Goal: Task Accomplishment & Management: Use online tool/utility

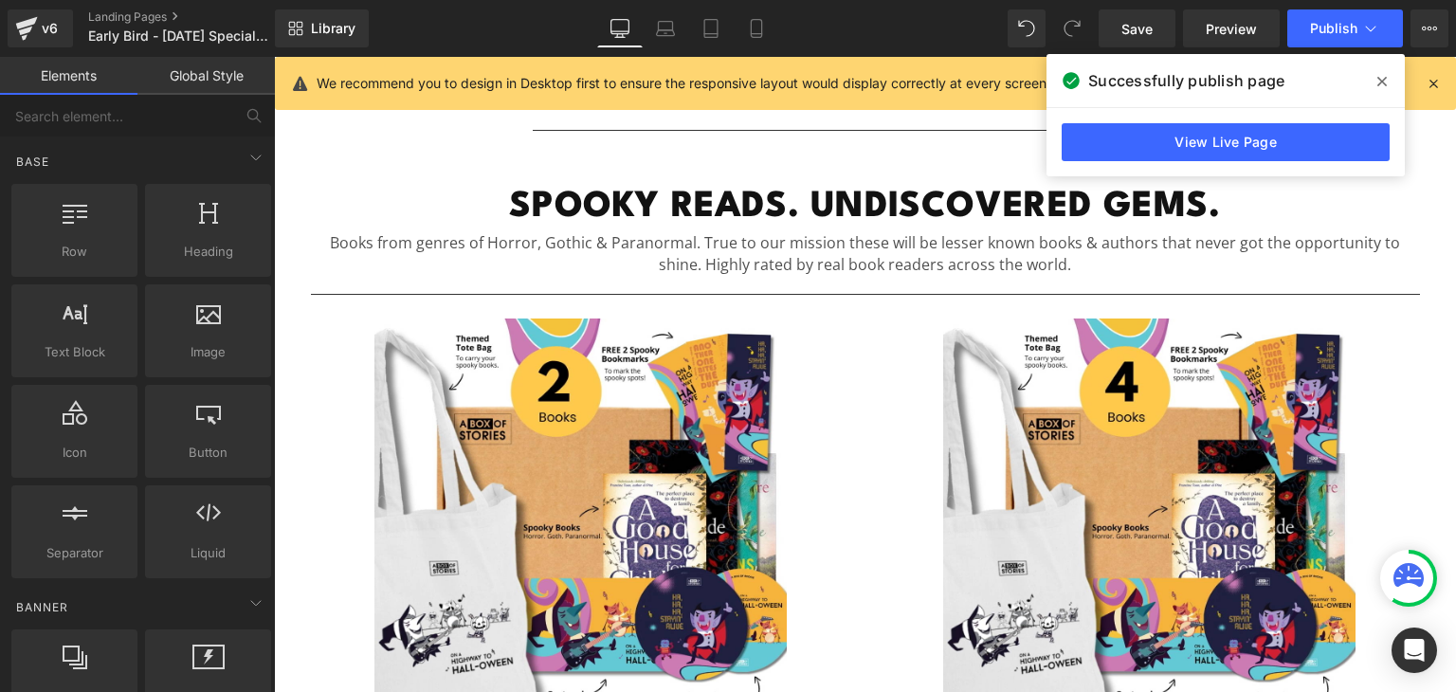
scroll to position [932, 0]
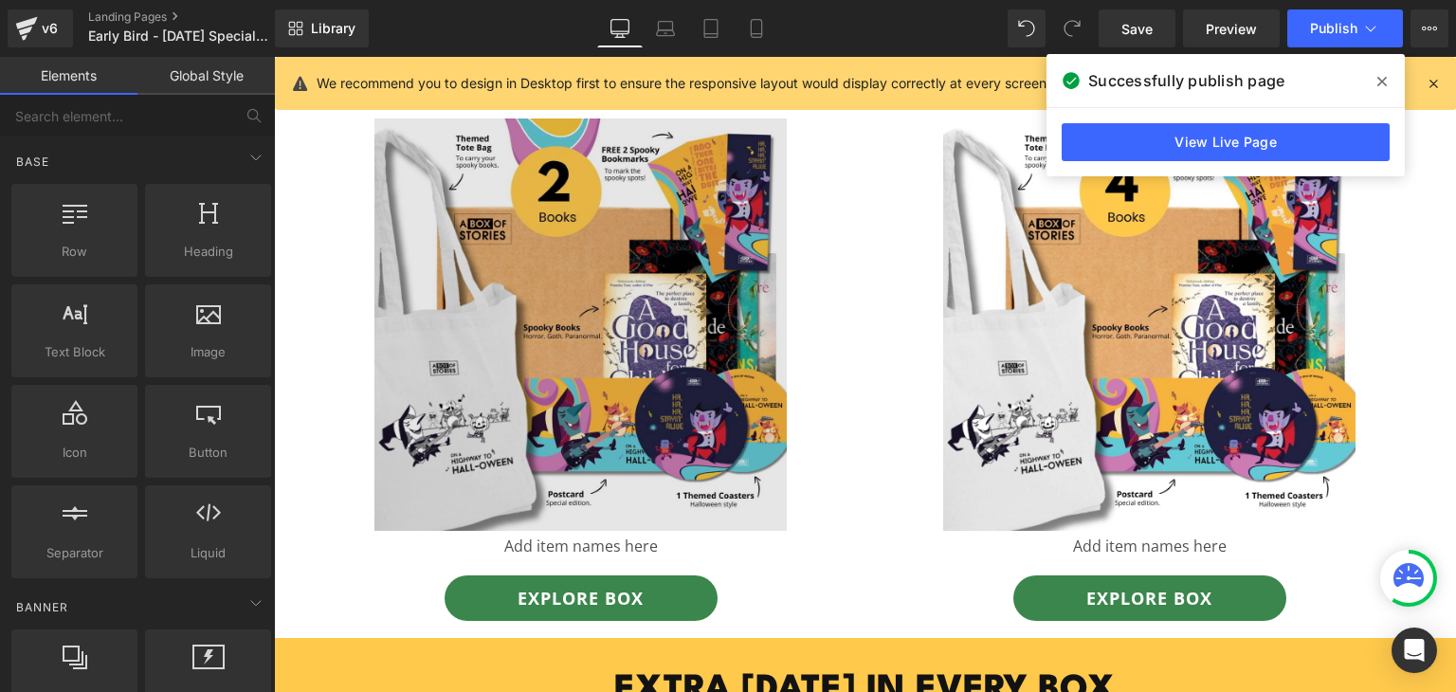
click at [584, 284] on img at bounding box center [580, 324] width 412 height 412
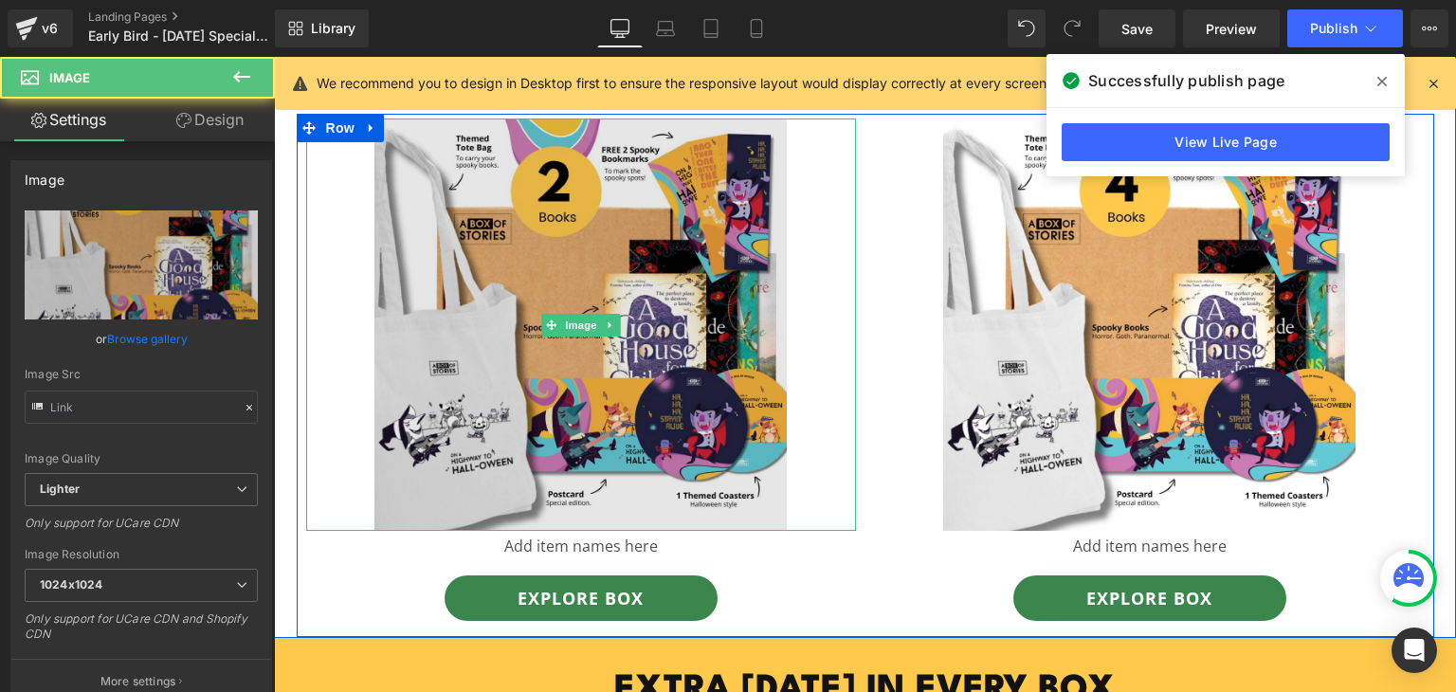
type input "[URL][DOMAIN_NAME]"
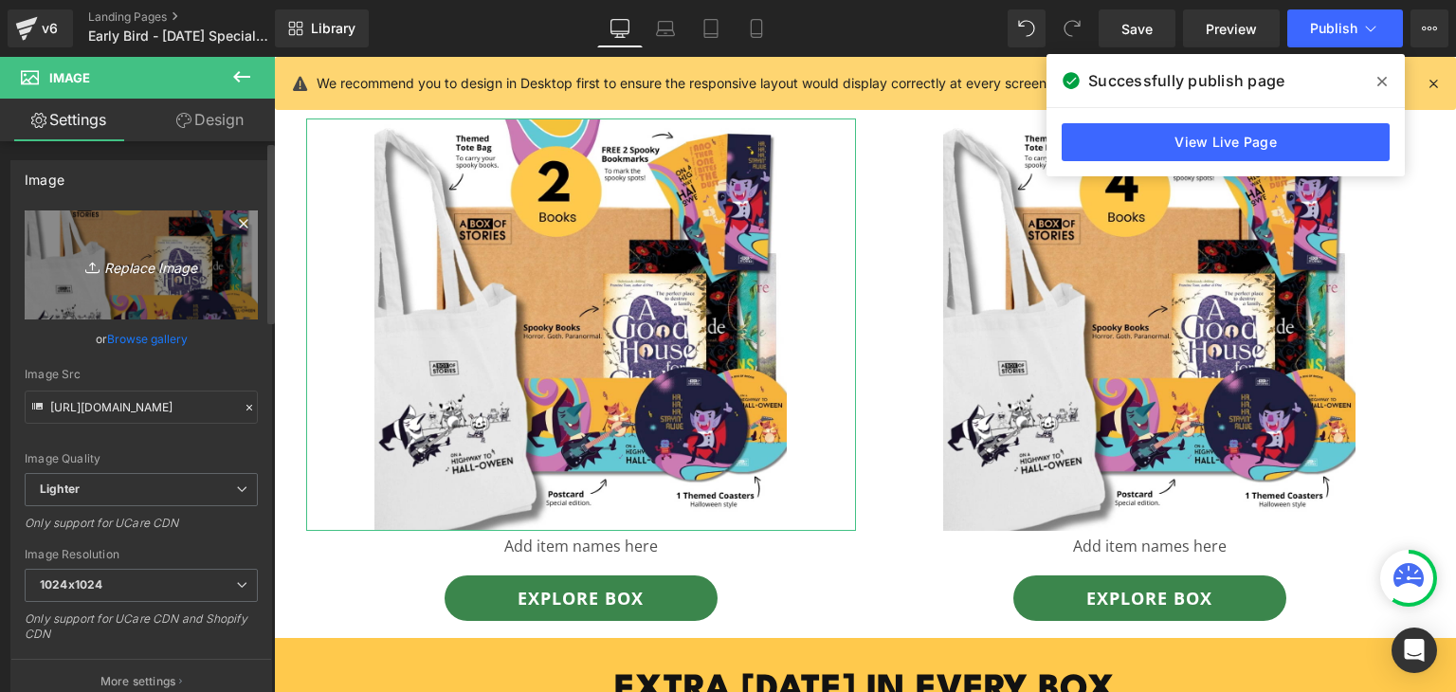
click at [183, 278] on link "Replace Image" at bounding box center [141, 264] width 233 height 109
type input "C:\fakepath\[DATE] - 1200 x 1200.png"
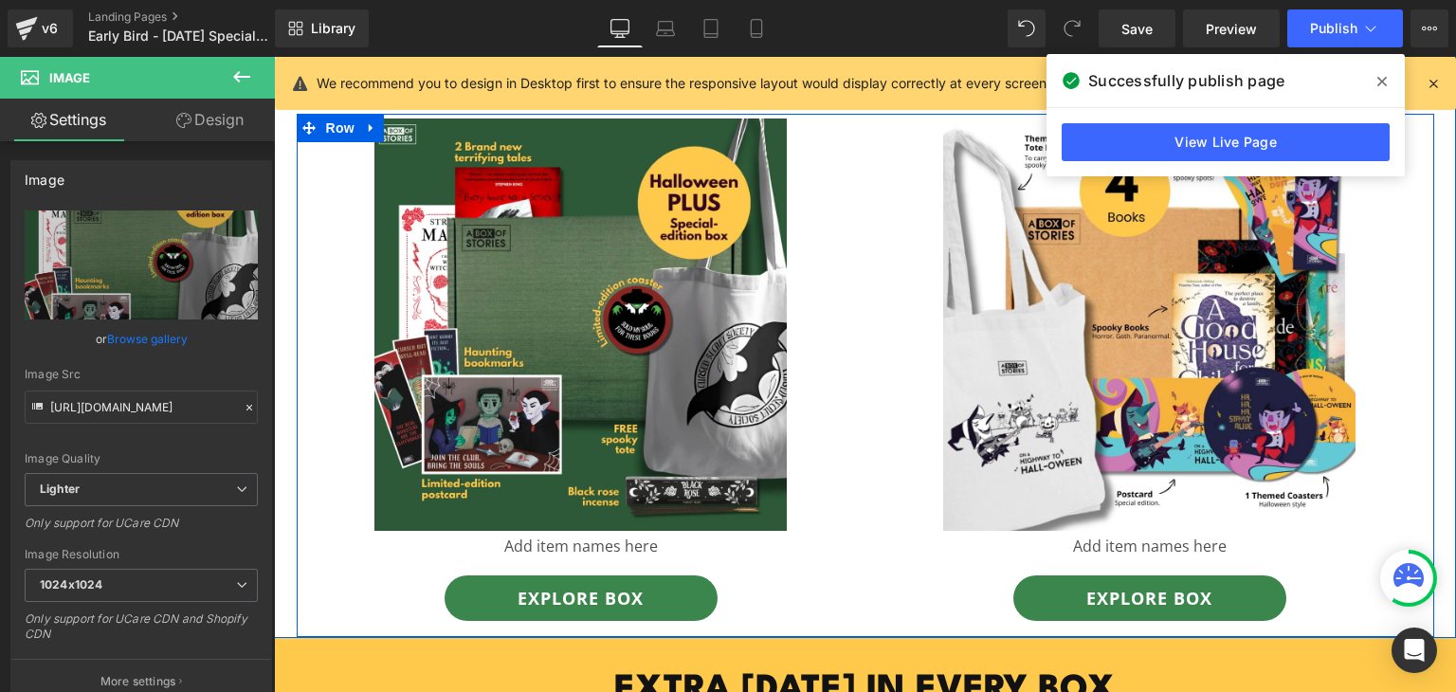
type input "[URL][DOMAIN_NAME]"
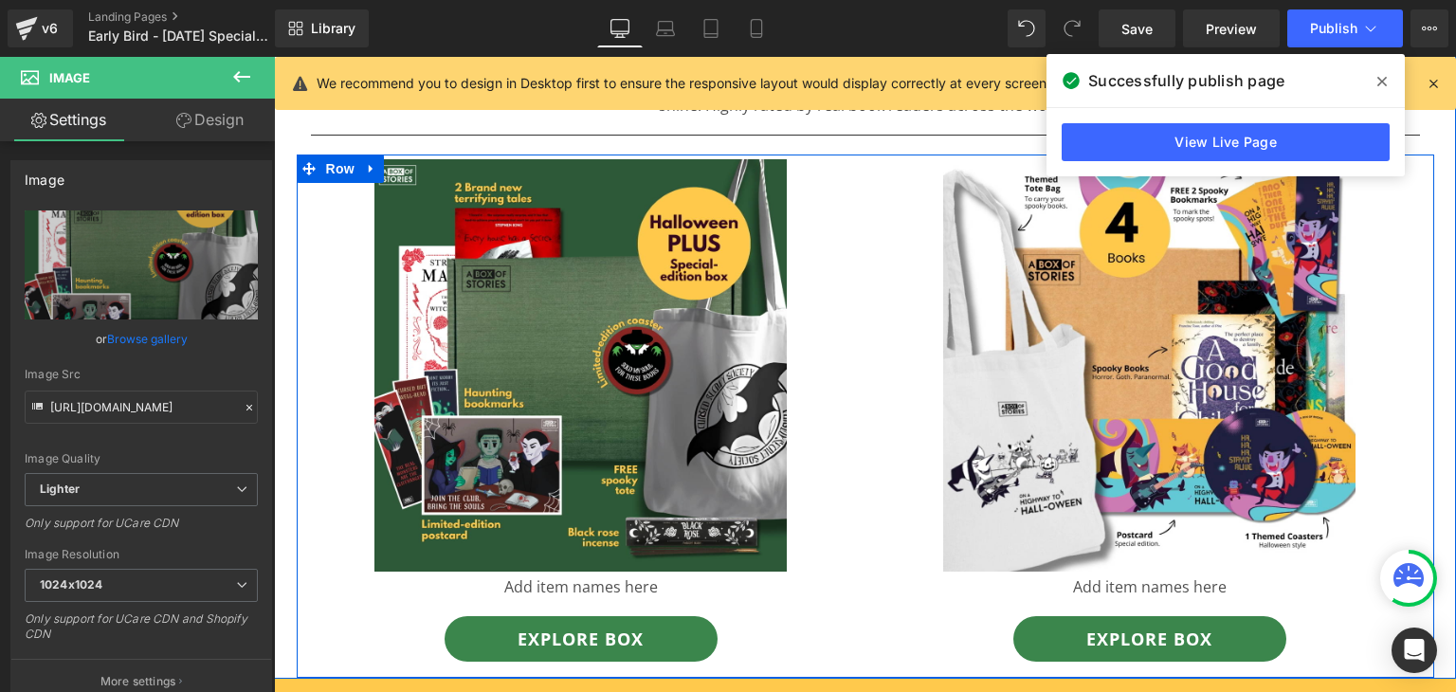
click at [849, 305] on div "Image Add item names here Text Block Explore box Button" at bounding box center [581, 410] width 569 height 502
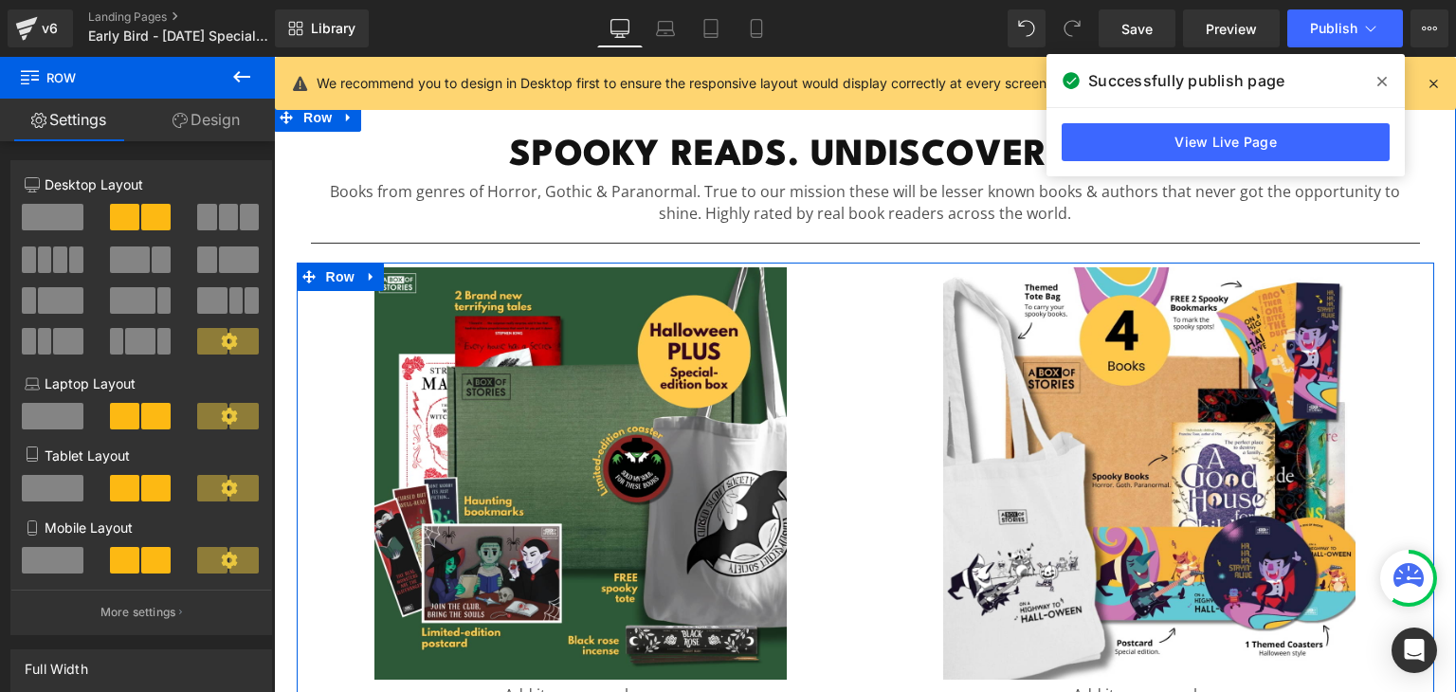
scroll to position [780, 0]
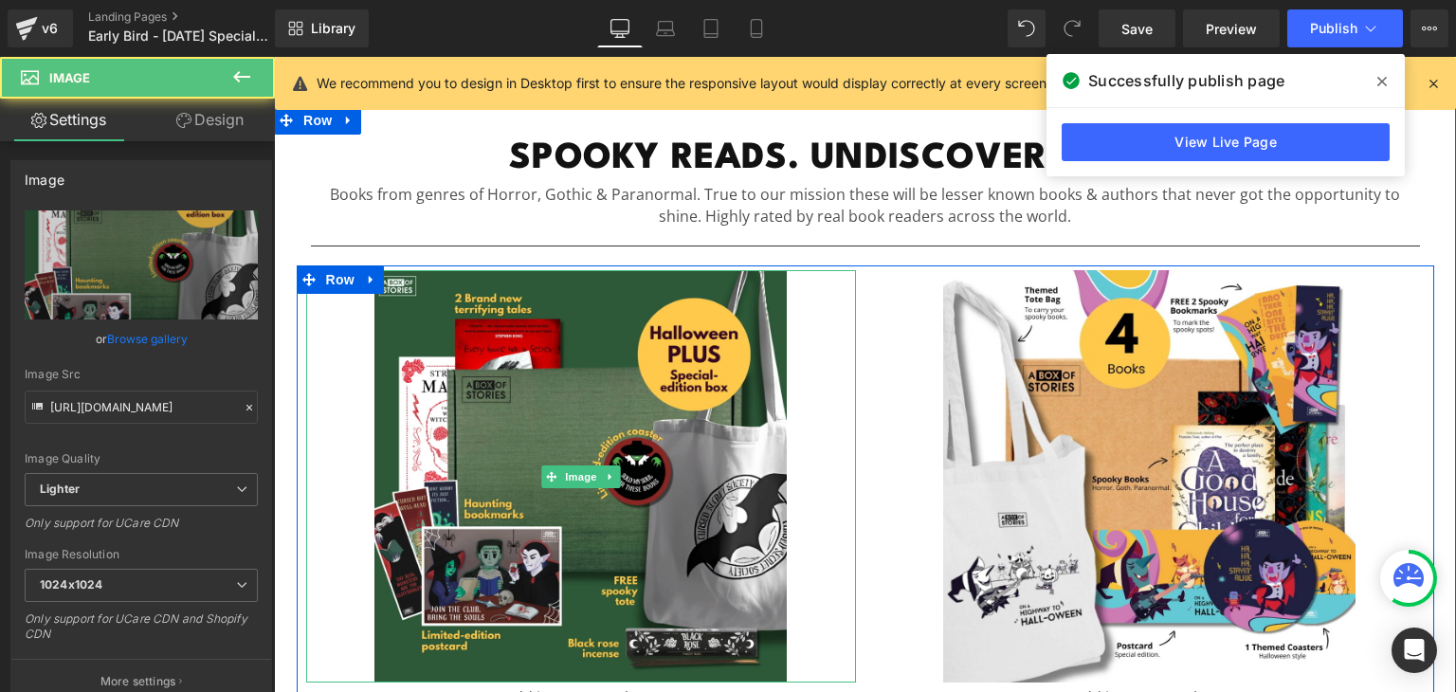
click at [828, 372] on link at bounding box center [581, 476] width 550 height 412
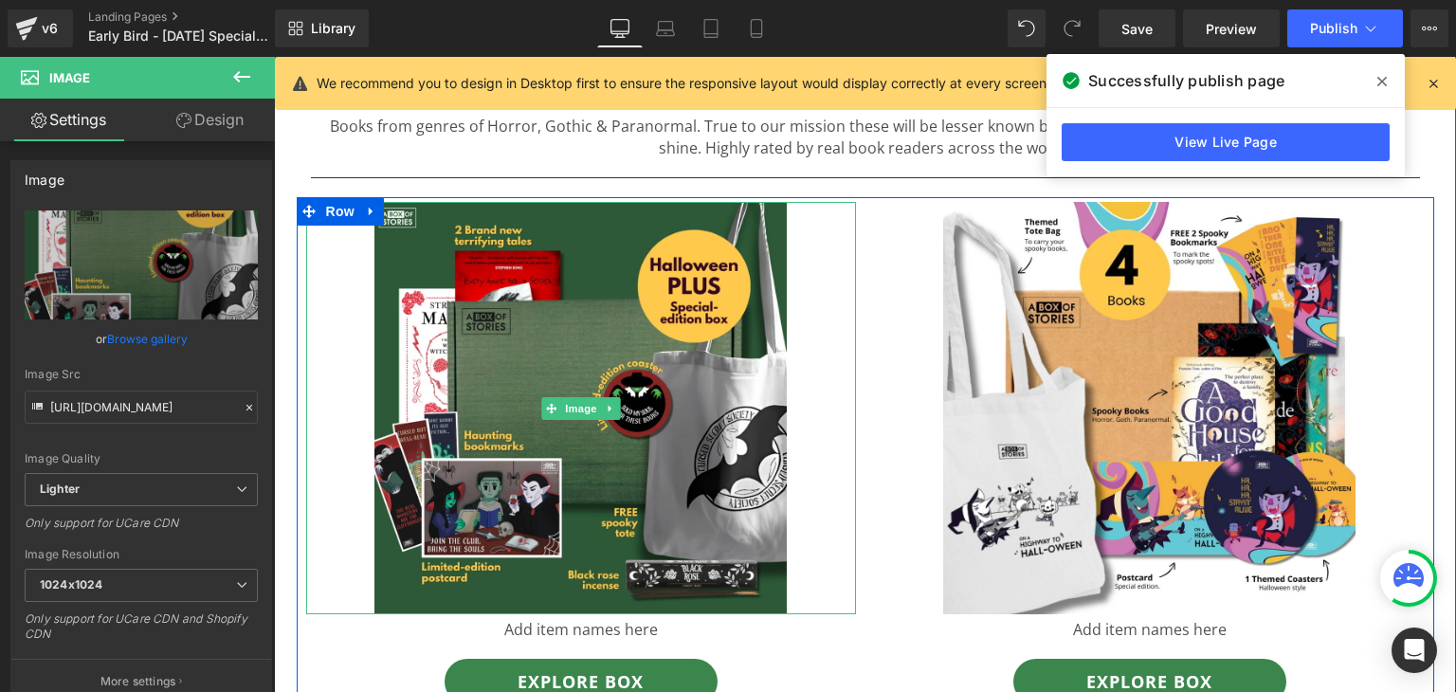
scroll to position [872, 0]
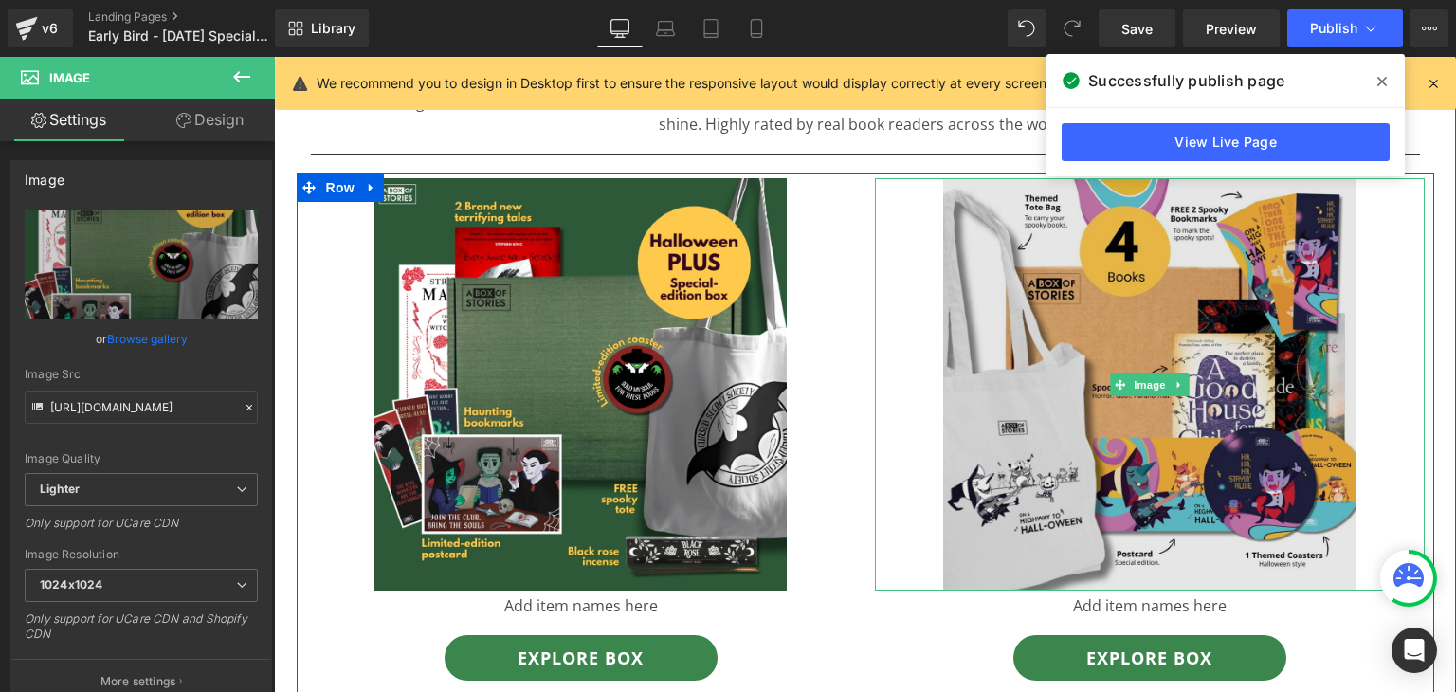
click at [1014, 494] on img at bounding box center [1149, 384] width 412 height 412
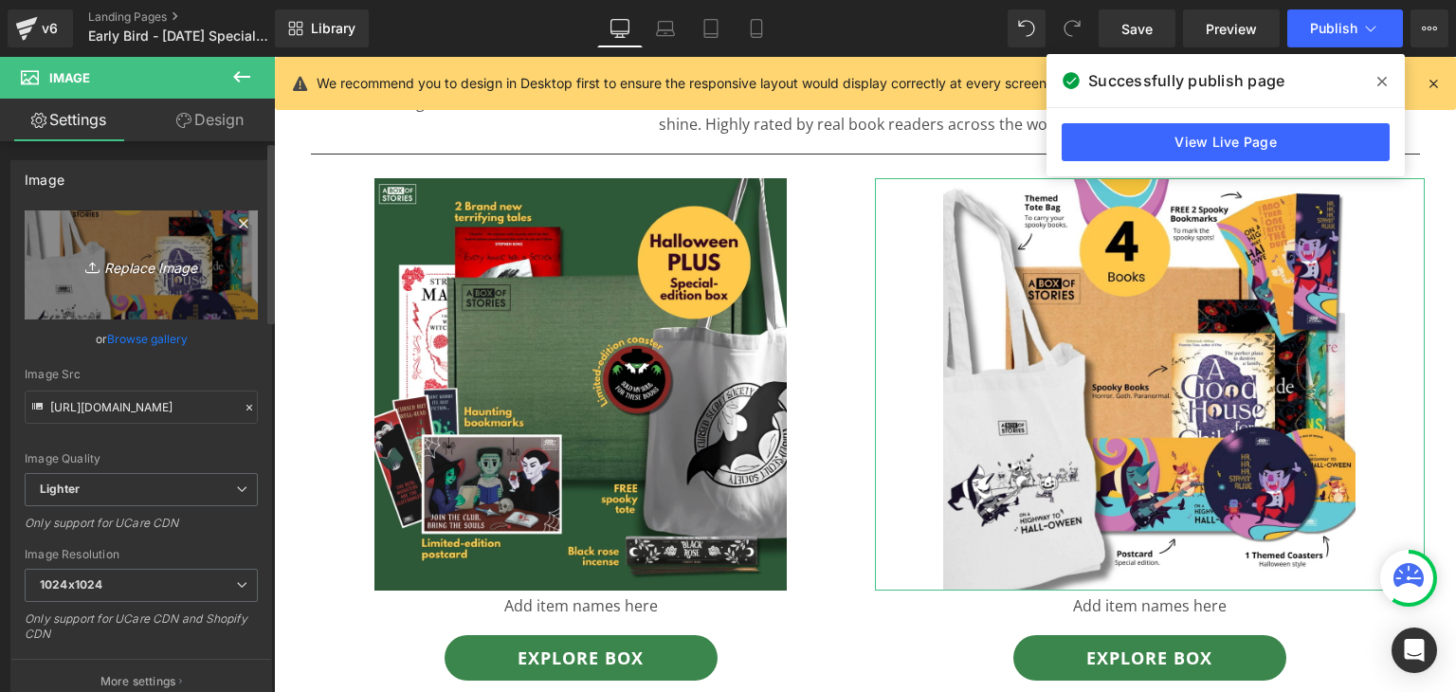
click at [136, 263] on icon "Replace Image" at bounding box center [141, 265] width 152 height 24
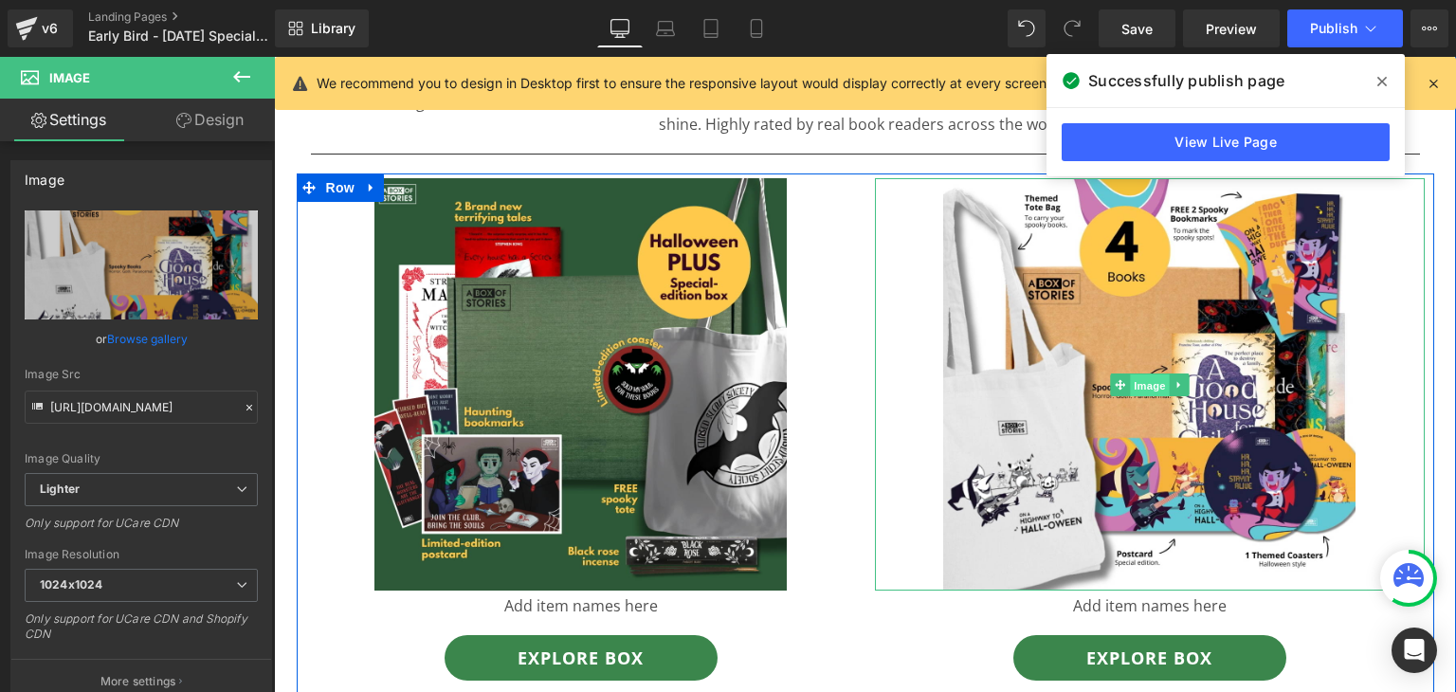
click at [1130, 393] on span "Image" at bounding box center [1150, 384] width 40 height 23
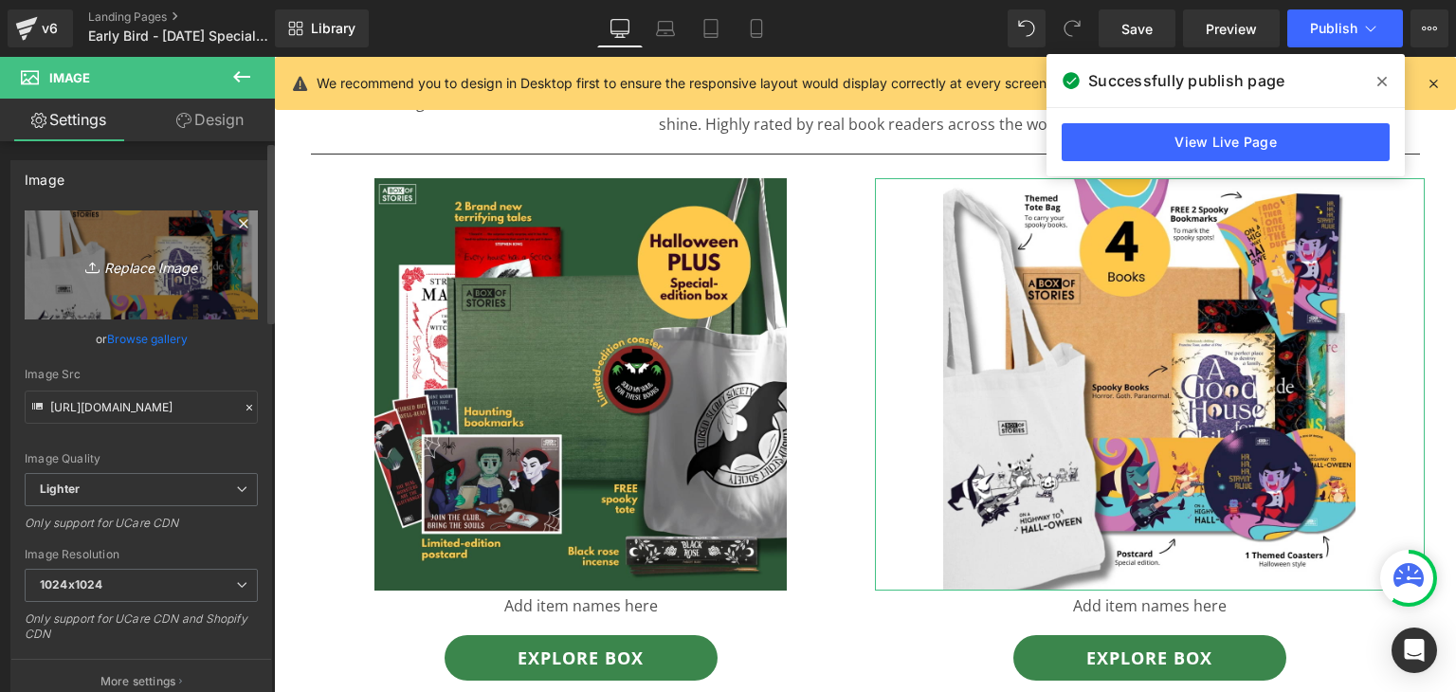
click at [153, 274] on icon "Replace Image" at bounding box center [141, 265] width 152 height 24
type input "C:\fakepath\[DATE] - 1200 x 1200 (1).png"
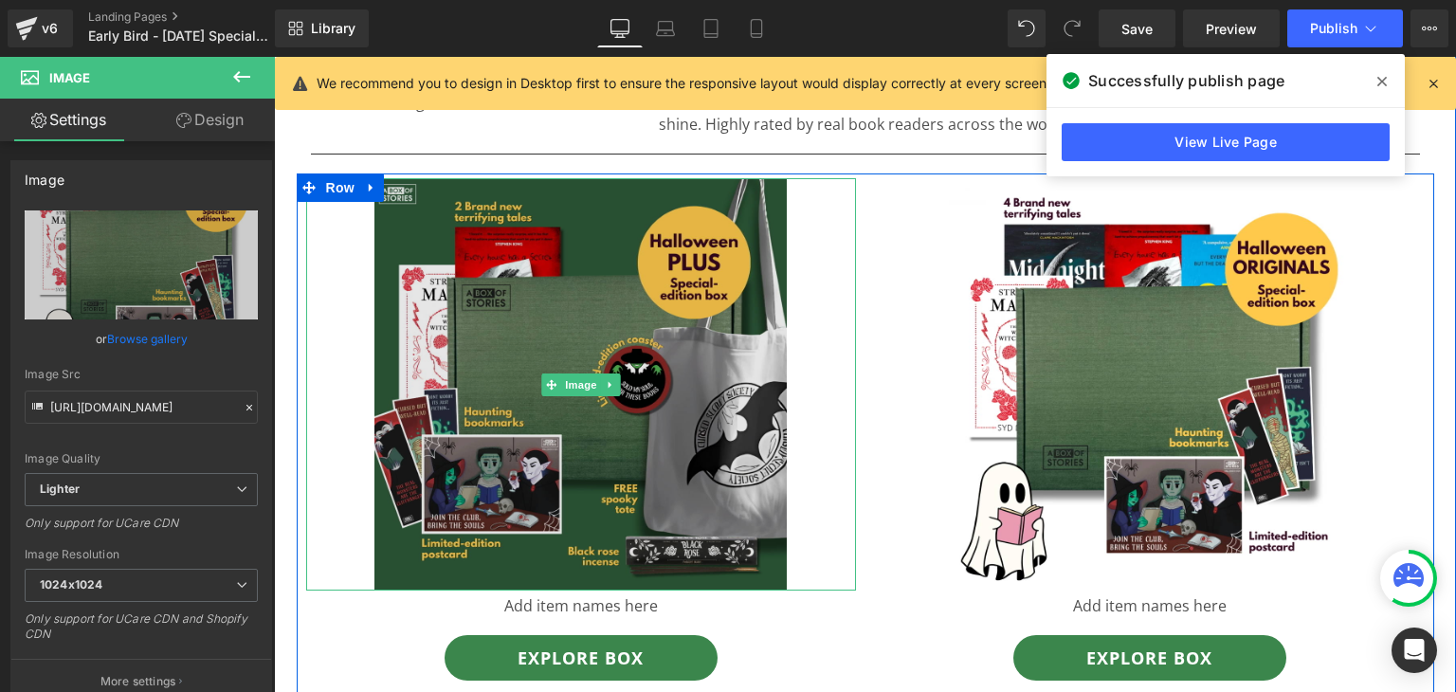
type input "[URL][DOMAIN_NAME]"
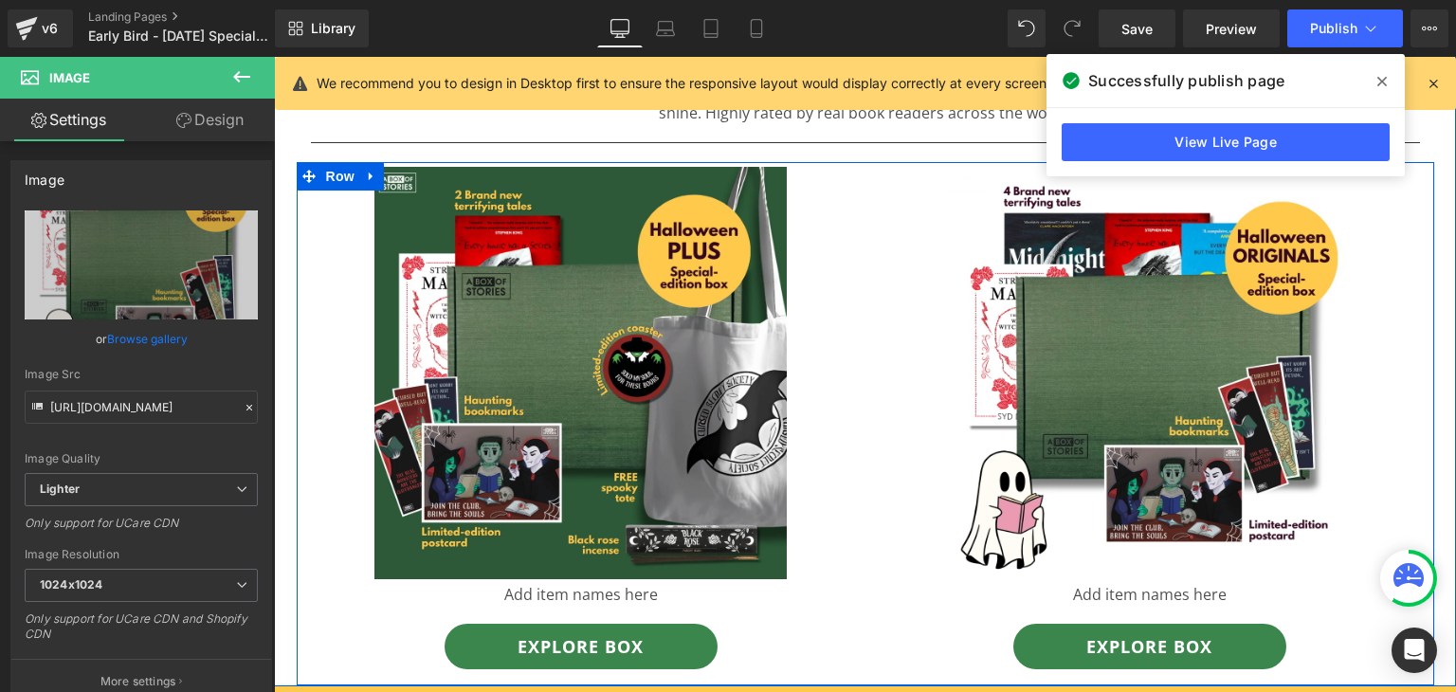
scroll to position [859, 0]
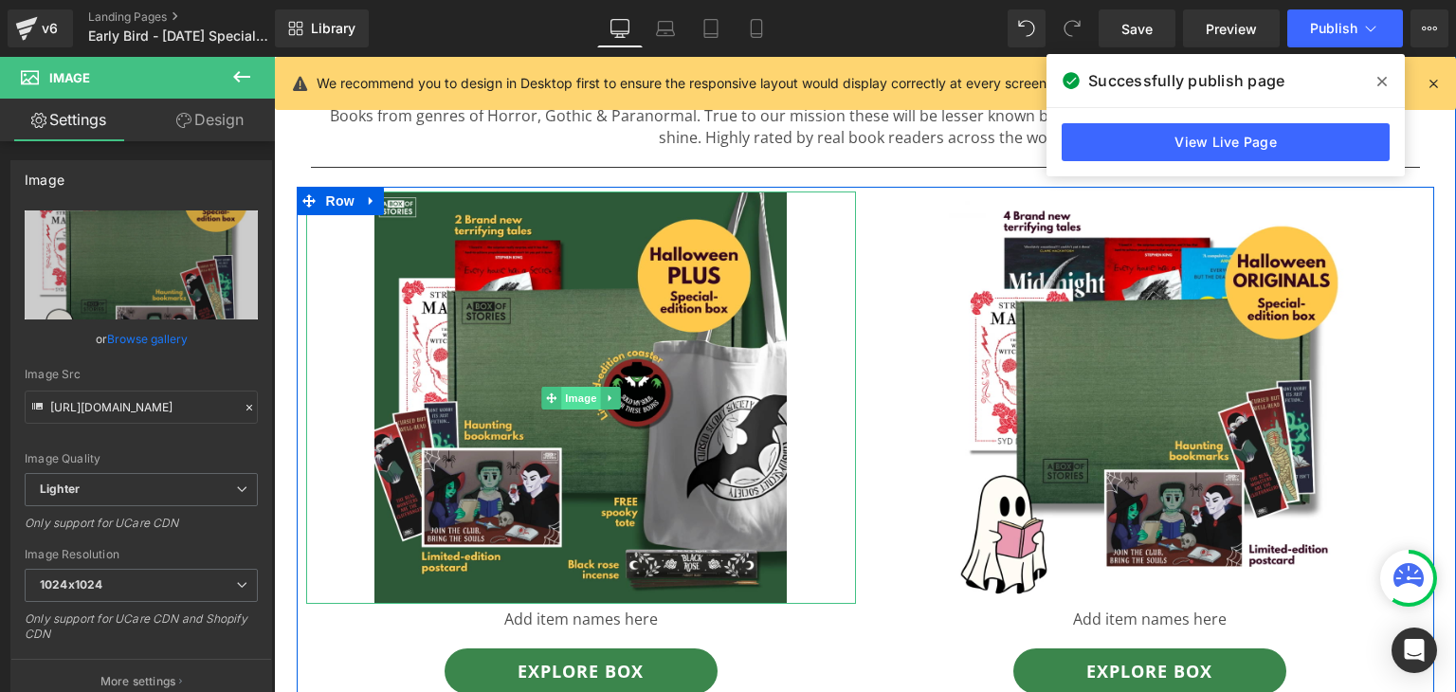
click at [565, 395] on span "Image" at bounding box center [581, 398] width 40 height 23
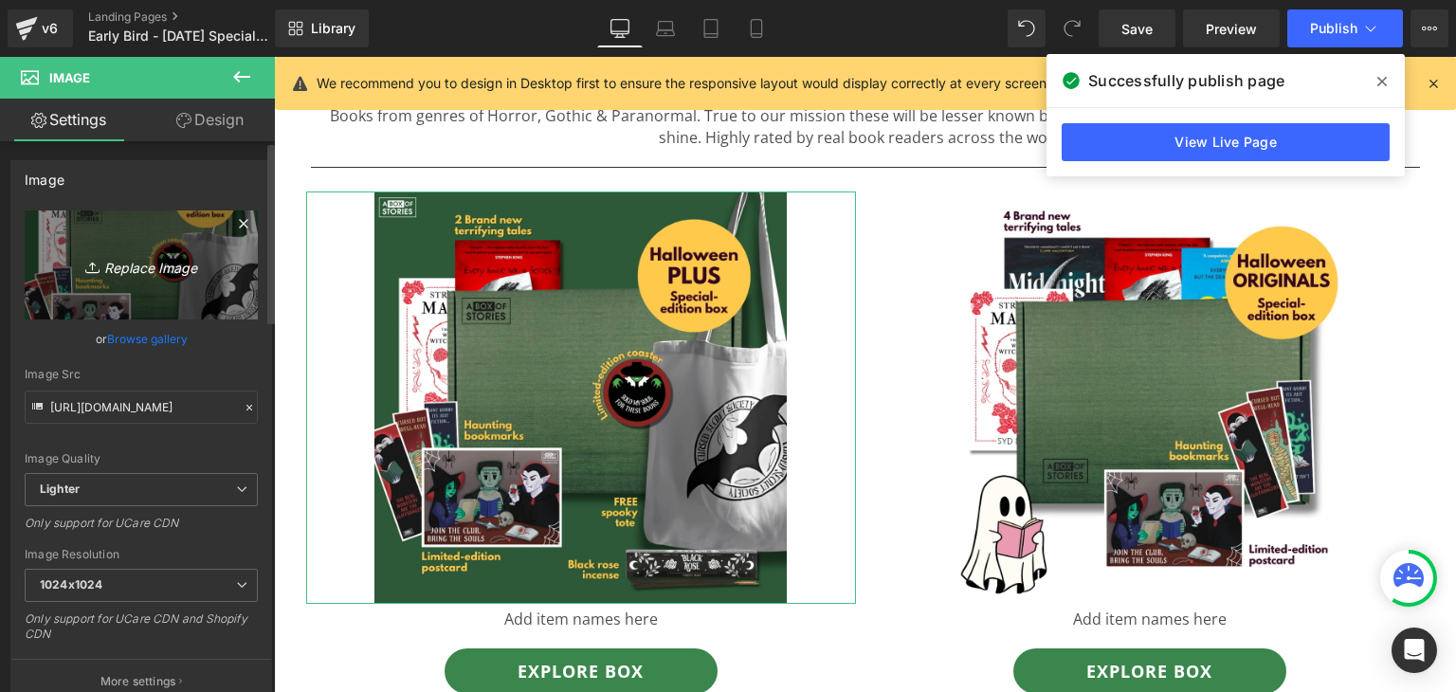
click at [162, 287] on link "Replace Image" at bounding box center [141, 264] width 233 height 109
type input "C:\fakepath\[DATE] - 1200 x 1200 (2).png"
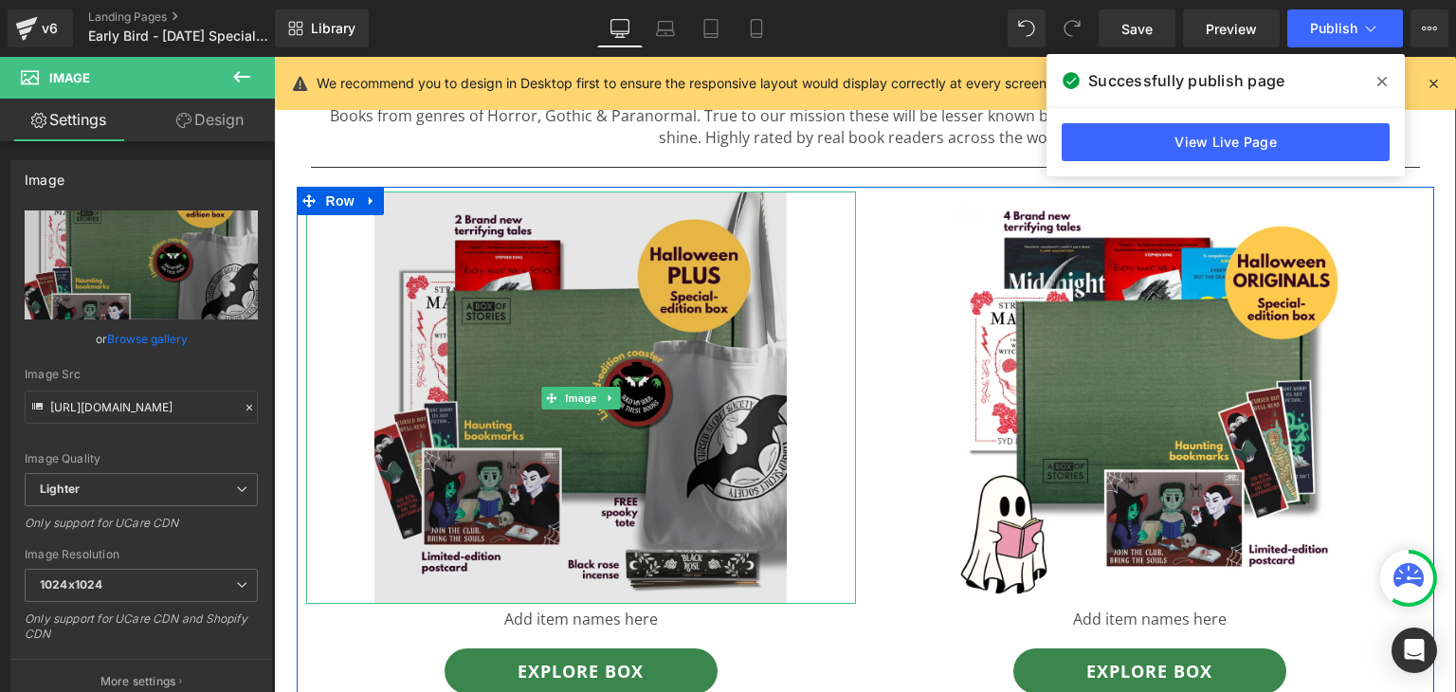
type input "[URL][DOMAIN_NAME]"
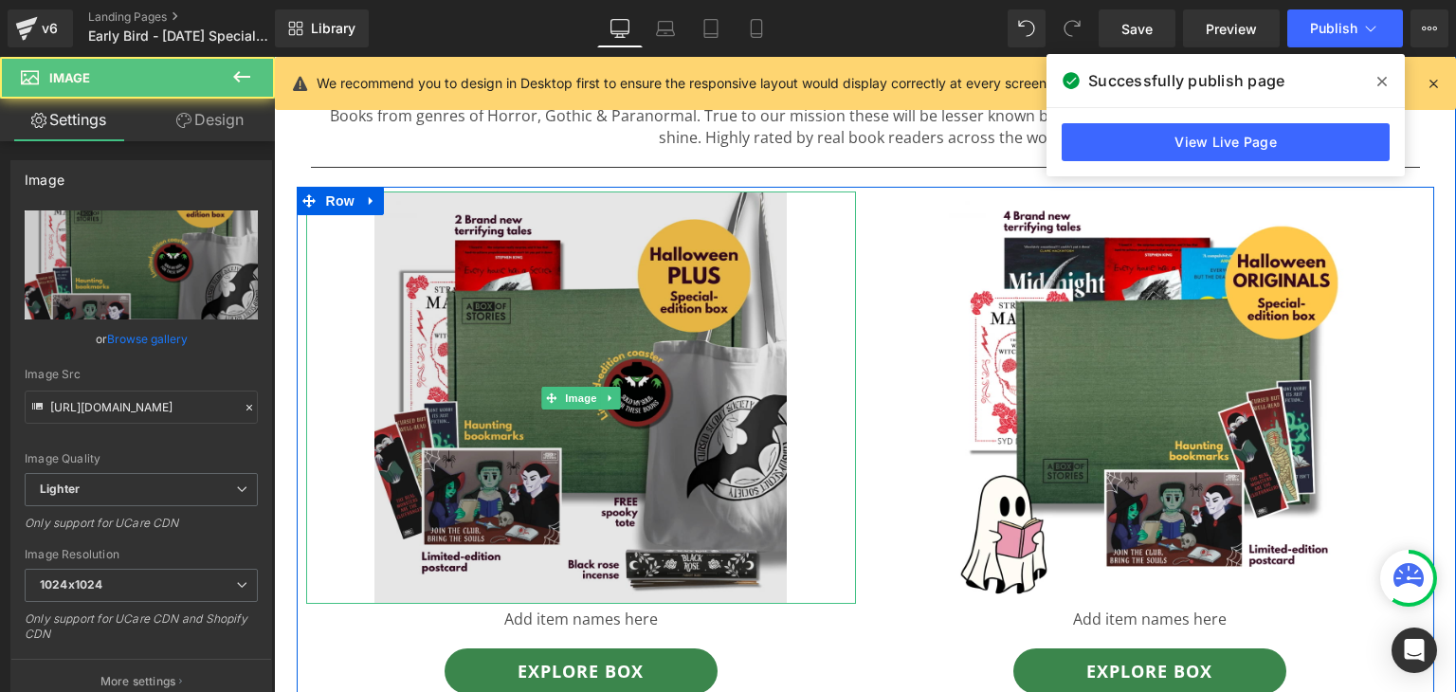
click at [699, 447] on img at bounding box center [580, 397] width 412 height 412
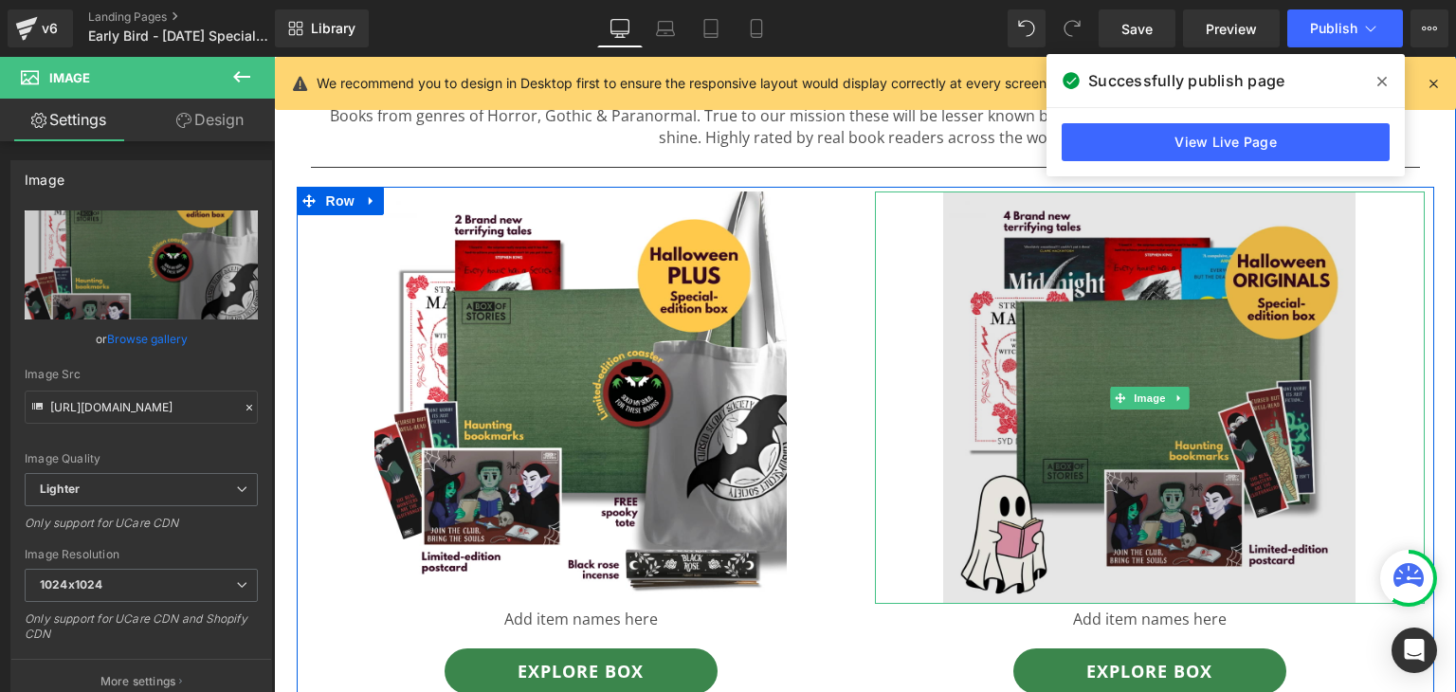
click at [1246, 443] on img at bounding box center [1149, 397] width 412 height 412
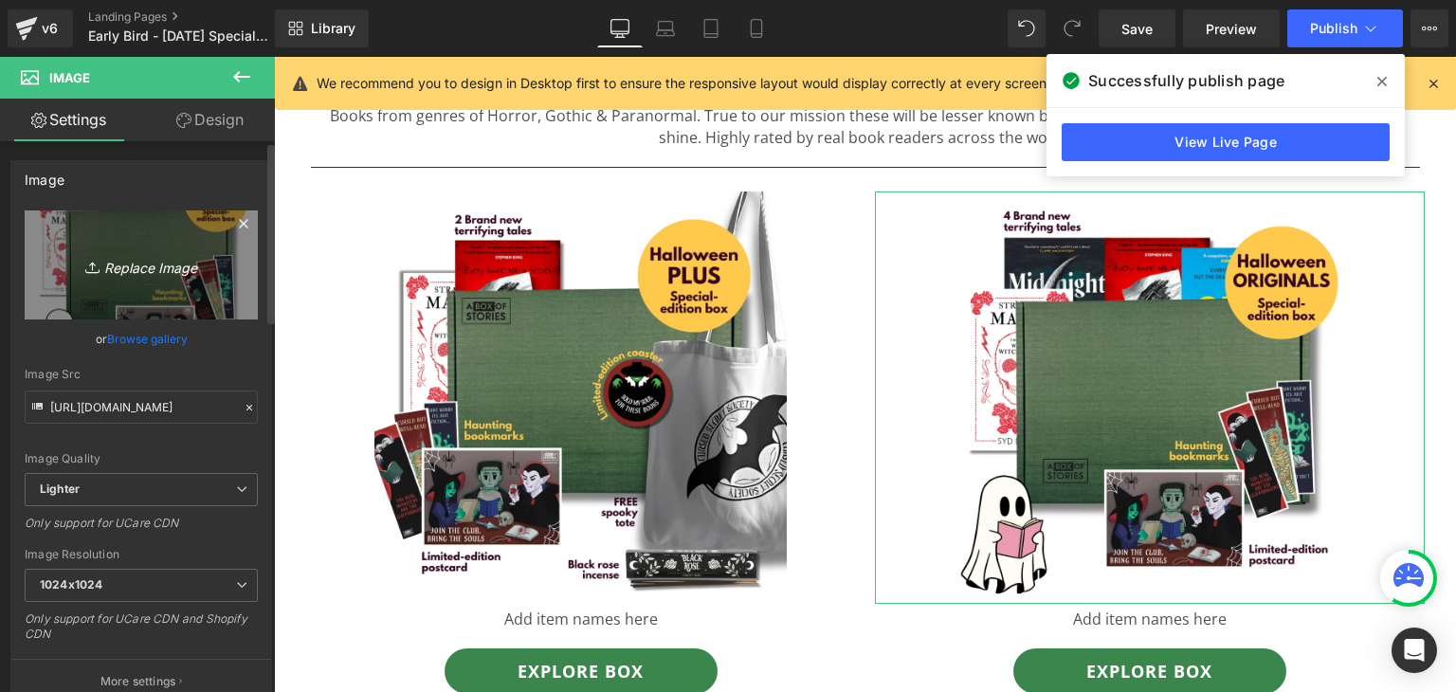
click at [122, 262] on icon "Replace Image" at bounding box center [141, 265] width 152 height 24
type input "C:\fakepath\[DATE] - 1200 x 1200 (3).png"
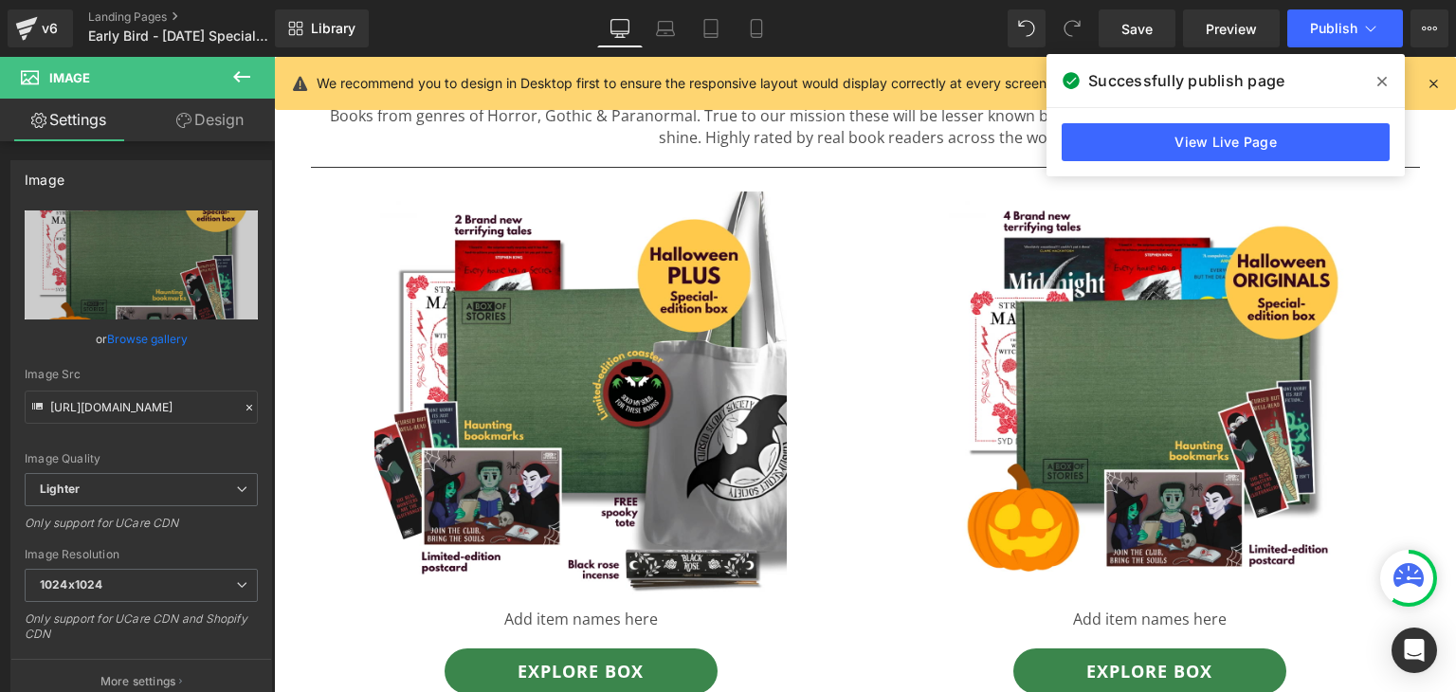
type input "[URL][DOMAIN_NAME]"
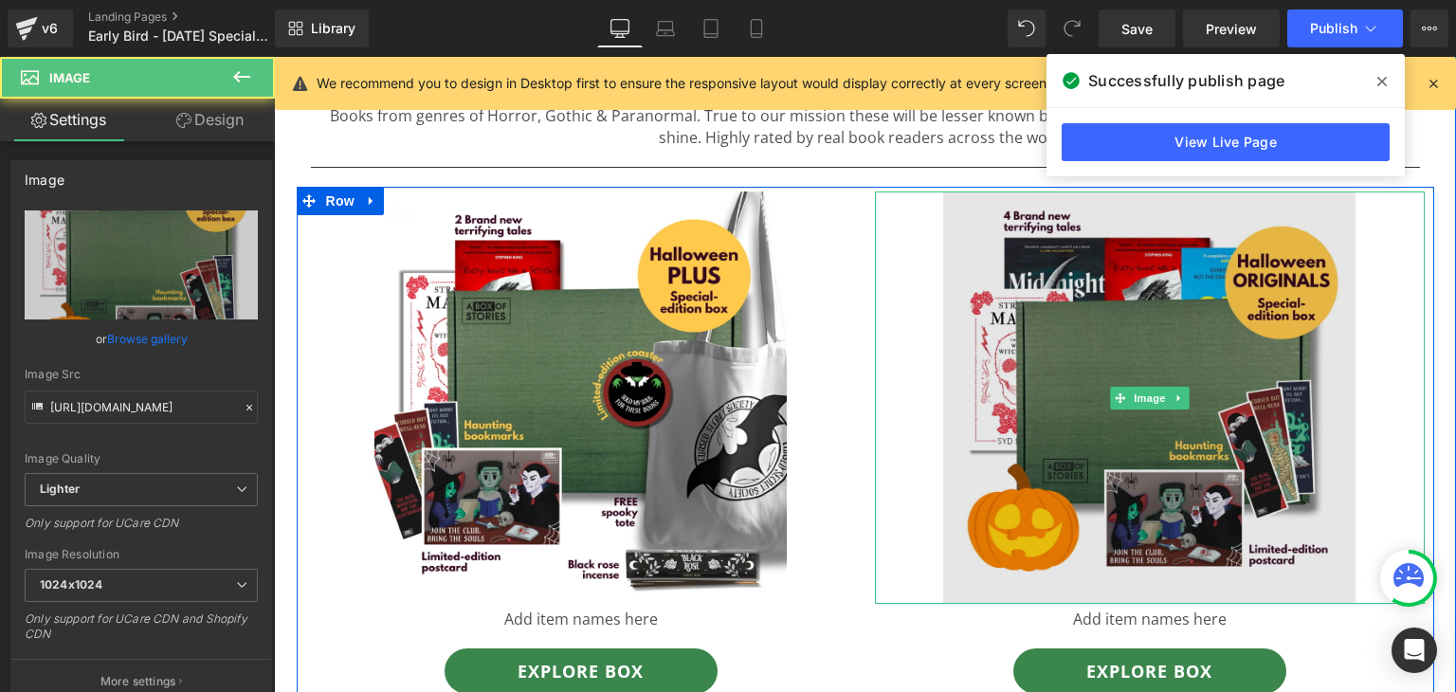
click at [1083, 437] on img at bounding box center [1149, 397] width 412 height 412
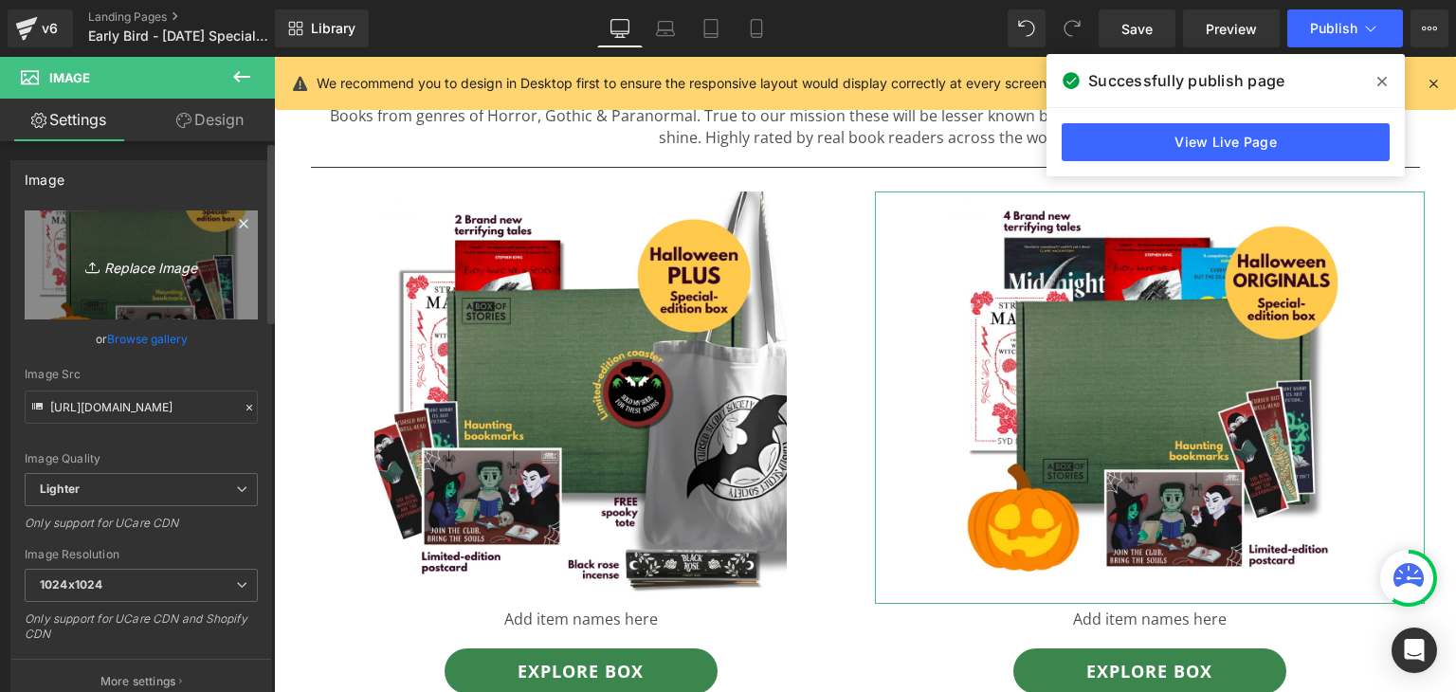
click at [174, 247] on link "Replace Image" at bounding box center [141, 264] width 233 height 109
type input "C:\fakepath\[DATE] - 1200 x 1200 (4).png"
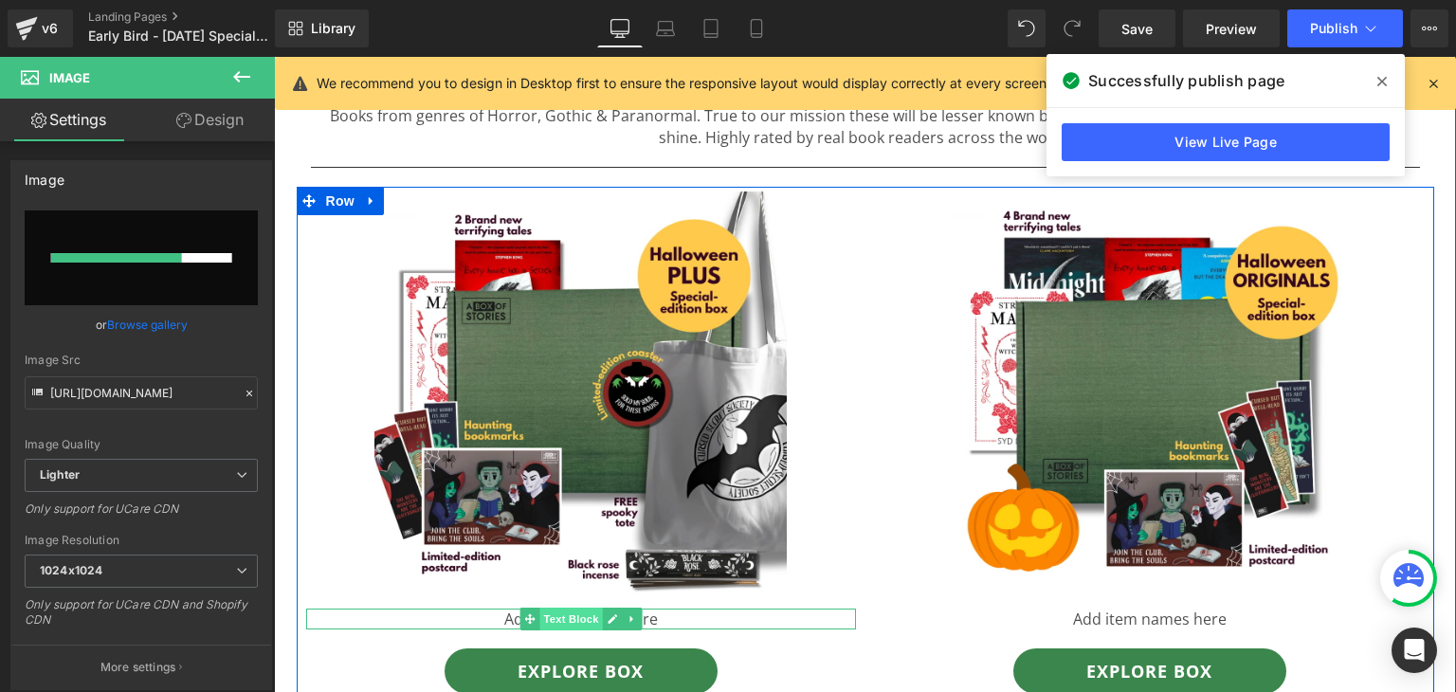
click at [549, 619] on span "Text Block" at bounding box center [570, 618] width 63 height 23
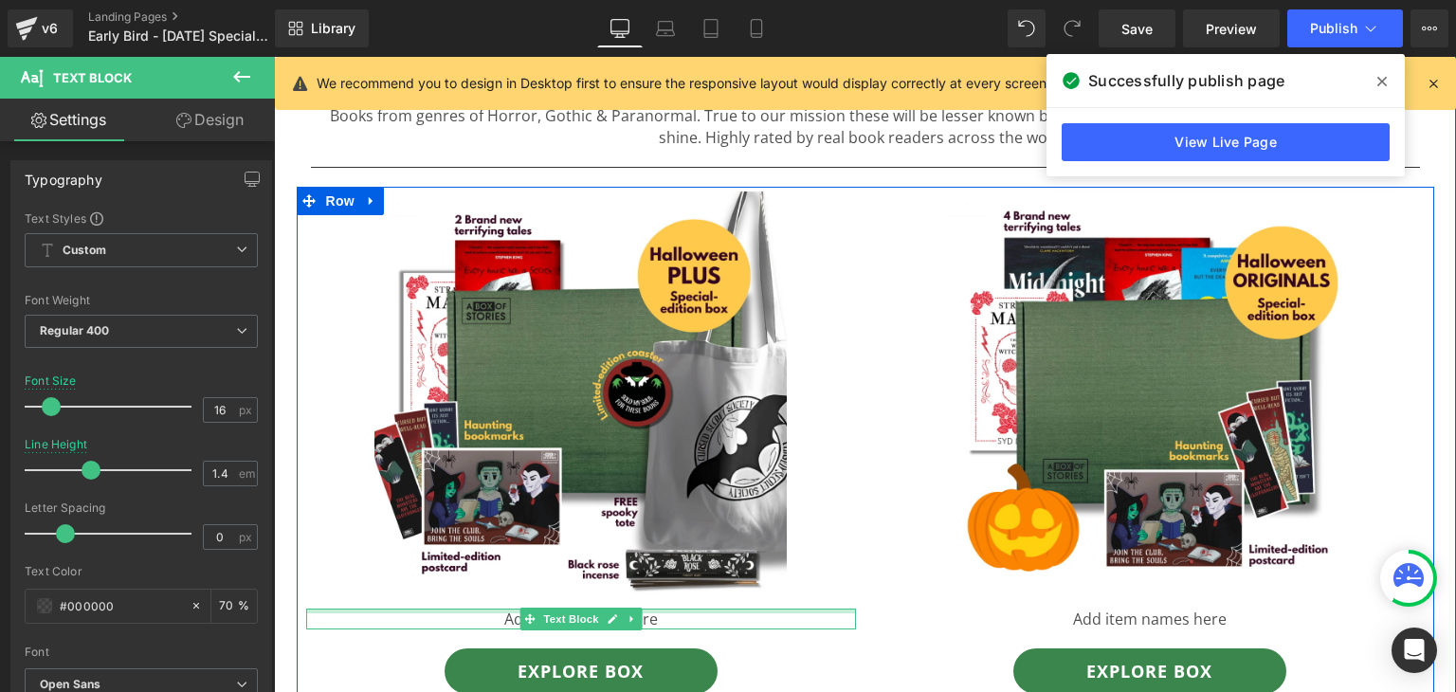
click at [660, 611] on div at bounding box center [581, 610] width 550 height 5
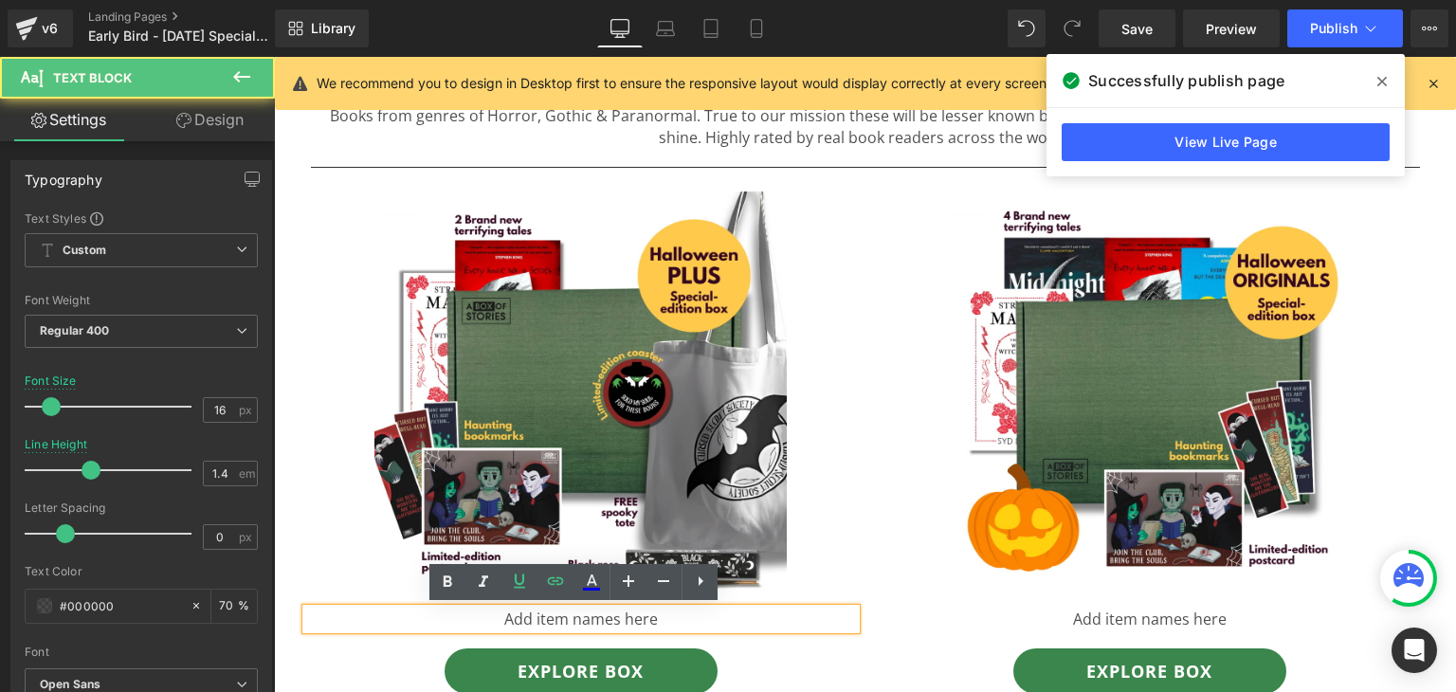
click at [660, 624] on p "Add item names here" at bounding box center [581, 618] width 550 height 21
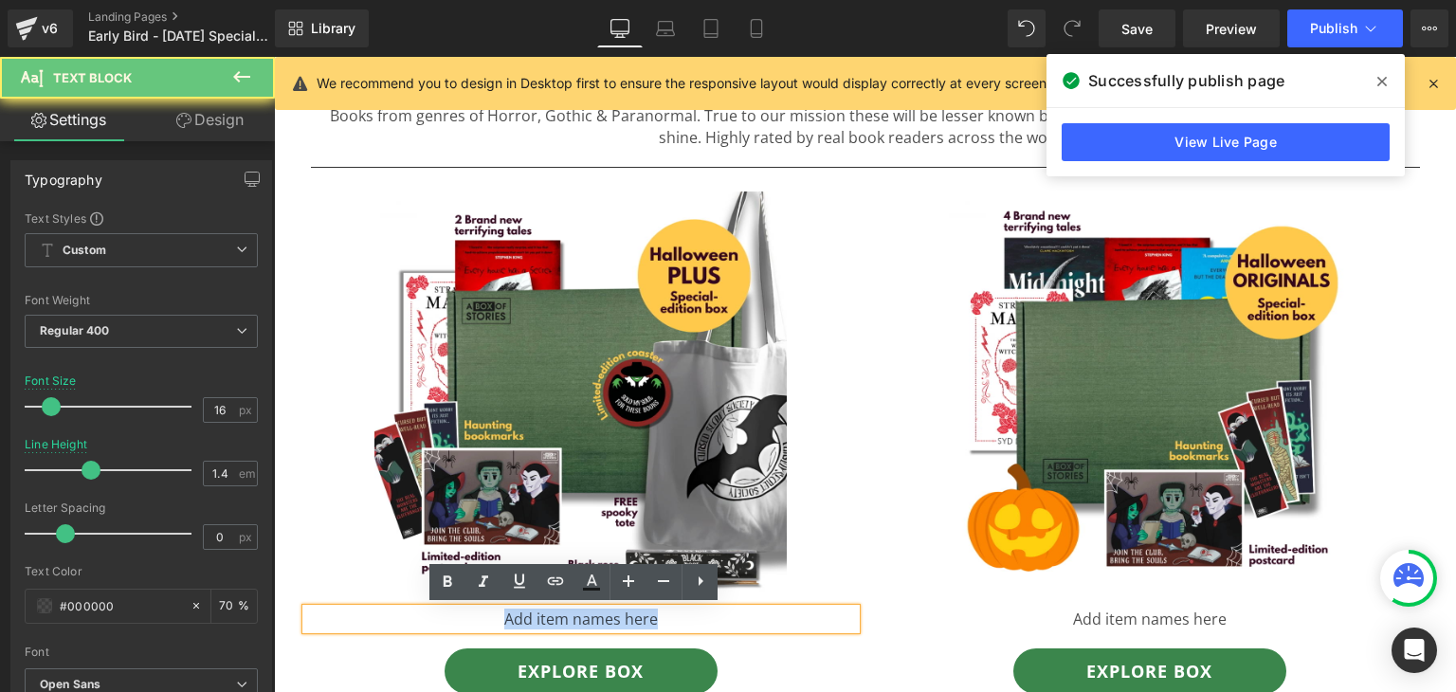
click at [660, 624] on p "Add item names here" at bounding box center [581, 618] width 550 height 21
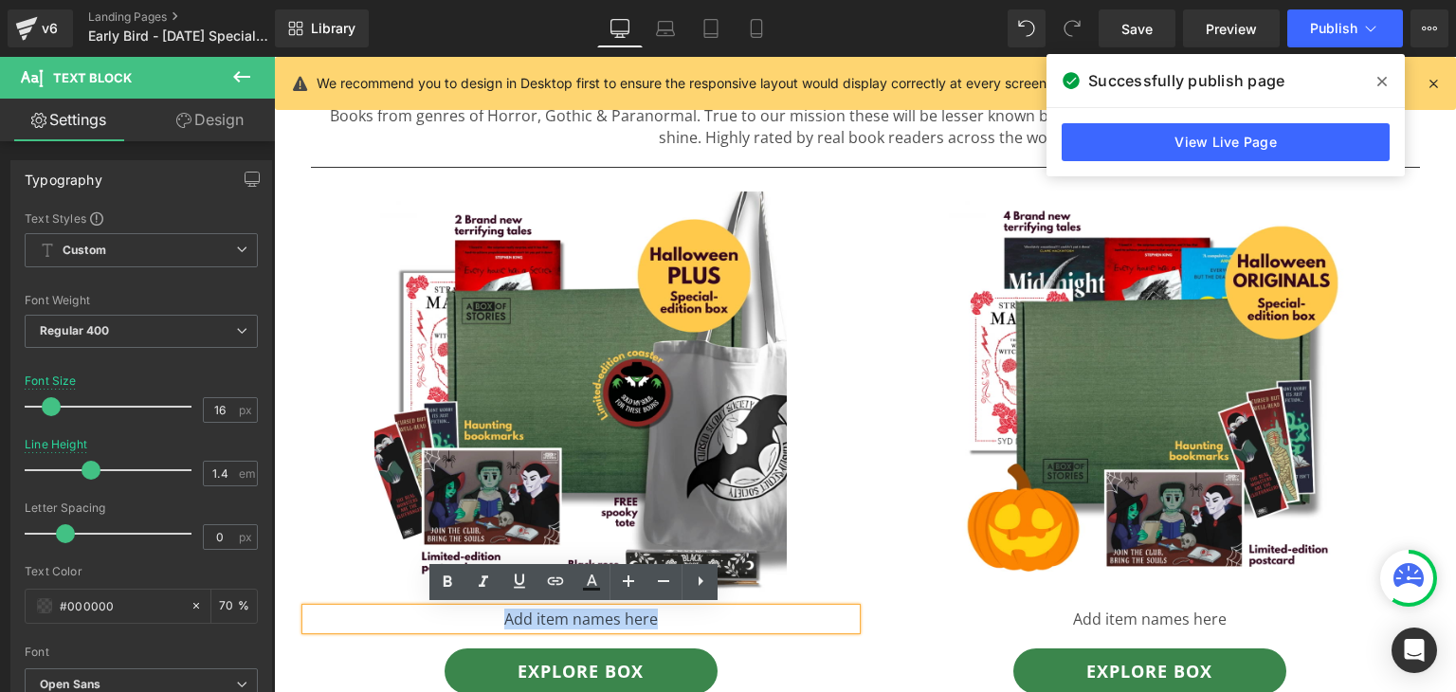
click at [660, 624] on p "Add item names here" at bounding box center [581, 618] width 550 height 21
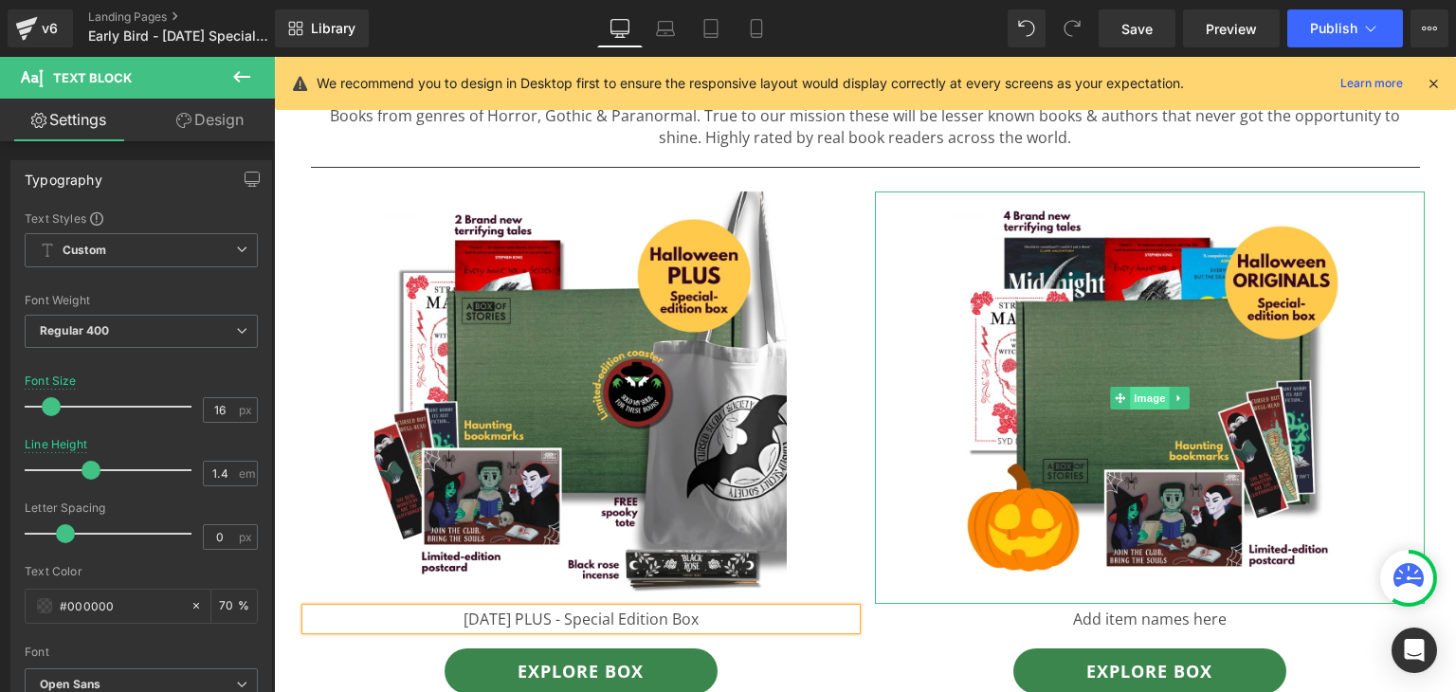
click at [1141, 407] on span "Image" at bounding box center [1150, 398] width 40 height 23
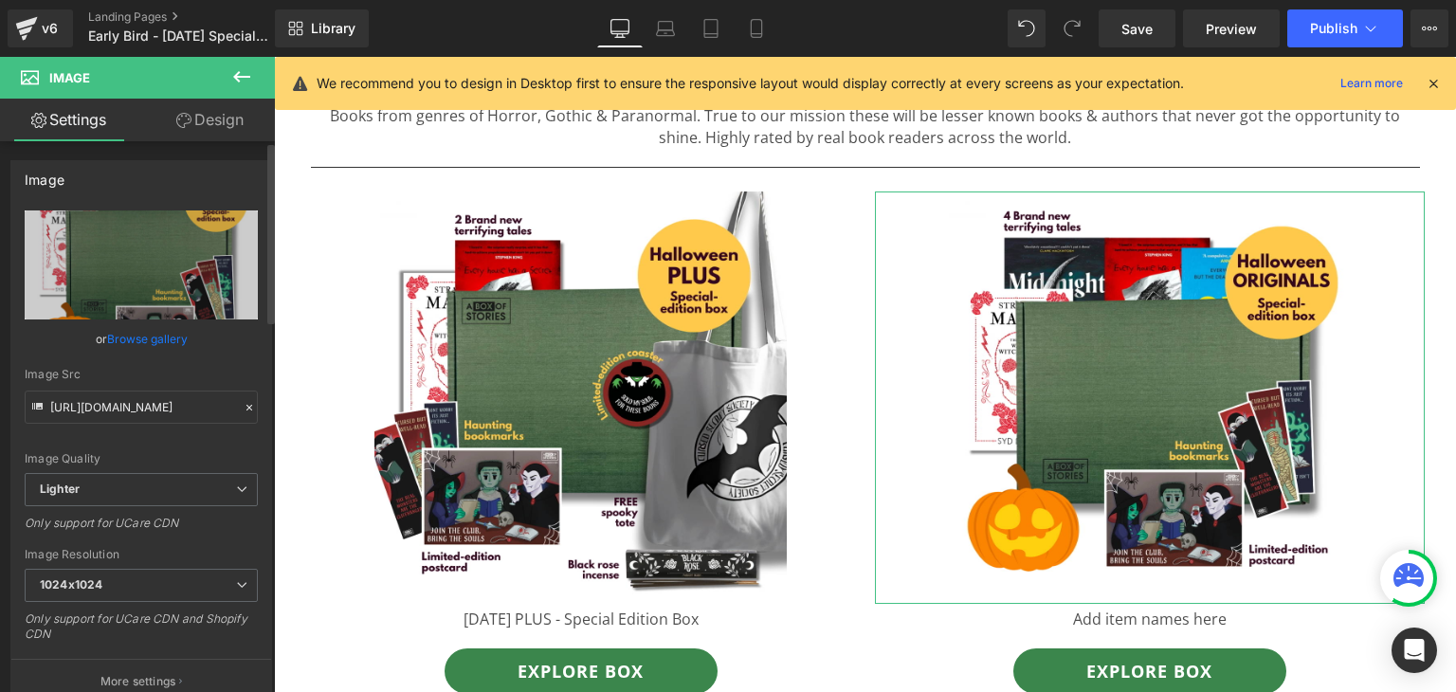
click at [146, 338] on link "Browse gallery" at bounding box center [147, 338] width 81 height 33
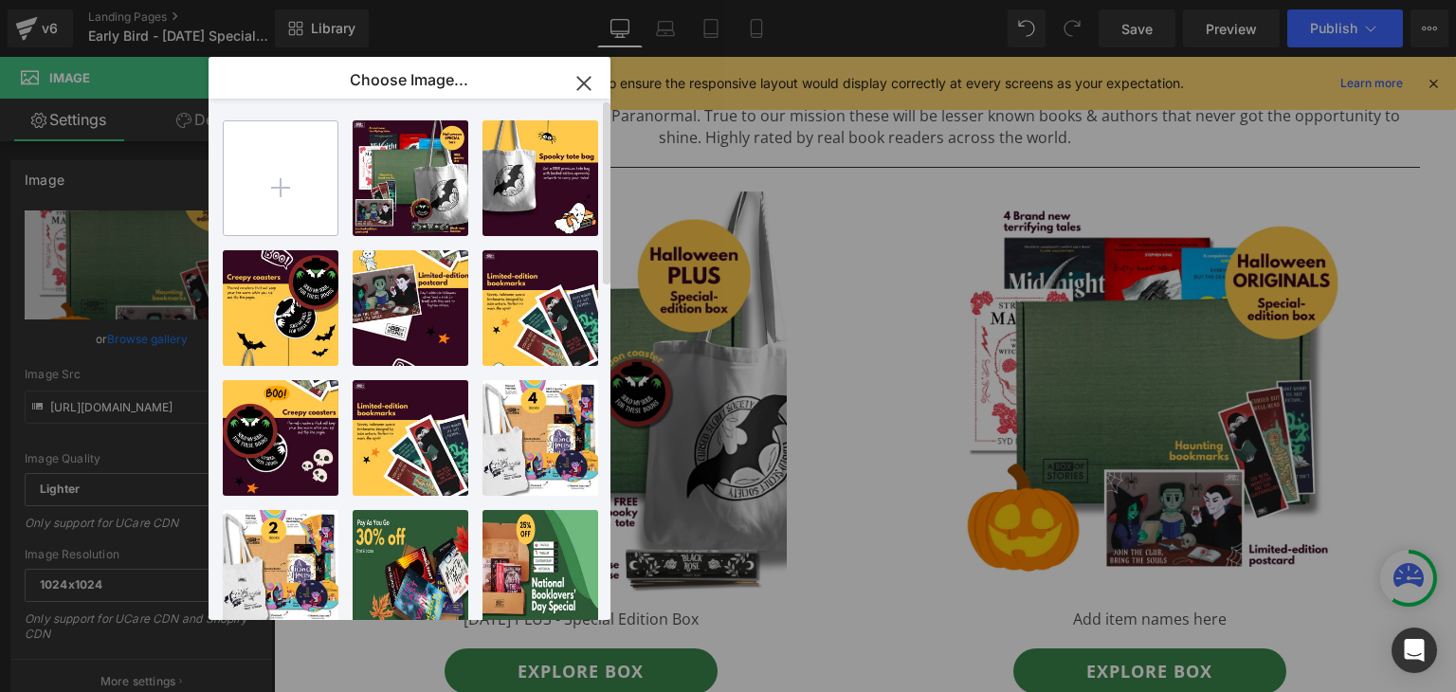
click at [277, 167] on input "file" at bounding box center [281, 178] width 114 height 114
type input "C:\fakepath\[DATE] - 1200 x 1200 (4).png"
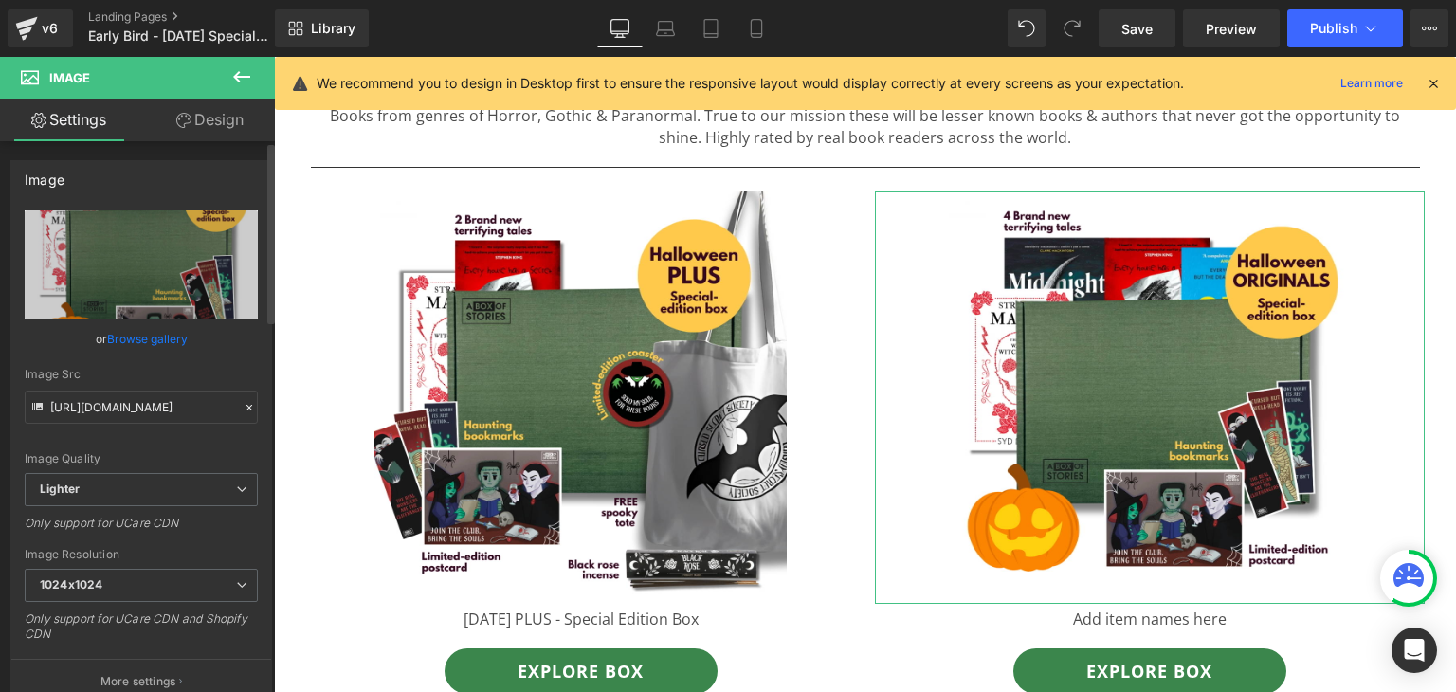
click at [162, 340] on link "Browse gallery" at bounding box center [147, 338] width 81 height 33
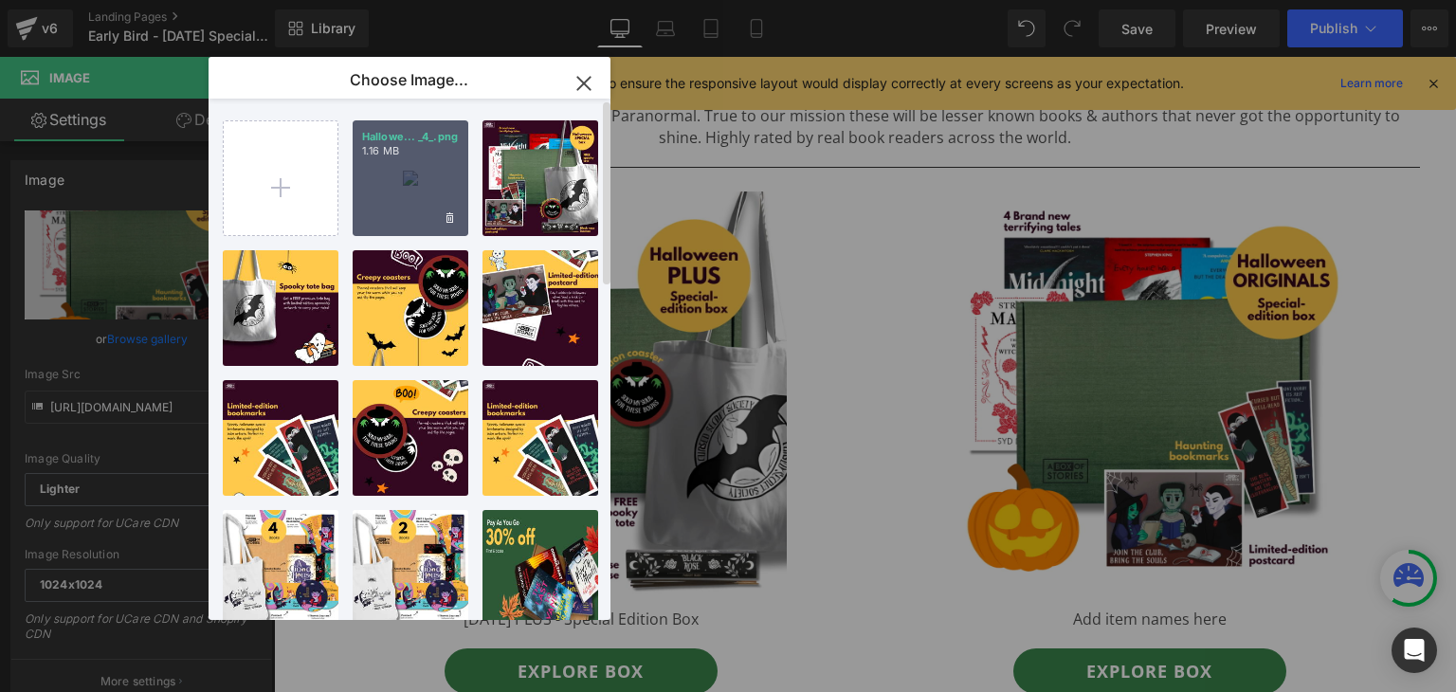
click at [431, 162] on div "Hallowe... _4_.png 1.16 MB" at bounding box center [411, 178] width 116 height 116
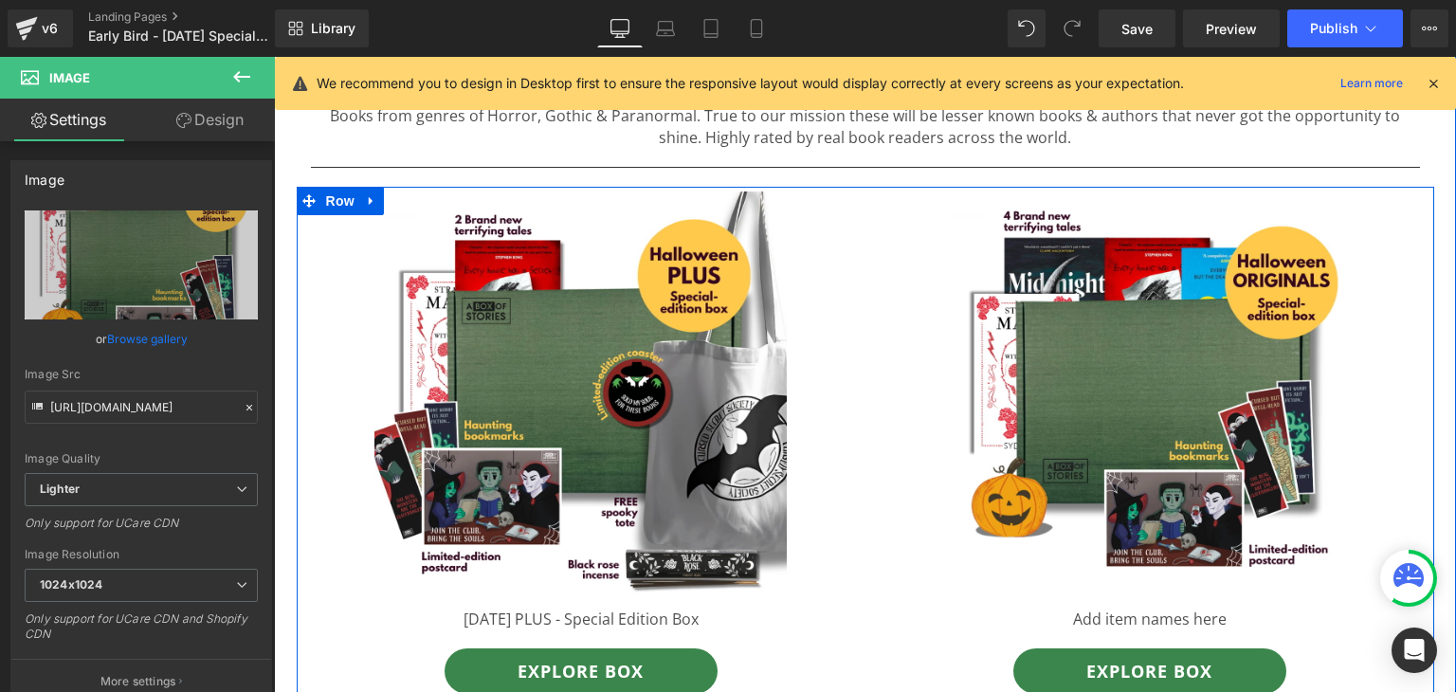
type input "[URL][DOMAIN_NAME]"
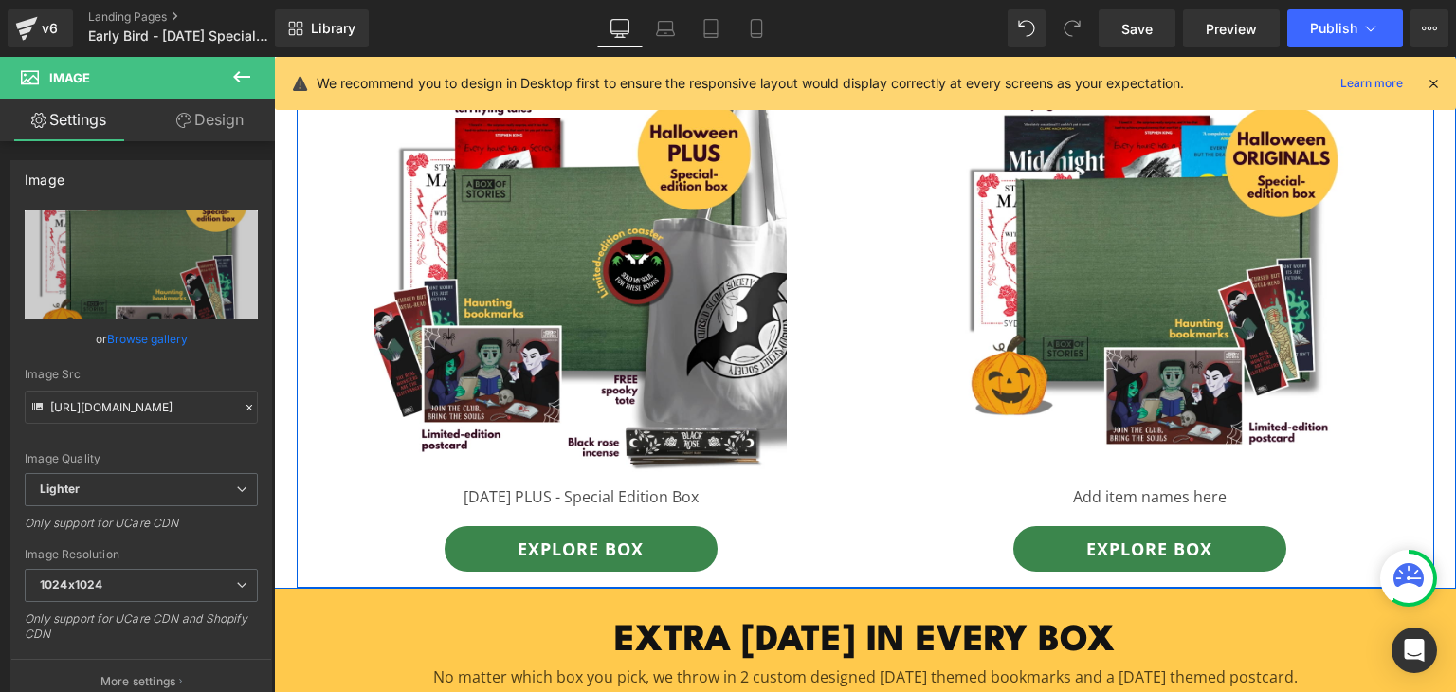
scroll to position [995, 0]
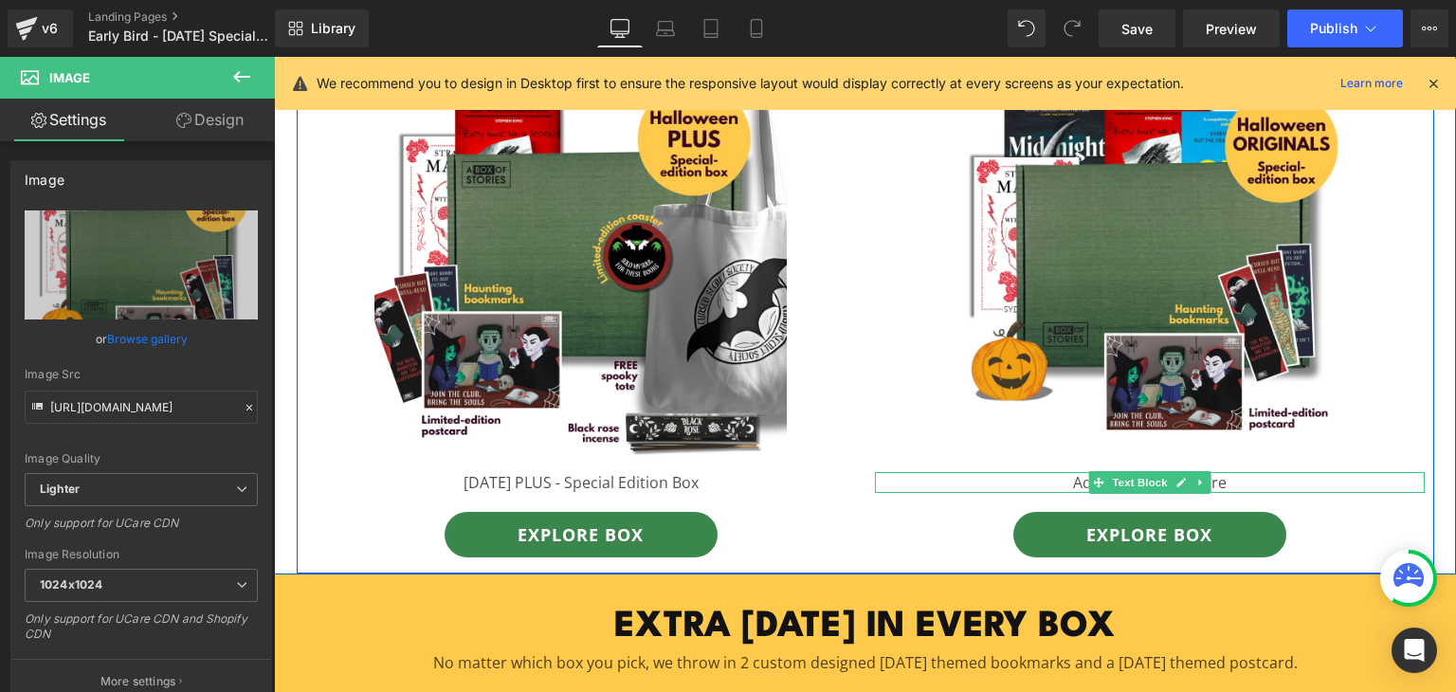
click at [1170, 489] on link at bounding box center [1180, 482] width 20 height 23
click at [1168, 489] on p "Add item names here" at bounding box center [1150, 482] width 550 height 21
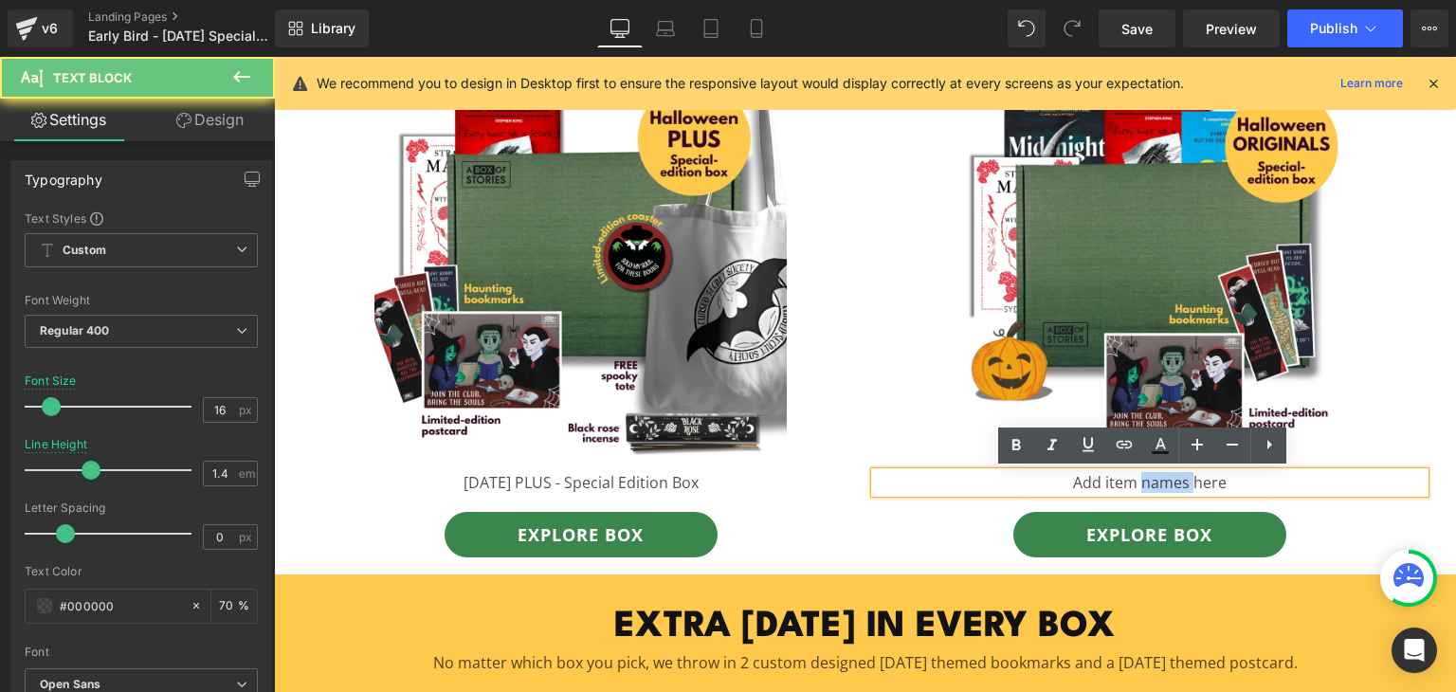
click at [1168, 489] on p "Add item names here" at bounding box center [1150, 482] width 550 height 21
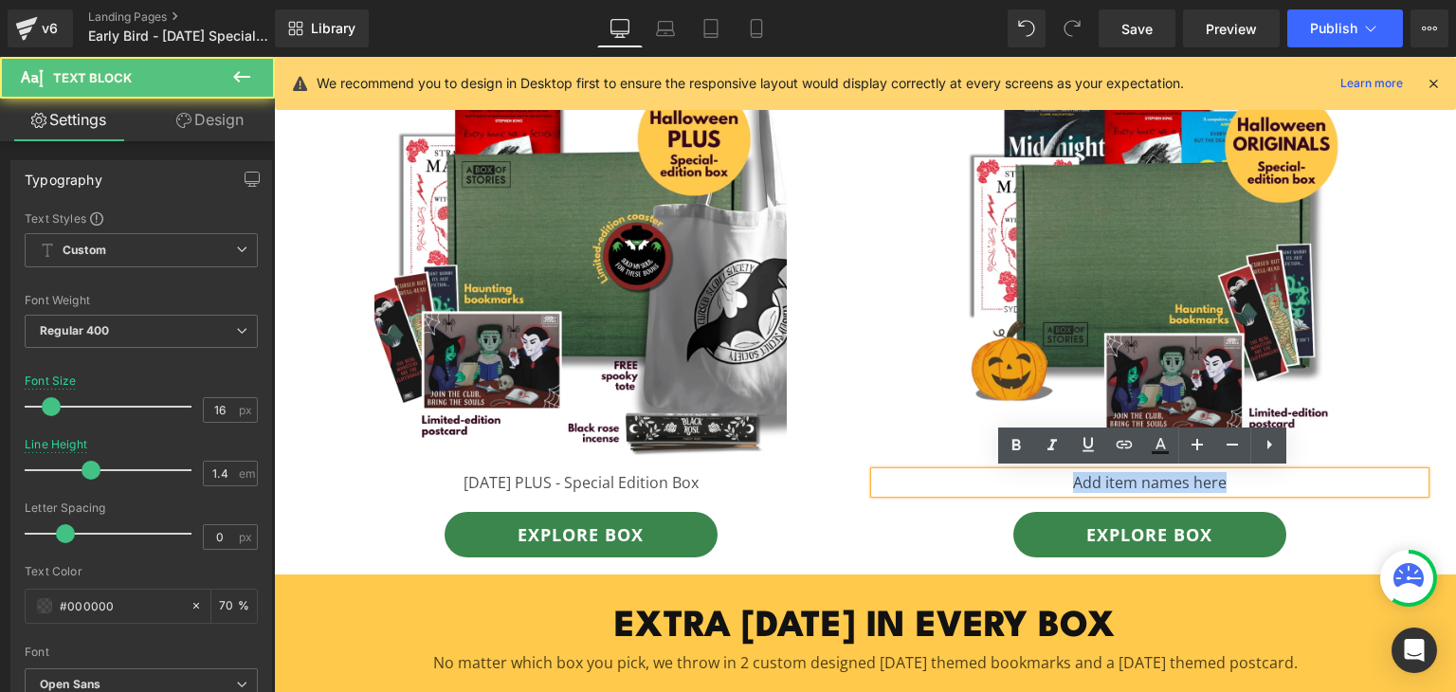
click at [1168, 489] on p "Add item names here" at bounding box center [1150, 482] width 550 height 21
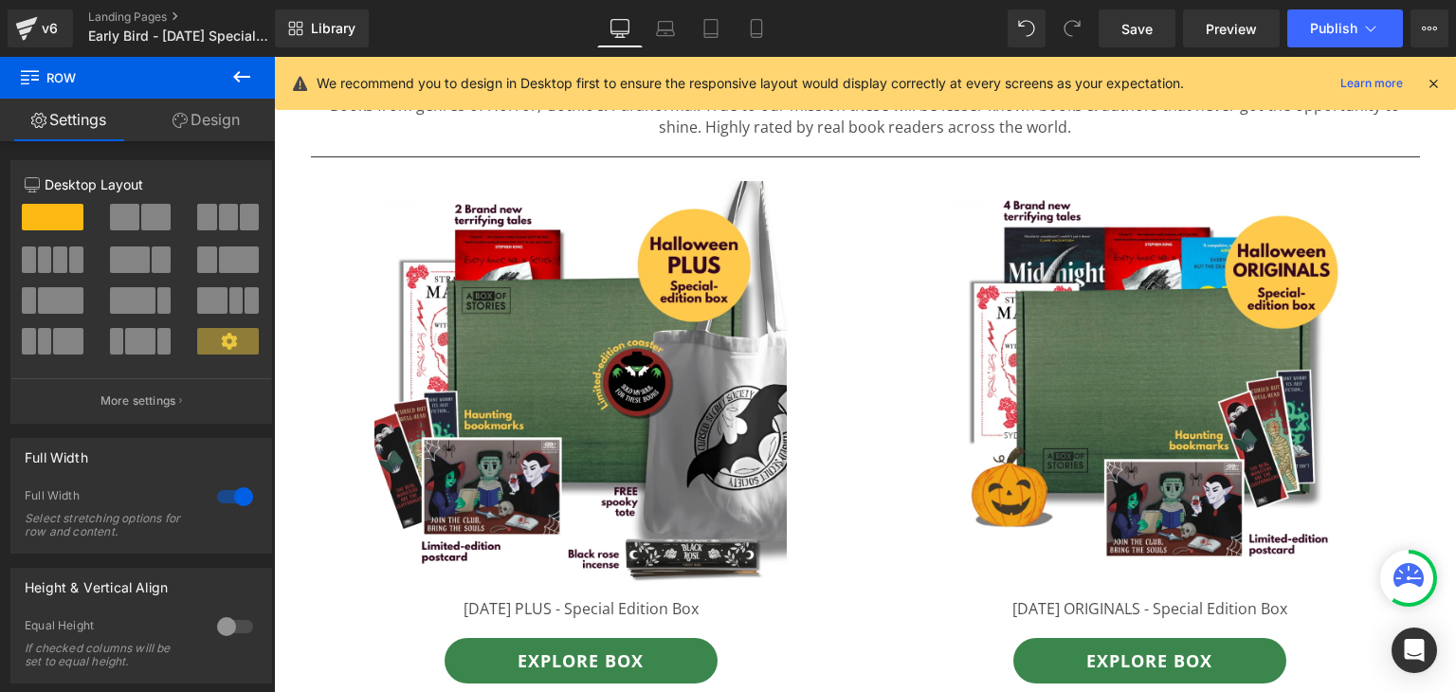
scroll to position [891, 0]
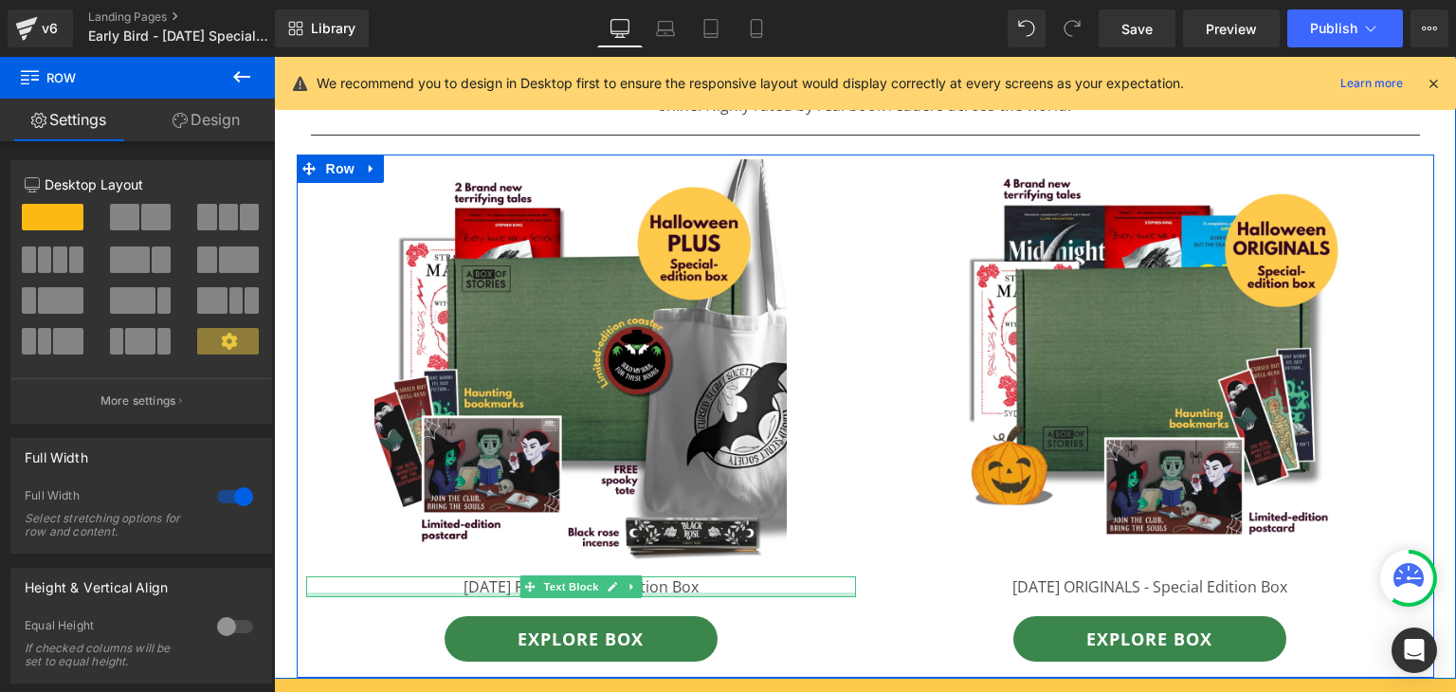
click at [677, 592] on div at bounding box center [581, 594] width 550 height 5
click at [677, 592] on p "[DATE] PLUS - Special Edition Box" at bounding box center [581, 586] width 550 height 21
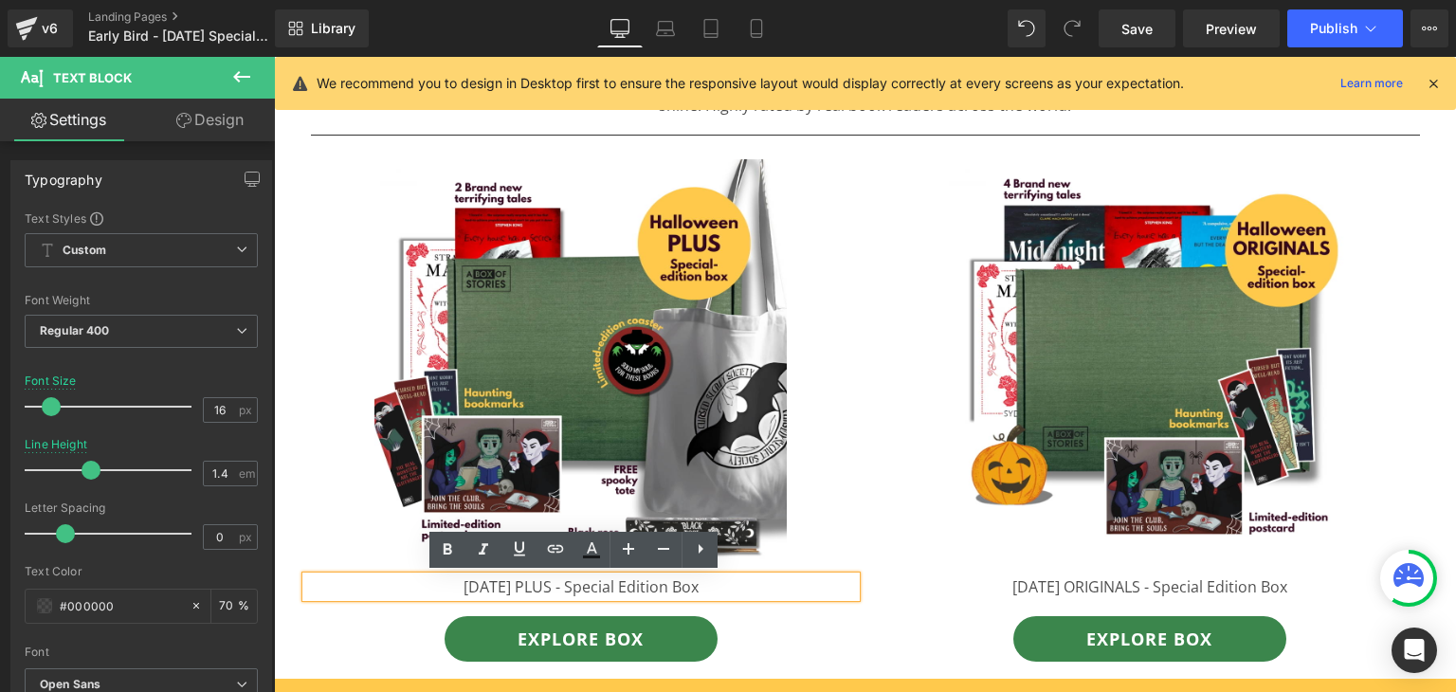
click at [653, 581] on p "[DATE] PLUS - Special Edition Box" at bounding box center [581, 586] width 550 height 21
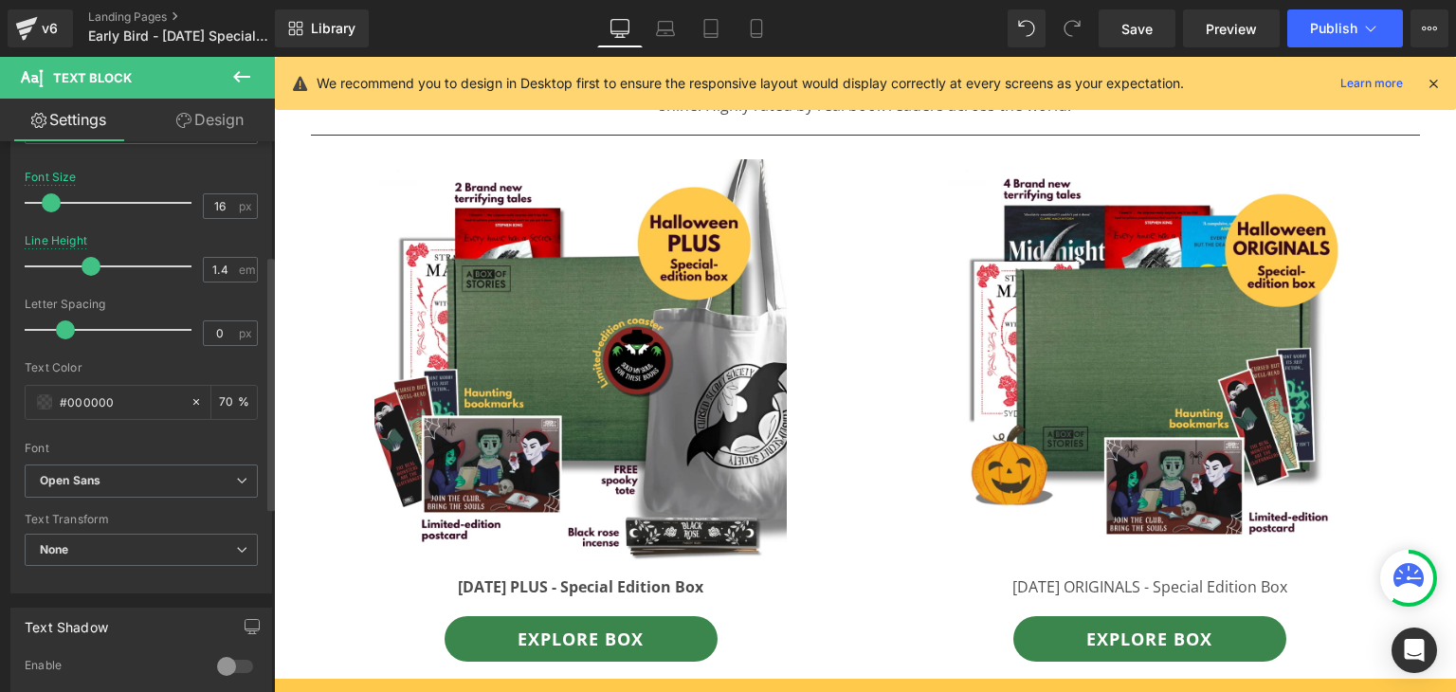
scroll to position [246, 0]
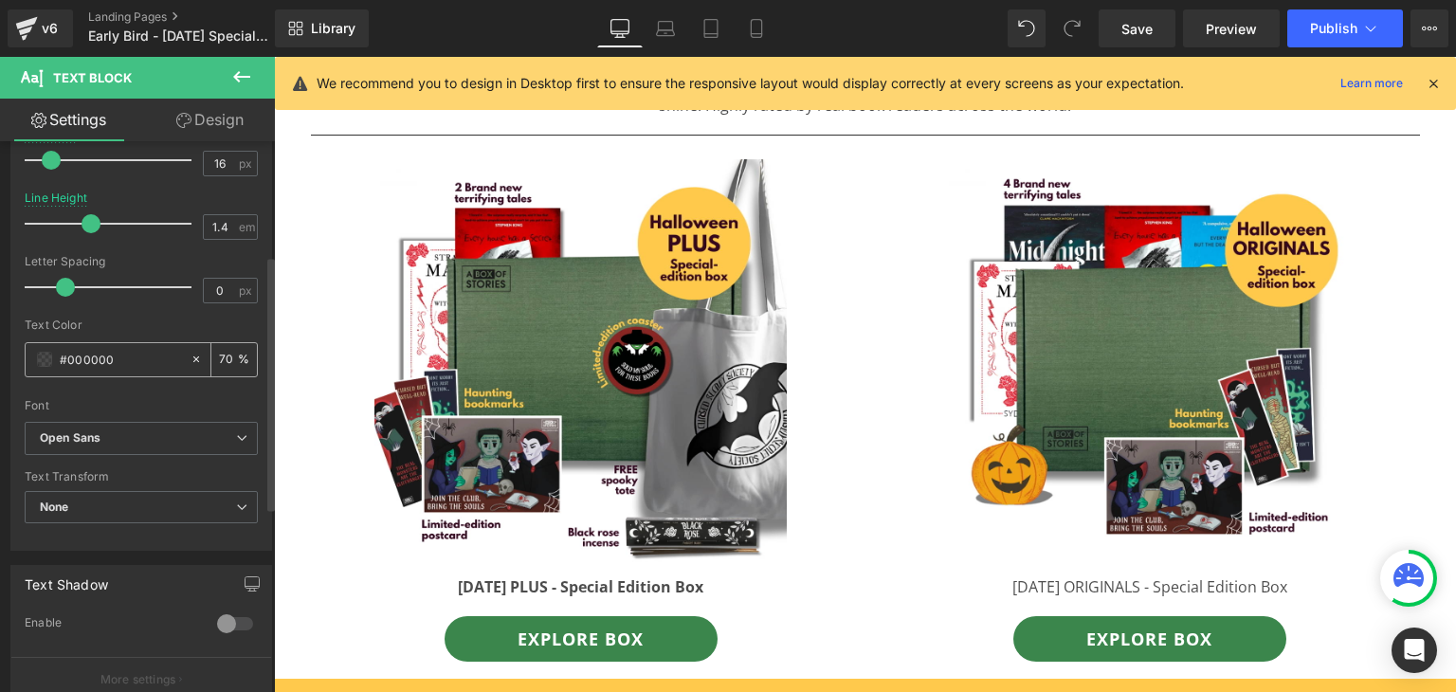
click at [219, 349] on input "70" at bounding box center [228, 359] width 19 height 21
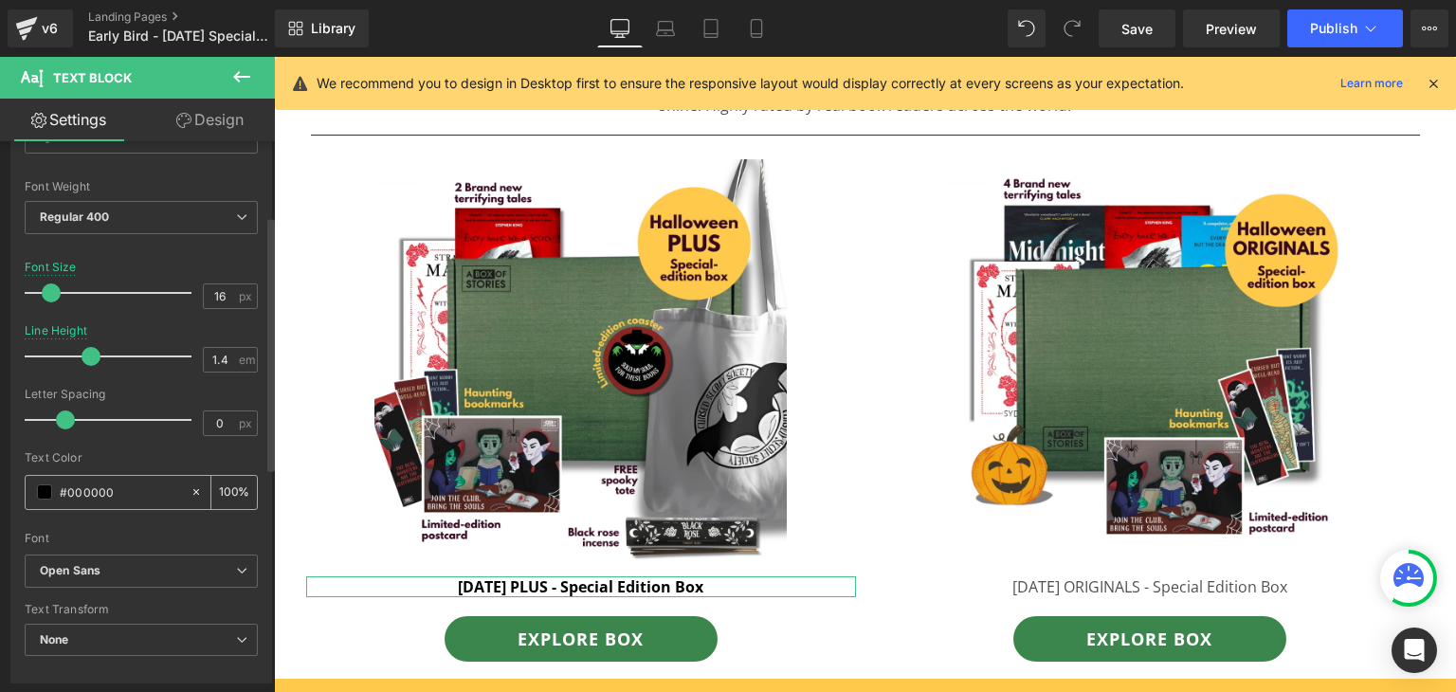
scroll to position [88, 0]
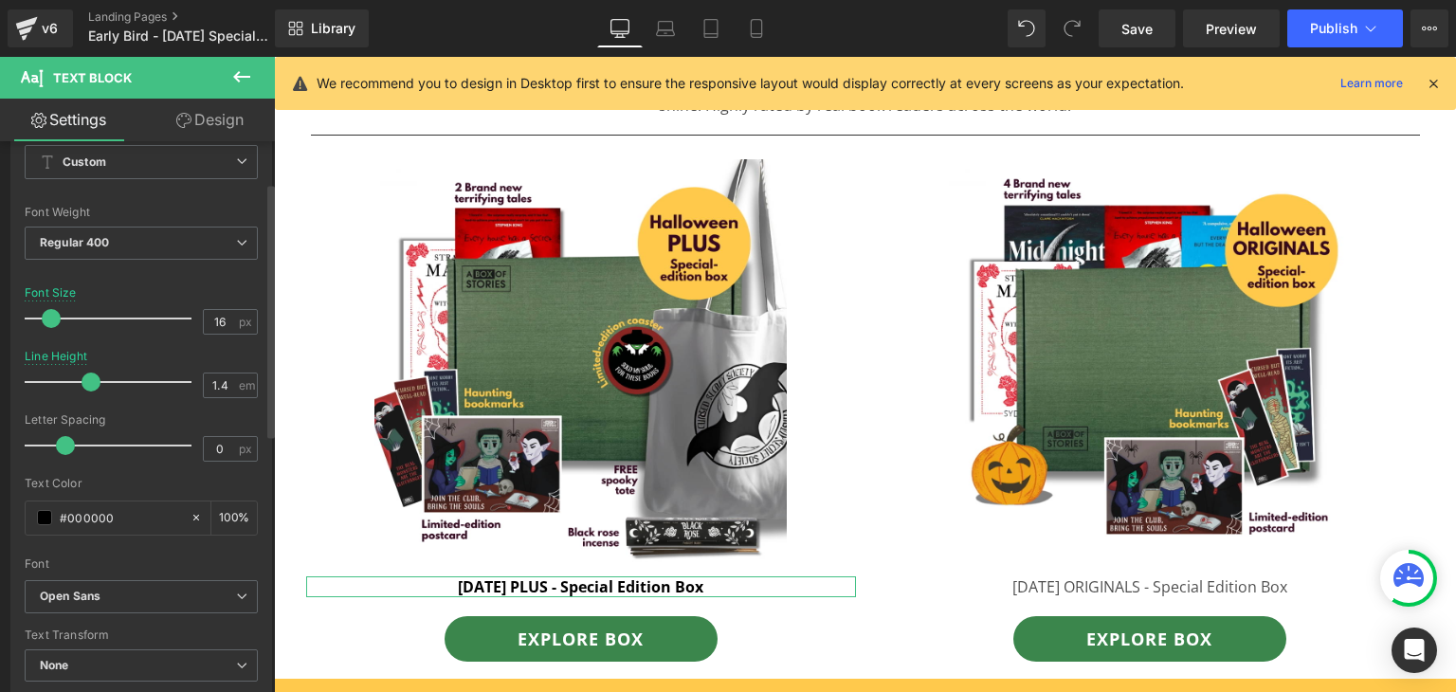
type input "100"
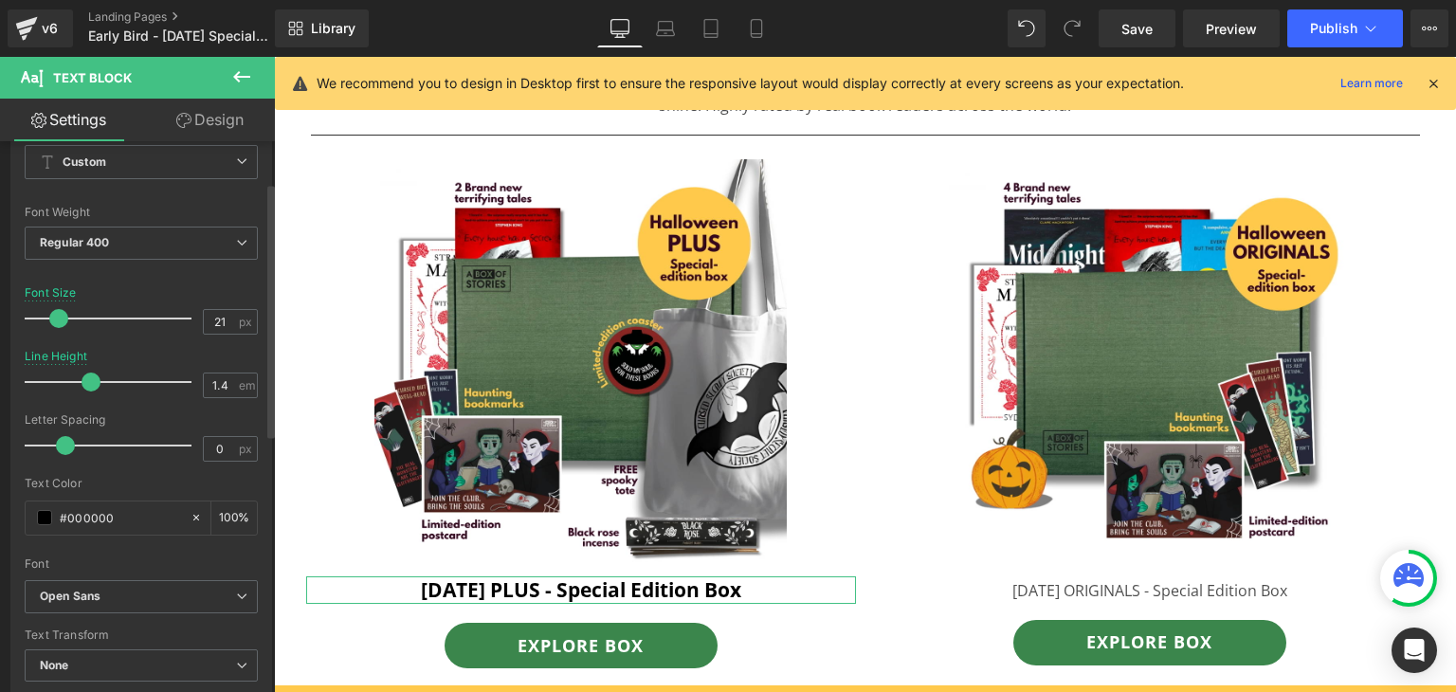
click at [57, 322] on span at bounding box center [58, 318] width 19 height 19
click at [217, 331] on input "21" at bounding box center [220, 322] width 33 height 24
type input "20"
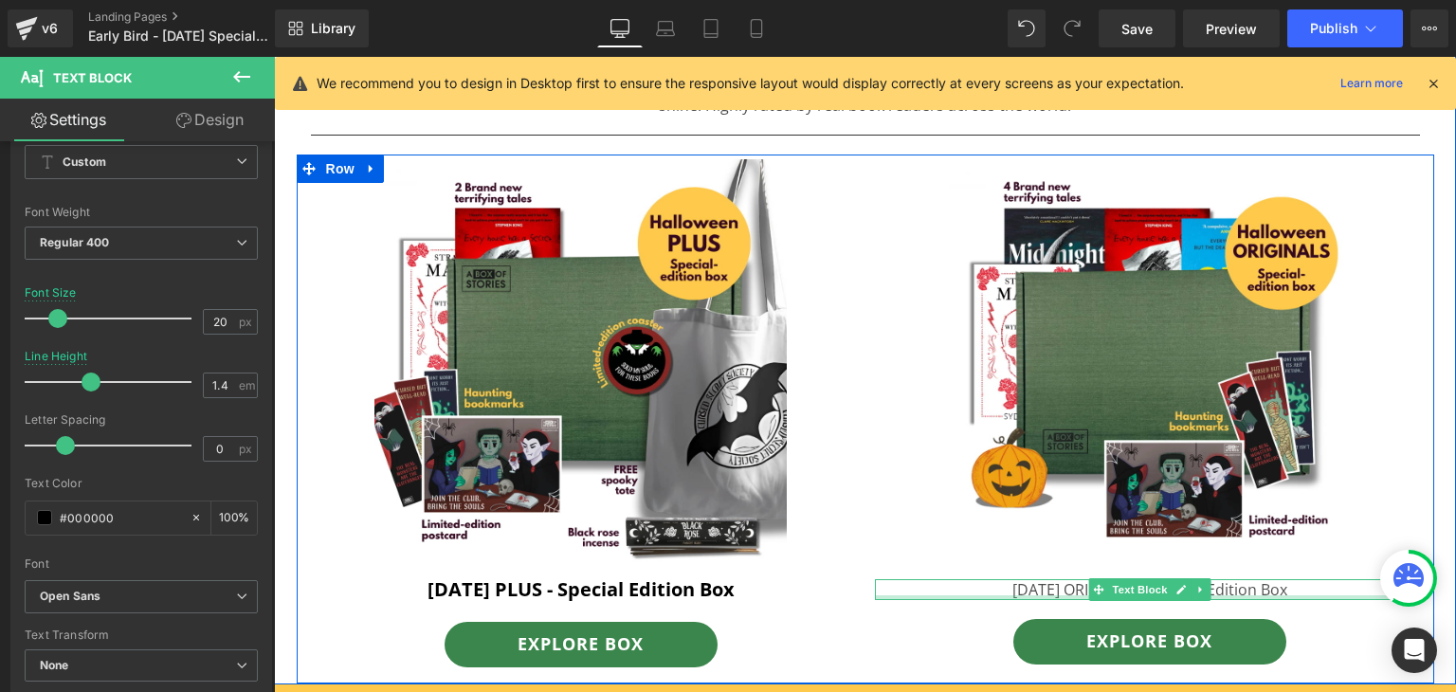
click at [1274, 596] on div at bounding box center [1150, 597] width 550 height 5
click at [1274, 596] on p "[DATE] ORIGINALS - Special Edition Box" at bounding box center [1150, 589] width 550 height 21
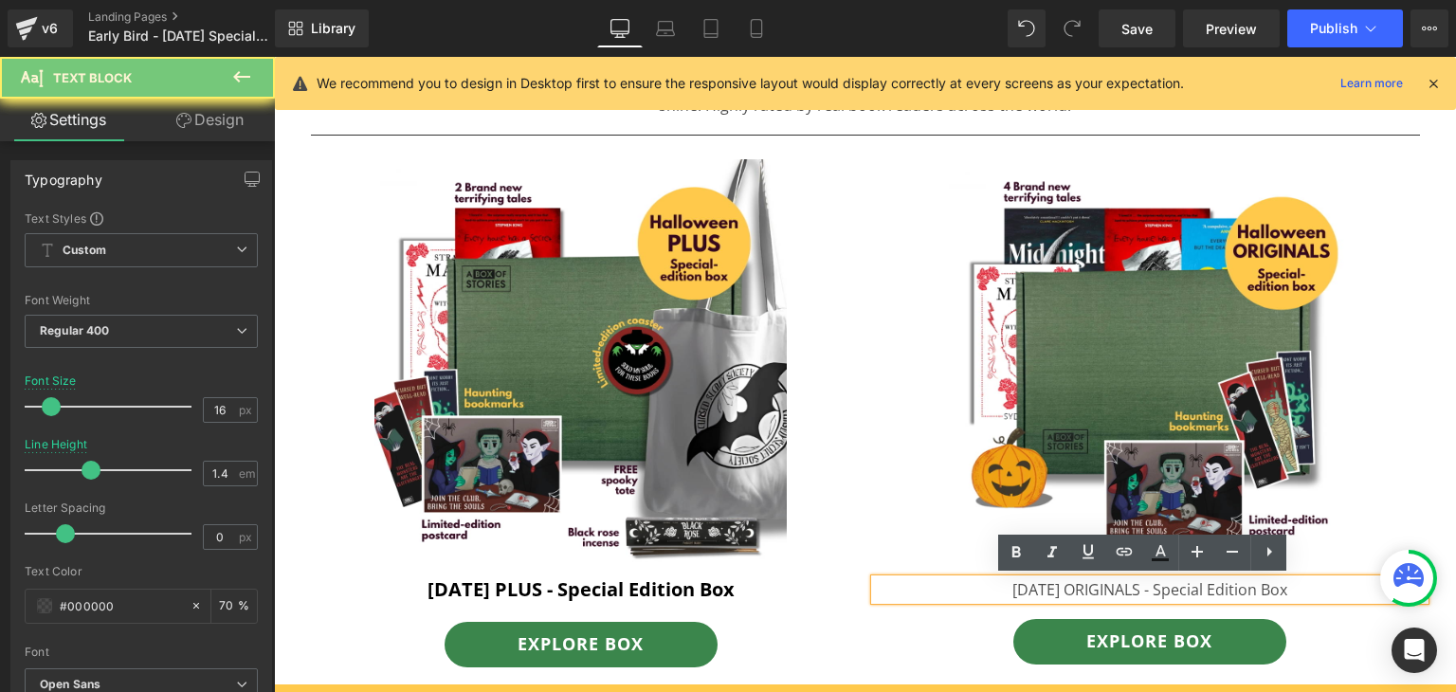
click at [1274, 596] on p "[DATE] ORIGINALS - Special Edition Box" at bounding box center [1150, 589] width 550 height 21
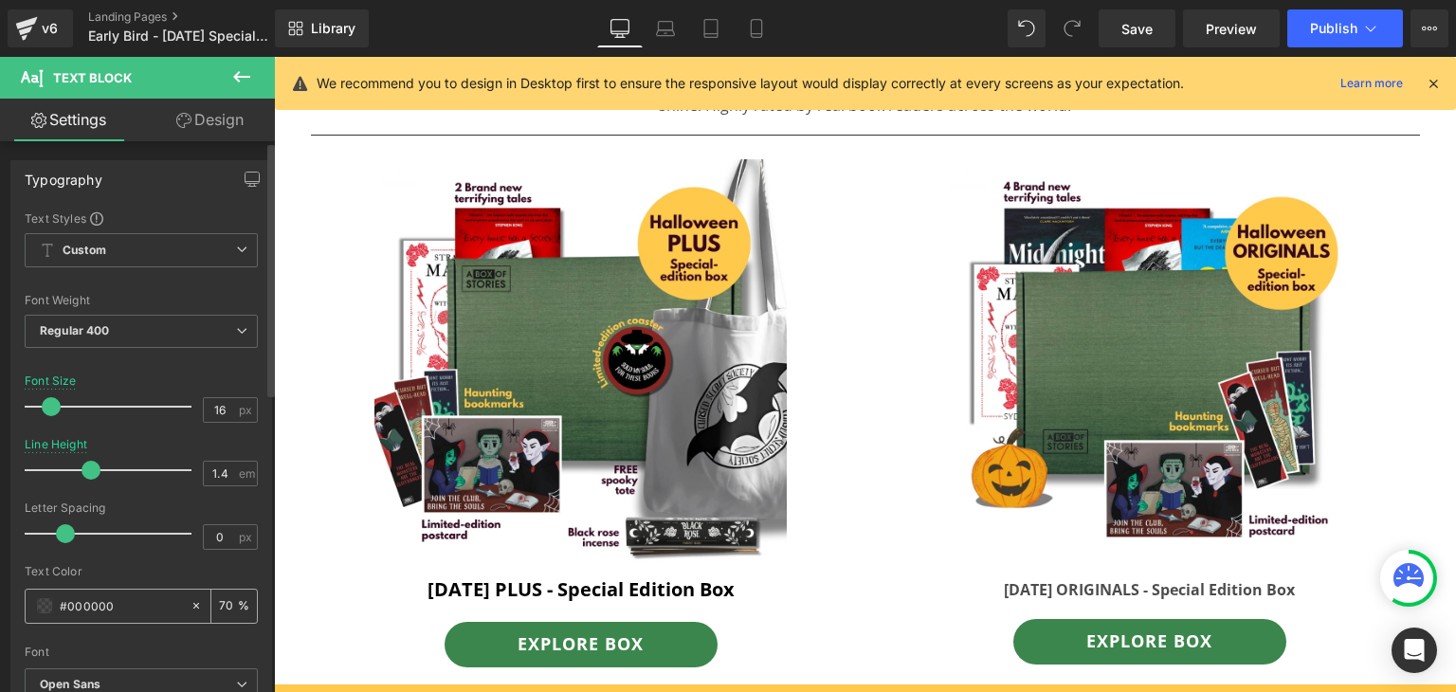
click at [219, 605] on input "70" at bounding box center [228, 605] width 19 height 21
type input "100"
click at [217, 409] on input "16" at bounding box center [220, 410] width 33 height 24
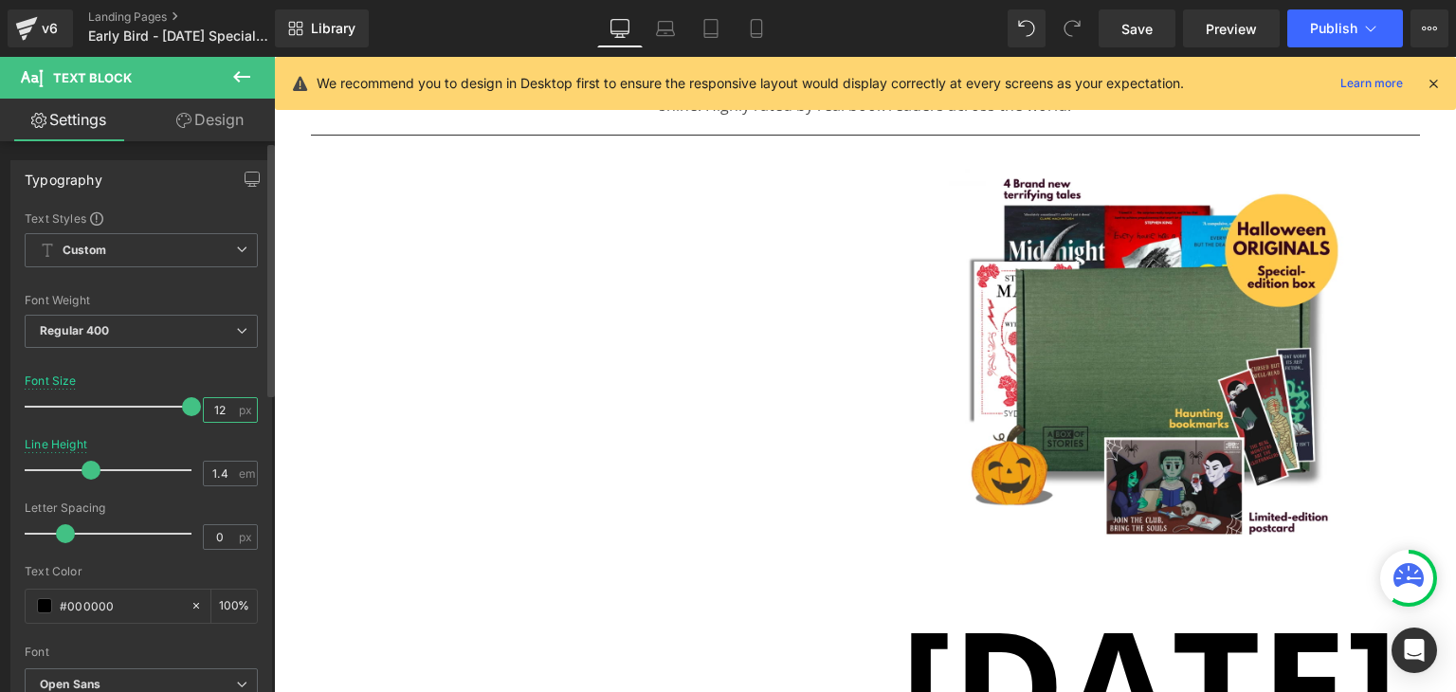
type input "1"
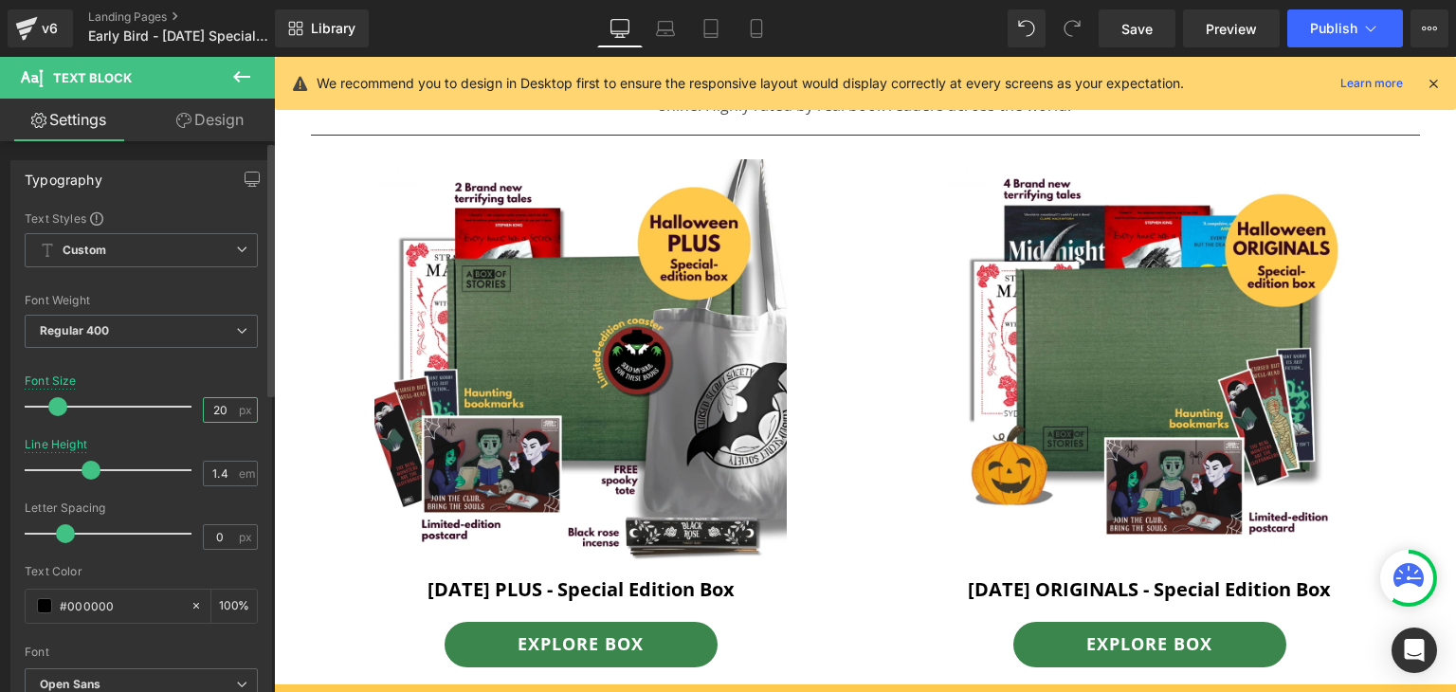
type input "20"
click at [224, 371] on div "Font Default Open Sans Poppins Work Sans League Spartan [PERSON_NAME] Halleluja…" at bounding box center [141, 439] width 233 height 458
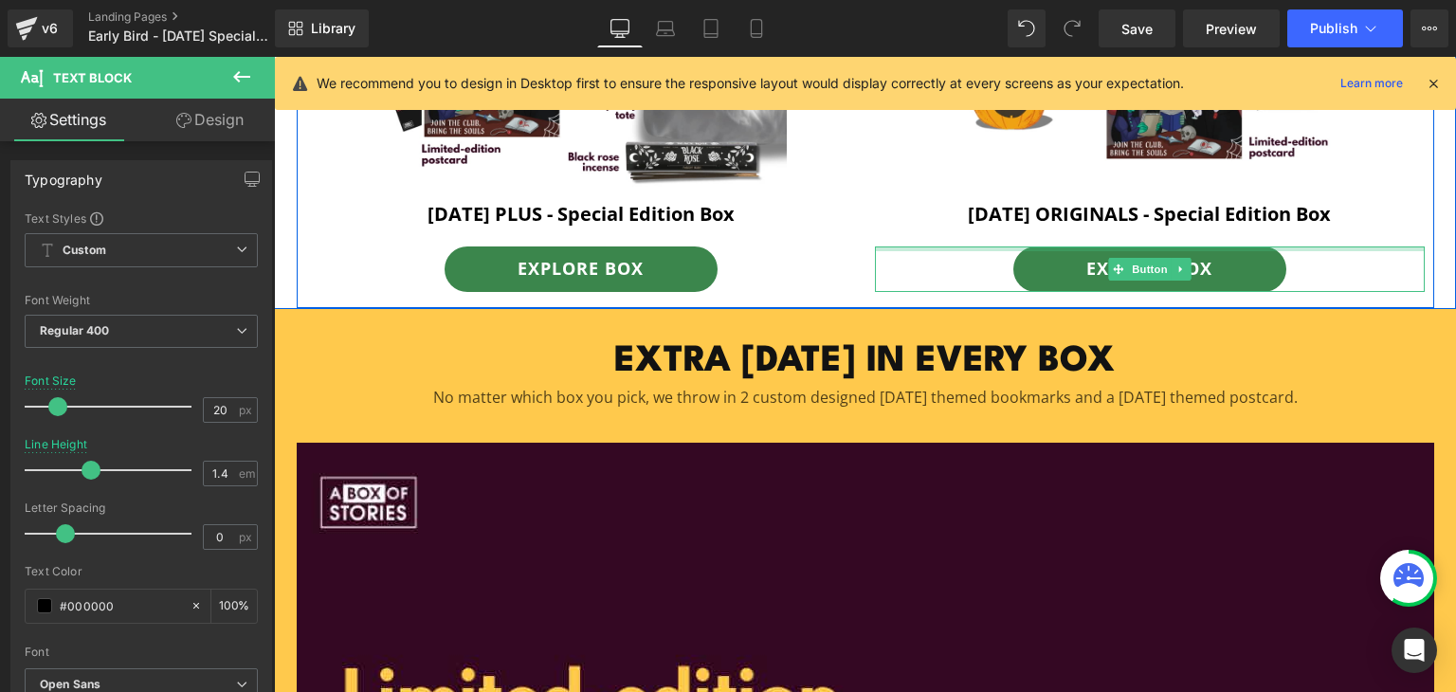
scroll to position [1276, 0]
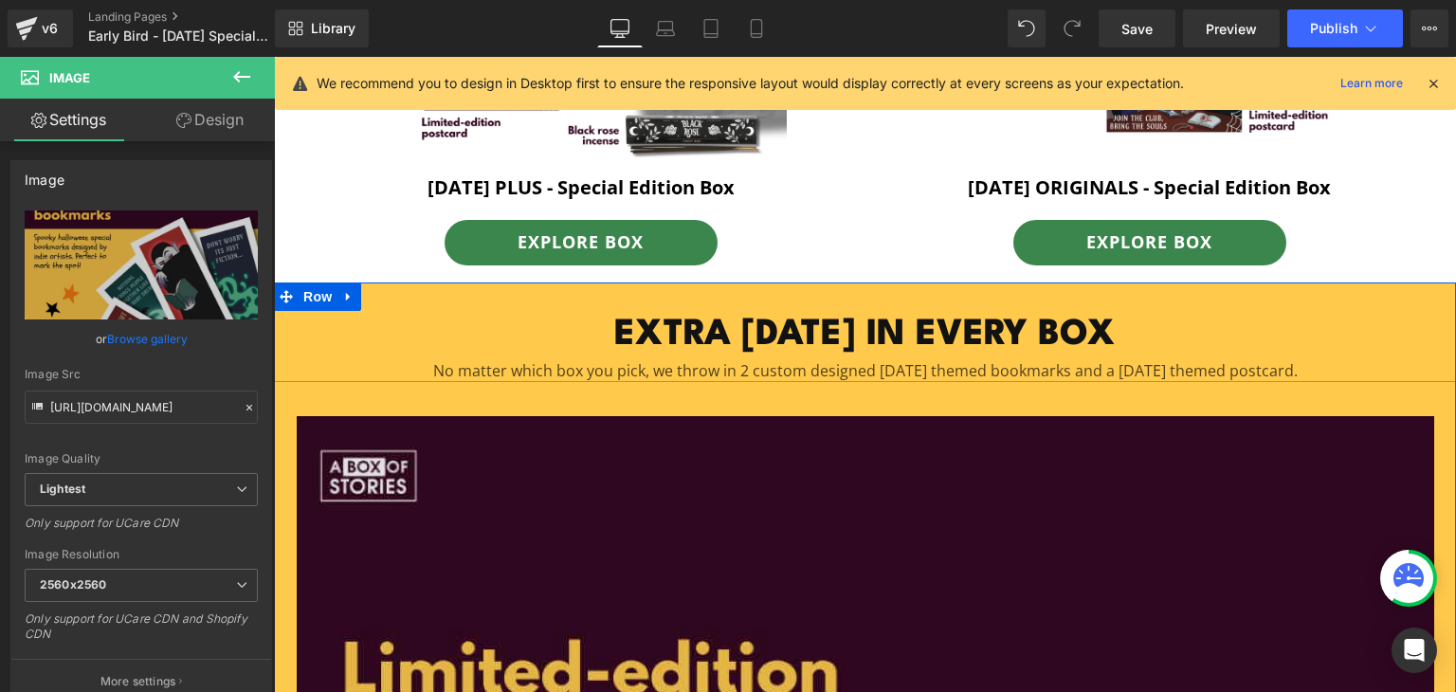
scroll to position [1267, 0]
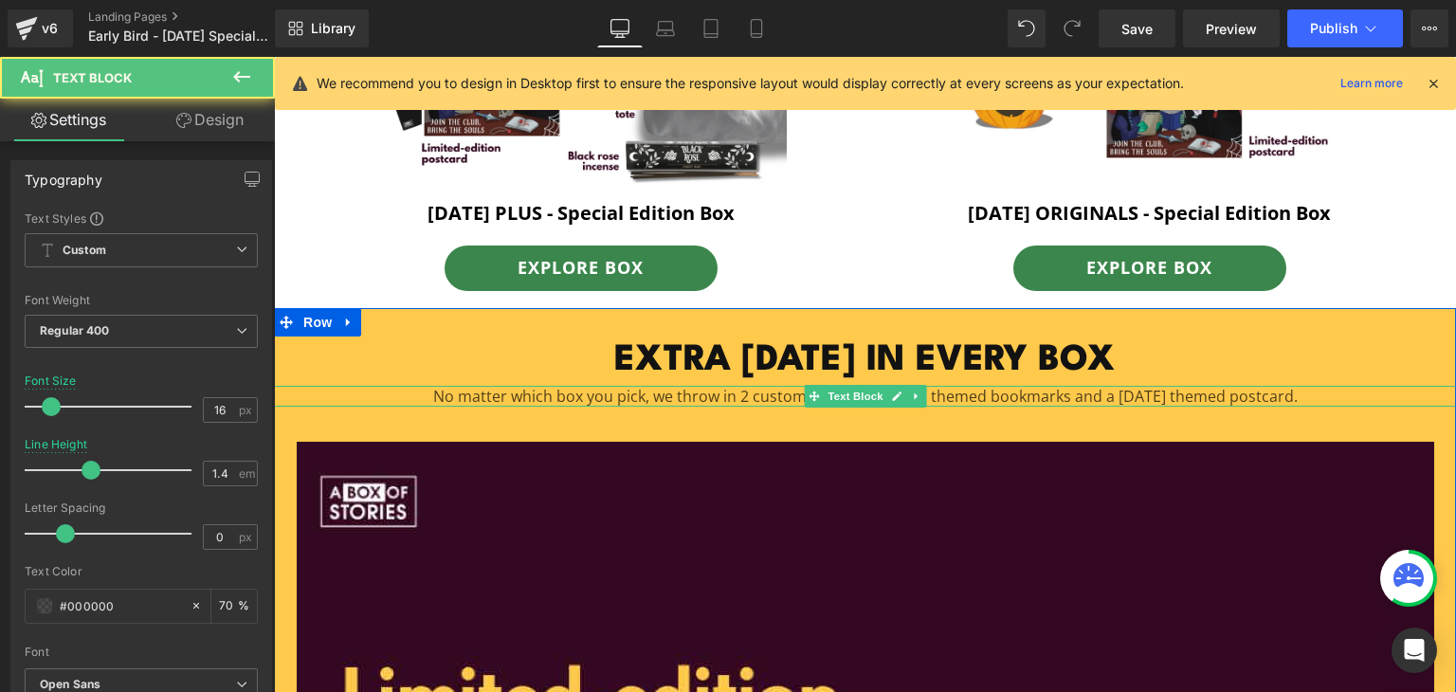
click at [728, 390] on p "No matter which box you pick, we throw in 2 custom designed [DATE] themed bookm…" at bounding box center [865, 396] width 1182 height 21
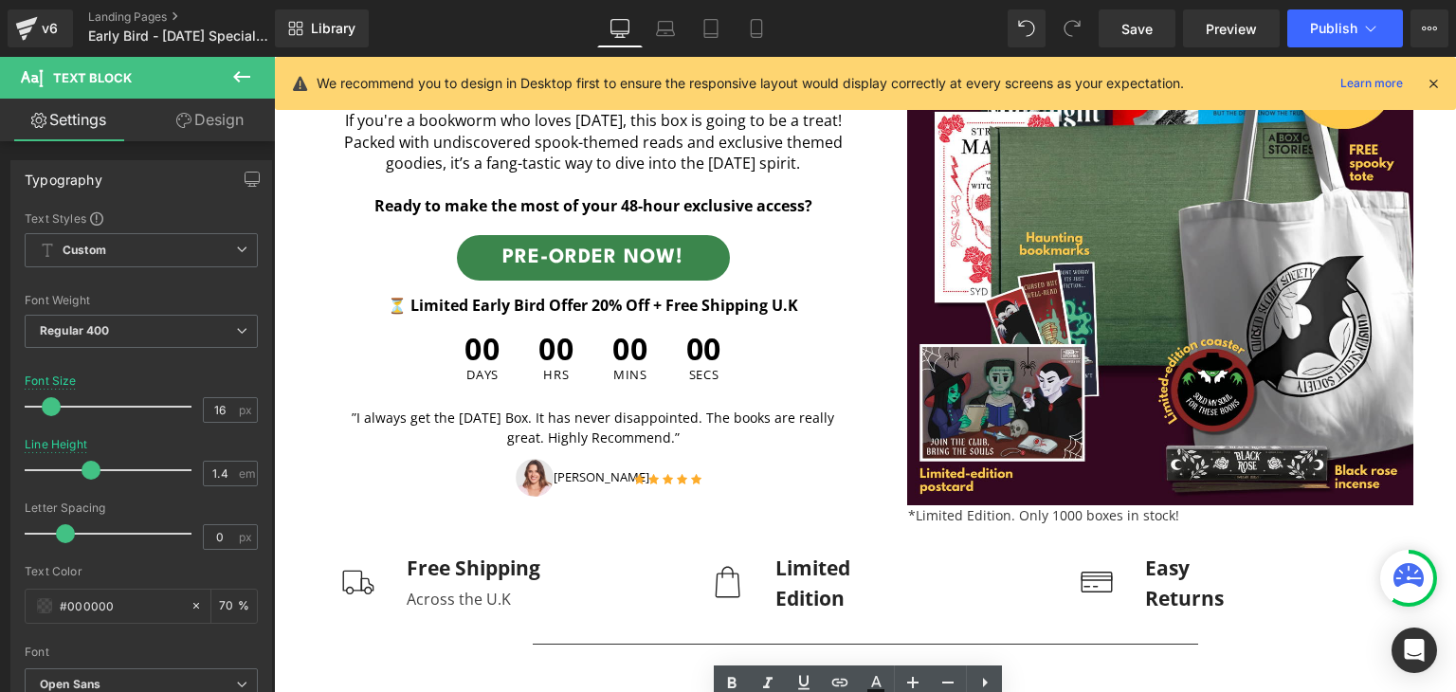
scroll to position [0, 0]
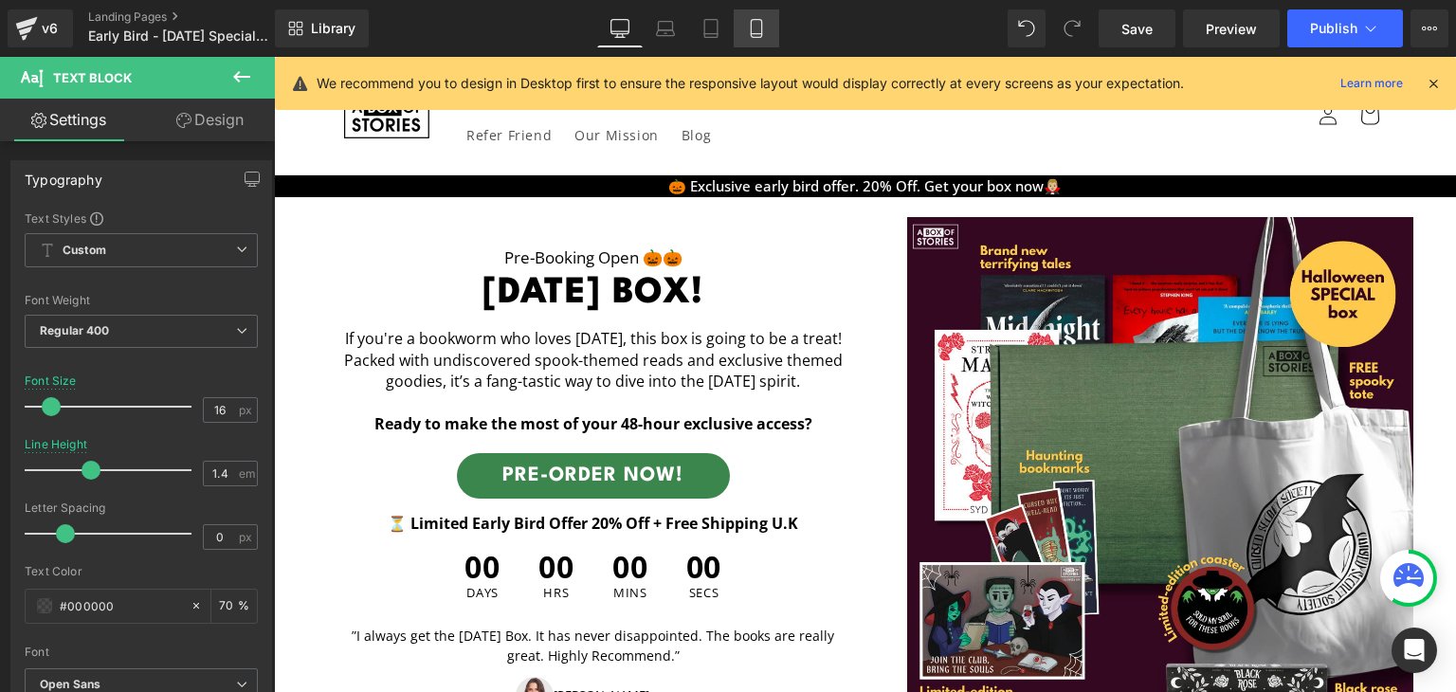
click at [761, 37] on icon at bounding box center [756, 28] width 19 height 19
type input "15"
type input "1.5"
type input "70"
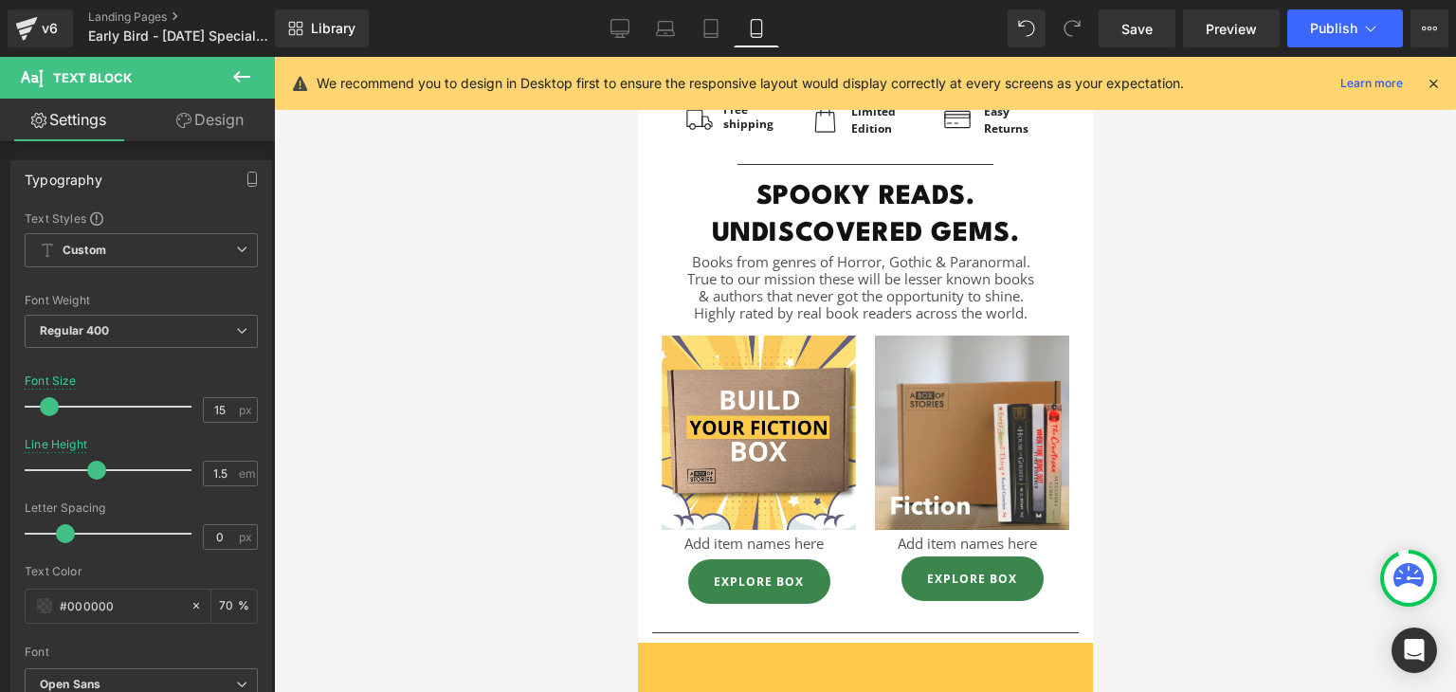
scroll to position [956, 0]
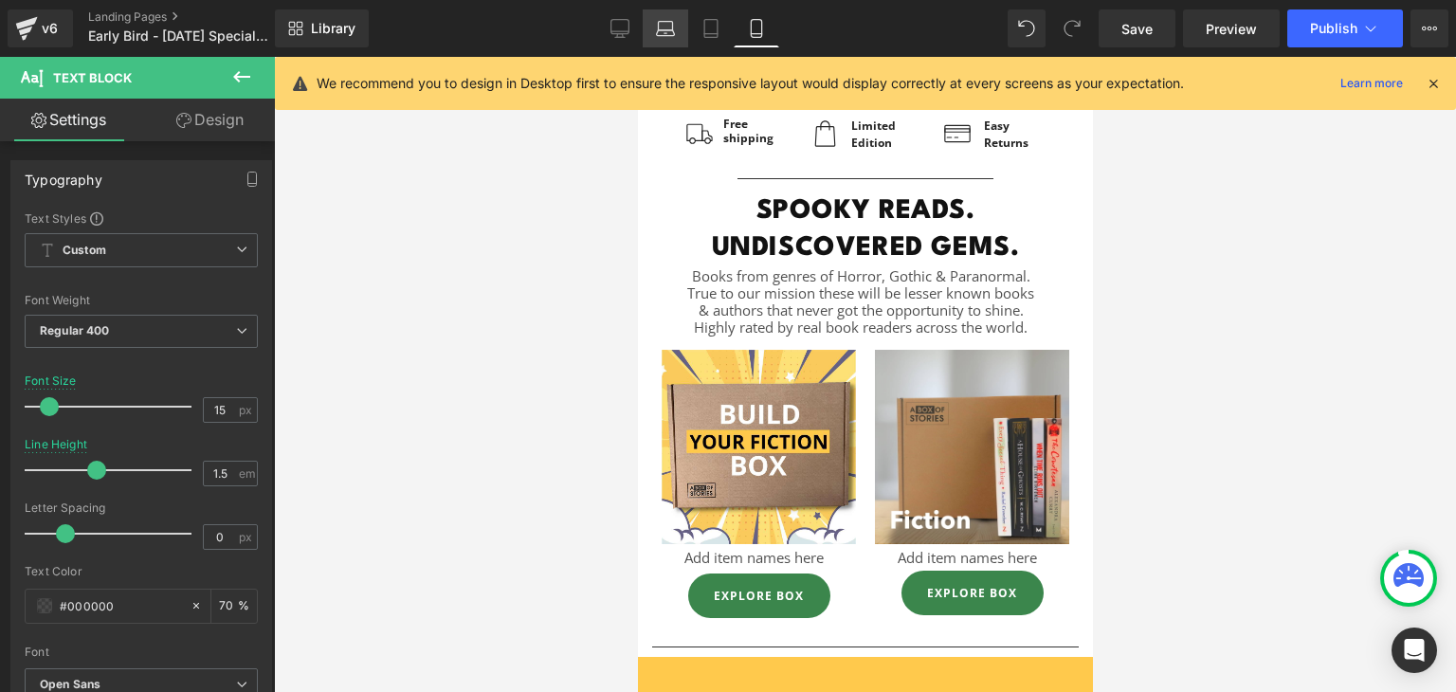
click at [657, 16] on link "Laptop" at bounding box center [664, 28] width 45 height 38
type input "16"
type input "1.4"
type input "70"
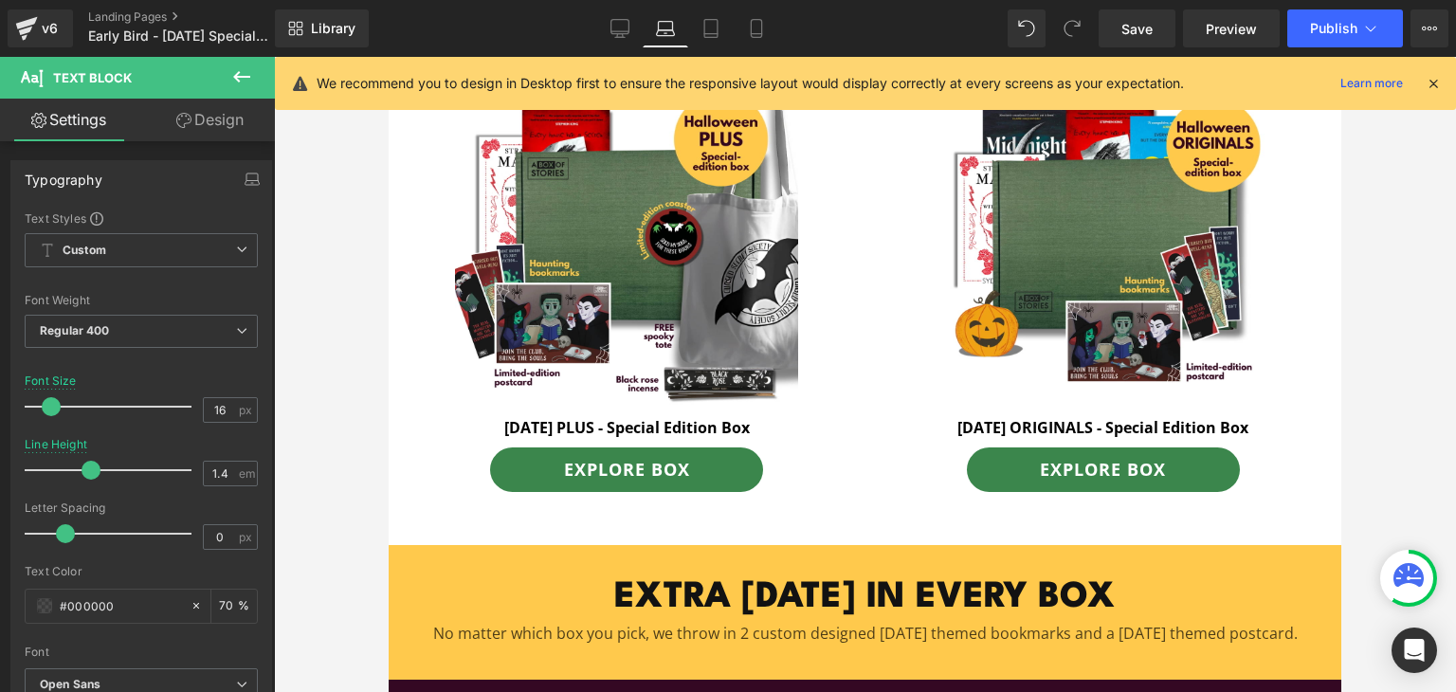
scroll to position [791, 0]
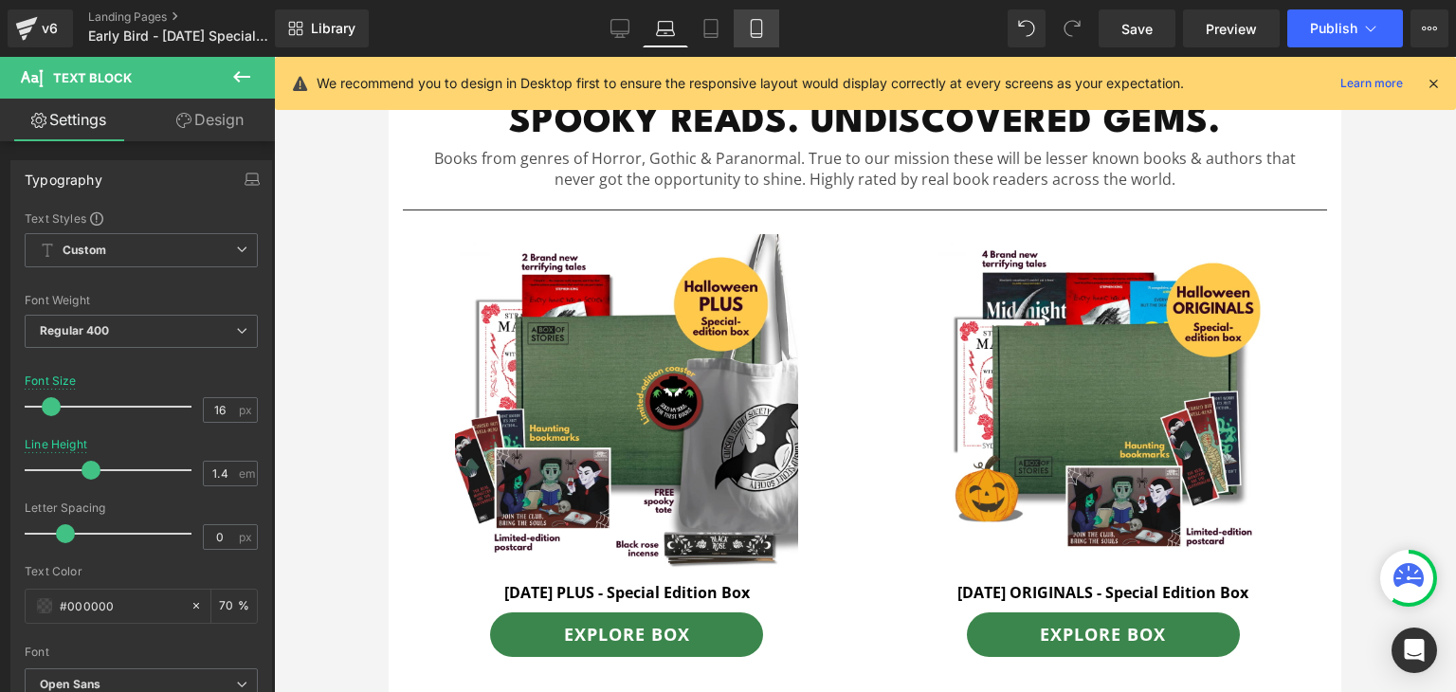
click at [769, 36] on link "Mobile" at bounding box center [755, 28] width 45 height 38
type input "15"
type input "1.5"
type input "70"
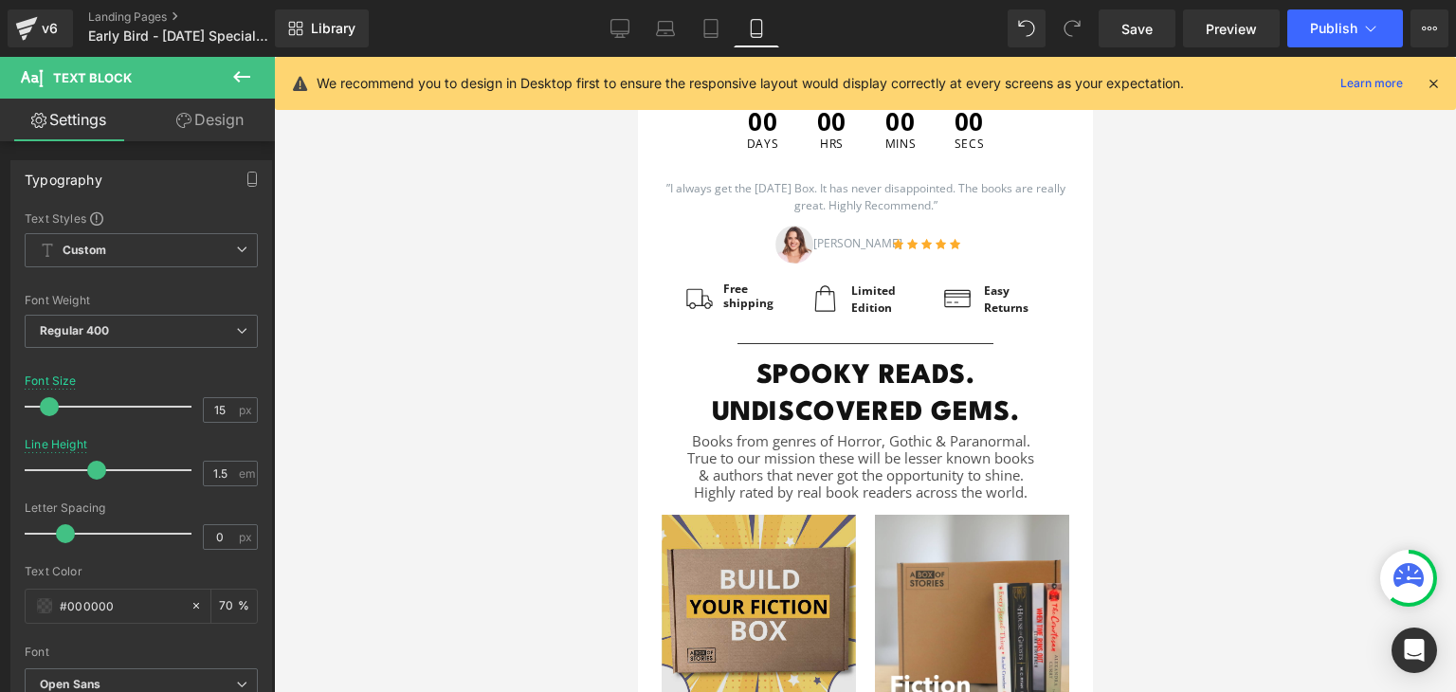
scroll to position [956, 0]
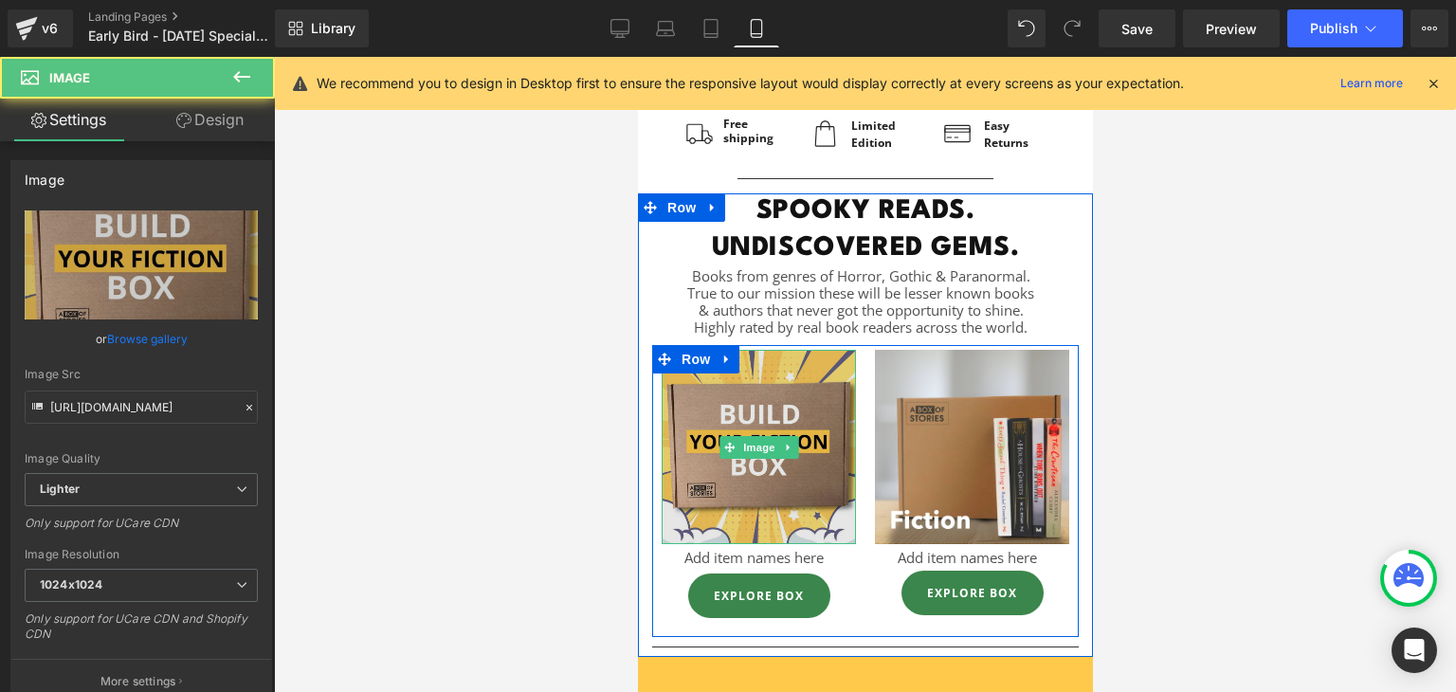
click at [751, 426] on img at bounding box center [758, 447] width 194 height 194
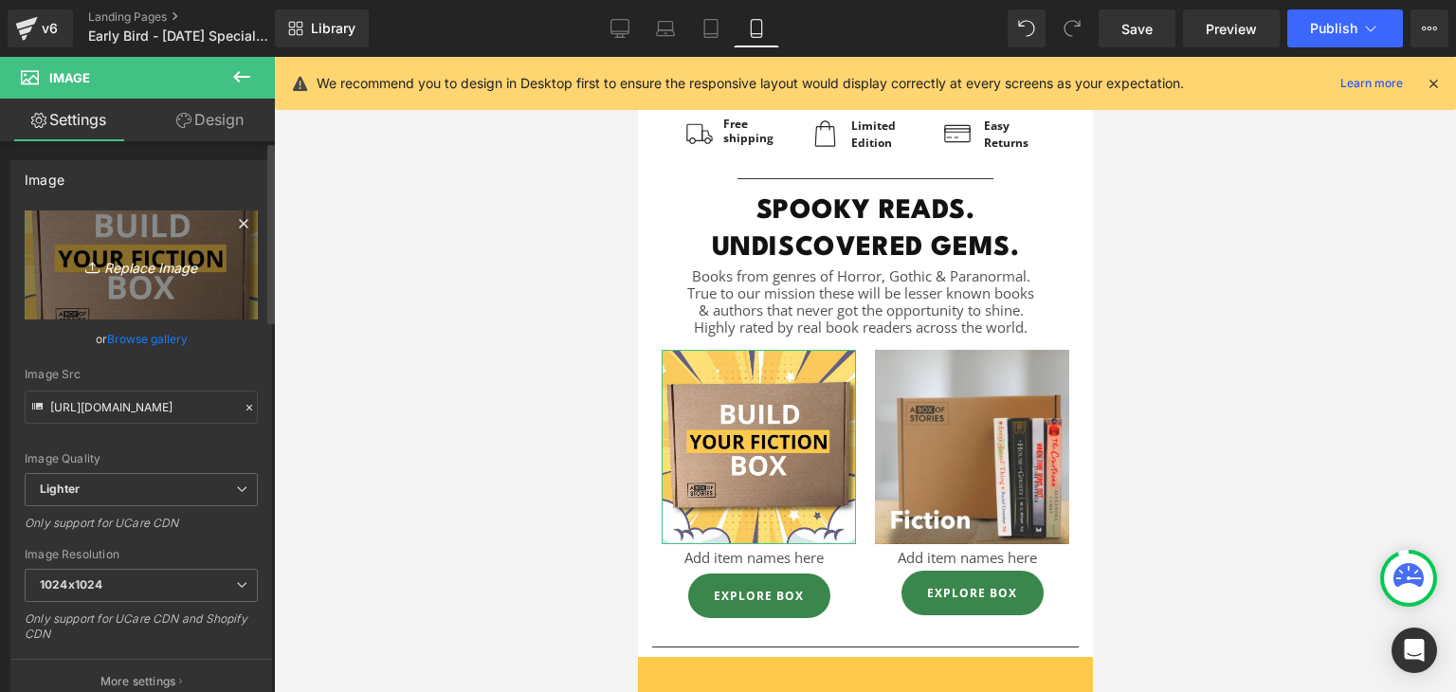
click at [189, 268] on icon "Replace Image" at bounding box center [141, 265] width 152 height 24
type input "C:\fakepath\[DATE] - 1200 x 1200 (2).png"
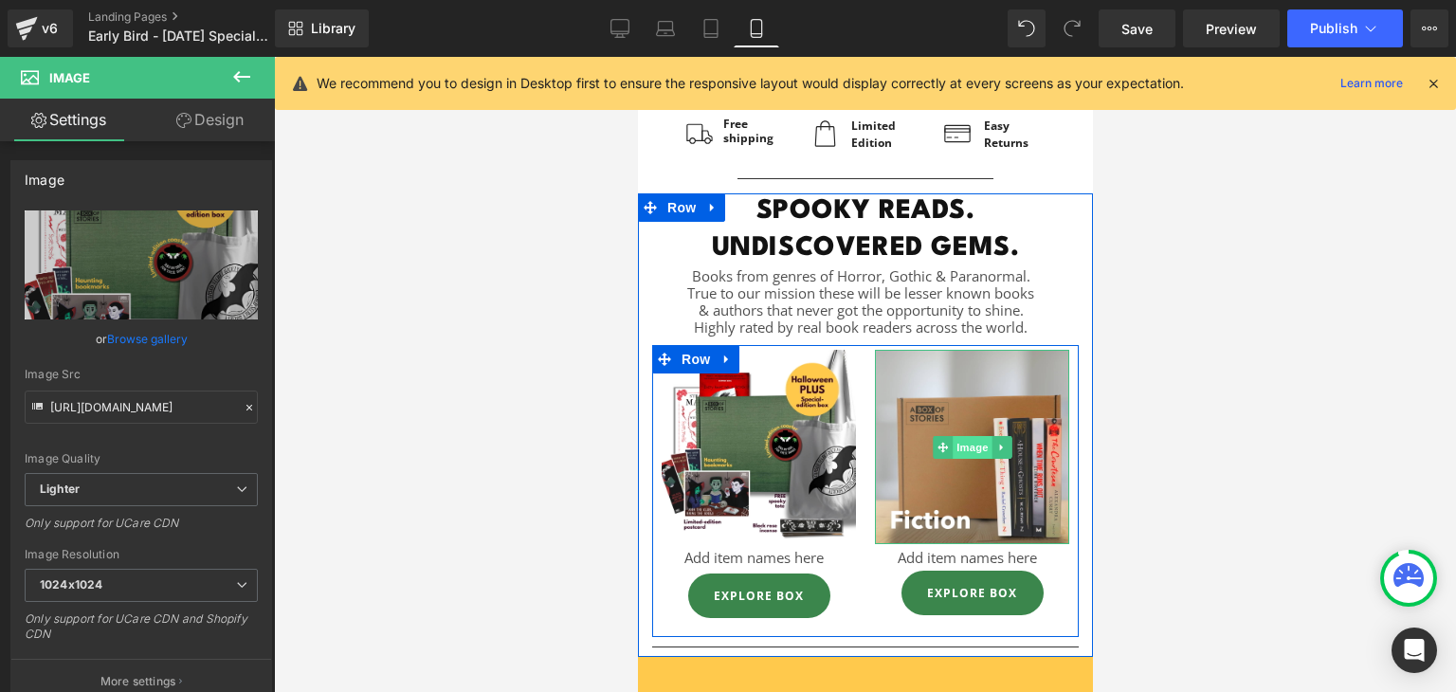
type input "[URL][DOMAIN_NAME]"
click at [951, 445] on span "Image" at bounding box center [971, 447] width 40 height 23
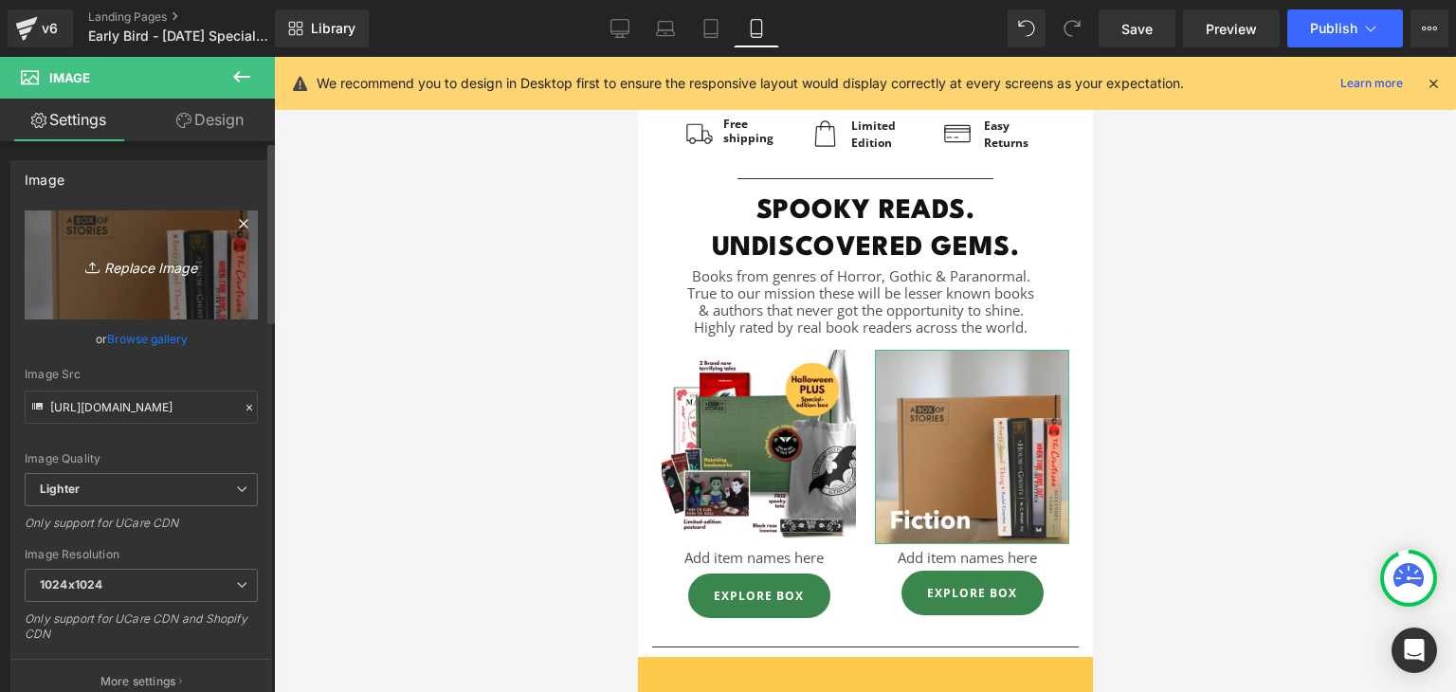
click at [127, 267] on icon "Replace Image" at bounding box center [141, 265] width 152 height 24
type input "C:\fakepath\[DATE] - 1200 x 1200 (4).png"
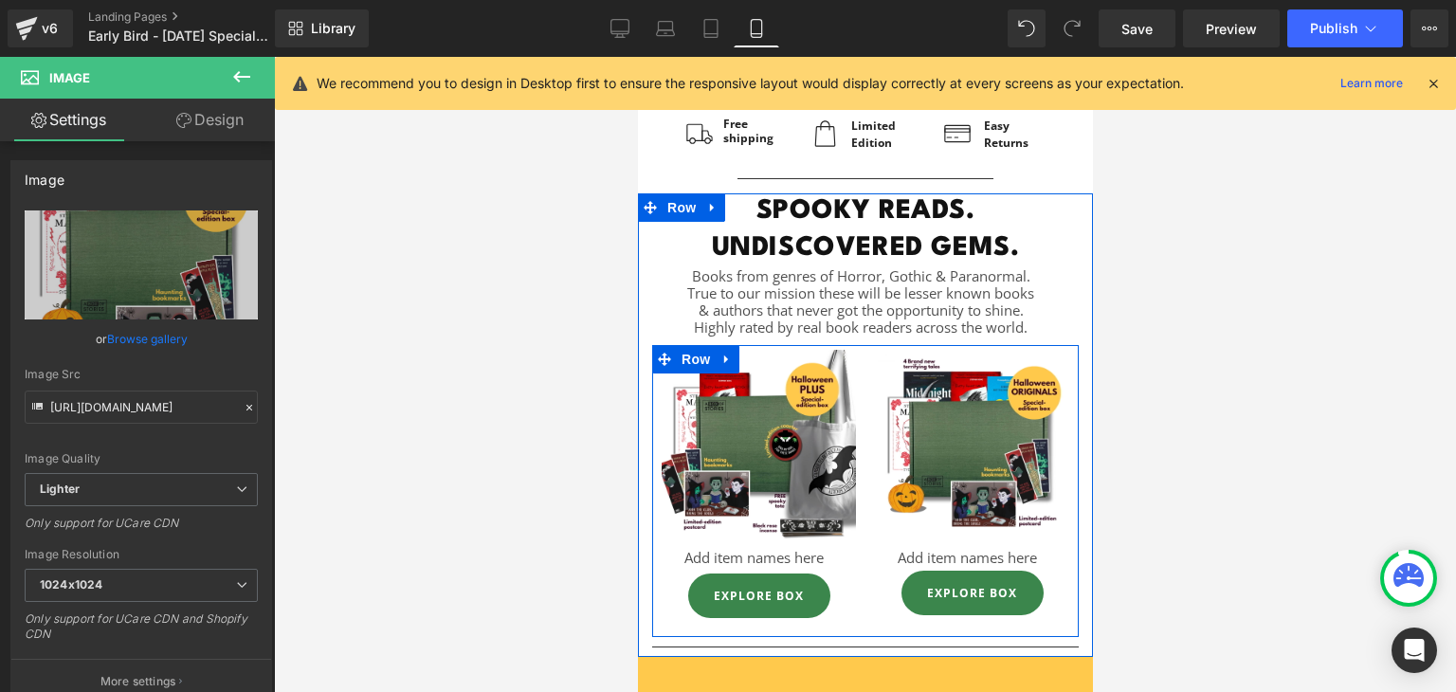
type input "[URL][DOMAIN_NAME]"
click at [802, 562] on link at bounding box center [804, 557] width 20 height 23
click at [837, 577] on div at bounding box center [758, 575] width 194 height 5
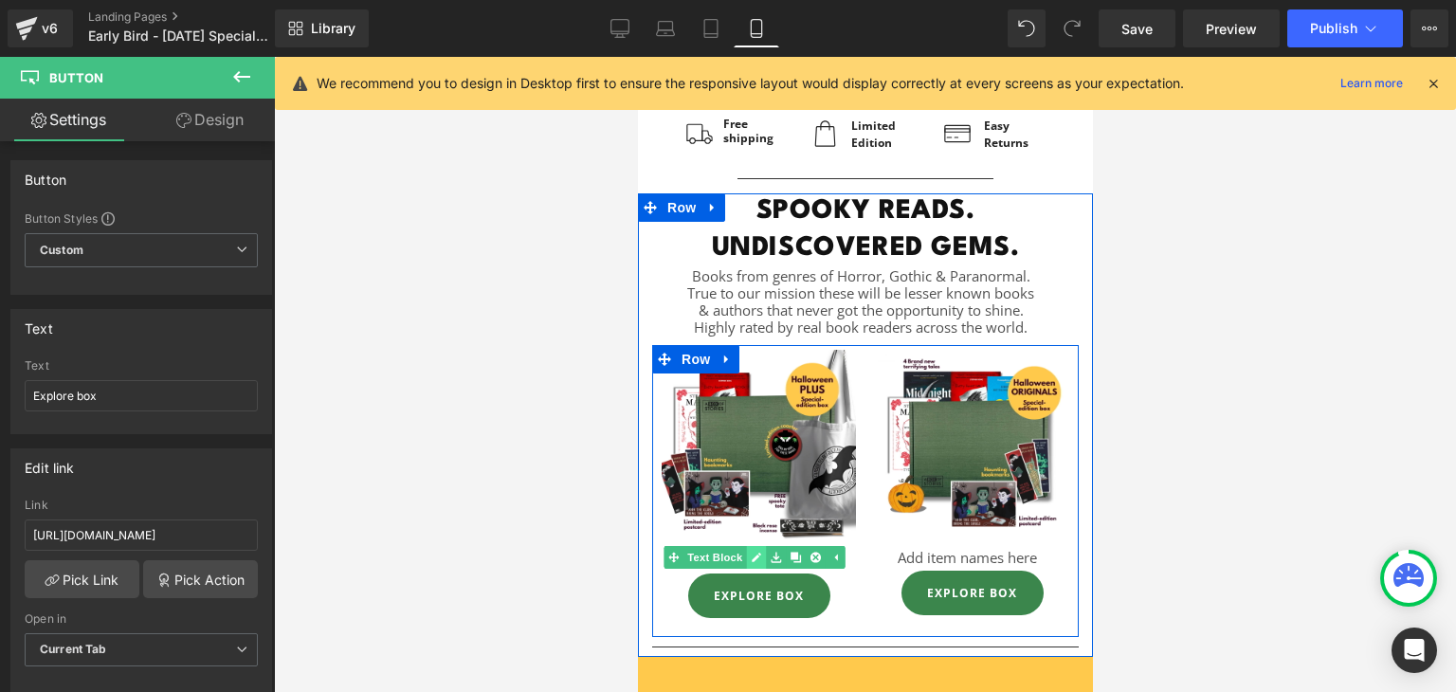
click at [750, 552] on icon at bounding box center [755, 557] width 10 height 11
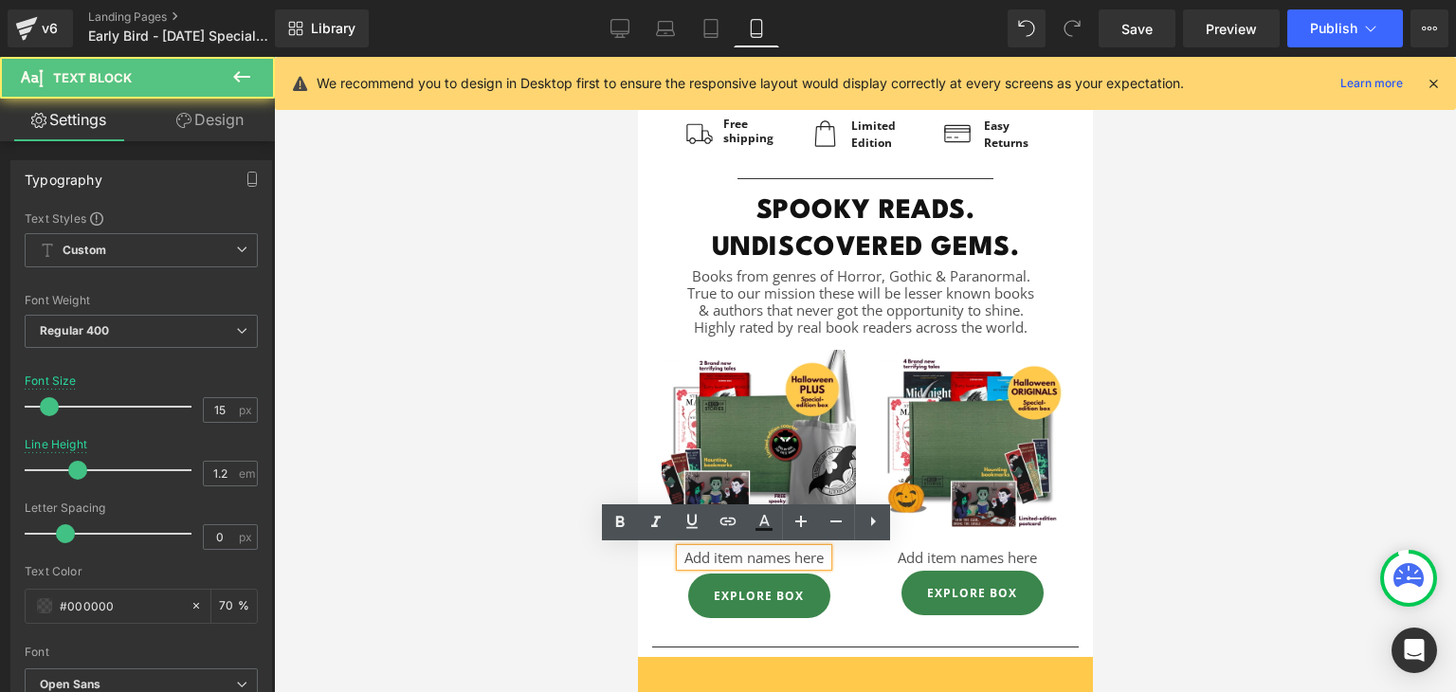
click at [750, 551] on p "Add item names here" at bounding box center [752, 557] width 147 height 17
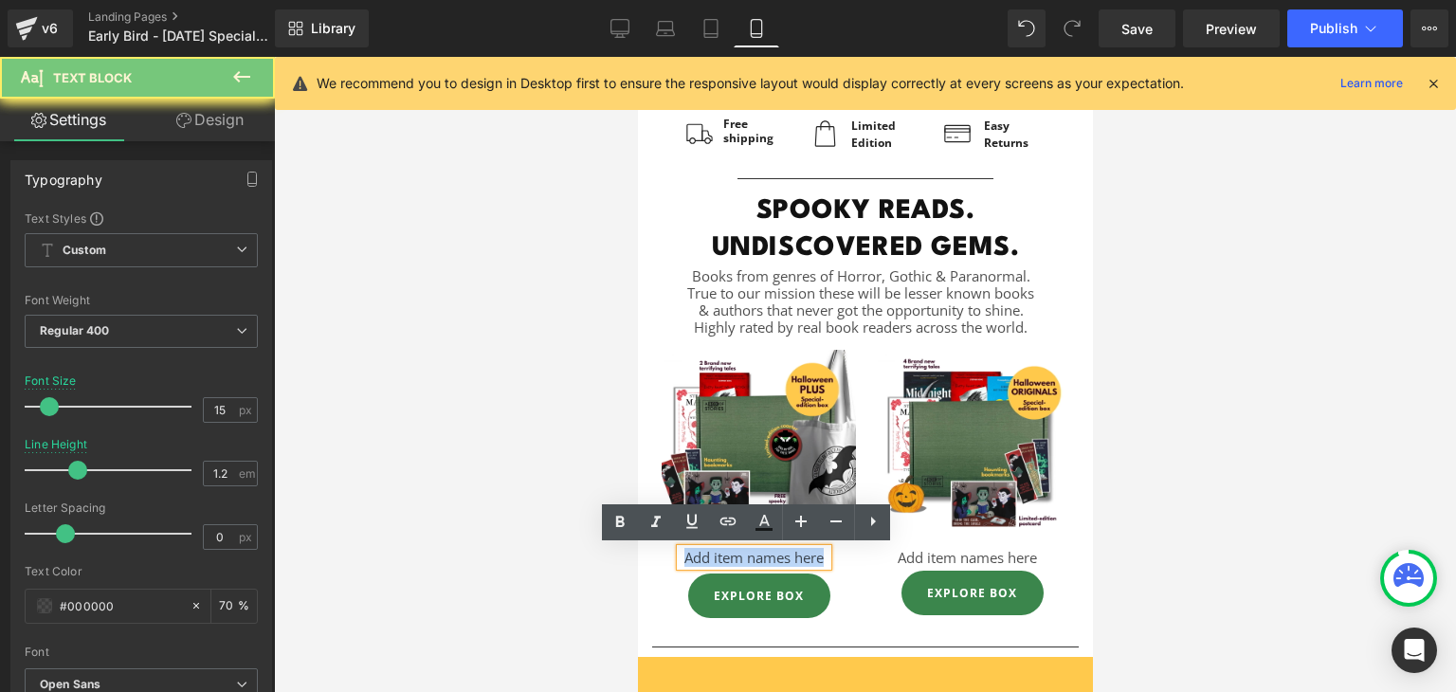
click at [750, 551] on p "Add item names here" at bounding box center [752, 557] width 147 height 17
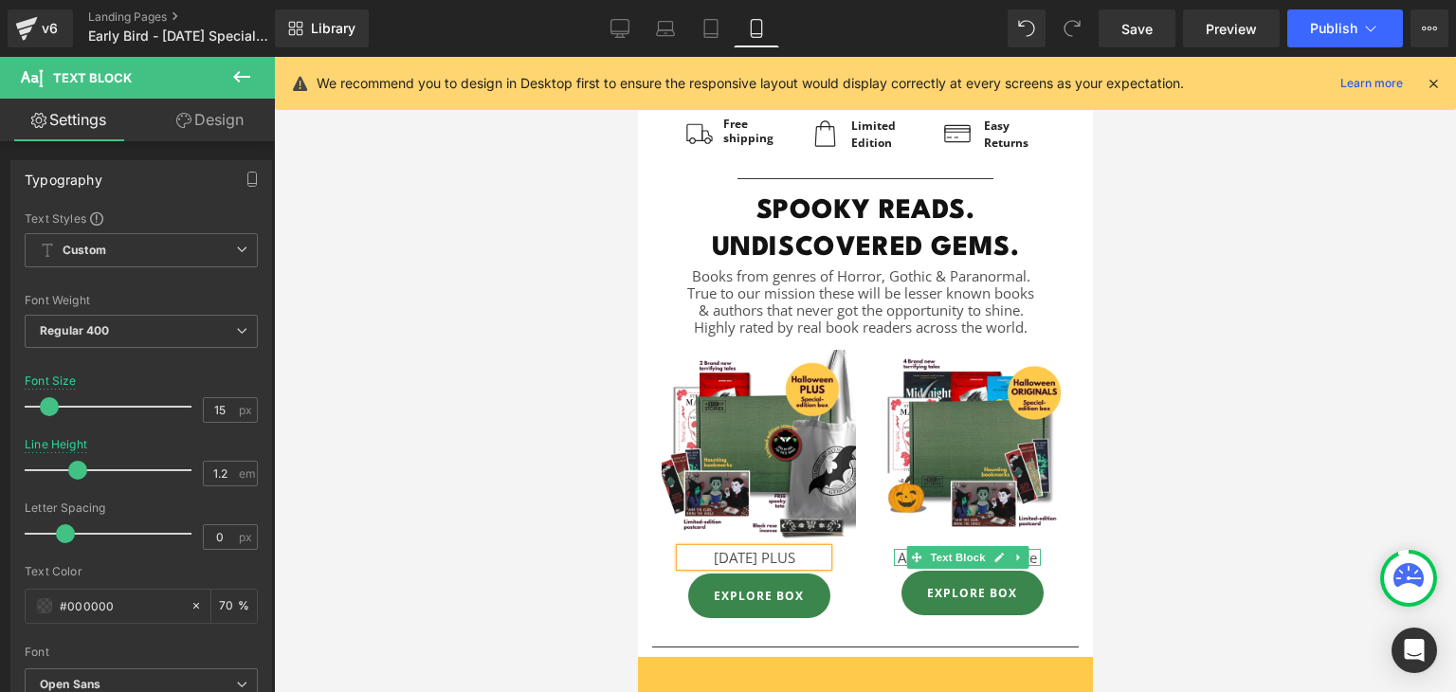
click at [938, 558] on span "Text Block" at bounding box center [956, 557] width 63 height 23
click at [993, 554] on icon at bounding box center [997, 556] width 9 height 9
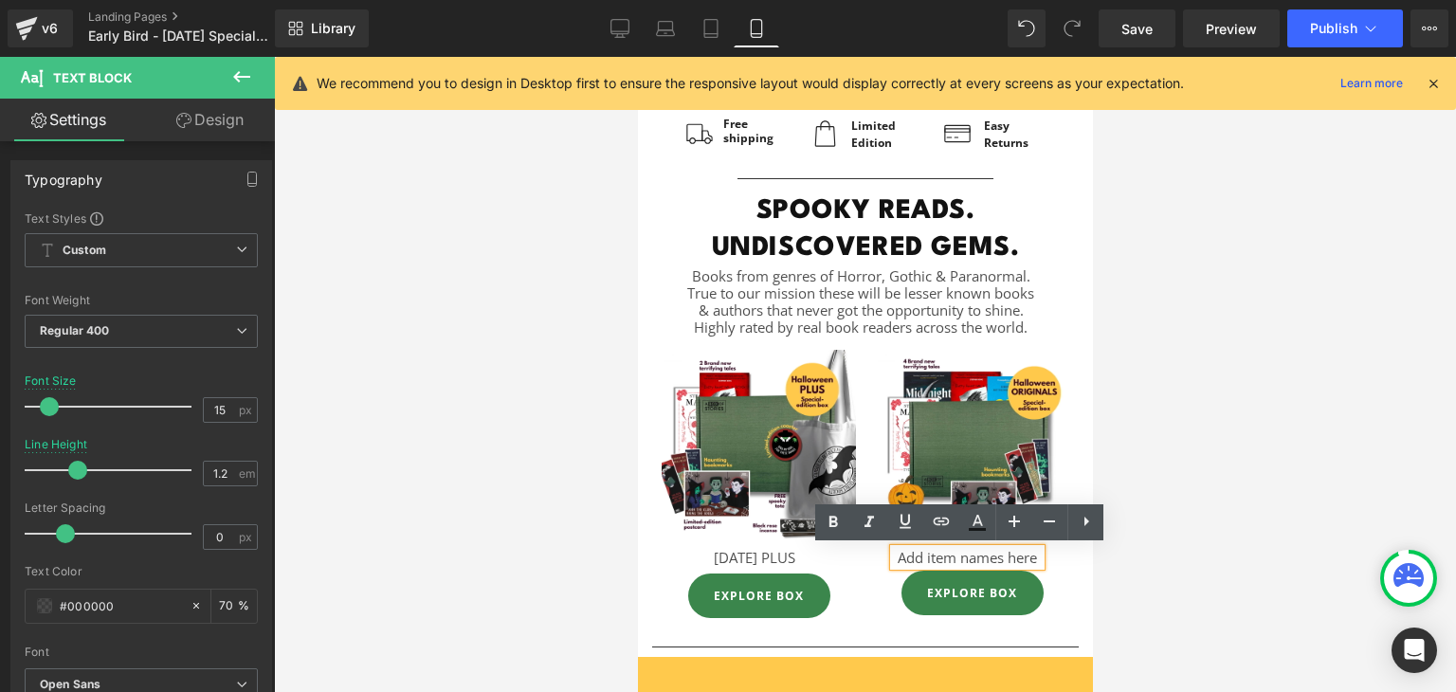
click at [969, 554] on p "Add item names here" at bounding box center [966, 557] width 147 height 17
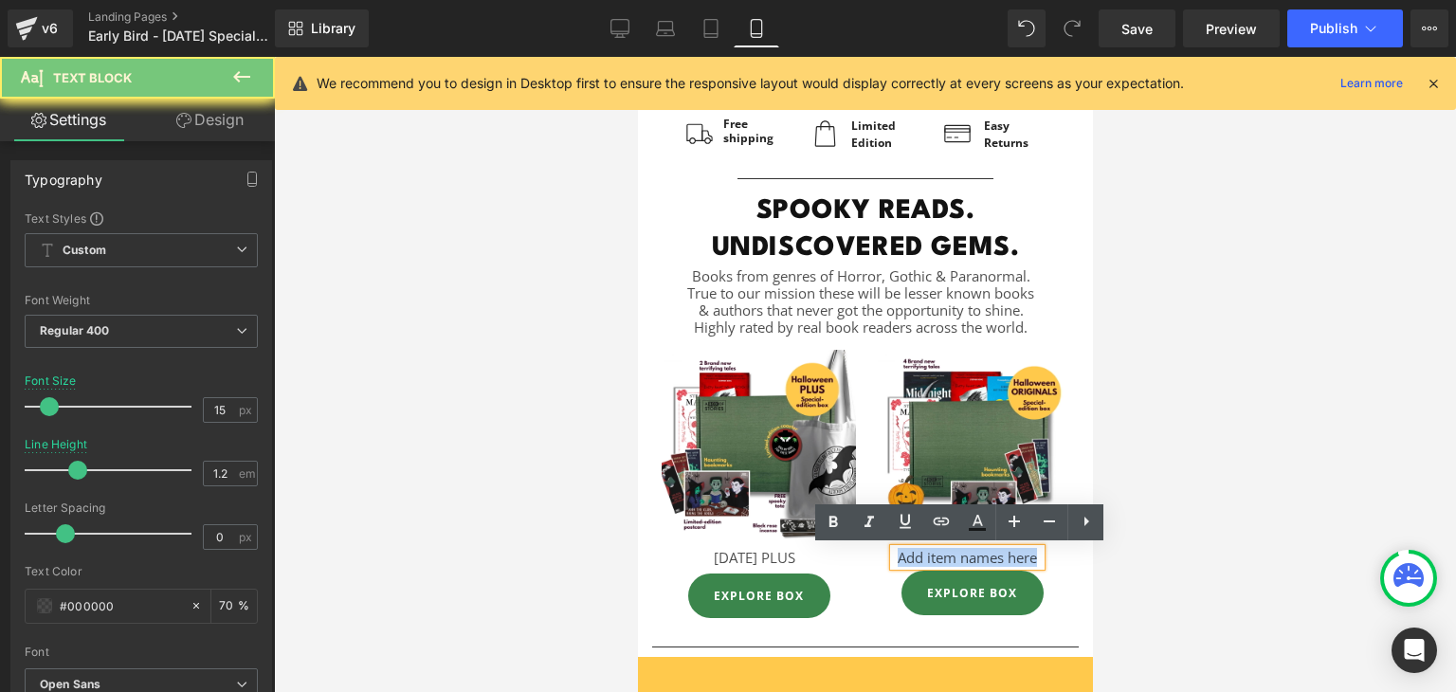
click at [969, 554] on p "Add item names here" at bounding box center [966, 557] width 147 height 17
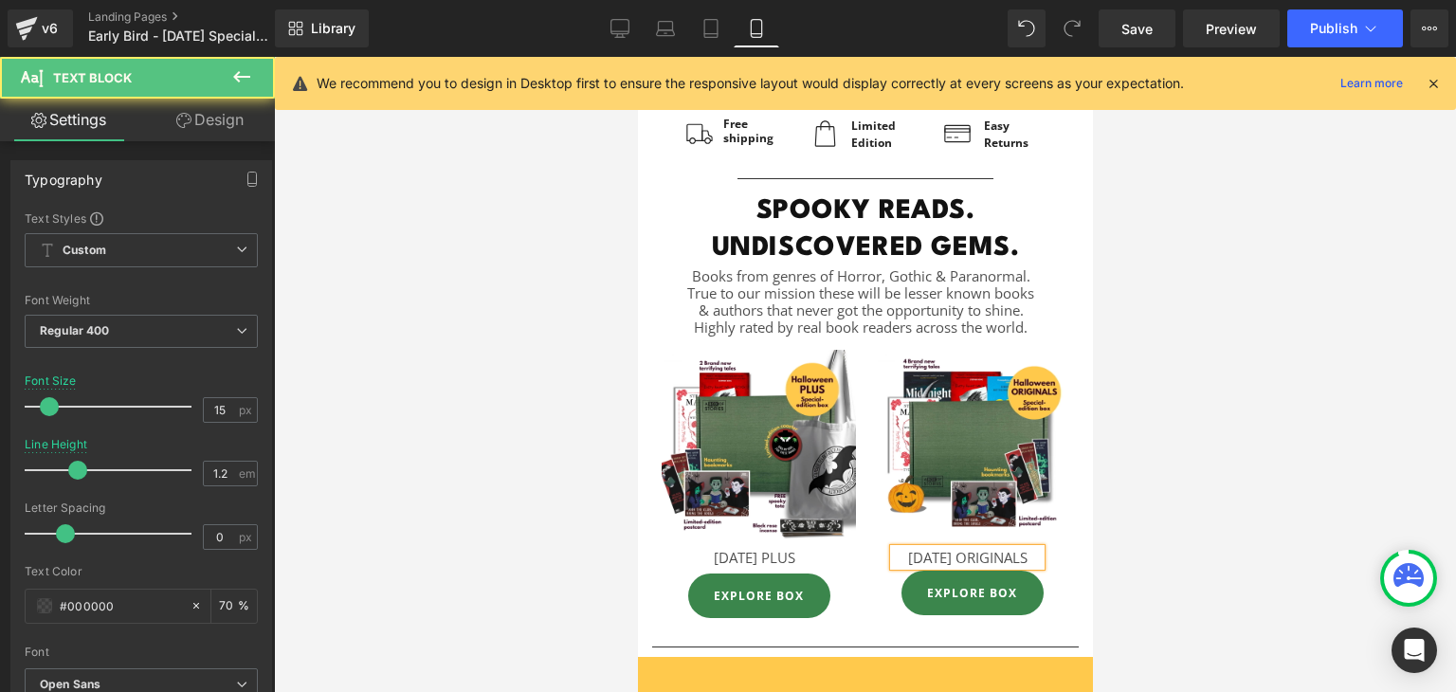
click at [969, 554] on p "[DATE] ORIGINALS" at bounding box center [966, 557] width 147 height 17
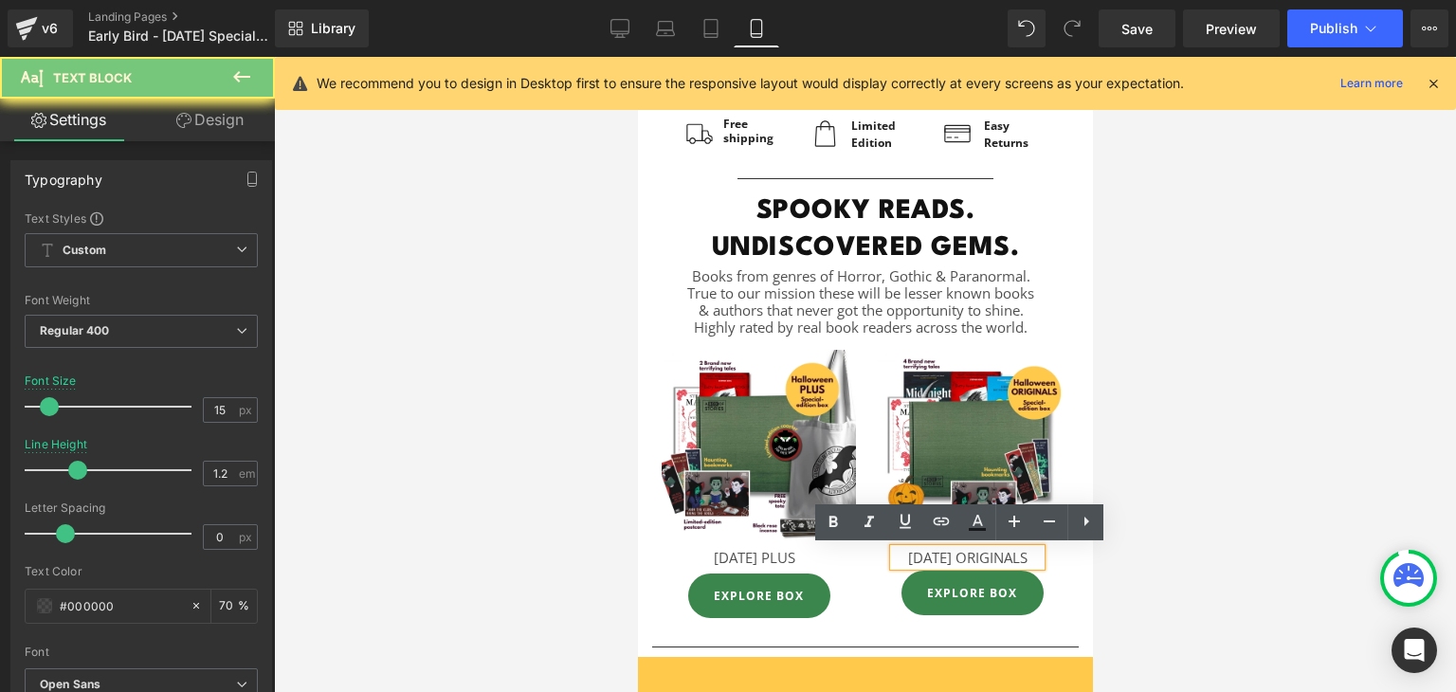
click at [969, 554] on p "[DATE] ORIGINALS" at bounding box center [966, 557] width 147 height 17
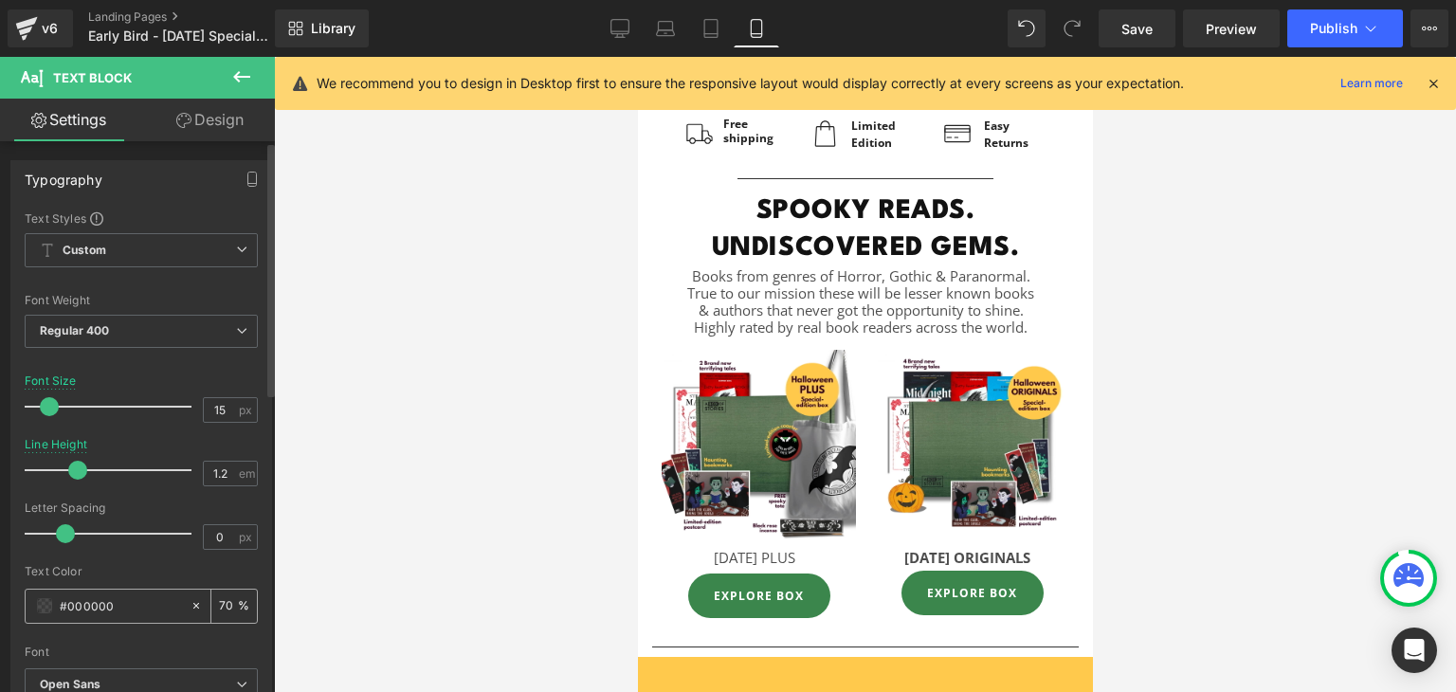
click at [226, 598] on input "70" at bounding box center [228, 605] width 19 height 21
type input "7"
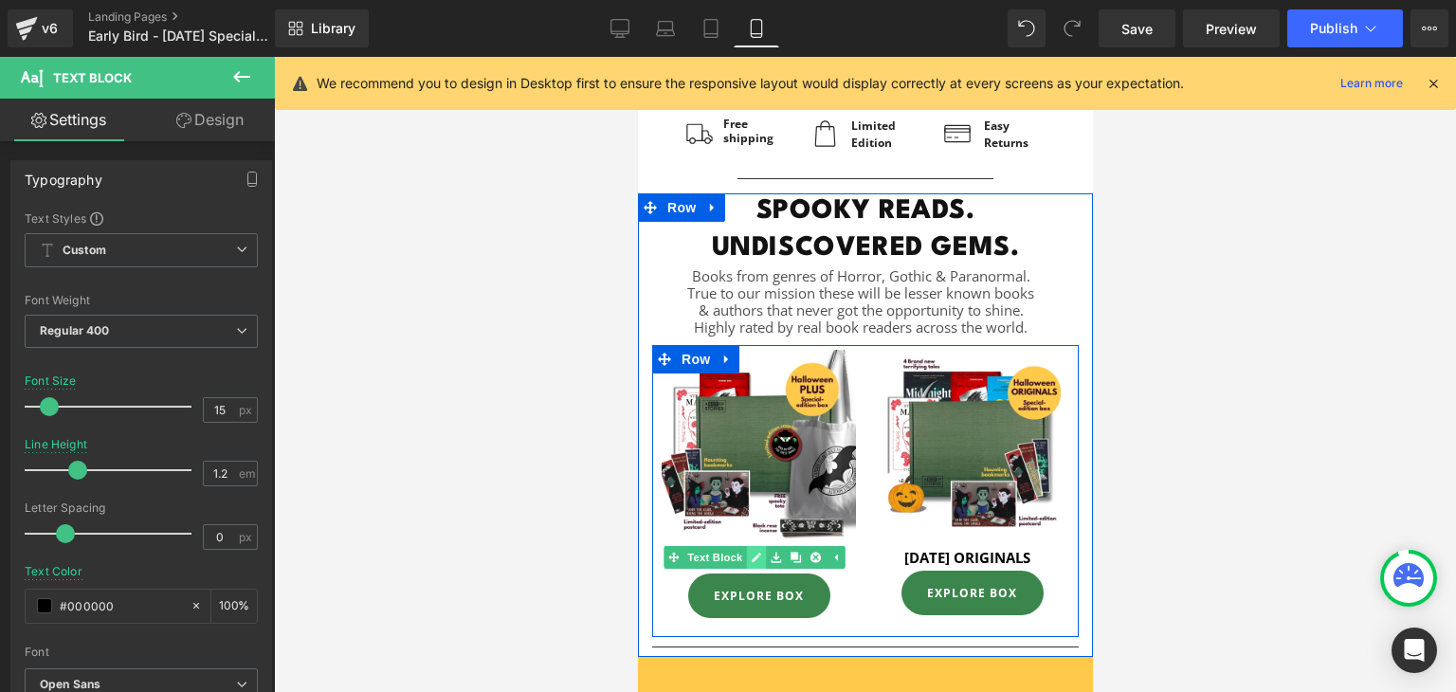
type input "100"
click at [755, 555] on link at bounding box center [755, 557] width 20 height 23
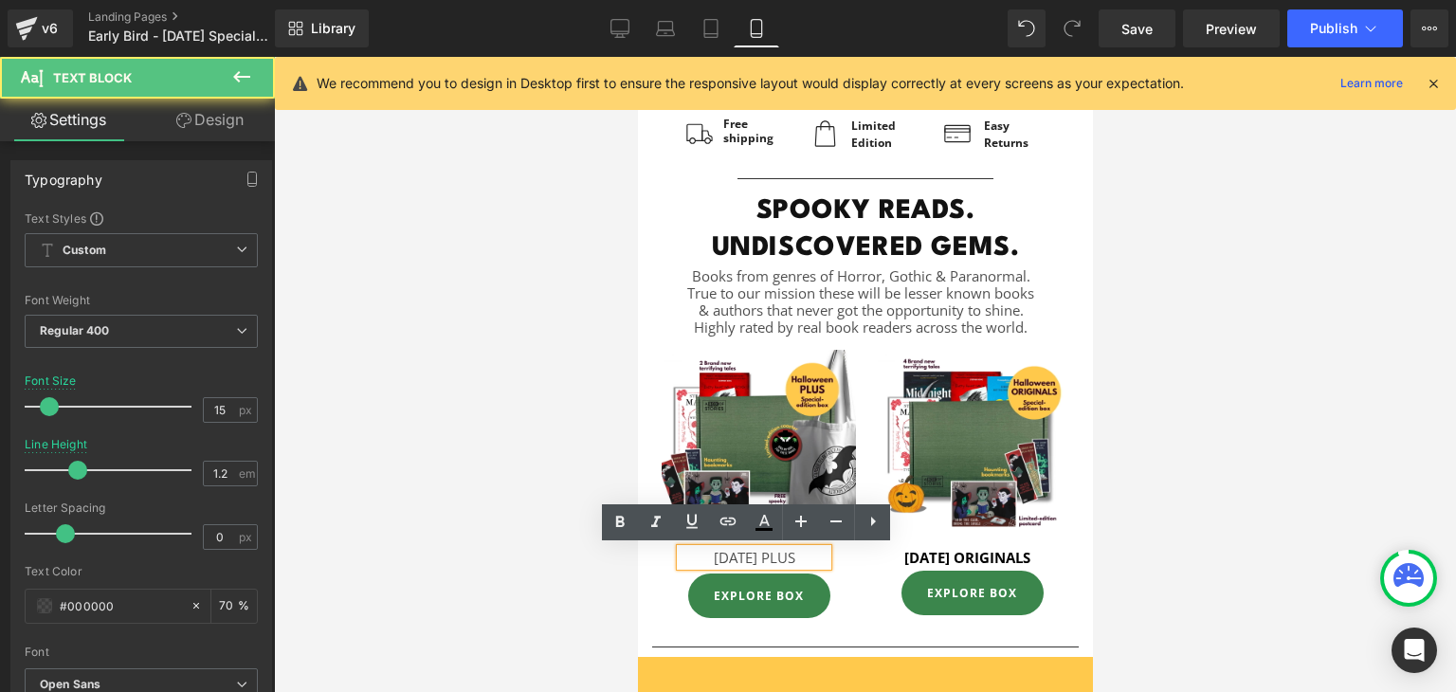
click at [755, 555] on p "[DATE] PLUS" at bounding box center [752, 557] width 147 height 17
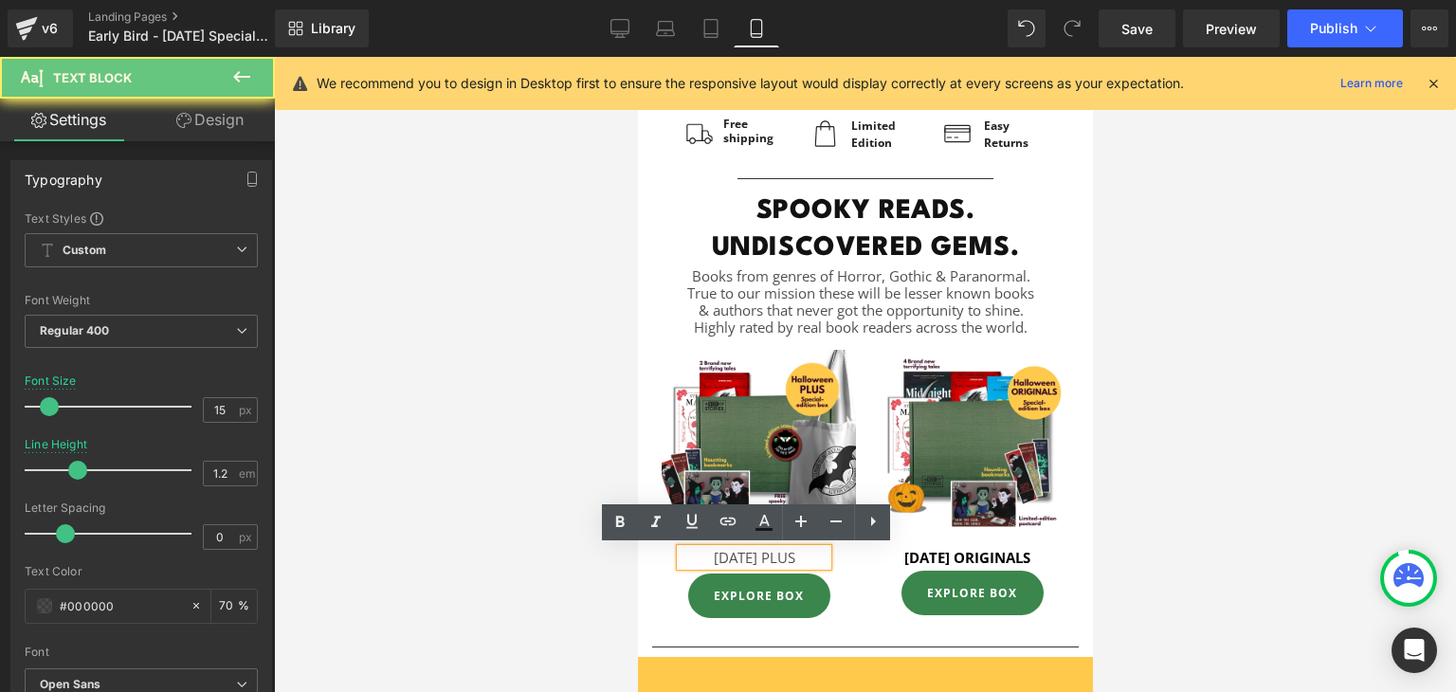
click at [755, 555] on p "[DATE] PLUS" at bounding box center [752, 557] width 147 height 17
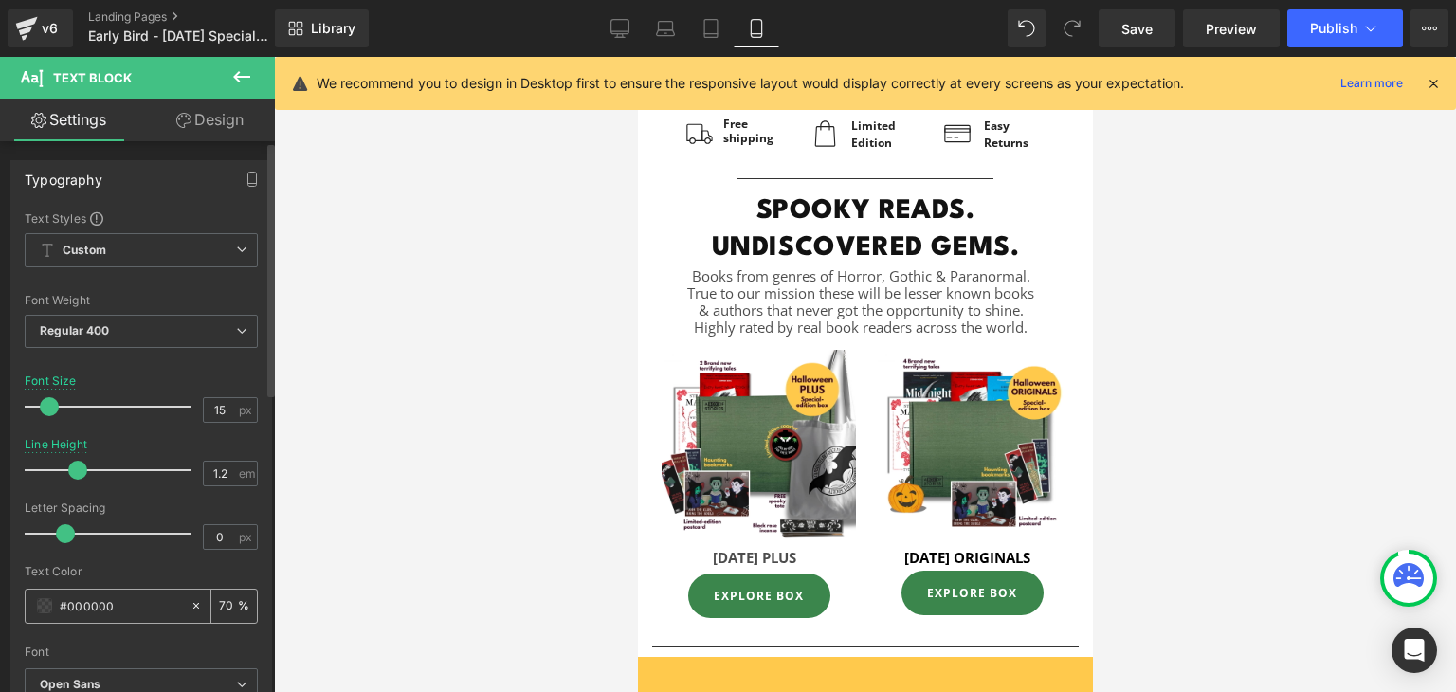
click at [225, 609] on input "70" at bounding box center [228, 605] width 19 height 21
type input "7"
type input "100"
click at [215, 408] on input "15" at bounding box center [220, 410] width 33 height 24
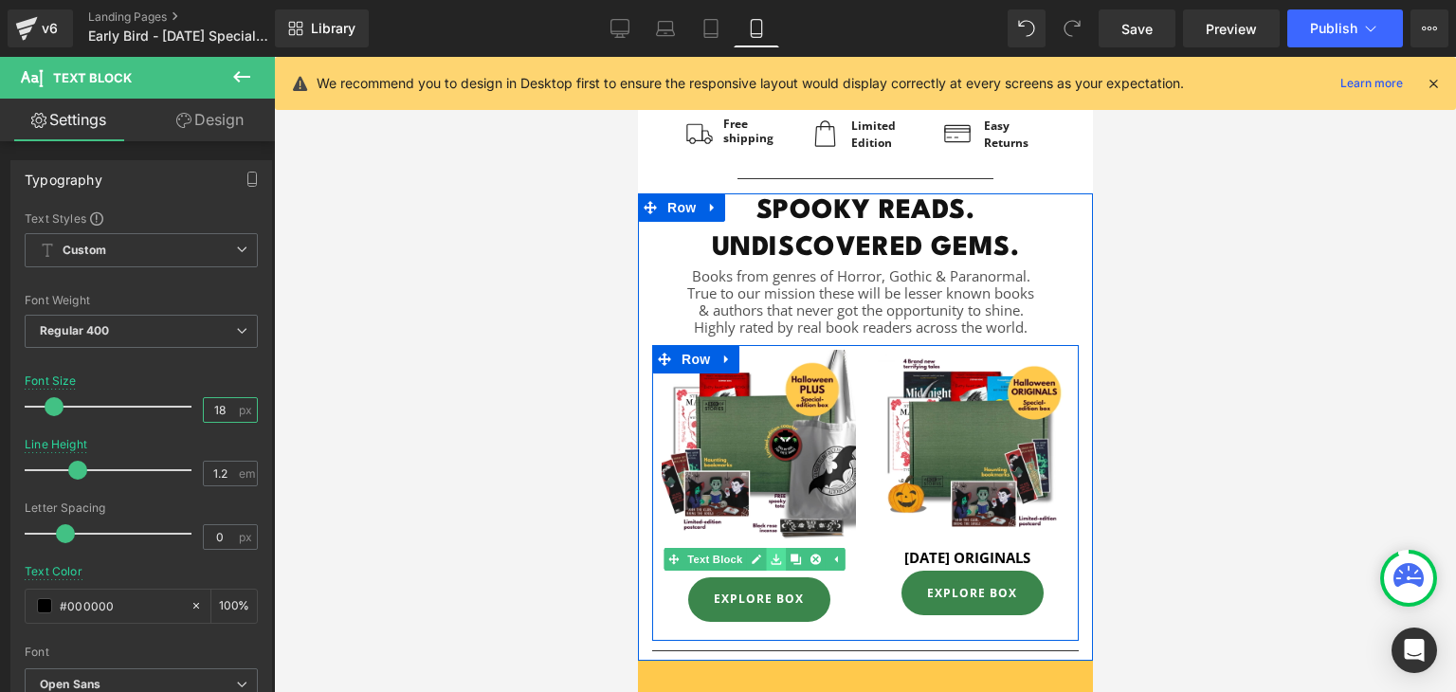
type input "18"
click at [769, 562] on icon at bounding box center [774, 559] width 10 height 10
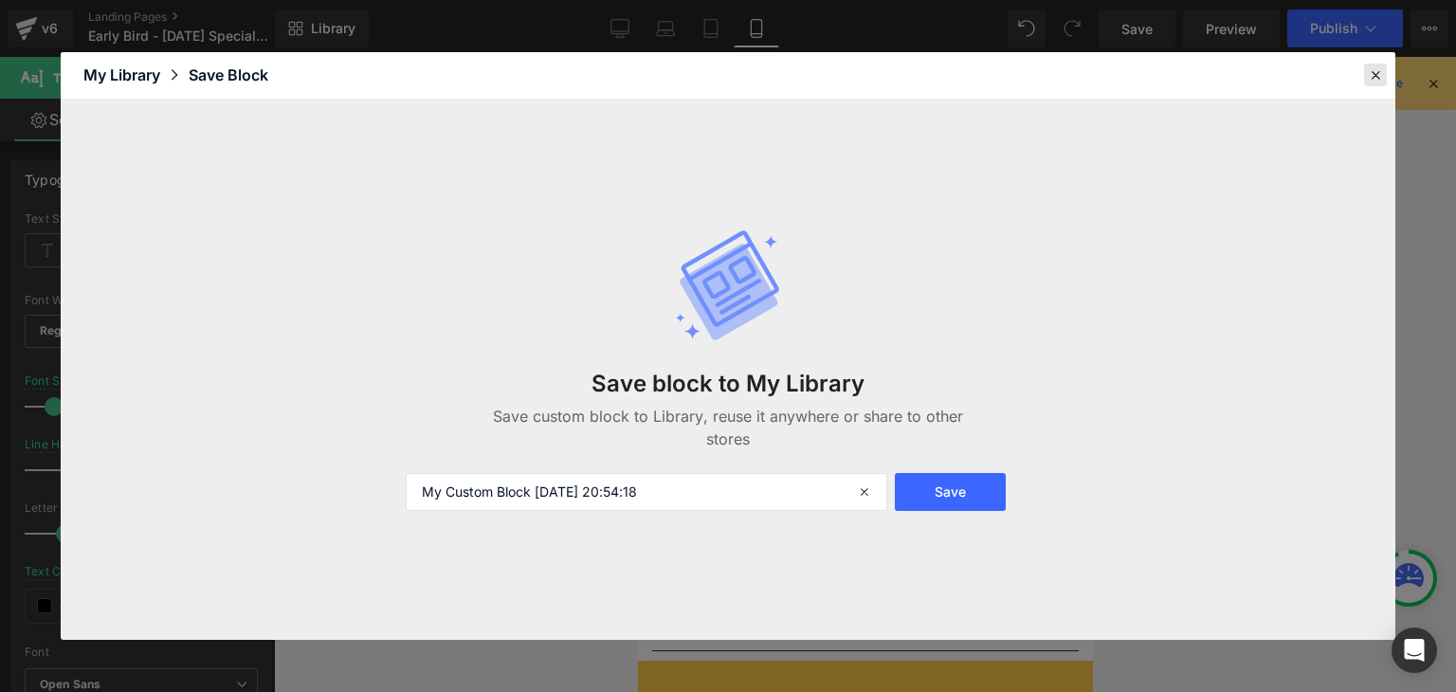
click at [1380, 72] on icon at bounding box center [1374, 74] width 17 height 17
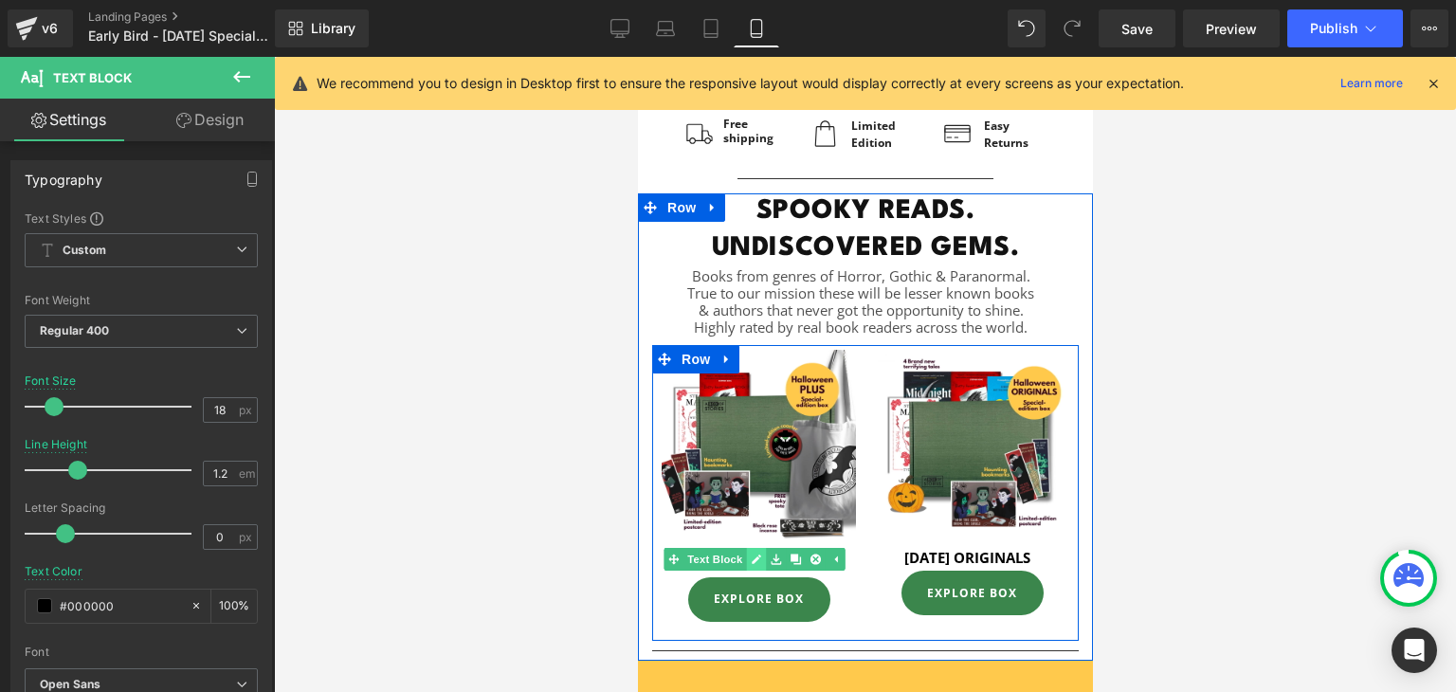
click at [745, 555] on link at bounding box center [755, 559] width 20 height 23
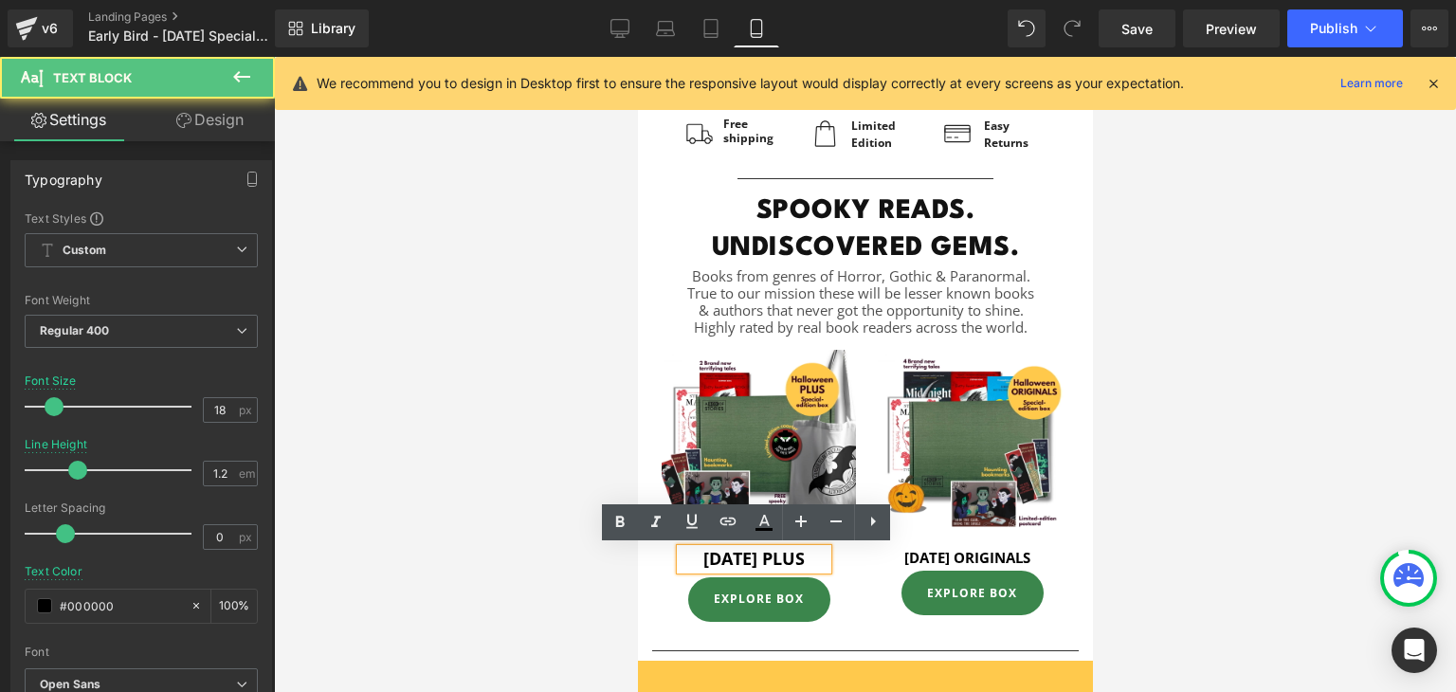
click at [771, 558] on strong "[DATE] PLUS" at bounding box center [752, 558] width 101 height 23
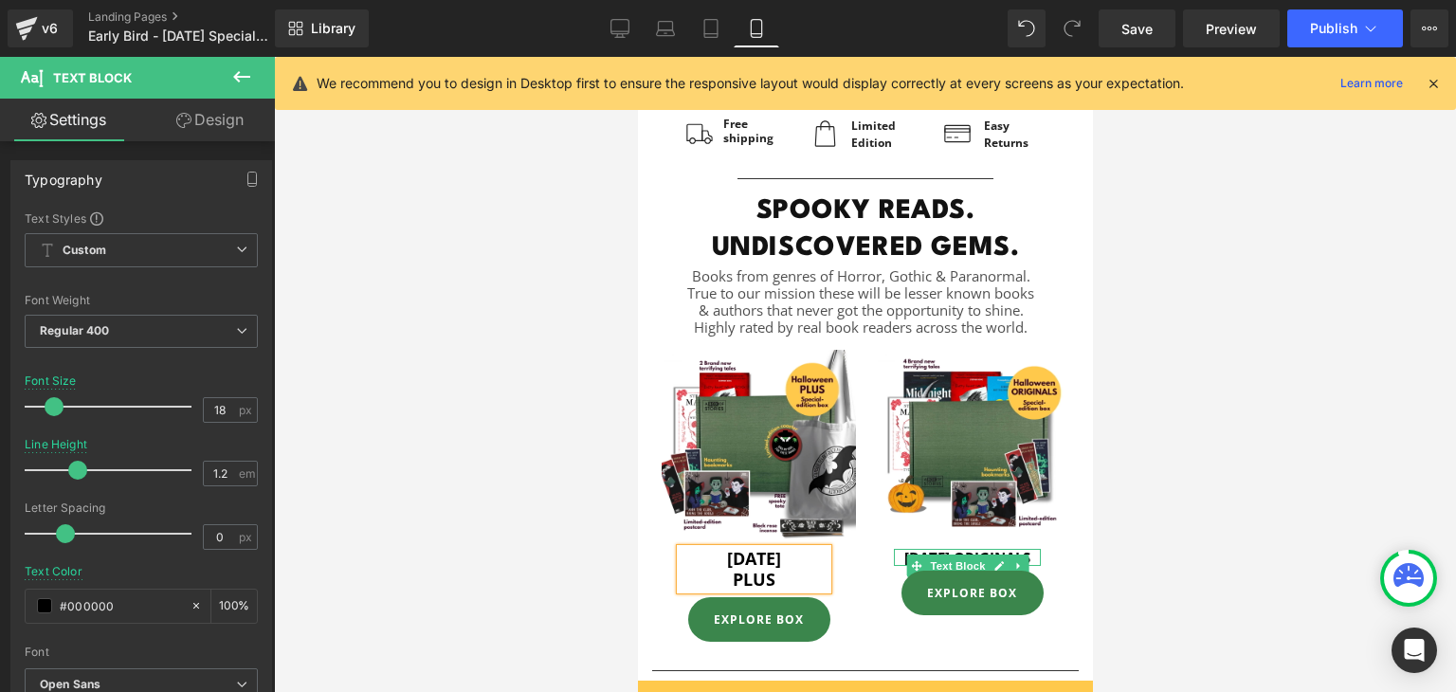
click at [894, 566] on p "[DATE] ORIGINALS" at bounding box center [966, 557] width 147 height 17
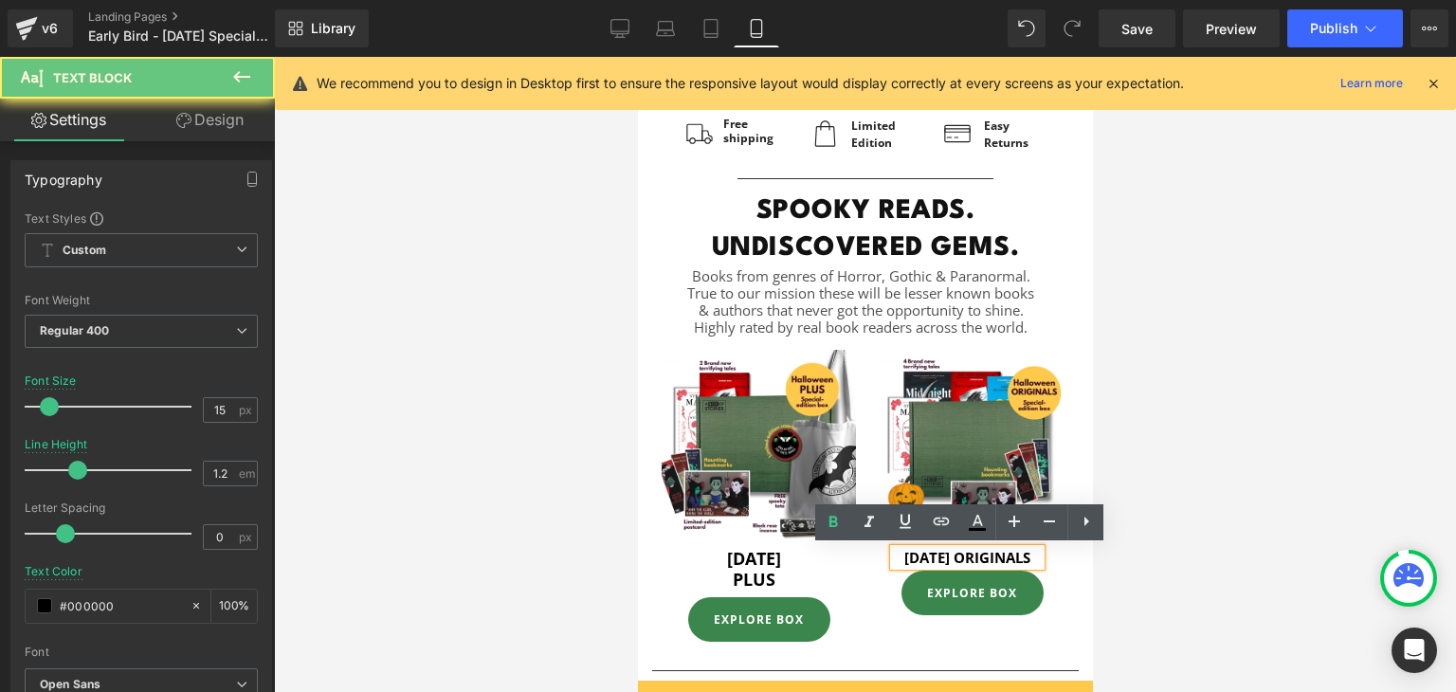
click at [894, 566] on p "[DATE] ORIGINALS" at bounding box center [966, 557] width 147 height 17
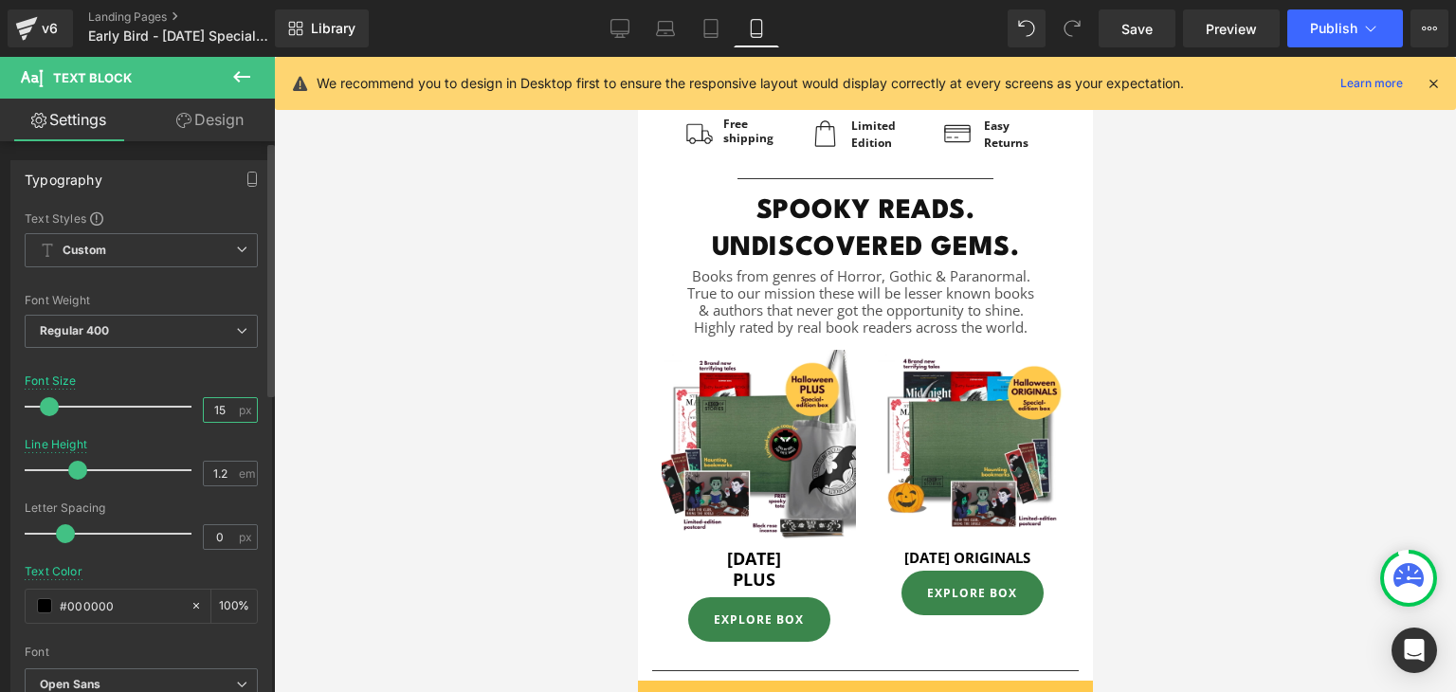
click at [221, 408] on input "15" at bounding box center [220, 410] width 33 height 24
type input "18"
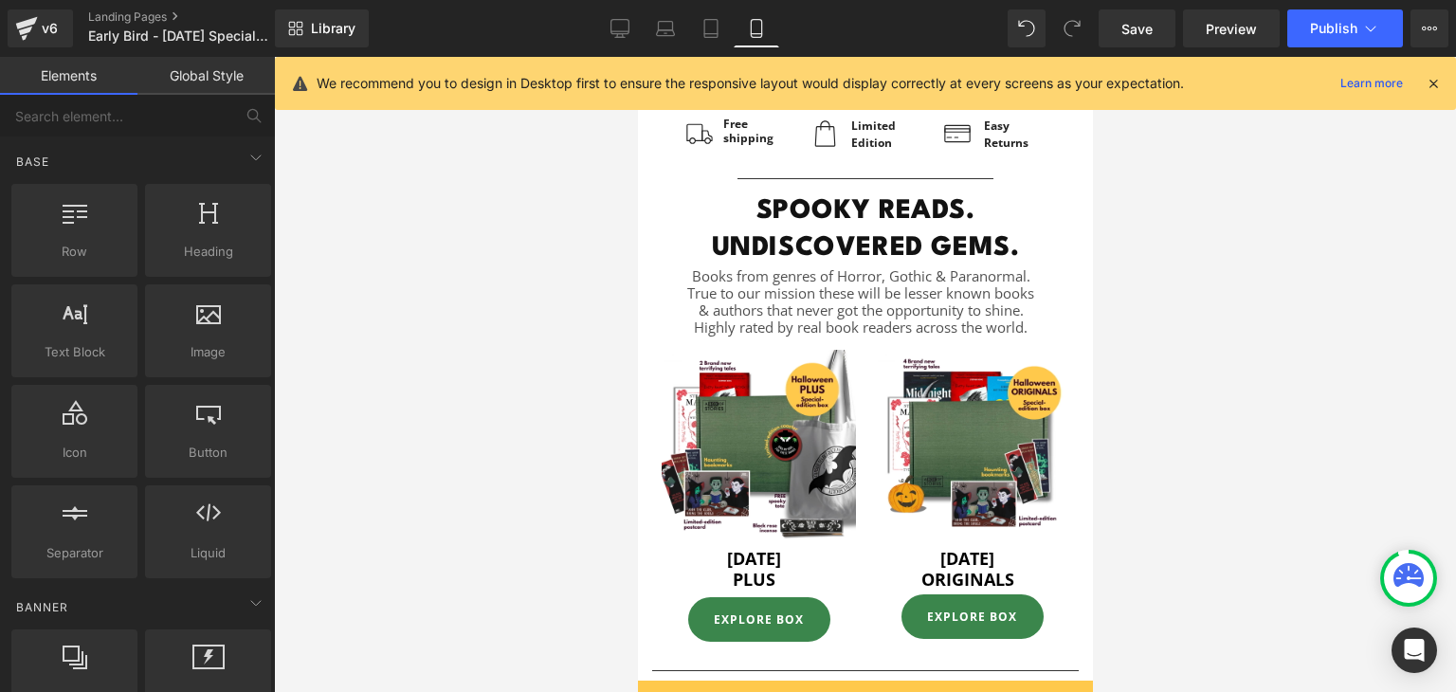
click at [329, 465] on div at bounding box center [865, 374] width 1182 height 635
click at [1133, 498] on div at bounding box center [865, 374] width 1182 height 635
click at [1104, 566] on div at bounding box center [865, 374] width 1182 height 635
click at [455, 352] on div at bounding box center [865, 374] width 1182 height 635
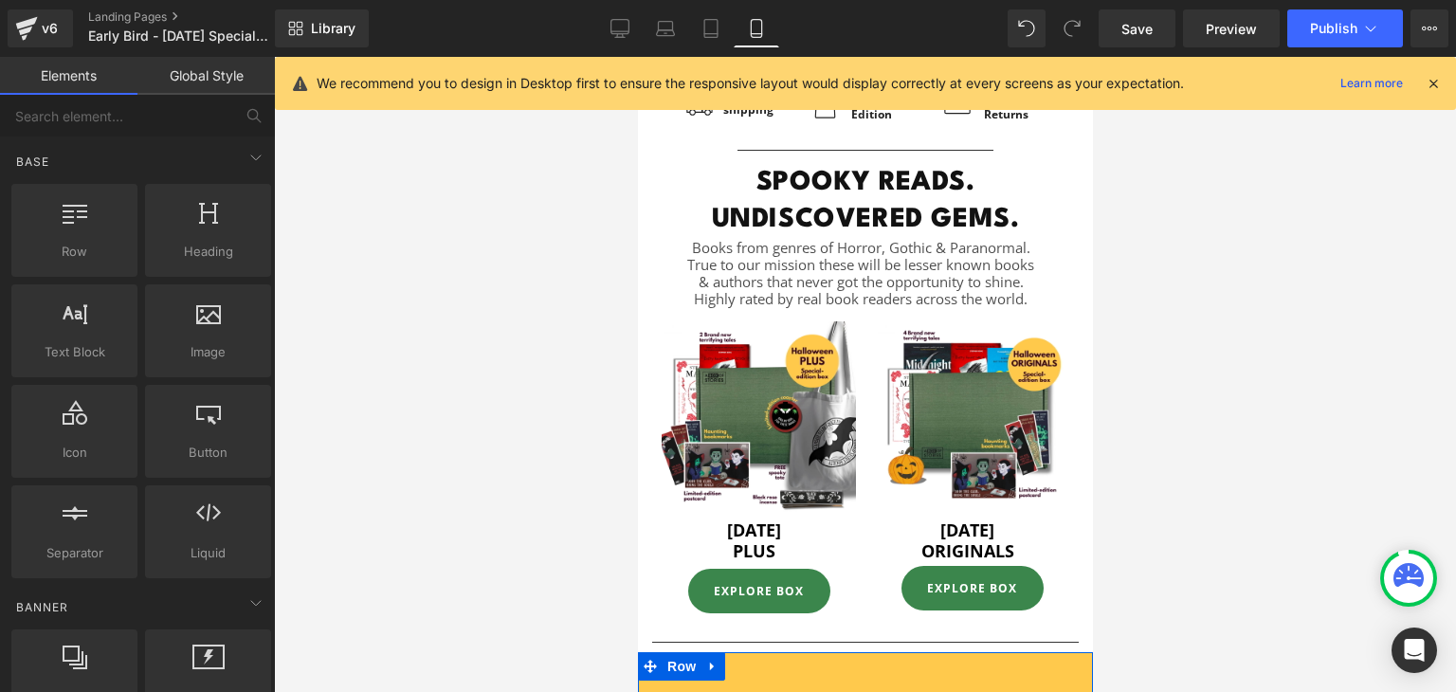
scroll to position [978, 0]
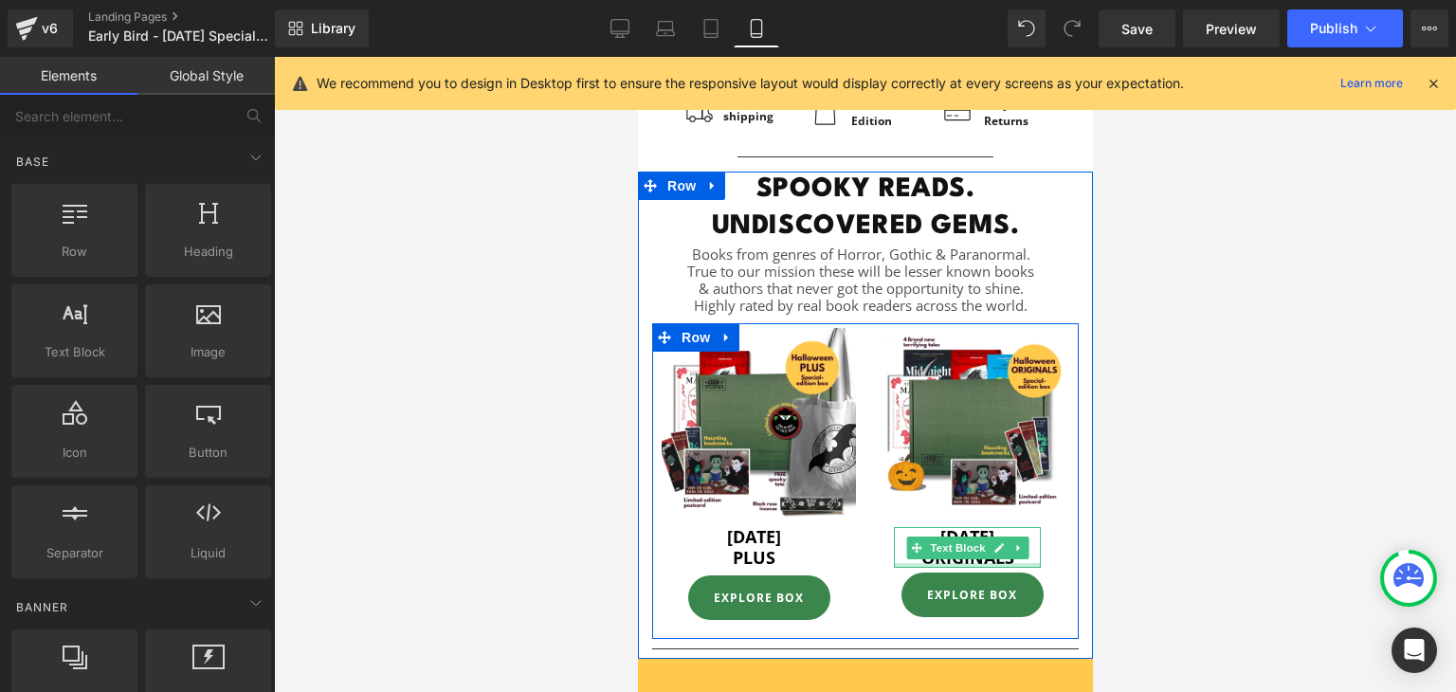
click at [962, 563] on div at bounding box center [966, 565] width 147 height 5
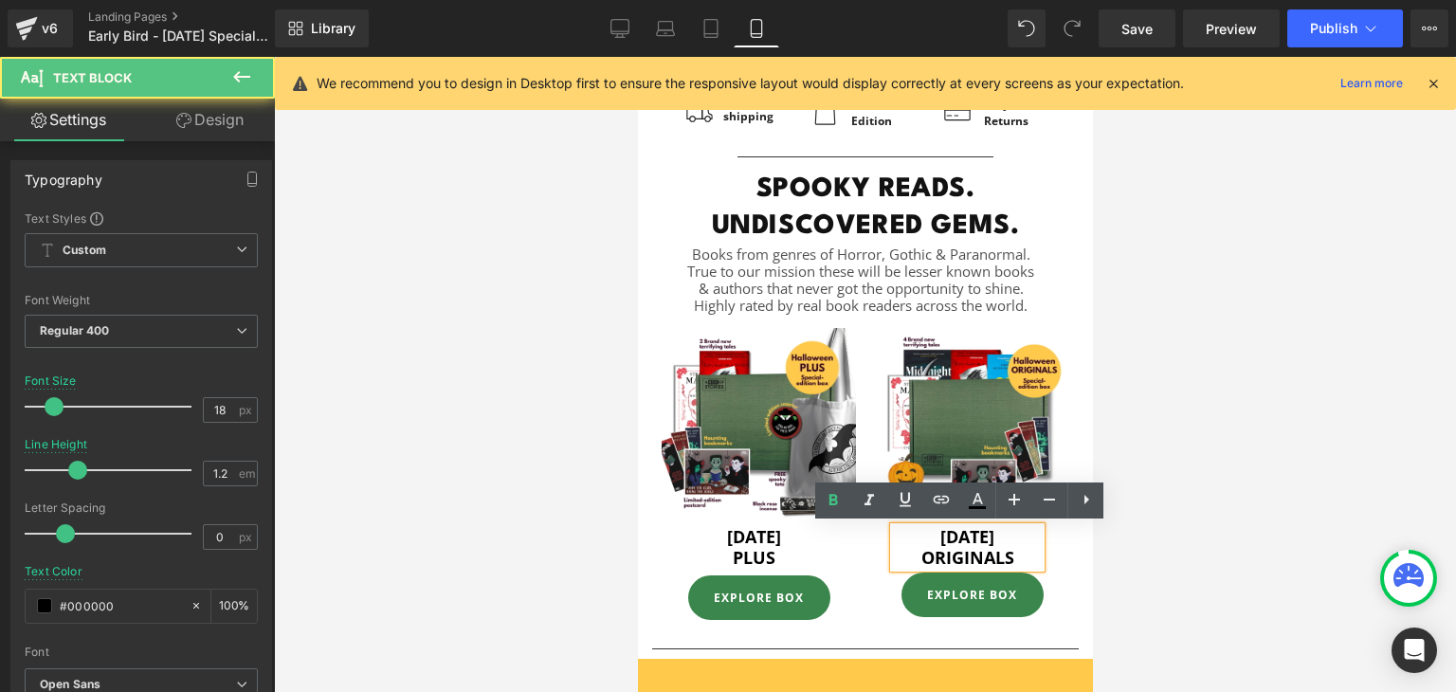
click at [961, 547] on strong "[DATE] ORIGINALS" at bounding box center [966, 547] width 93 height 44
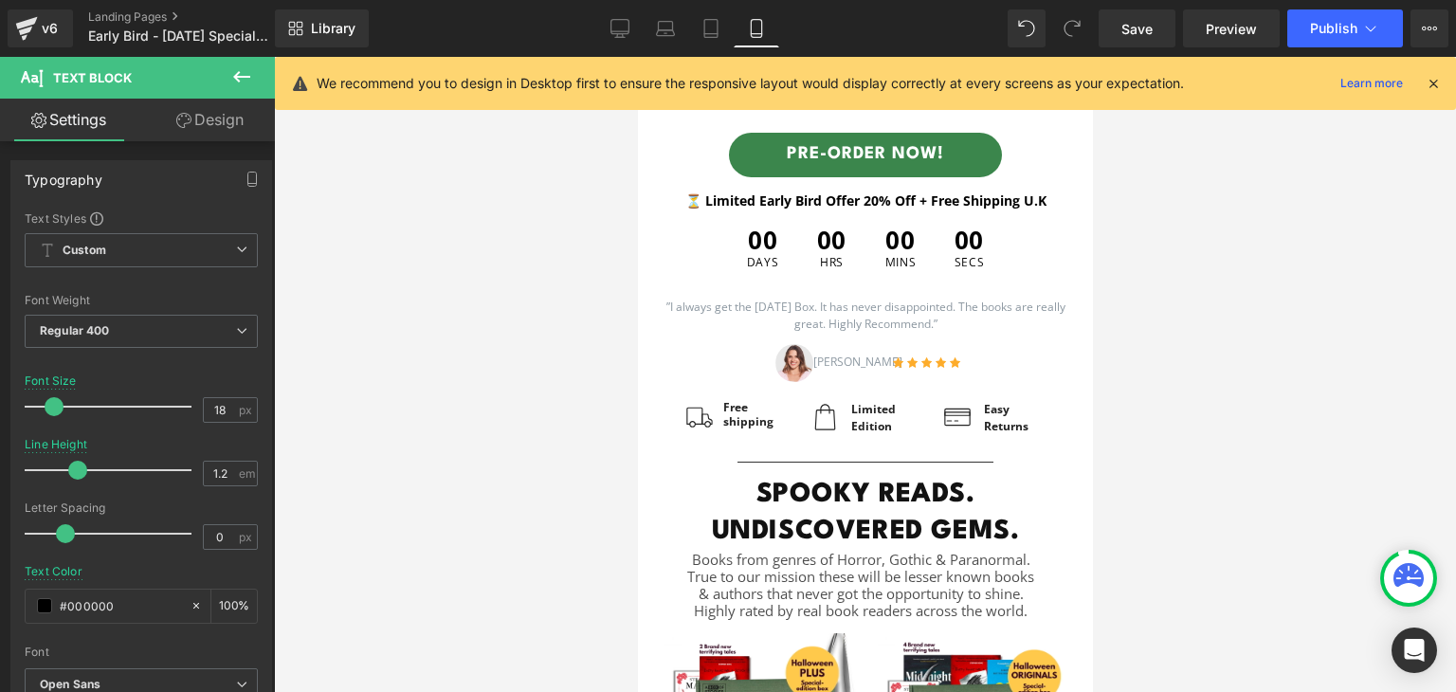
scroll to position [663, 0]
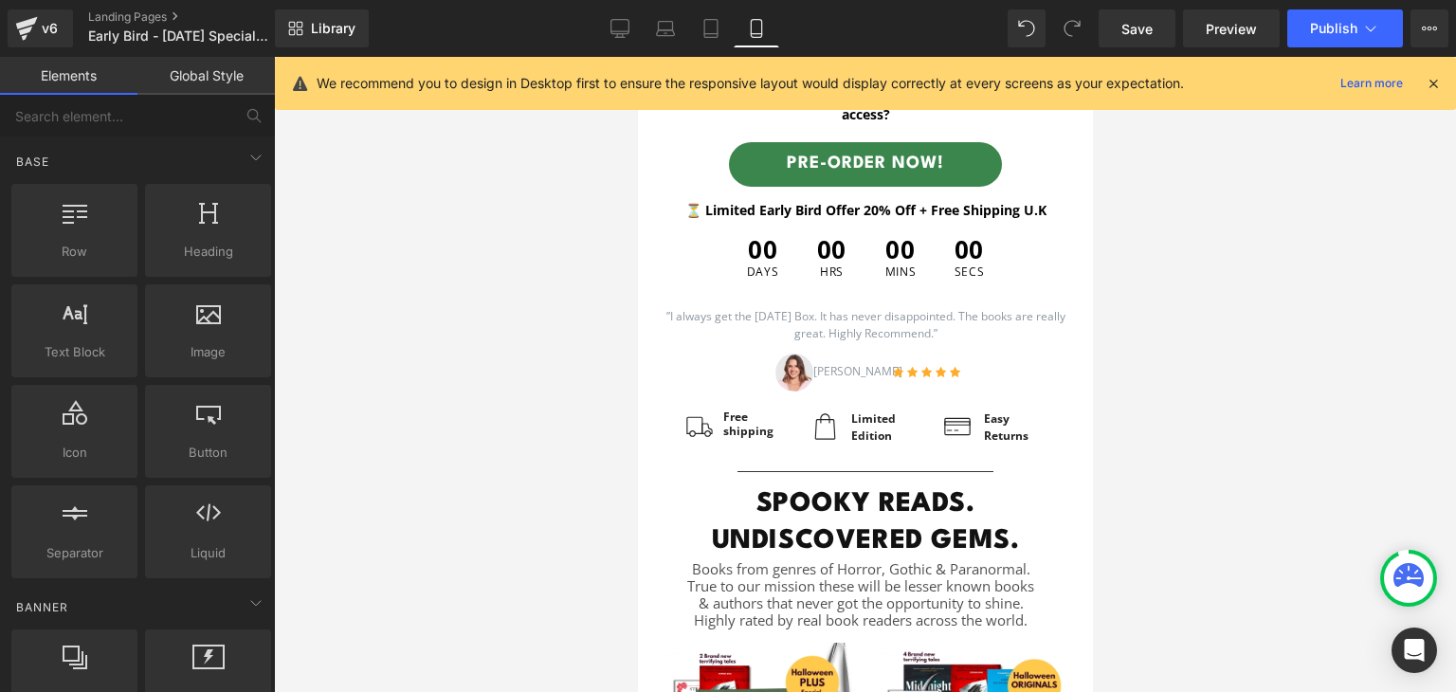
click at [428, 326] on div at bounding box center [865, 374] width 1182 height 635
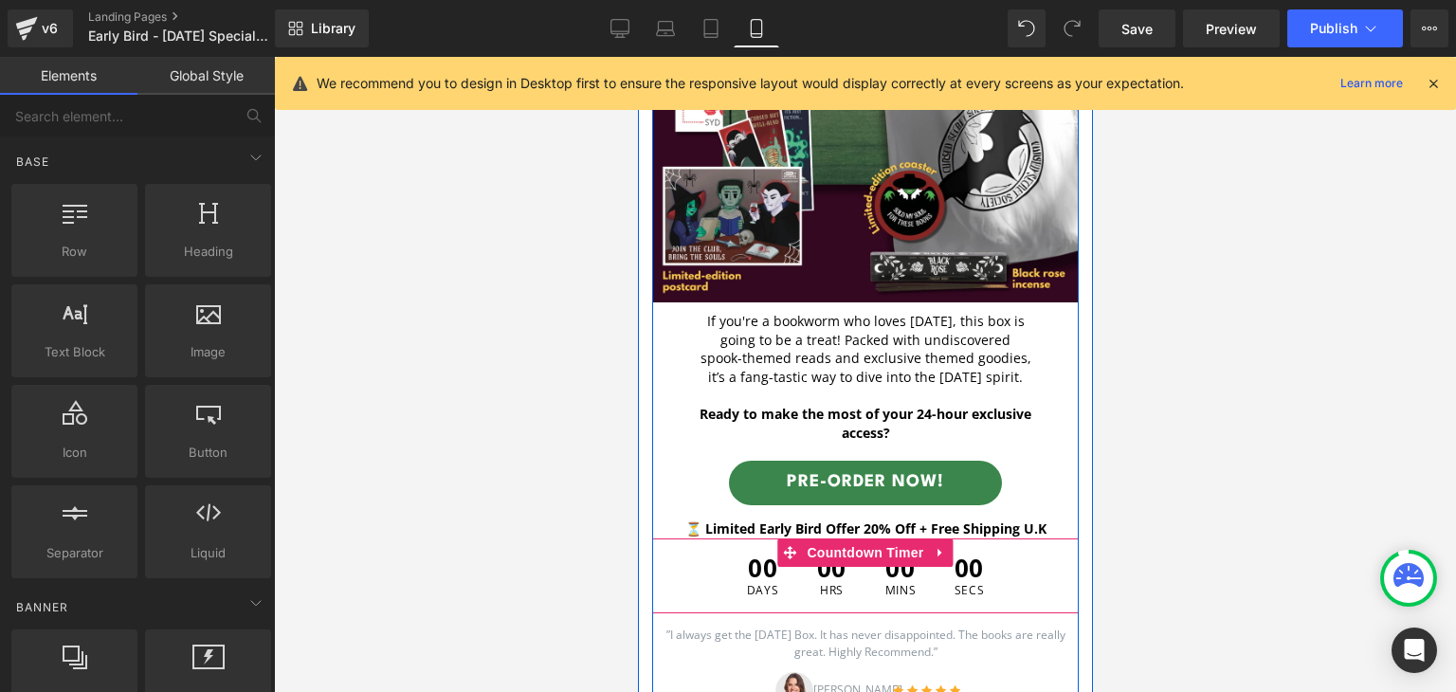
scroll to position [303, 0]
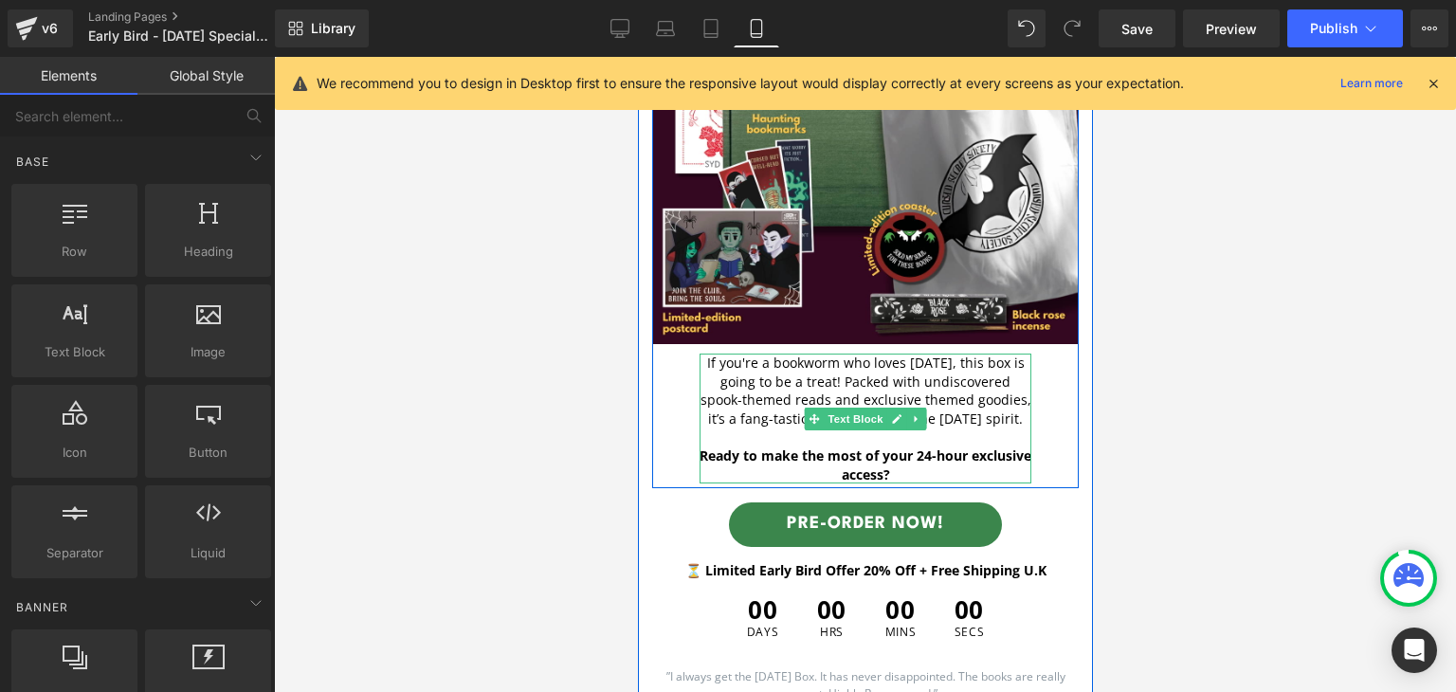
click at [733, 390] on p "If you're a bookworm who loves [DATE], this box is going to be a treat! Packed …" at bounding box center [864, 390] width 332 height 74
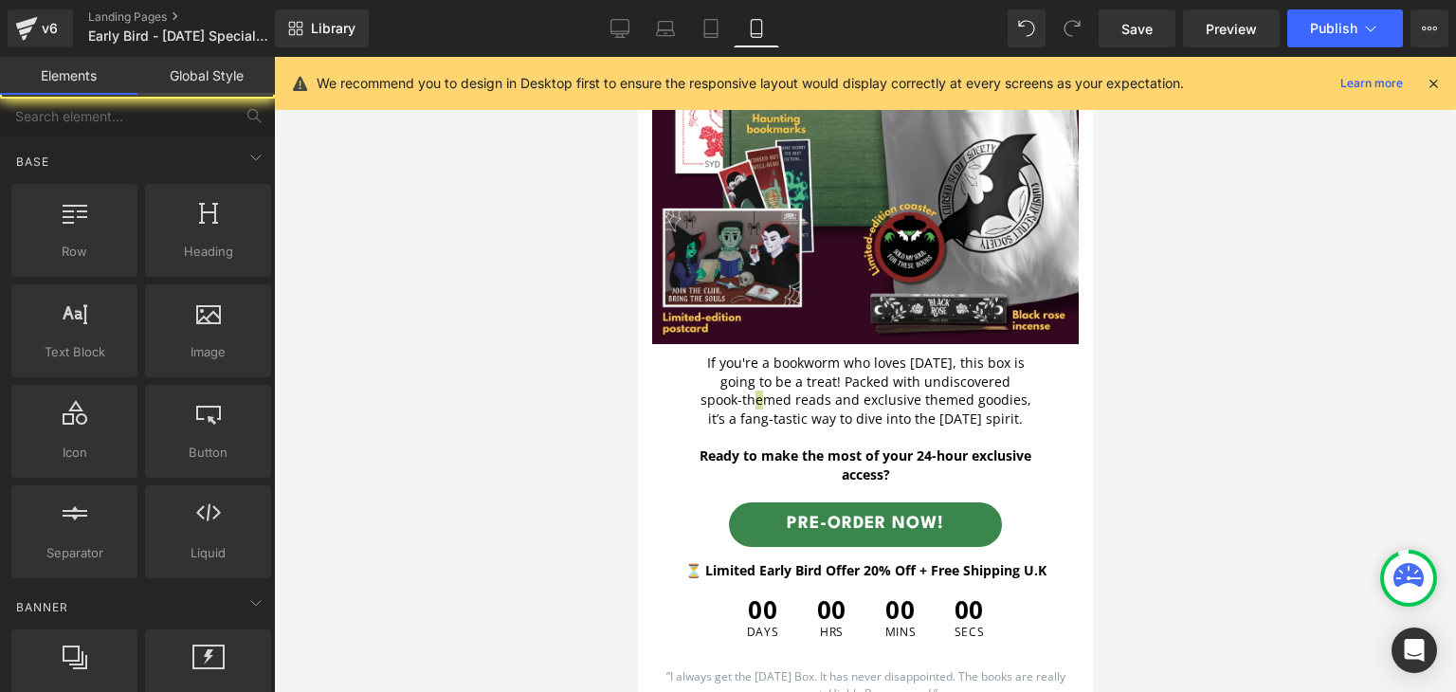
click at [588, 379] on div at bounding box center [865, 374] width 1182 height 635
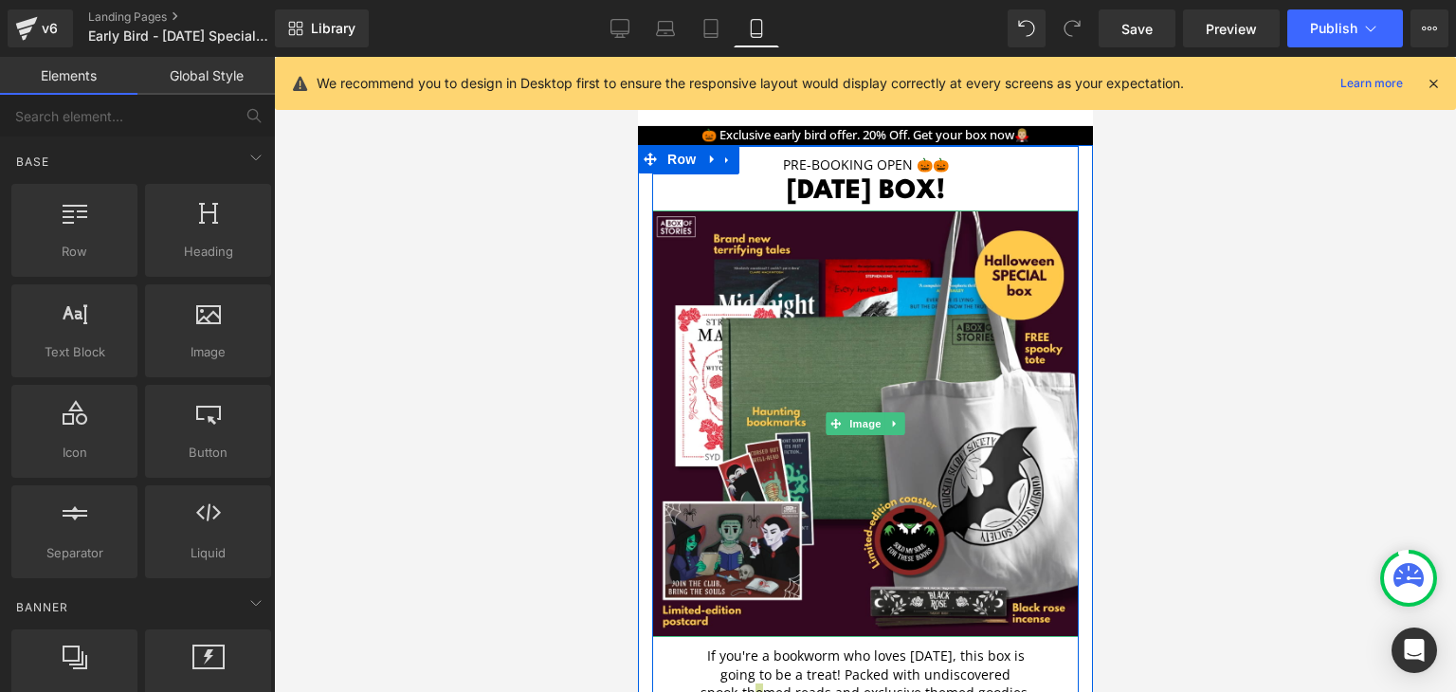
scroll to position [0, 0]
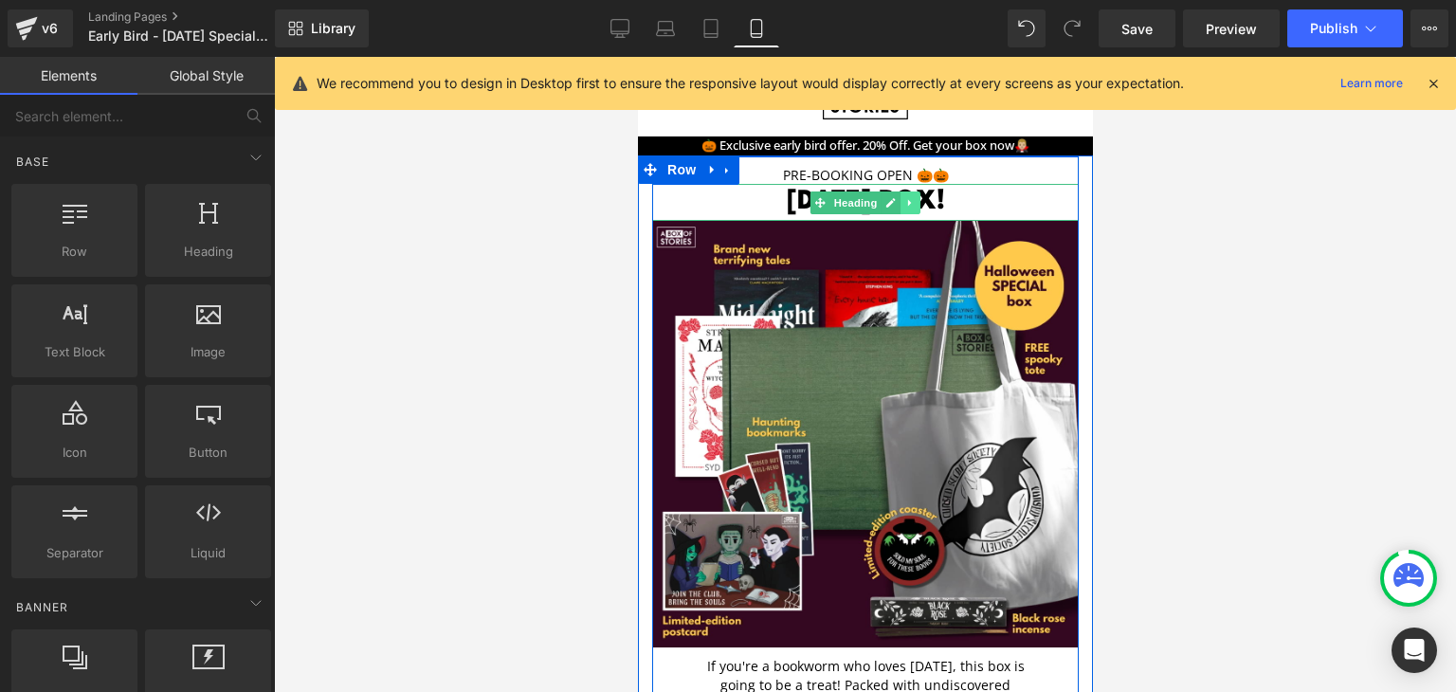
click at [899, 198] on link at bounding box center [909, 202] width 20 height 23
click at [975, 198] on h1 "[DATE] BOX!" at bounding box center [864, 202] width 426 height 37
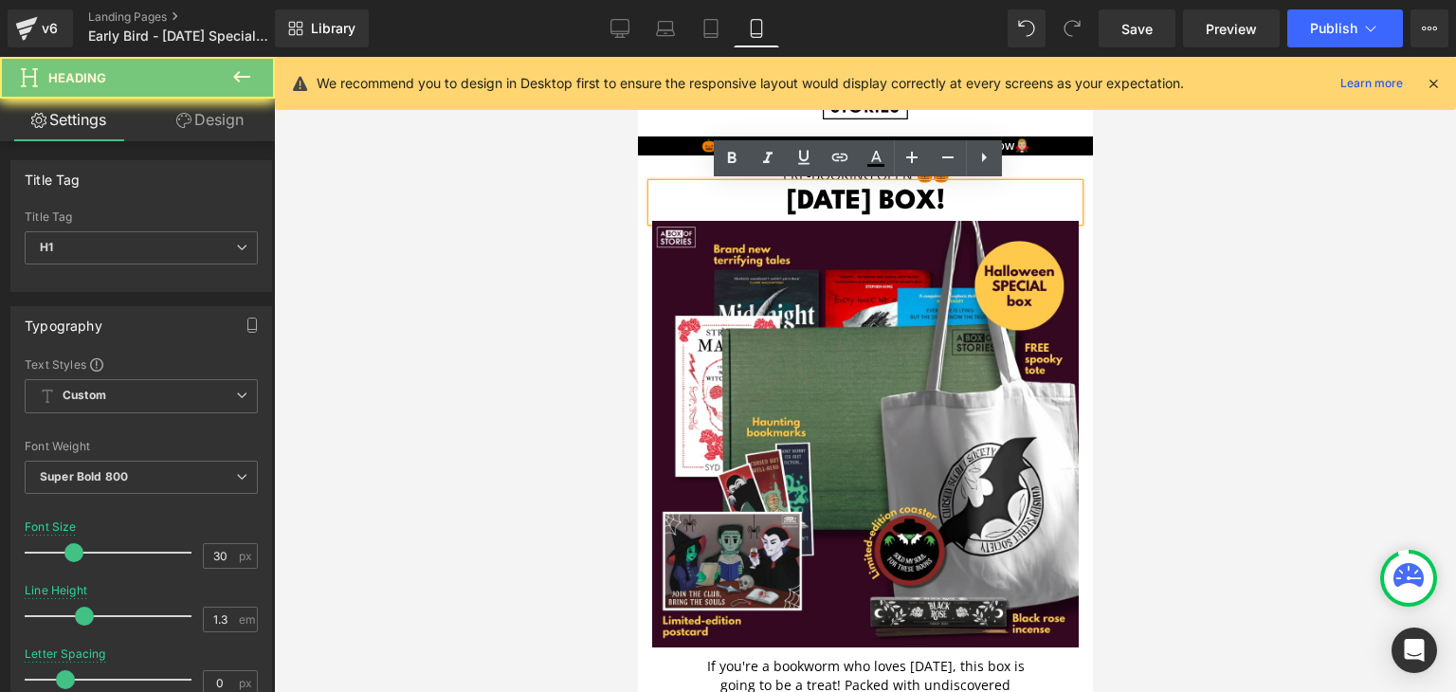
click at [975, 198] on h1 "[DATE] BOX!" at bounding box center [864, 202] width 426 height 37
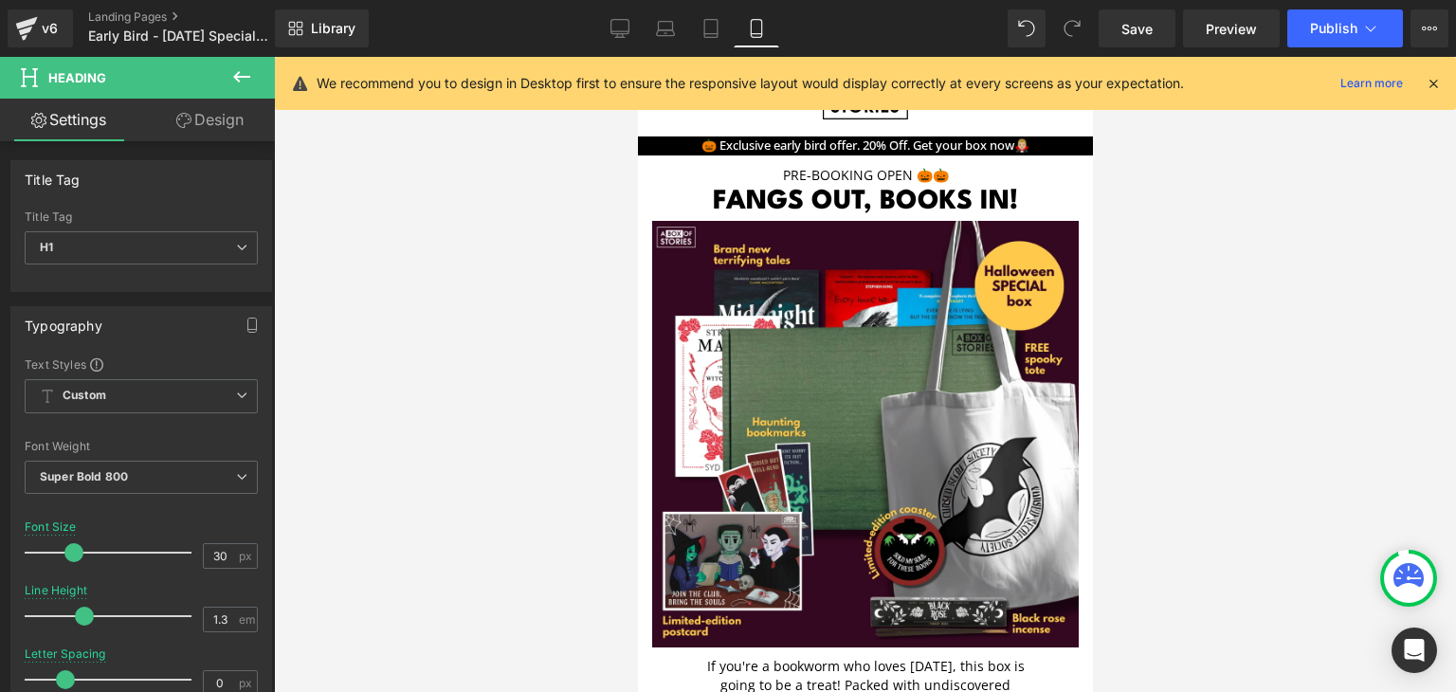
click at [1266, 289] on div at bounding box center [865, 374] width 1182 height 635
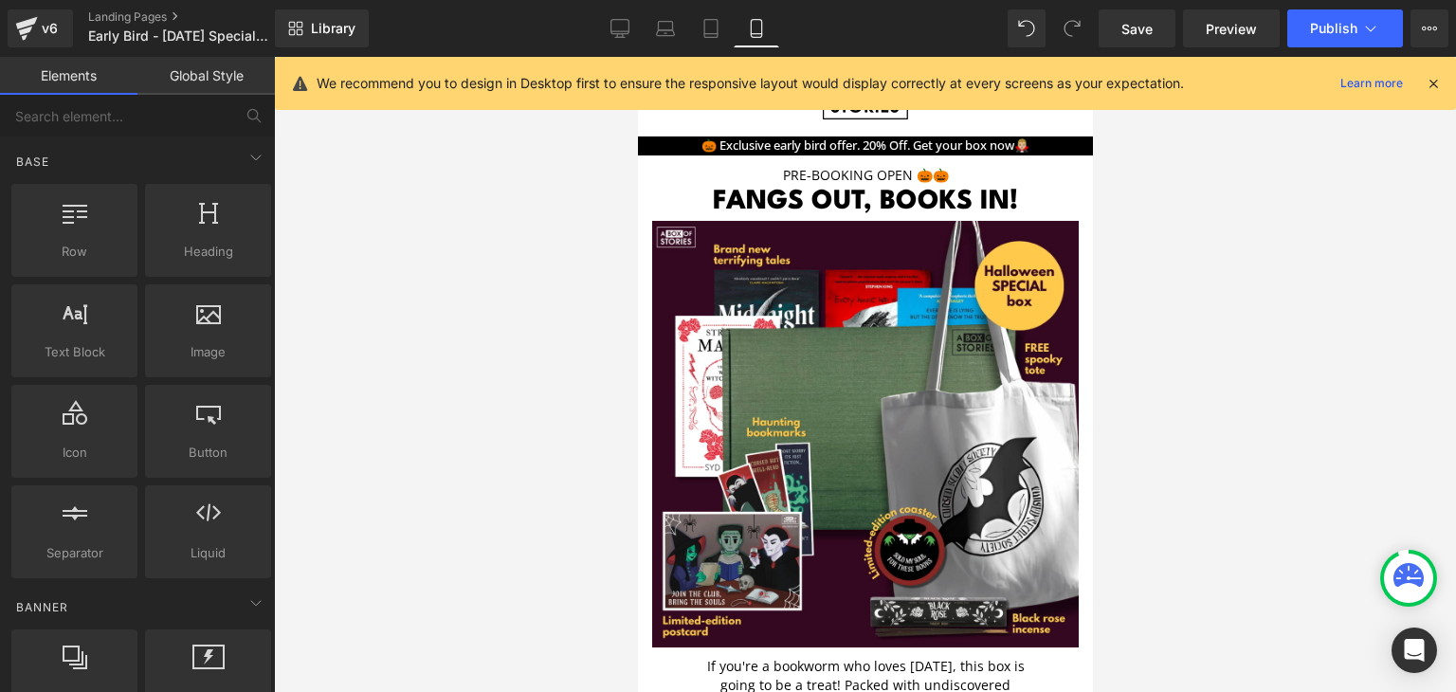
click at [1266, 289] on div at bounding box center [865, 374] width 1182 height 635
click at [1176, 489] on div at bounding box center [865, 374] width 1182 height 635
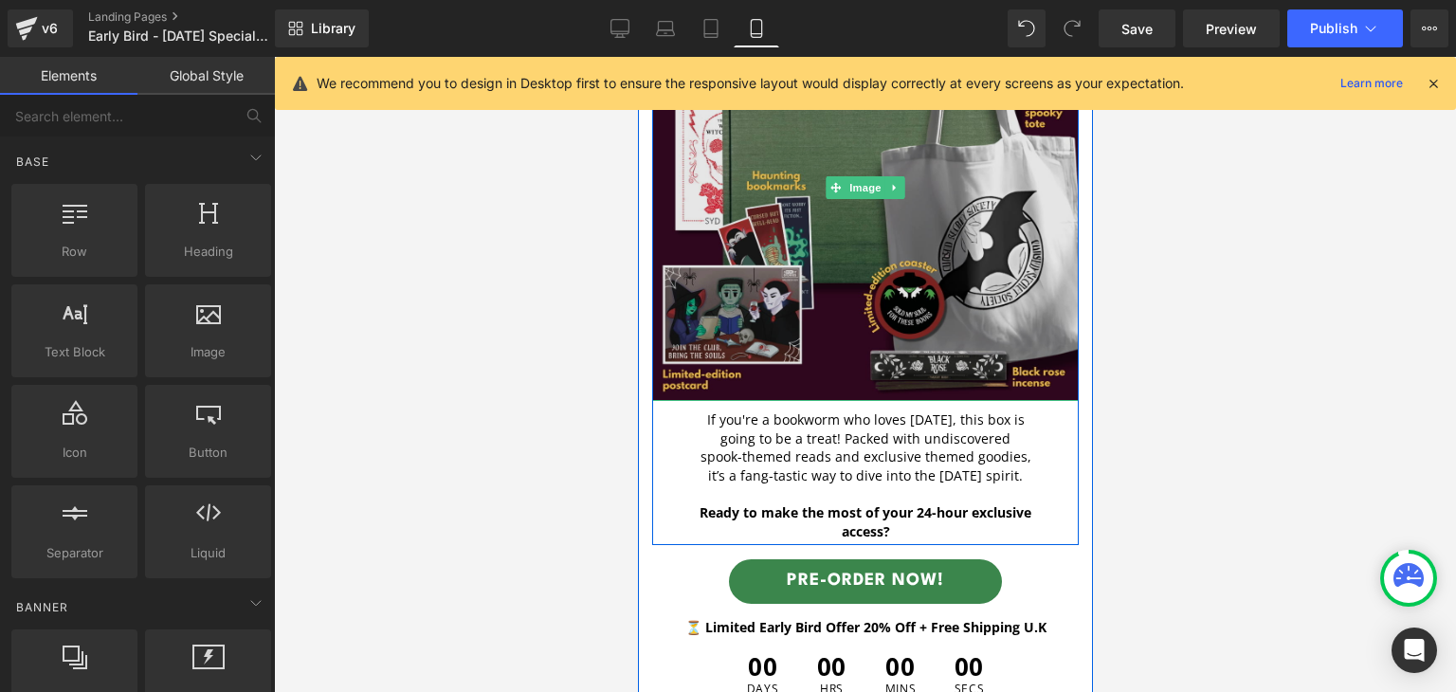
scroll to position [252, 0]
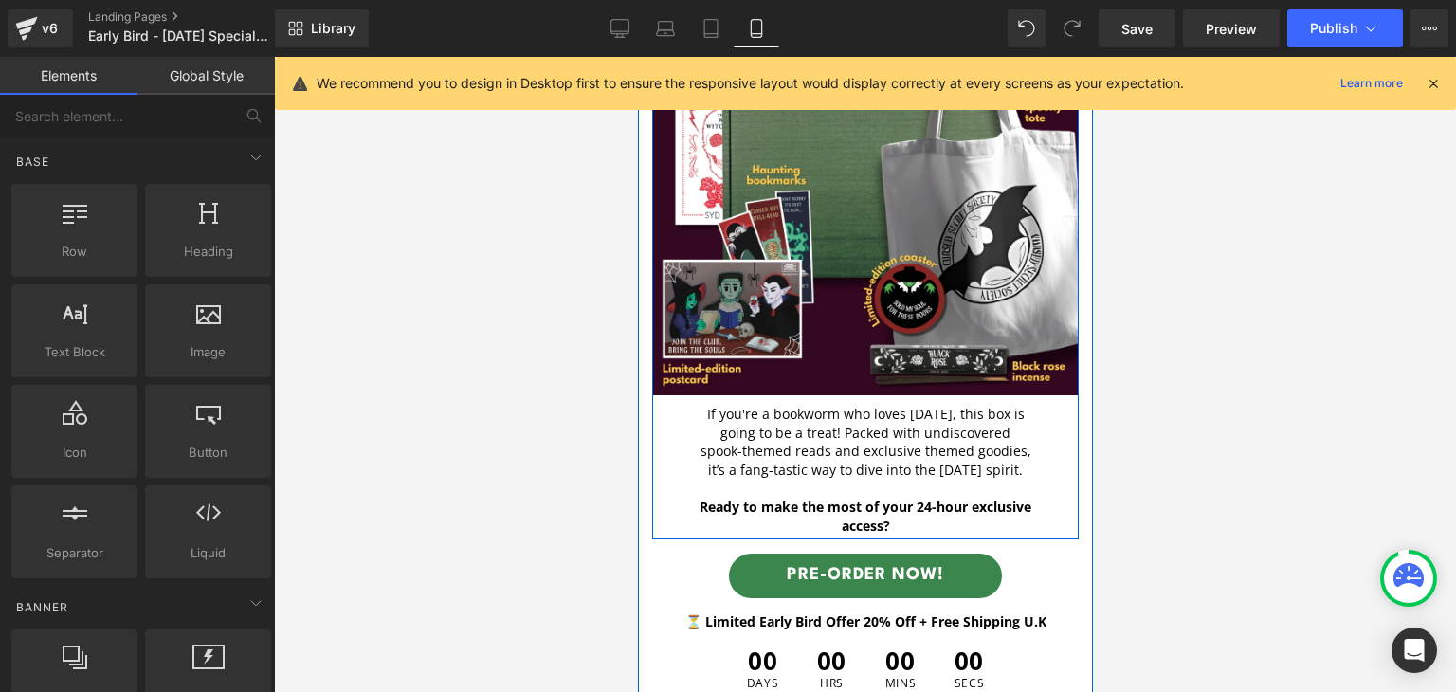
click at [698, 444] on p "If you're a bookworm who loves [DATE], this box is going to be a treat! Packed …" at bounding box center [864, 442] width 332 height 74
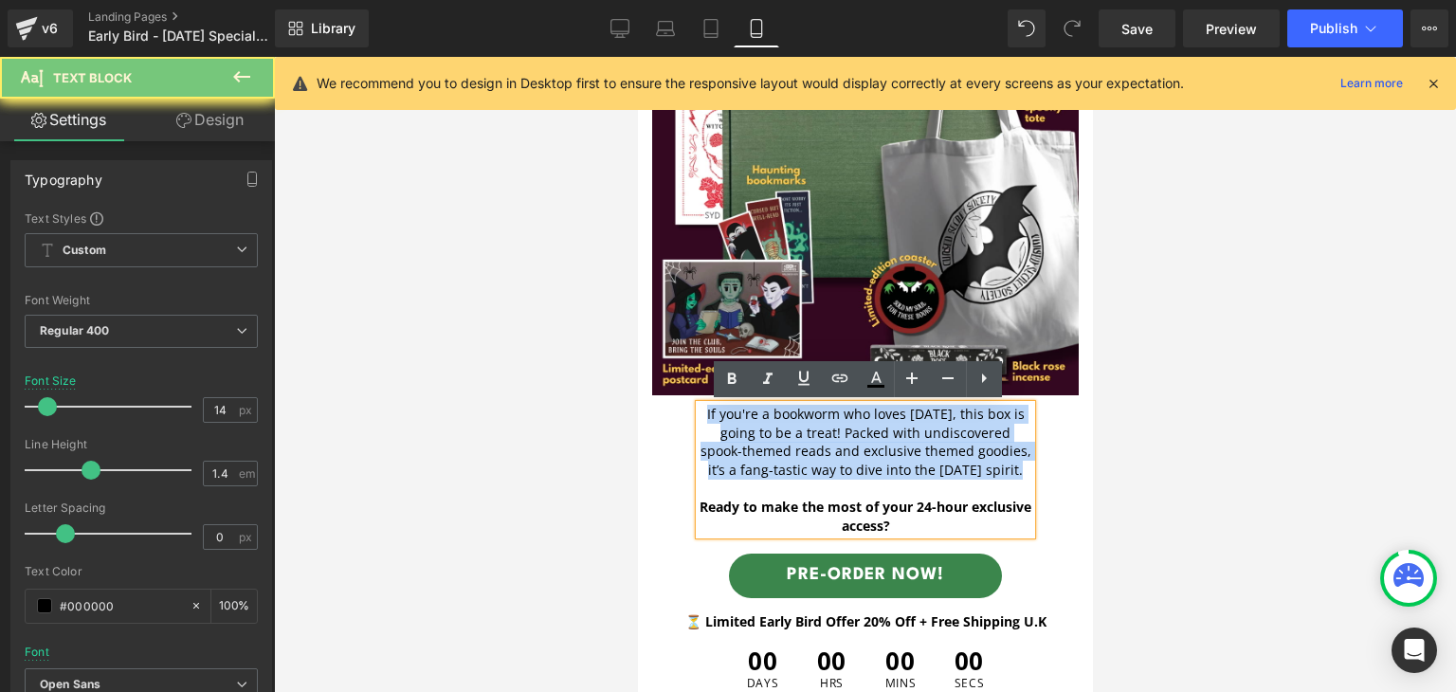
click at [698, 444] on p "If you're a bookworm who loves [DATE], this box is going to be a treat! Packed …" at bounding box center [864, 442] width 332 height 74
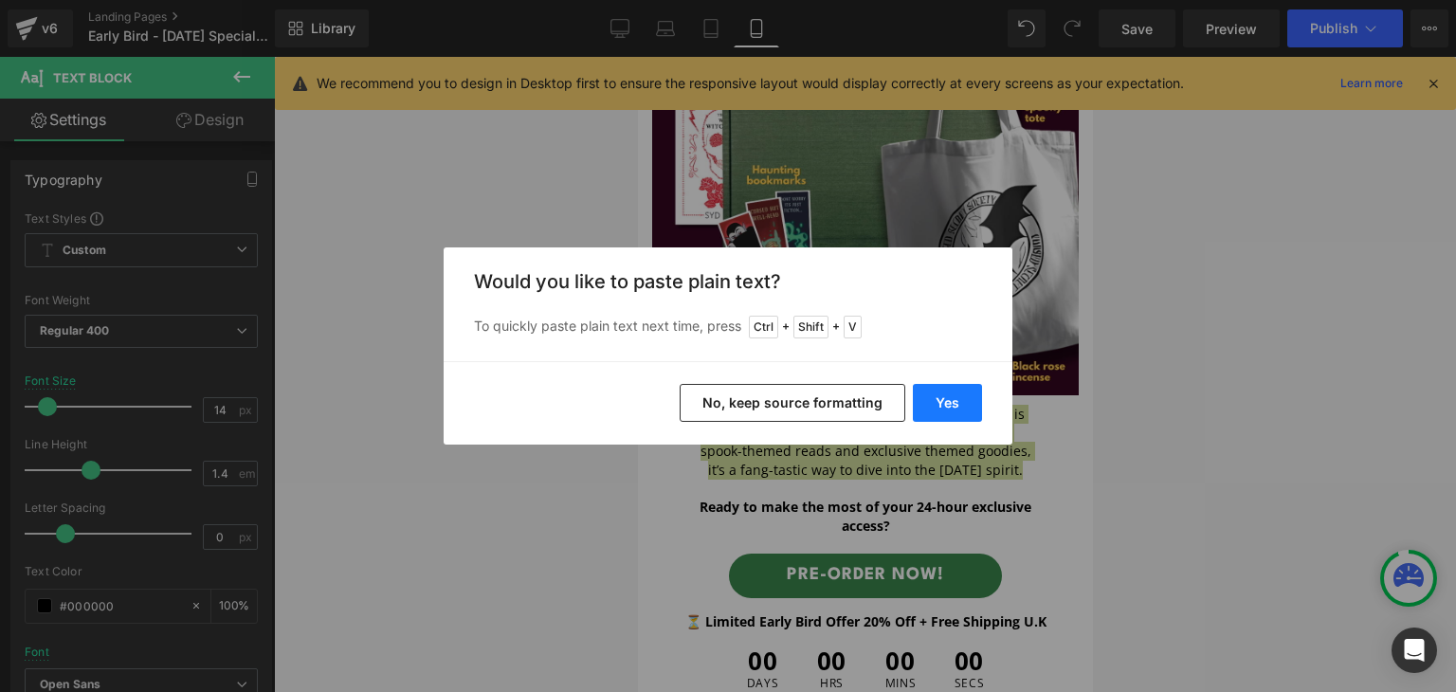
click at [929, 403] on button "Yes" at bounding box center [947, 403] width 69 height 38
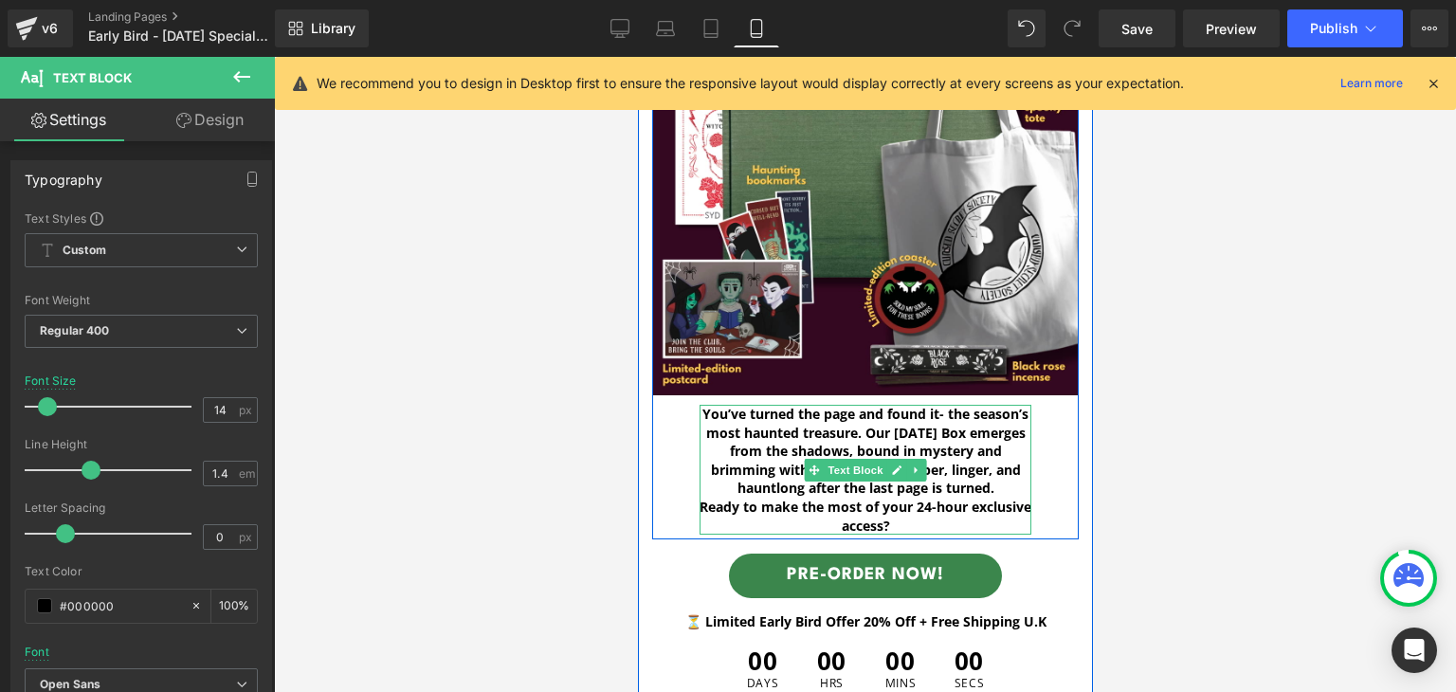
drag, startPoint x: 1010, startPoint y: 487, endPoint x: 697, endPoint y: 418, distance: 321.2
click at [698, 418] on p "You’ve turned the page and found it- the season’s most haunted treasure. Our [D…" at bounding box center [864, 451] width 332 height 93
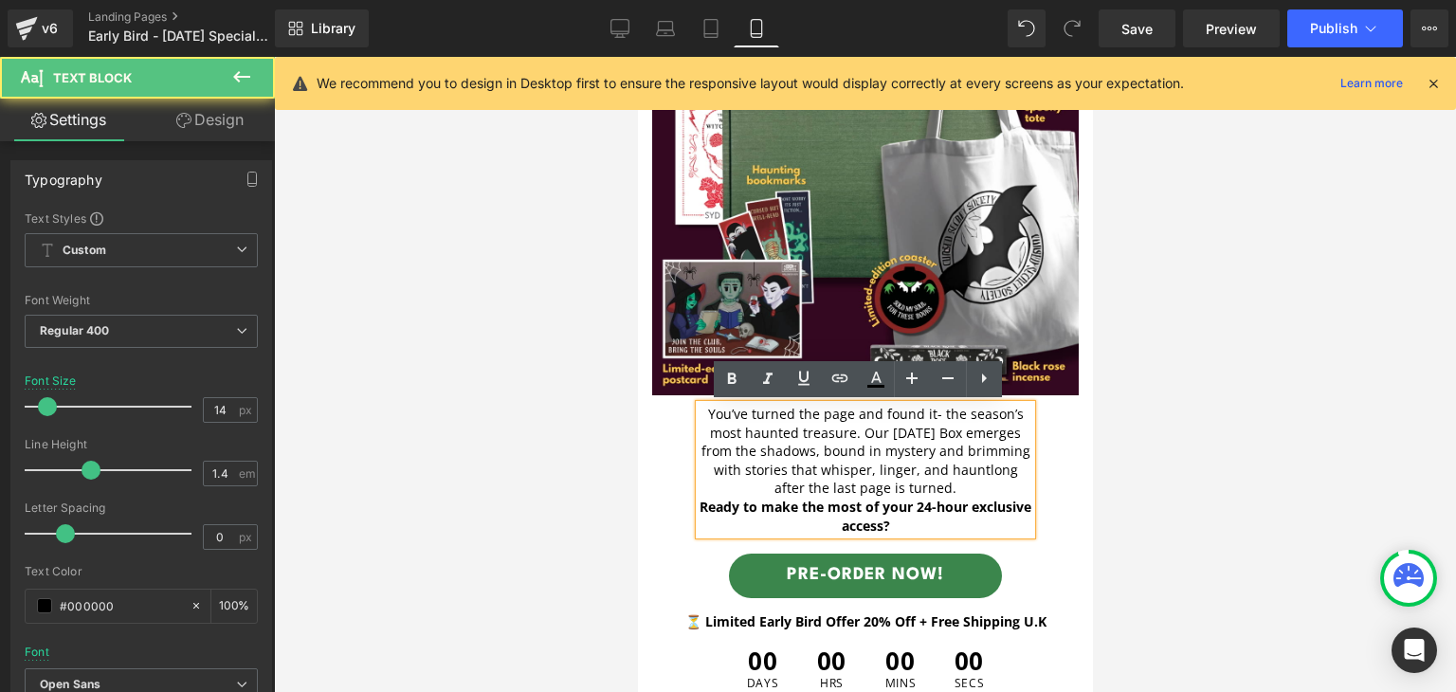
click at [952, 478] on p "You’ve turned the page and found it- the season’s most haunted treasure. Our [D…" at bounding box center [864, 451] width 332 height 93
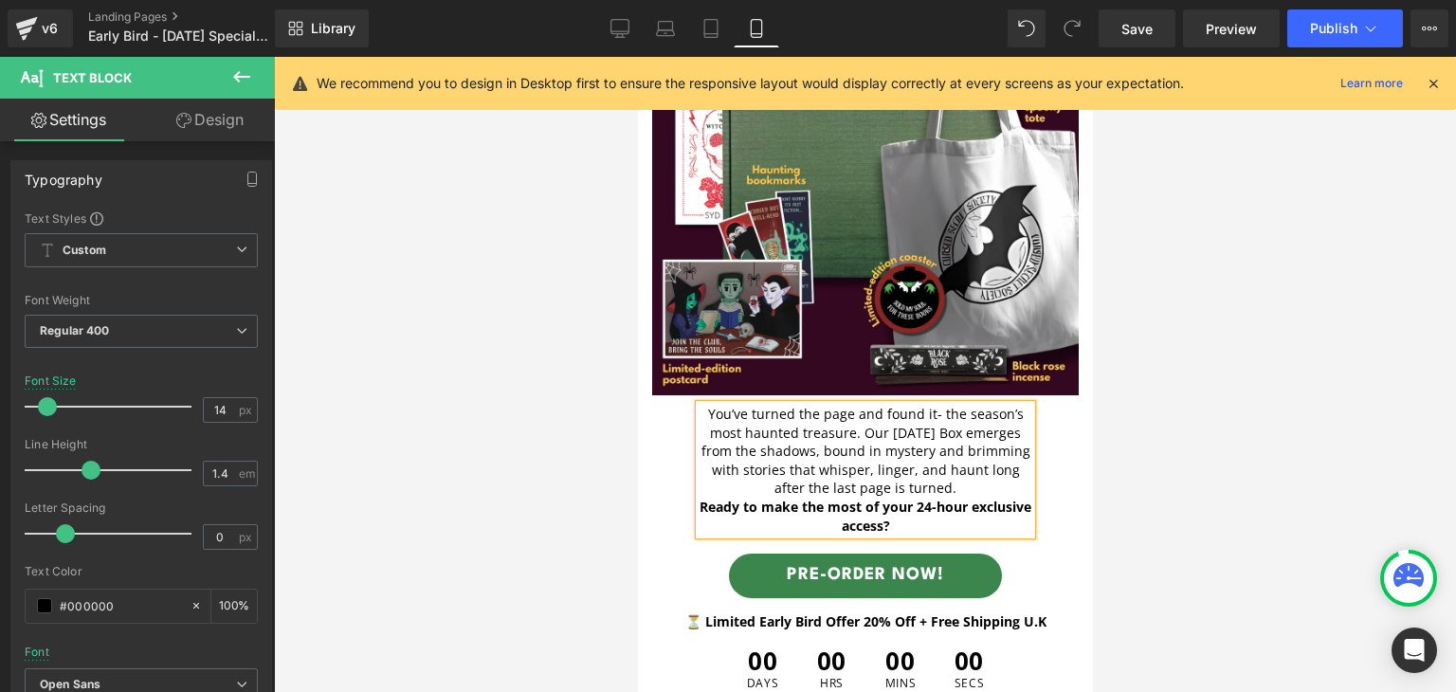
click at [873, 432] on p "You’ve turned the page and found it- the season’s most haunted treasure. Our [D…" at bounding box center [864, 451] width 332 height 93
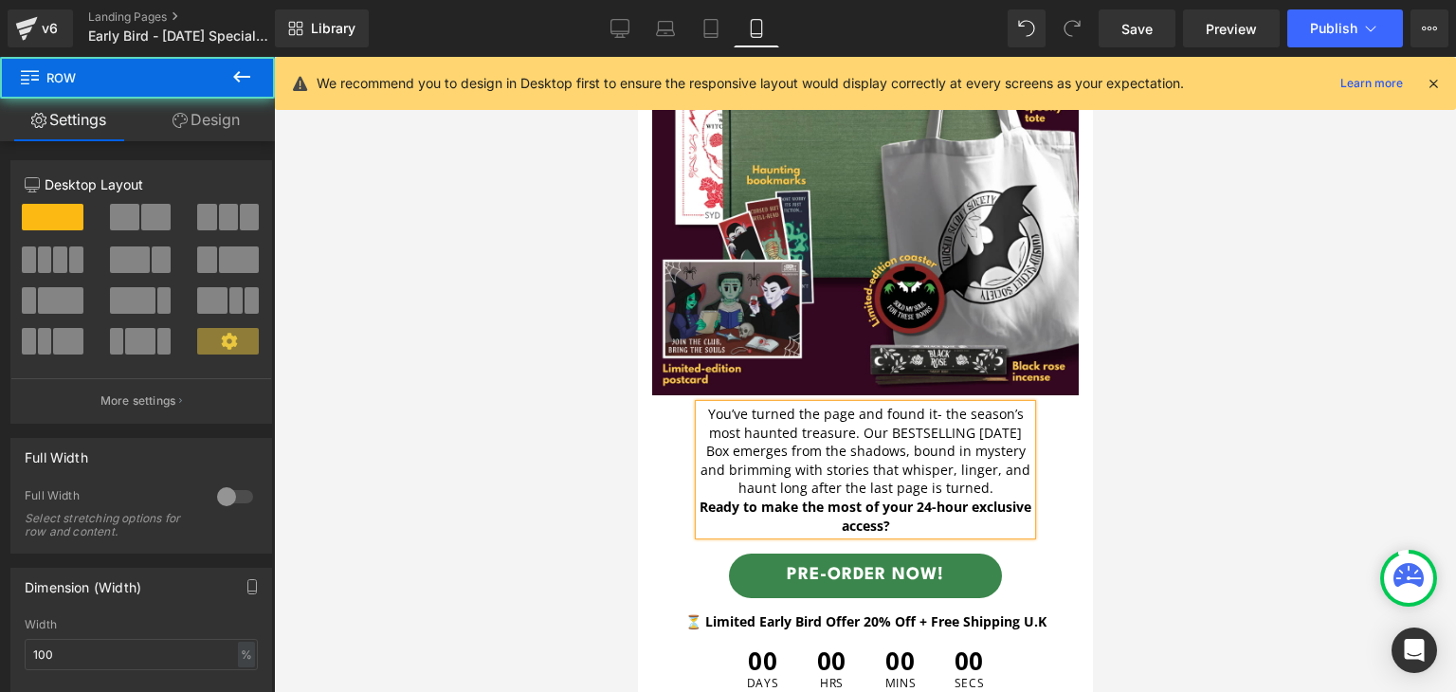
click at [1052, 447] on div "Pre-booking open 🎃🎃 Text Block FANGS OUT, books in! Heading Image You’ve turned…" at bounding box center [864, 222] width 426 height 636
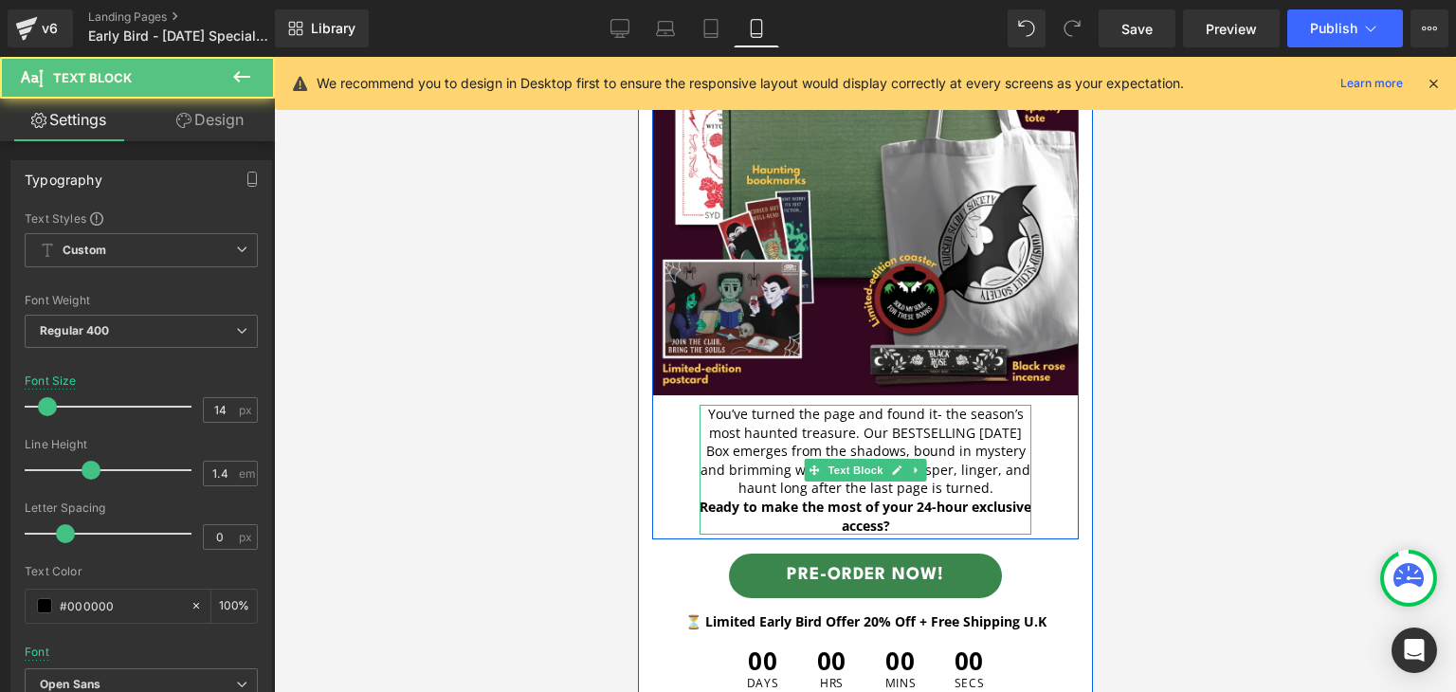
click at [972, 486] on p "You’ve turned the page and found it- the season’s most haunted treasure. Our BE…" at bounding box center [864, 451] width 332 height 93
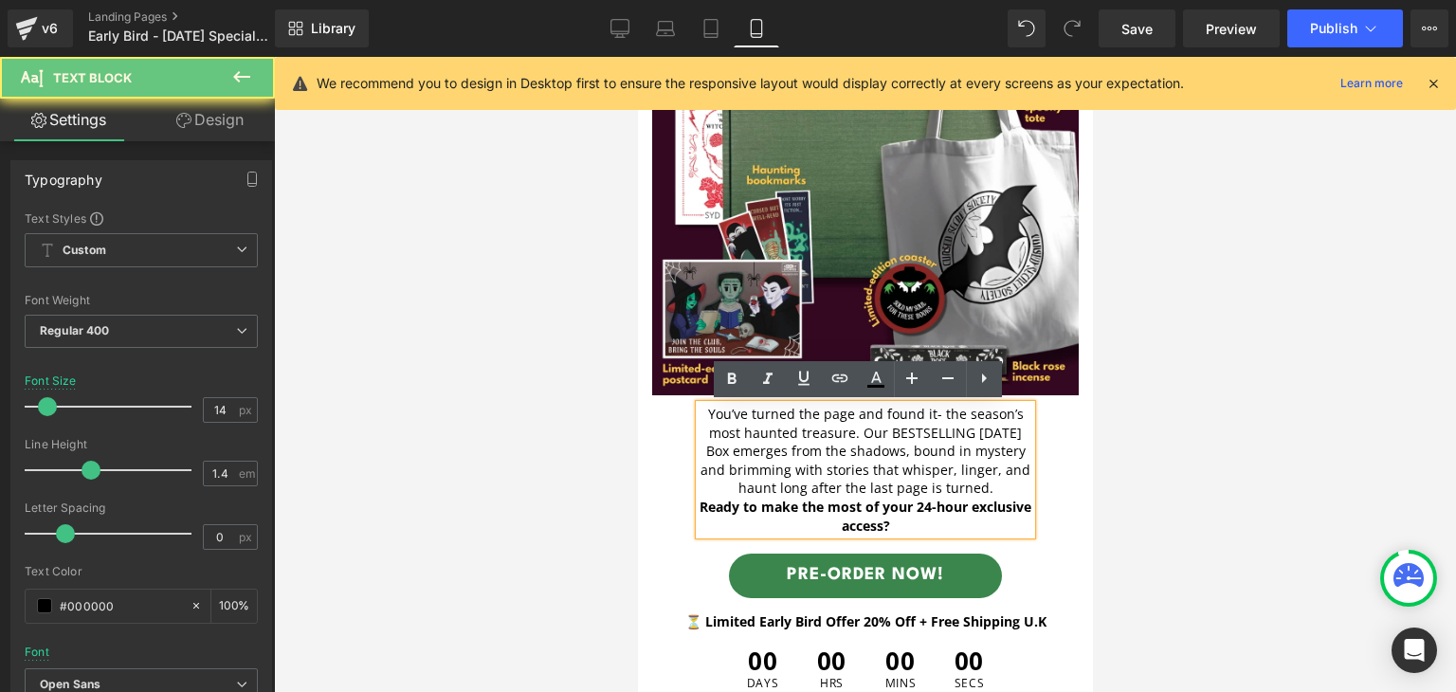
click at [983, 487] on p "You’ve turned the page and found it- the season’s most haunted treasure. Our BE…" at bounding box center [864, 451] width 332 height 93
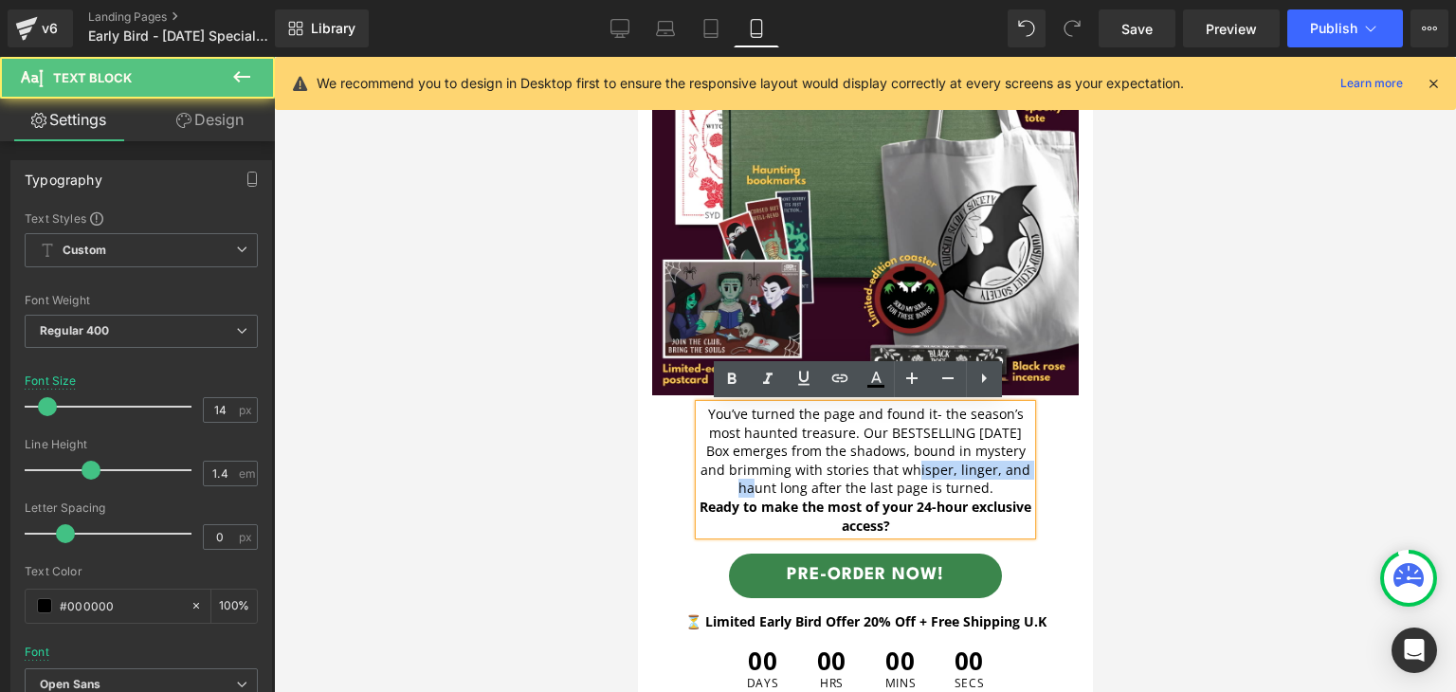
drag, startPoint x: 1012, startPoint y: 468, endPoint x: 889, endPoint y: 471, distance: 123.2
click at [889, 471] on p "You’ve turned the page and found it- the season’s most haunted treasure. Our BE…" at bounding box center [864, 451] width 332 height 93
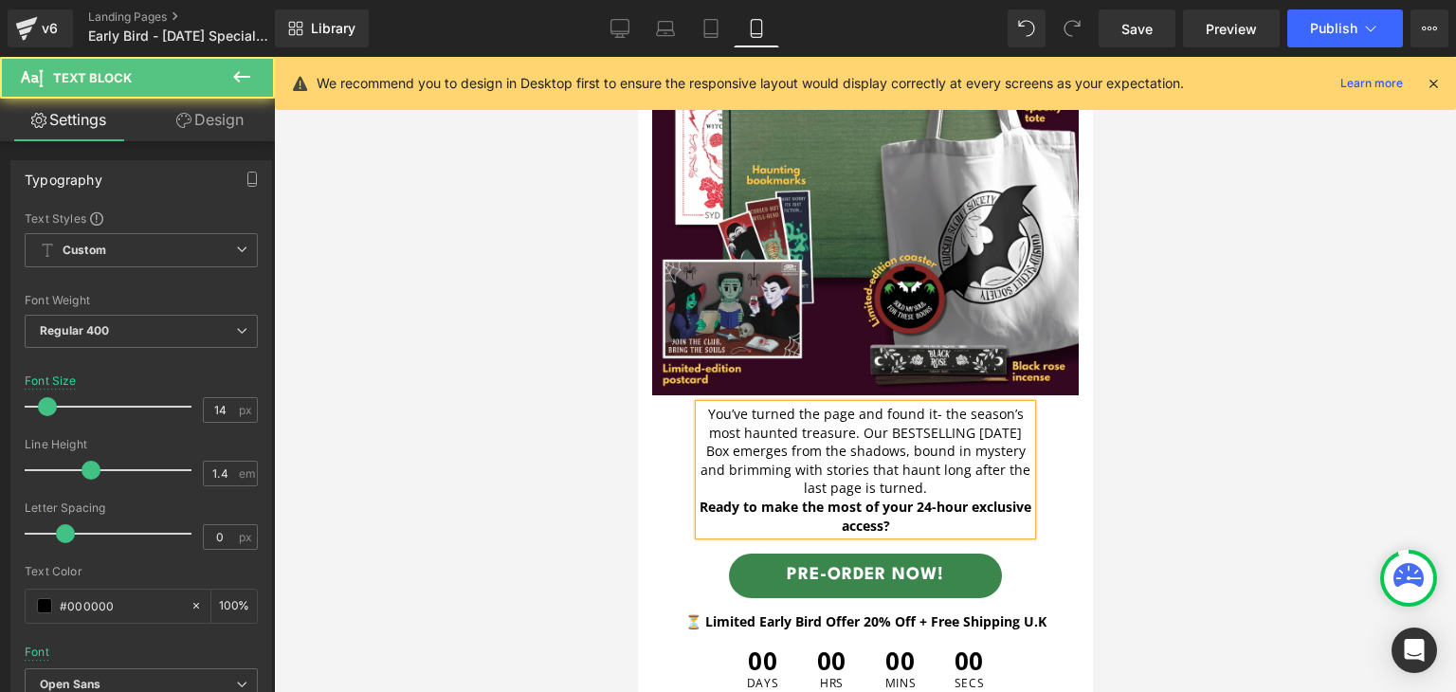
click at [937, 486] on p "You’ve turned the page and found it- the season’s most haunted treasure. Our BE…" at bounding box center [864, 451] width 332 height 93
click at [841, 438] on p "You’ve turned the page and found it- the season’s most haunted treasure. Our BE…" at bounding box center [864, 451] width 332 height 93
click at [943, 490] on p "You’ve turned the page and found it- the season’s most haunted treasure. Our BE…" at bounding box center [864, 451] width 332 height 93
click at [979, 414] on p "You’ve turned the page and found it- the season’s most haunted treasure. Our BE…" at bounding box center [864, 451] width 332 height 93
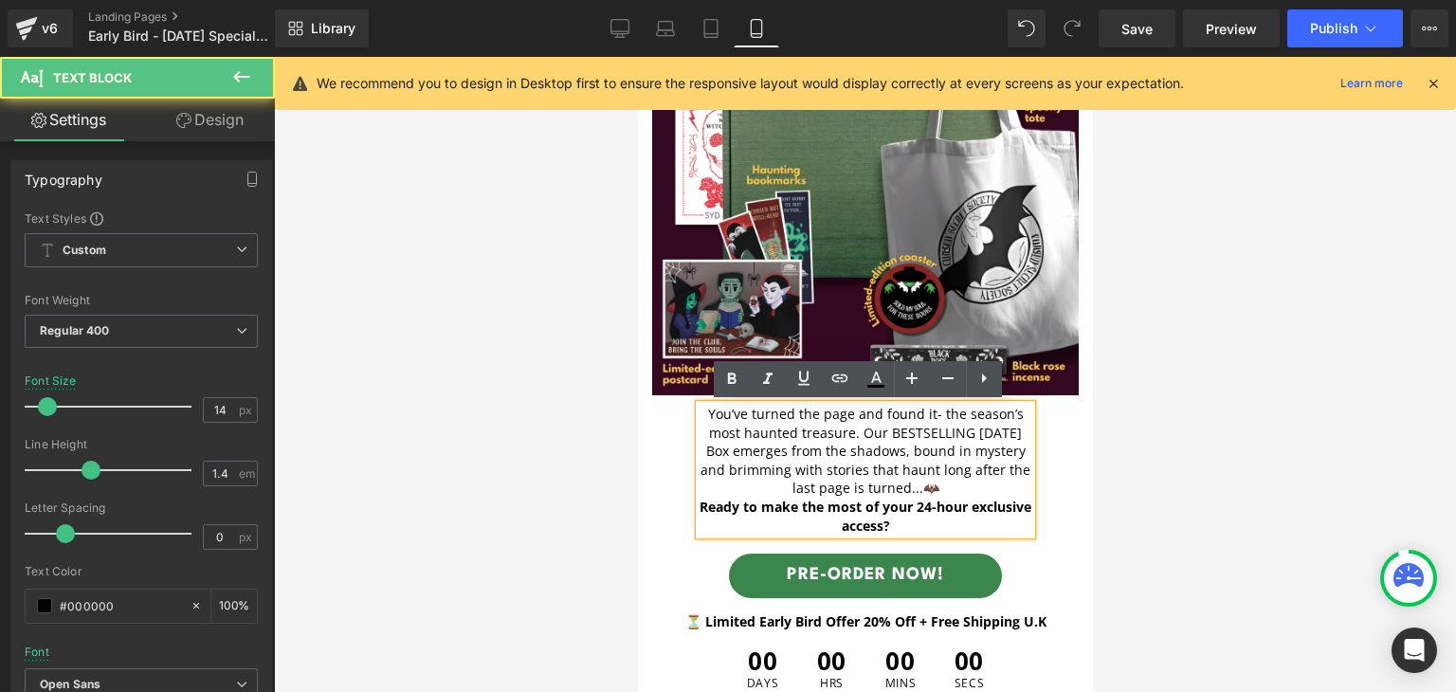
click at [932, 413] on p "You’ve turned the page and found it- the season’s most haunted treasure. Our BE…" at bounding box center [864, 451] width 332 height 93
click at [970, 416] on p "You’ve turned the page and found it- the season’s most haunted treasure. Our BE…" at bounding box center [864, 451] width 332 height 93
click at [821, 419] on p "You’ve turned the page and found it- the season’s most haunted treasure. Our BE…" at bounding box center [864, 451] width 332 height 93
drag, startPoint x: 937, startPoint y: 413, endPoint x: 873, endPoint y: 413, distance: 64.4
click at [873, 413] on p "You’ve turned the page and found it- the season’s most haunted treasure. Our BE…" at bounding box center [864, 451] width 332 height 93
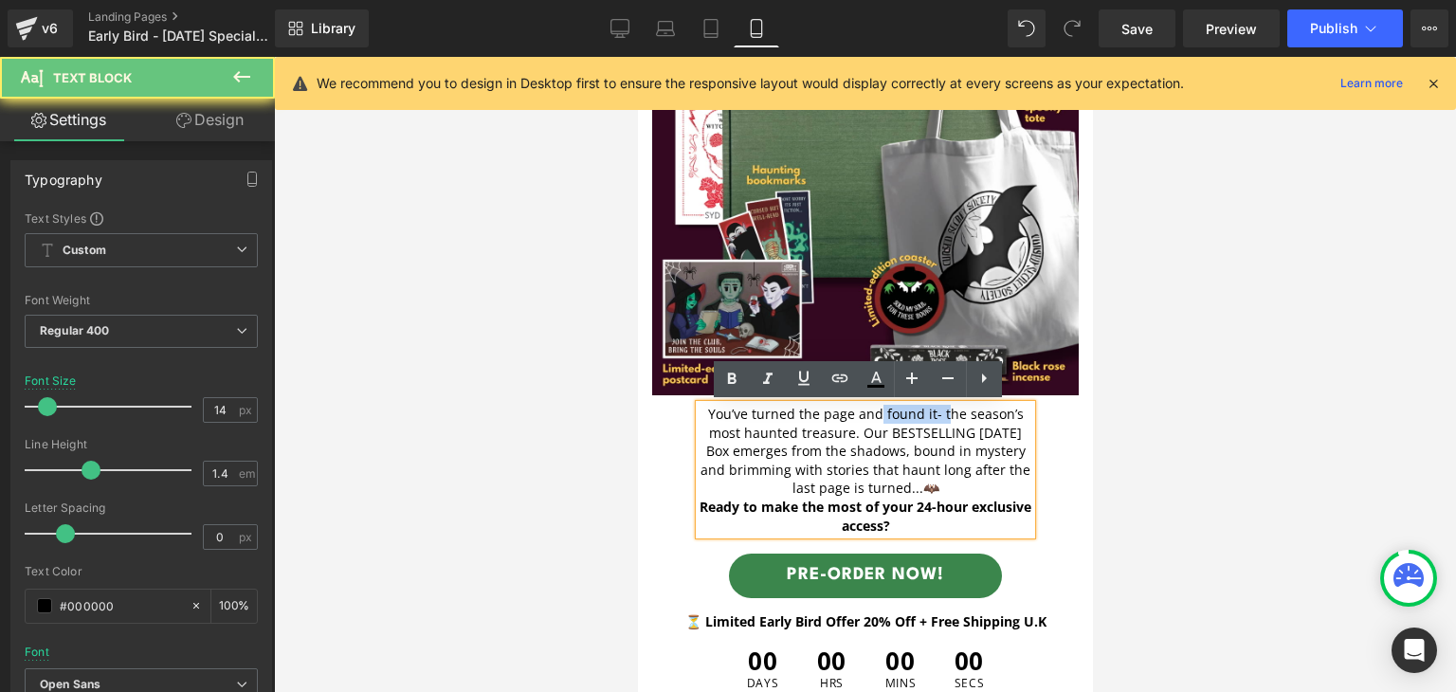
click at [873, 413] on p "You’ve turned the page and found it- the season’s most haunted treasure. Our BE…" at bounding box center [864, 451] width 332 height 93
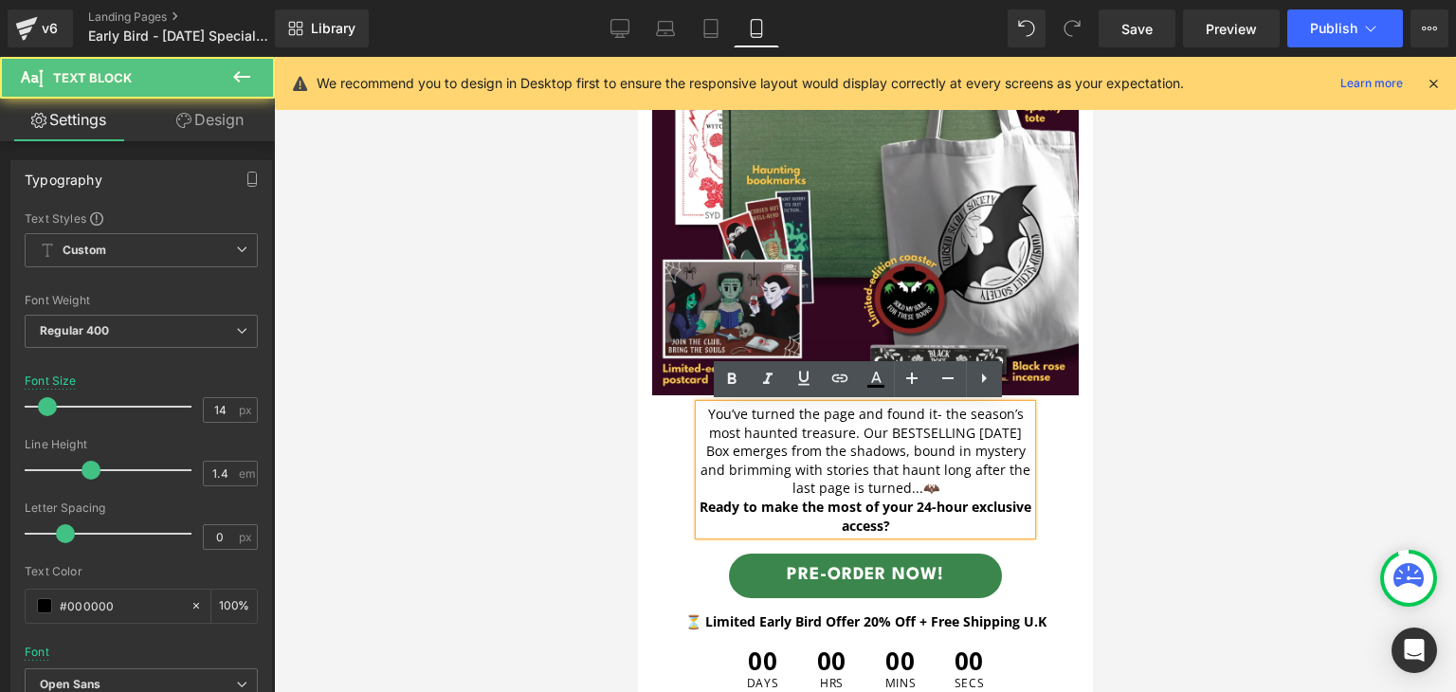
click at [831, 431] on p "You’ve turned the page and found it- the season’s most haunted treasure. Our BE…" at bounding box center [864, 451] width 332 height 93
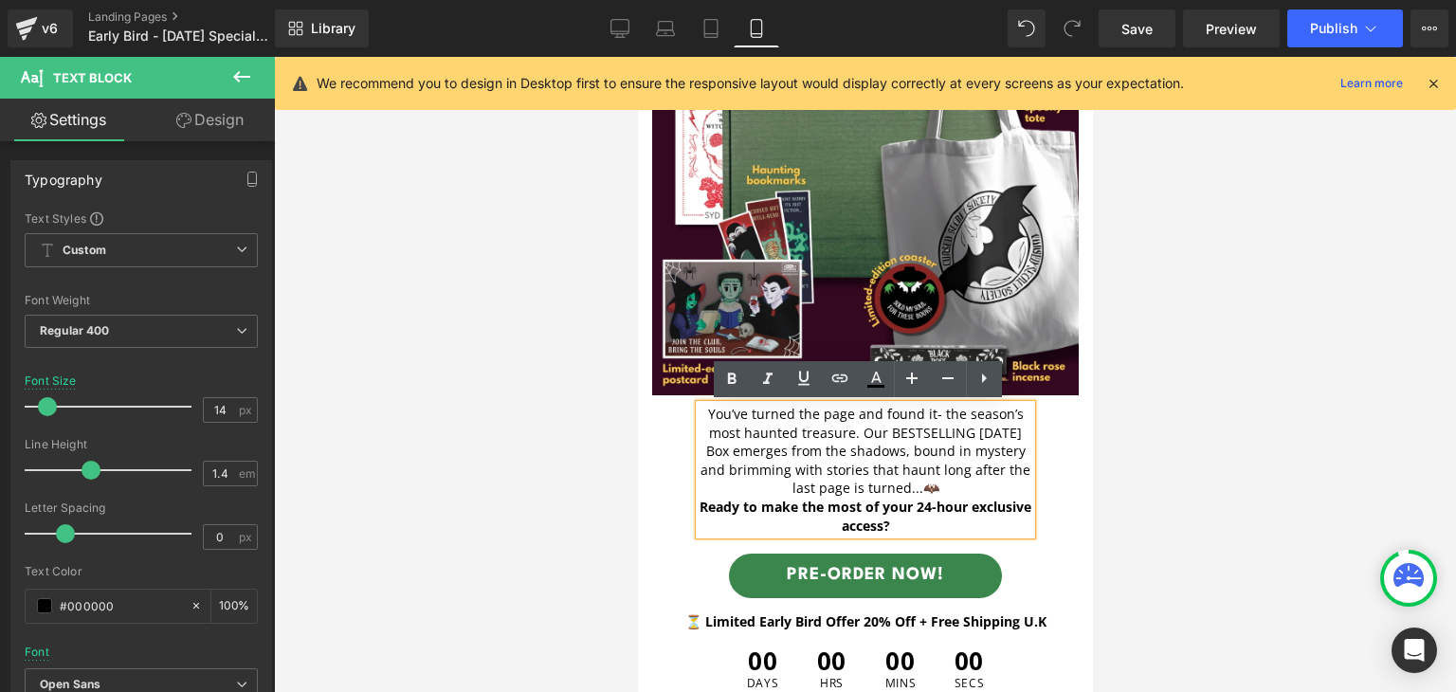
click at [839, 433] on p "You’ve turned the page and found it- the season’s most haunted treasure. Our BE…" at bounding box center [864, 451] width 332 height 93
click at [1421, 12] on button "View Live Page View with current Template Save Template to Library Schedule Pub…" at bounding box center [1429, 28] width 38 height 38
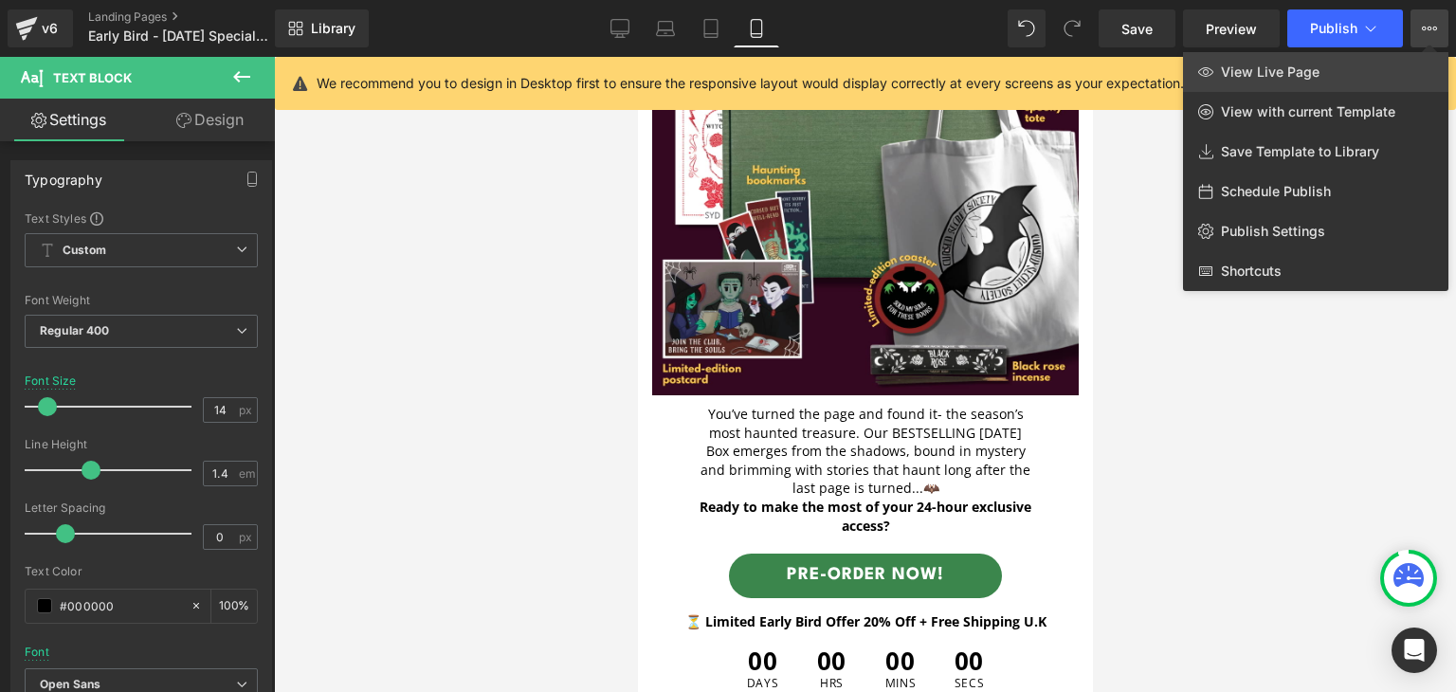
click at [1353, 79] on link "View Live Page" at bounding box center [1315, 72] width 265 height 40
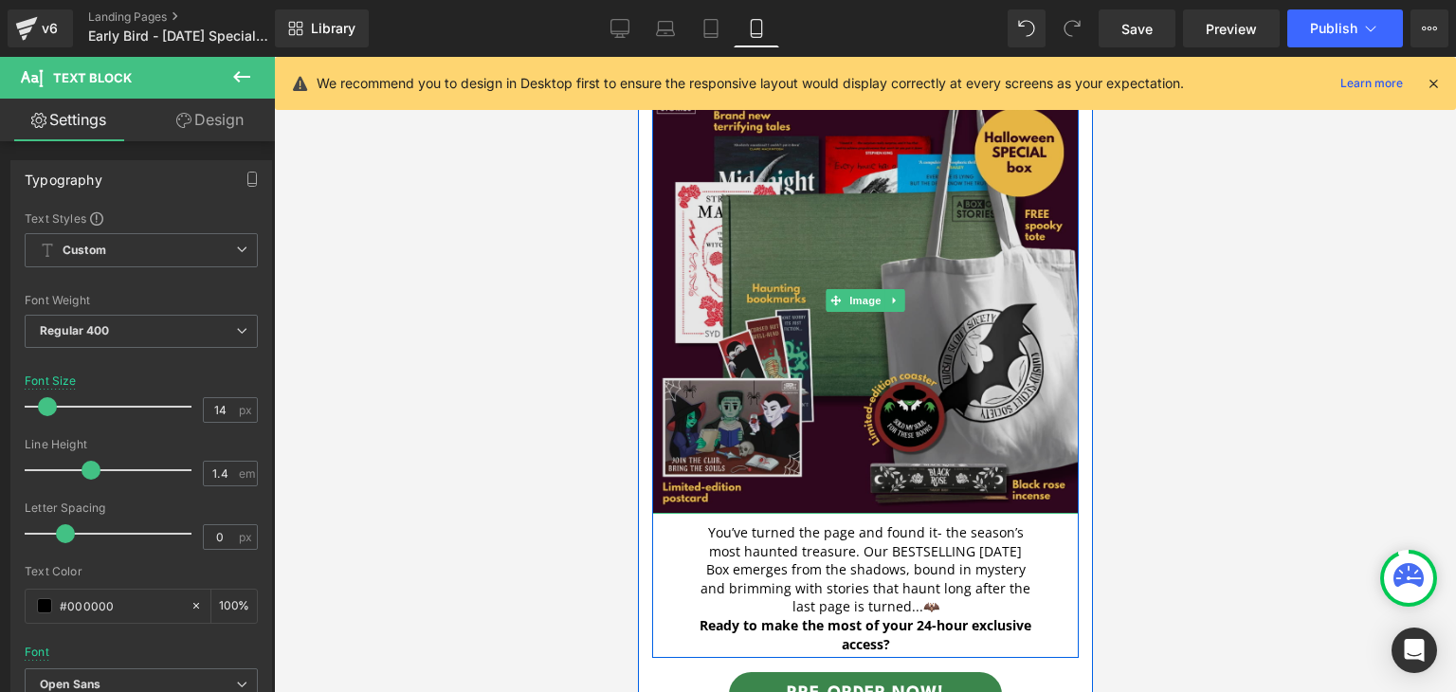
scroll to position [0, 0]
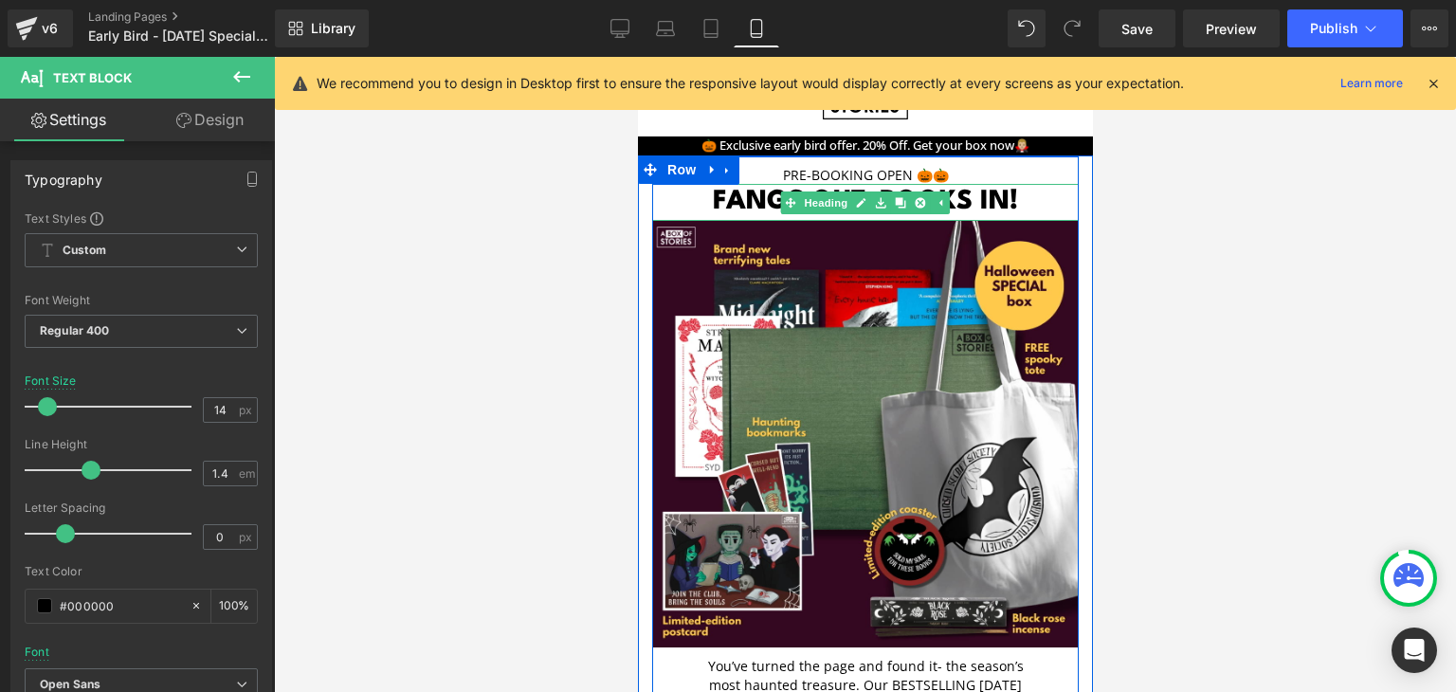
click at [950, 199] on h1 "FANGS OUT, books in!" at bounding box center [864, 202] width 426 height 37
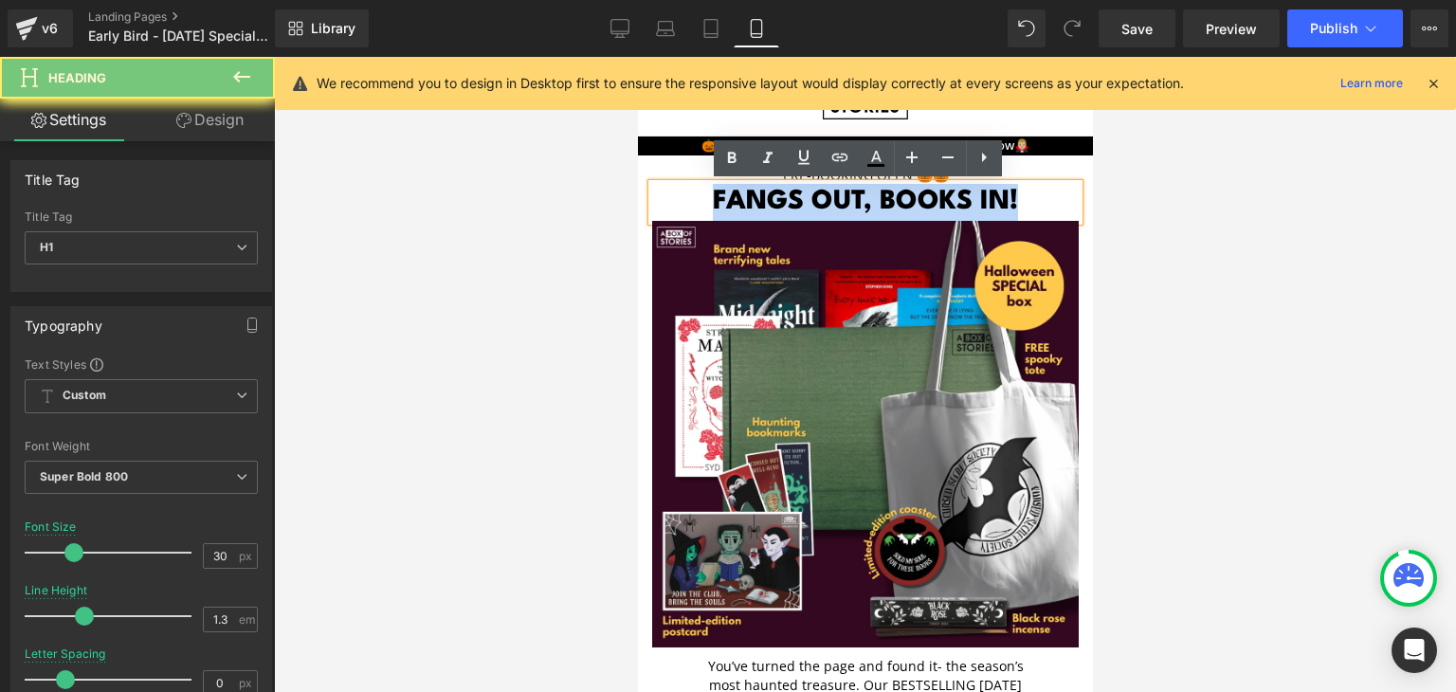
click at [950, 199] on h1 "FANGS OUT, books in!" at bounding box center [864, 202] width 426 height 37
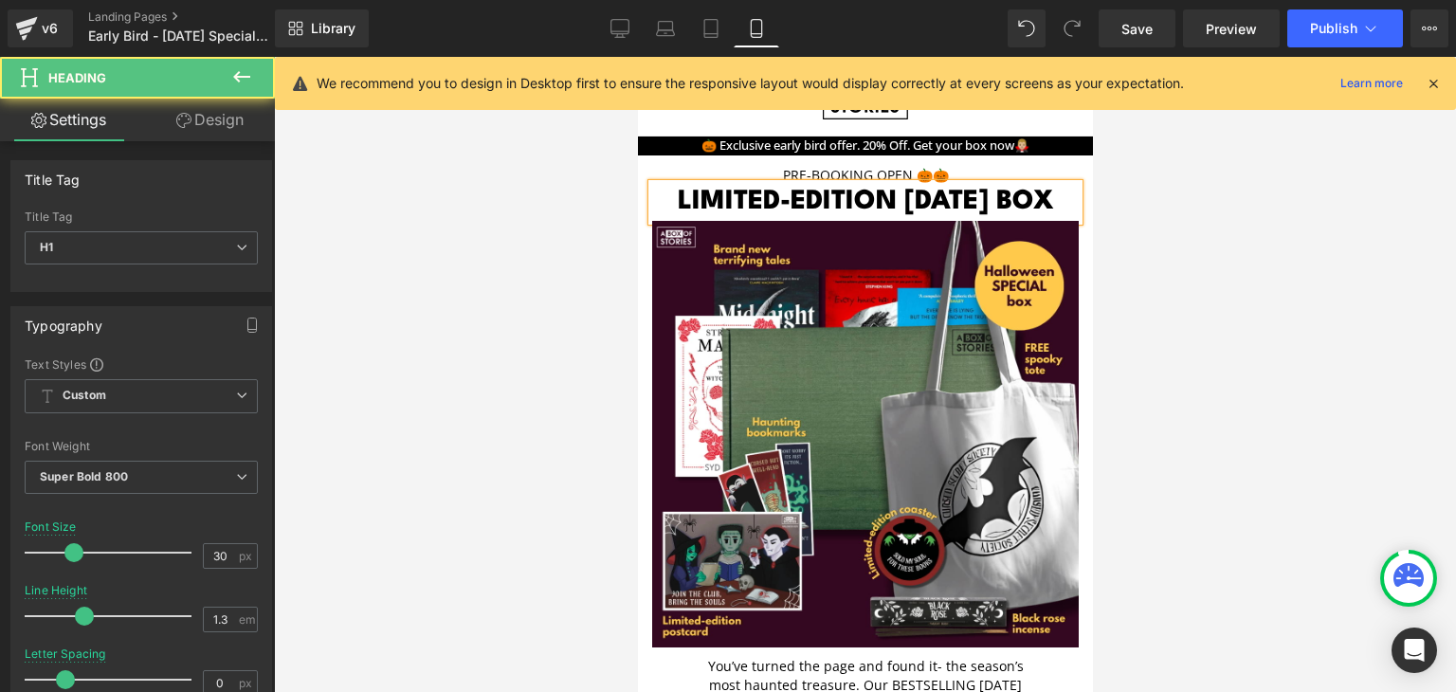
drag, startPoint x: 952, startPoint y: 230, endPoint x: 664, endPoint y: 203, distance: 289.4
click at [664, 203] on h1 "limited-edition [DATE] box" at bounding box center [864, 202] width 426 height 37
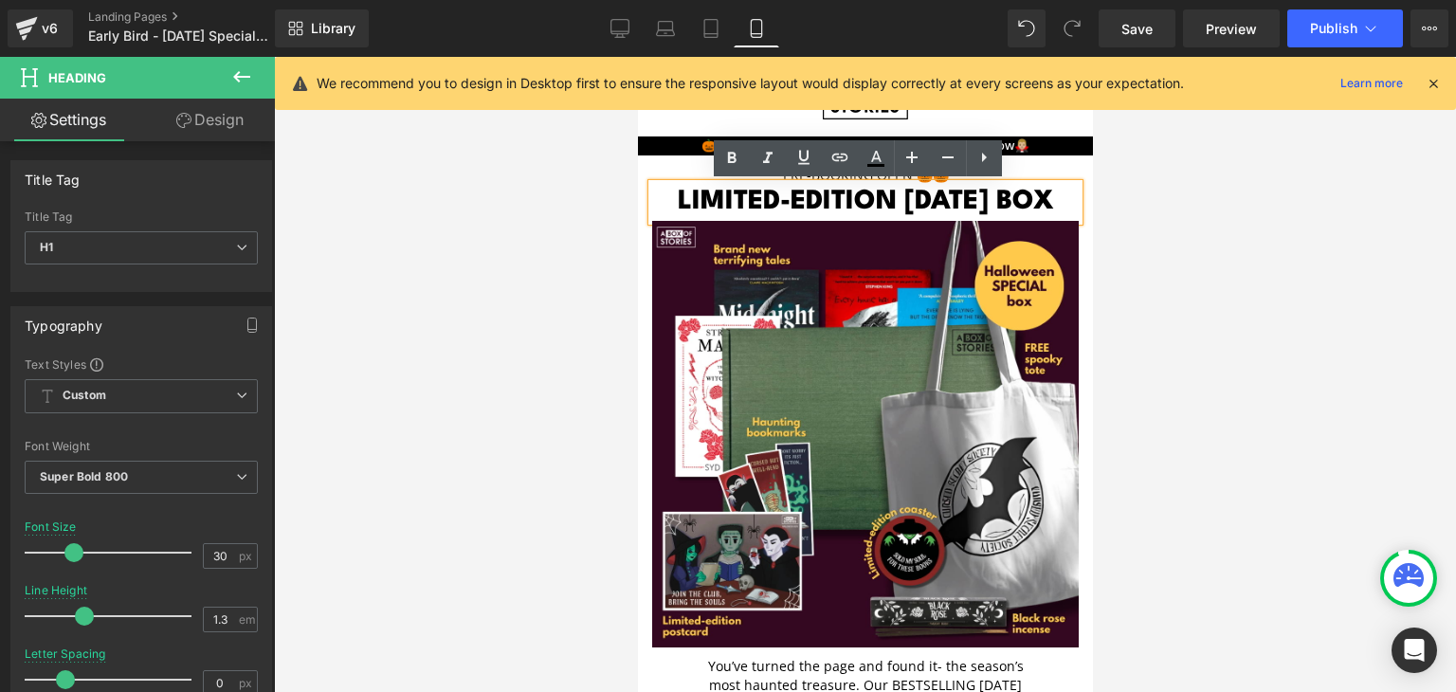
click at [664, 203] on h1 "limited-edition [DATE] box" at bounding box center [864, 202] width 426 height 37
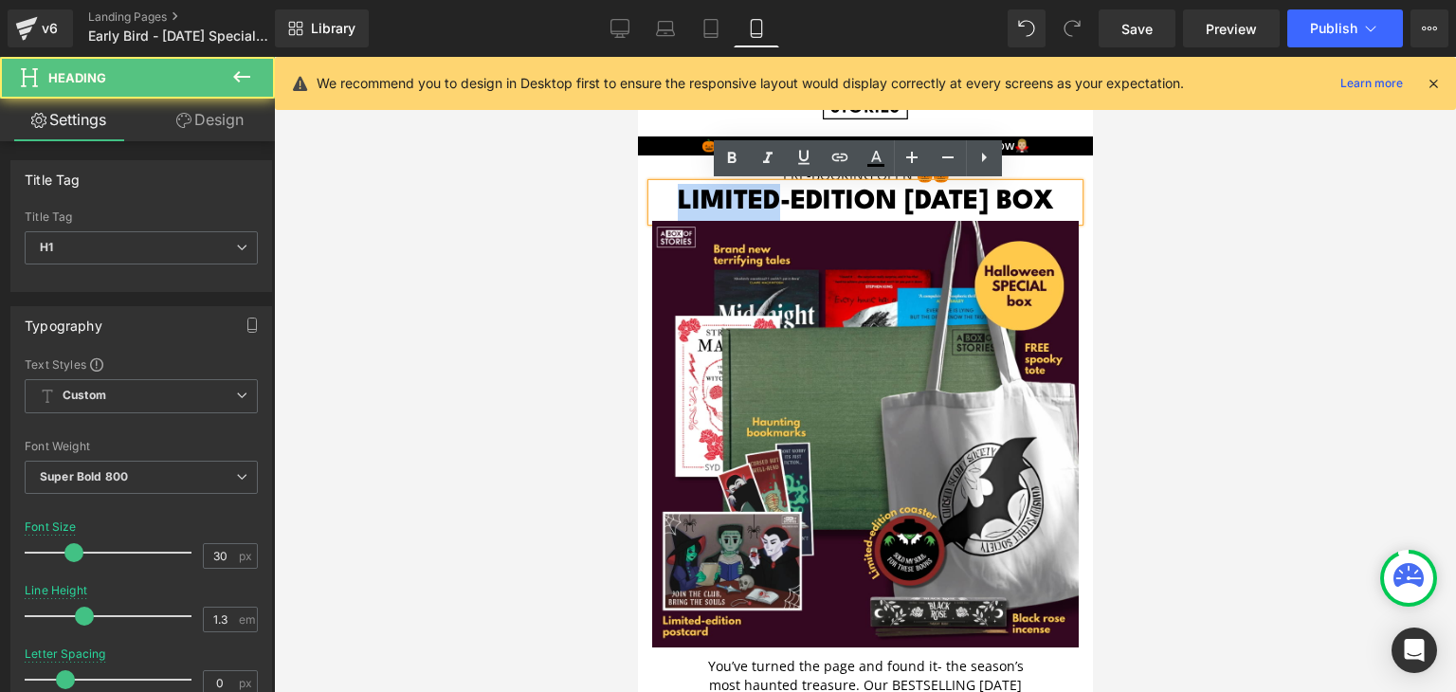
click at [664, 203] on h1 "limited-edition [DATE] box" at bounding box center [864, 202] width 426 height 37
drag, startPoint x: 884, startPoint y: 201, endPoint x: 588, endPoint y: 208, distance: 295.8
click at [637, 208] on html "Skip to content Subscription Boxes Horror Book Club Gift Boxes Advent Calendar …" at bounding box center [864, 374] width 455 height 635
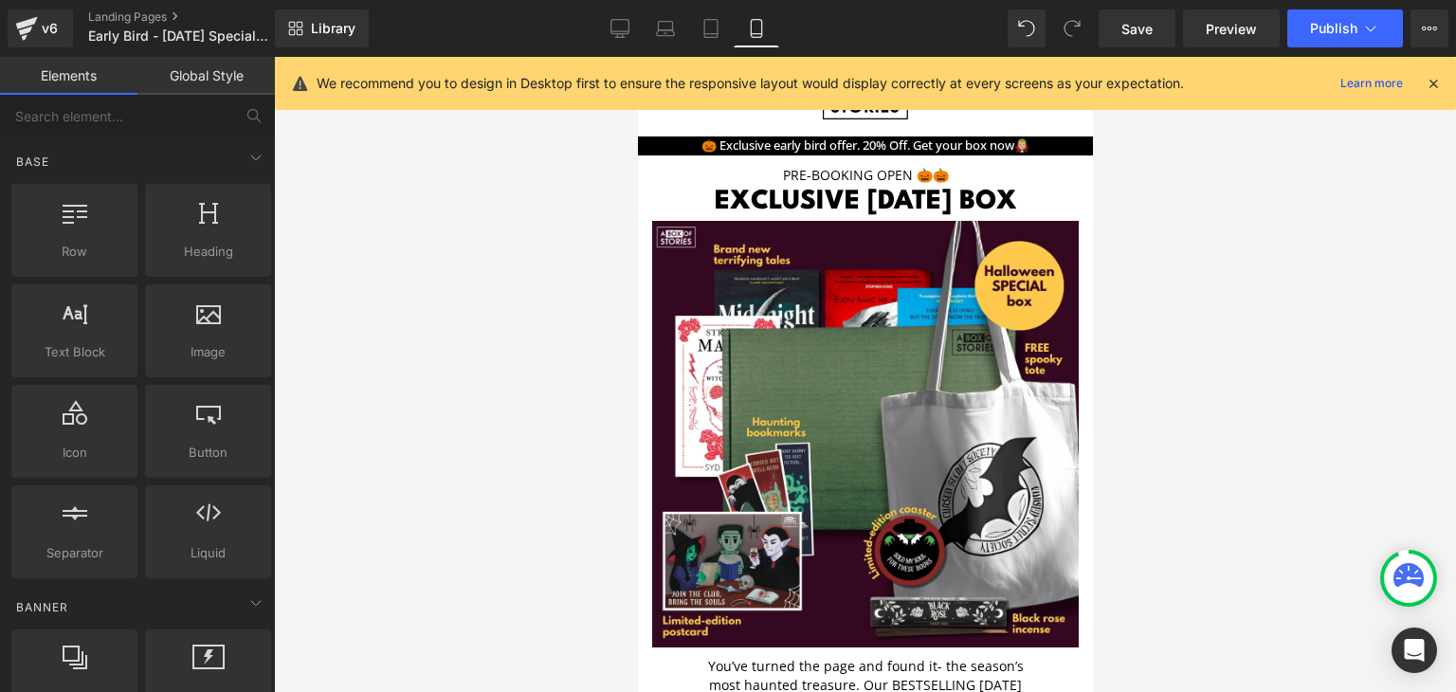
click at [1170, 364] on div at bounding box center [865, 374] width 1182 height 635
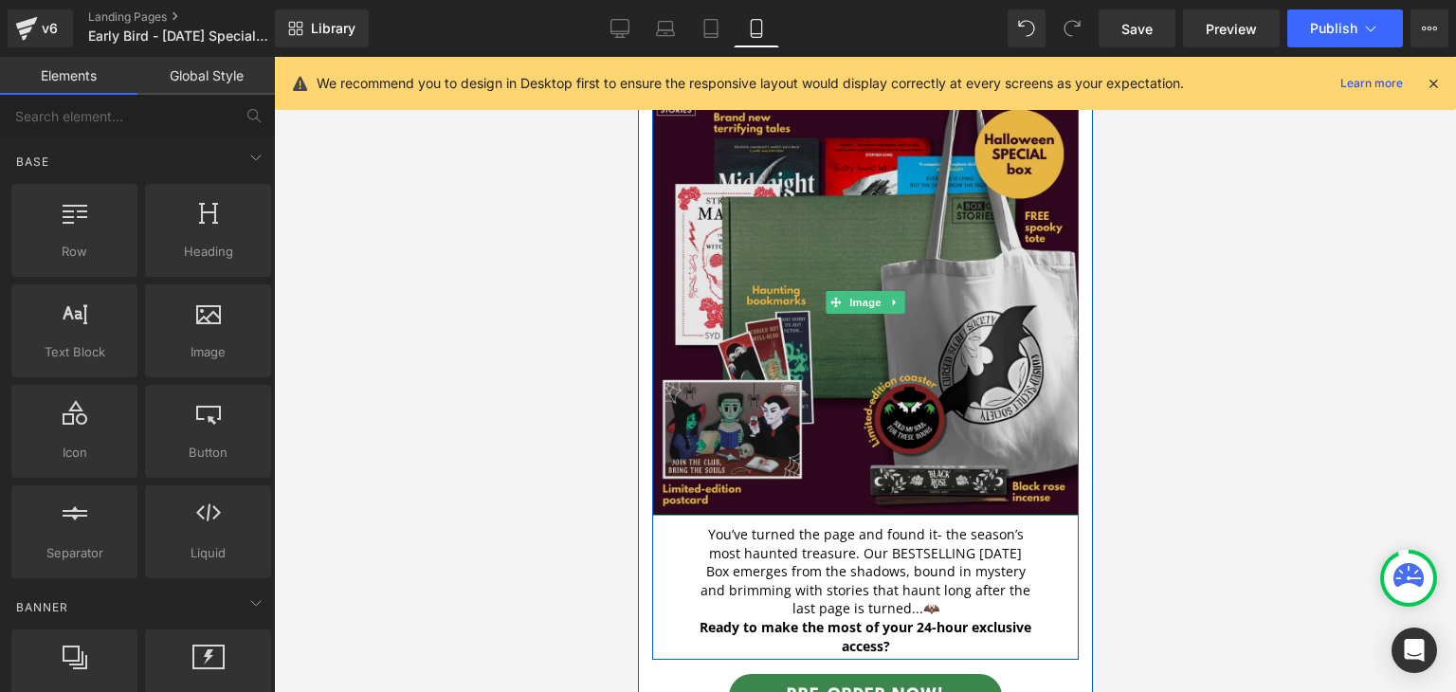
scroll to position [138, 0]
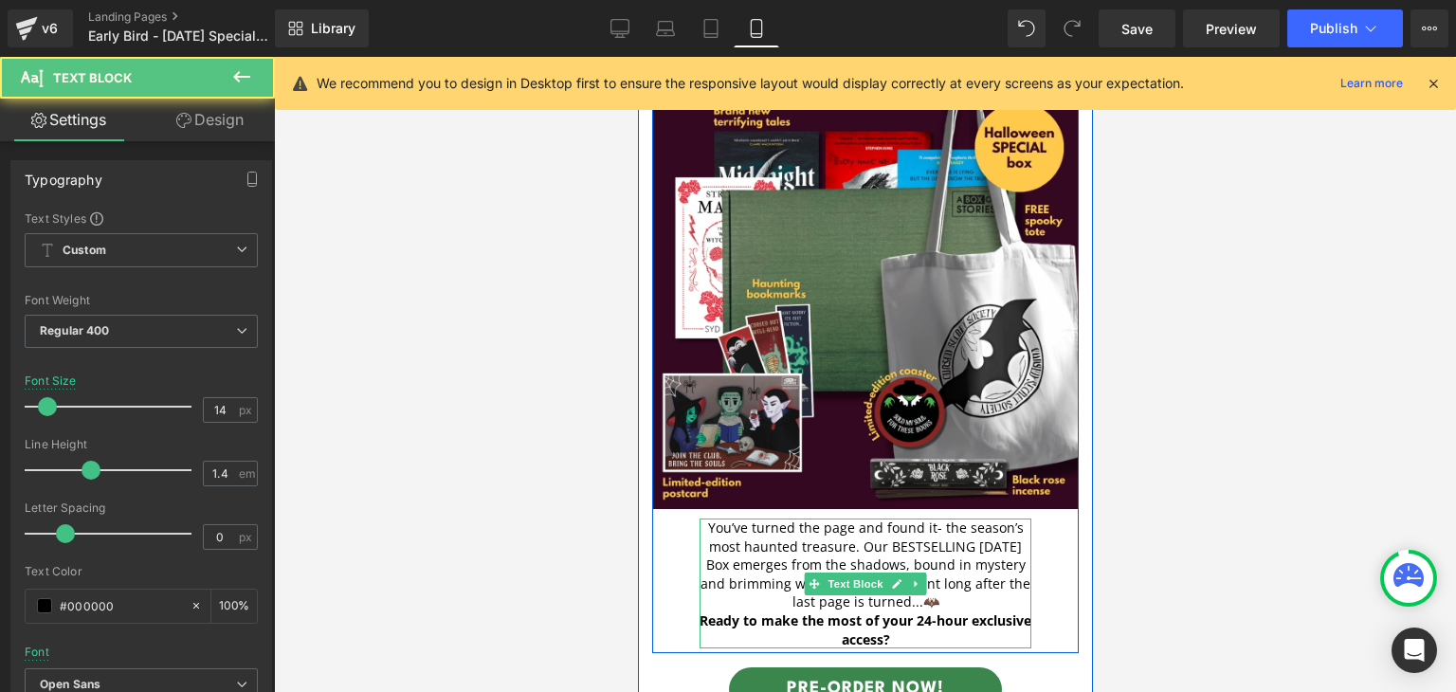
click at [966, 587] on p "You’ve turned the page and found it- the season’s most haunted treasure. Our BE…" at bounding box center [864, 564] width 332 height 93
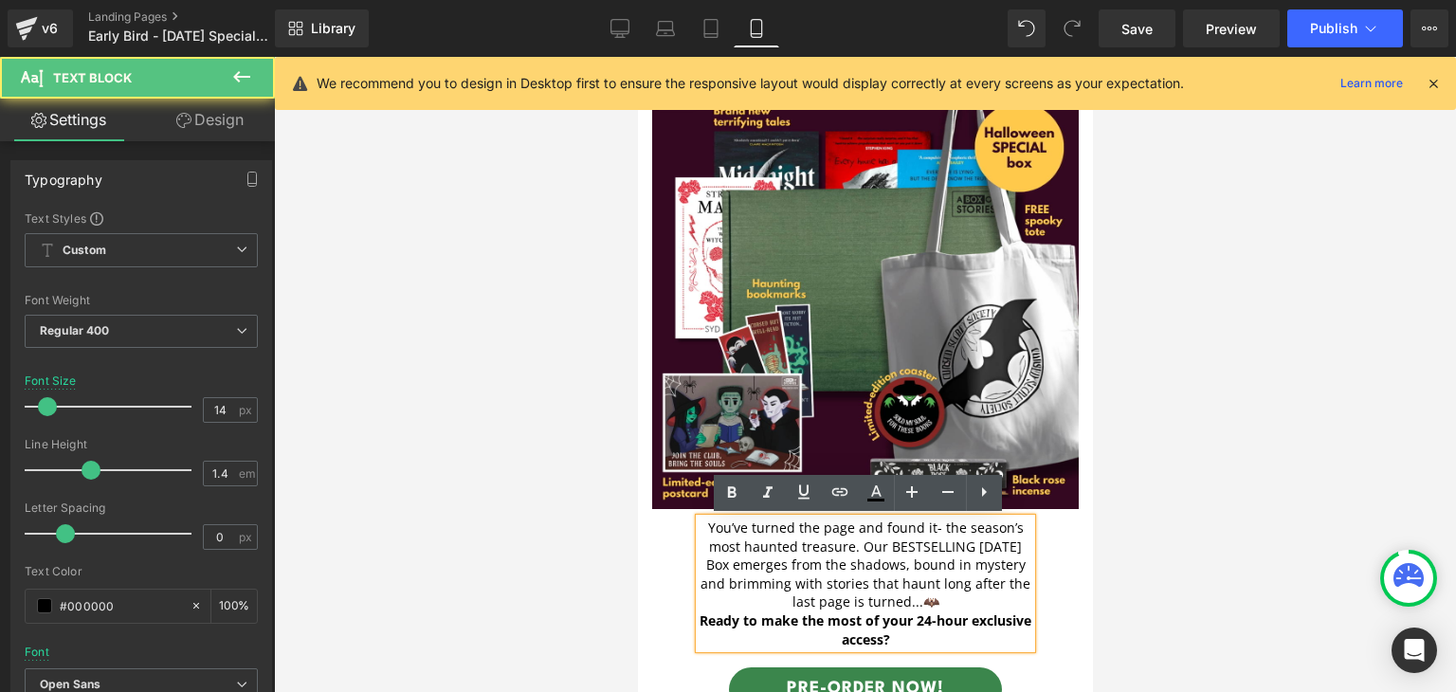
click at [931, 528] on p "You’ve turned the page and found it- the season’s most haunted treasure. Our BE…" at bounding box center [864, 564] width 332 height 93
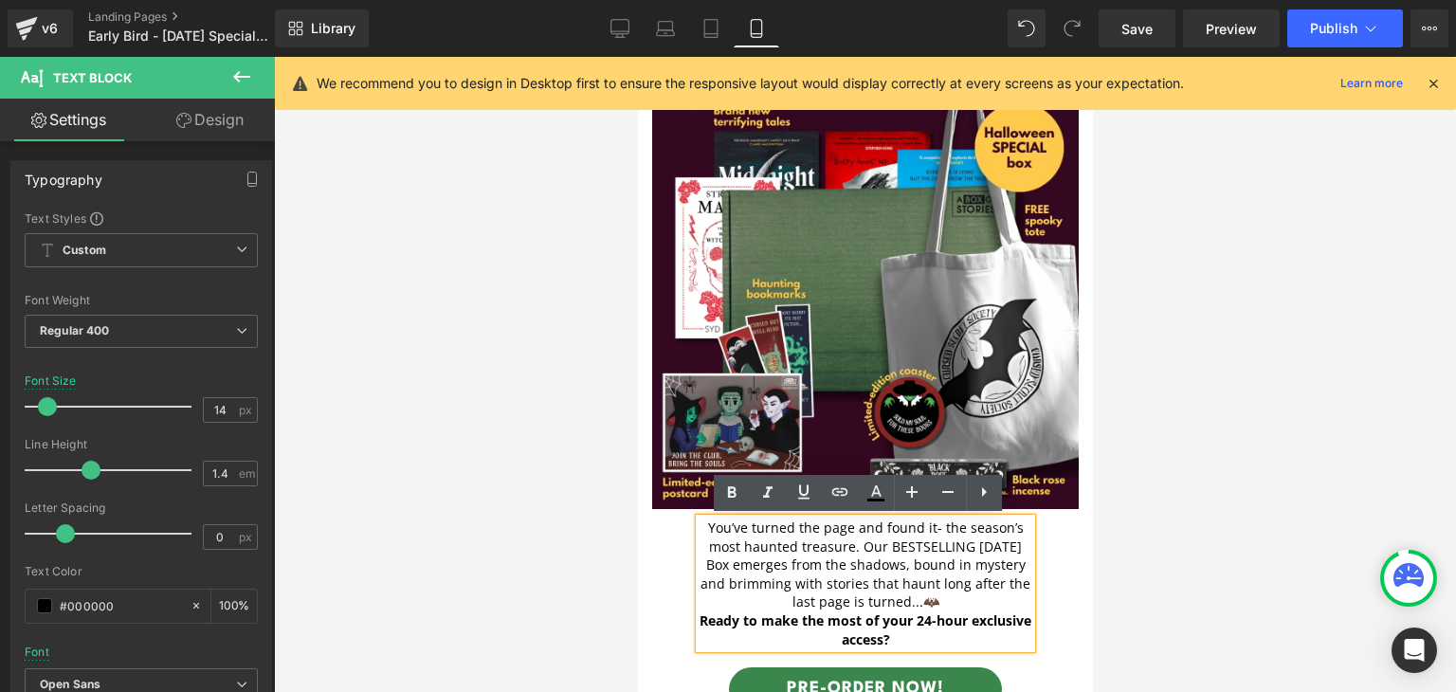
drag, startPoint x: 932, startPoint y: 528, endPoint x: 727, endPoint y: 523, distance: 204.7
click at [727, 523] on p "You’ve turned the page and found it- the season’s most haunted treasure. Our BE…" at bounding box center [864, 564] width 332 height 93
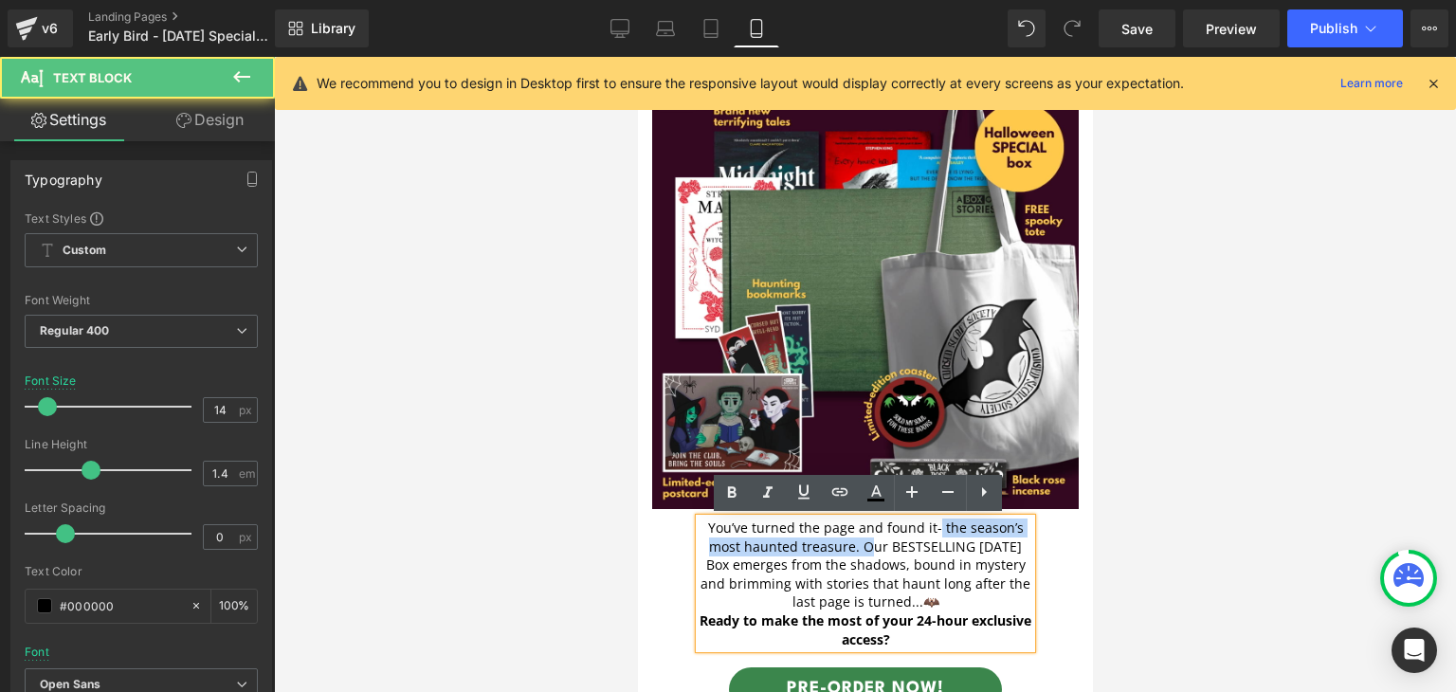
drag, startPoint x: 932, startPoint y: 532, endPoint x: 852, endPoint y: 544, distance: 80.5
click at [852, 544] on p "You’ve turned the page and found it- the season’s most haunted treasure. Our BE…" at bounding box center [864, 564] width 332 height 93
click at [846, 547] on p "You’ve turned the page and found it- the season’s most haunted treasure. Our BE…" at bounding box center [864, 564] width 332 height 93
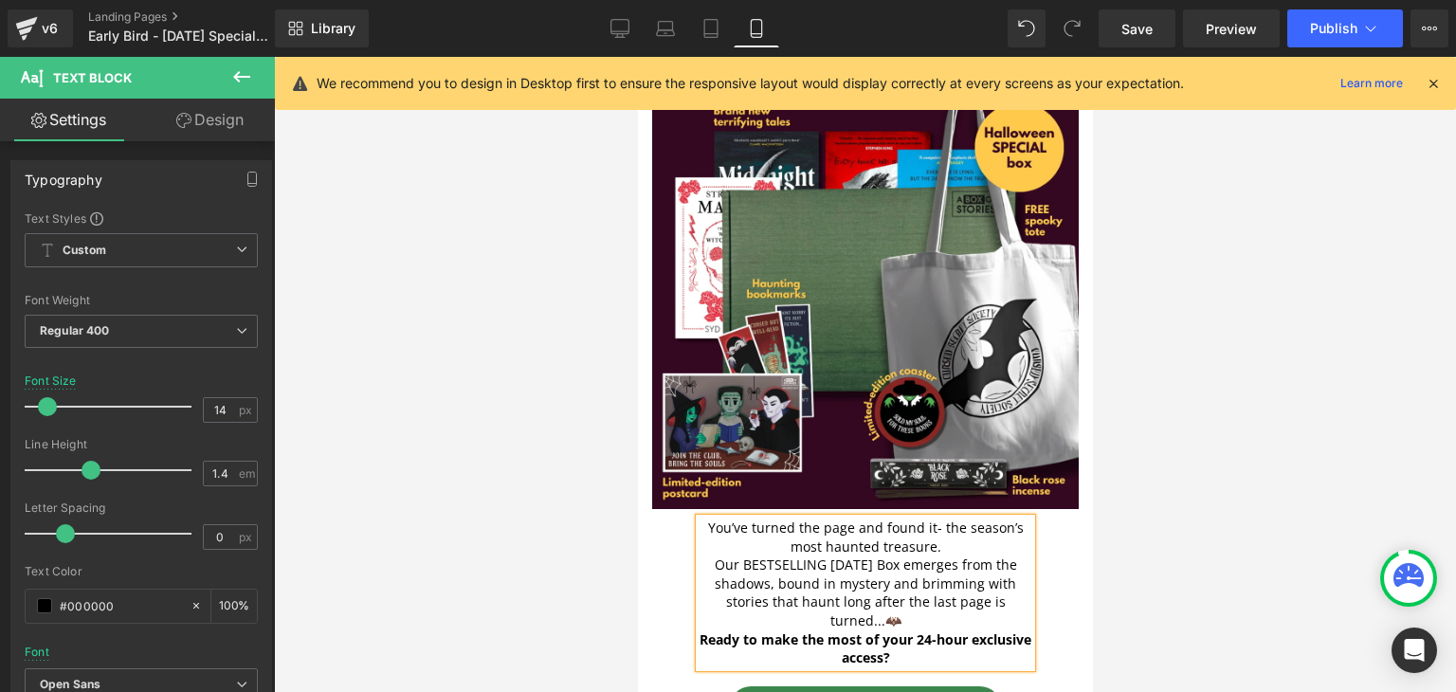
drag, startPoint x: 943, startPoint y: 548, endPoint x: 702, endPoint y: 529, distance: 241.4
click at [702, 529] on p "You’ve turned the page and found it- the season’s most haunted treasure." at bounding box center [864, 536] width 332 height 37
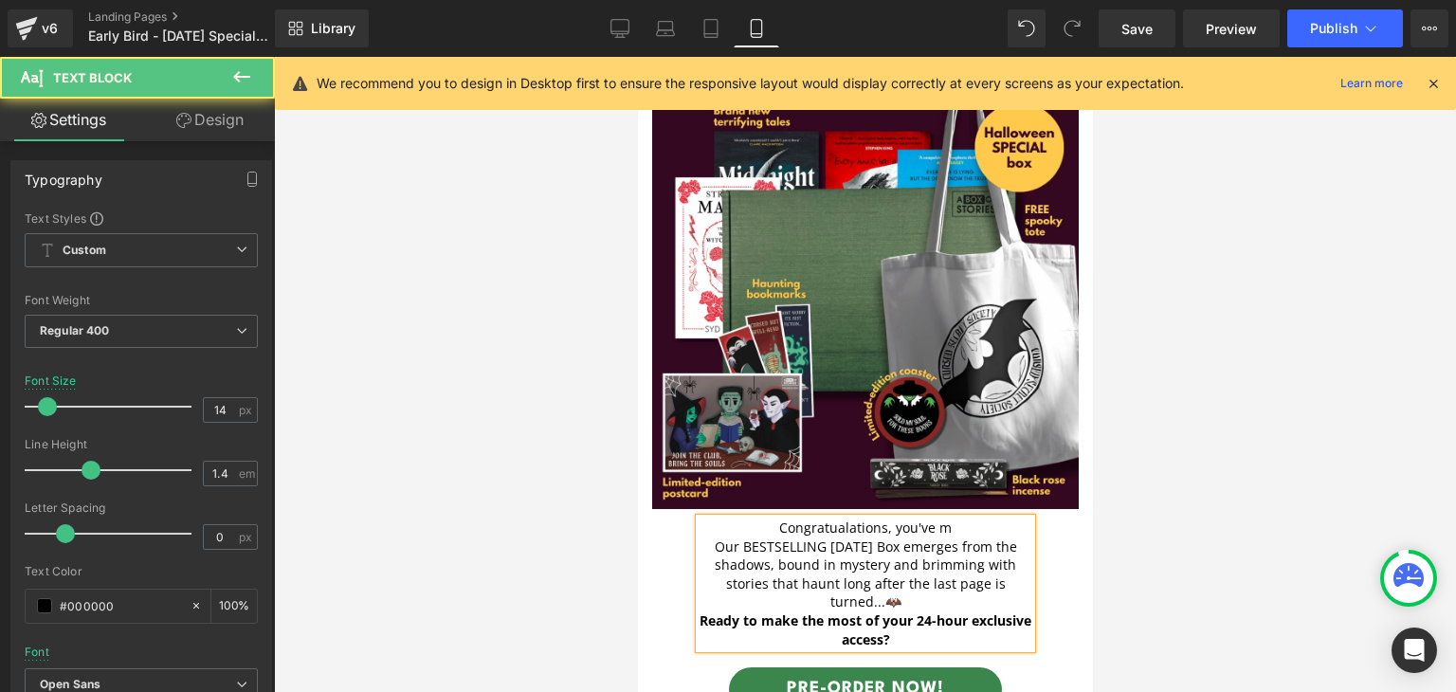
click at [835, 527] on p "Congratualations, you've m" at bounding box center [864, 527] width 332 height 19
click at [950, 524] on p "Congratulations, you've m" at bounding box center [864, 527] width 332 height 19
click at [725, 545] on p "Our BESTSELLING [DATE] Box emerges from the shadows, bound in mystery and brimm…" at bounding box center [864, 574] width 332 height 74
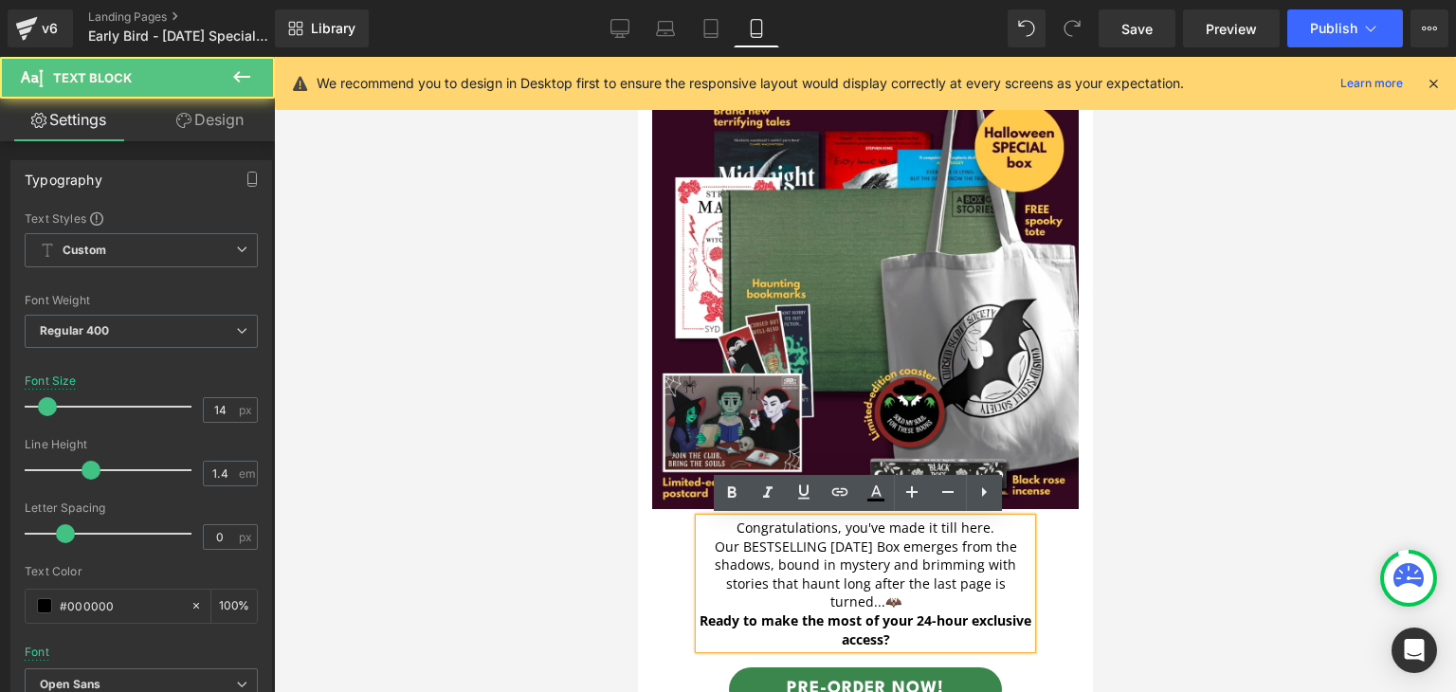
click at [906, 546] on p "Our BESTSELLING [DATE] Box emerges from the shadows, bound in mystery and brimm…" at bounding box center [864, 574] width 332 height 74
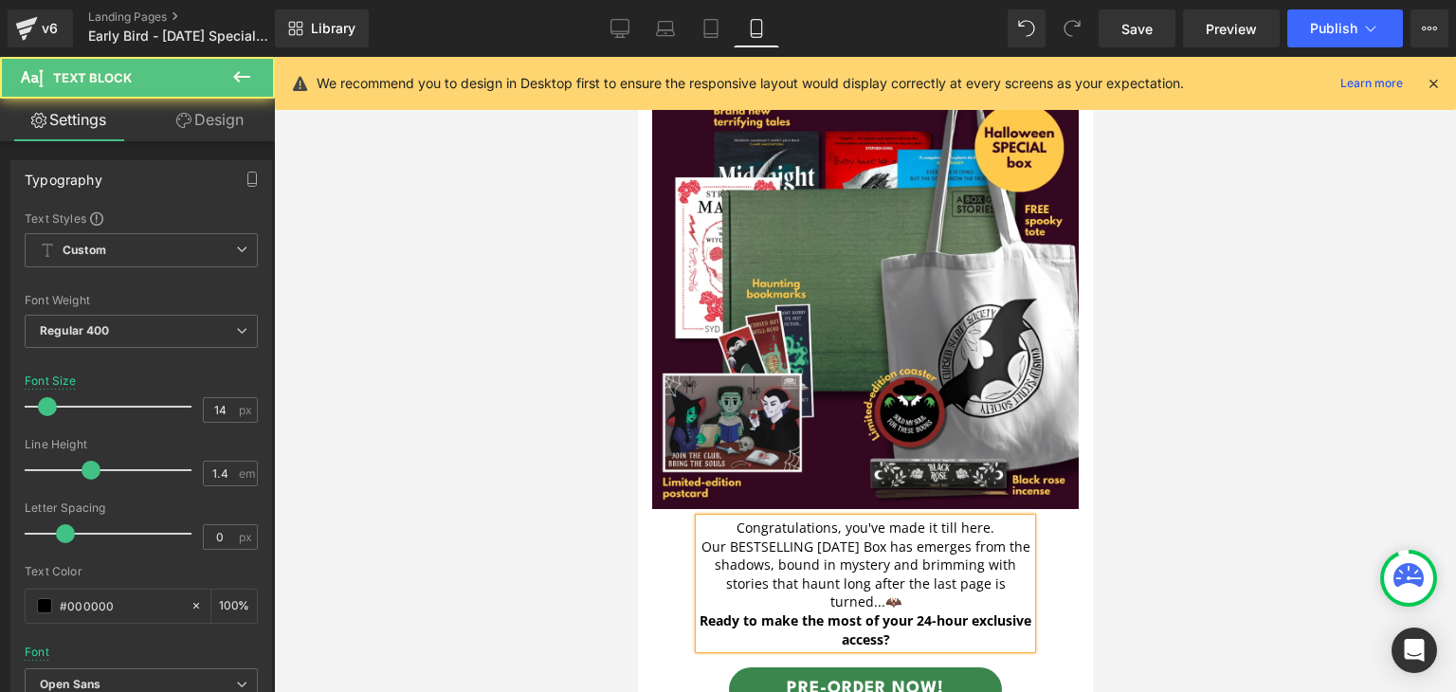
click at [980, 543] on p "Our BESTSELLING [DATE] Box has emerges from the shadows, bound in mystery and b…" at bounding box center [864, 574] width 332 height 74
click at [809, 568] on p "Our BESTSELLING [DATE] Box has emerged from the shadows, bound in mystery and b…" at bounding box center [864, 574] width 332 height 74
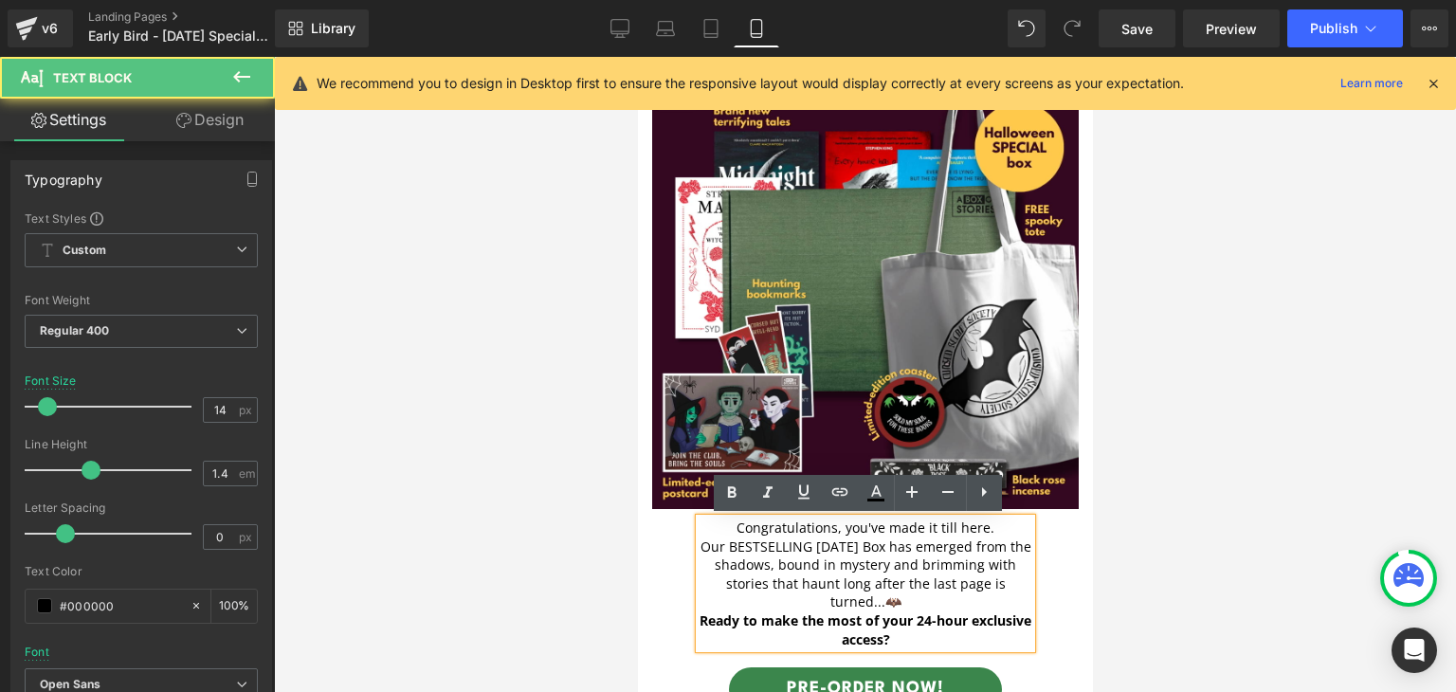
click at [877, 592] on p "Our BESTSELLING [DATE] Box has emerged from the shadows, bound in mystery and b…" at bounding box center [864, 574] width 332 height 74
click at [877, 596] on p "Our BESTSELLING [DATE] Box has emerged from the shadows, bound in mystery and b…" at bounding box center [864, 574] width 332 height 74
click at [778, 582] on p "Our BESTSELLING [DATE] Box has emerged from the shadows, bound in mystery and b…" at bounding box center [864, 574] width 332 height 74
click at [770, 586] on p "Our BESTSELLING [DATE] Box has emerged from the shadows, bound in mystery and b…" at bounding box center [864, 574] width 332 height 74
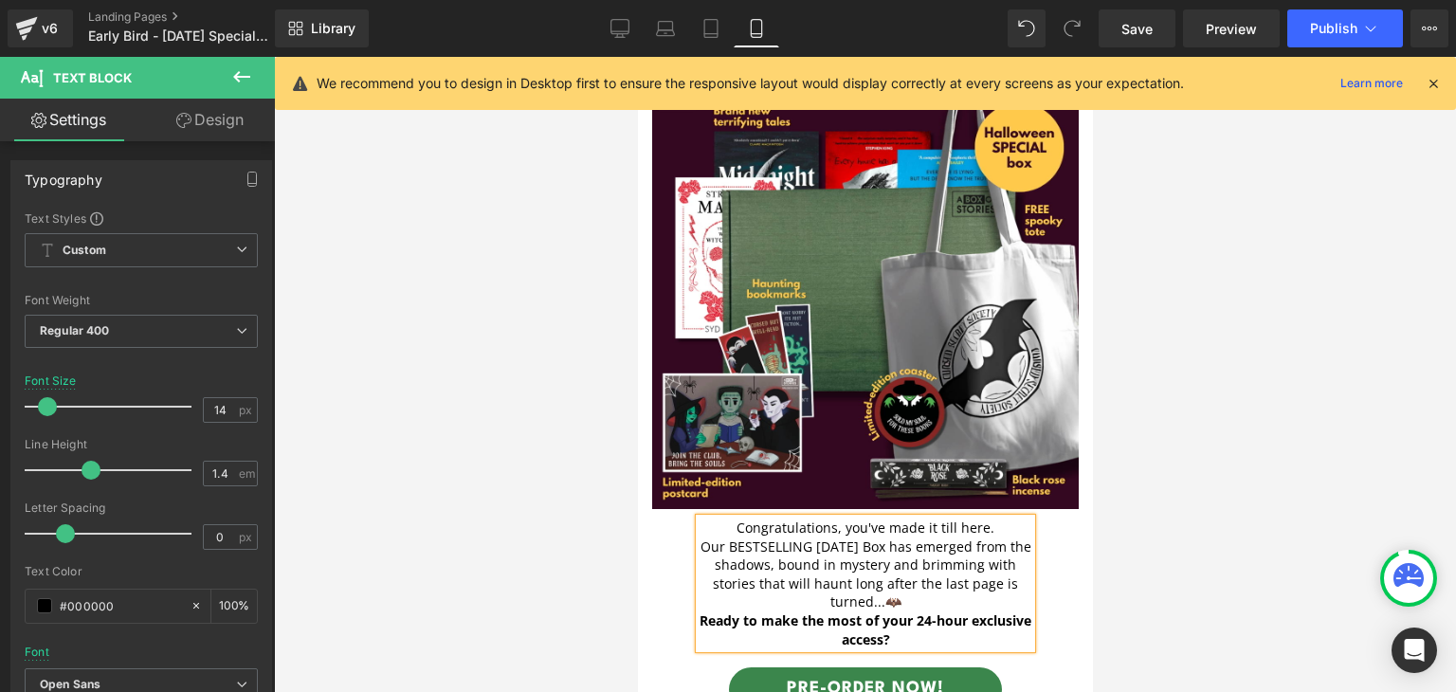
click at [843, 585] on p "Our BESTSELLING [DATE] Box has emerged from the shadows, bound in mystery and b…" at bounding box center [864, 574] width 332 height 74
click at [926, 591] on p "Our BESTSELLING [DATE] Box has emerged from the shadows, bound in mystery and b…" at bounding box center [864, 574] width 332 height 74
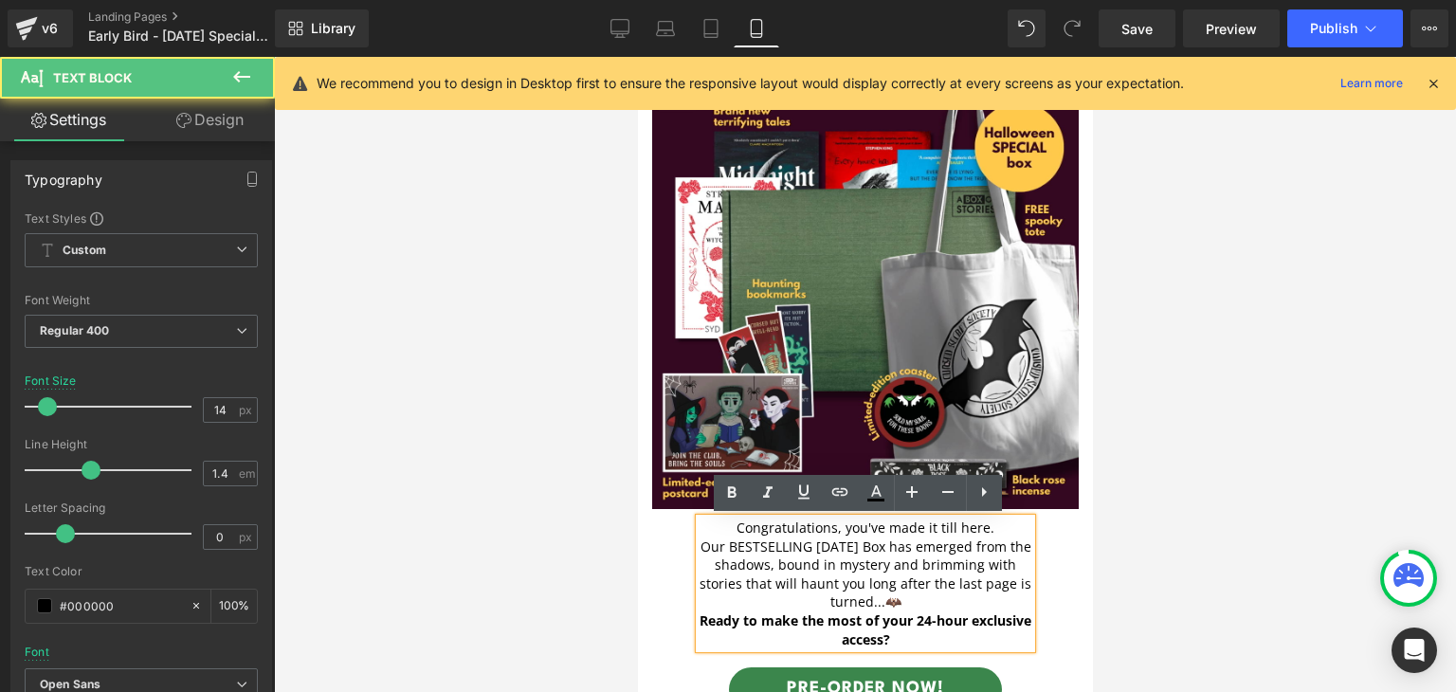
click at [990, 519] on p "Congratulations, you've made it till here." at bounding box center [864, 527] width 332 height 19
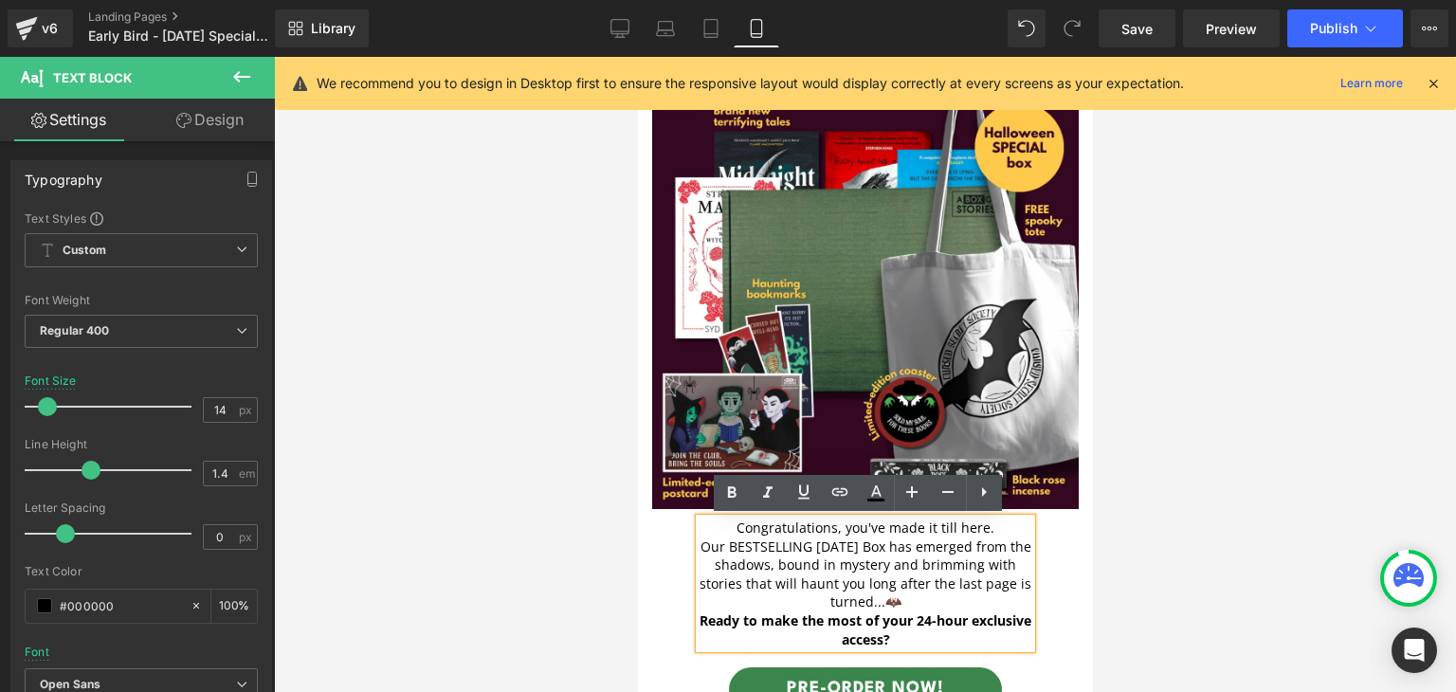
click at [926, 642] on p "Ready to make the most of your 24-hour exclusive access?" at bounding box center [864, 629] width 332 height 37
drag, startPoint x: 915, startPoint y: 634, endPoint x: 690, endPoint y: 619, distance: 226.0
click at [698, 619] on div "Congratulations, you've made it till here. Our BESTSELLING [DATE] Box has emerg…" at bounding box center [864, 583] width 332 height 130
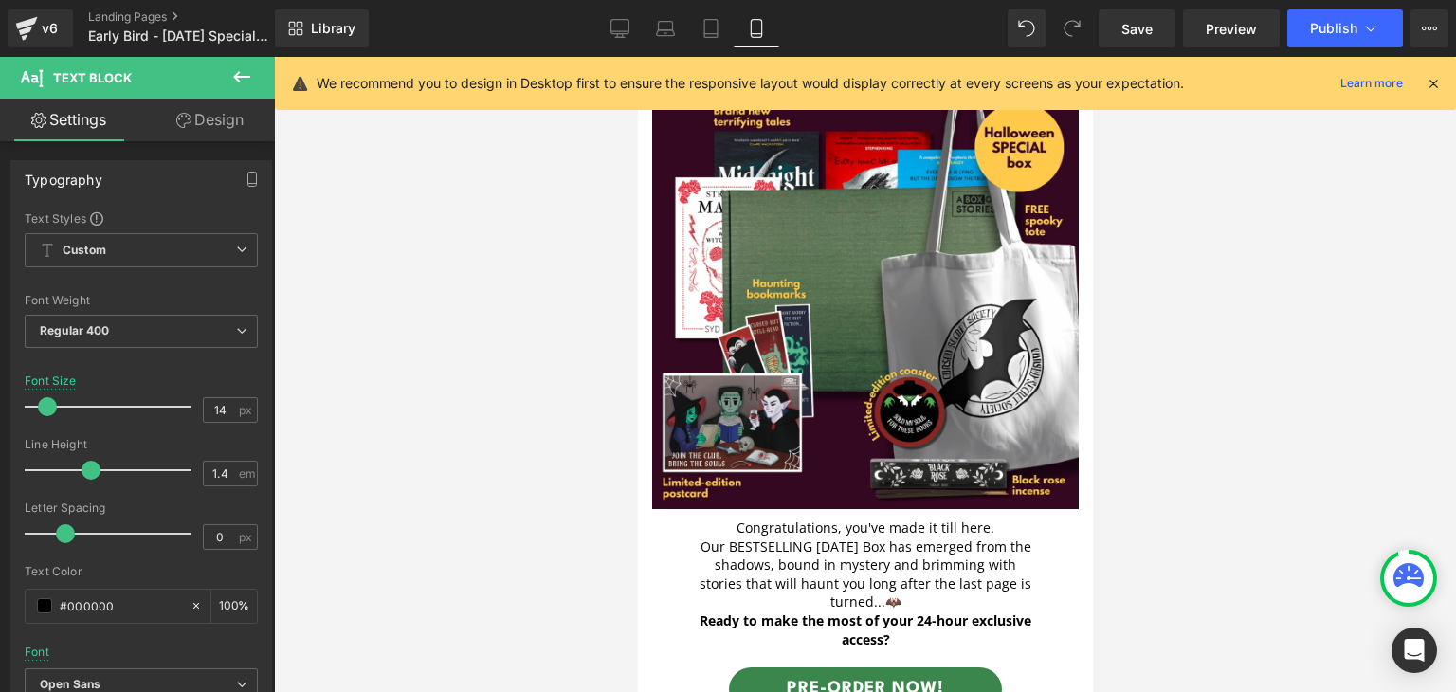
drag, startPoint x: 690, startPoint y: 619, endPoint x: 770, endPoint y: 619, distance: 80.5
click at [0, 0] on div "Rendering Content" at bounding box center [0, 0] width 0 height 0
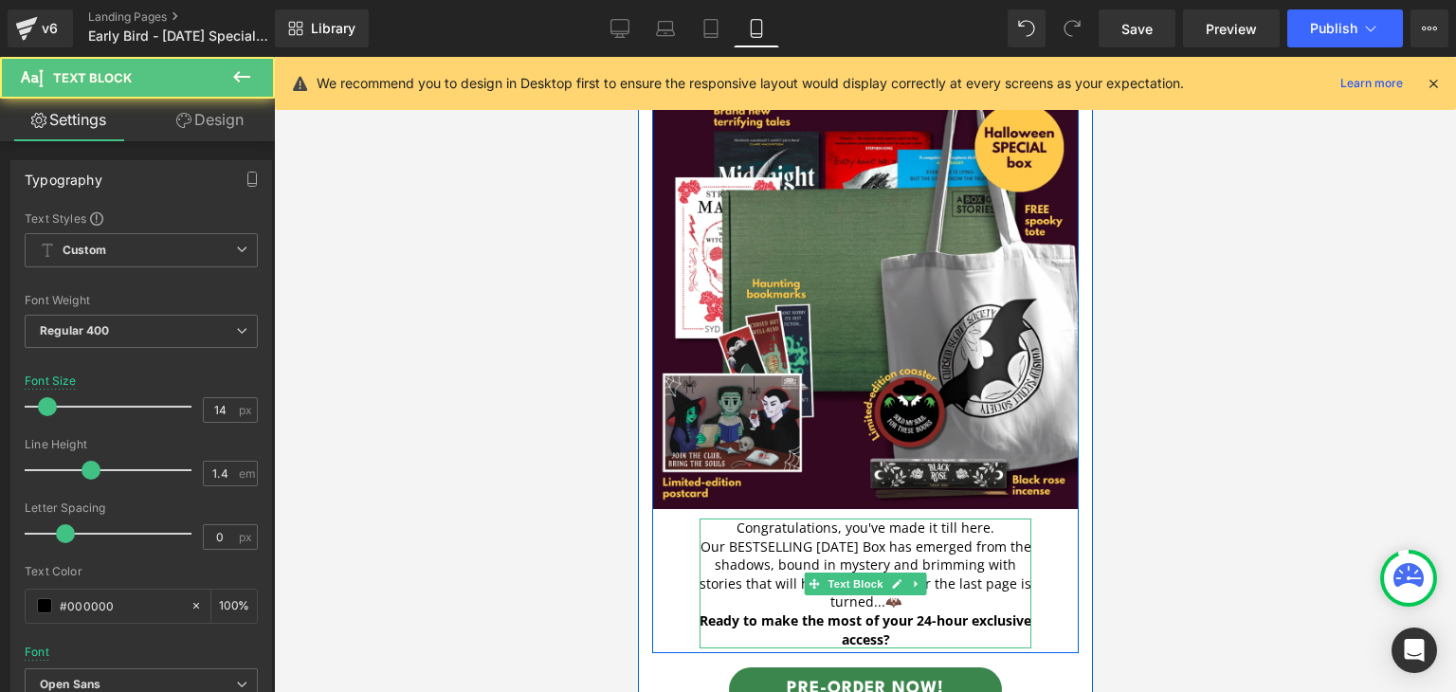
click at [832, 624] on strong "Ready to make the most of your 24-hour exclusive access?" at bounding box center [864, 629] width 332 height 37
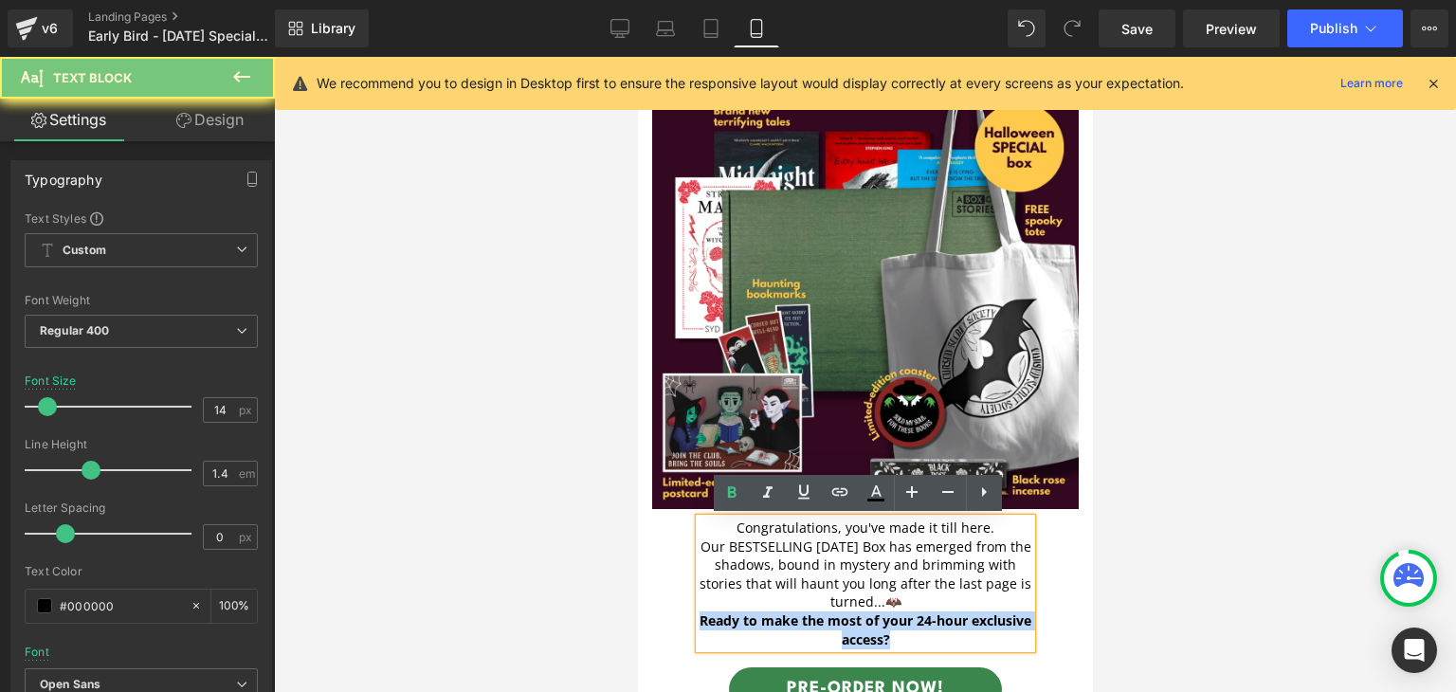
click at [832, 624] on strong "Ready to make the most of your 24-hour exclusive access?" at bounding box center [864, 629] width 332 height 37
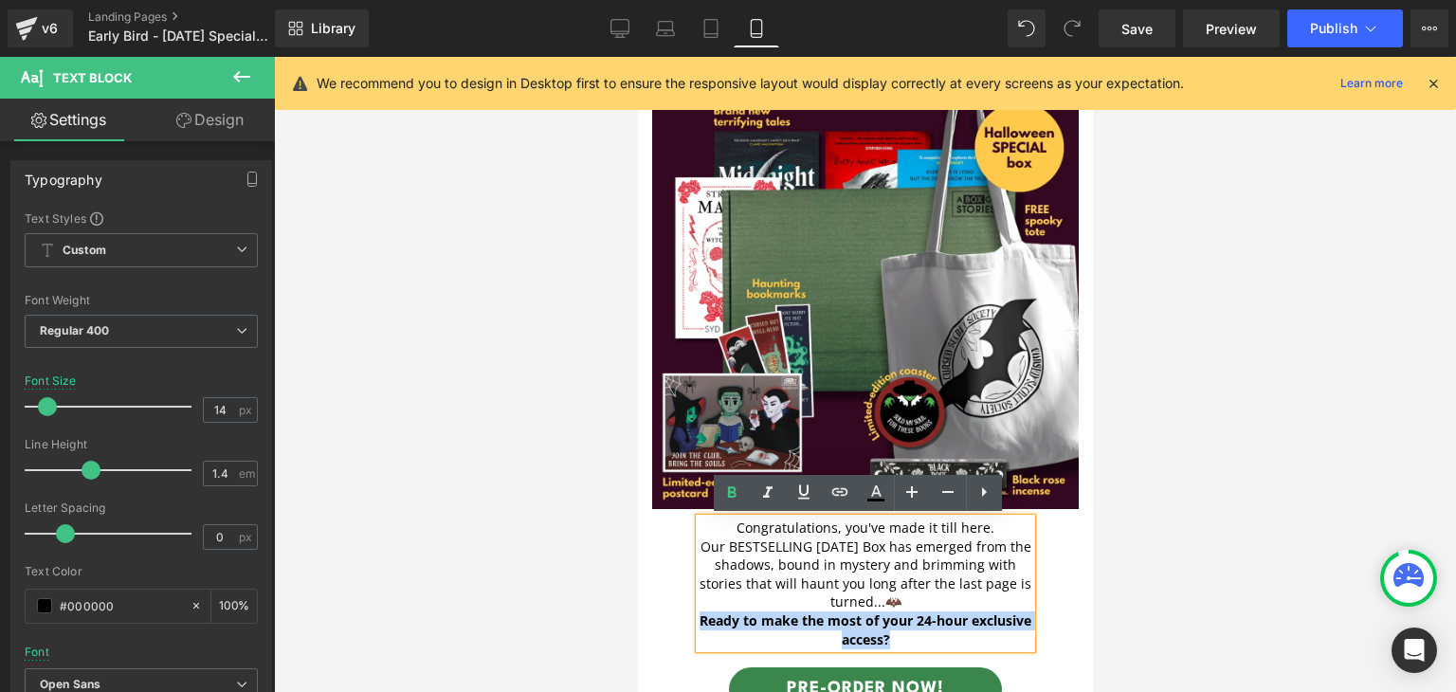
click at [918, 638] on p "Ready to make the most of your 24-hour exclusive access?" at bounding box center [864, 629] width 332 height 37
drag, startPoint x: 918, startPoint y: 638, endPoint x: 691, endPoint y: 611, distance: 229.0
click at [698, 611] on p "Ready to make the most of your 24-hour exclusive access?" at bounding box center [864, 629] width 332 height 37
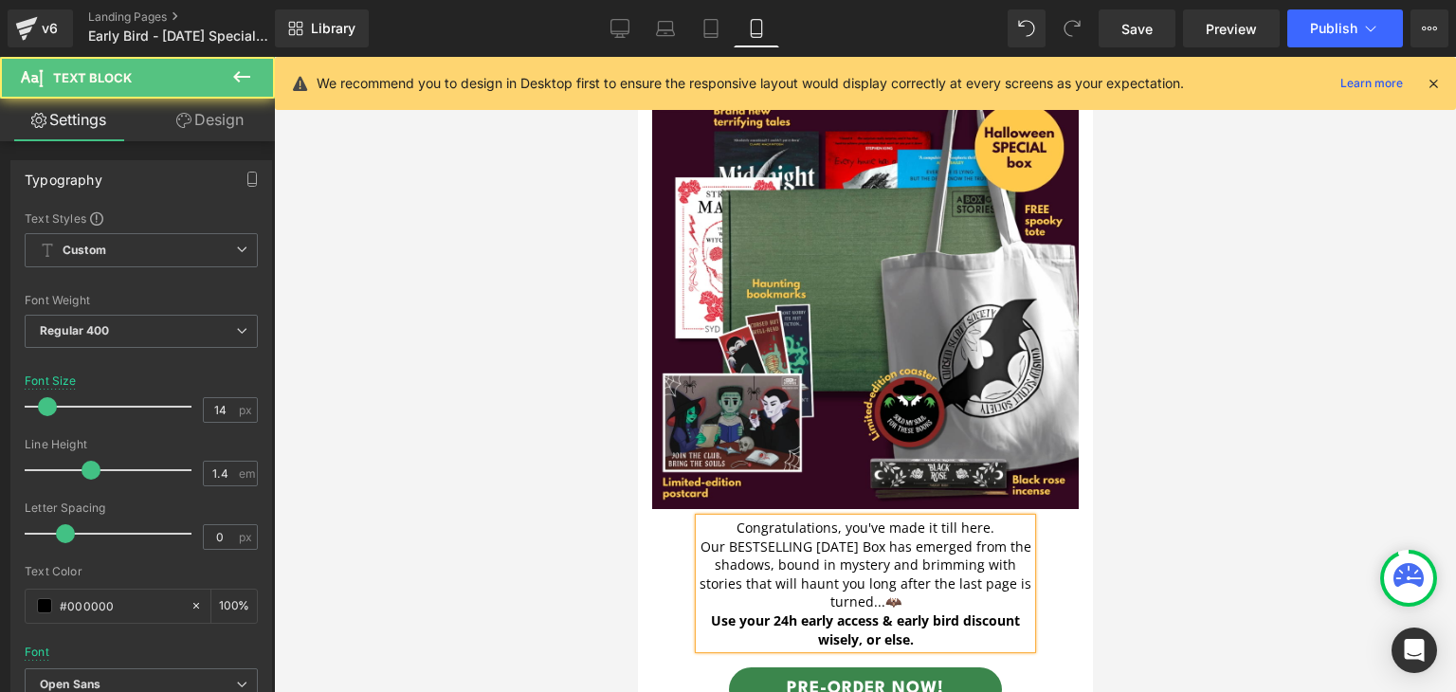
click at [878, 595] on p "Our BESTSELLING [DATE] Box has emerged from the shadows, bound in mystery and b…" at bounding box center [864, 574] width 332 height 74
click at [883, 581] on p "Our BESTSELLING [DATE] Box has emerged from the shadows, bound in mystery and b…" at bounding box center [864, 574] width 332 height 74
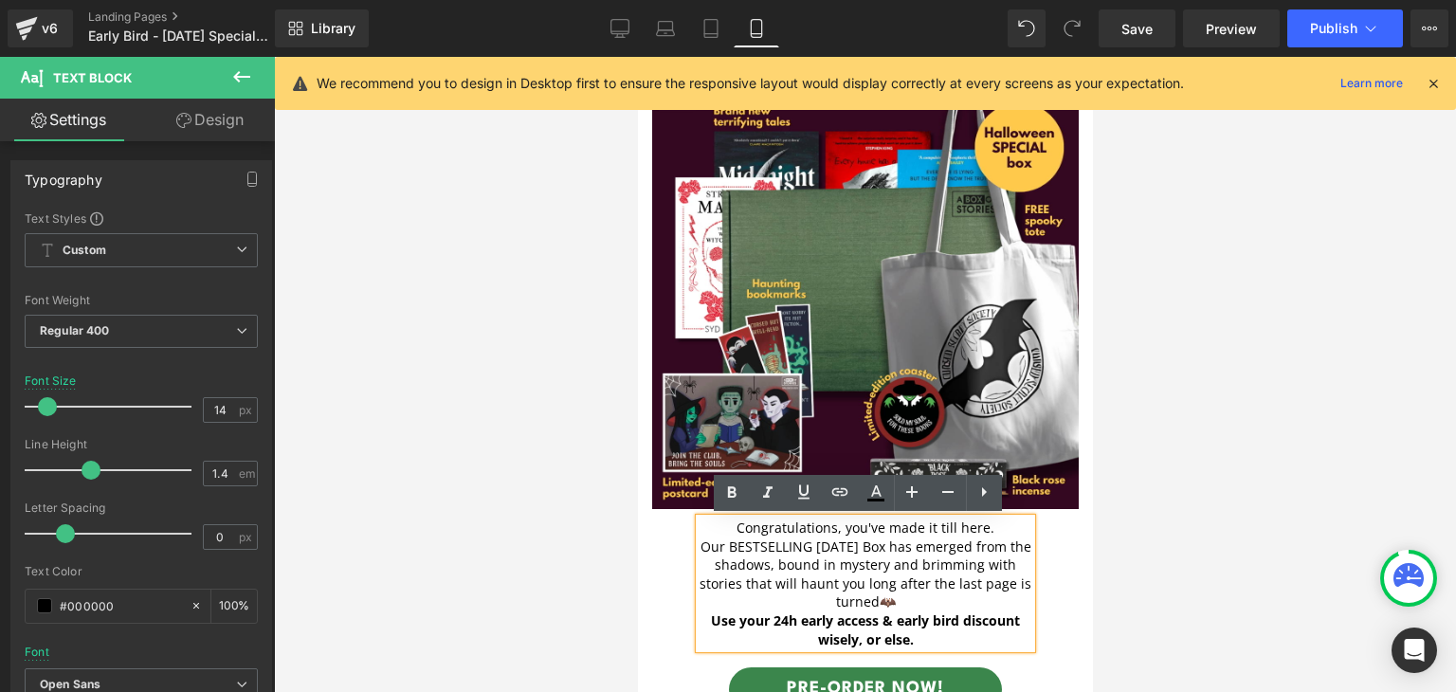
click at [869, 581] on p "Our BESTSELLING [DATE] Box has emerged from the shadows, bound in mystery and b…" at bounding box center [864, 574] width 332 height 74
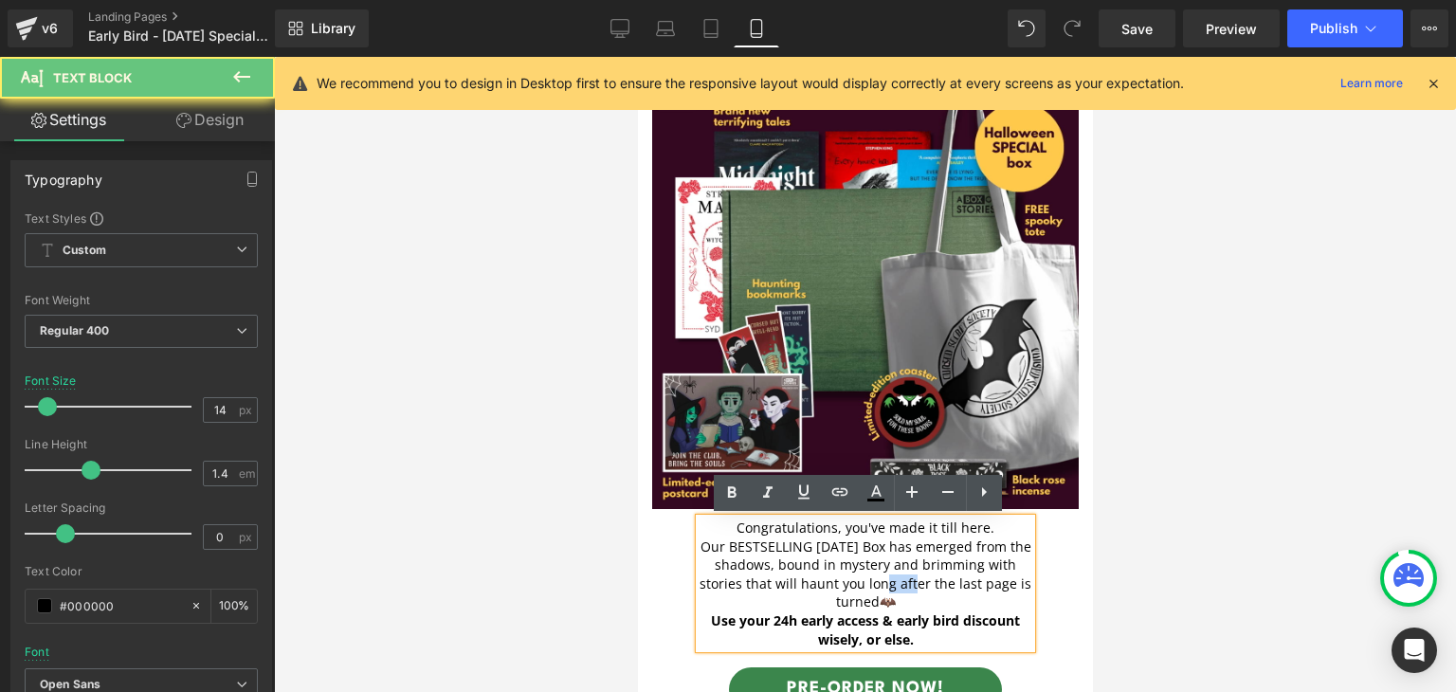
click at [869, 581] on p "Our BESTSELLING [DATE] Box has emerged from the shadows, bound in mystery and b…" at bounding box center [864, 574] width 332 height 74
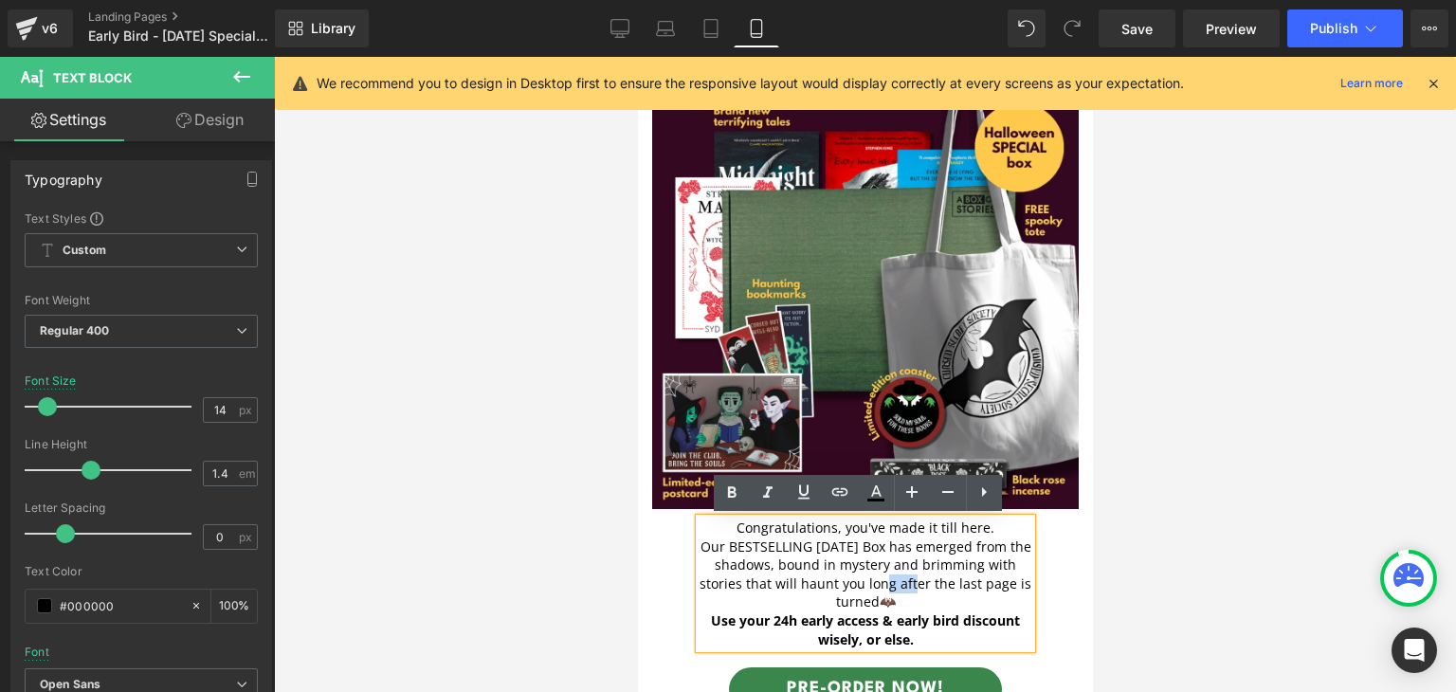
click at [869, 581] on p "Our BESTSELLING [DATE] Box has emerged from the shadows, bound in mystery and b…" at bounding box center [864, 574] width 332 height 74
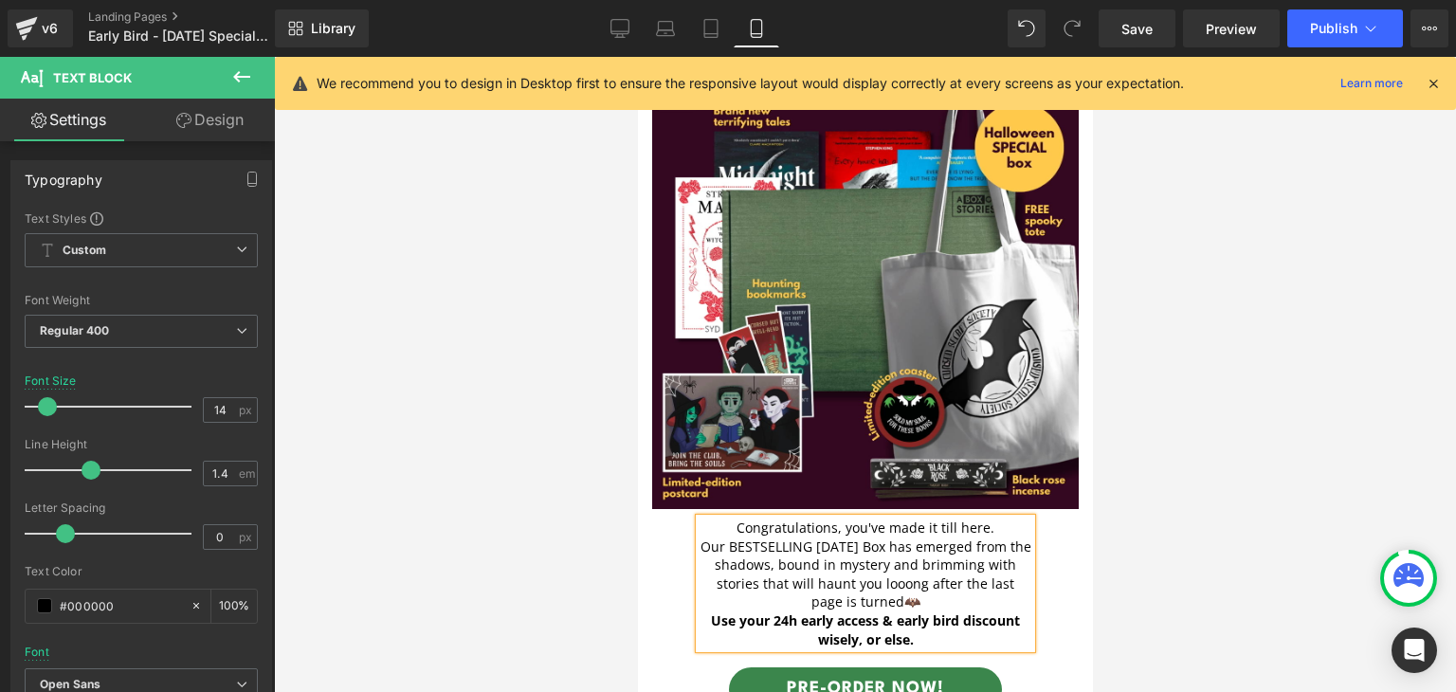
click at [892, 611] on strong "Use your 24h early access & early bird discount wisely, or else." at bounding box center [864, 629] width 309 height 37
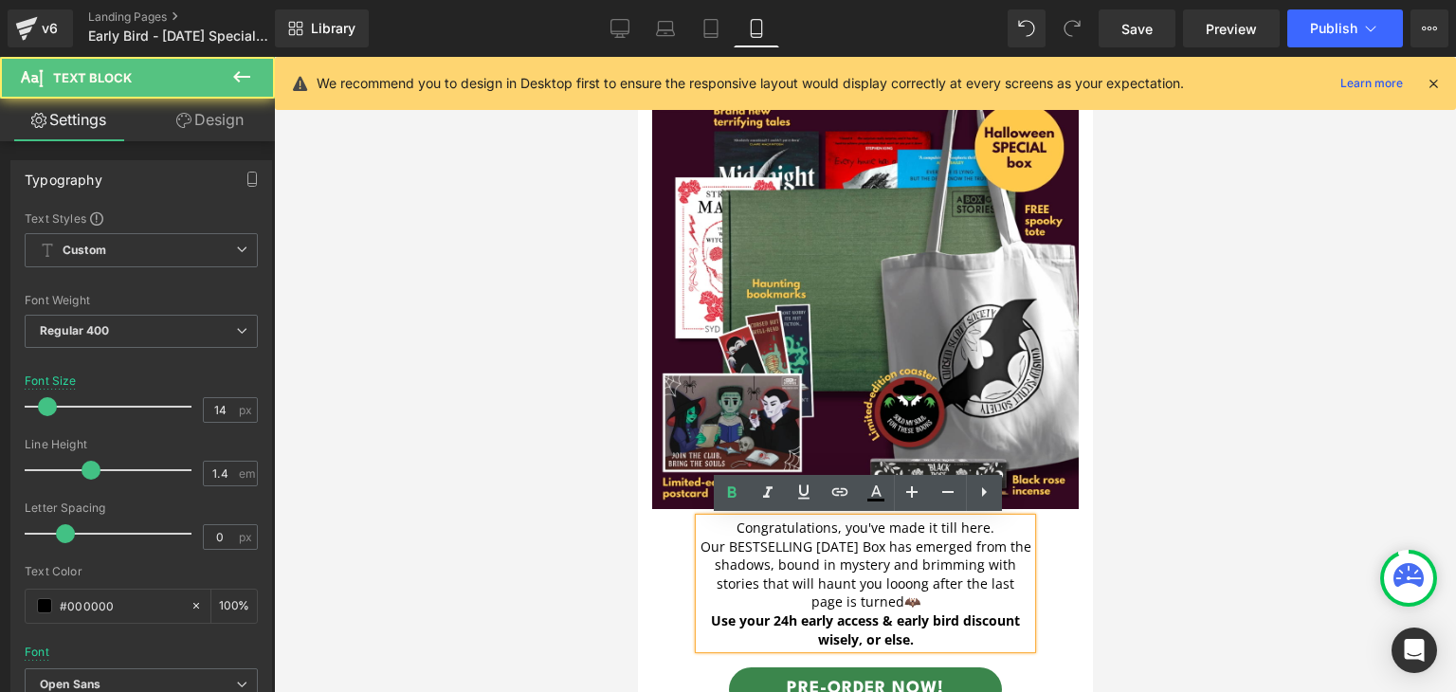
click at [906, 607] on p "Our BESTSELLING [DATE] Box has emerged from the shadows, bound in mystery and b…" at bounding box center [864, 574] width 332 height 74
click at [886, 592] on p "Our BESTSELLING [DATE] Box has emerged from the shadows, bound in mystery and b…" at bounding box center [864, 574] width 332 height 74
click at [886, 585] on p "Our BESTSELLING [DATE] Box has emerged from the shadows, bound in mystery and b…" at bounding box center [864, 574] width 332 height 74
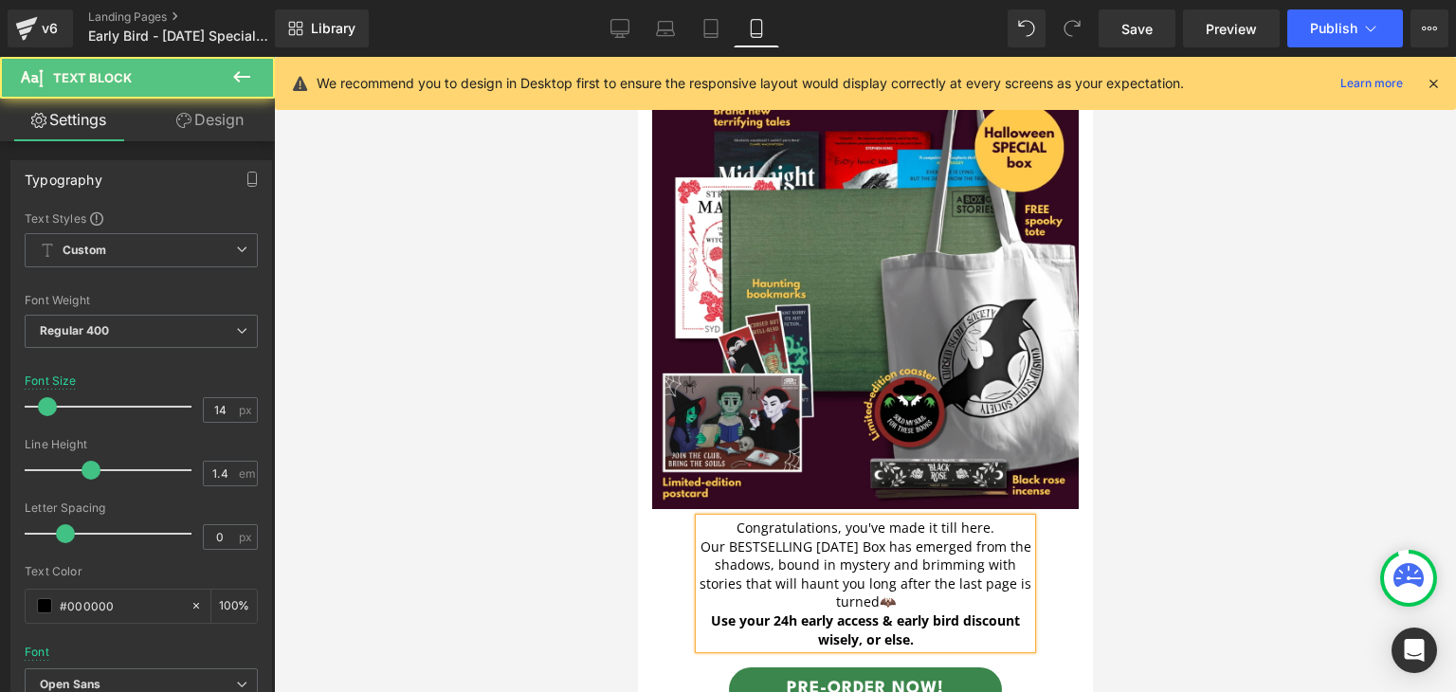
click at [928, 592] on p "Our BESTSELLING [DATE] Box has emerged from the shadows, bound in mystery and b…" at bounding box center [864, 574] width 332 height 74
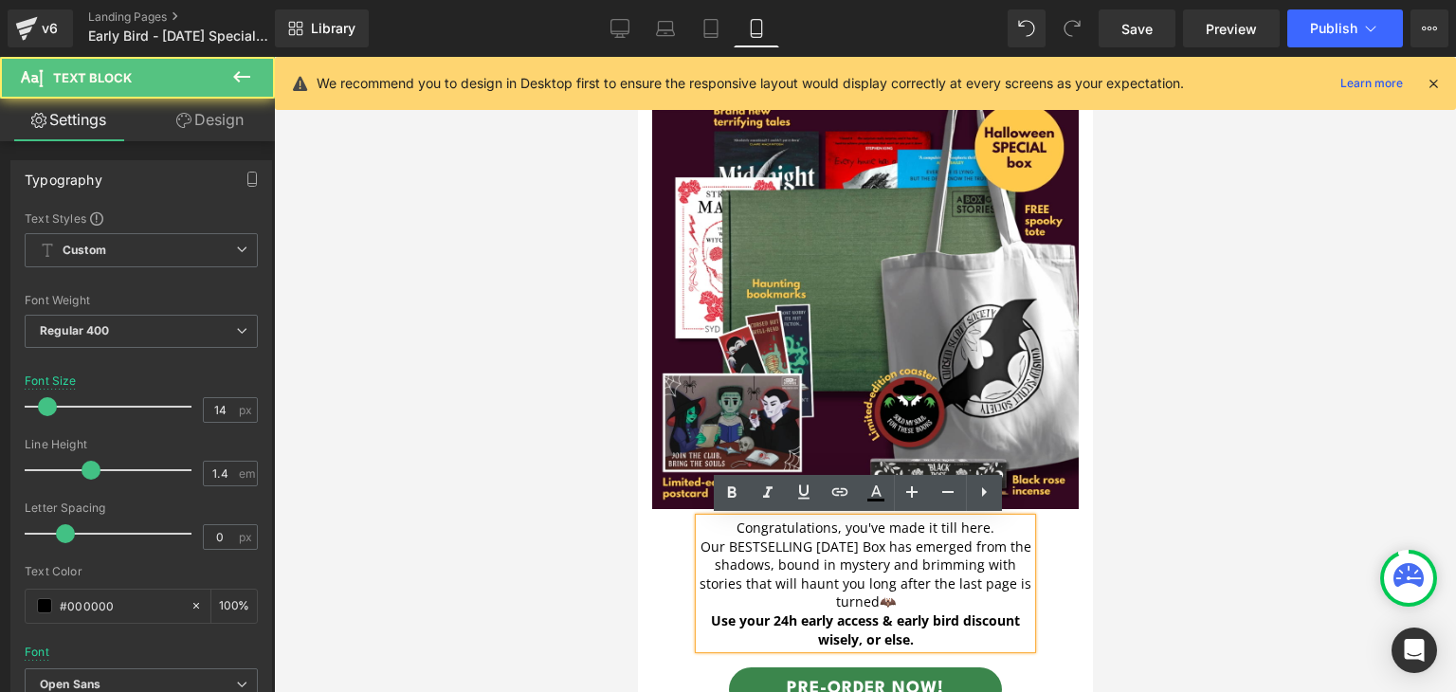
drag, startPoint x: 721, startPoint y: 543, endPoint x: 873, endPoint y: 547, distance: 151.7
click at [873, 547] on p "Our BESTSELLING [DATE] Box has emerged from the shadows, bound in mystery and b…" at bounding box center [864, 574] width 332 height 74
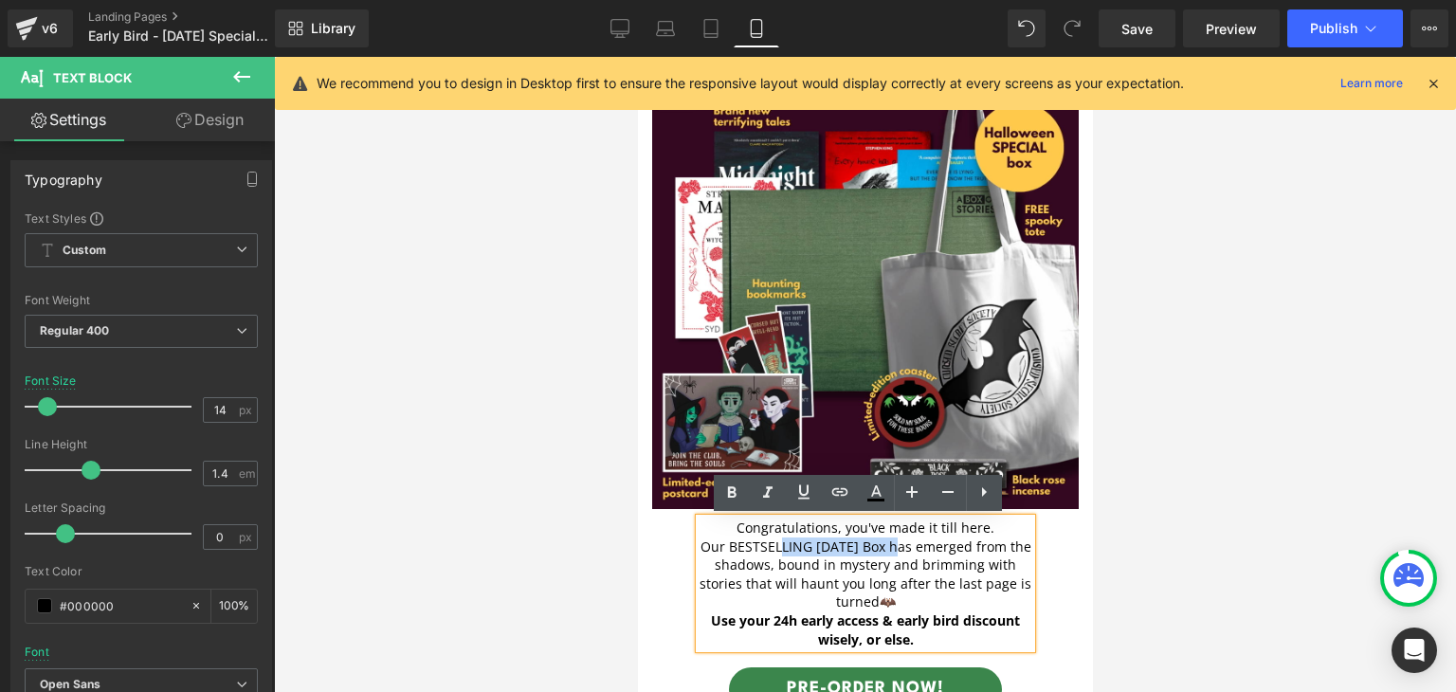
drag, startPoint x: 892, startPoint y: 551, endPoint x: 775, endPoint y: 551, distance: 116.6
click at [775, 551] on p "Our BESTSELLING [DATE] Box has emerged from the shadows, bound in mystery and b…" at bounding box center [864, 574] width 332 height 74
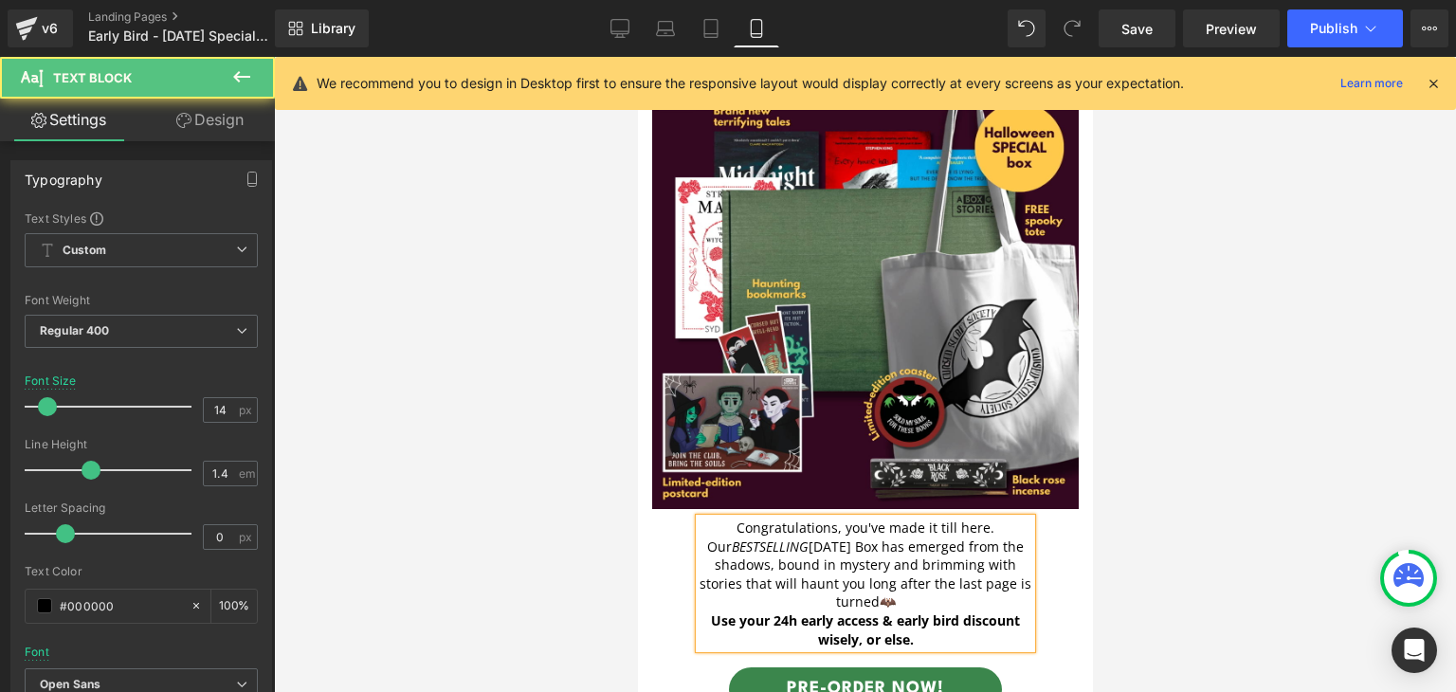
click at [938, 579] on p "Our BESTSELLING [DATE] Box has emerged from the shadows, bound in mystery and b…" at bounding box center [864, 574] width 332 height 74
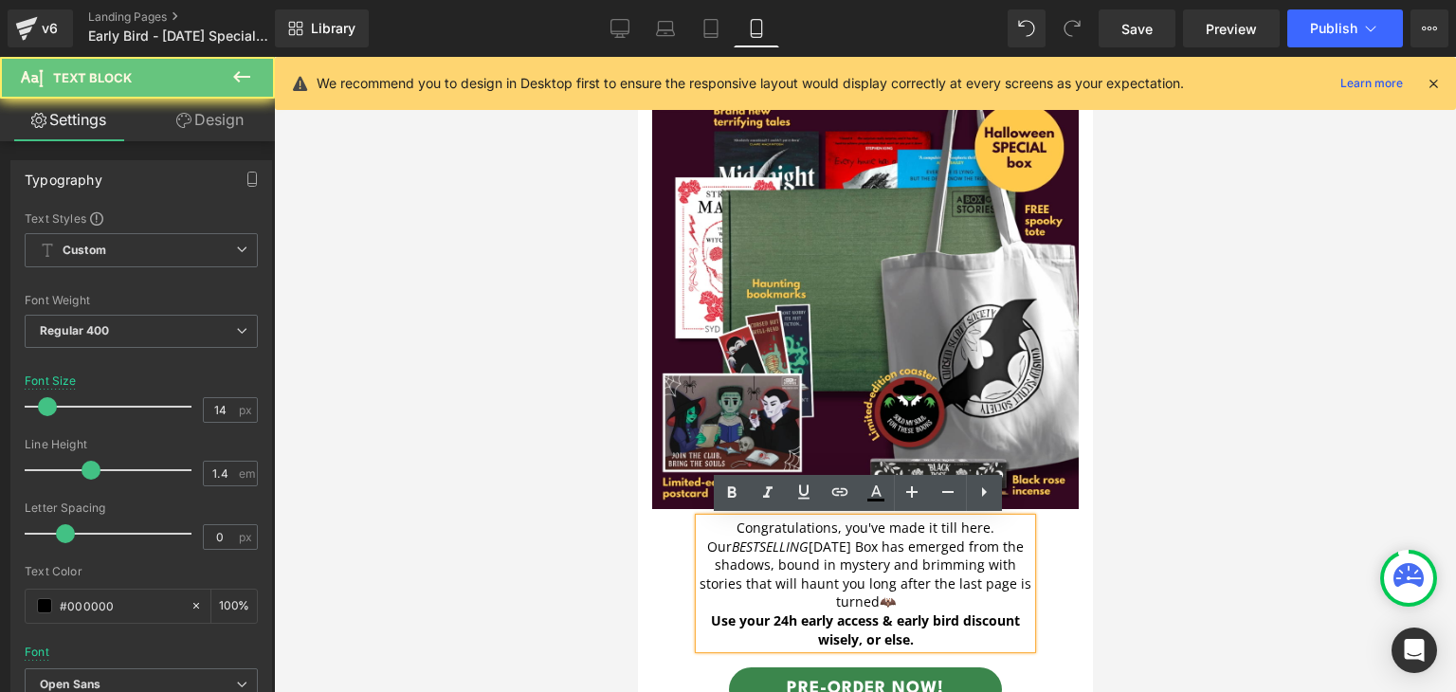
click at [904, 593] on p "Our BESTSELLING [DATE] Box has emerged from the shadows, bound in mystery and b…" at bounding box center [864, 574] width 332 height 74
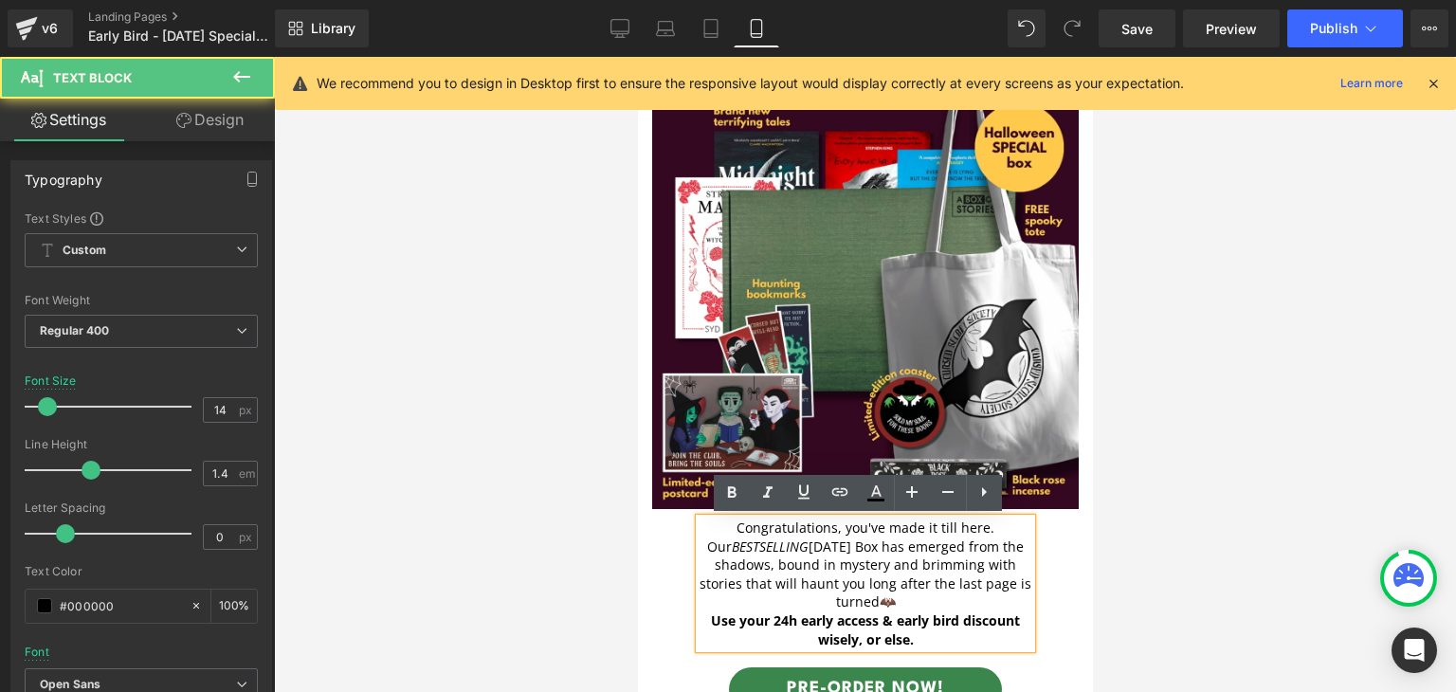
click at [787, 566] on p "Our BESTSELLING [DATE] Box has emerged from the shadows, bound in mystery and b…" at bounding box center [864, 574] width 332 height 74
click at [924, 638] on p "Use your 24h early access & early bird discount wisely, or else." at bounding box center [864, 629] width 332 height 37
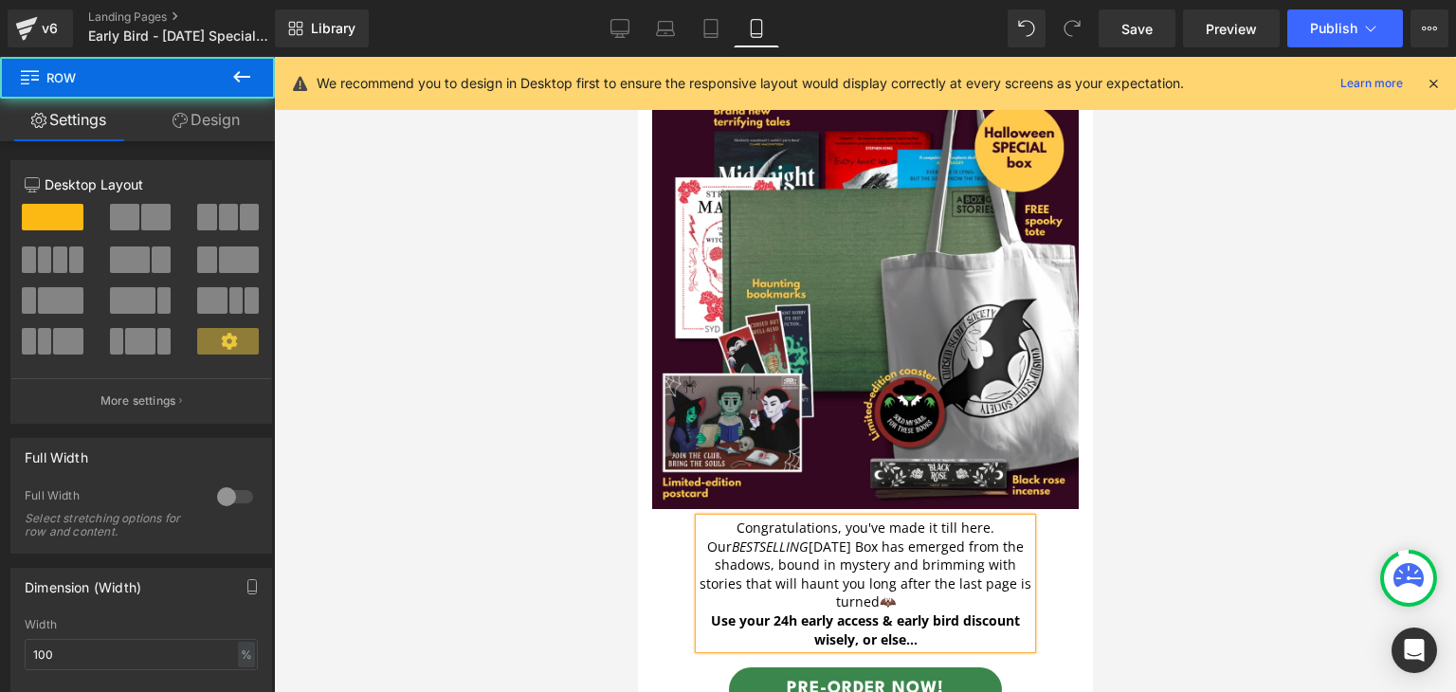
click at [1058, 617] on div "Pre-booking open 🎃🎃 Text Block exclusive [DATE] box Heading Image Congratulatio…" at bounding box center [864, 336] width 426 height 636
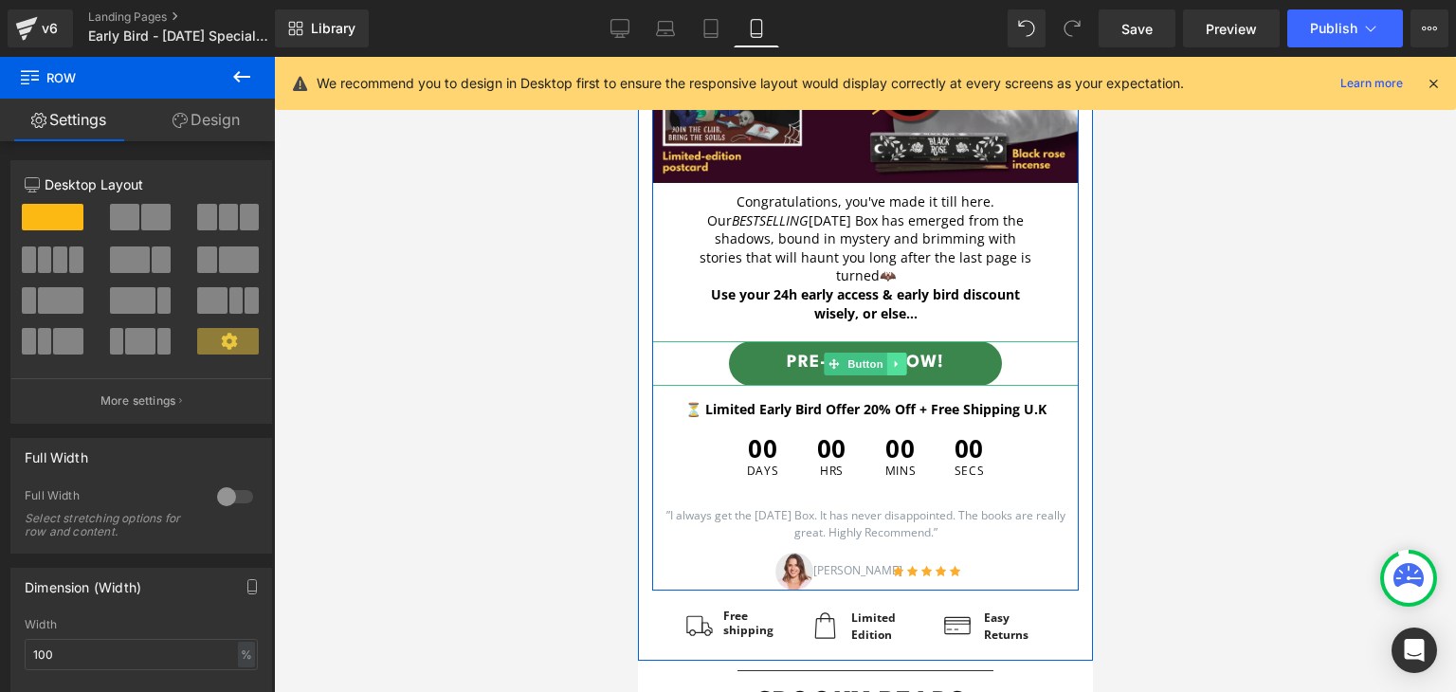
scroll to position [474, 0]
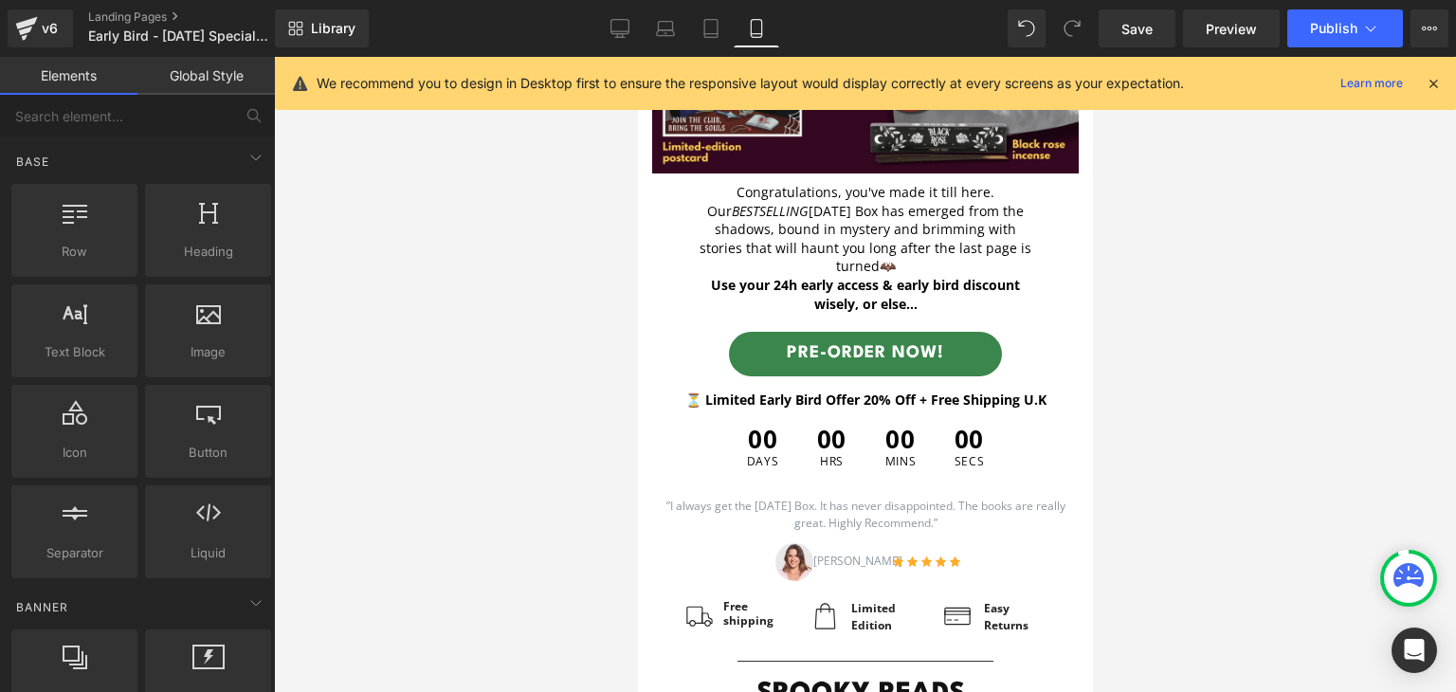
click at [1185, 336] on div at bounding box center [865, 374] width 1182 height 635
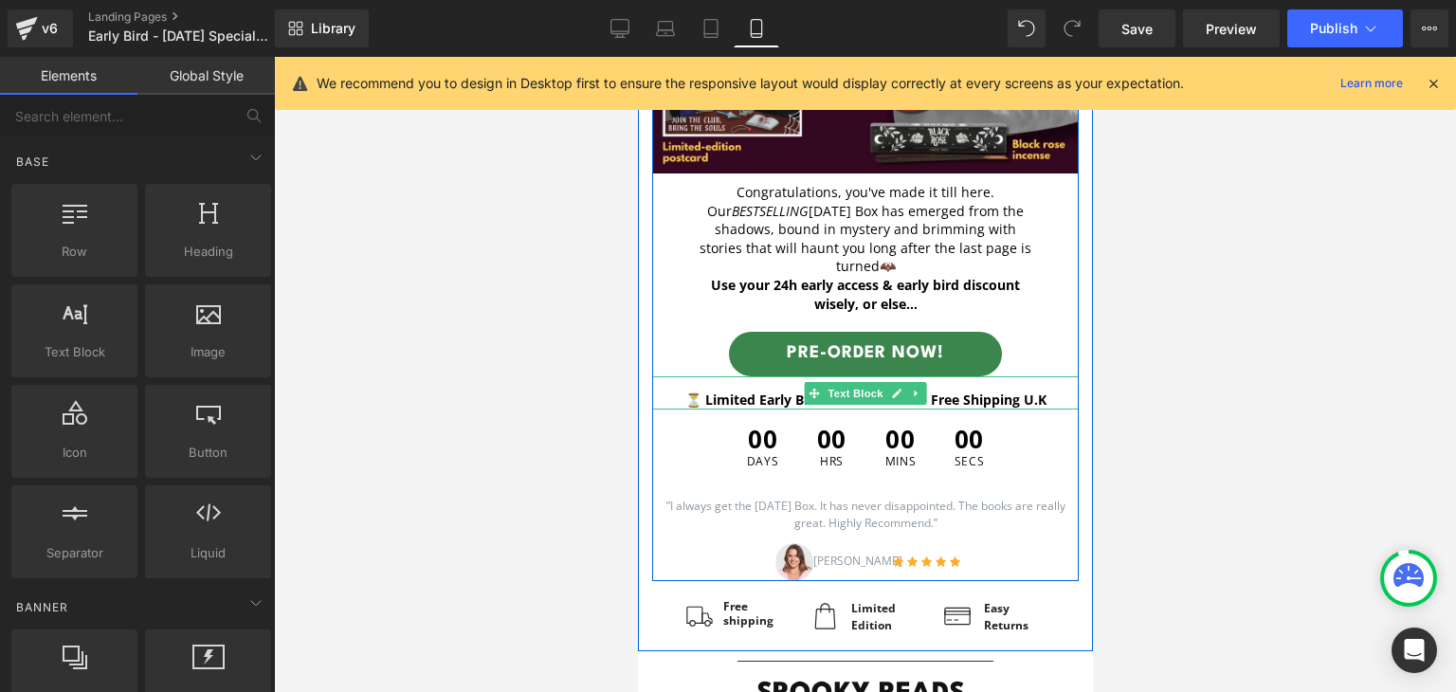
click at [698, 398] on b "⏳ Limited Early Bird Offer 20% Off + Free Shipping U.K" at bounding box center [864, 399] width 361 height 18
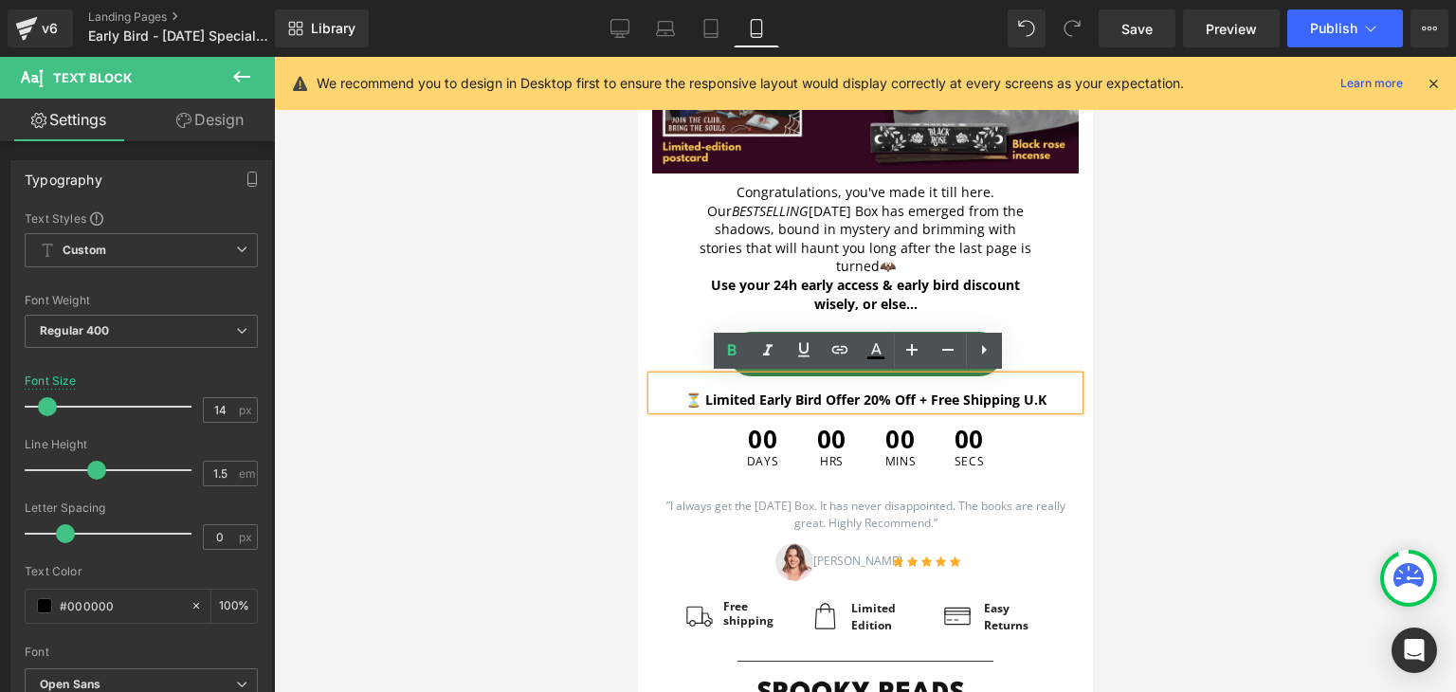
click at [698, 398] on b "⏳ Limited Early Bird Offer 20% Off + Free Shipping U.K" at bounding box center [864, 399] width 361 height 18
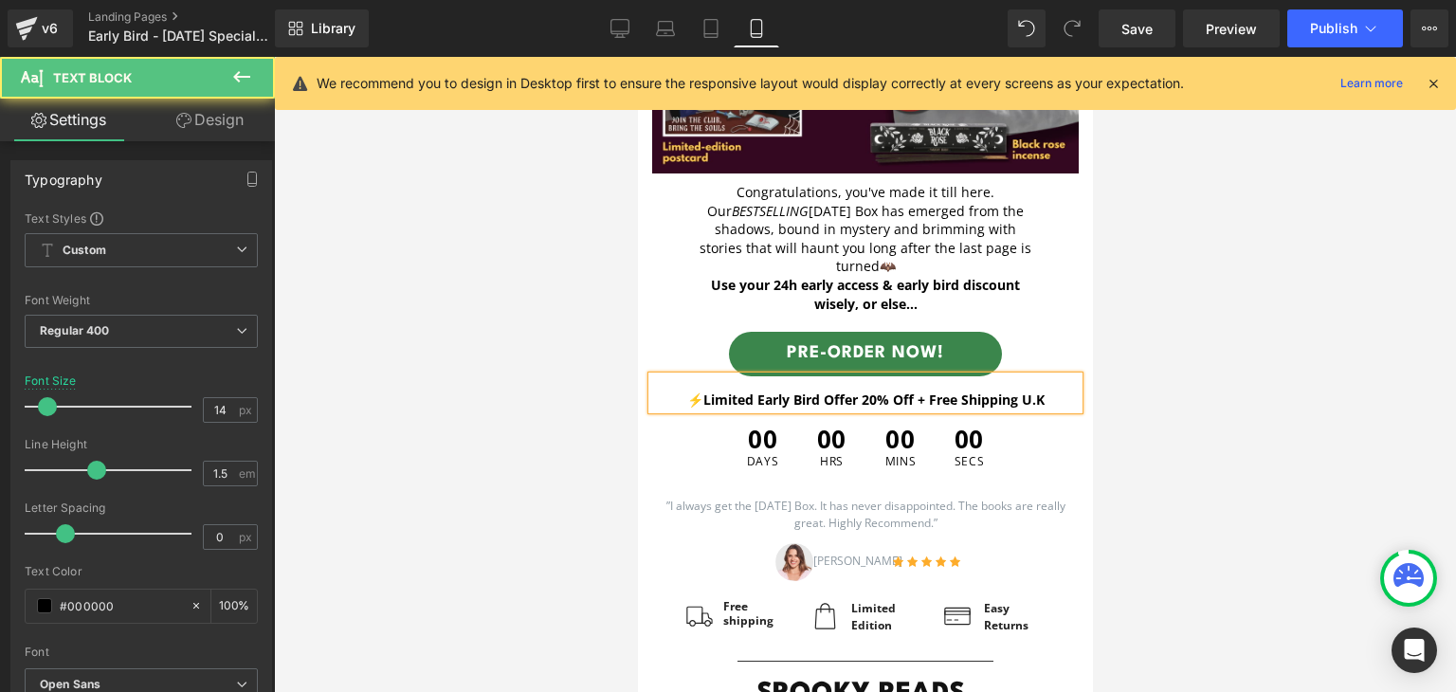
click at [777, 403] on b "⚡Limited Early Bird Offer 20% Off + Free Shipping U.K" at bounding box center [864, 399] width 357 height 18
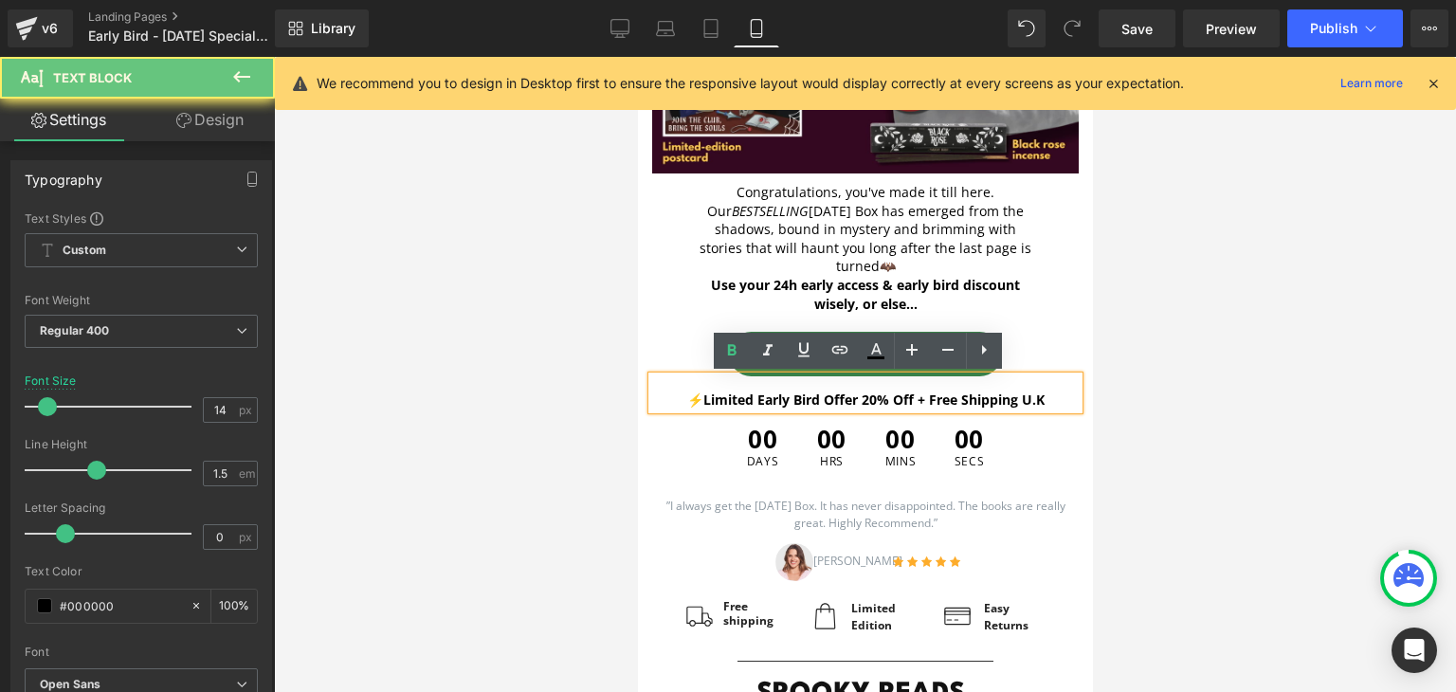
click at [727, 399] on b "⚡Limited Early Bird Offer 20% Off + Free Shipping U.K" at bounding box center [864, 399] width 357 height 18
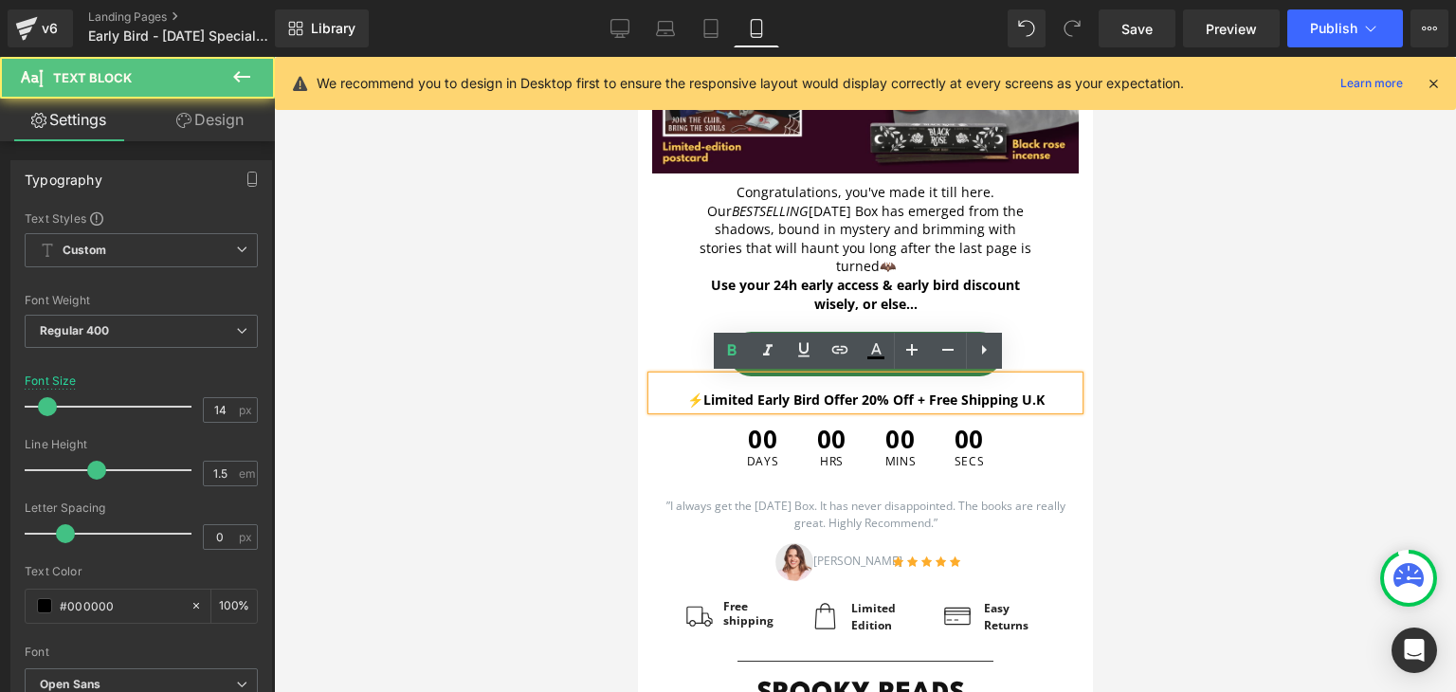
click at [1040, 401] on p "⚡Limited Early Bird Offer 20% Off + Free Shipping U.K" at bounding box center [864, 399] width 426 height 20
click at [728, 401] on b "⚡Limited Early Bird Offer 20% Off + Free Shipping U.K" at bounding box center [864, 399] width 357 height 18
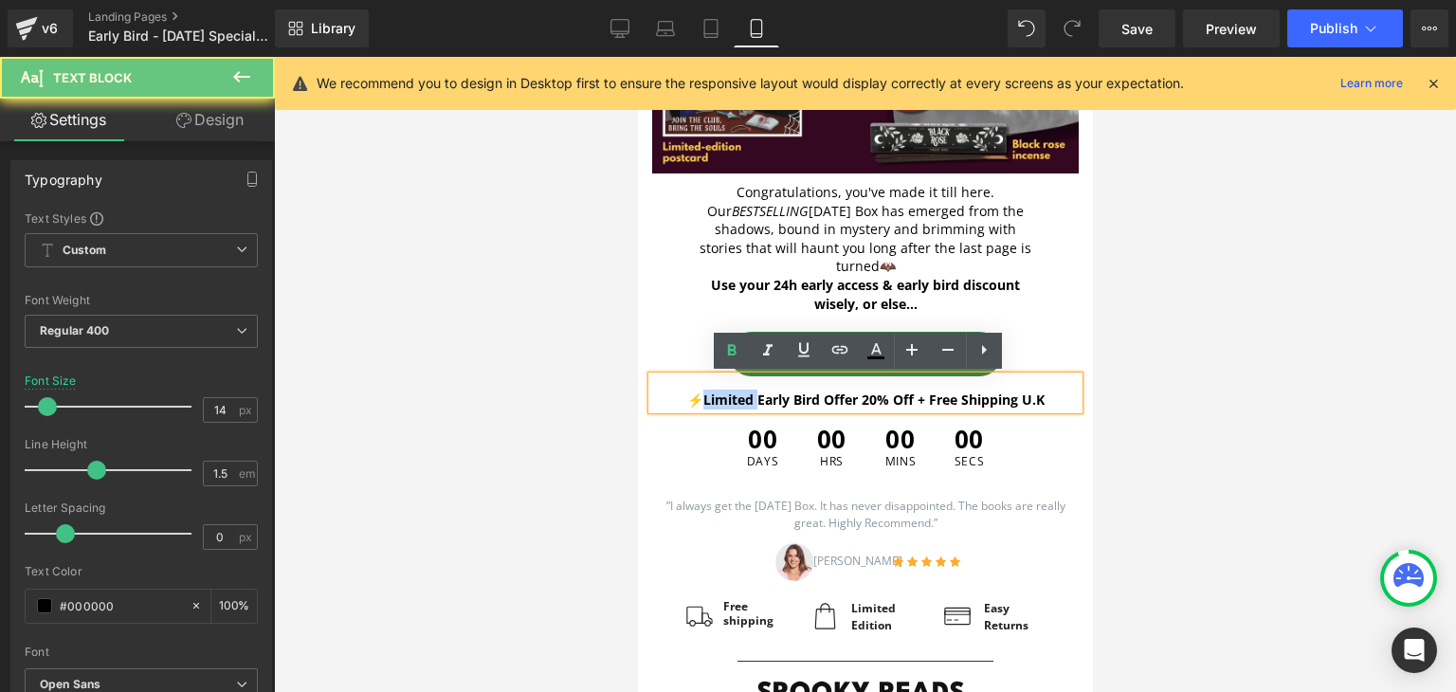
click at [728, 401] on b "⚡Limited Early Bird Offer 20% Off + Free Shipping U.K" at bounding box center [864, 399] width 357 height 18
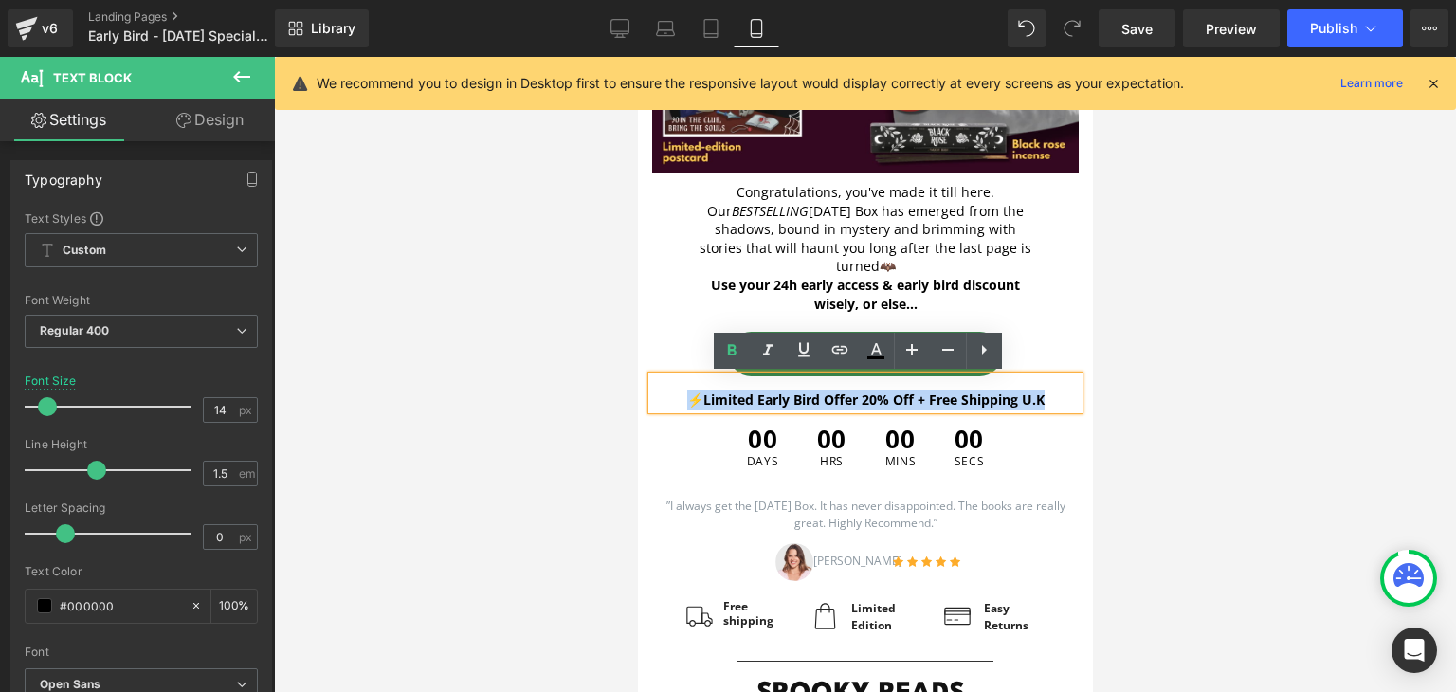
click at [728, 401] on b "⚡Limited Early Bird Offer 20% Off + Free Shipping U.K" at bounding box center [864, 399] width 357 height 18
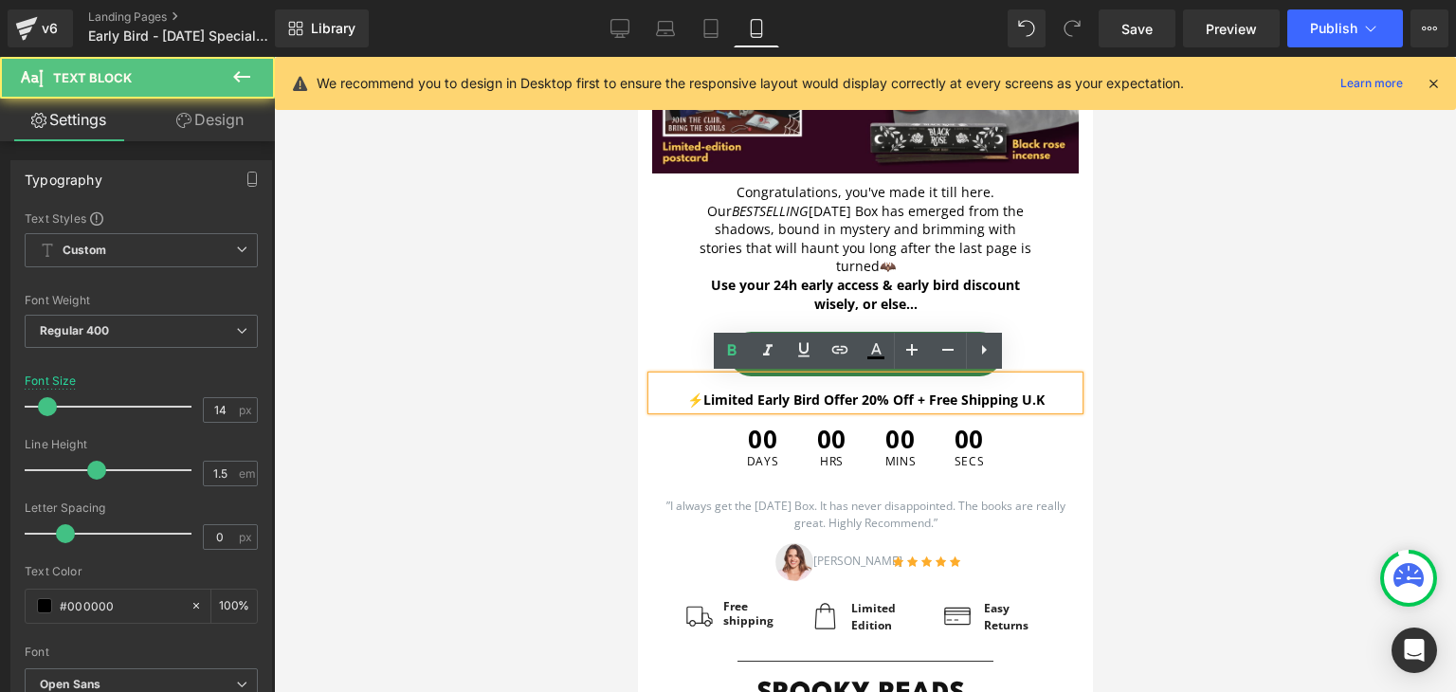
click at [728, 401] on b "⚡Limited Early Bird Offer 20% Off + Free Shipping U.K" at bounding box center [864, 399] width 357 height 18
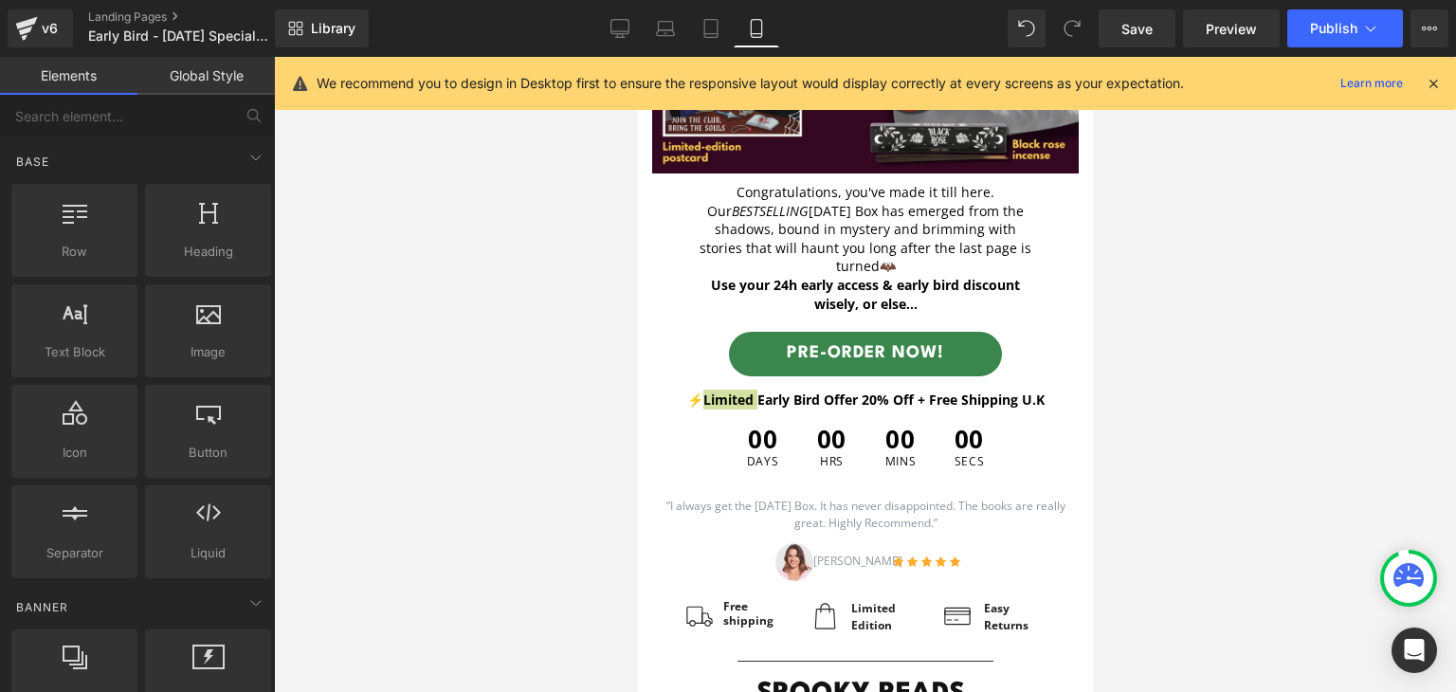
click at [1149, 508] on div at bounding box center [865, 374] width 1182 height 635
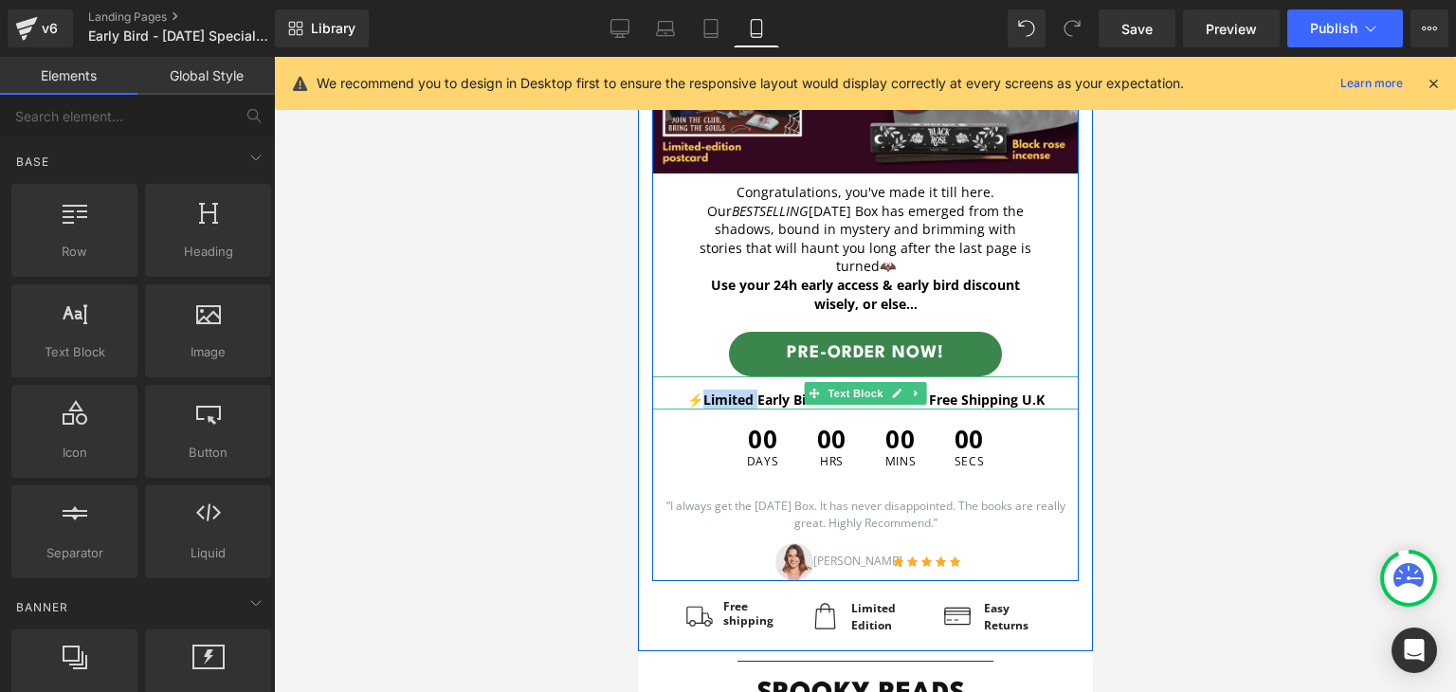
click at [737, 395] on b "⚡Limited Early Bird Offer 20% Off + Free Shipping U.K" at bounding box center [864, 399] width 357 height 18
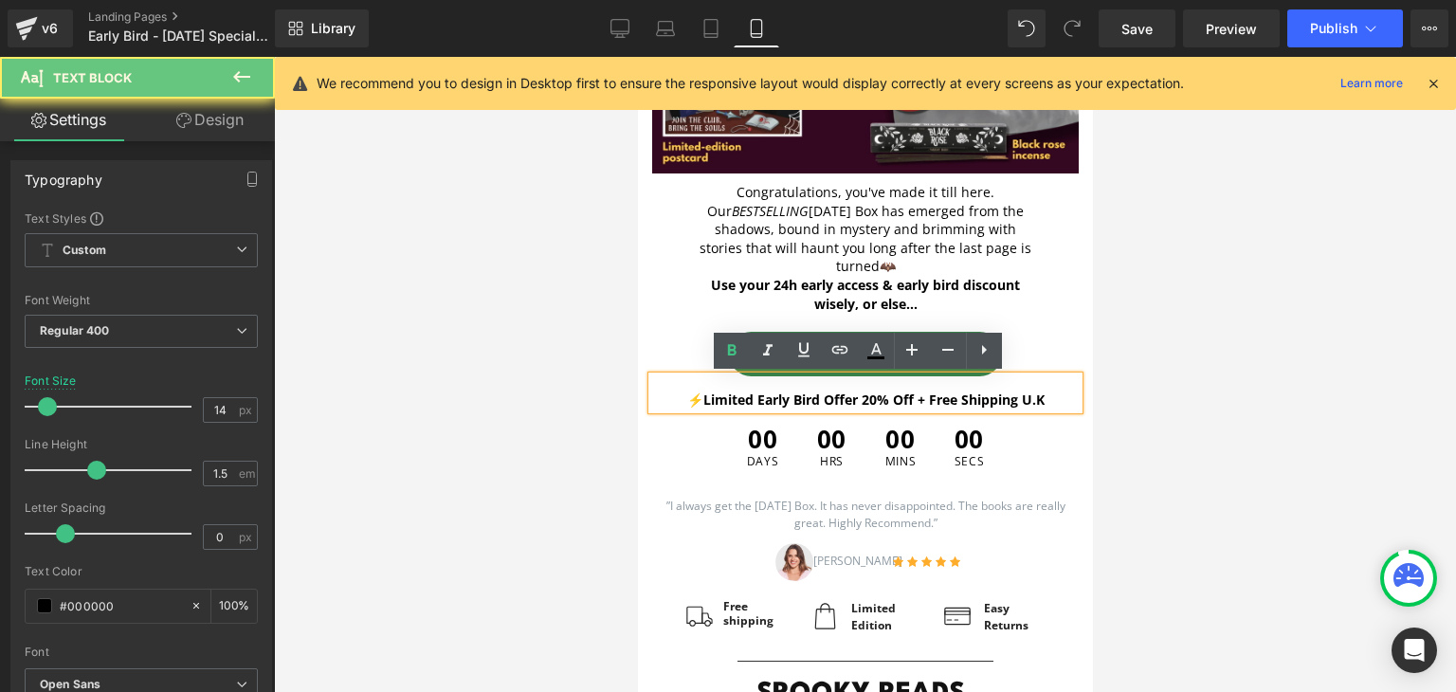
click at [1060, 405] on p "⚡Limited Early Bird Offer 20% Off + Free Shipping U.K" at bounding box center [864, 399] width 426 height 20
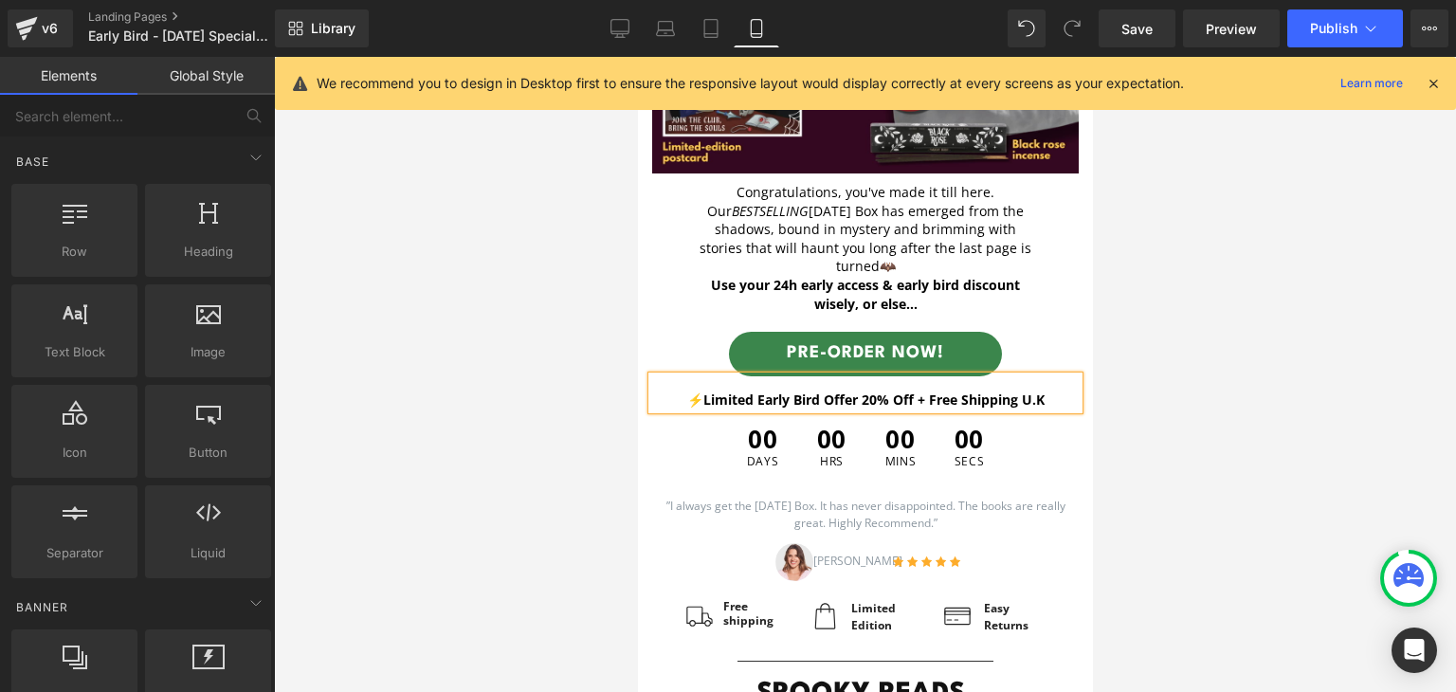
click at [1133, 429] on div at bounding box center [865, 374] width 1182 height 635
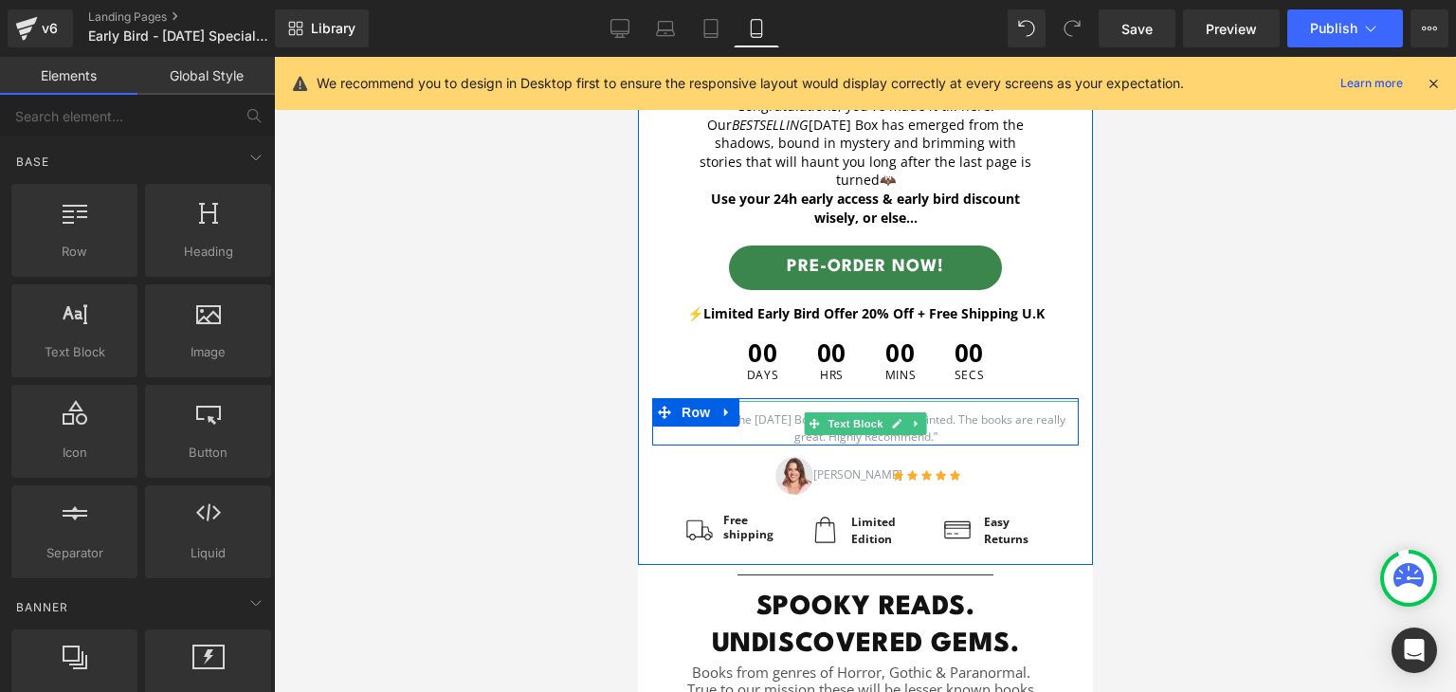
scroll to position [569, 0]
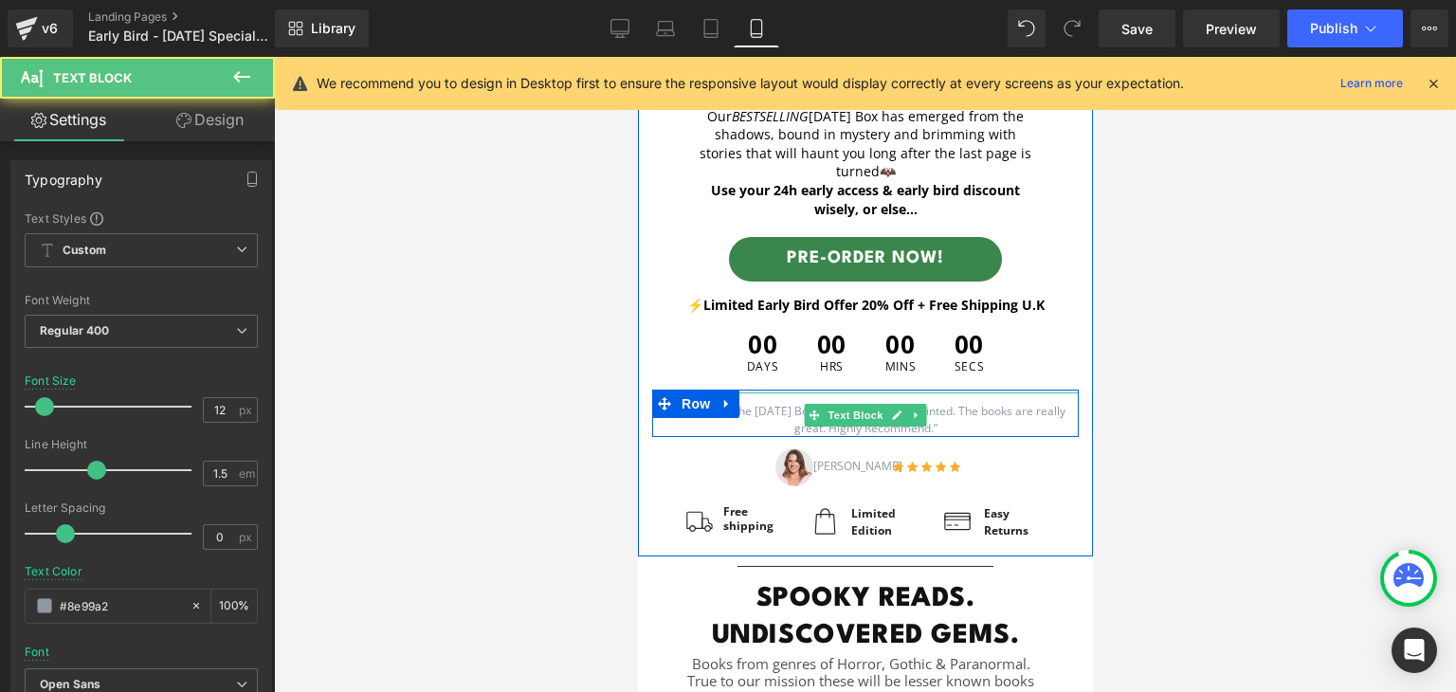
click at [998, 411] on p "”I always get the [DATE] Box. It has never disappointed. The books are really g…" at bounding box center [864, 420] width 426 height 34
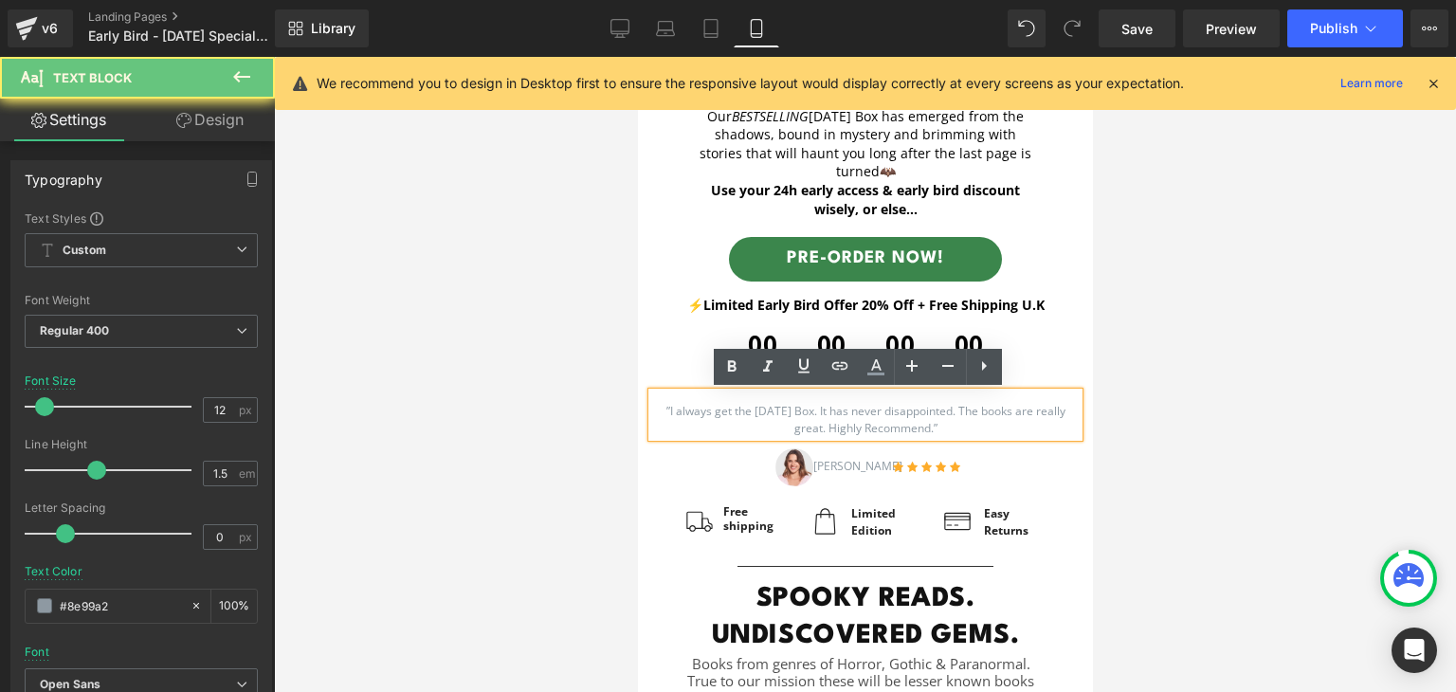
click at [998, 411] on p "”I always get the [DATE] Box. It has never disappointed. The books are really g…" at bounding box center [864, 420] width 426 height 34
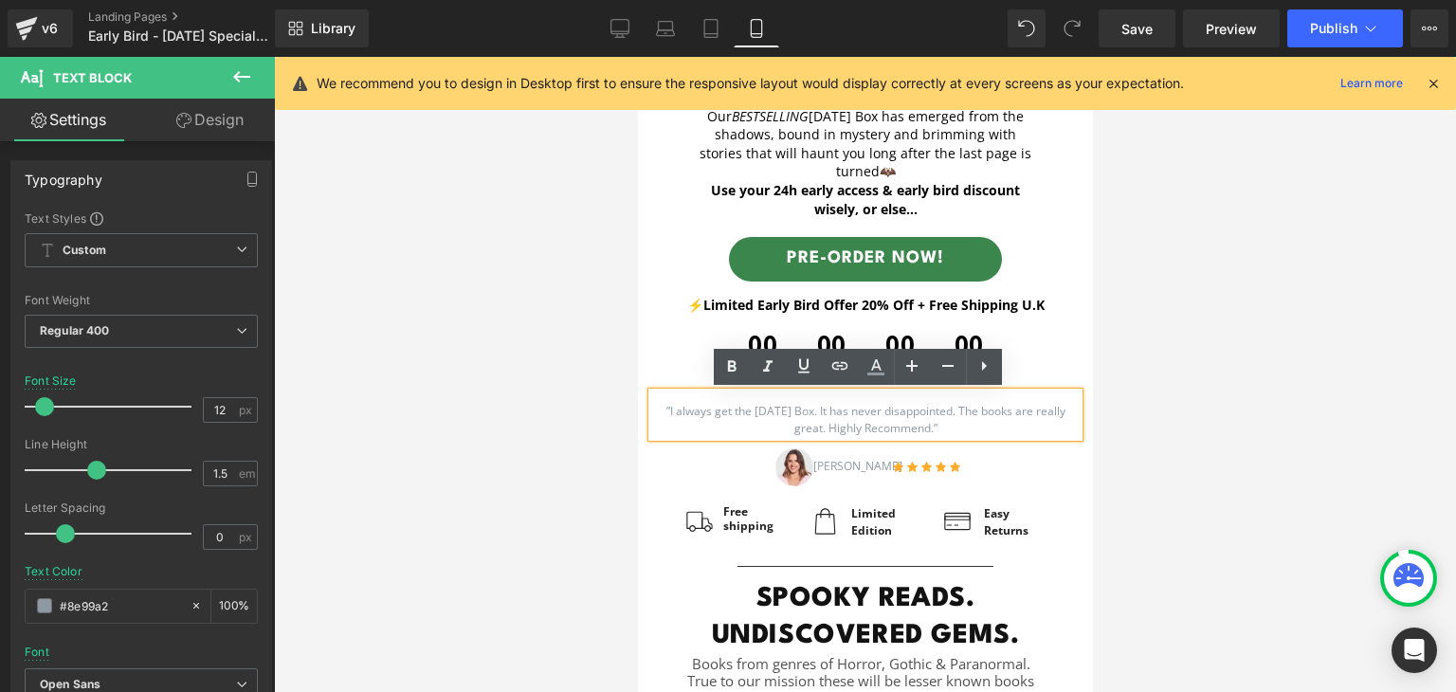
click at [994, 424] on p "”I always get the [DATE] Box. It has never disappointed. The books are really g…" at bounding box center [864, 420] width 426 height 34
drag, startPoint x: 994, startPoint y: 424, endPoint x: 649, endPoint y: 407, distance: 345.4
click at [651, 407] on p "”I always get the [DATE] Box. It has never disappointed. The books are really g…" at bounding box center [864, 420] width 426 height 34
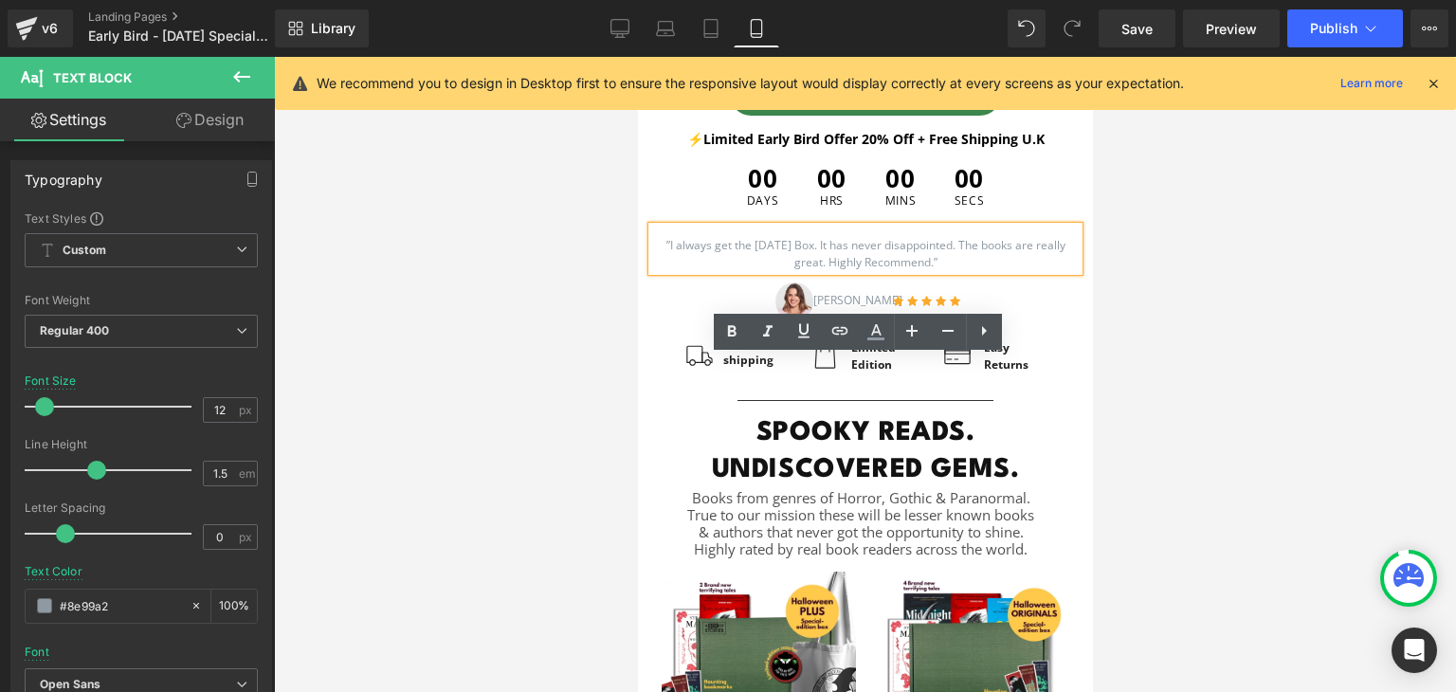
scroll to position [749, 0]
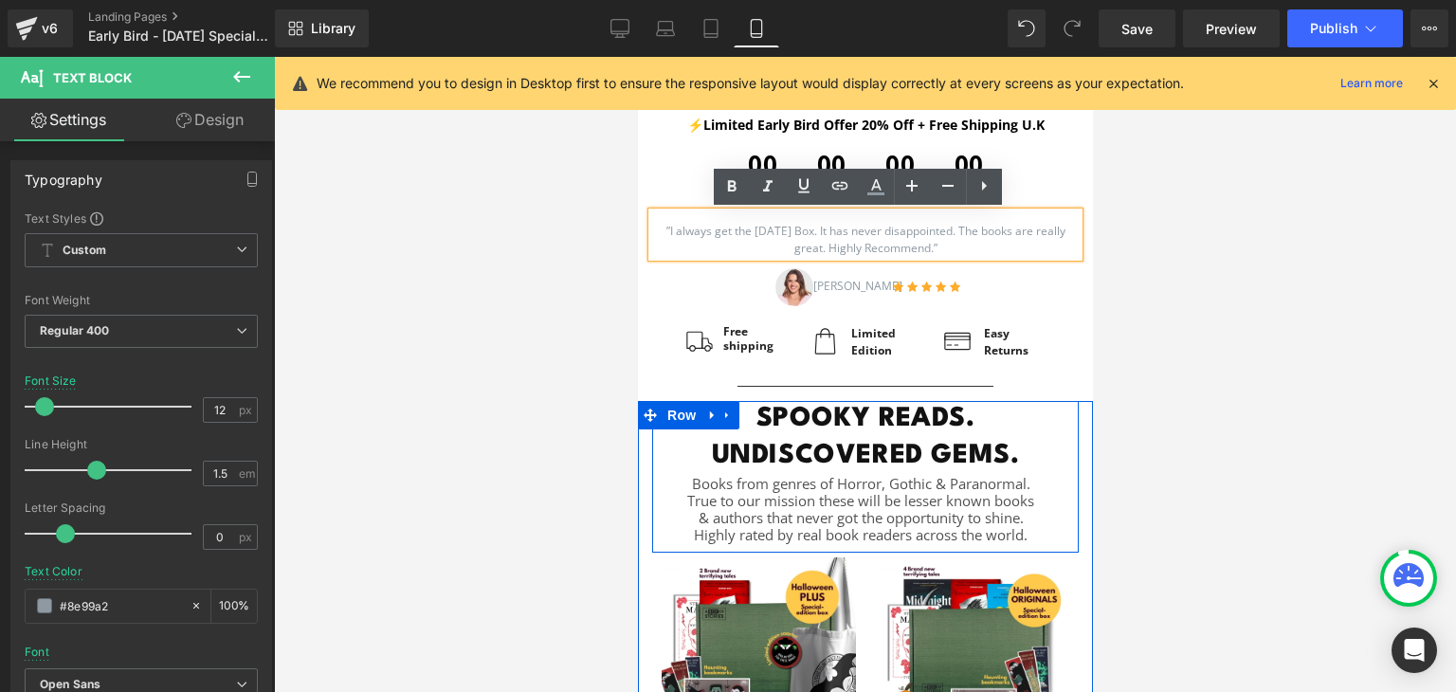
click at [960, 452] on h1 "SPOOKY READS. UNDISCOVERED GEMS." at bounding box center [864, 438] width 398 height 74
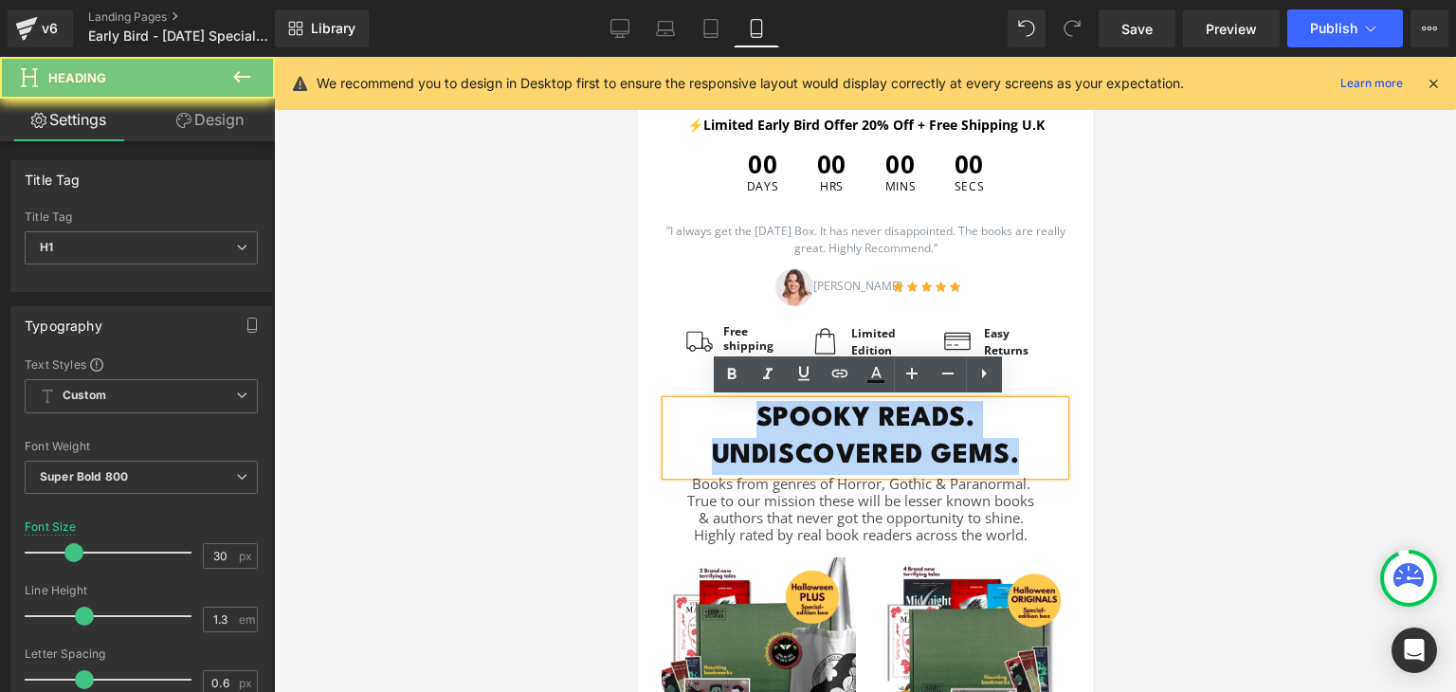
click at [960, 452] on h1 "SPOOKY READS. UNDISCOVERED GEMS." at bounding box center [864, 438] width 398 height 74
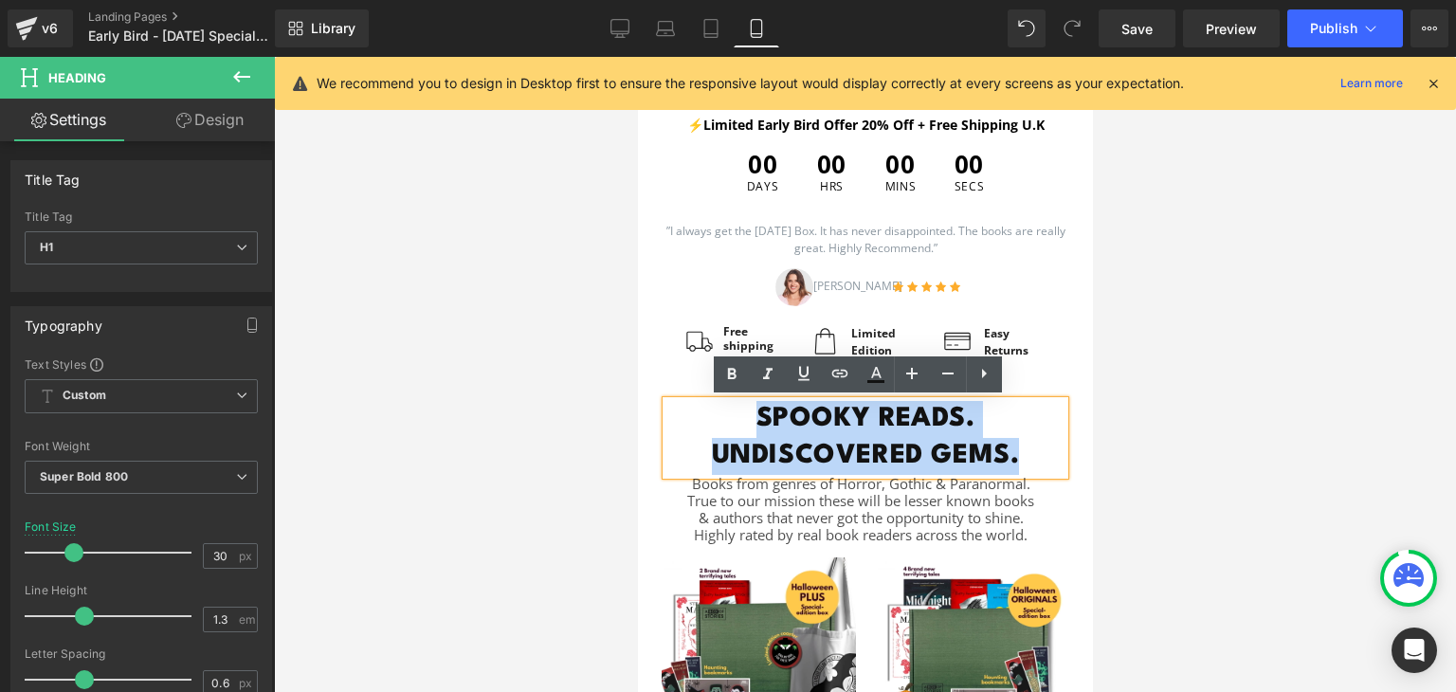
paste div
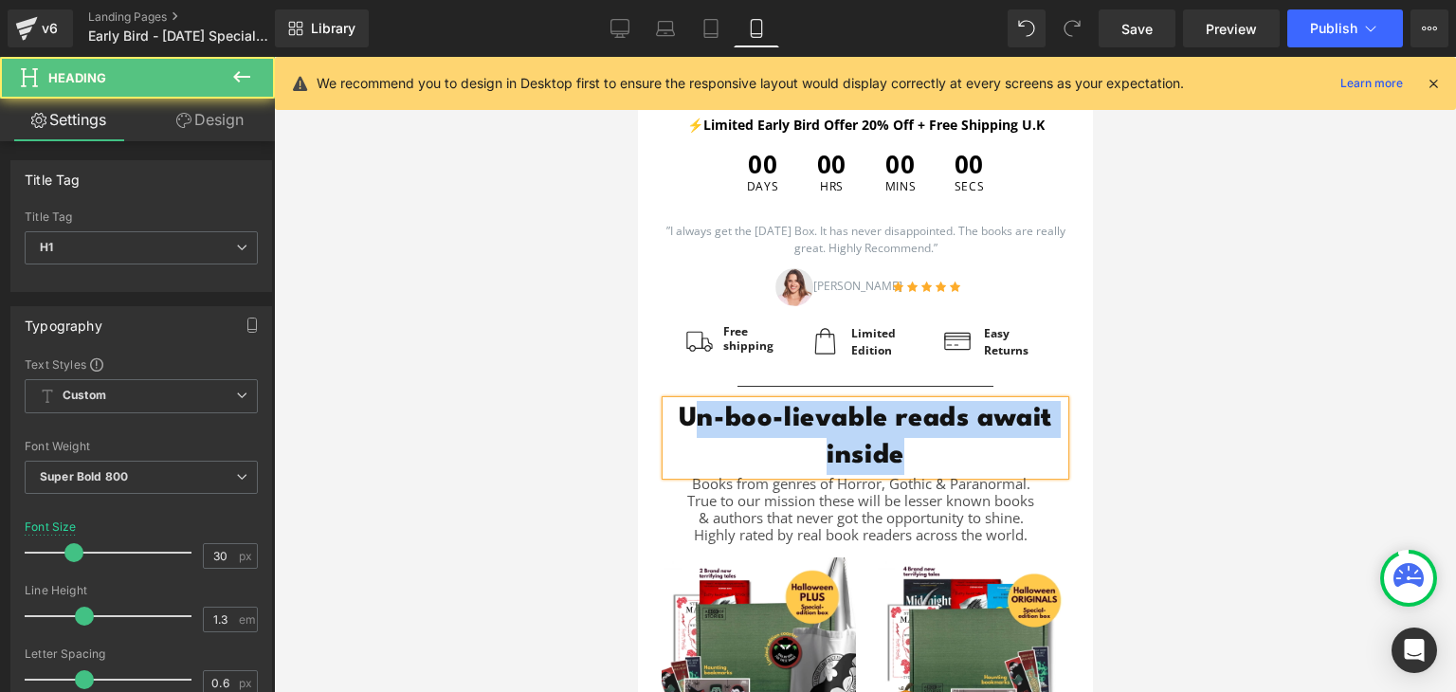
drag, startPoint x: 960, startPoint y: 452, endPoint x: 681, endPoint y: 418, distance: 280.7
click at [681, 418] on h1 "Un-boo-lievable reads await inside" at bounding box center [864, 438] width 398 height 74
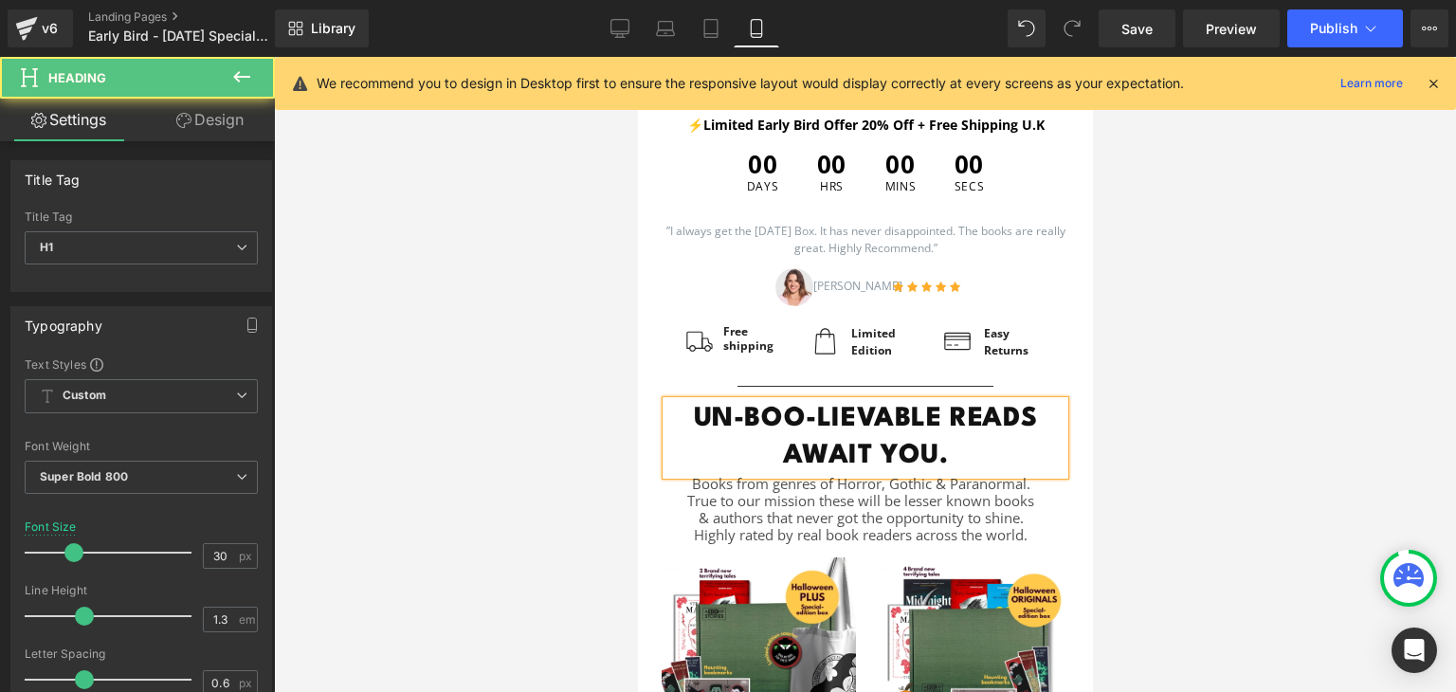
click at [755, 418] on h1 "UN-BOO-LIEVABLE READS AWAIT YOU." at bounding box center [864, 438] width 398 height 74
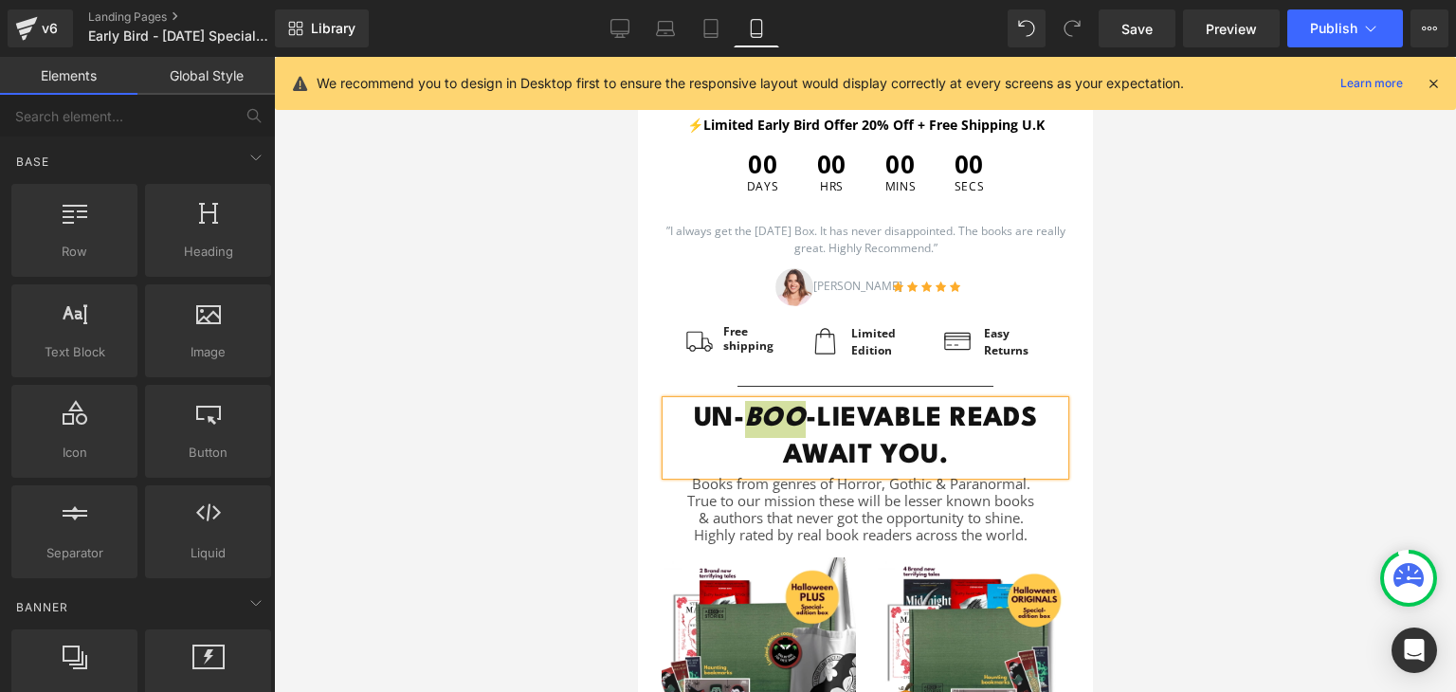
click at [1244, 411] on div at bounding box center [865, 374] width 1182 height 635
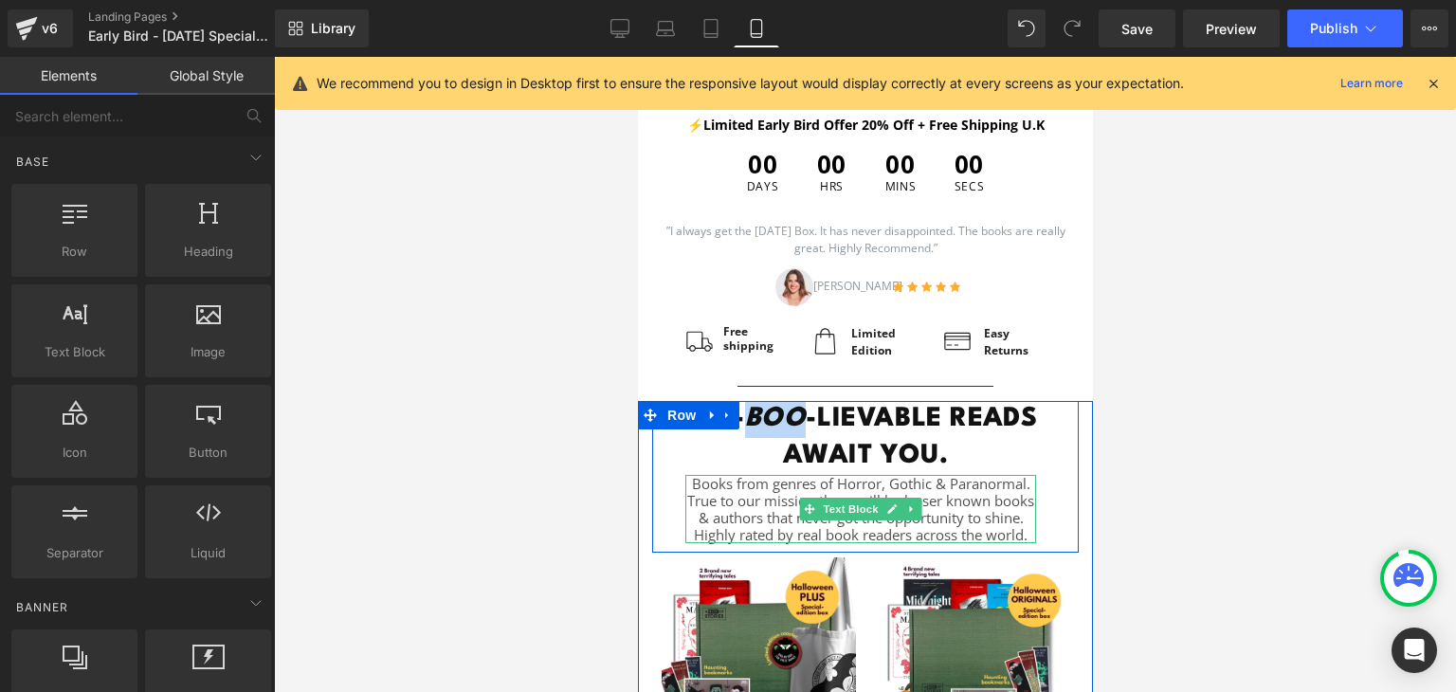
click at [961, 517] on p "Books from genres of Horror, Gothic & Paranormal. True to our mission these wil…" at bounding box center [859, 509] width 351 height 68
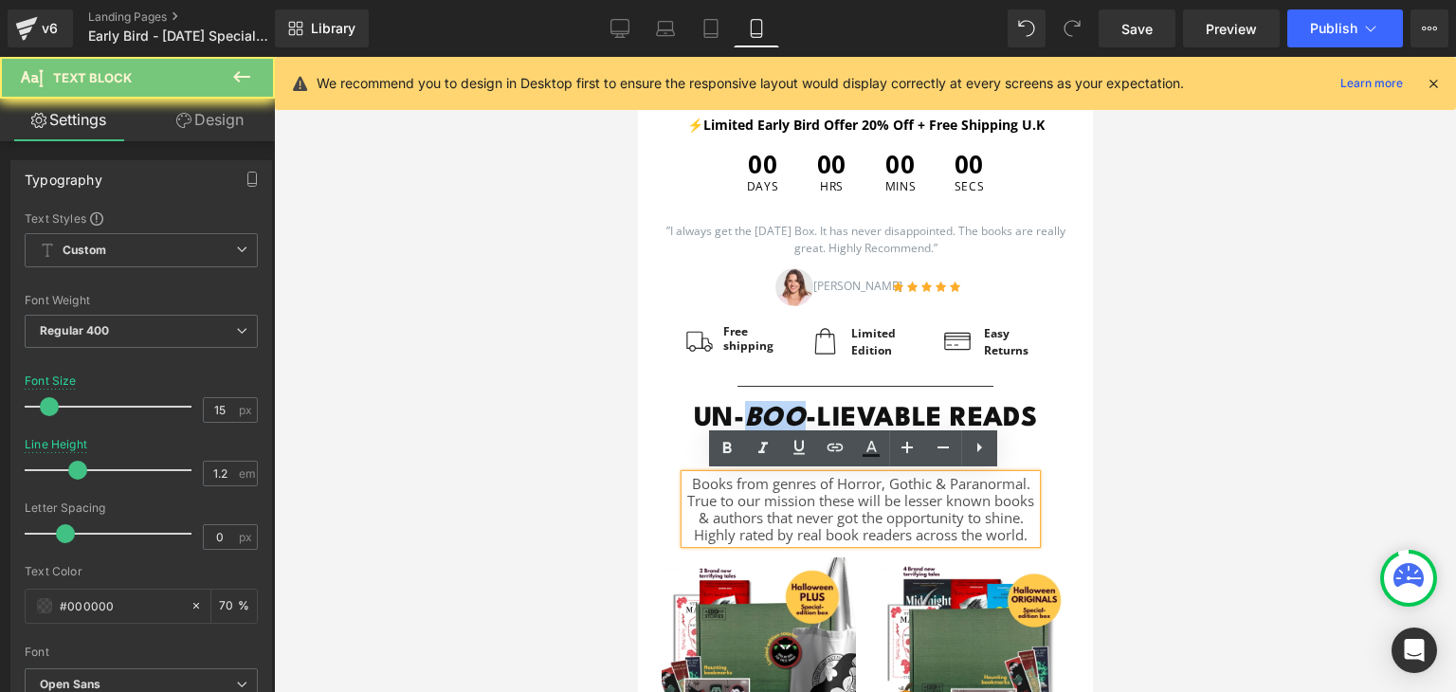
click at [961, 517] on p "Books from genres of Horror, Gothic & Paranormal. True to our mission these wil…" at bounding box center [859, 509] width 351 height 68
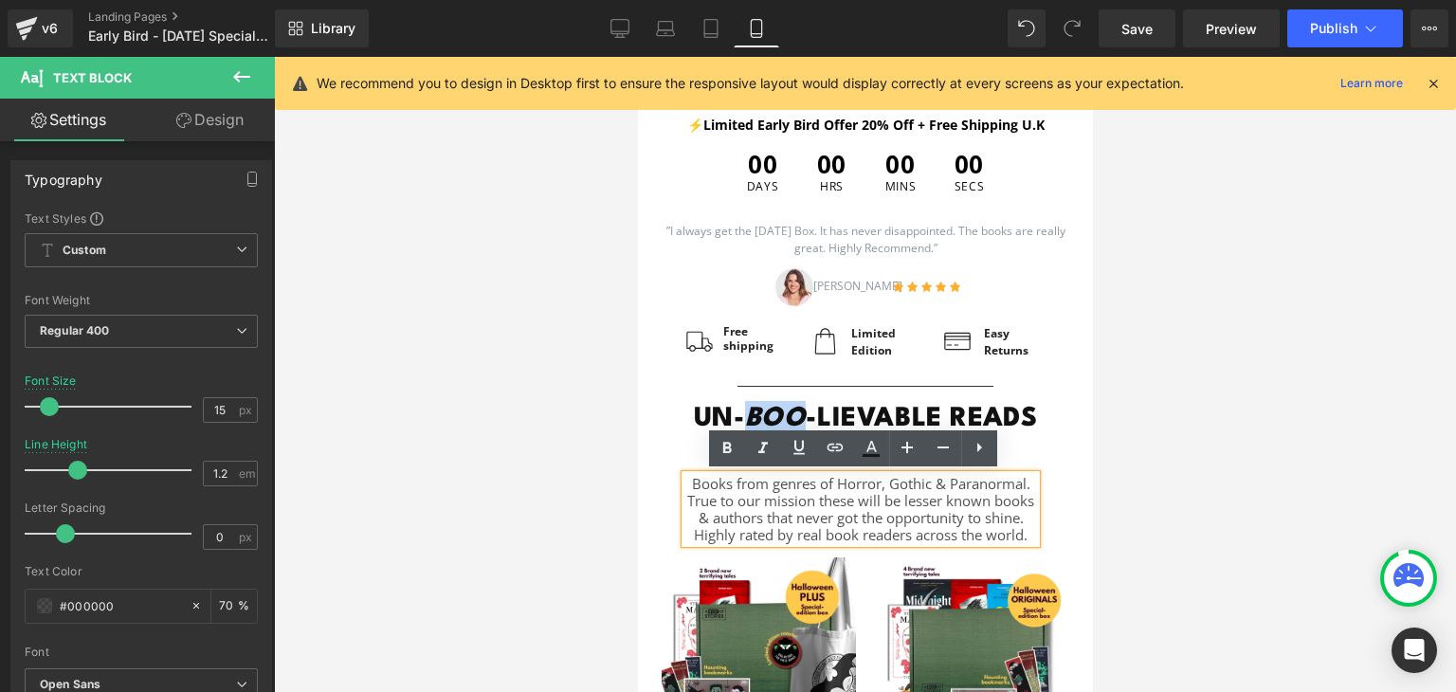
paste div
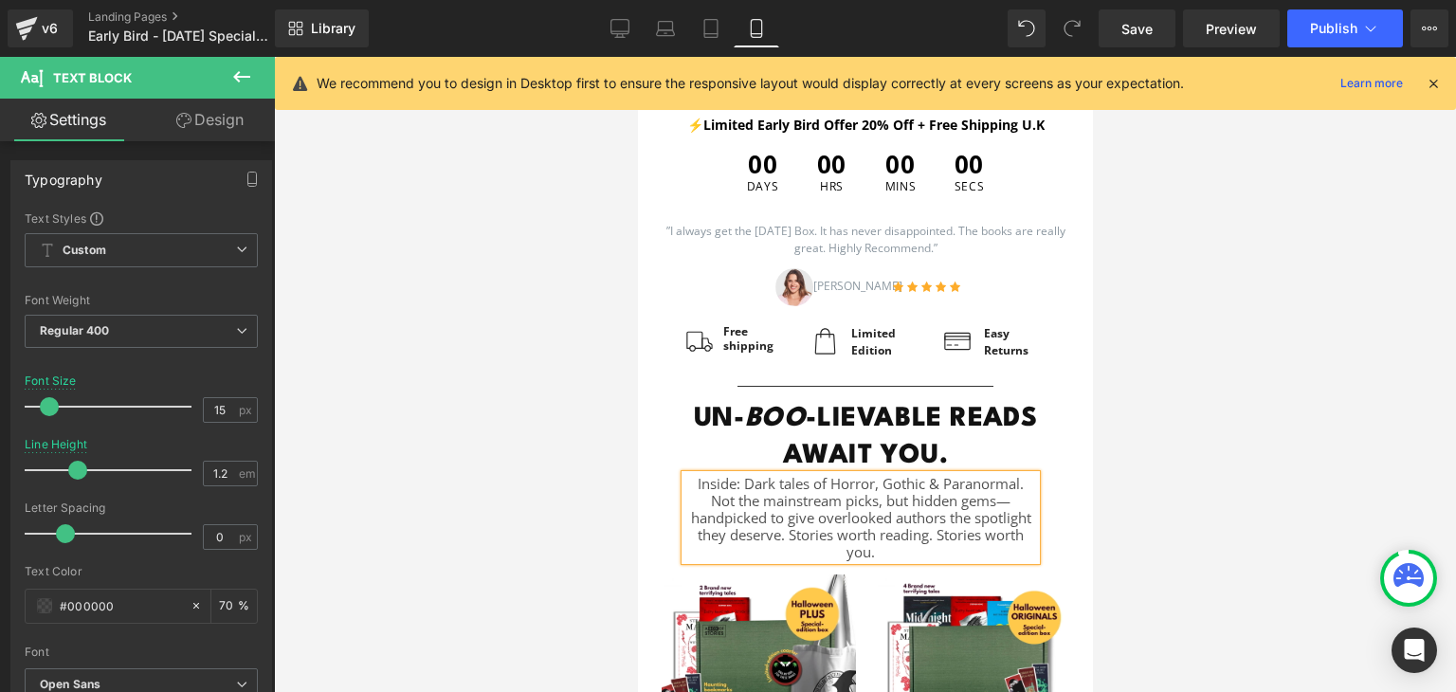
click at [714, 482] on p "Inside: Dark tales of Horror, Gothic & Paranormal." at bounding box center [859, 483] width 351 height 17
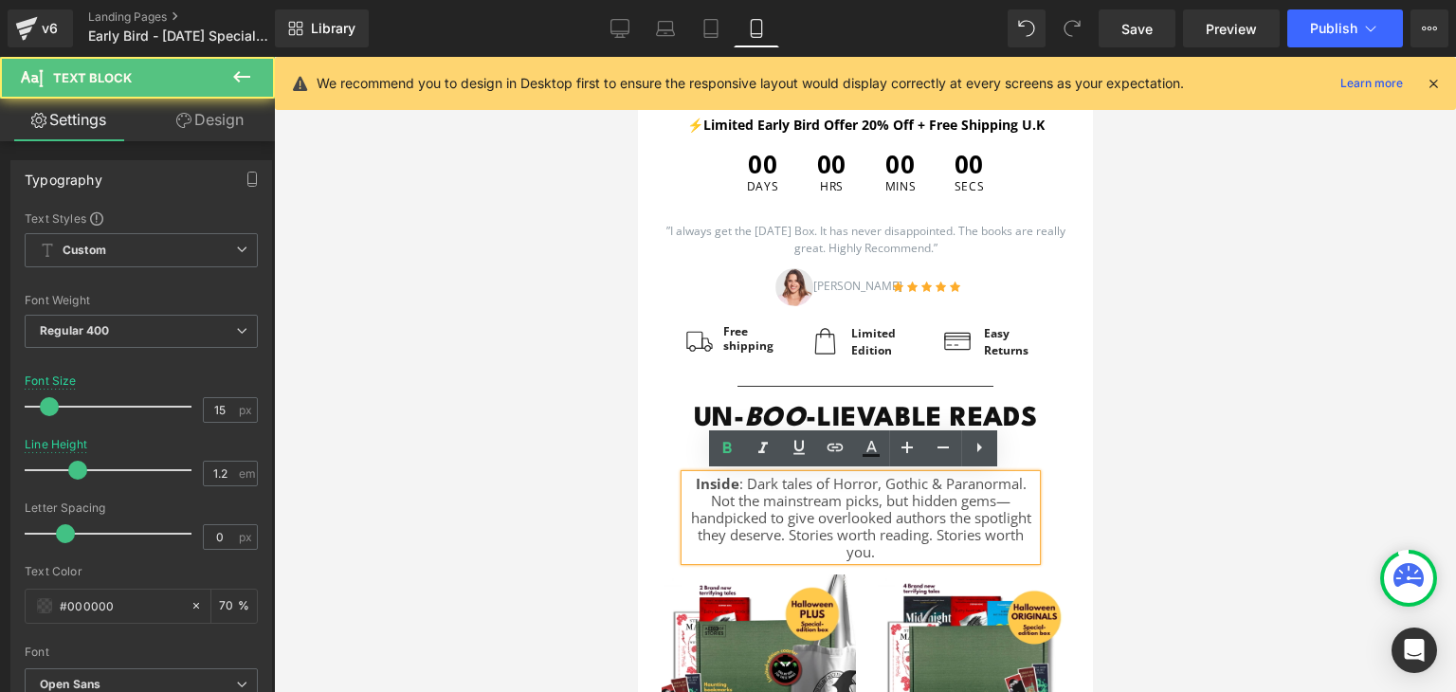
click at [748, 482] on p "Inside : Dark tales of Horror, Gothic & Paranormal." at bounding box center [859, 483] width 351 height 17
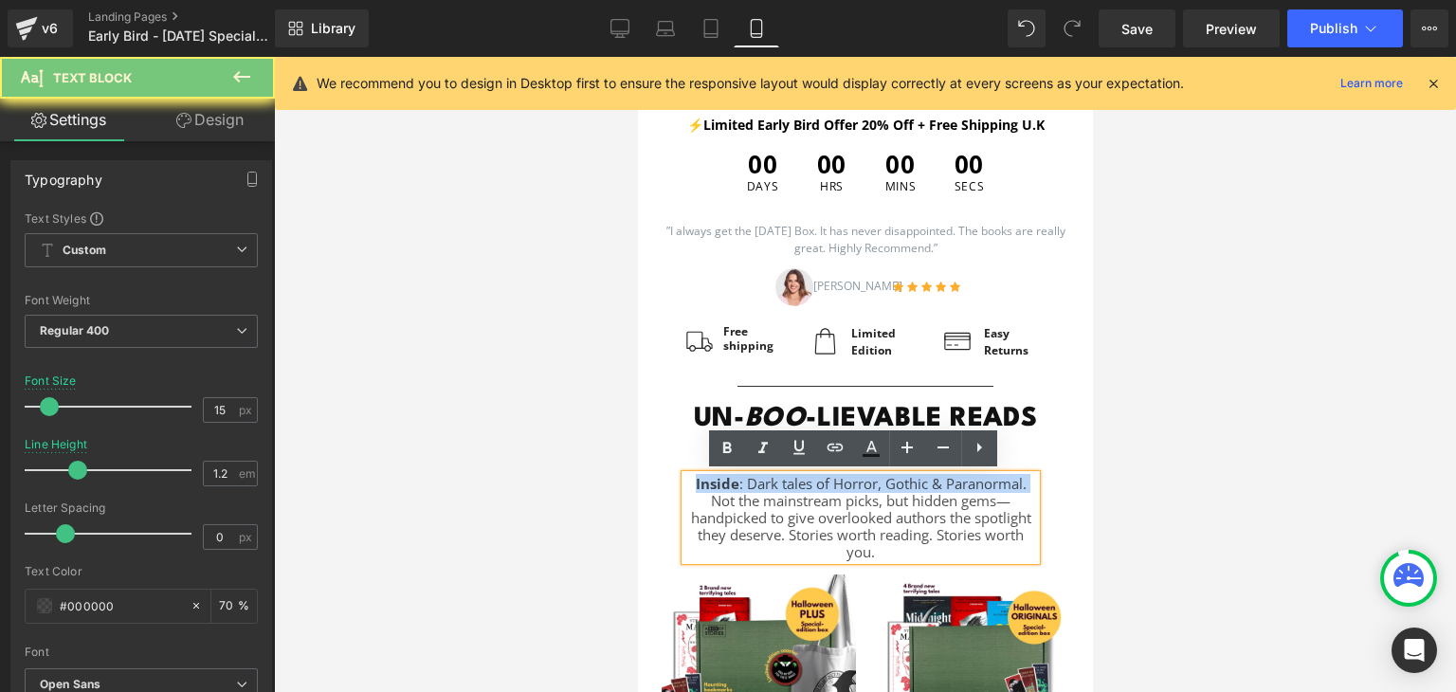
click at [748, 482] on p "Inside : Dark tales of Horror, Gothic & Paranormal." at bounding box center [859, 483] width 351 height 17
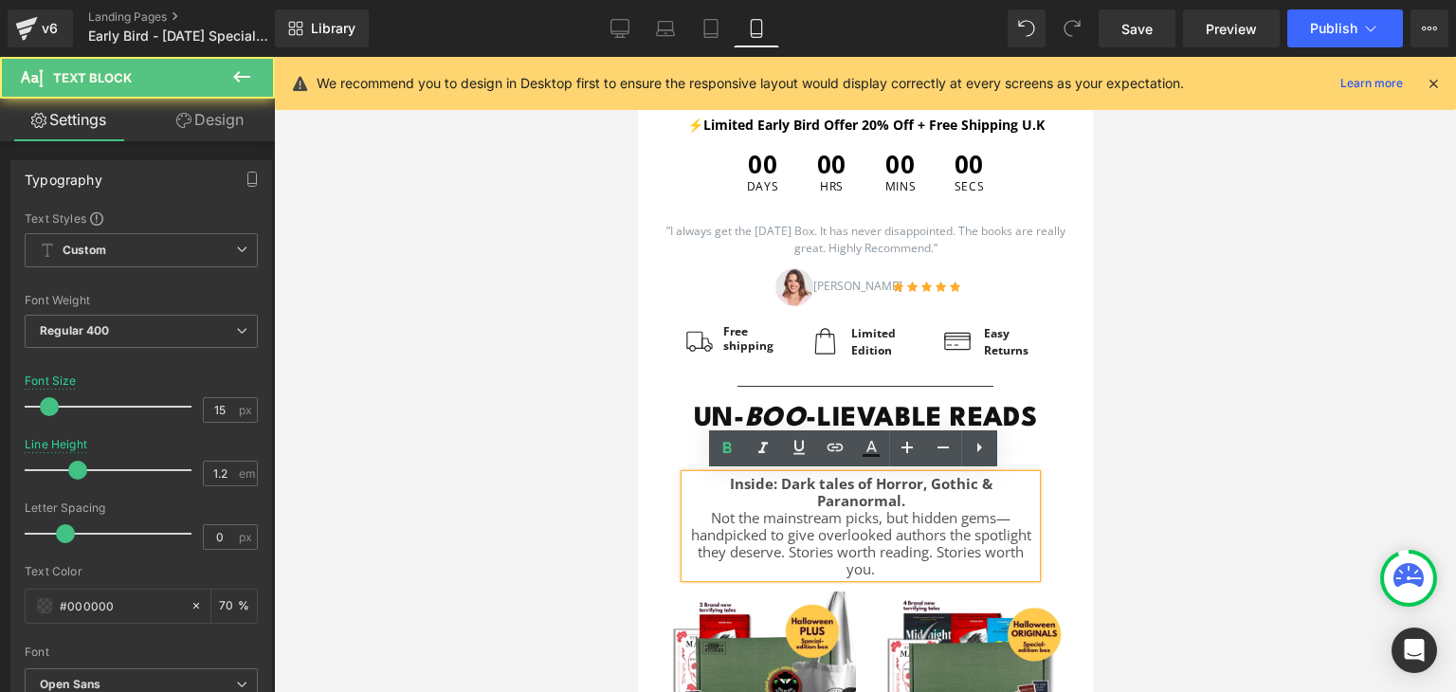
click at [898, 536] on p "Not the mainstream picks, but hidden gems—handpicked to give overlooked authors…" at bounding box center [859, 543] width 351 height 68
click at [1012, 517] on p "Not the mainstream picks, but hidden gems—handpicked to give overlooked authors…" at bounding box center [859, 543] width 351 height 68
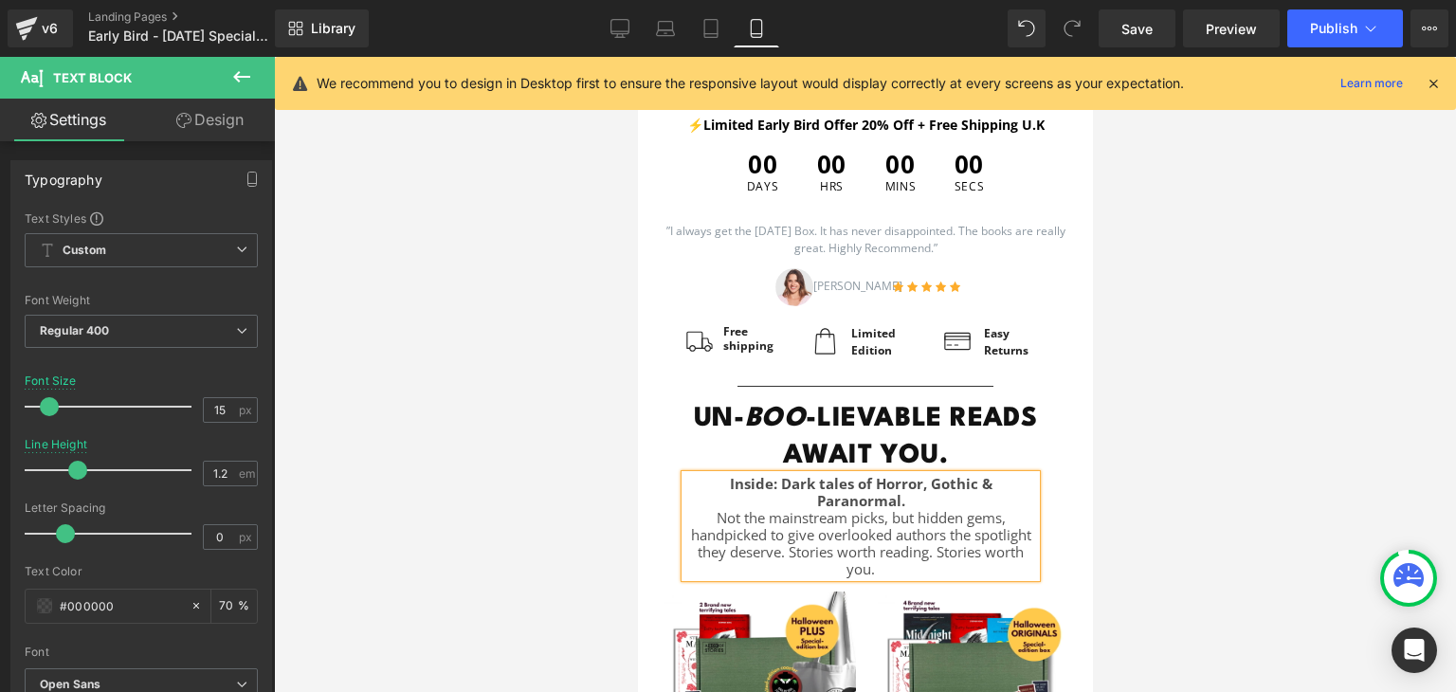
click at [931, 565] on p "Not the mainstream picks, but hidden gems, handpicked to give overlooked author…" at bounding box center [859, 543] width 351 height 68
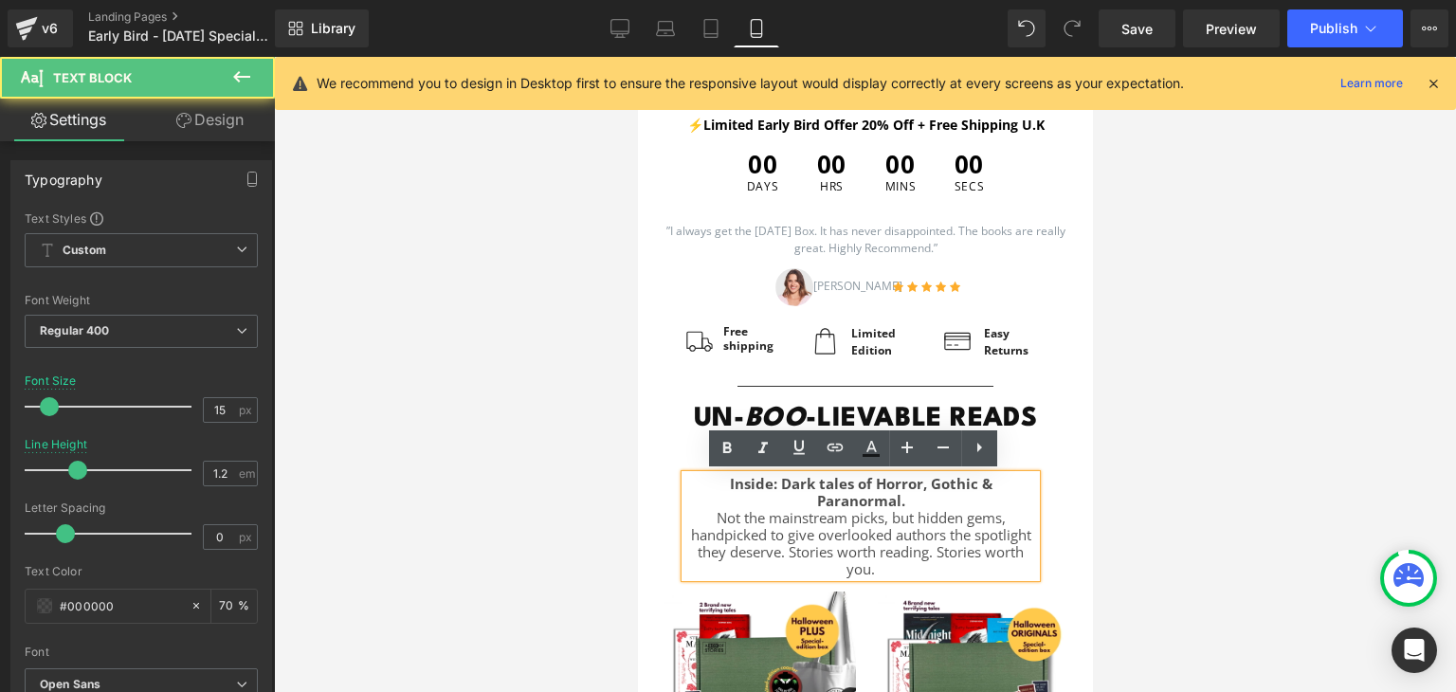
click at [899, 539] on p "Not the mainstream picks, but hidden gems, handpicked to give overlooked author…" at bounding box center [859, 543] width 351 height 68
click at [930, 558] on p "Not the mainstream picks, but hidden gems, handpicked to give overlooked author…" at bounding box center [859, 543] width 351 height 68
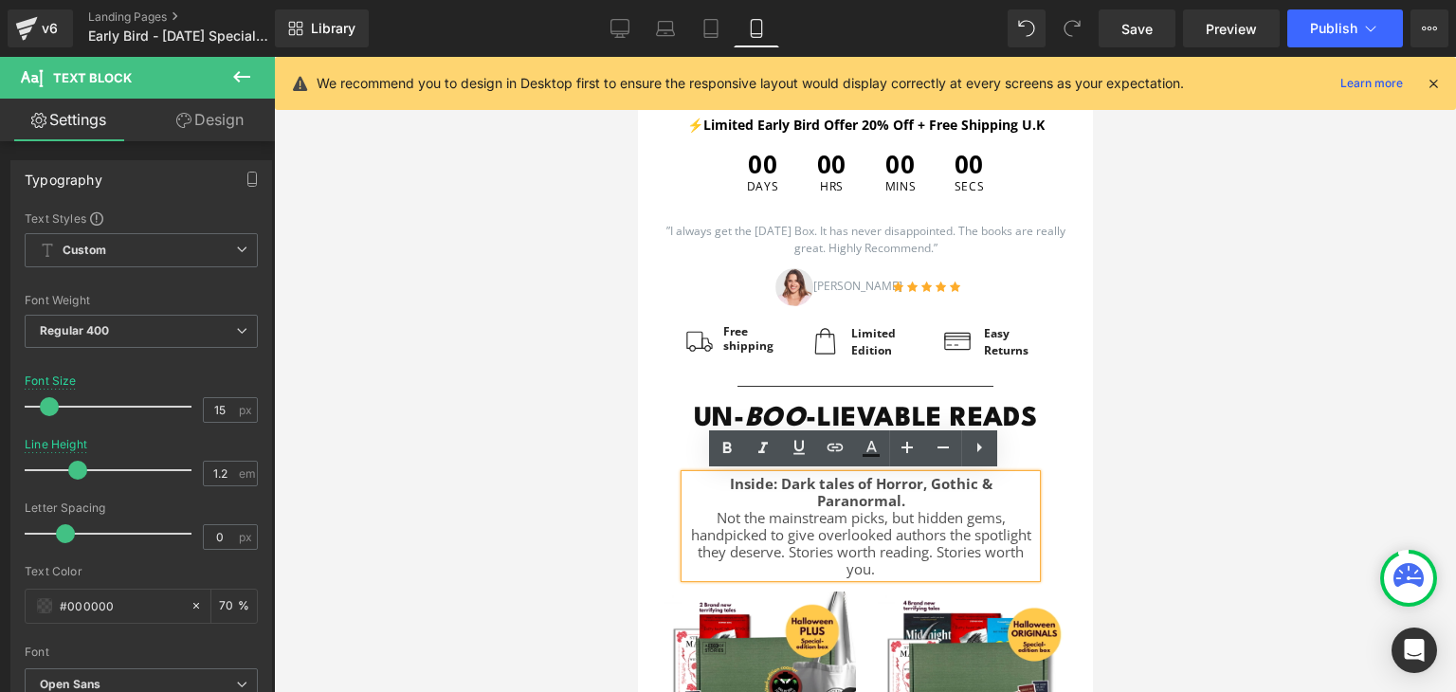
click at [850, 565] on p "Not the mainstream picks, but hidden gems, handpicked to give overlooked author…" at bounding box center [859, 543] width 351 height 68
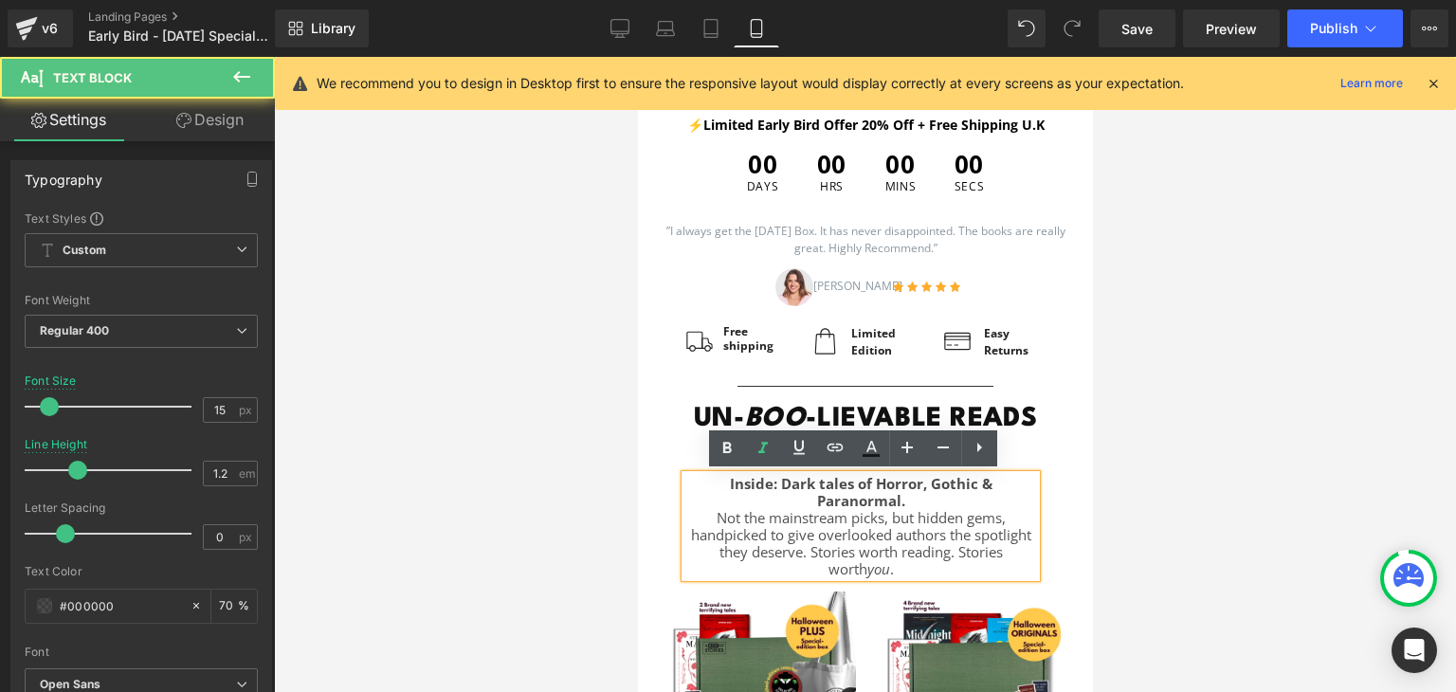
click at [906, 558] on p "Not the mainstream picks, but hidden gems, handpicked to give overlooked author…" at bounding box center [859, 543] width 351 height 68
click at [866, 570] on icon "you" at bounding box center [877, 568] width 23 height 19
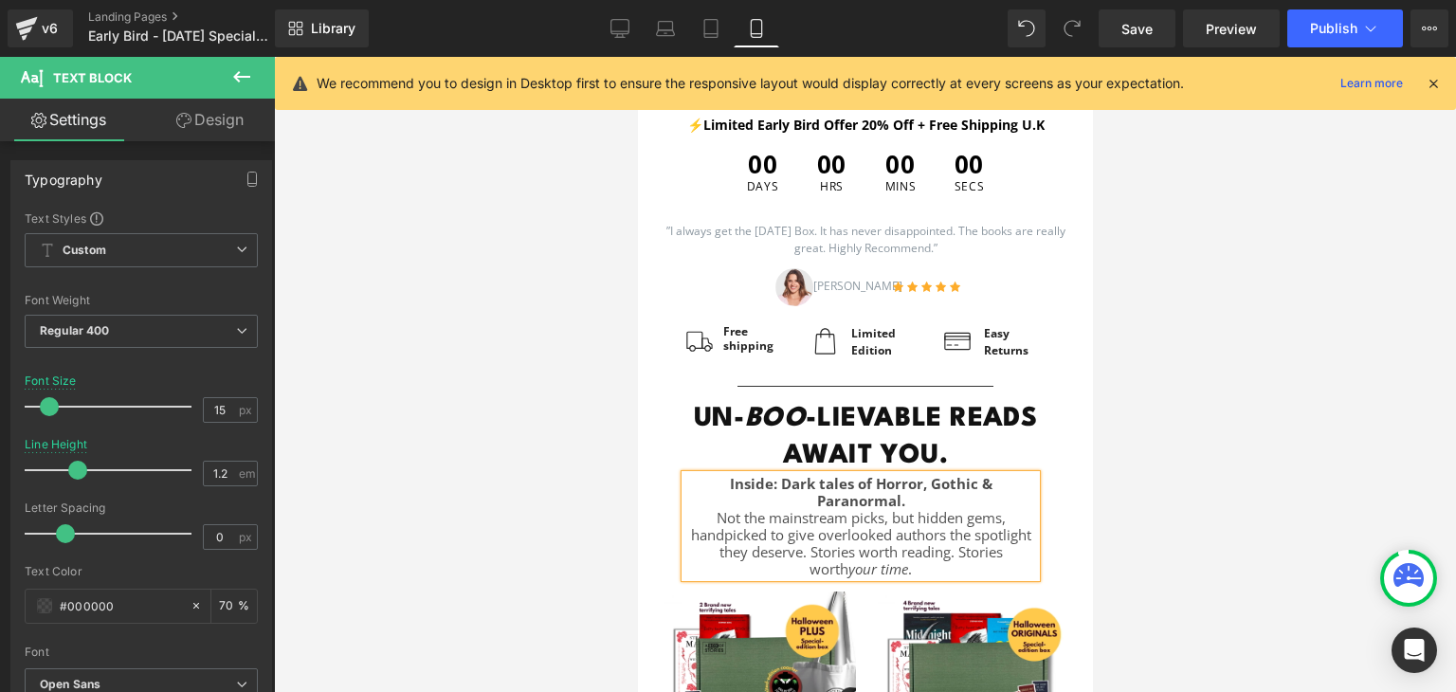
click at [867, 569] on icon "your time" at bounding box center [877, 568] width 60 height 19
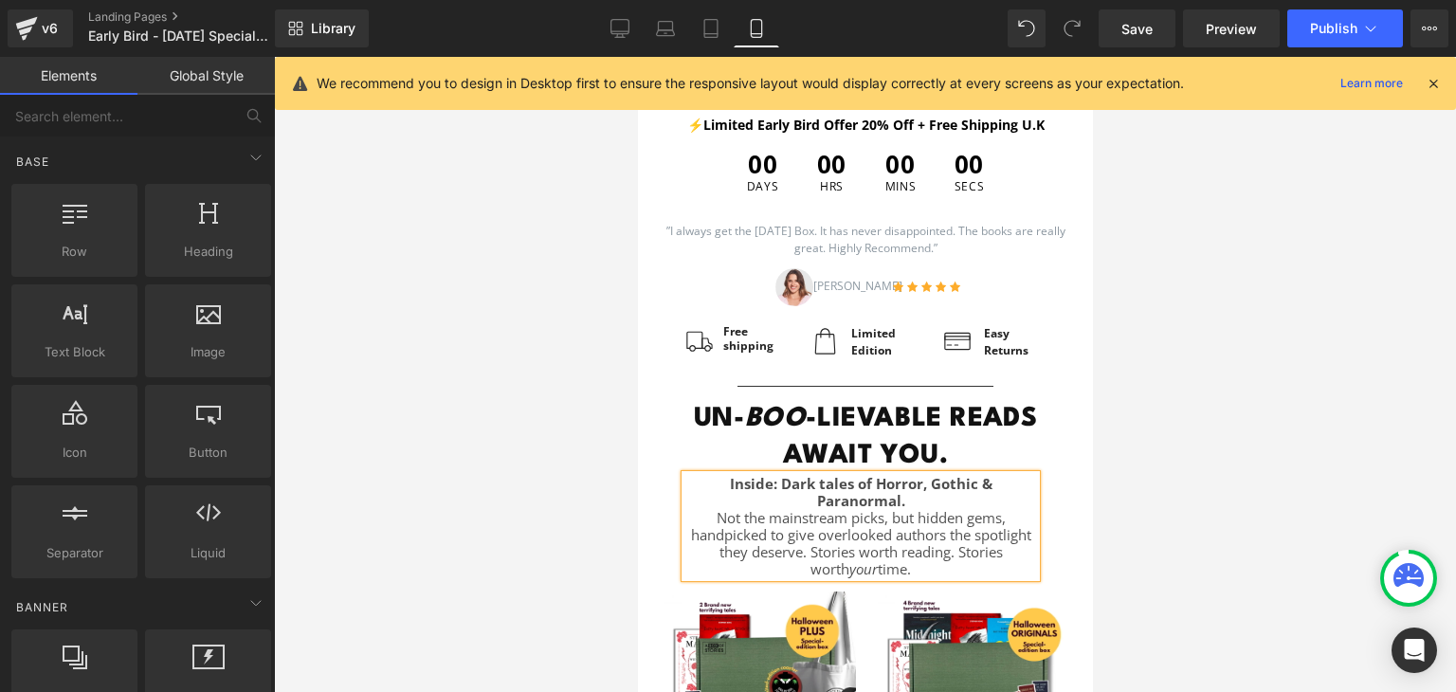
click at [1148, 524] on div at bounding box center [865, 374] width 1182 height 635
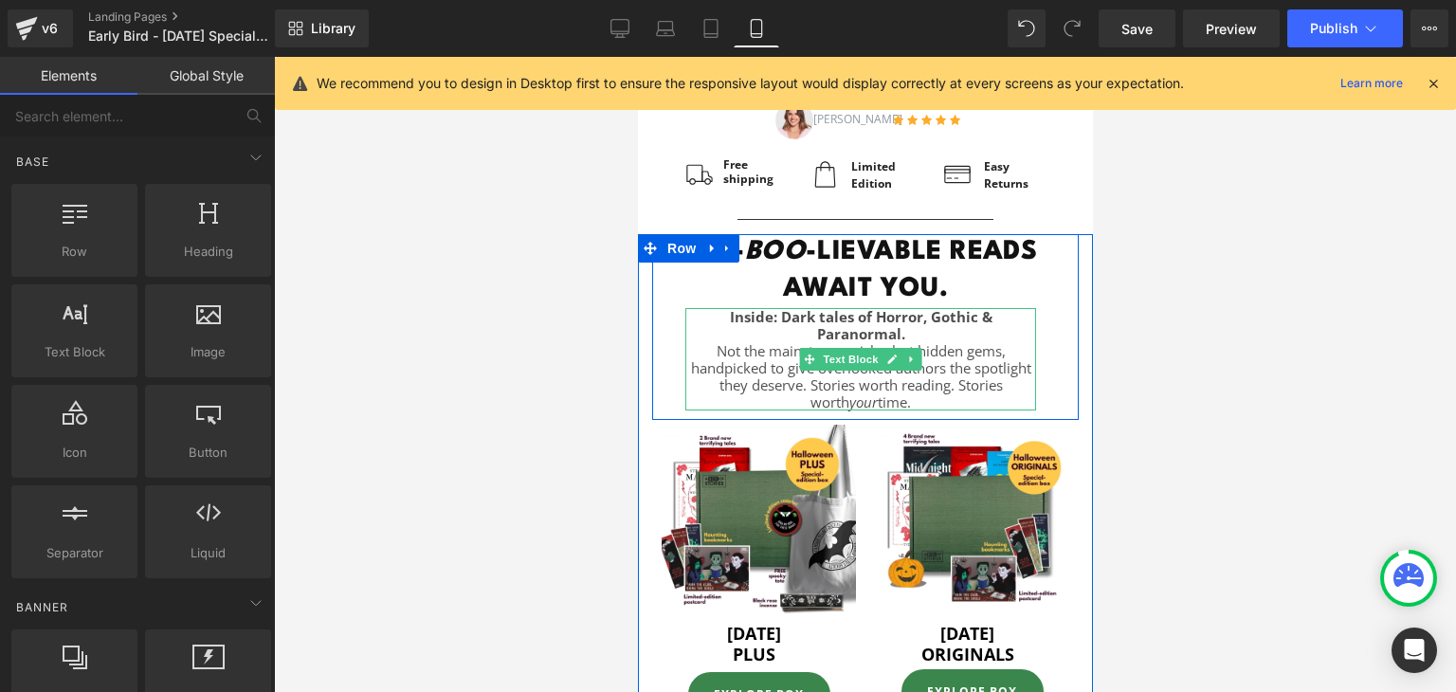
scroll to position [922, 0]
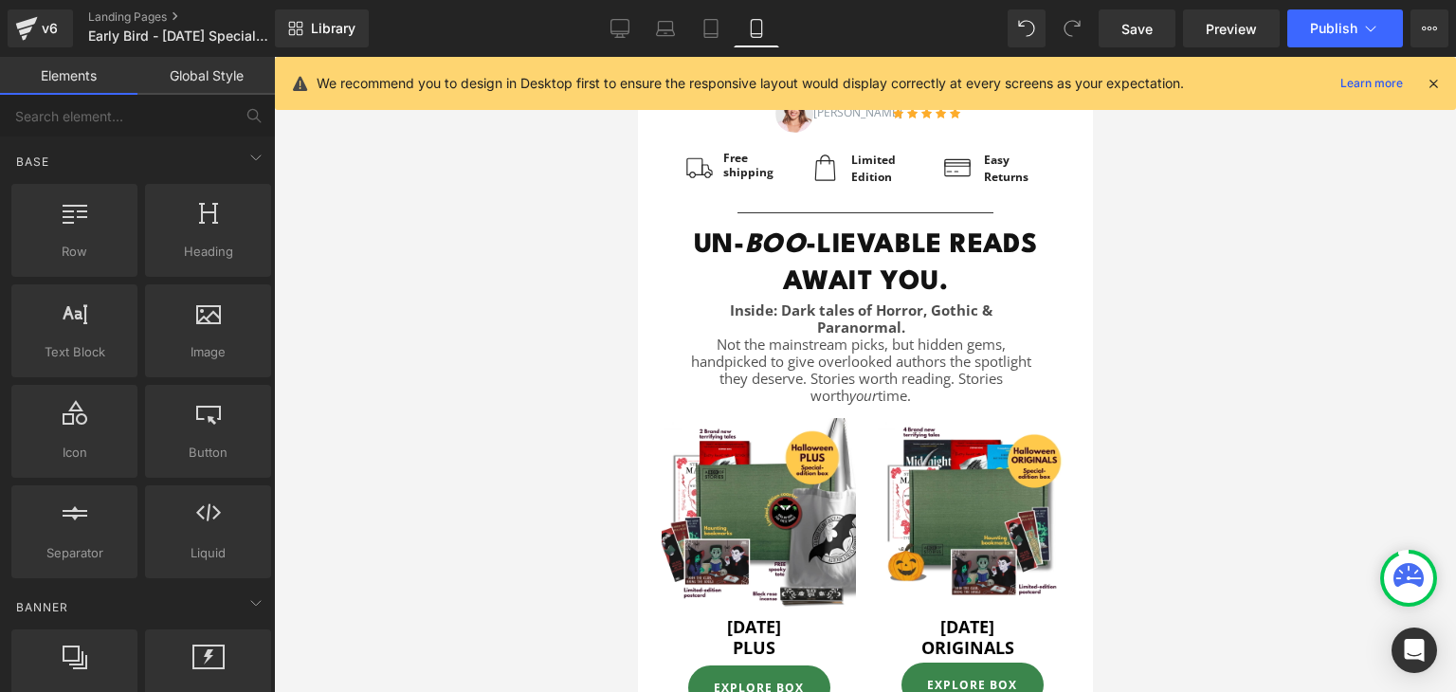
click at [1232, 535] on div at bounding box center [865, 374] width 1182 height 635
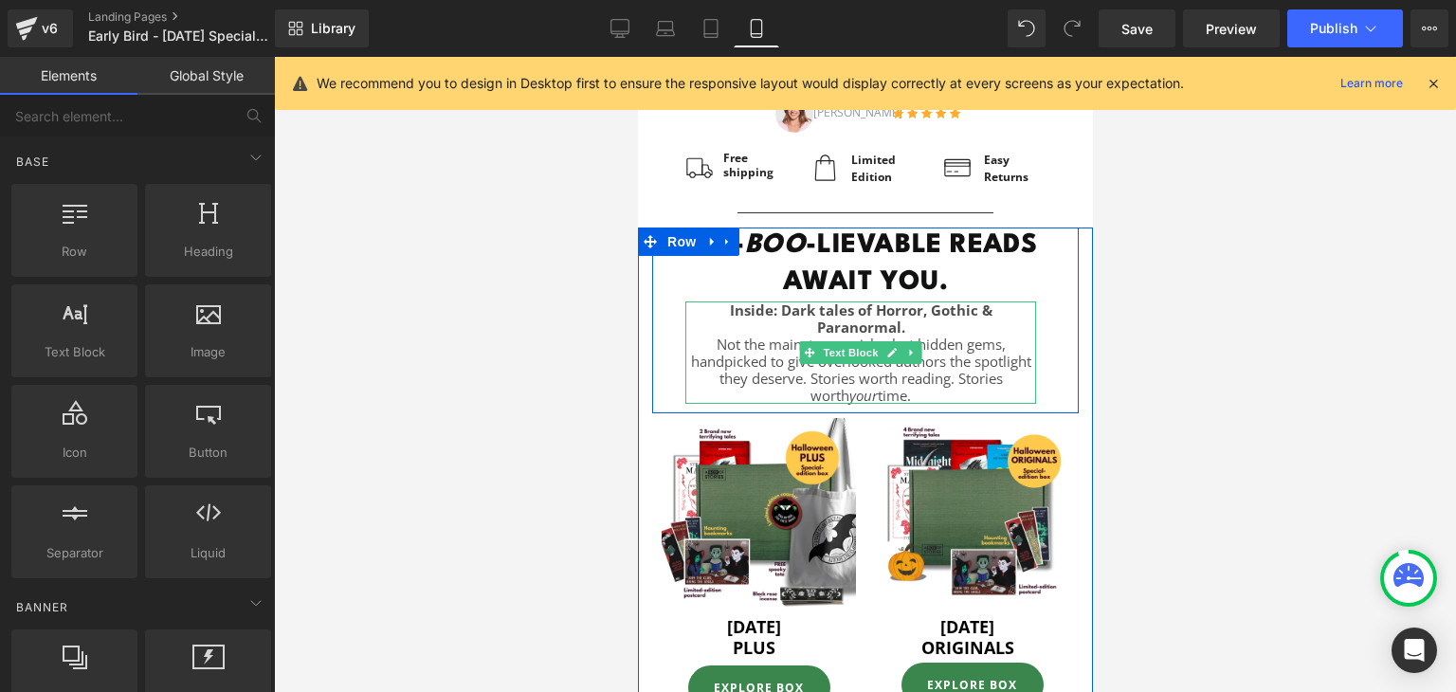
click at [930, 316] on strong "Inside: Dark tales of Horror, Gothic & Paranormal." at bounding box center [860, 318] width 262 height 36
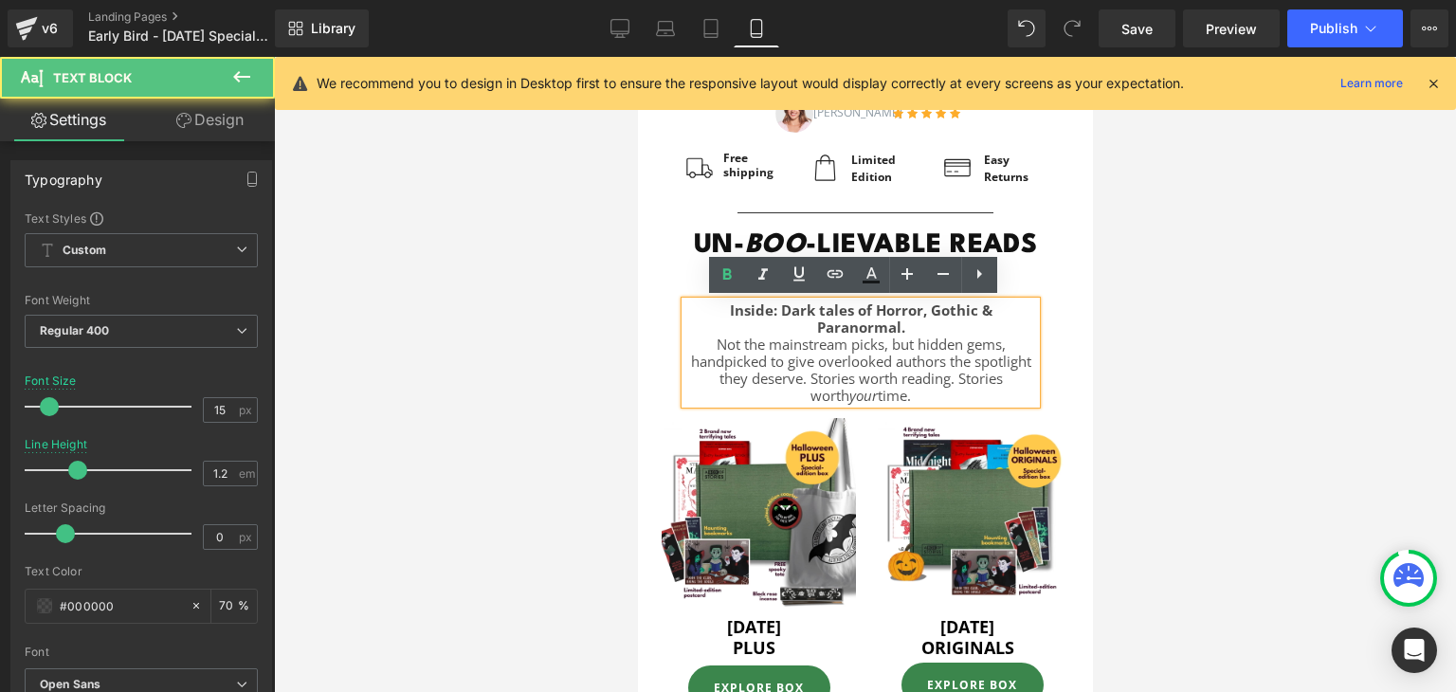
click at [1026, 329] on p "Inside: Dark tales of Horror, Gothic & Paranormal." at bounding box center [859, 318] width 351 height 34
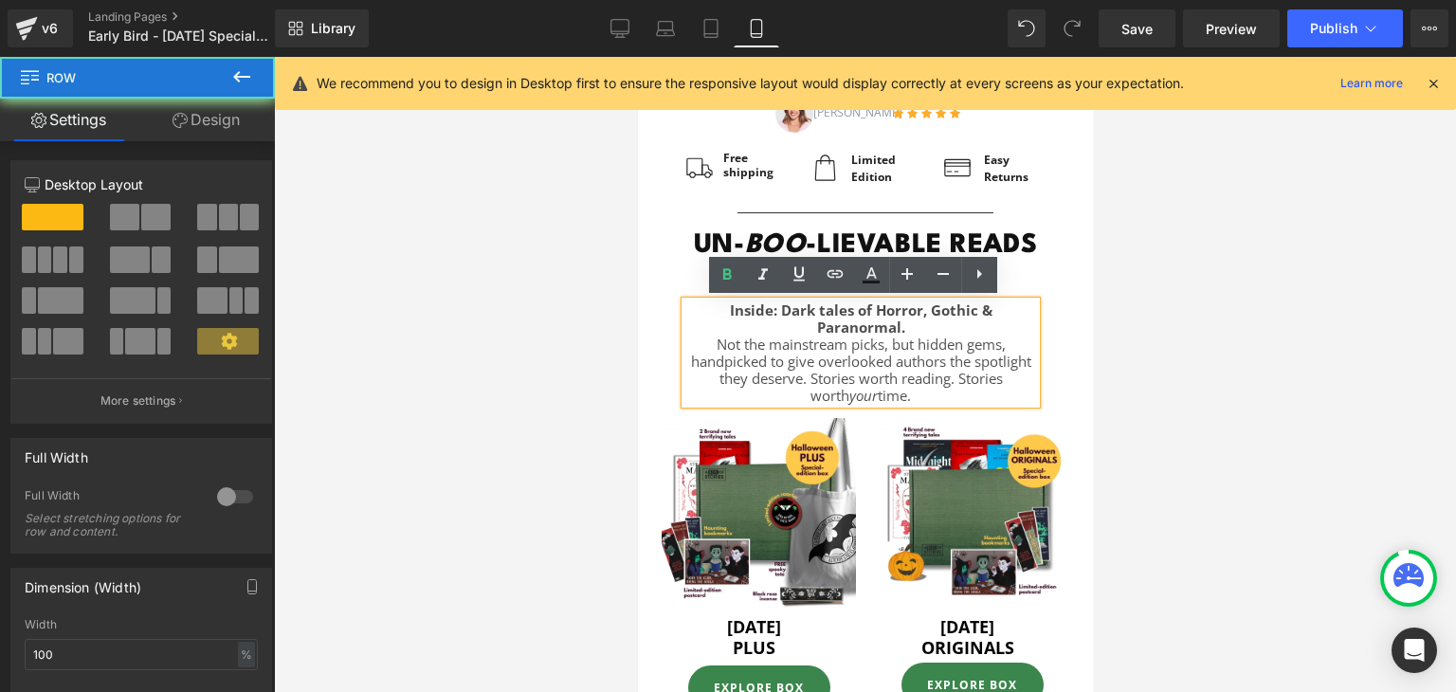
click at [1043, 329] on div "UN- BOO -LIEVABLE READS AWAIT YOU. Heading Inside: Dark tales of Horror, Gothic…" at bounding box center [864, 315] width 426 height 176
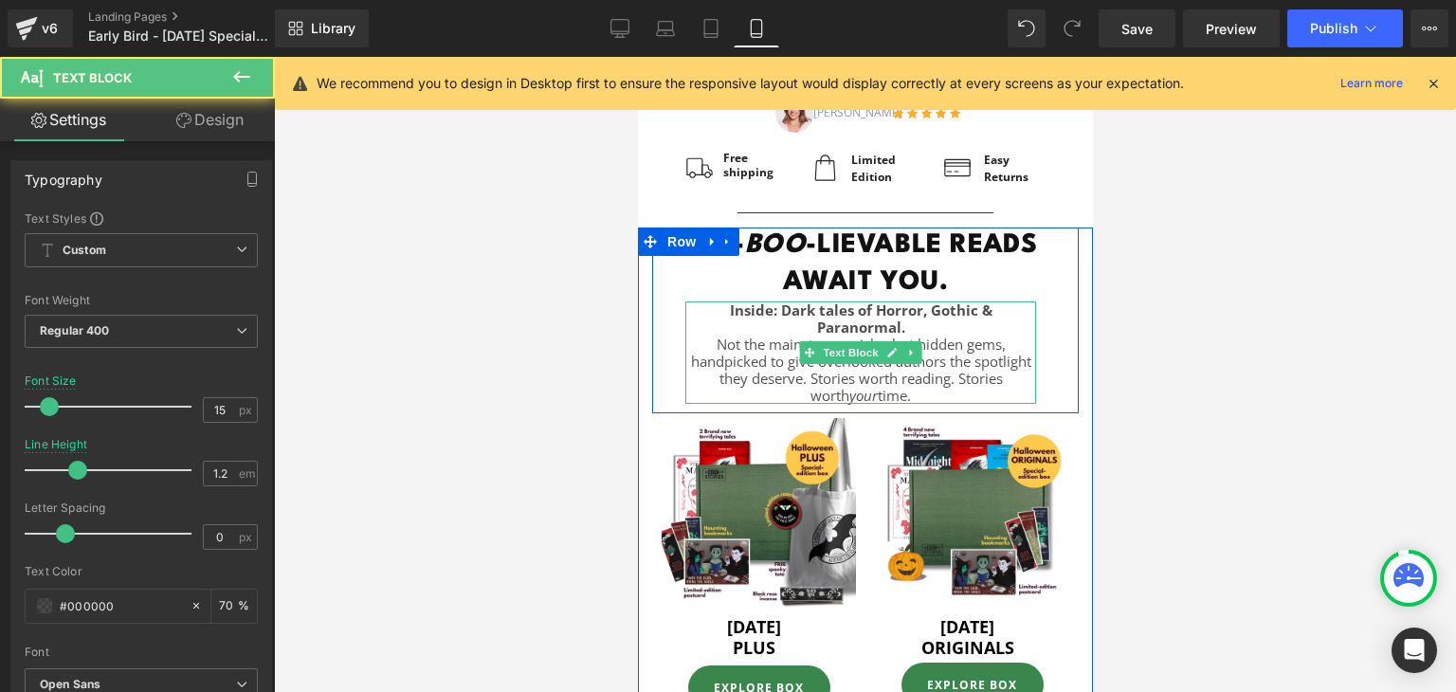
click at [1009, 332] on p "Inside: Dark tales of Horror, Gothic & Paranormal." at bounding box center [859, 318] width 351 height 34
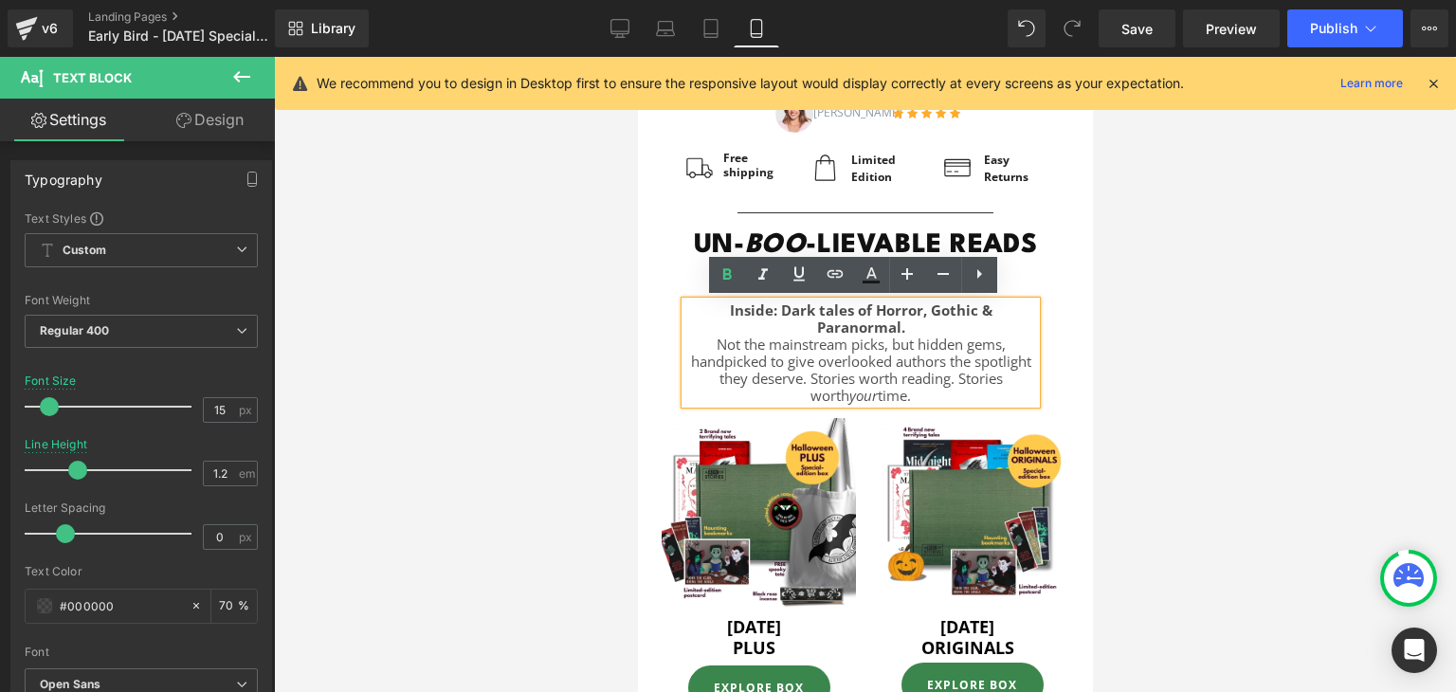
click at [1021, 293] on h1 "UN- BOO -LIEVABLE READS AWAIT YOU." at bounding box center [864, 264] width 398 height 74
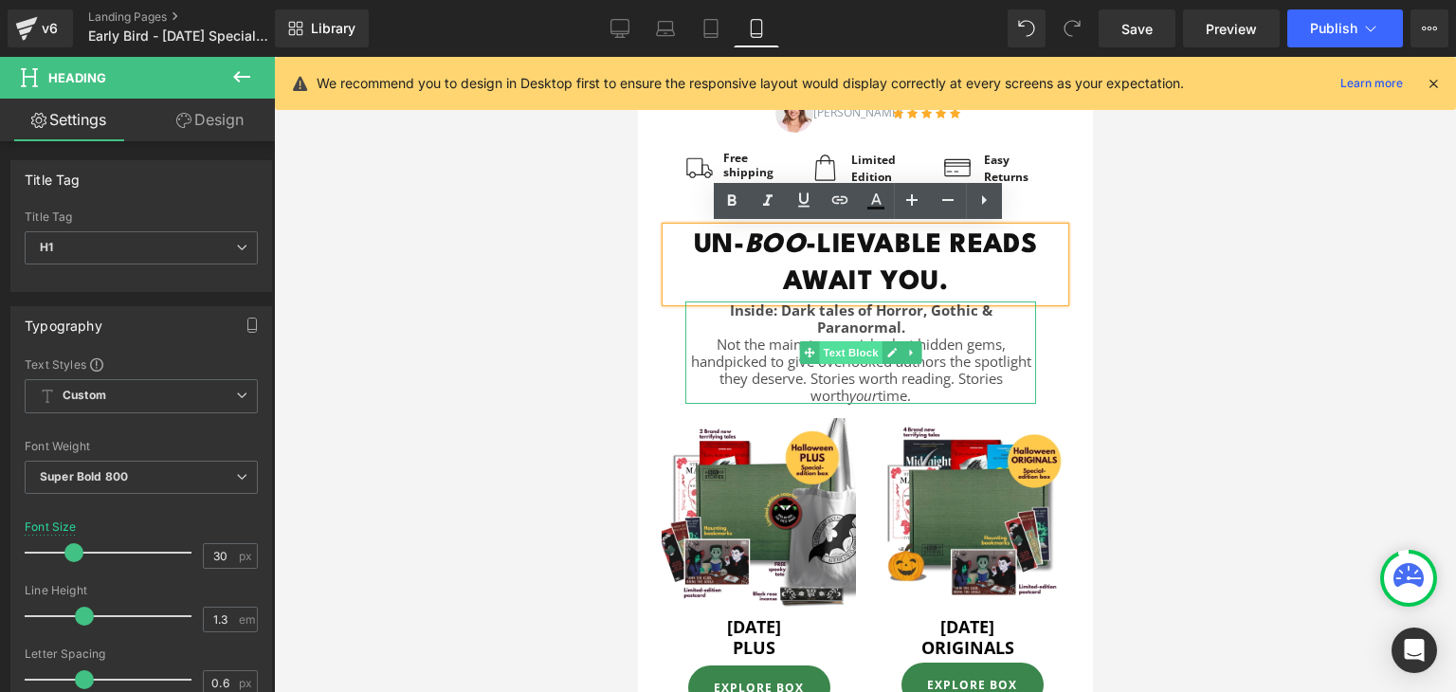
click at [860, 356] on span "Text Block" at bounding box center [849, 352] width 63 height 23
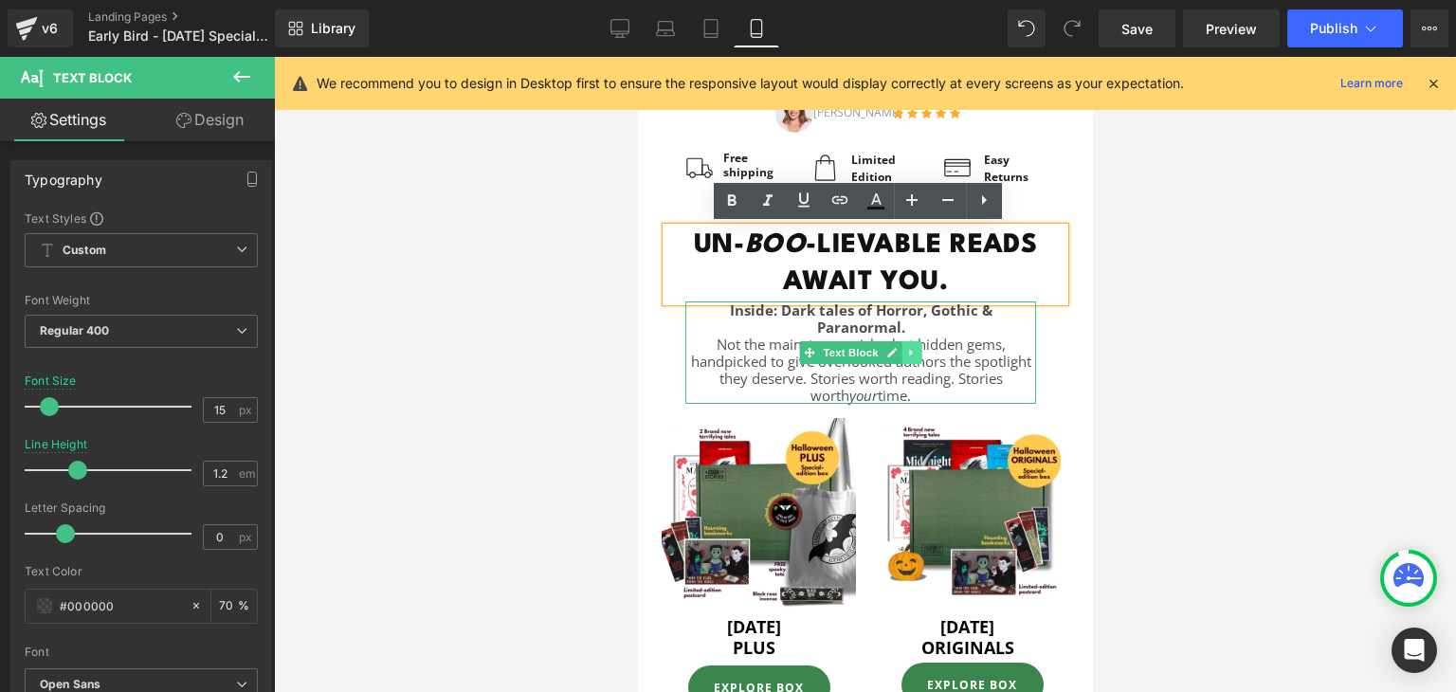
click at [905, 347] on icon at bounding box center [910, 352] width 10 height 11
click at [1030, 360] on div at bounding box center [1032, 352] width 5 height 102
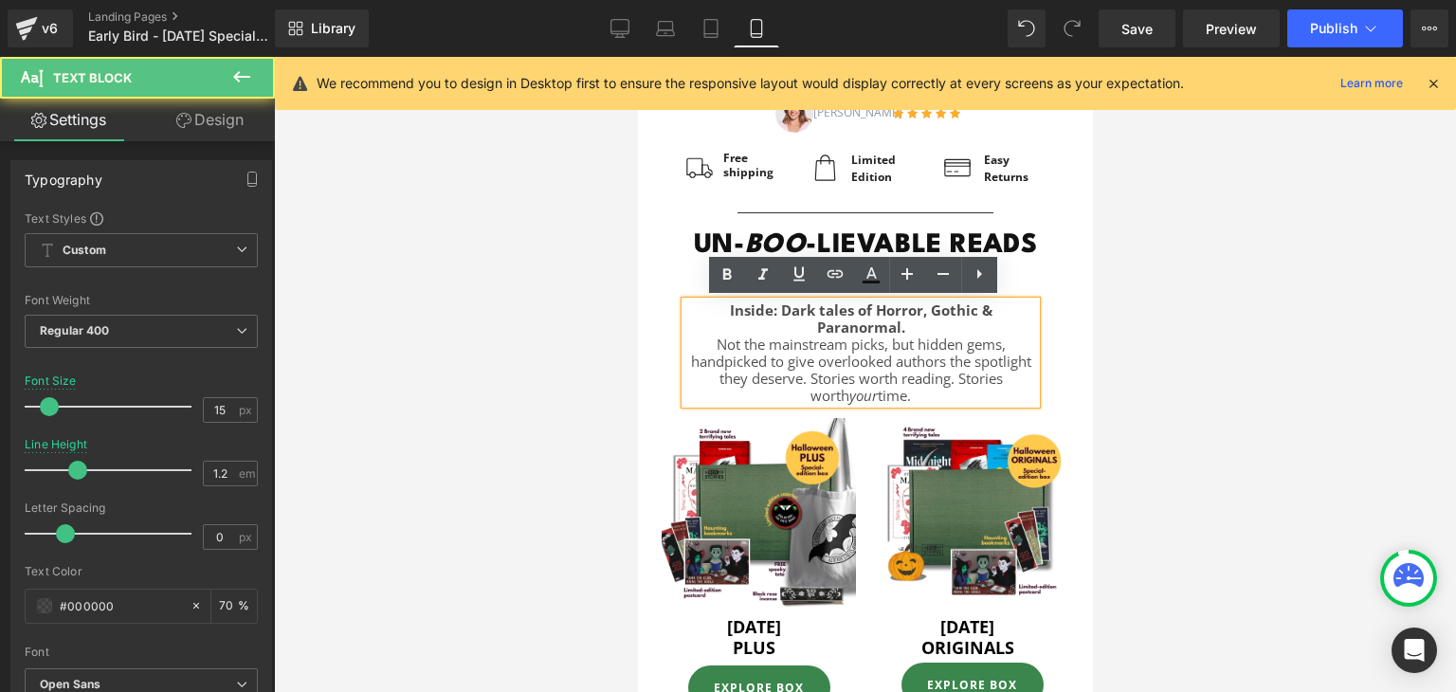
click at [1024, 360] on p "Not the mainstream picks, but hidden gems, handpicked to give overlooked author…" at bounding box center [859, 369] width 351 height 68
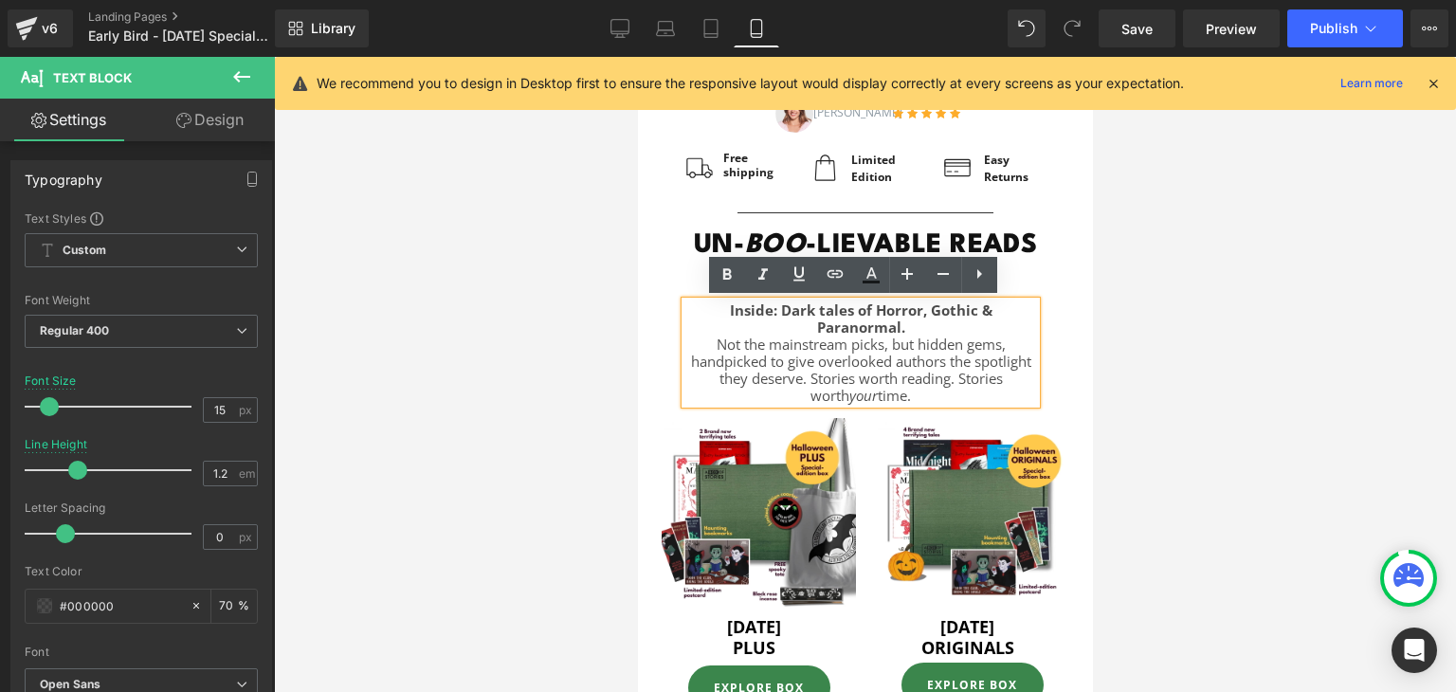
click at [1035, 353] on div "UN- BOO -LIEVABLE READS AWAIT YOU. Heading Inside: Dark tales of Horror, Gothic…" at bounding box center [864, 315] width 426 height 176
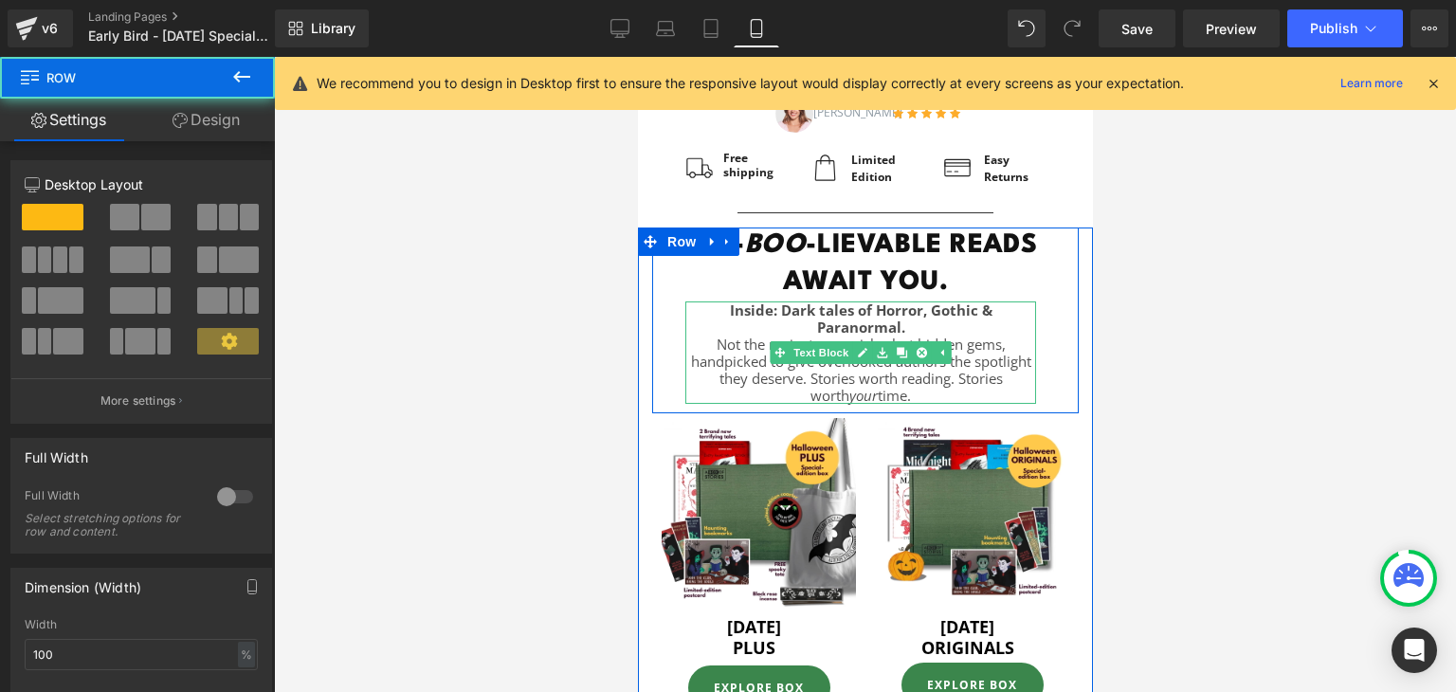
click at [1017, 347] on p "Not the mainstream picks, but hidden gems, handpicked to give overlooked author…" at bounding box center [859, 369] width 351 height 68
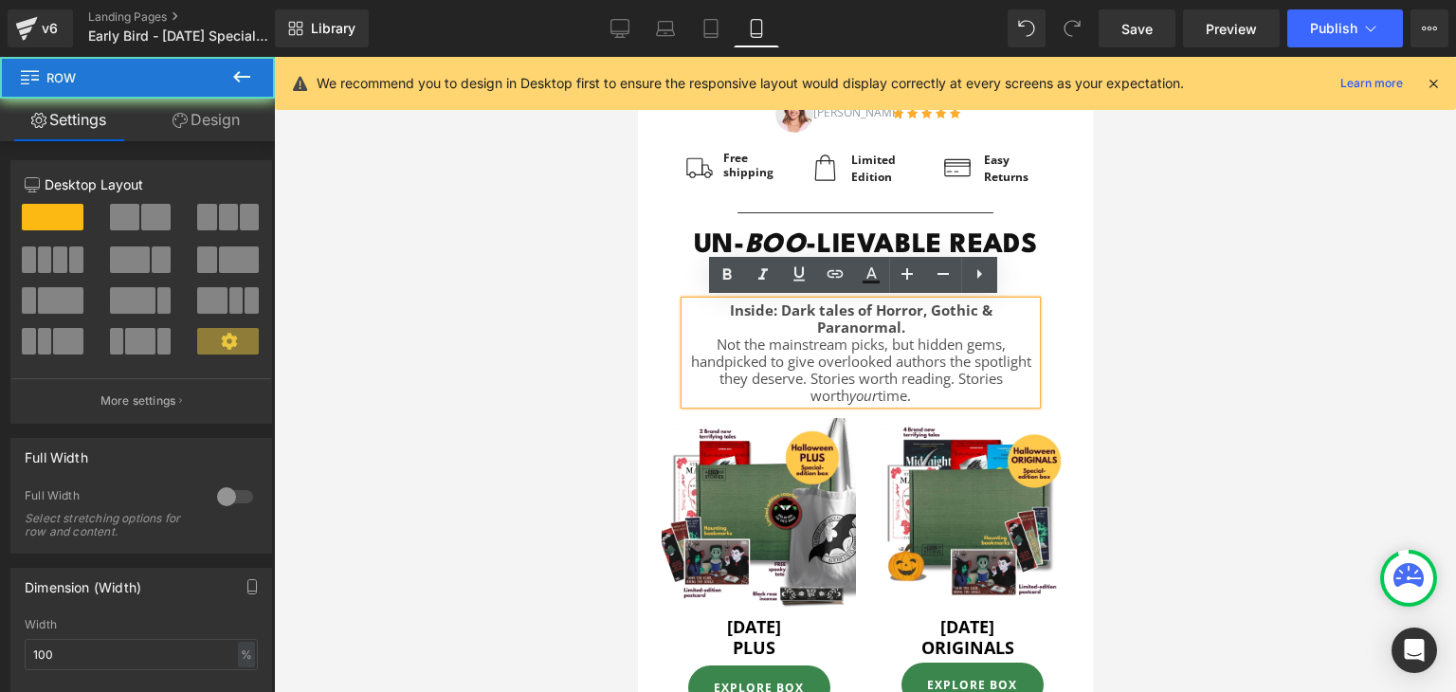
click at [1036, 338] on div "UN- BOO -LIEVABLE READS AWAIT YOU. Heading Inside: Dark tales of Horror, Gothic…" at bounding box center [864, 315] width 426 height 176
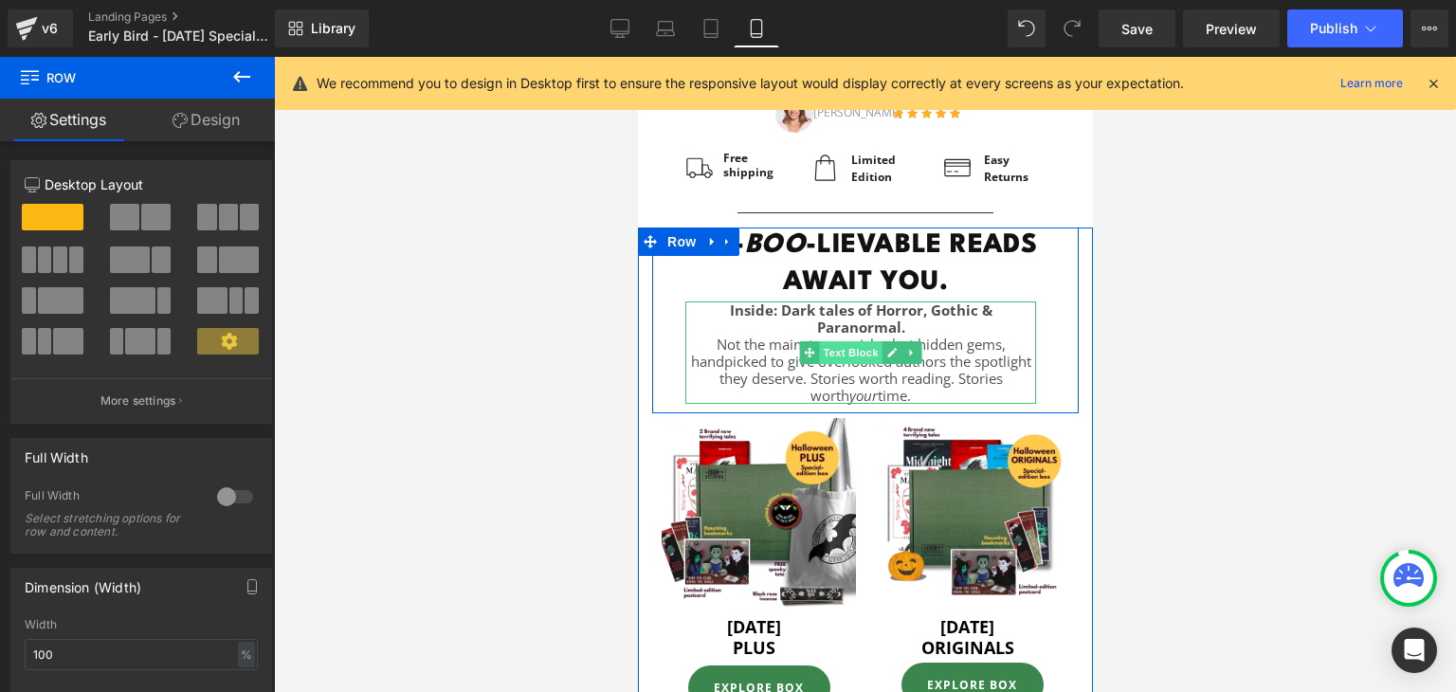
click at [826, 353] on span "Text Block" at bounding box center [849, 352] width 63 height 23
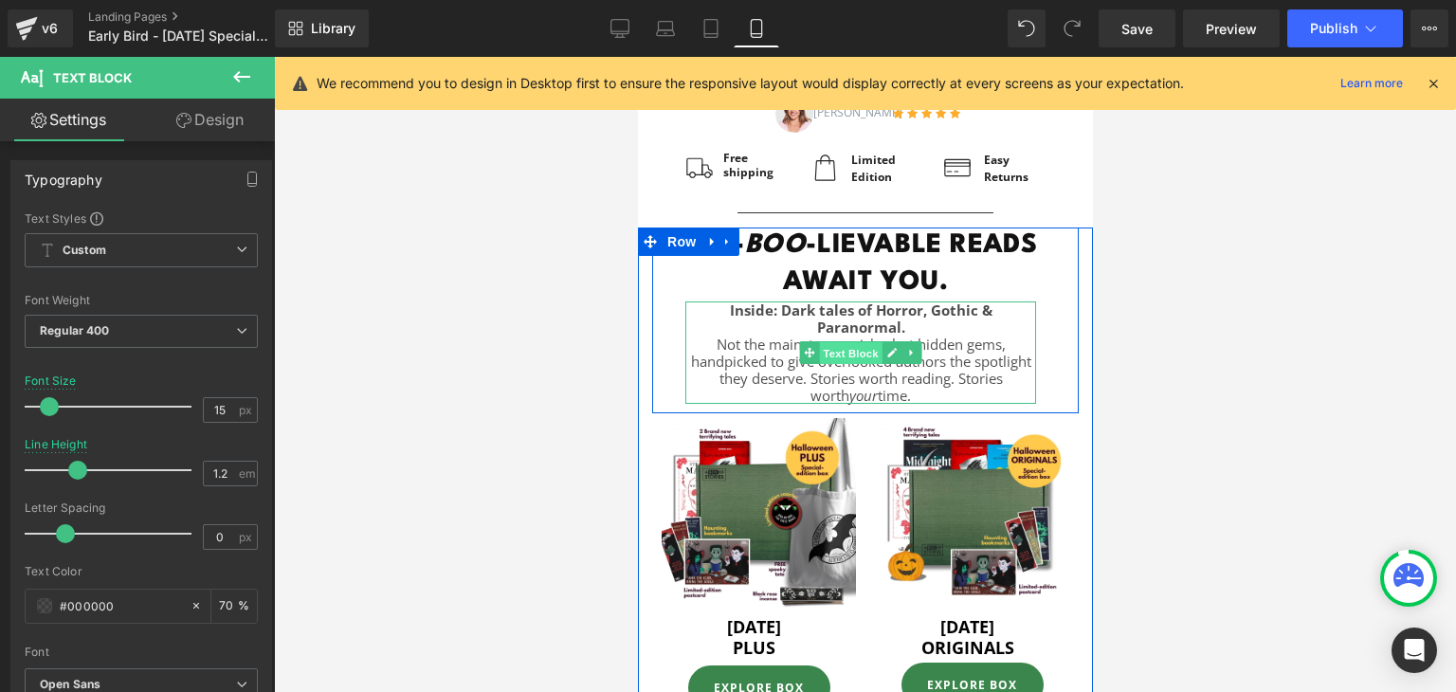
click at [839, 349] on span "Text Block" at bounding box center [849, 353] width 63 height 23
click at [1034, 331] on div at bounding box center [1034, 352] width 1 height 102
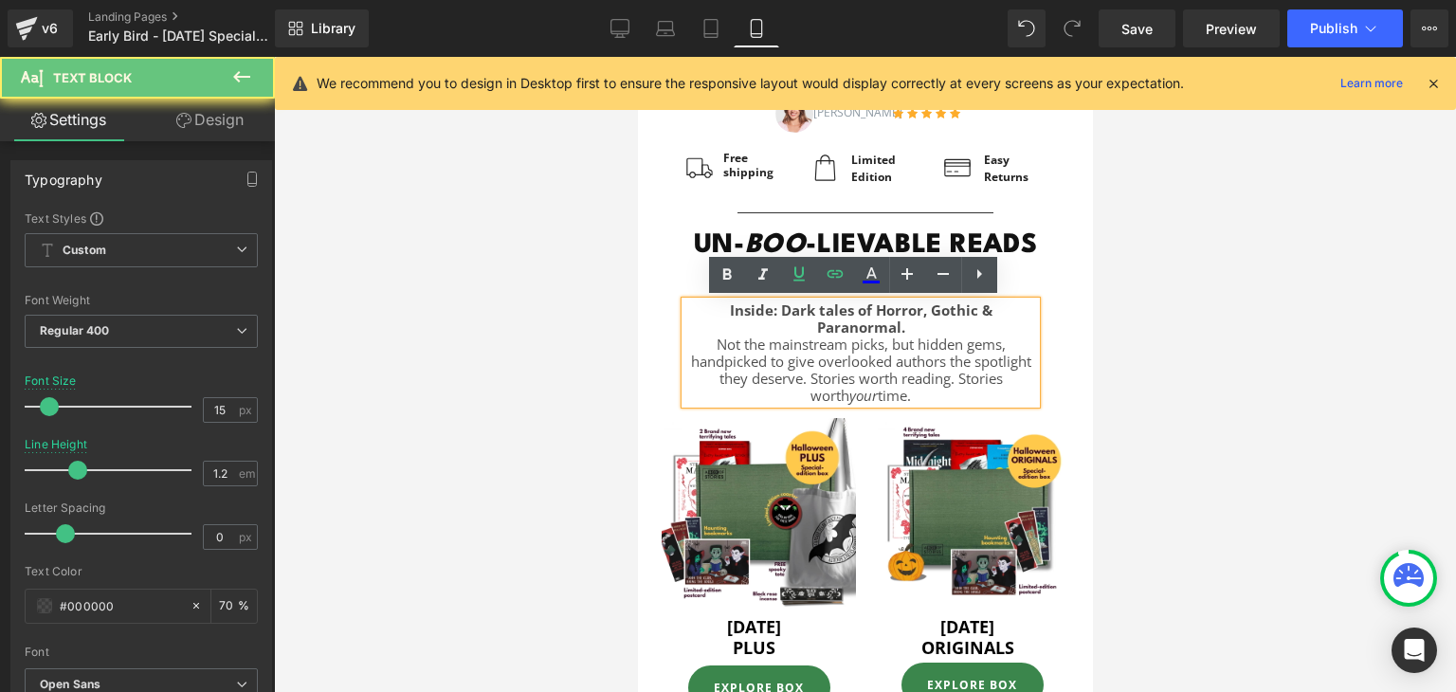
click at [1038, 331] on div "UN- BOO -LIEVABLE READS AWAIT YOU. Heading Inside: Dark tales of Horror, Gothic…" at bounding box center [864, 315] width 426 height 176
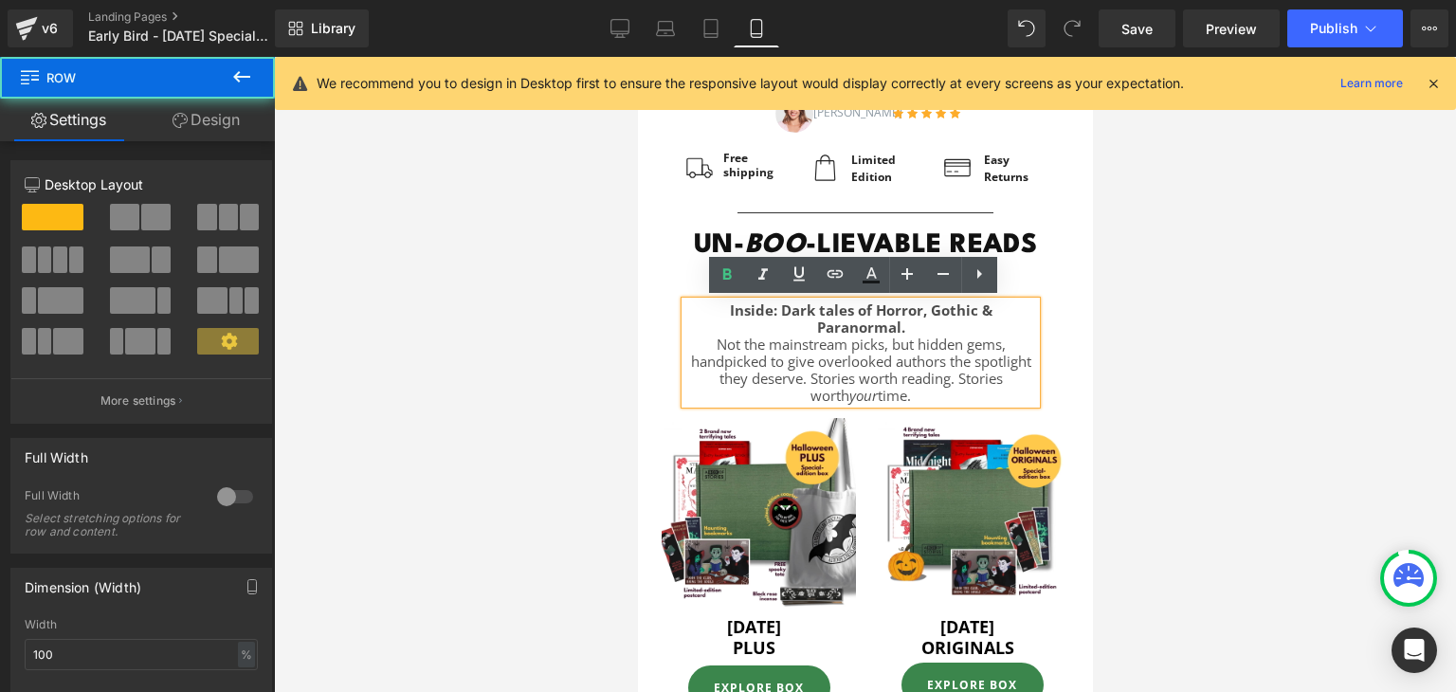
click at [1038, 331] on div "UN- BOO -LIEVABLE READS AWAIT YOU. Heading Inside: Dark tales of Horror, Gothic…" at bounding box center [864, 315] width 426 height 176
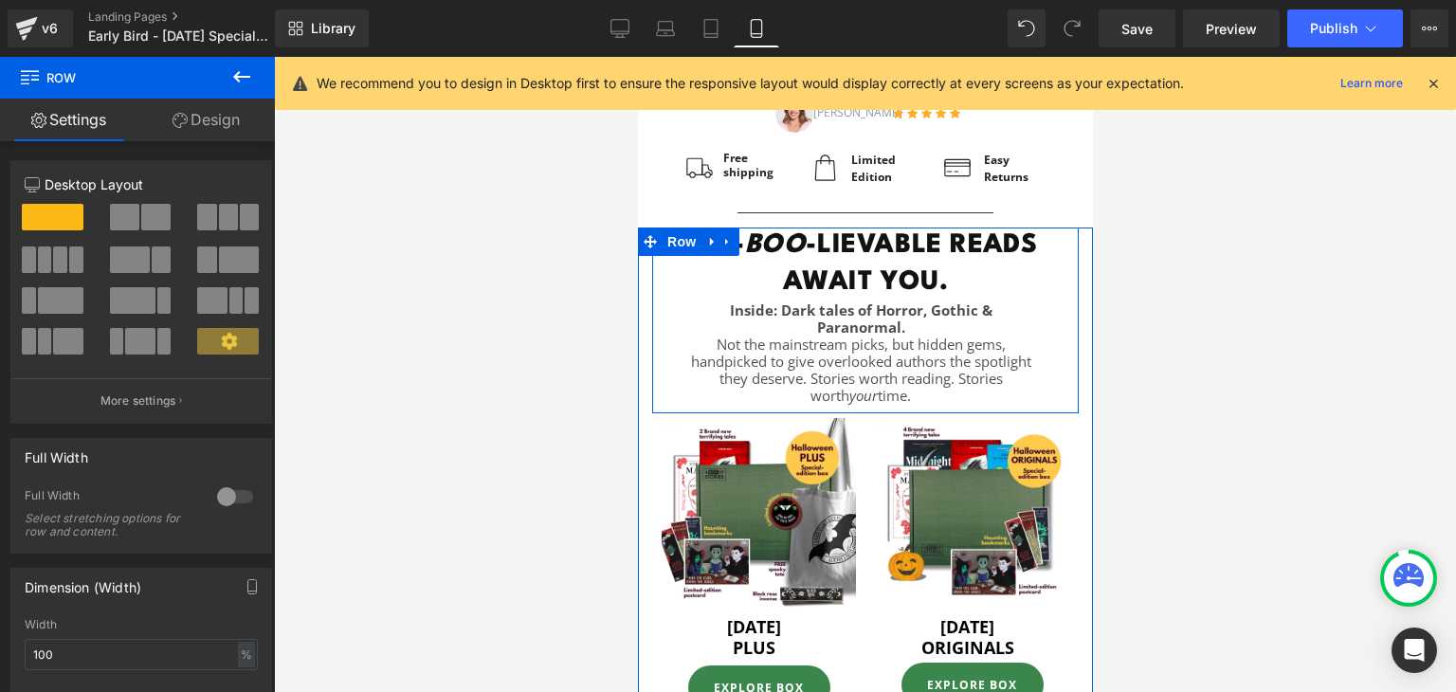
click at [1034, 331] on div "UN- BOO -LIEVABLE READS AWAIT YOU. Heading Inside: Dark tales of Horror, Gothic…" at bounding box center [864, 315] width 426 height 176
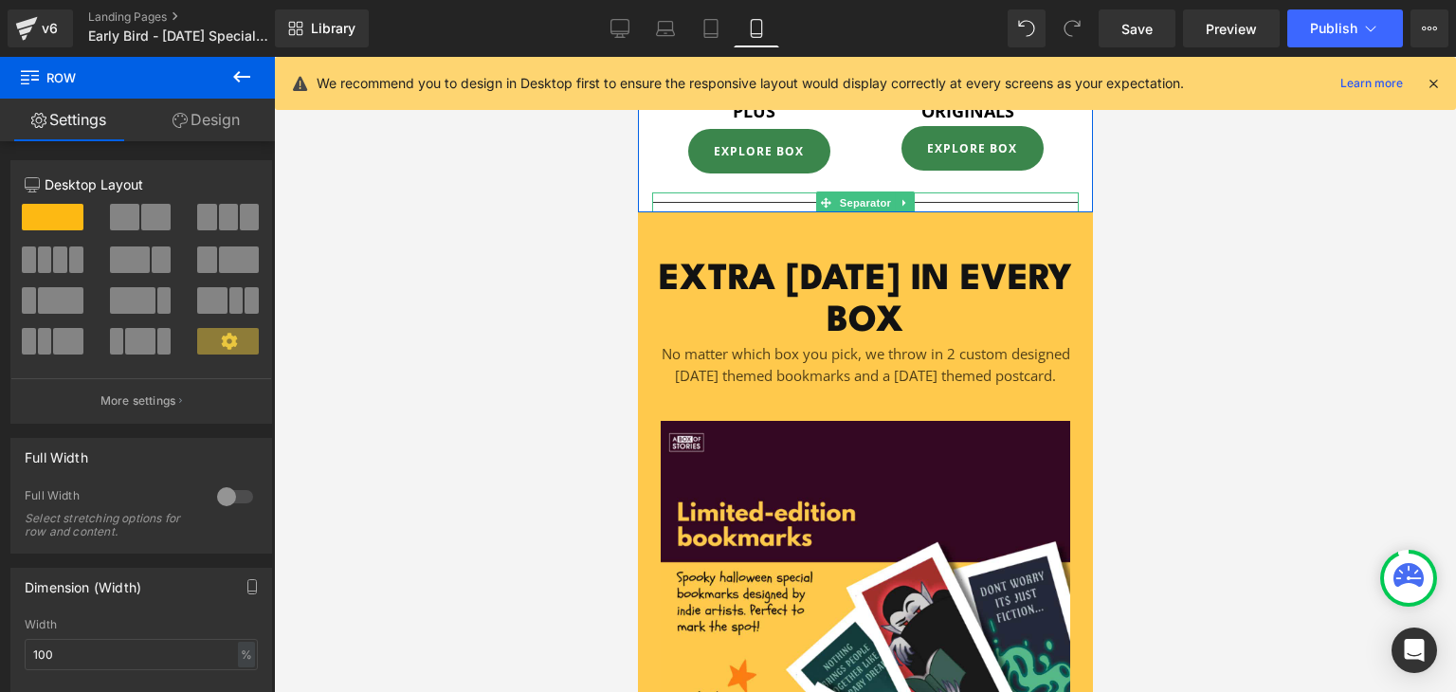
scroll to position [1488, 0]
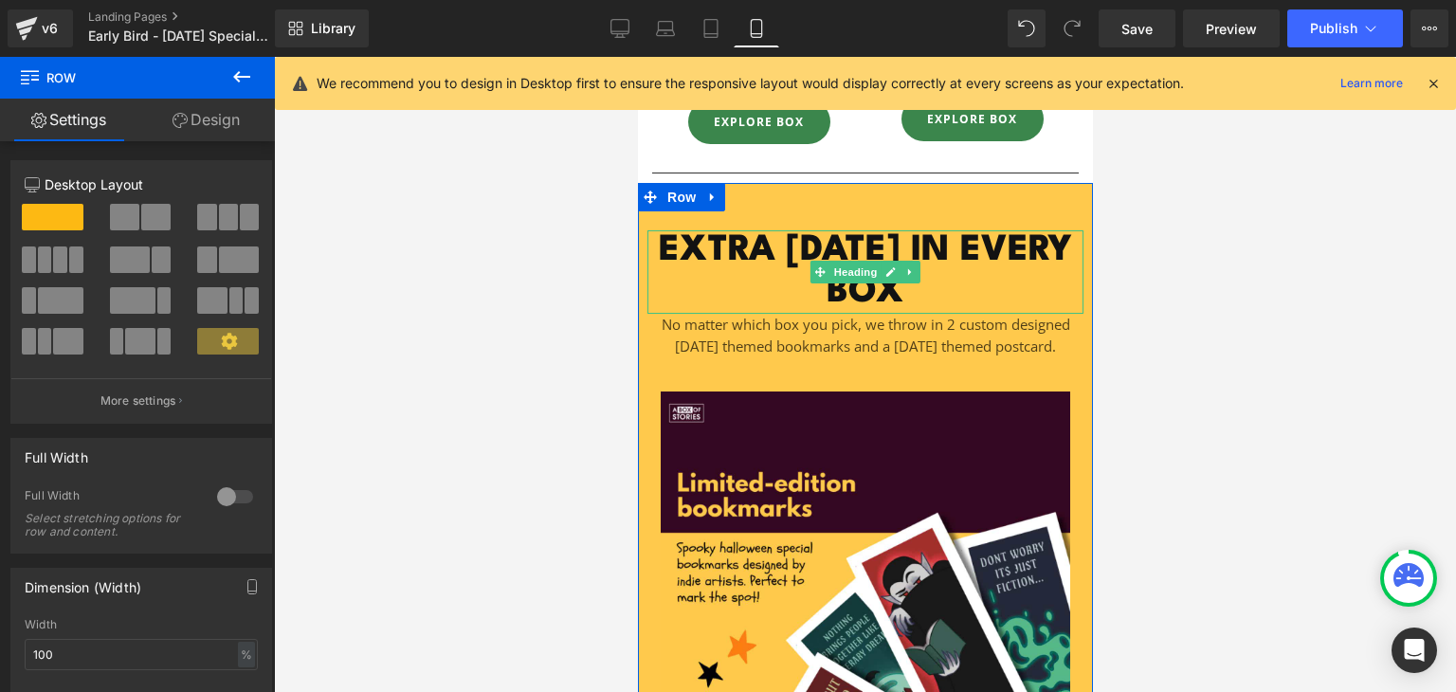
click at [949, 247] on h3 "EXTRA [DATE] IN EVERY BOX" at bounding box center [864, 271] width 436 height 83
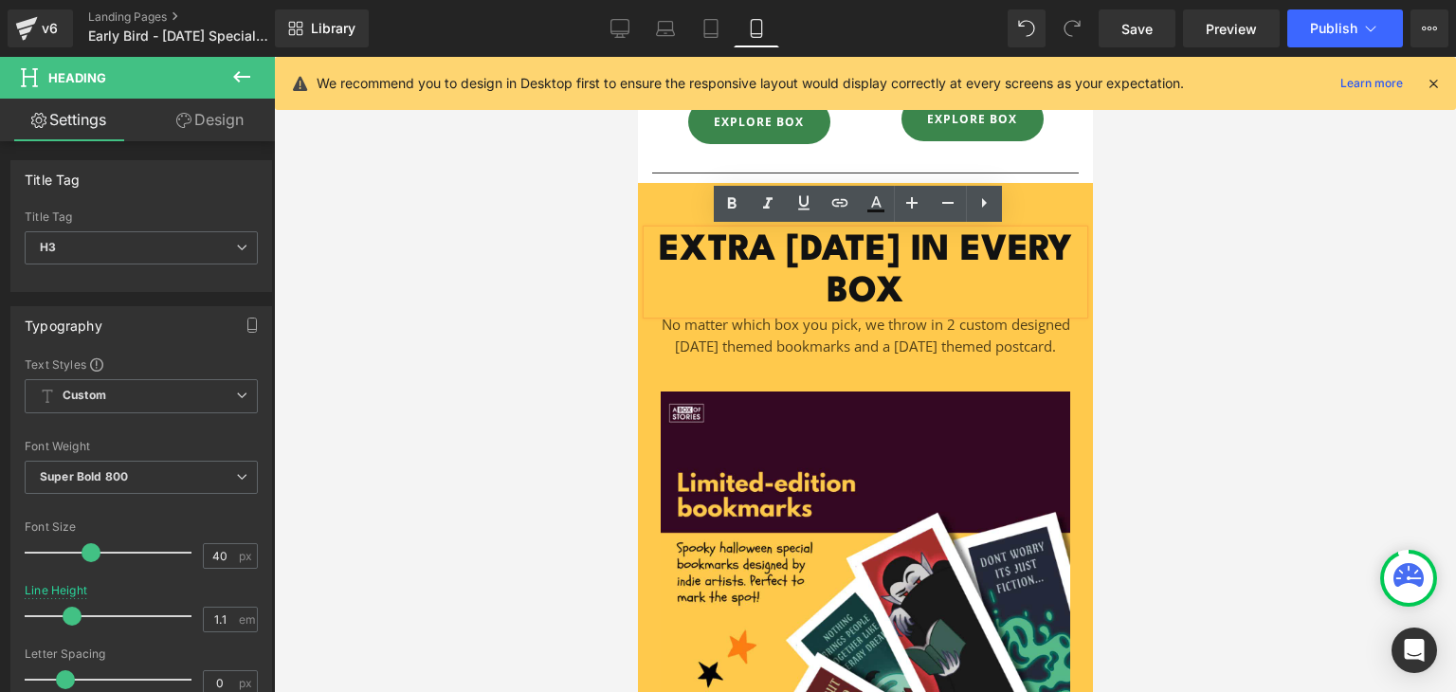
click at [953, 280] on h3 "EXTRA [DATE] IN EVERY BOX" at bounding box center [864, 271] width 436 height 83
drag, startPoint x: 953, startPoint y: 280, endPoint x: 663, endPoint y: 239, distance: 293.0
click at [663, 239] on h3 "EXTRA [DATE] IN EVERY BOX" at bounding box center [864, 271] width 436 height 83
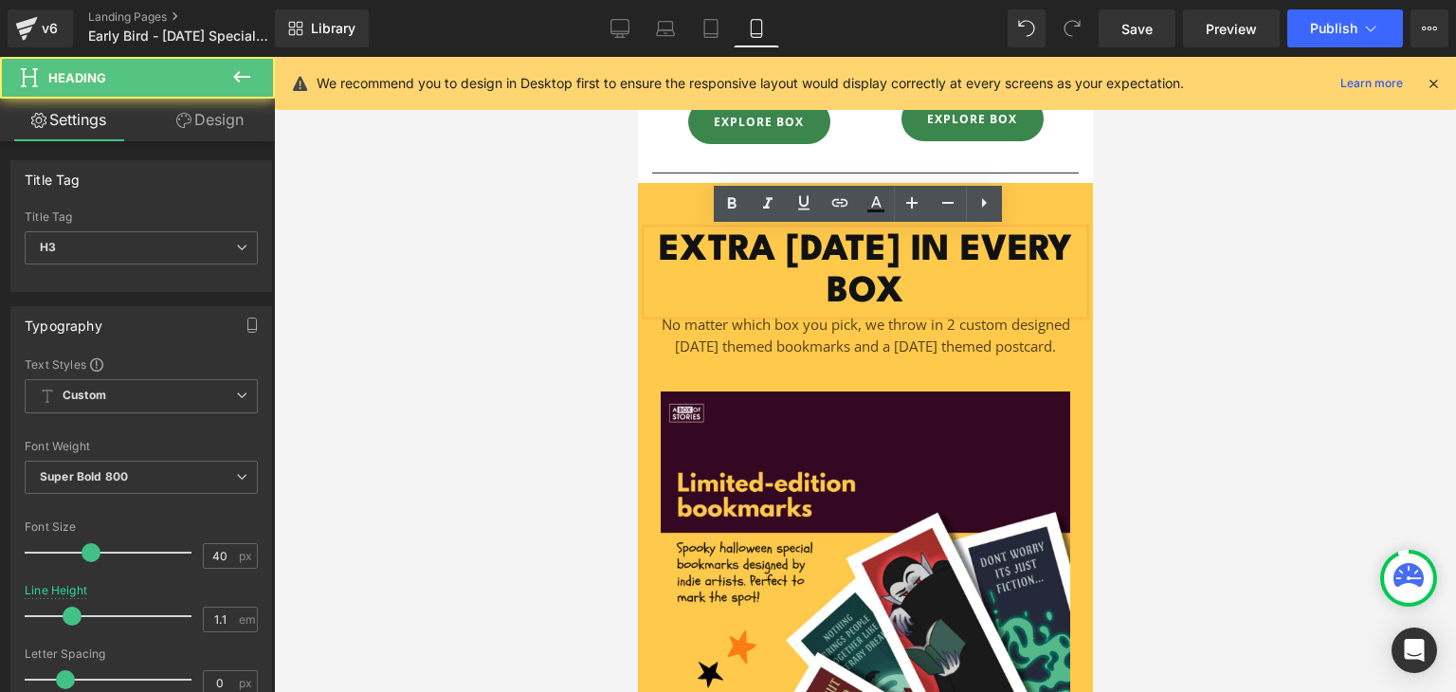
click at [820, 274] on h3 "EXTRA [DATE] IN EVERY BOX" at bounding box center [864, 271] width 436 height 83
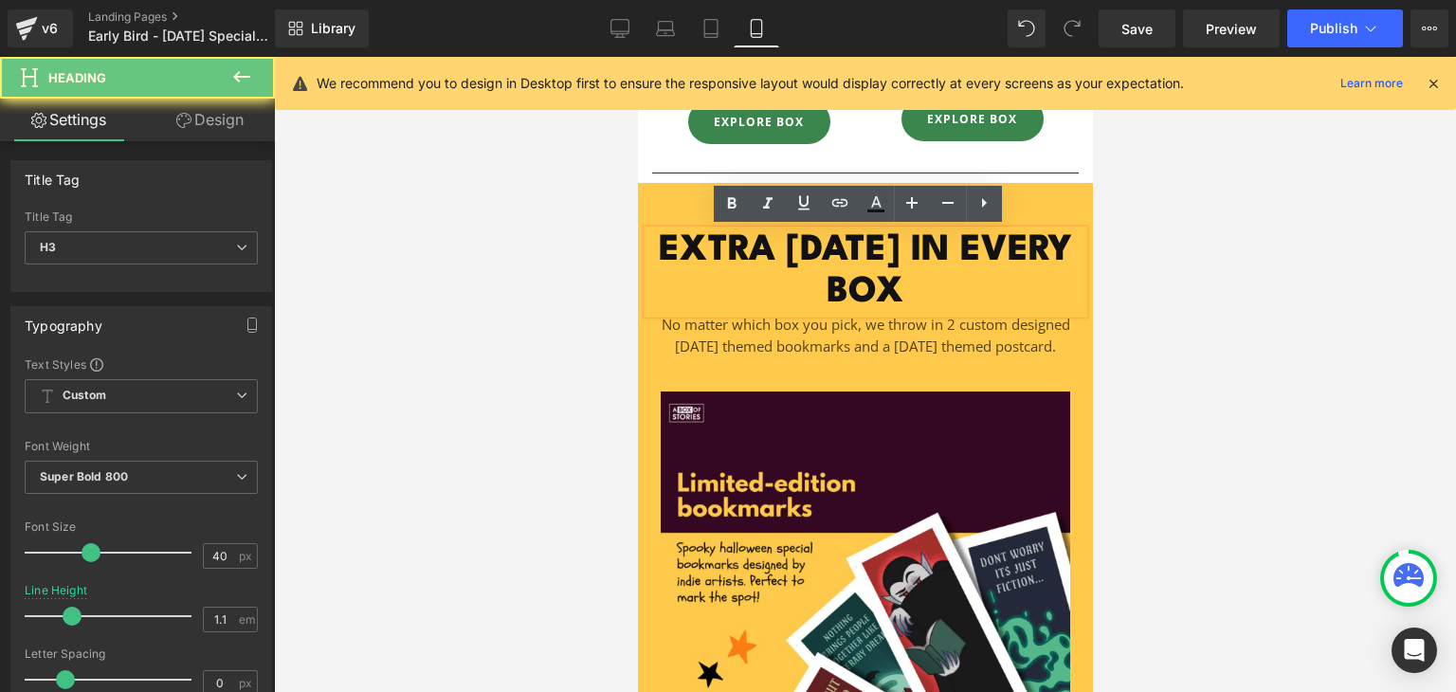
click at [865, 251] on h3 "EXTRA [DATE] IN EVERY BOX" at bounding box center [864, 271] width 436 height 83
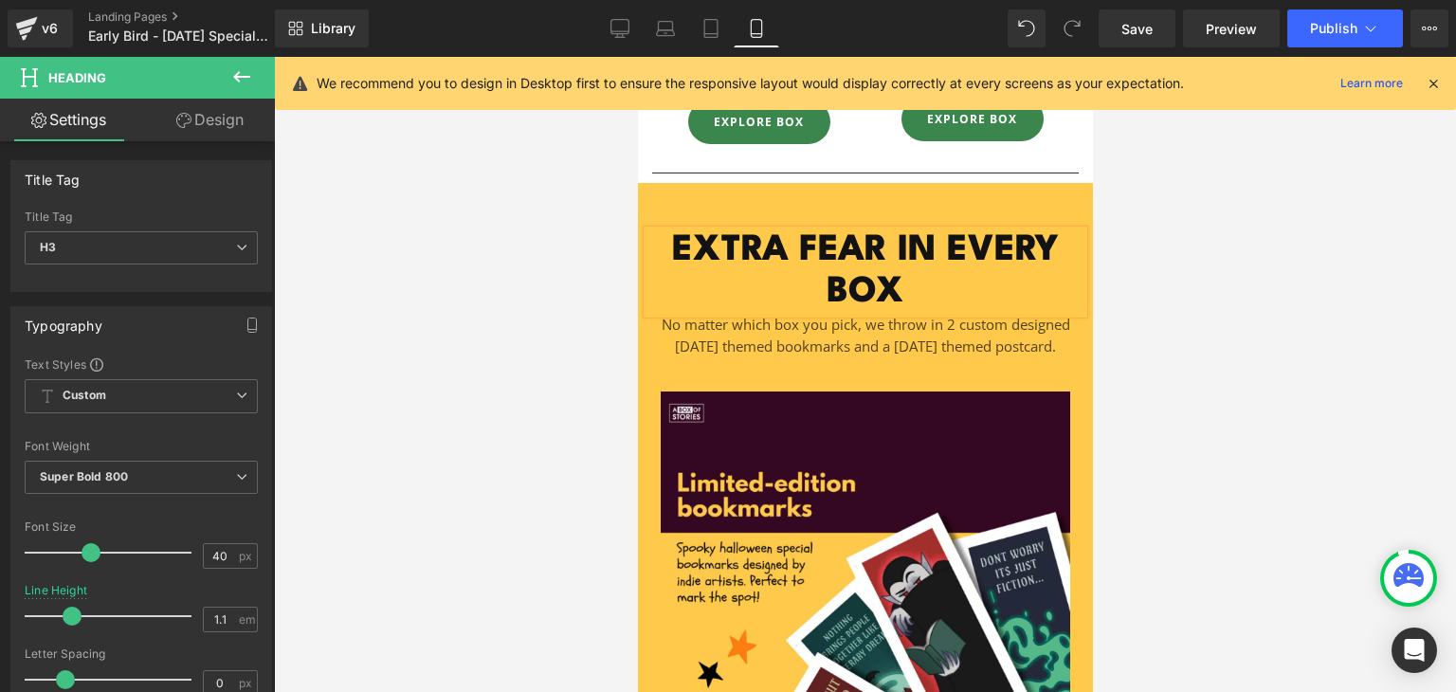
drag, startPoint x: 919, startPoint y: 295, endPoint x: 908, endPoint y: 281, distance: 17.5
click at [908, 281] on h3 "EXTRA FEAR IN EVERY BOX" at bounding box center [864, 271] width 436 height 83
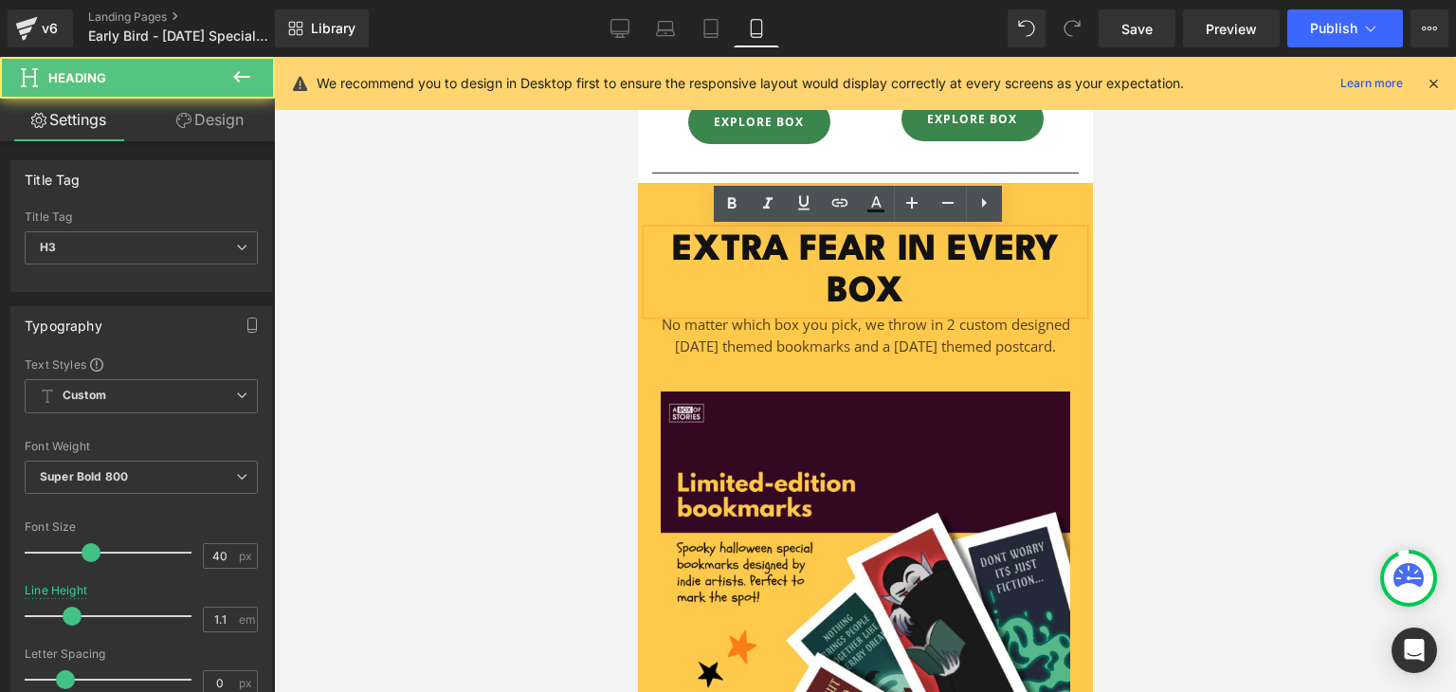
click at [908, 281] on h3 "EXTRA FEAR IN EVERY BOX" at bounding box center [864, 271] width 436 height 83
click at [918, 349] on p "No matter which box you pick, we throw in 2 custom designed [DATE] themed bookm…" at bounding box center [864, 335] width 417 height 43
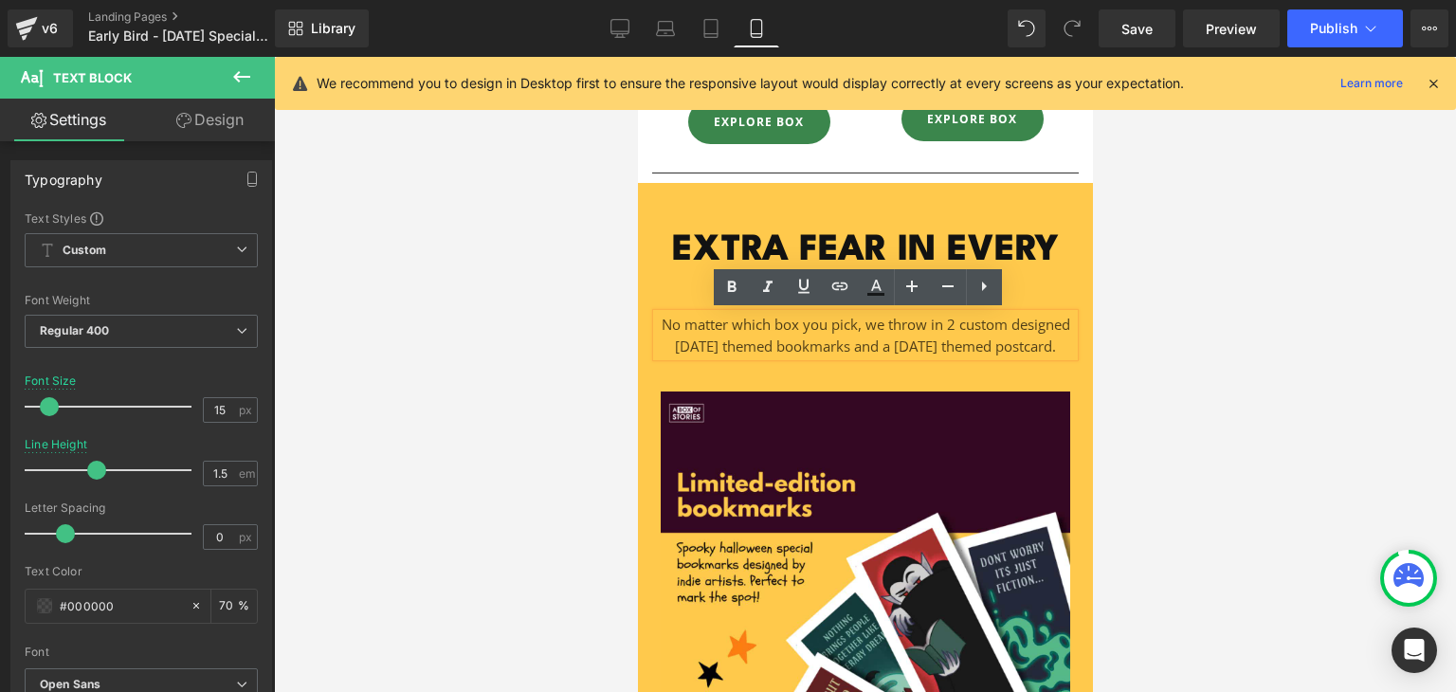
drag, startPoint x: 937, startPoint y: 358, endPoint x: 652, endPoint y: 325, distance: 287.2
click at [656, 325] on p "No matter which box you pick, we throw in 2 custom designed [DATE] themed bookm…" at bounding box center [864, 335] width 417 height 43
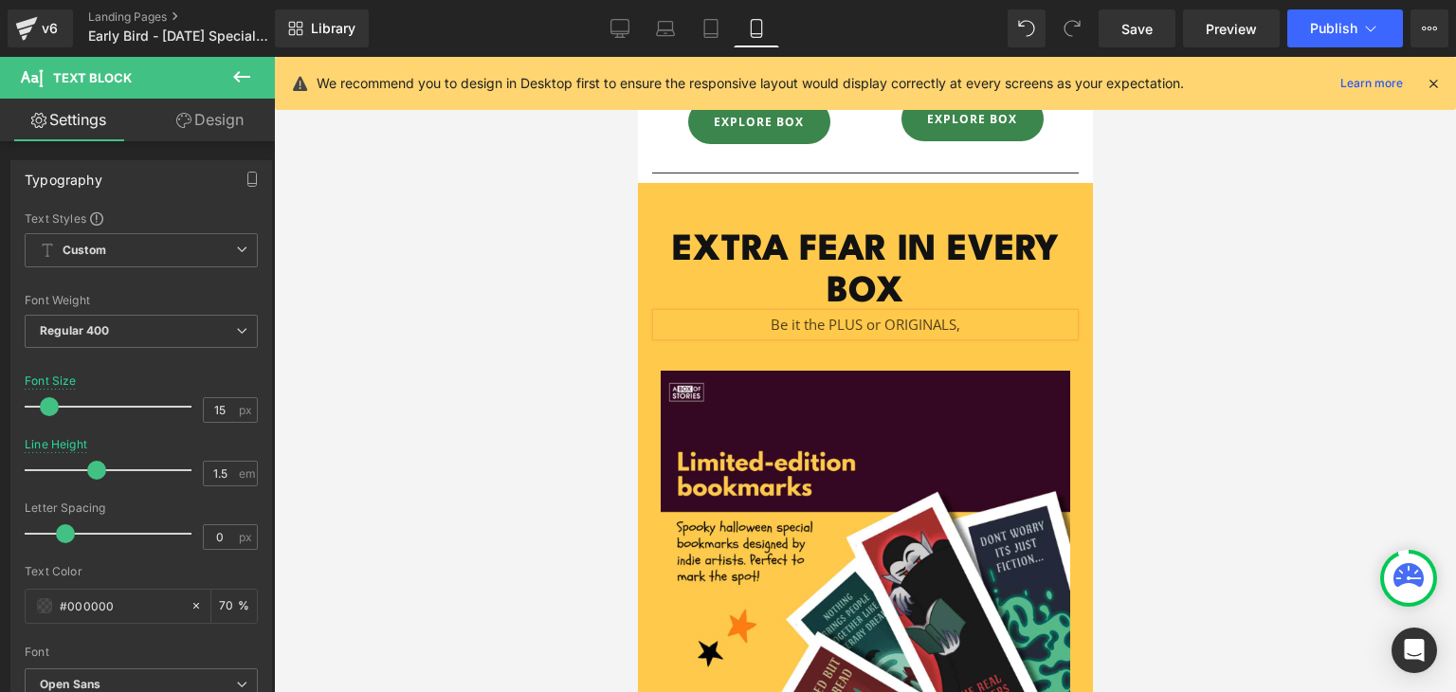
drag, startPoint x: 971, startPoint y: 329, endPoint x: 759, endPoint y: 321, distance: 212.4
click at [759, 321] on p "Be it the PLUS or ORIGINALS," at bounding box center [864, 325] width 417 height 22
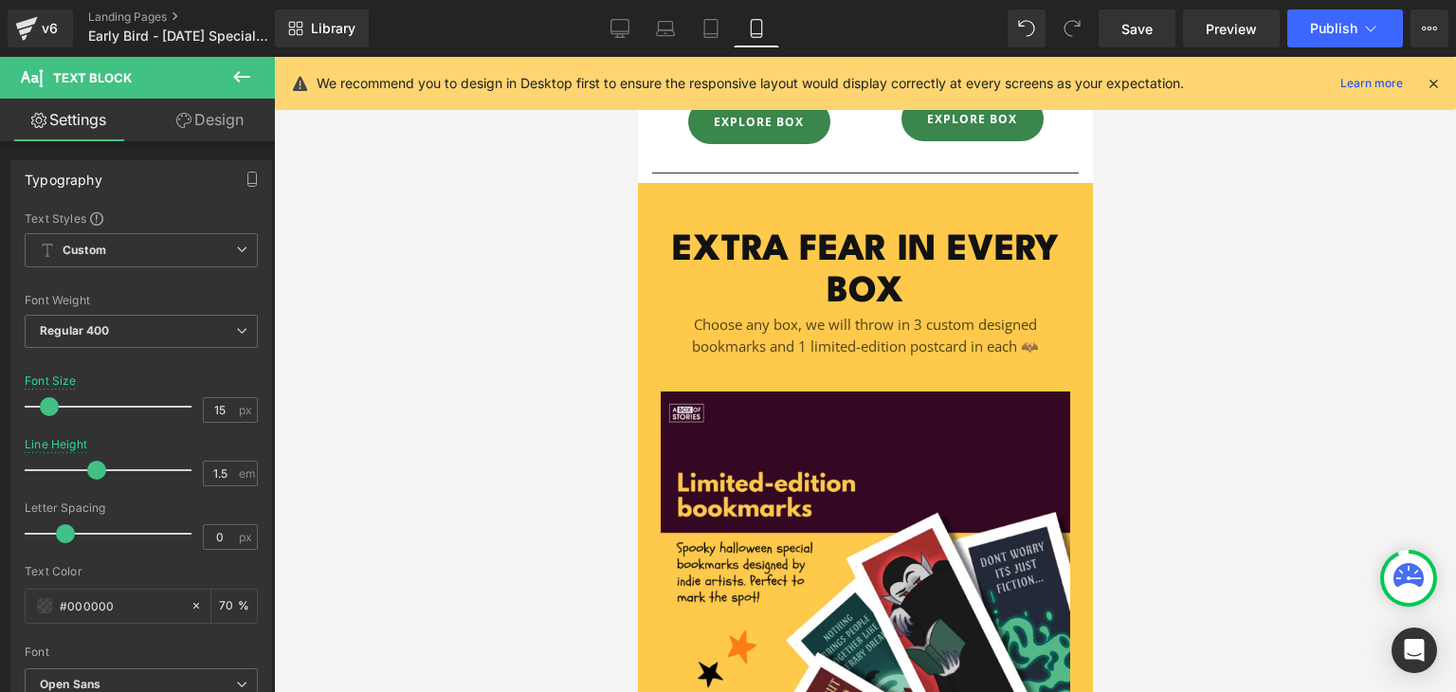
click at [1169, 322] on div at bounding box center [865, 374] width 1182 height 635
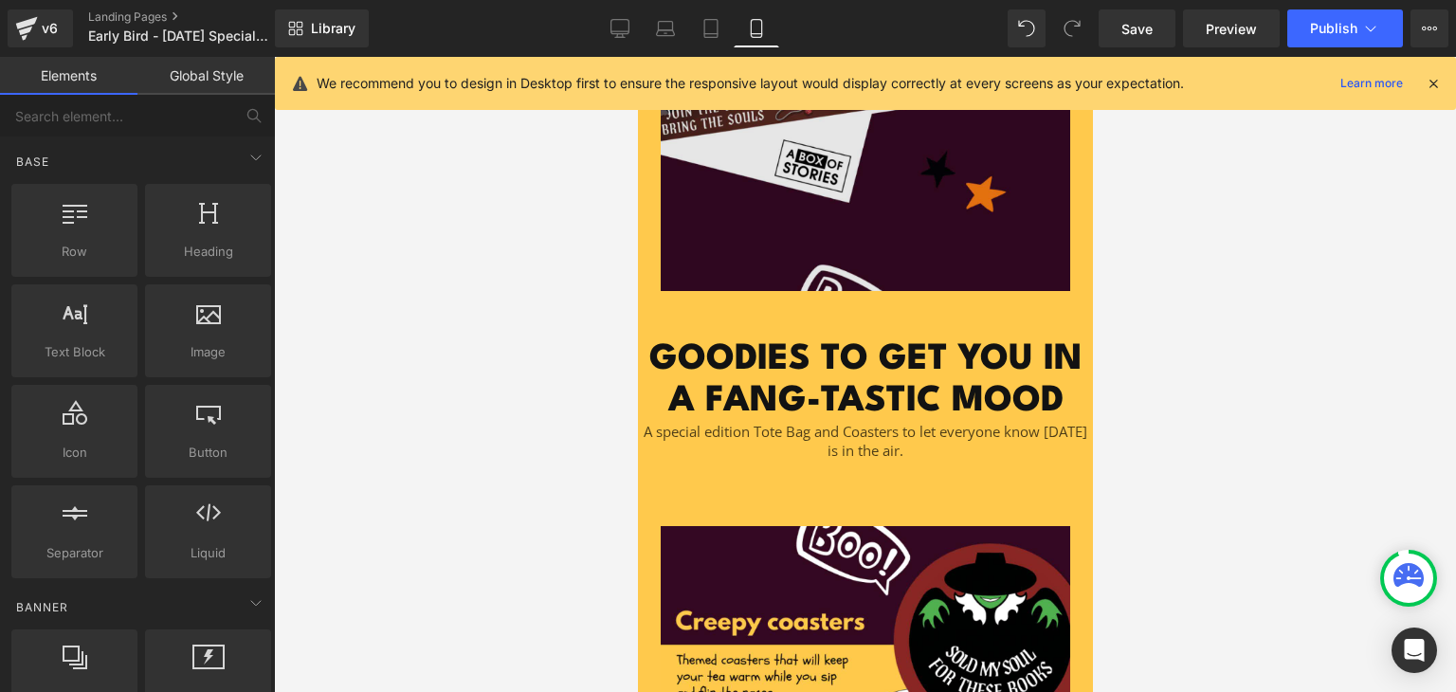
scroll to position [2413, 0]
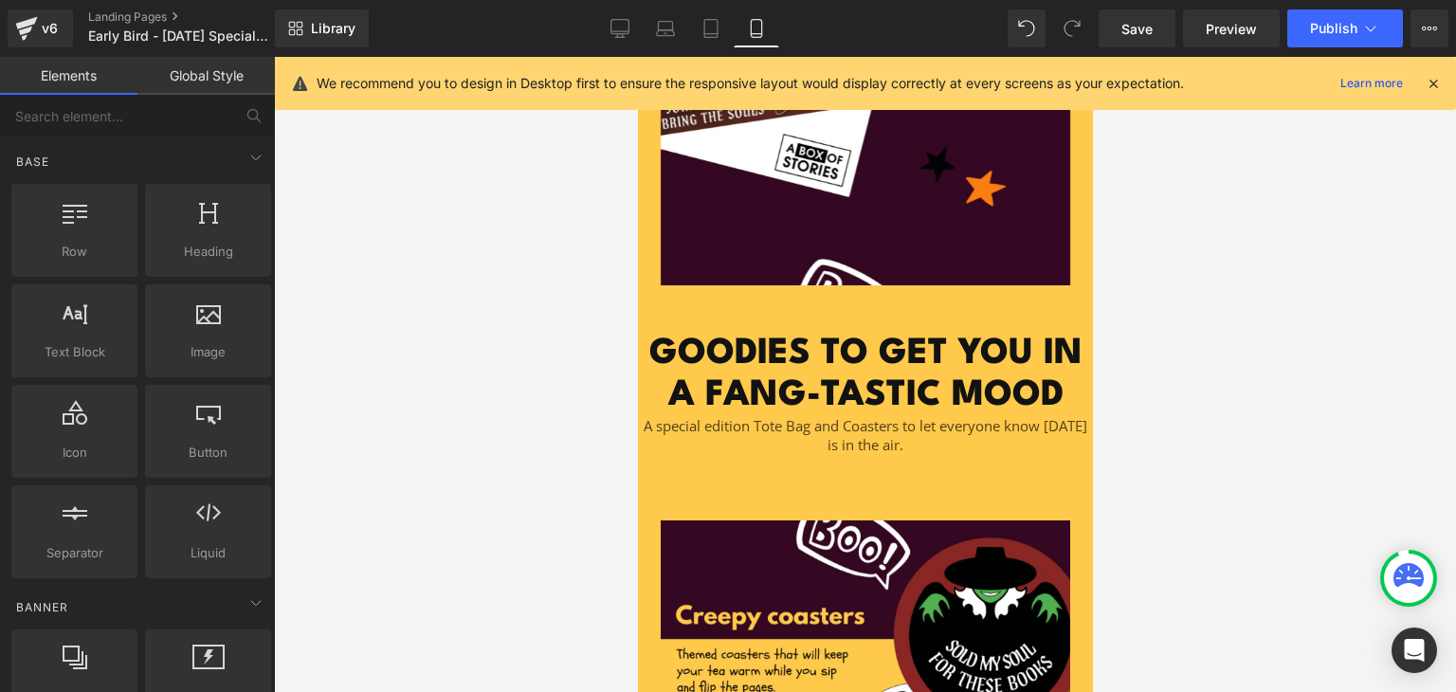
click at [744, 382] on h3 "GOODIES TO GET YOU IN A FANG-TASTIC MOOD" at bounding box center [864, 375] width 455 height 83
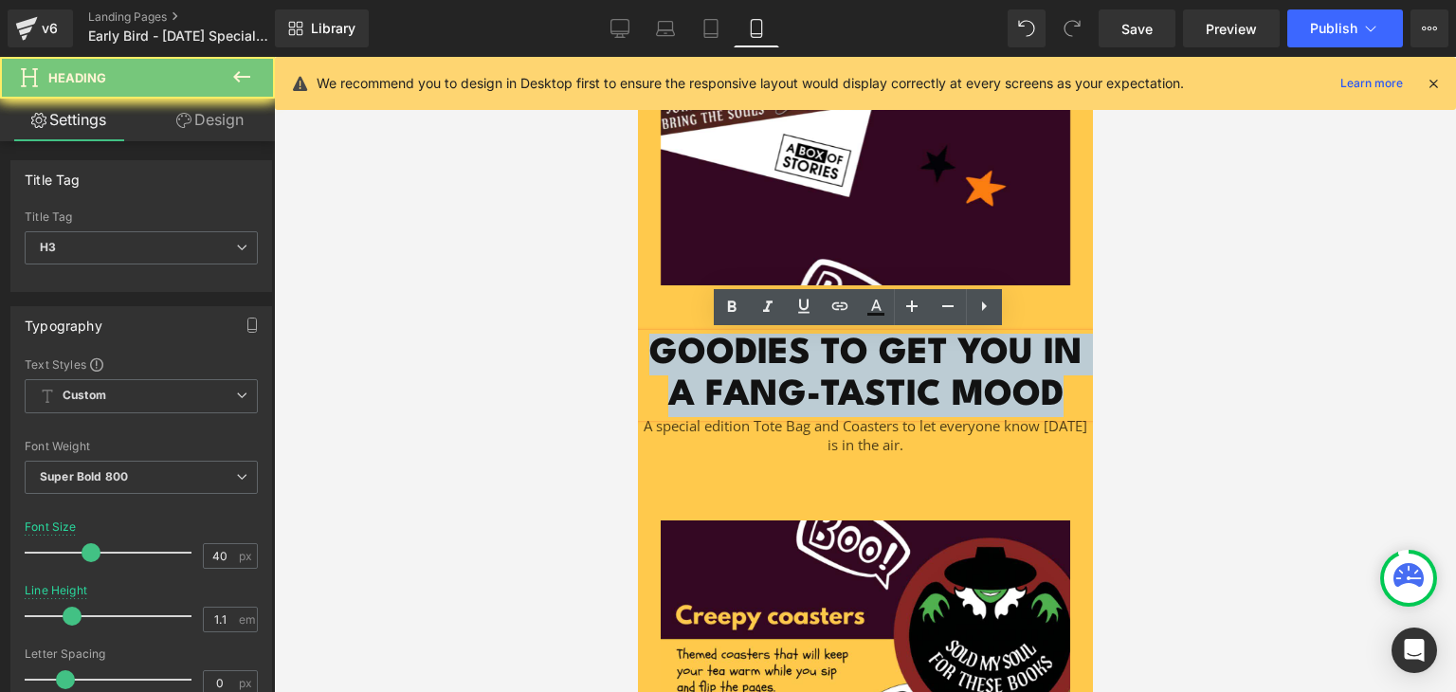
click at [744, 382] on h3 "GOODIES TO GET YOU IN A FANG-TASTIC MOOD" at bounding box center [864, 375] width 455 height 83
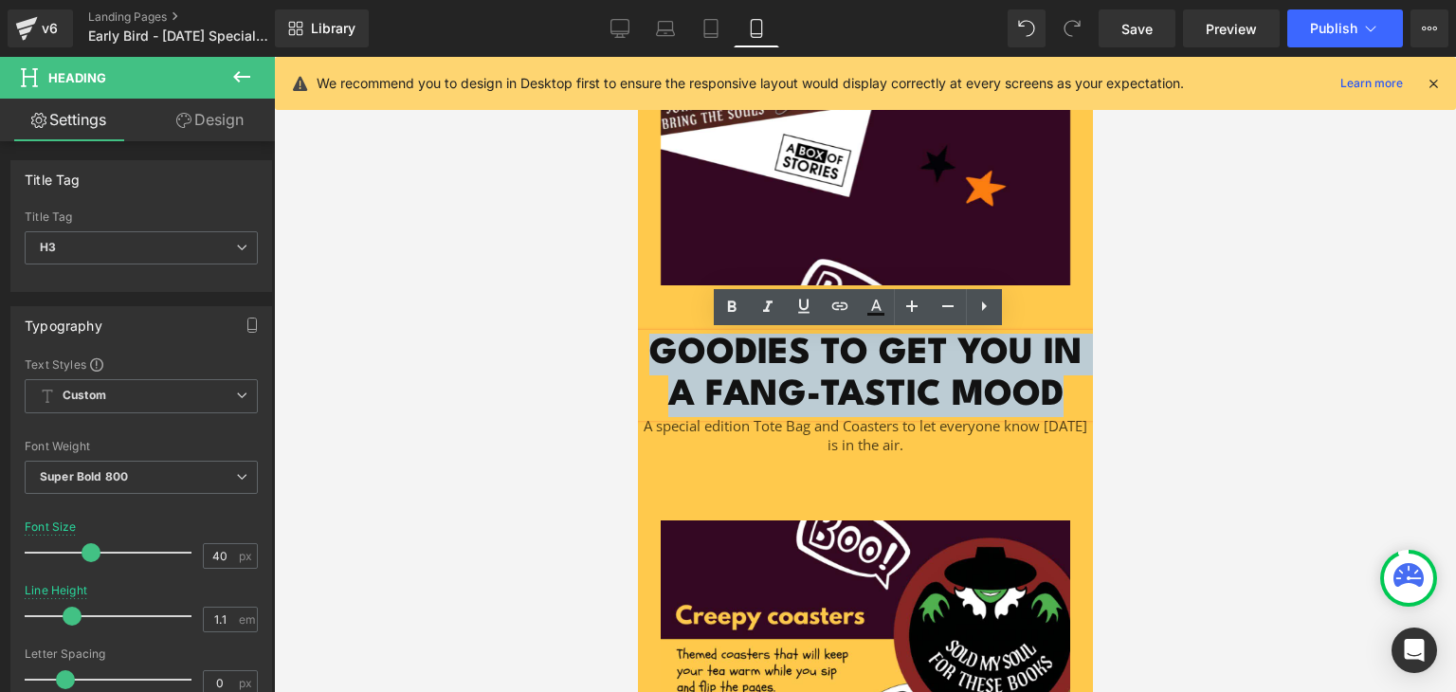
click at [826, 386] on h3 "GOODIES TO GET YOU IN A FANG-TASTIC MOOD" at bounding box center [864, 375] width 455 height 83
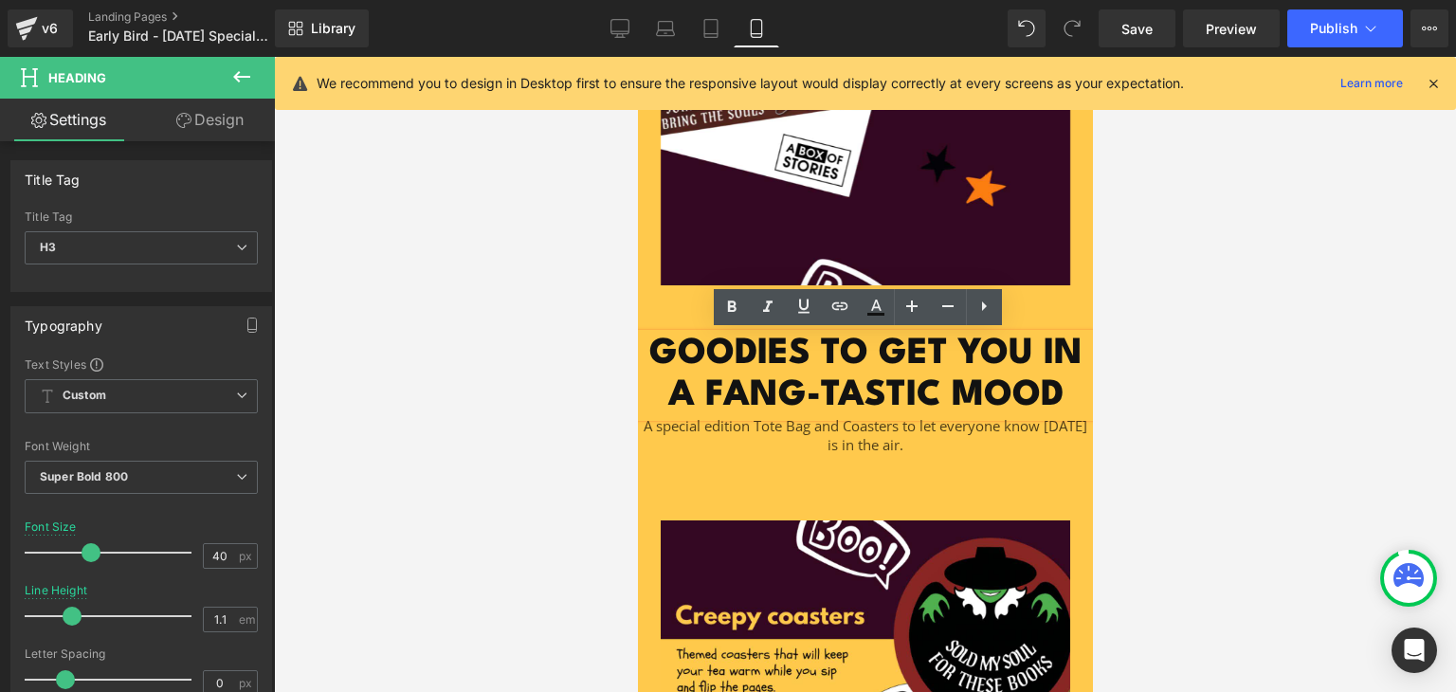
click at [826, 386] on h3 "GOODIES TO GET YOU IN A FANG-TASTIC MOOD" at bounding box center [864, 375] width 455 height 83
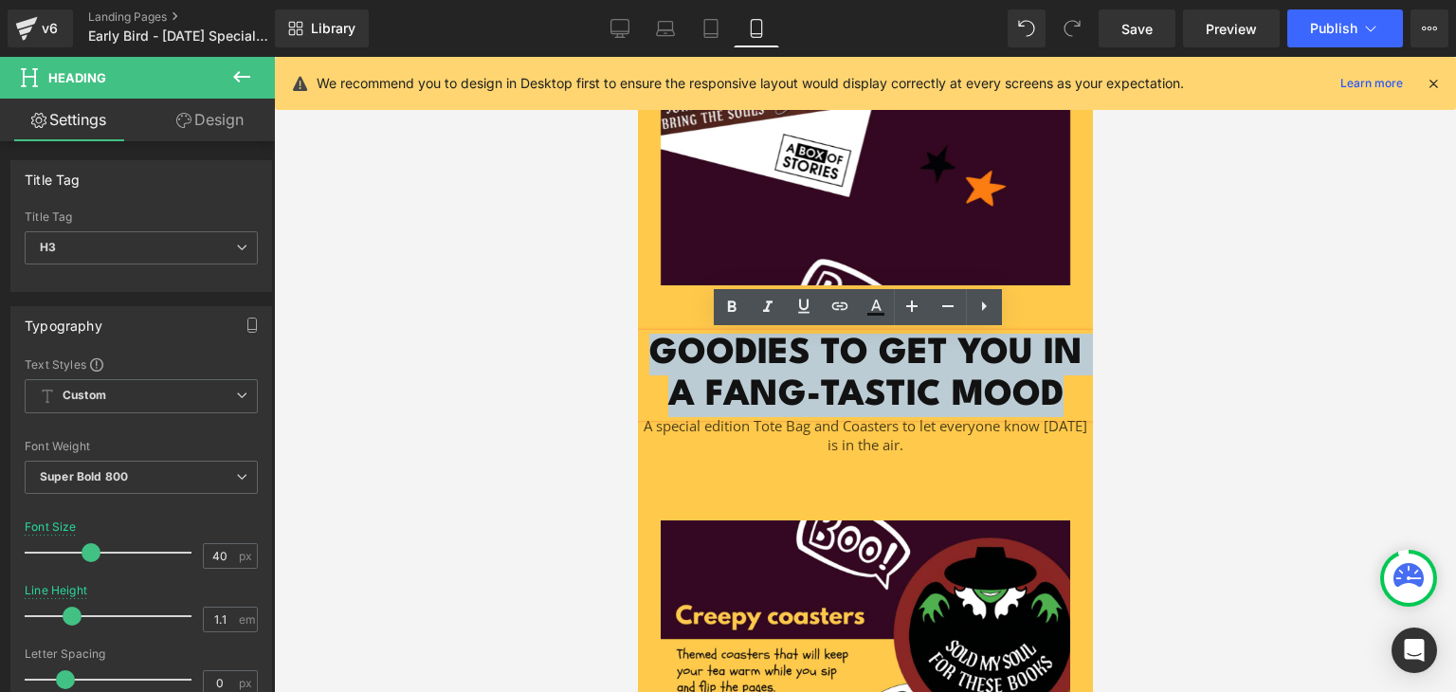
click at [826, 386] on h3 "GOODIES TO GET YOU IN A FANG-TASTIC MOOD" at bounding box center [864, 375] width 455 height 83
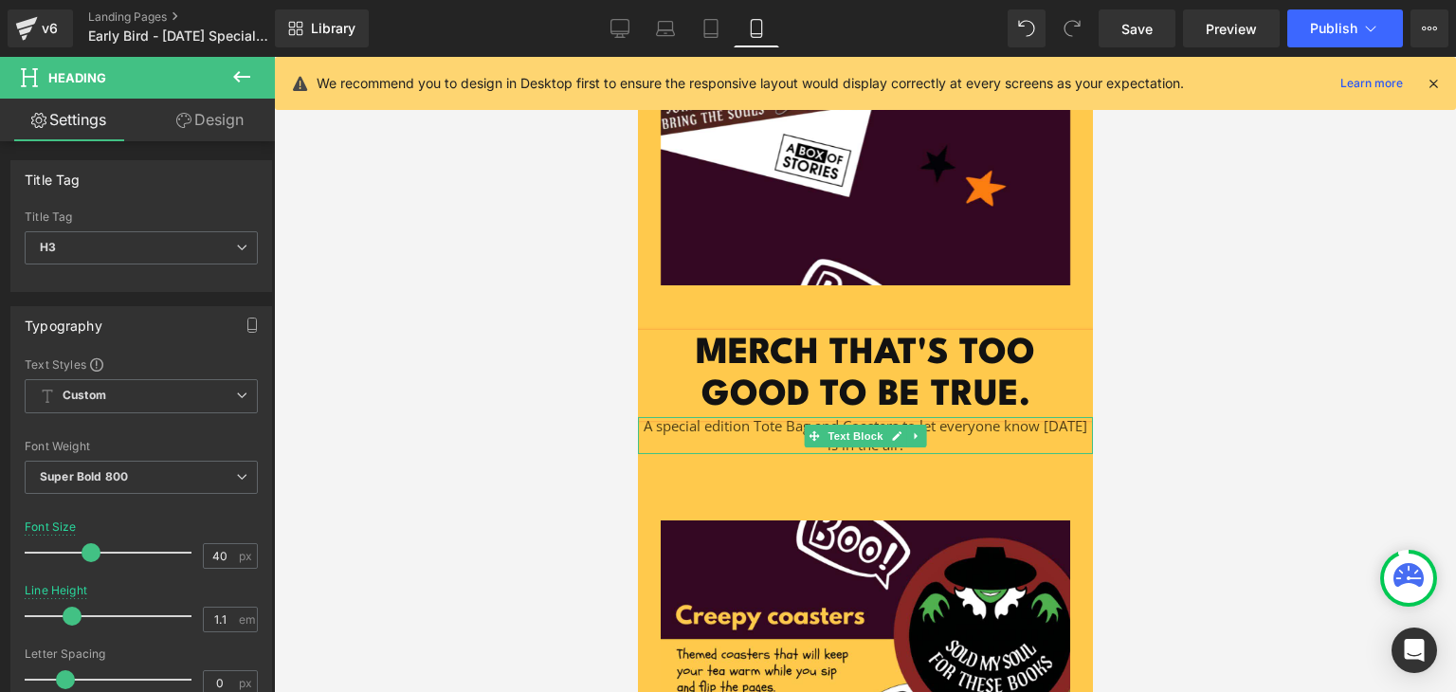
click at [951, 444] on p "A special edition Tote Bag and Coasters to let everyone know [DATE] is in the a…" at bounding box center [864, 435] width 455 height 37
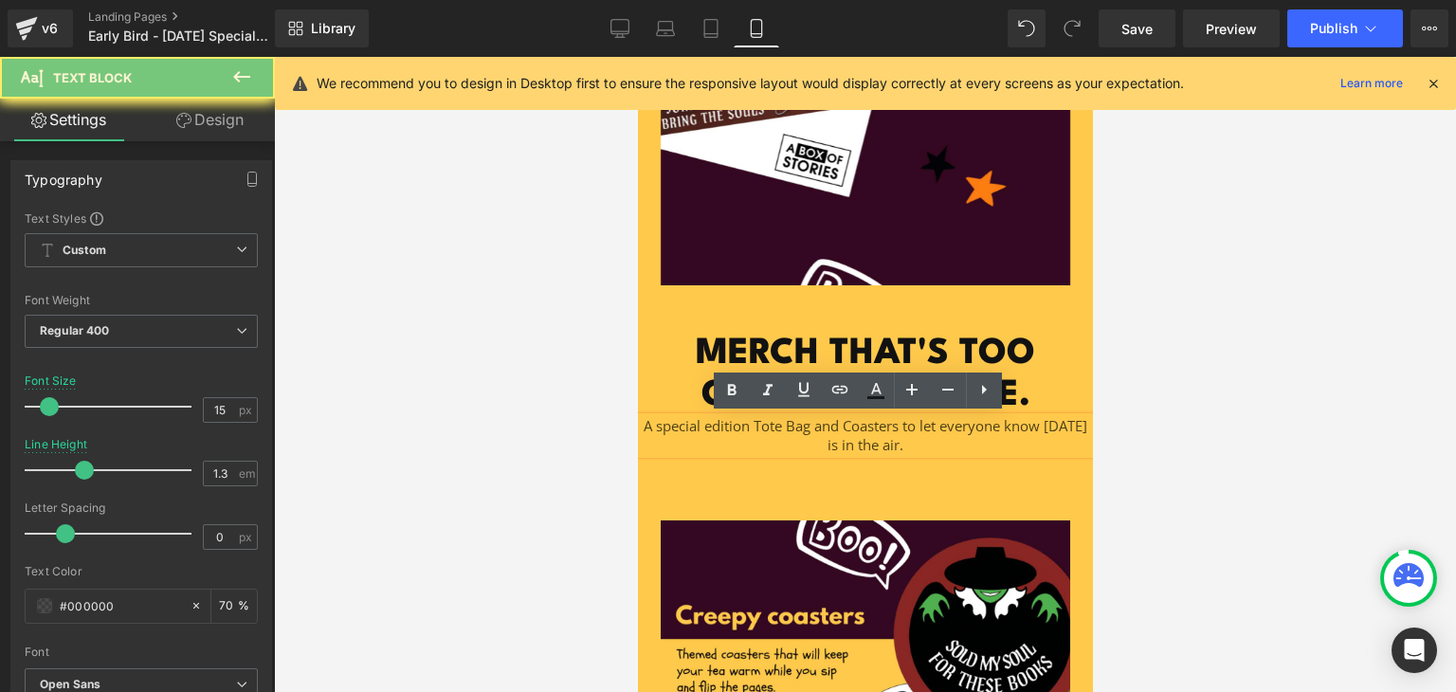
click at [951, 444] on p "A special edition Tote Bag and Coasters to let everyone know [DATE] is in the a…" at bounding box center [864, 435] width 455 height 37
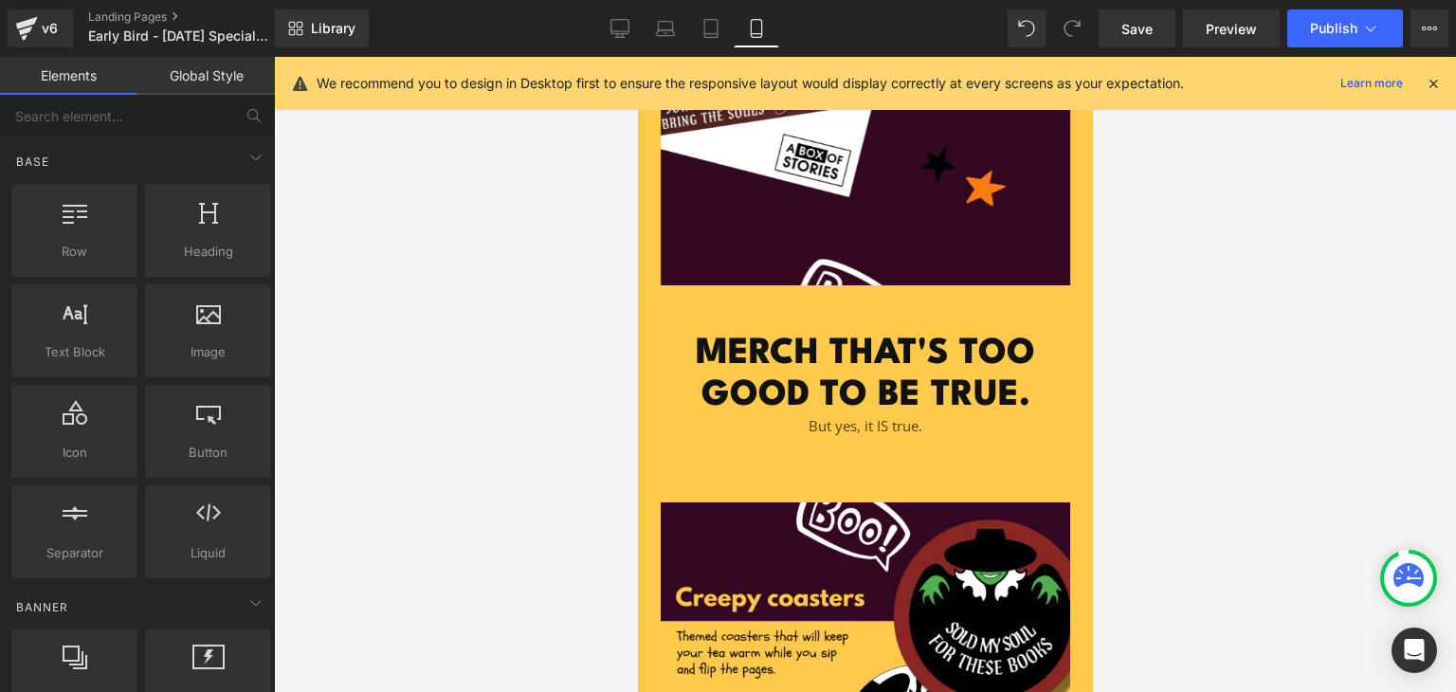
click at [1143, 470] on div at bounding box center [865, 374] width 1182 height 635
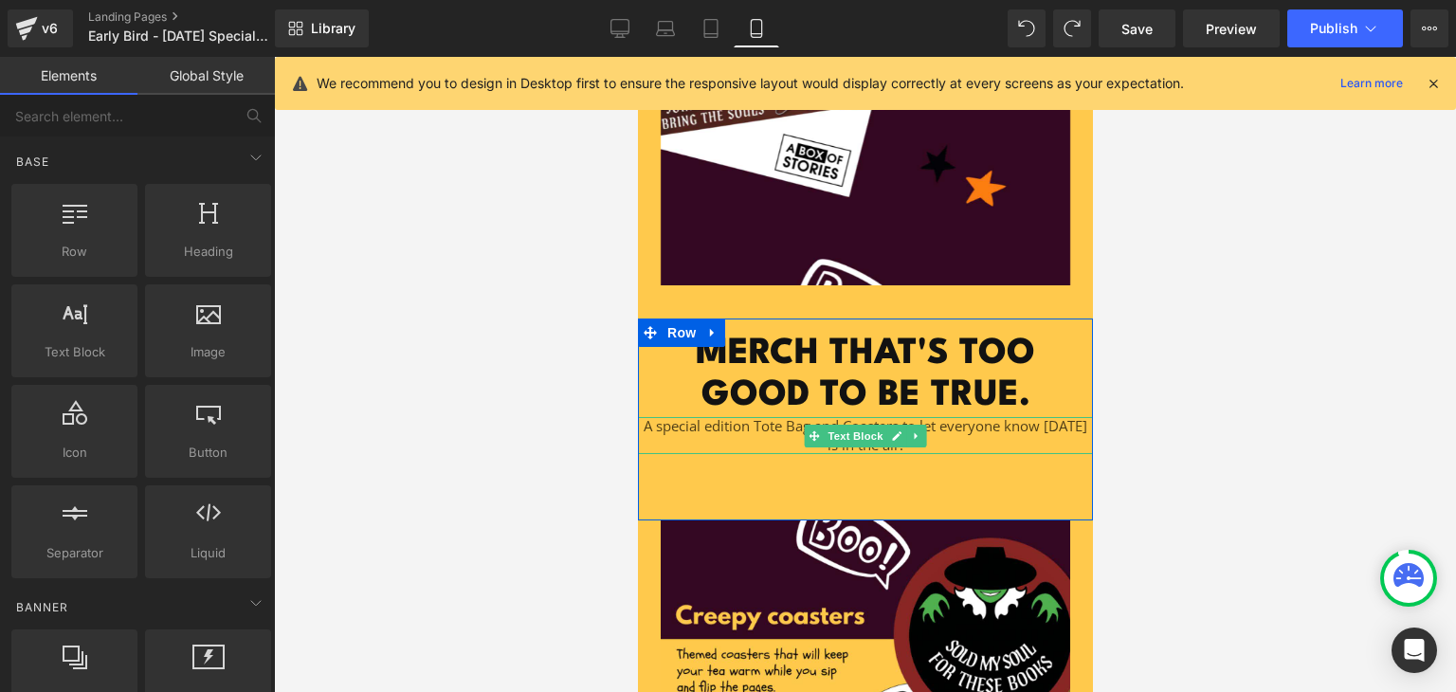
click at [987, 442] on p "A special edition Tote Bag and Coasters to let everyone know [DATE] is in the a…" at bounding box center [864, 435] width 455 height 37
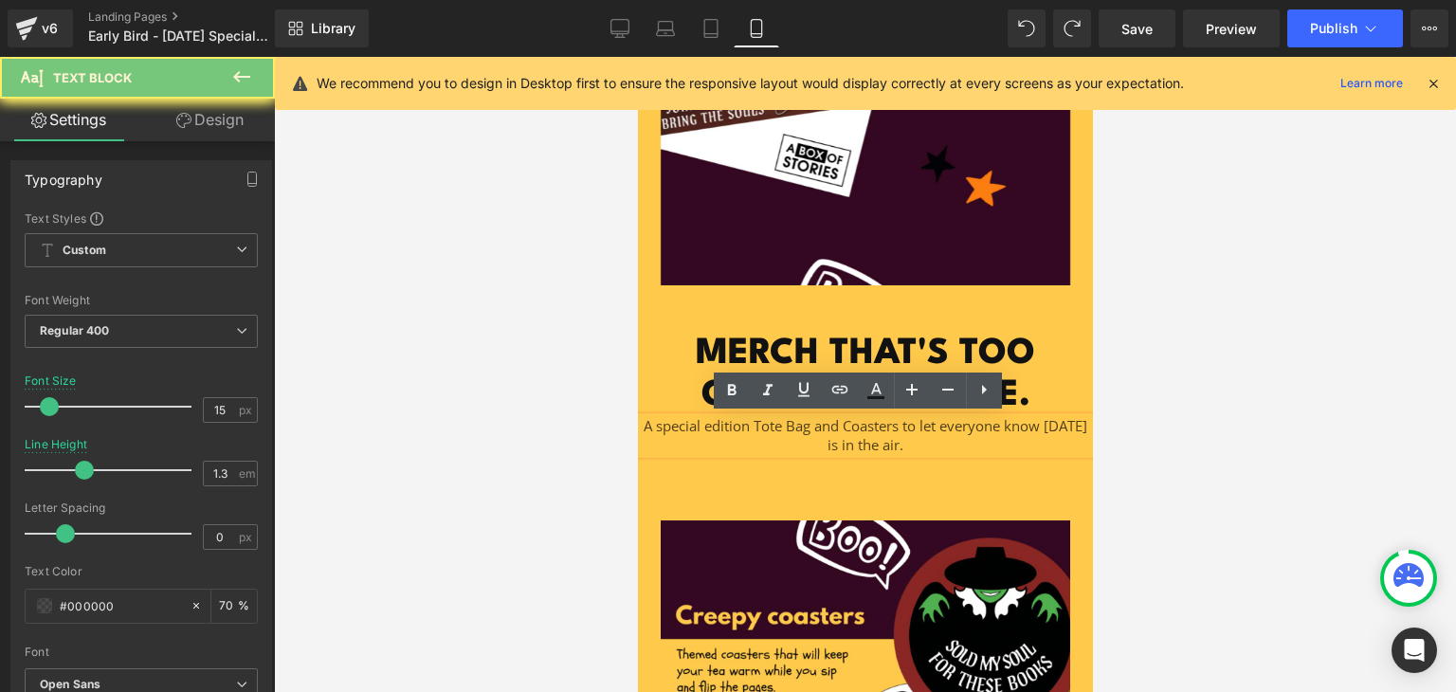
click at [987, 442] on p "A special edition Tote Bag and Coasters to let everyone know [DATE] is in the a…" at bounding box center [864, 435] width 455 height 37
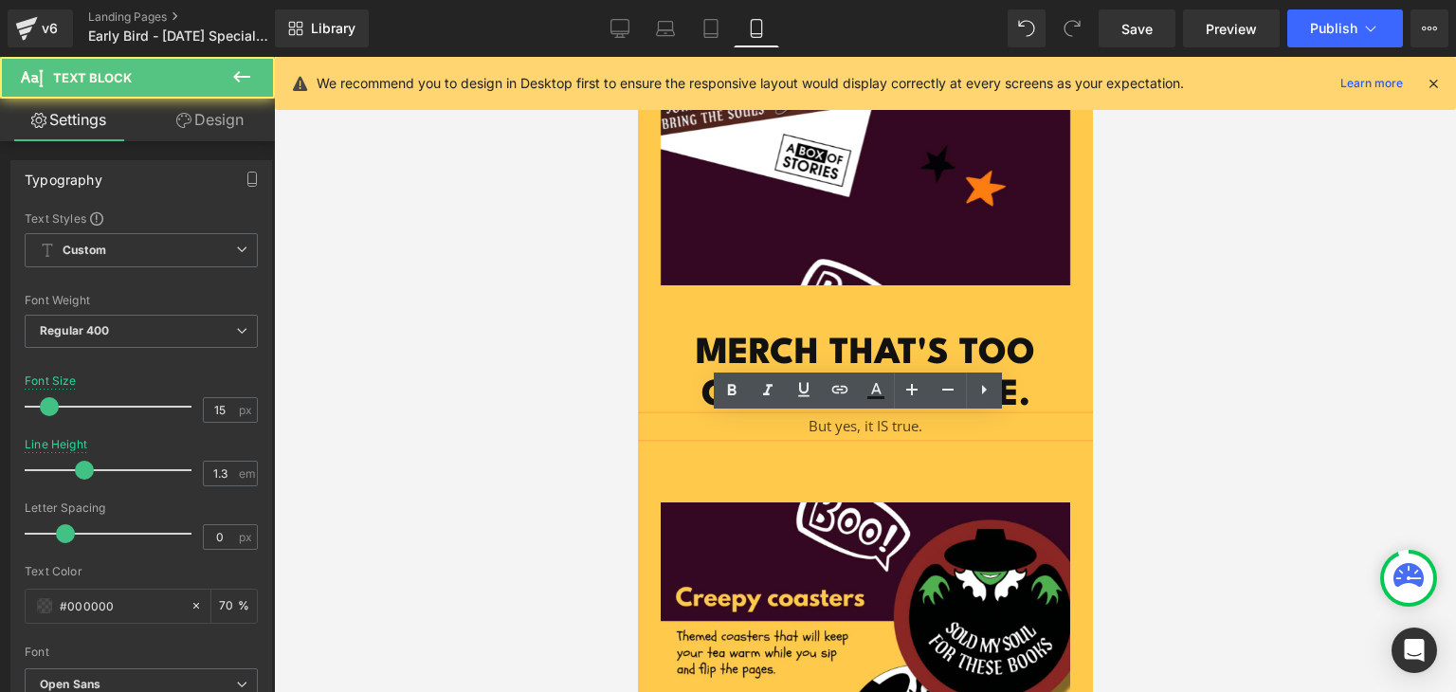
click at [941, 417] on p "But yes, it IS true." at bounding box center [864, 426] width 455 height 19
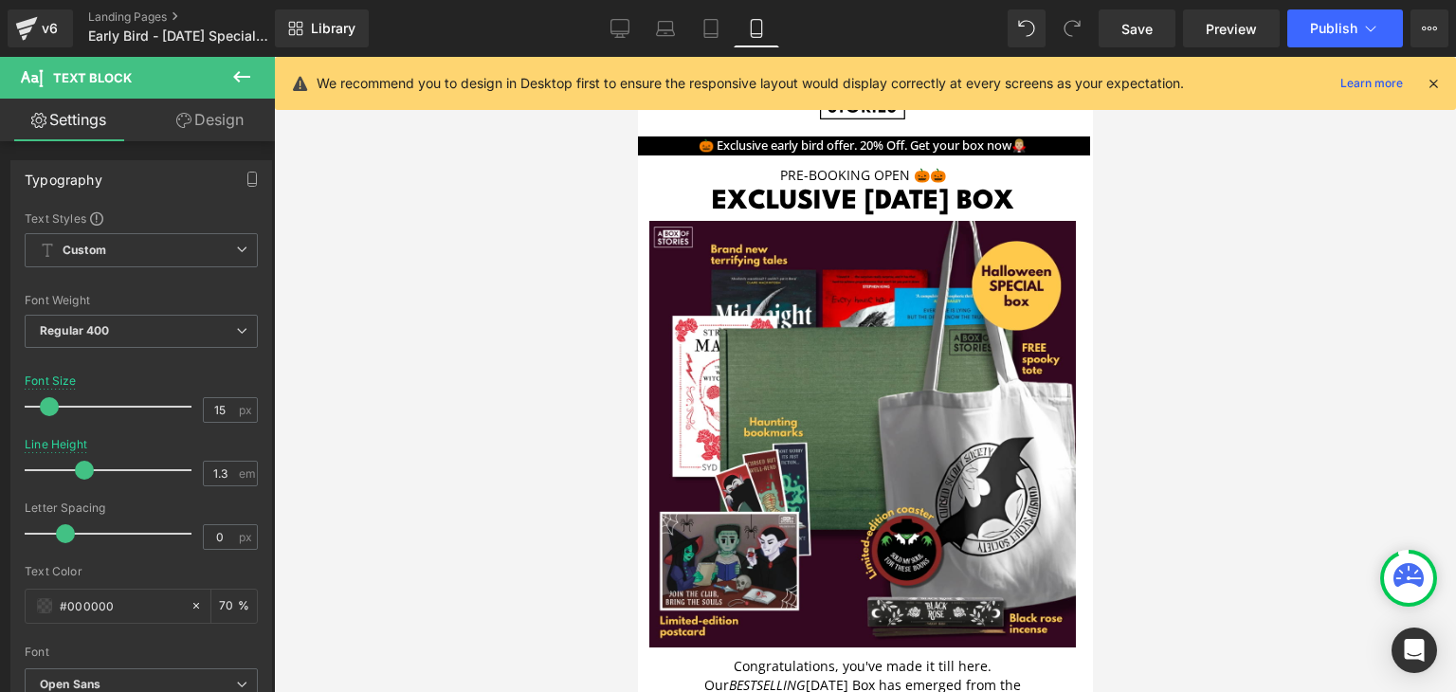
scroll to position [0, 6]
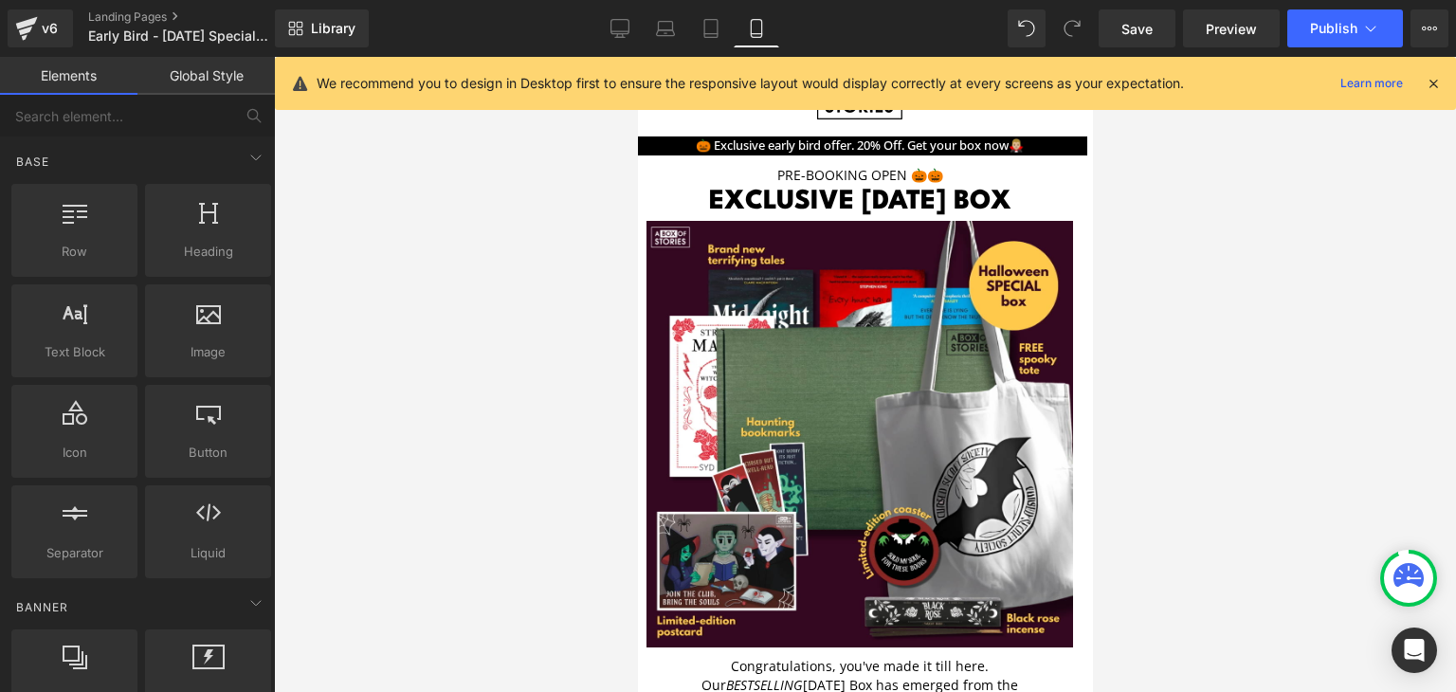
click at [1149, 422] on div at bounding box center [865, 374] width 1182 height 635
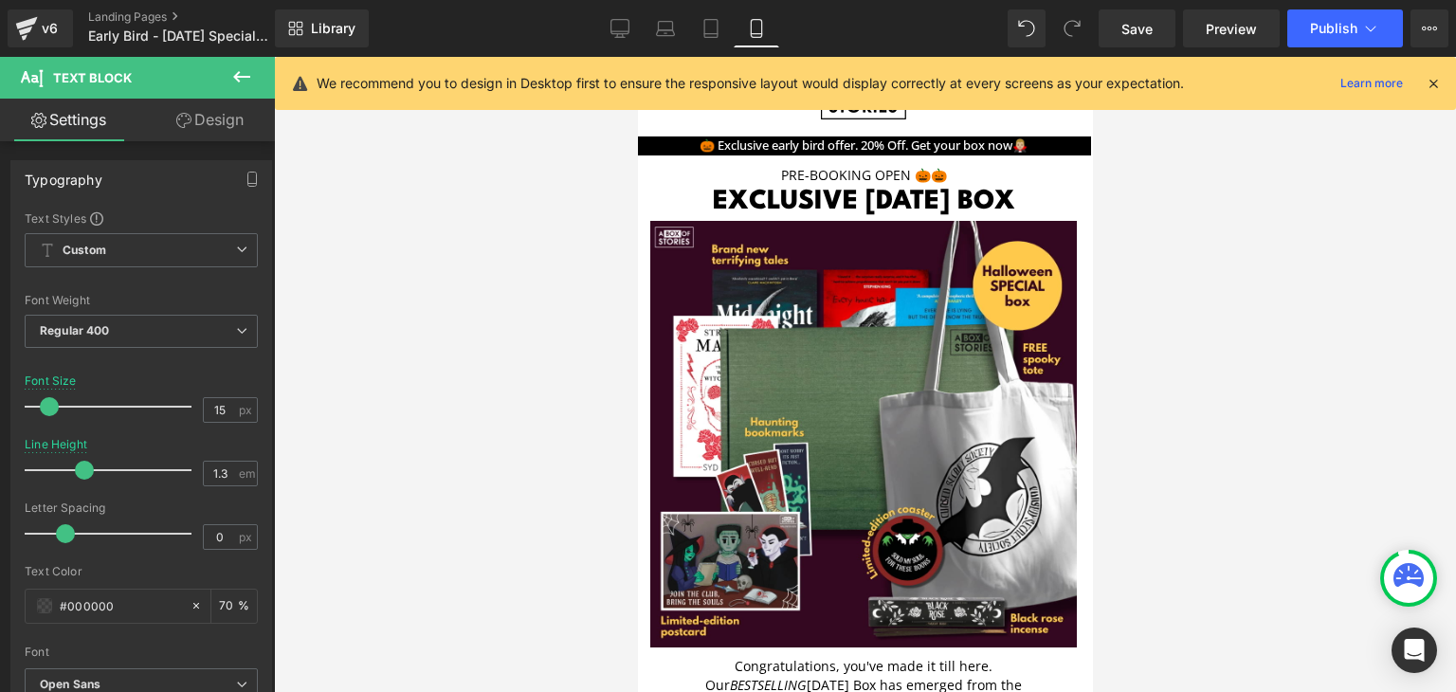
scroll to position [0, 0]
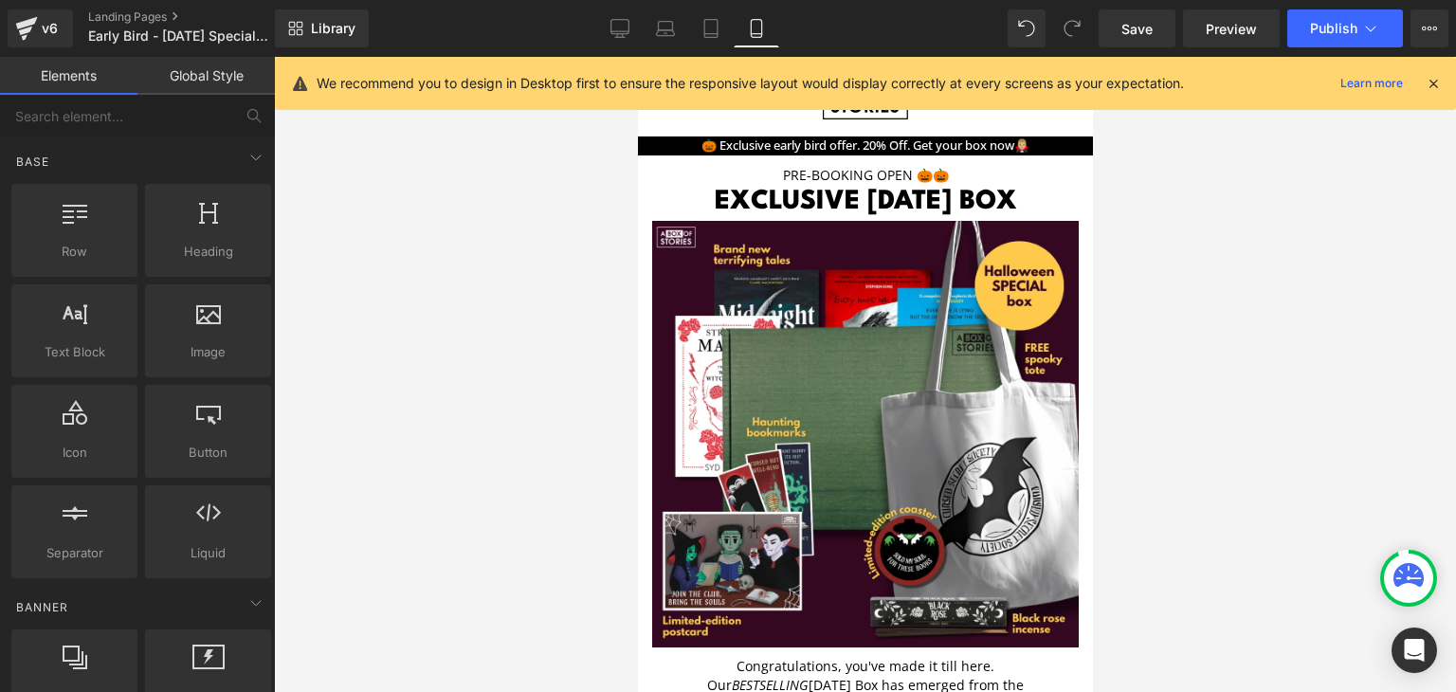
click at [1235, 522] on div at bounding box center [865, 374] width 1182 height 635
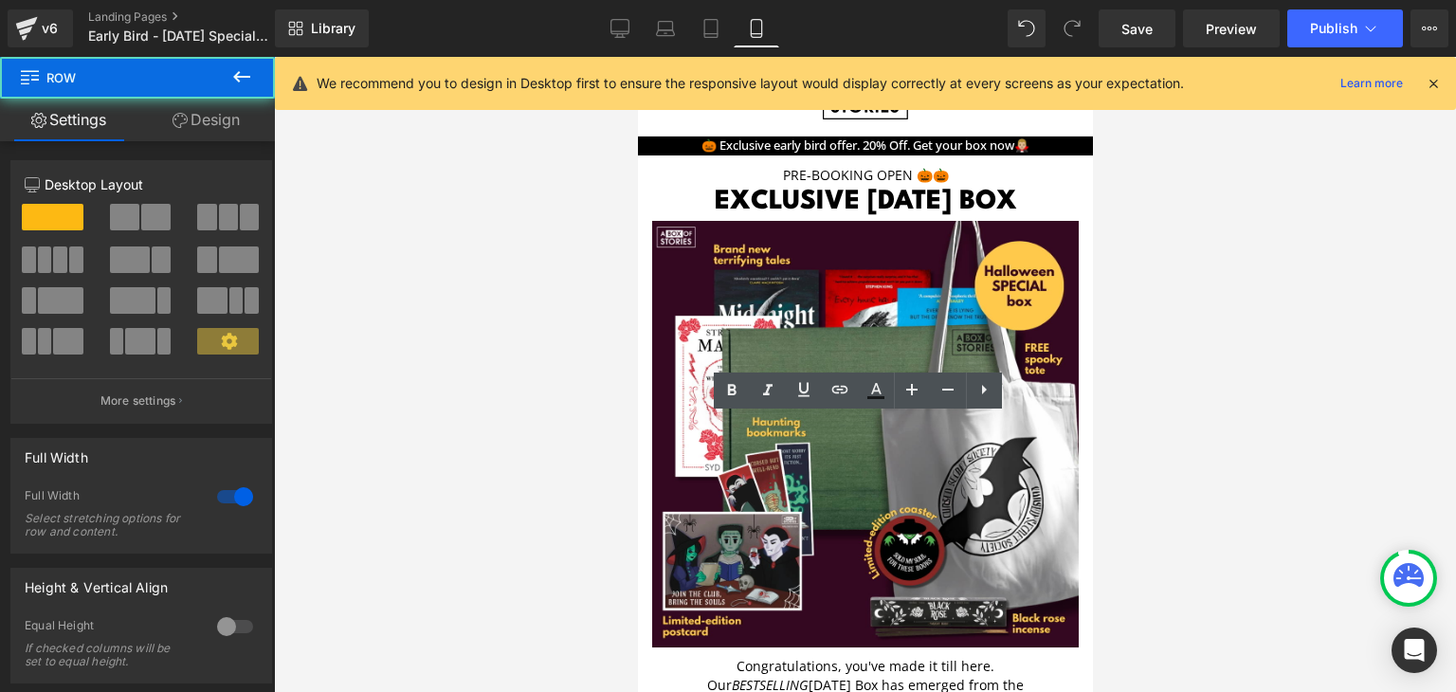
drag, startPoint x: 1002, startPoint y: 507, endPoint x: 1023, endPoint y: 372, distance: 136.3
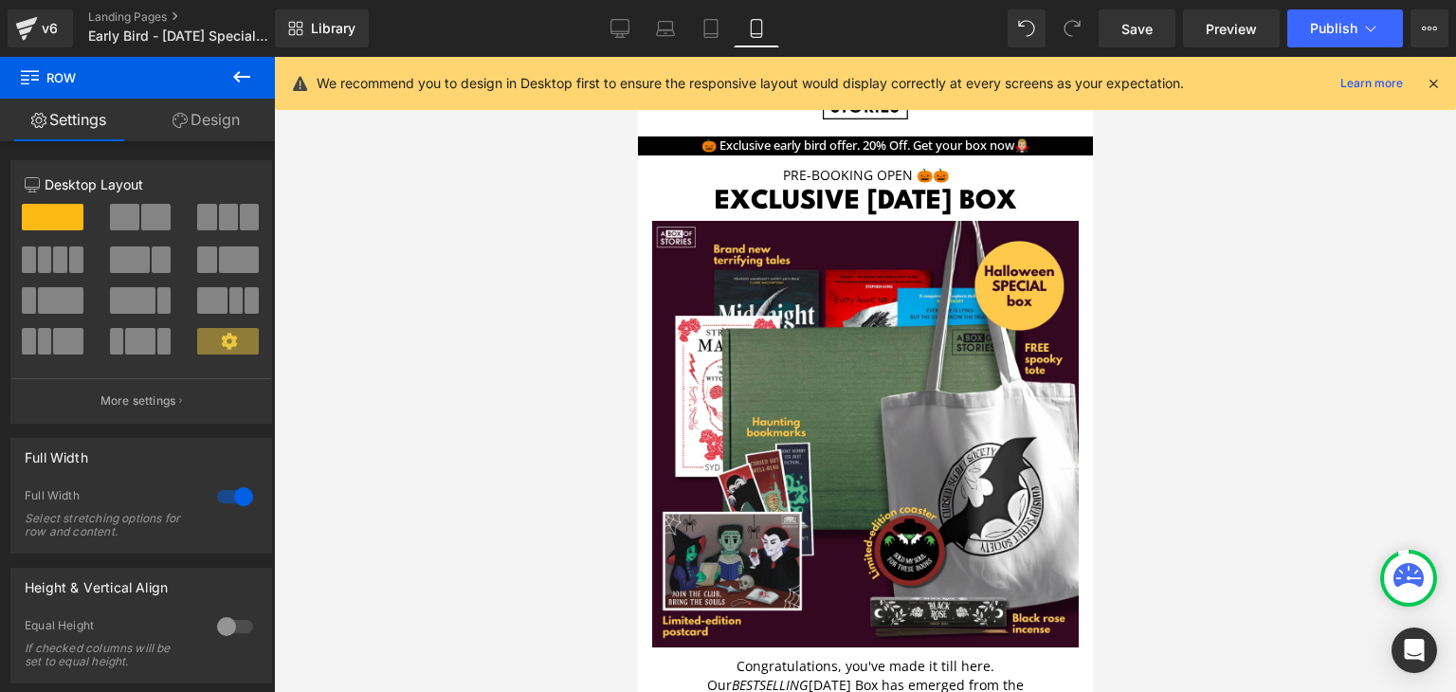
drag, startPoint x: 1072, startPoint y: 512, endPoint x: 1068, endPoint y: 457, distance: 55.1
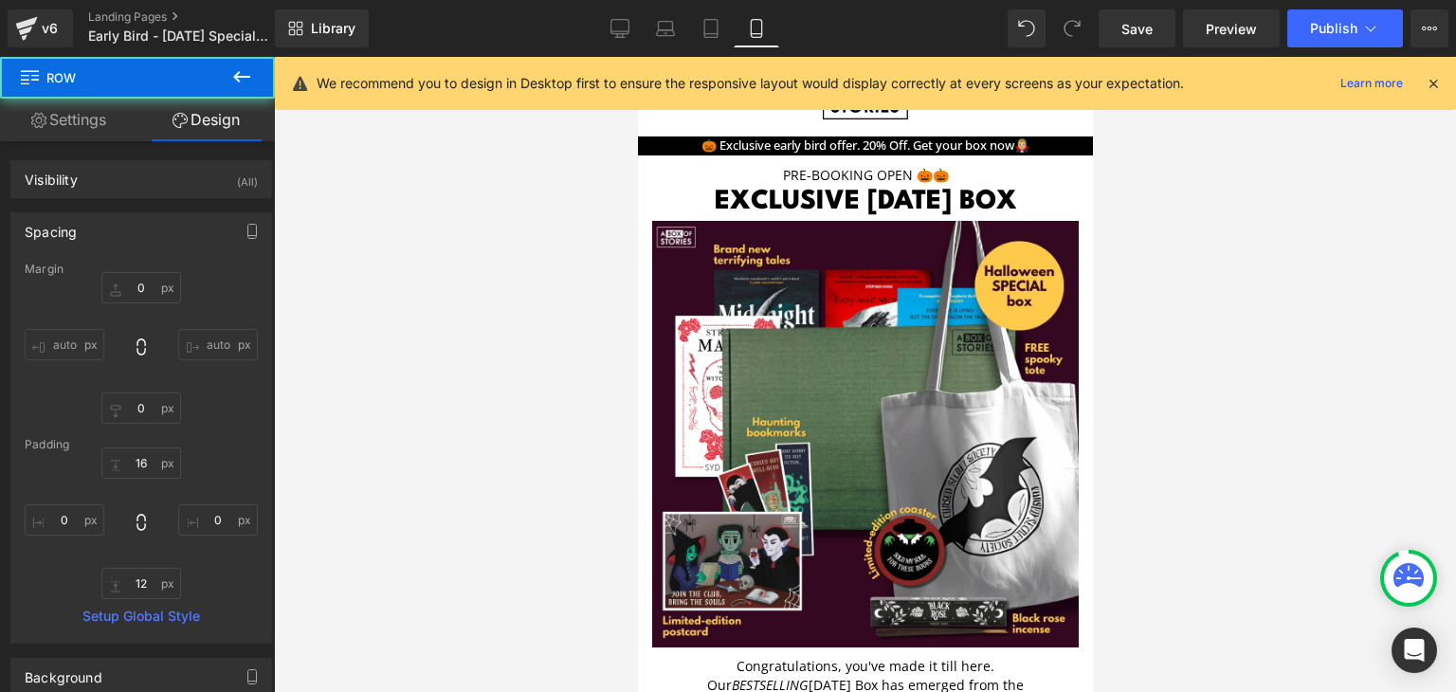
click at [1115, 466] on div at bounding box center [865, 374] width 1182 height 635
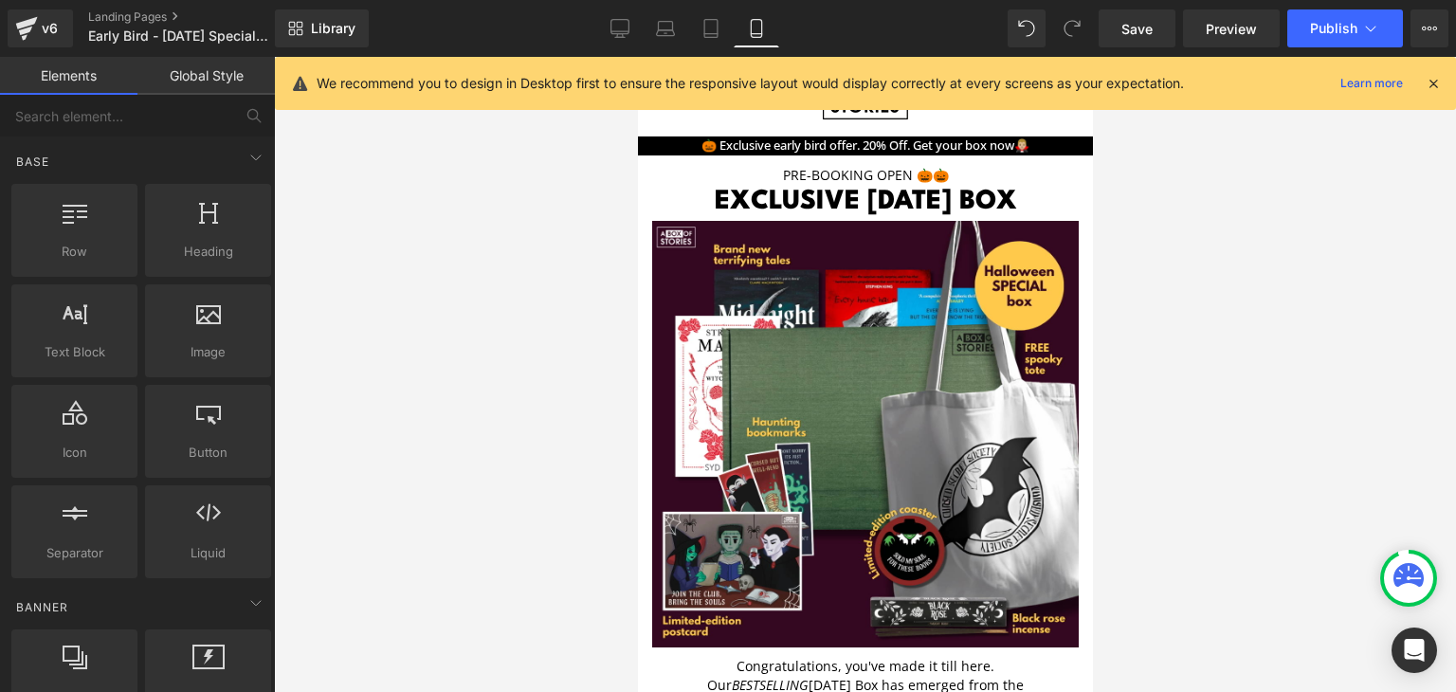
scroll to position [3471, 0]
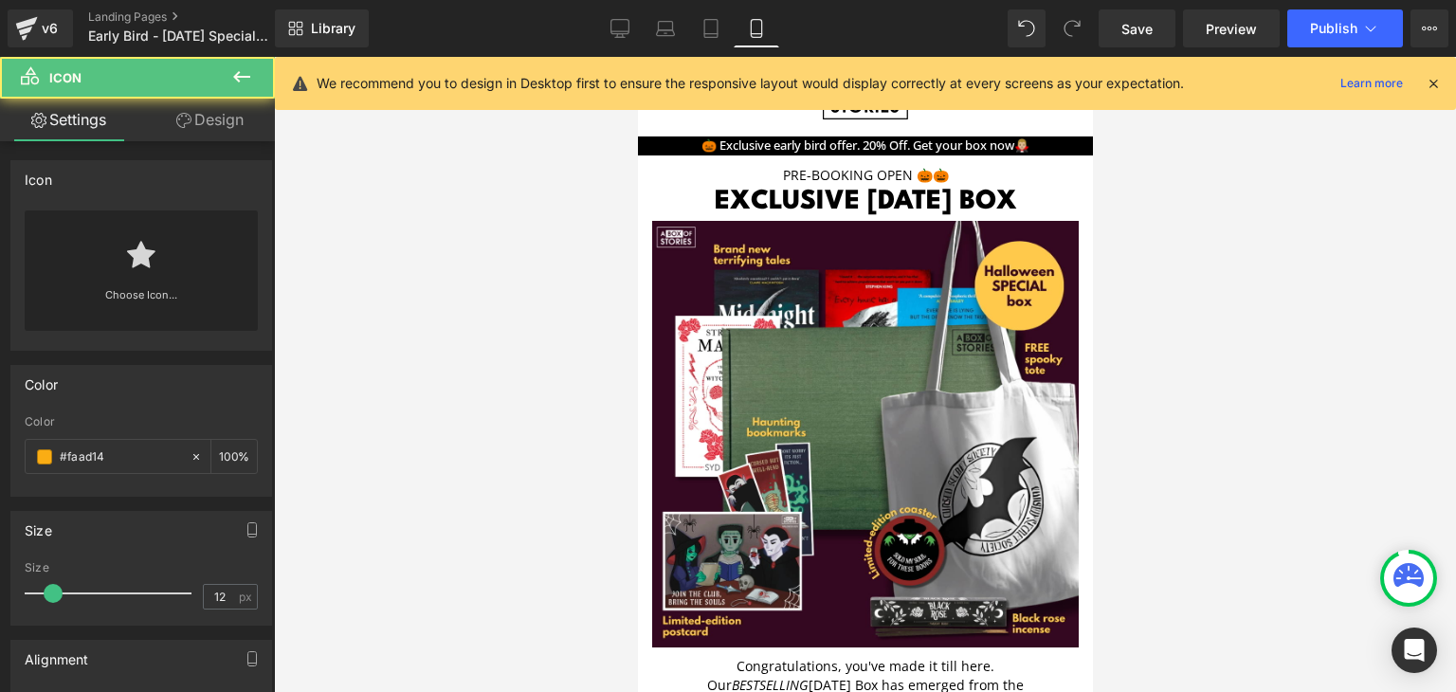
scroll to position [3762, 0]
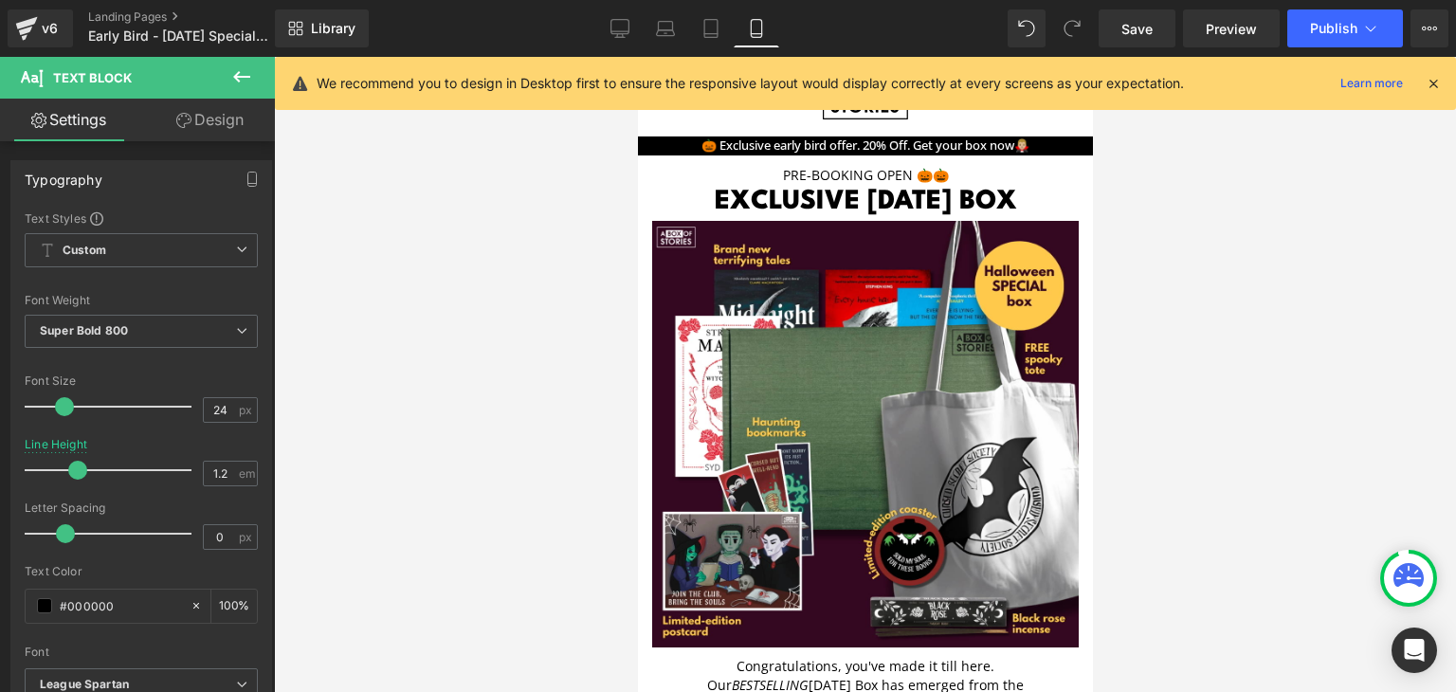
scroll to position [3528, 0]
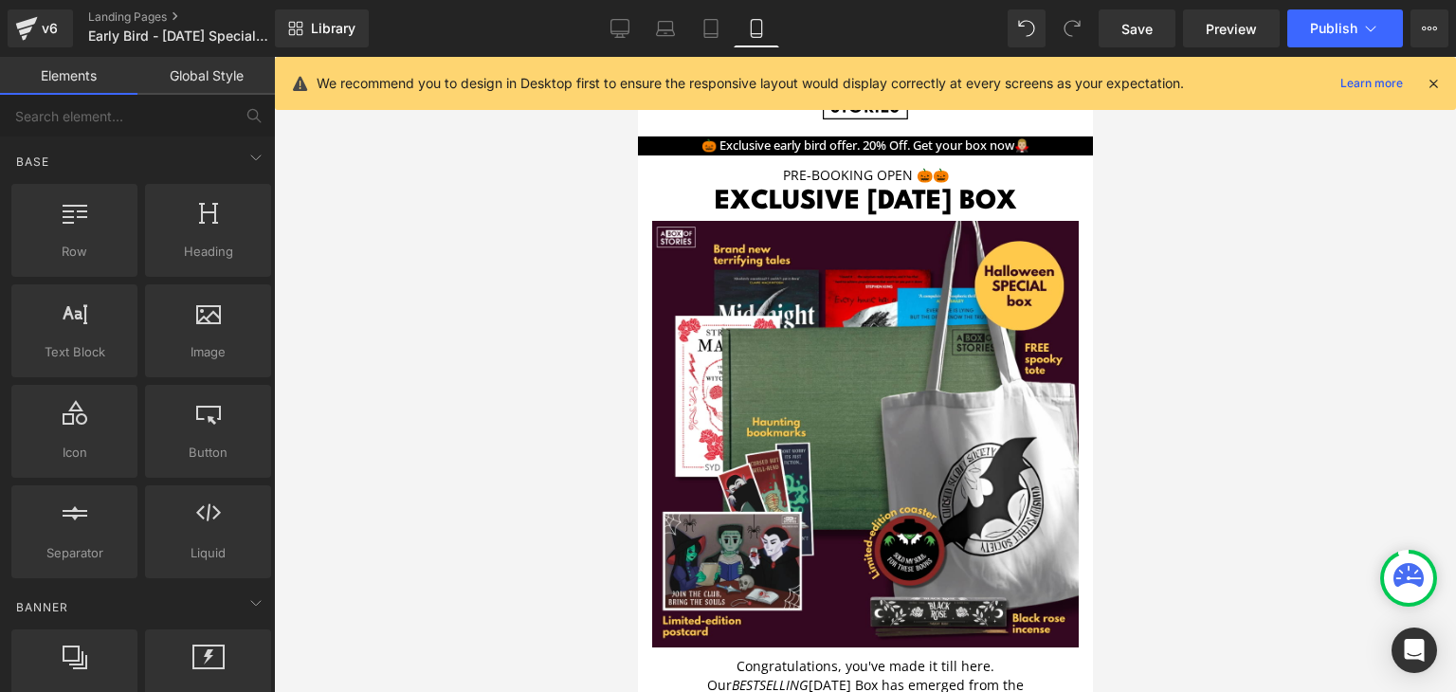
click at [1348, 442] on div at bounding box center [865, 374] width 1182 height 635
click at [1216, 410] on div at bounding box center [865, 374] width 1182 height 635
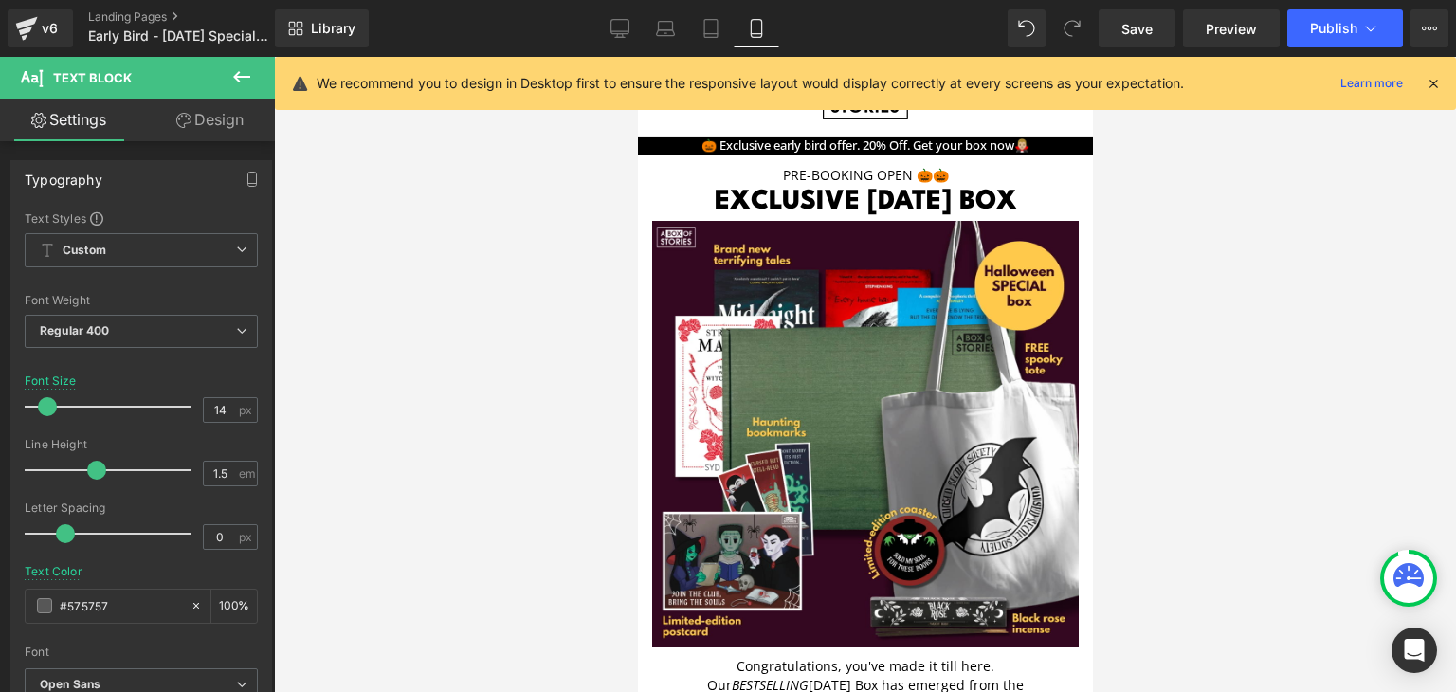
drag, startPoint x: 917, startPoint y: 429, endPoint x: 921, endPoint y: 414, distance: 15.6
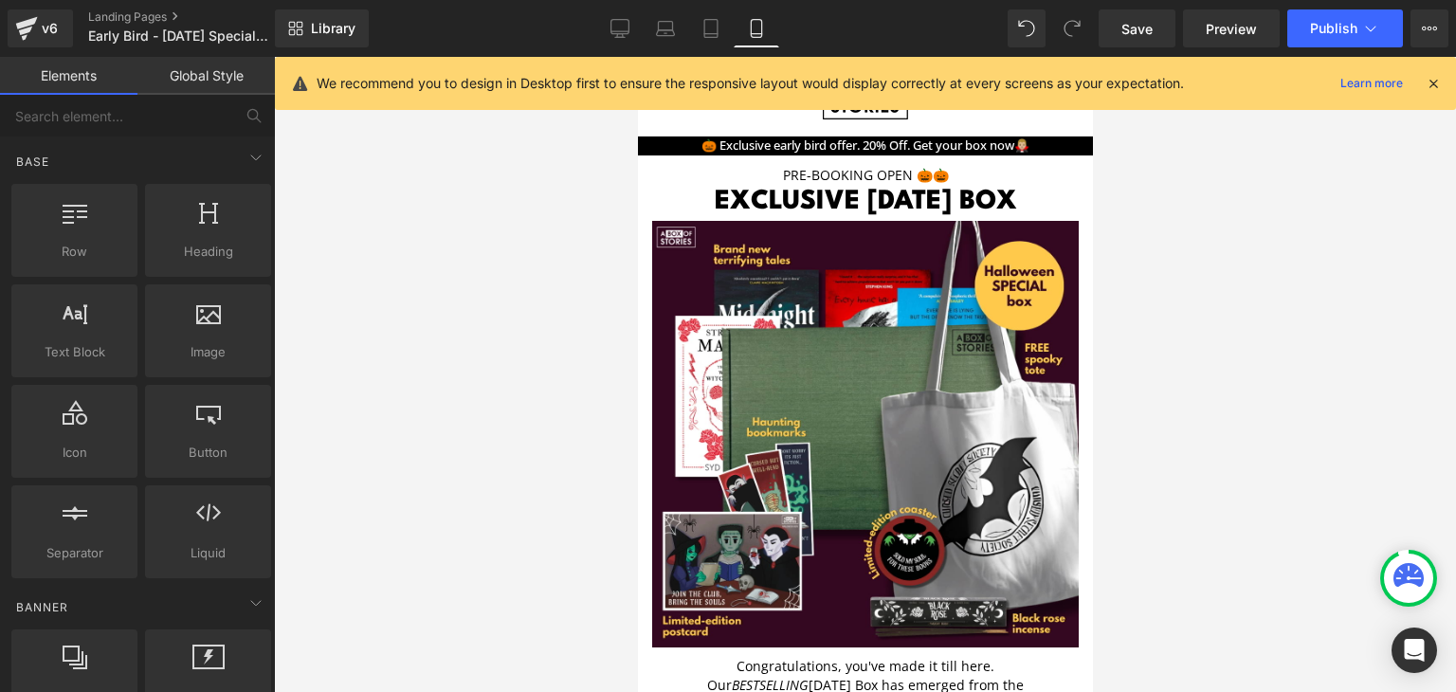
click at [1095, 371] on div at bounding box center [865, 374] width 1182 height 635
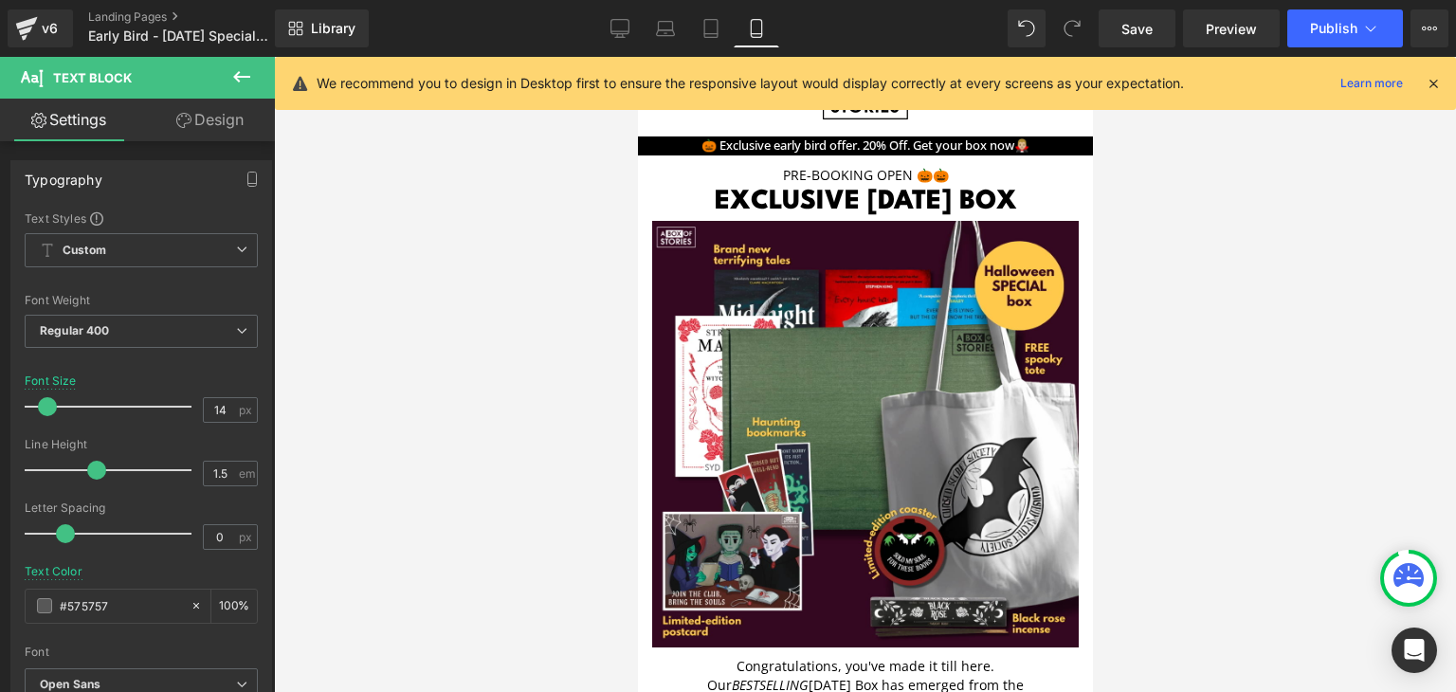
drag, startPoint x: 937, startPoint y: 267, endPoint x: 935, endPoint y: 244, distance: 22.8
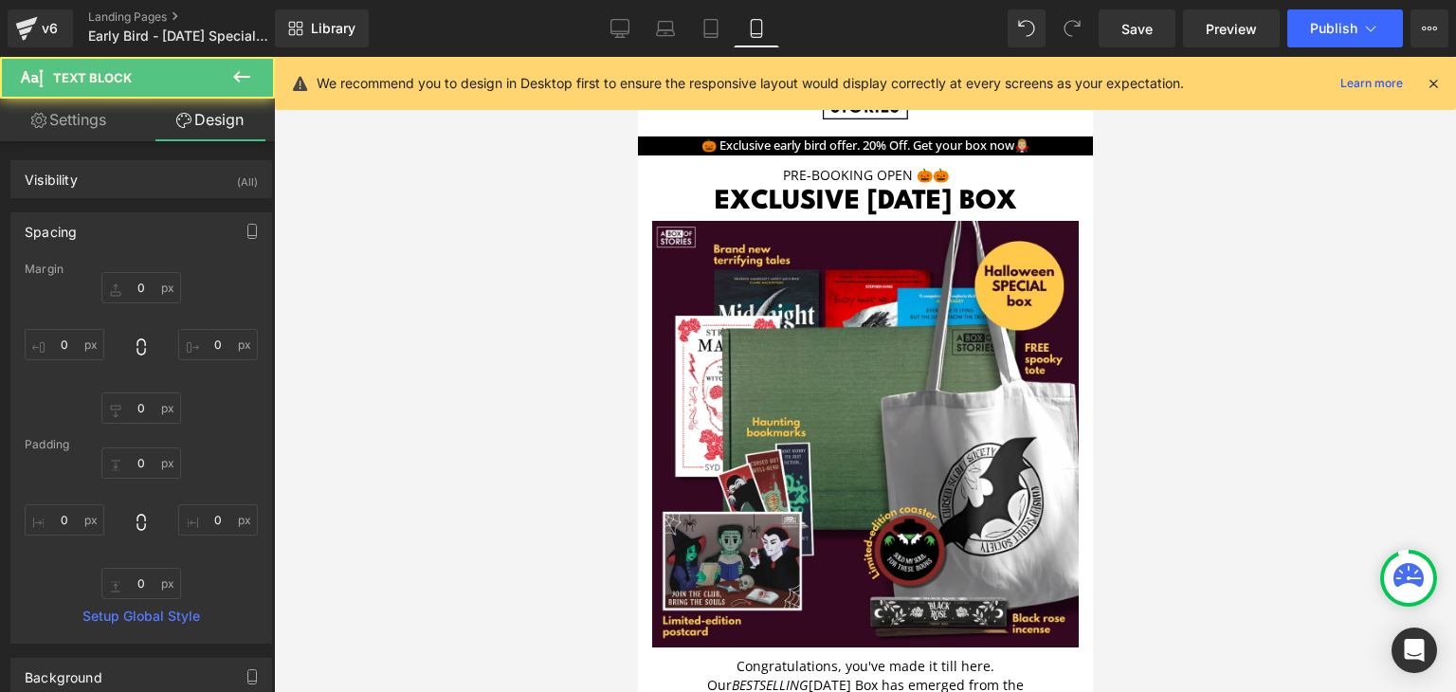
click at [1139, 350] on div at bounding box center [865, 374] width 1182 height 635
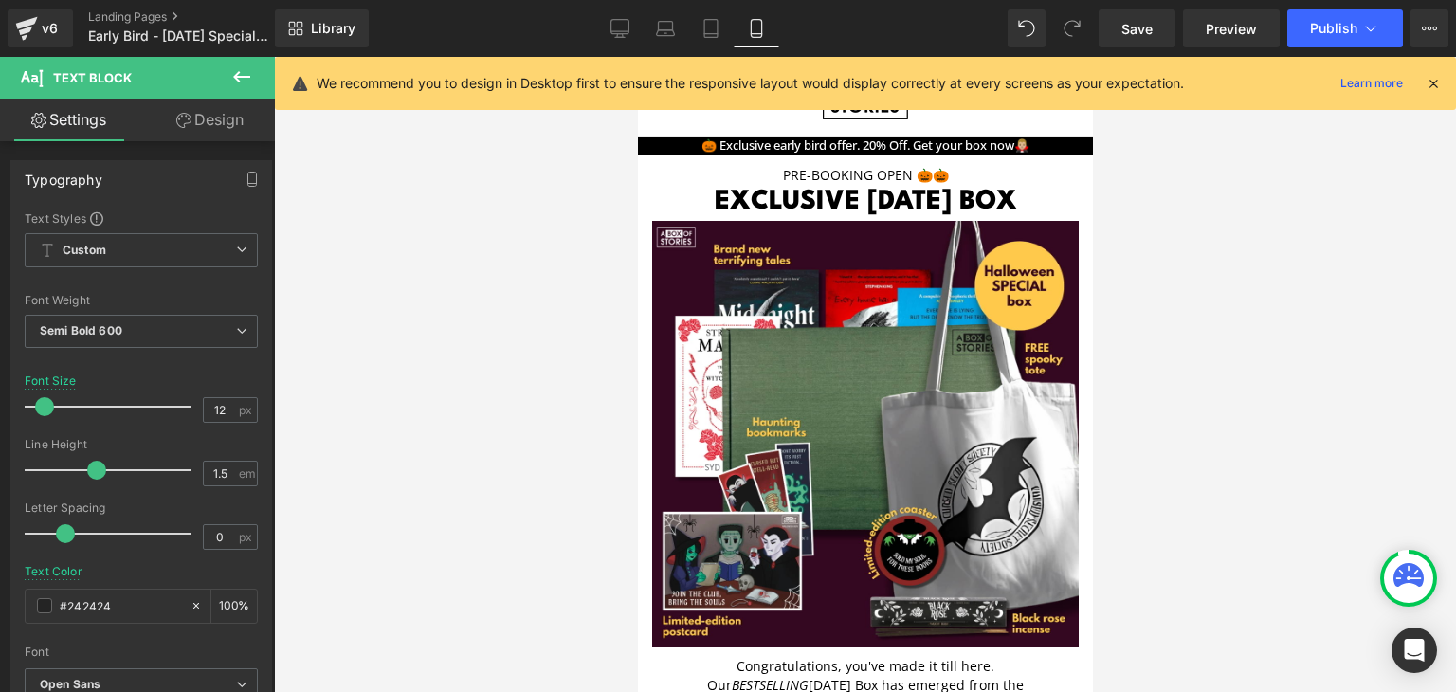
drag, startPoint x: 944, startPoint y: 459, endPoint x: 944, endPoint y: 430, distance: 28.4
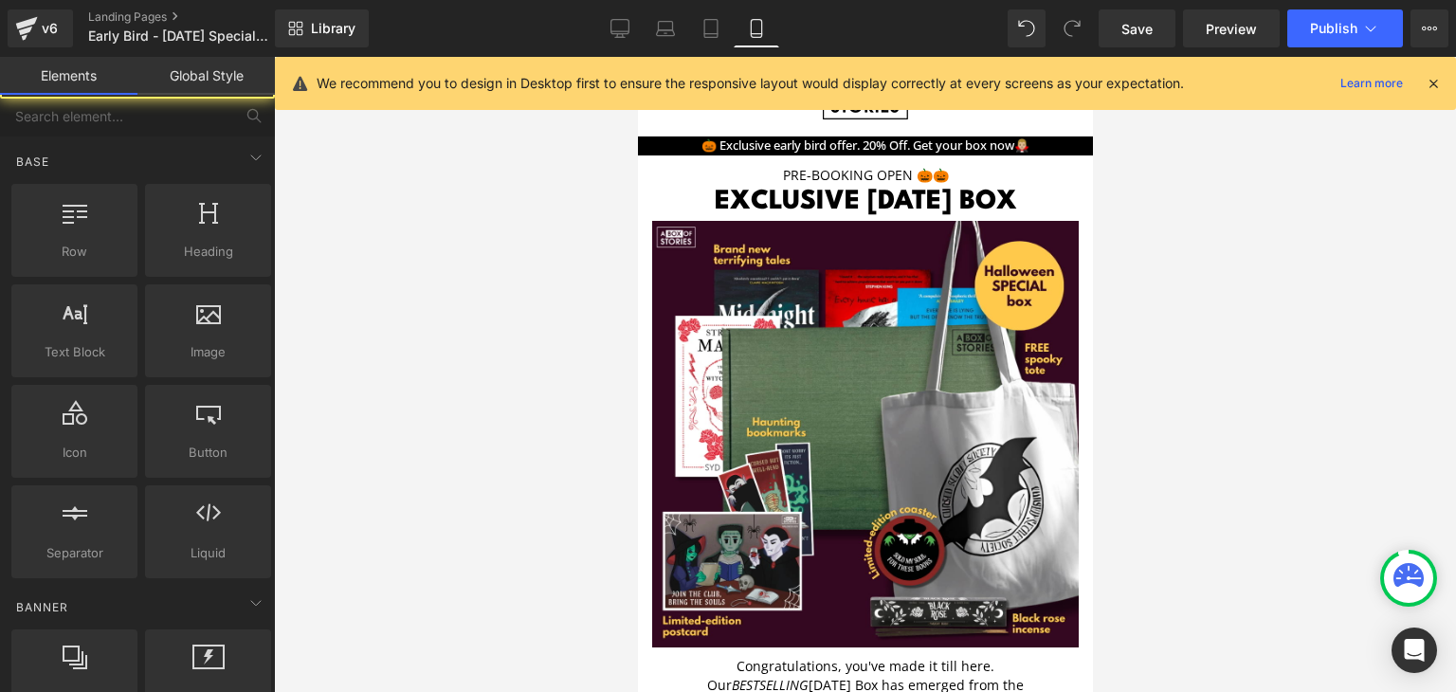
click at [1403, 310] on div at bounding box center [865, 374] width 1182 height 635
click at [1226, 361] on div at bounding box center [865, 374] width 1182 height 635
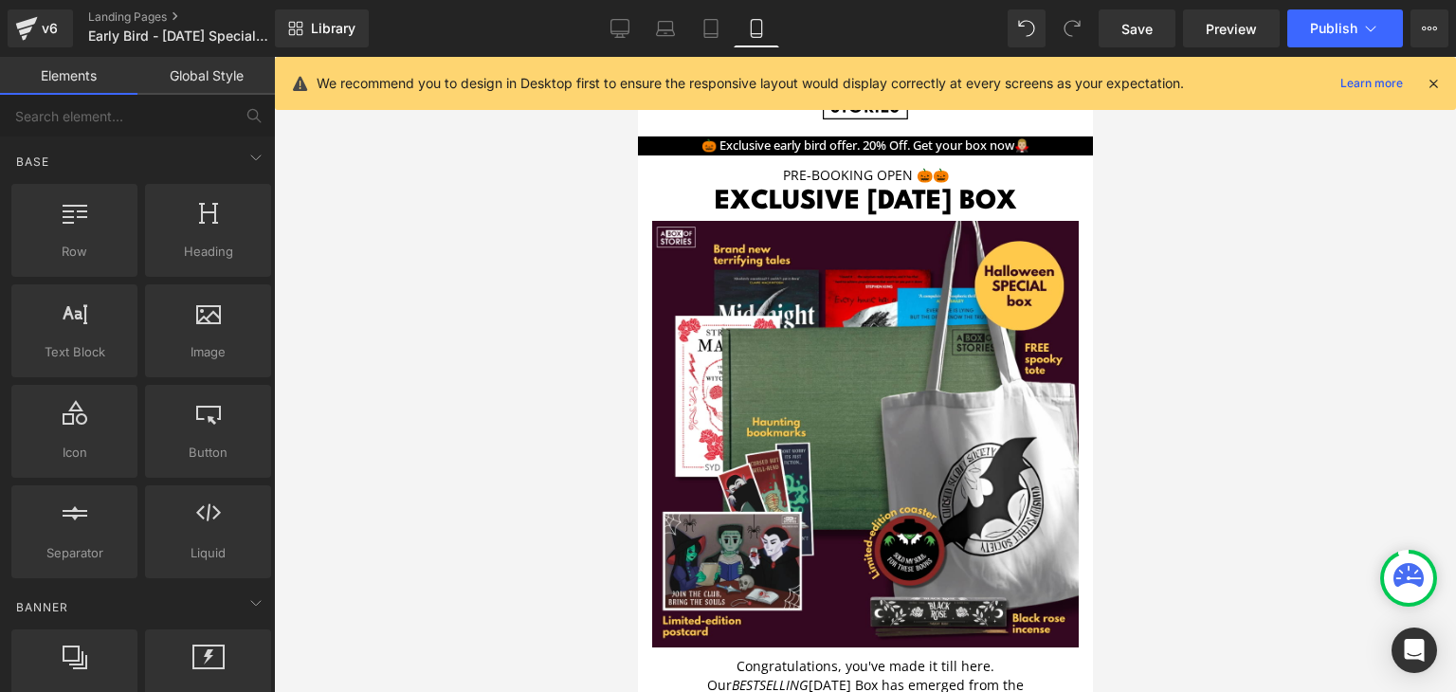
click at [1183, 526] on div at bounding box center [865, 374] width 1182 height 635
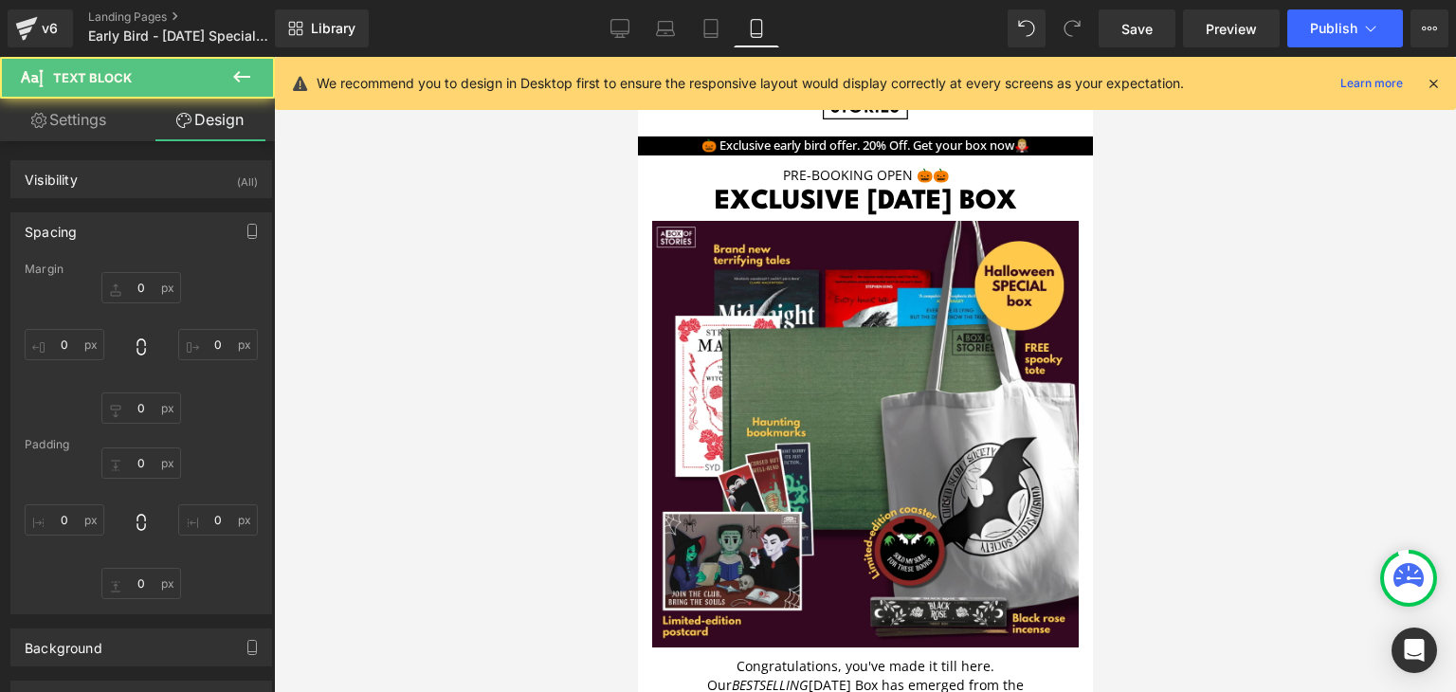
click at [1289, 479] on div at bounding box center [865, 374] width 1182 height 635
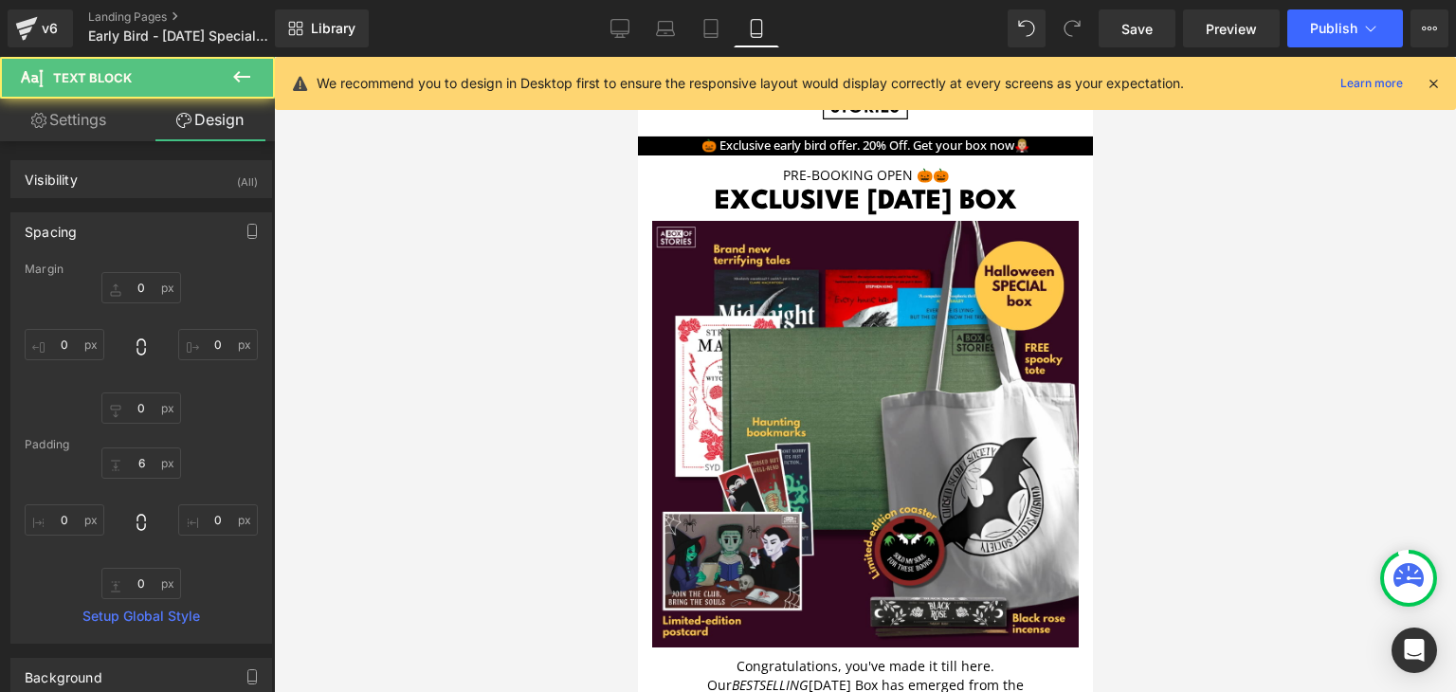
click at [1222, 315] on div at bounding box center [865, 374] width 1182 height 635
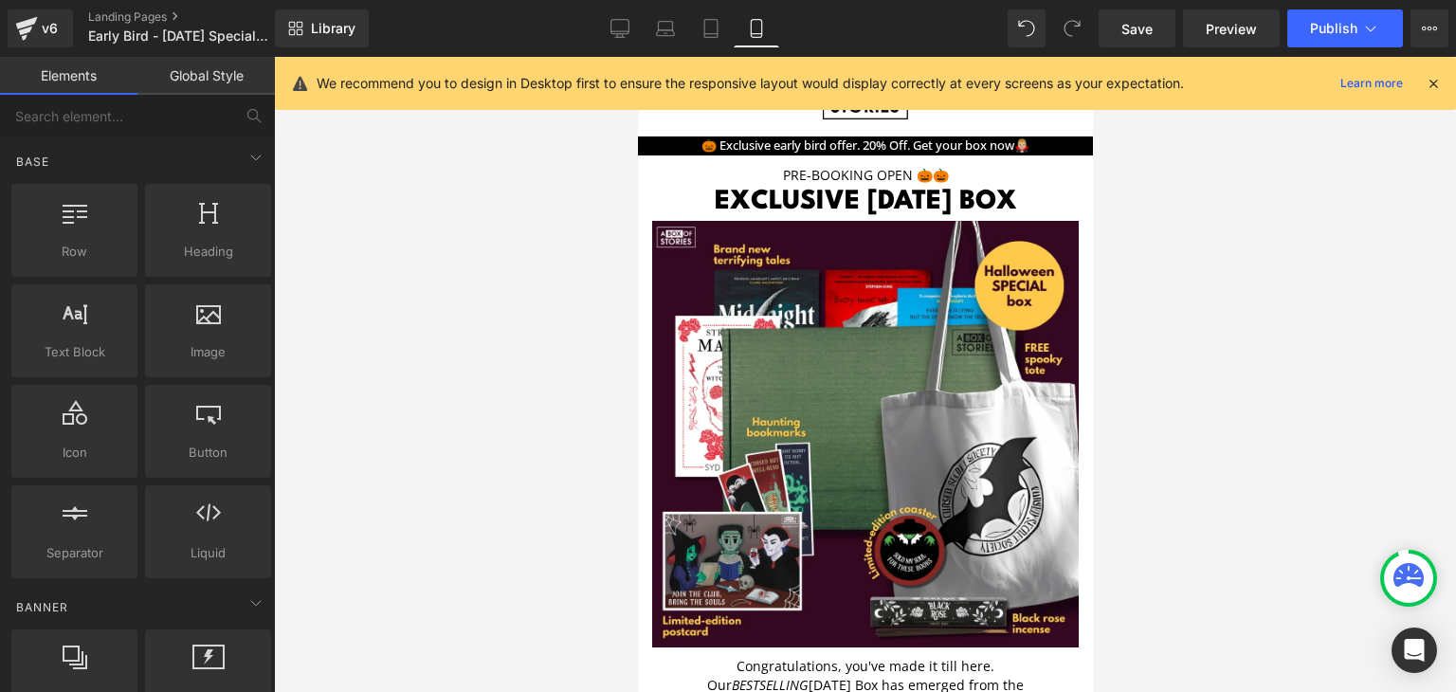
click at [1107, 340] on div at bounding box center [865, 374] width 1182 height 635
click at [523, 294] on div at bounding box center [865, 374] width 1182 height 635
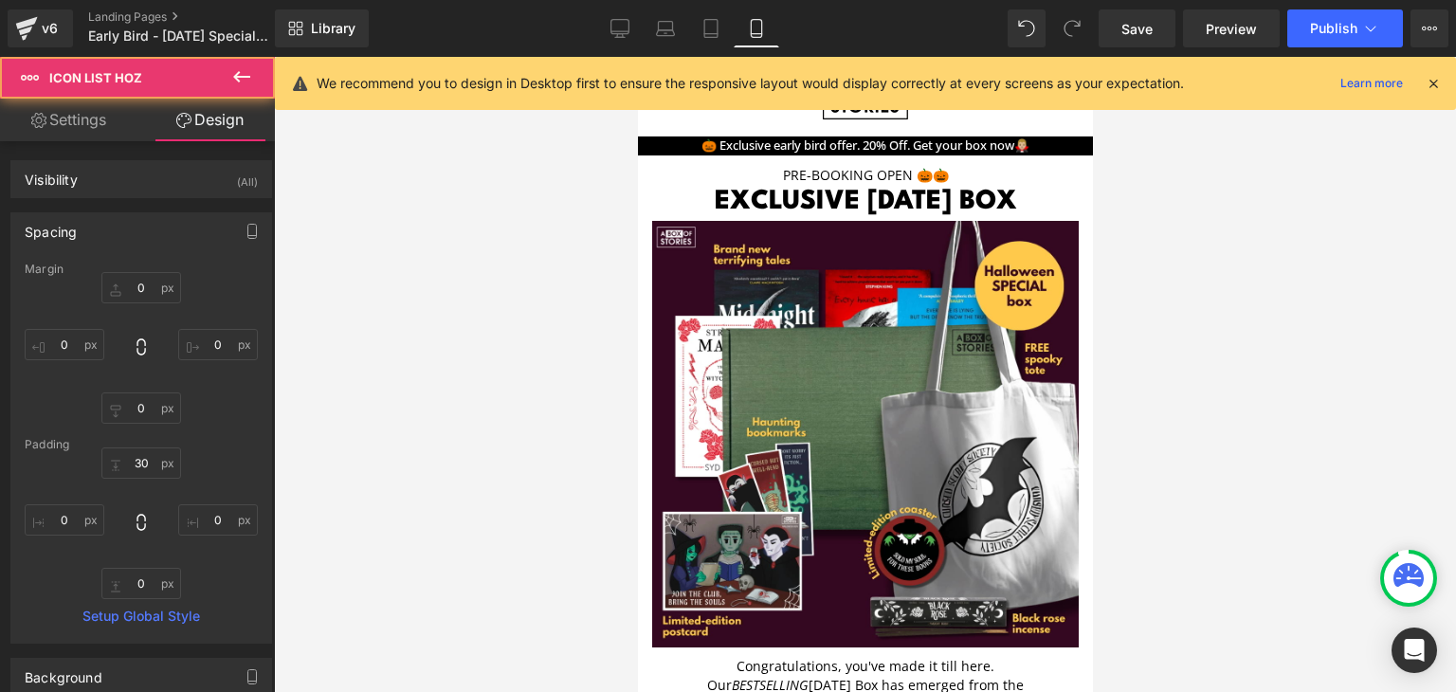
type input "0px"
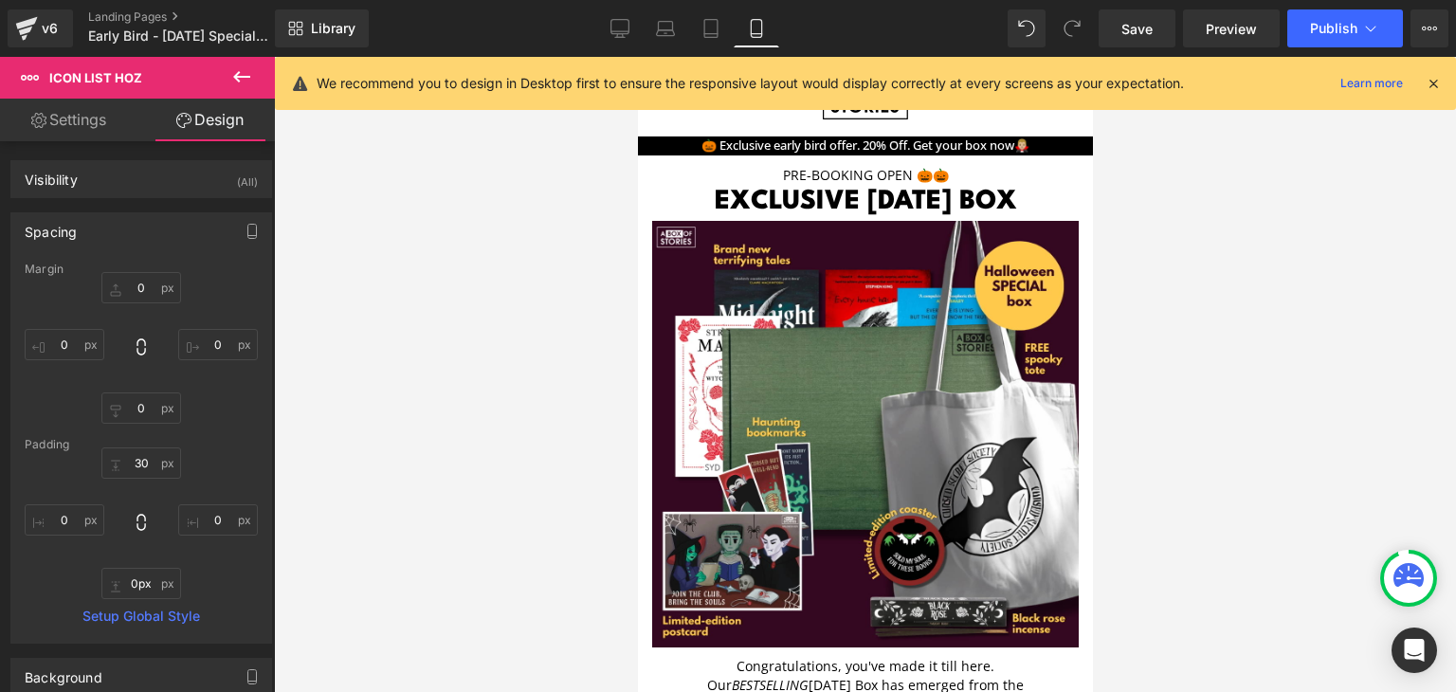
drag, startPoint x: 959, startPoint y: 385, endPoint x: 959, endPoint y: 399, distance: 14.2
click at [1236, 385] on div at bounding box center [865, 374] width 1182 height 635
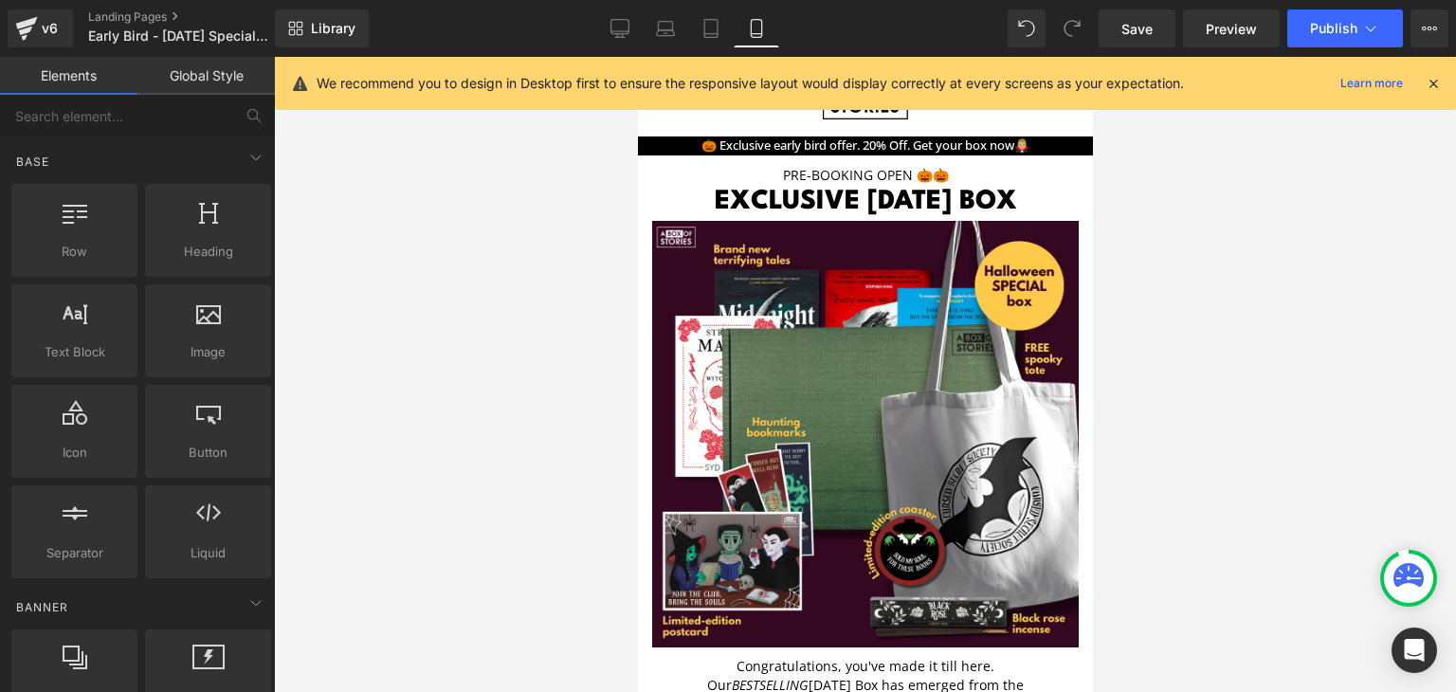
scroll to position [1079, 0]
click at [1307, 26] on button "Publish" at bounding box center [1345, 28] width 116 height 38
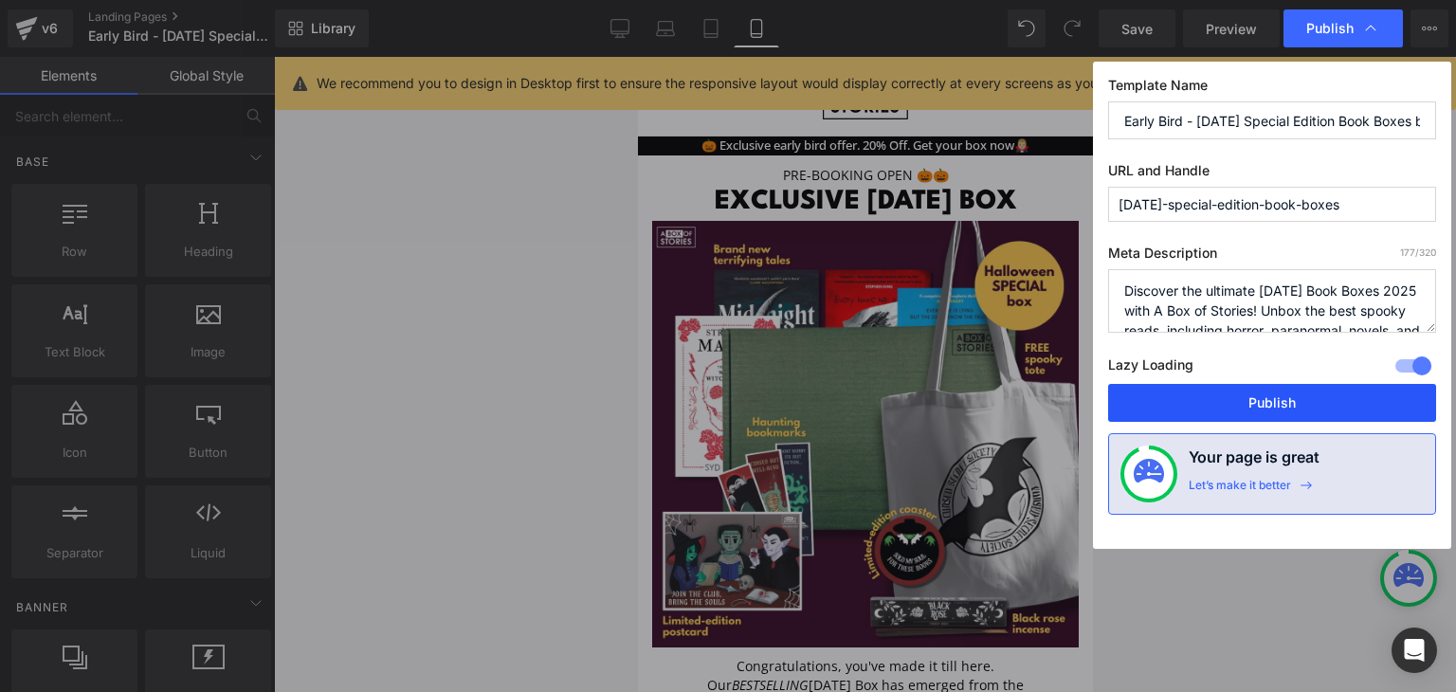
click at [1198, 399] on button "Publish" at bounding box center [1272, 403] width 328 height 38
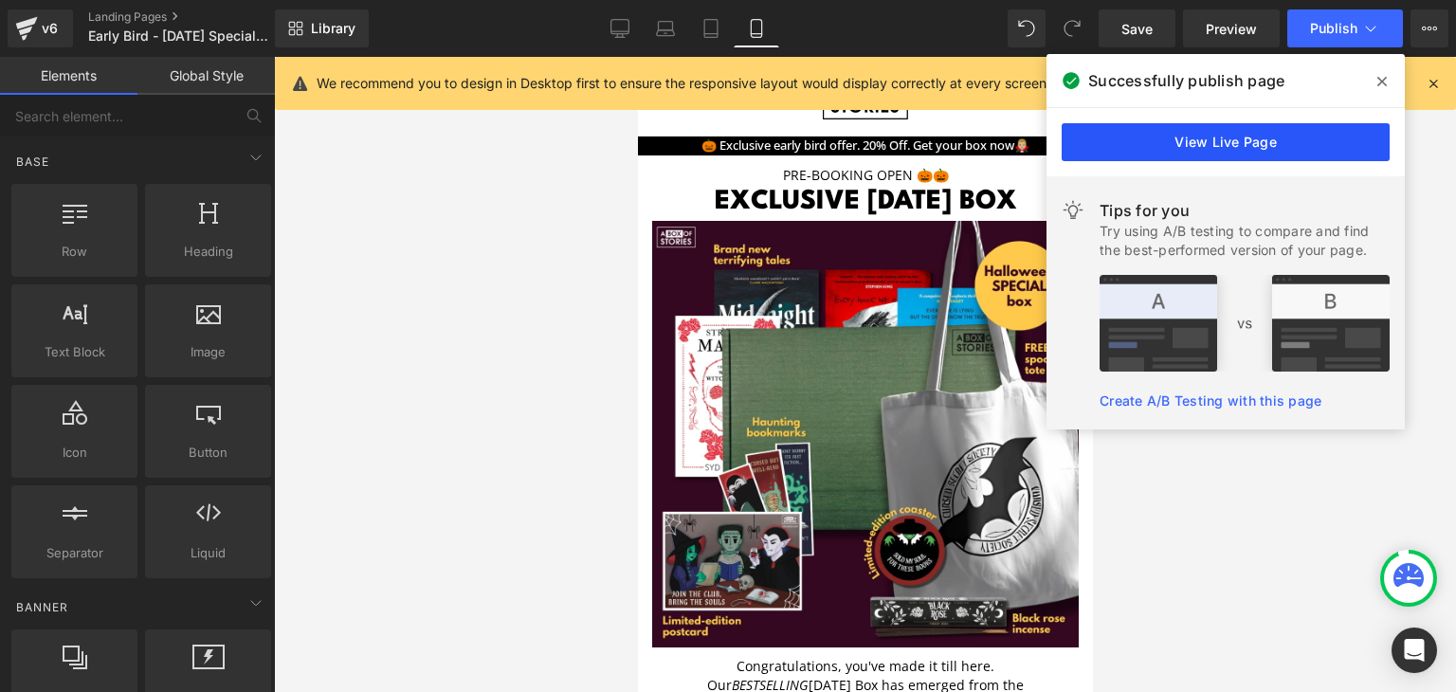
click at [1167, 153] on link "View Live Page" at bounding box center [1225, 142] width 328 height 38
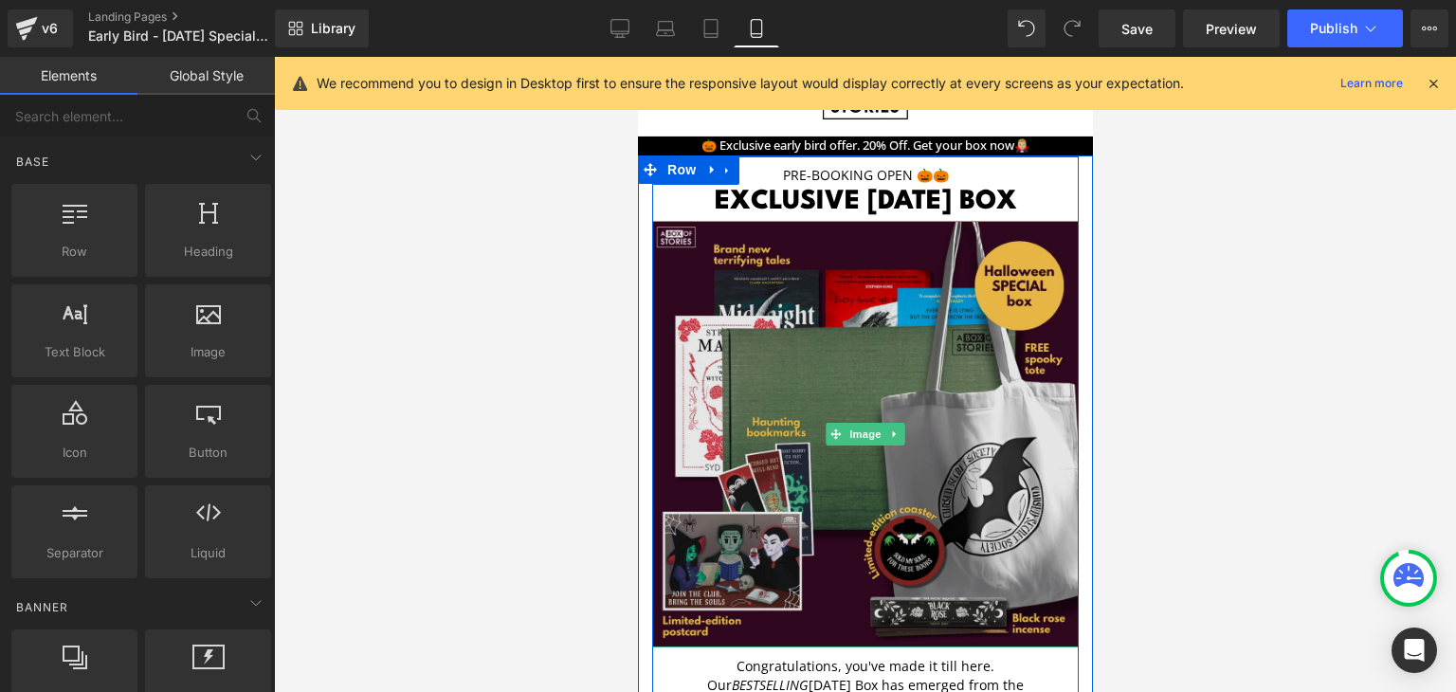
scroll to position [268, 0]
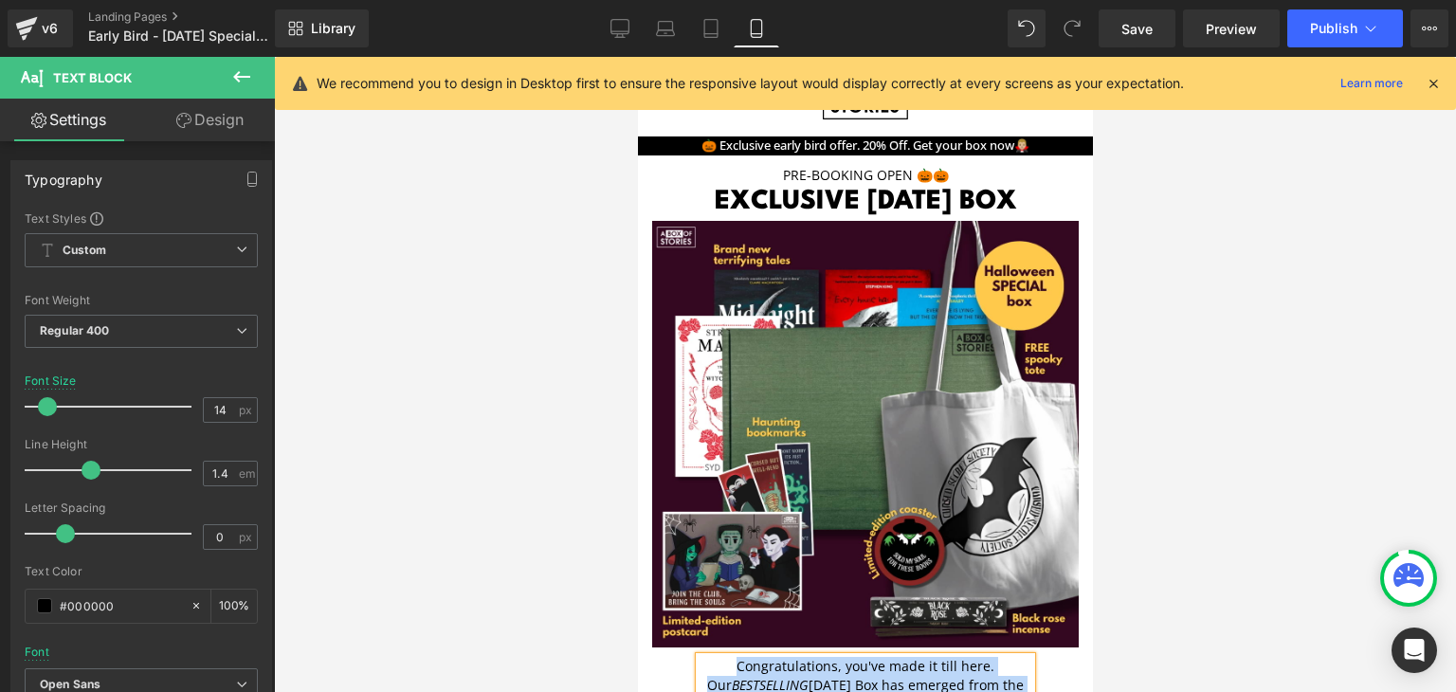
copy div "Congratulations, you've made it till here. Our BESTSELLING [DATE] Box has emerg…"
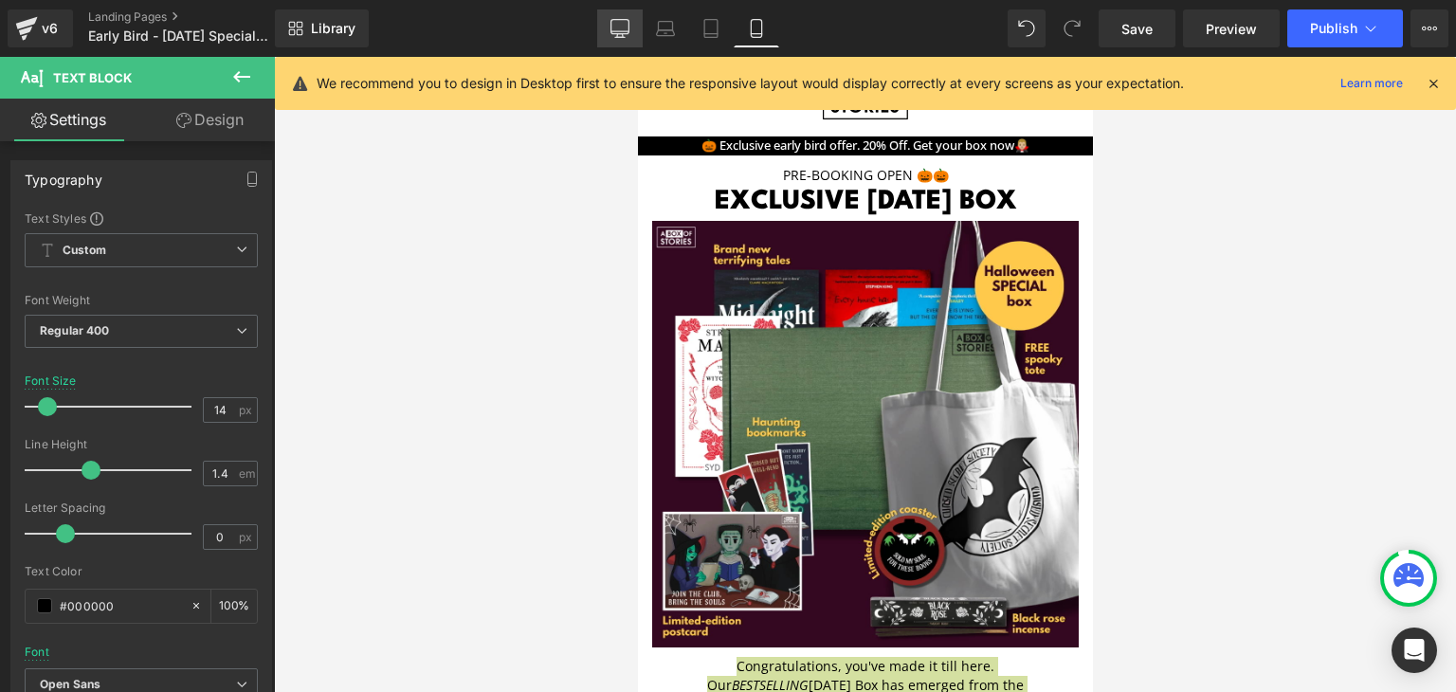
click at [623, 30] on icon at bounding box center [619, 28] width 19 height 19
type input "17"
type input "100"
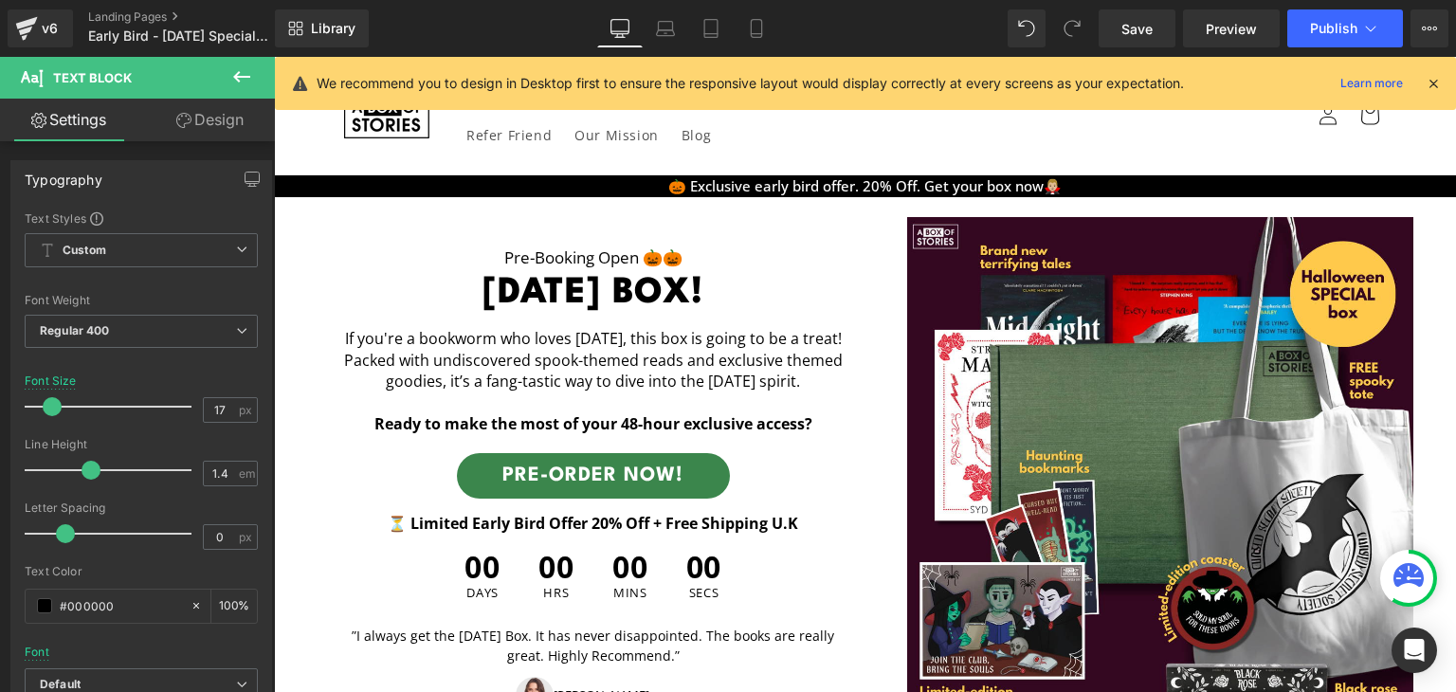
scroll to position [0, 0]
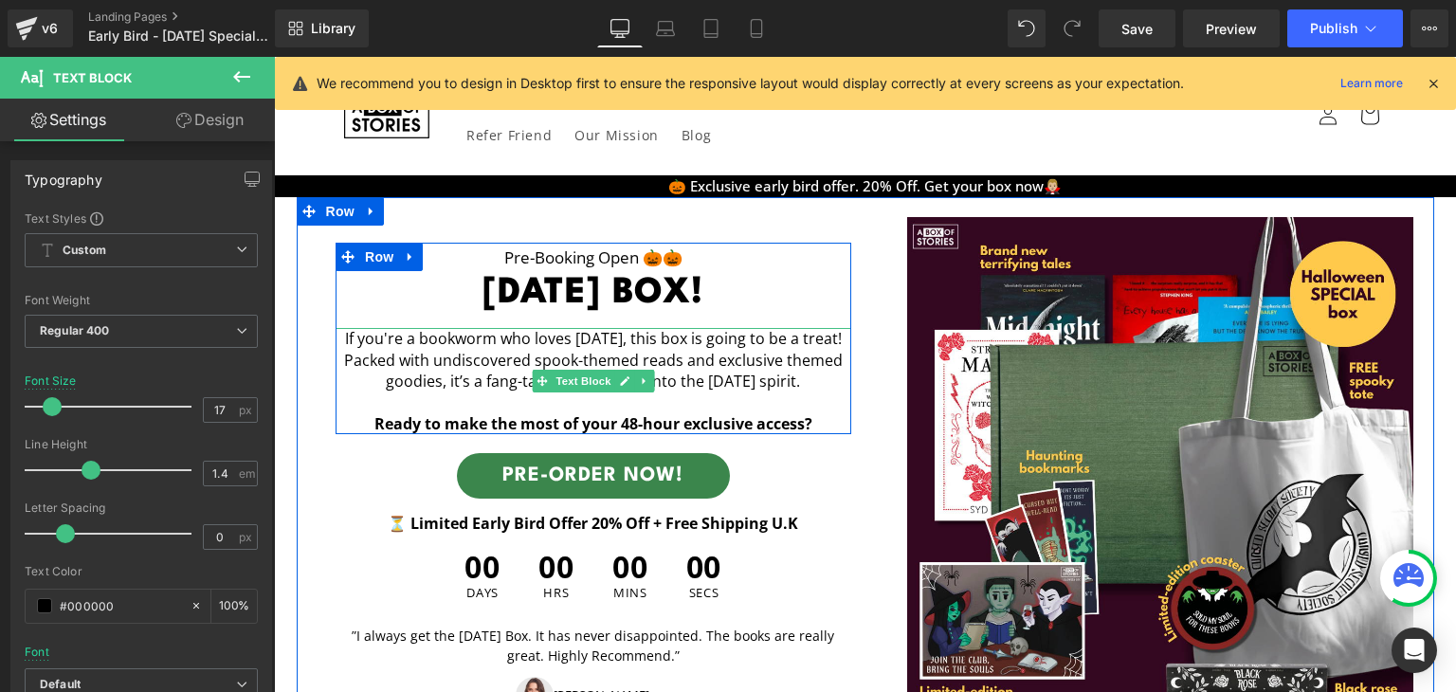
click at [695, 364] on p "If you're a bookworm who loves [DATE], this box is going to be a treat! Packed …" at bounding box center [593, 370] width 516 height 85
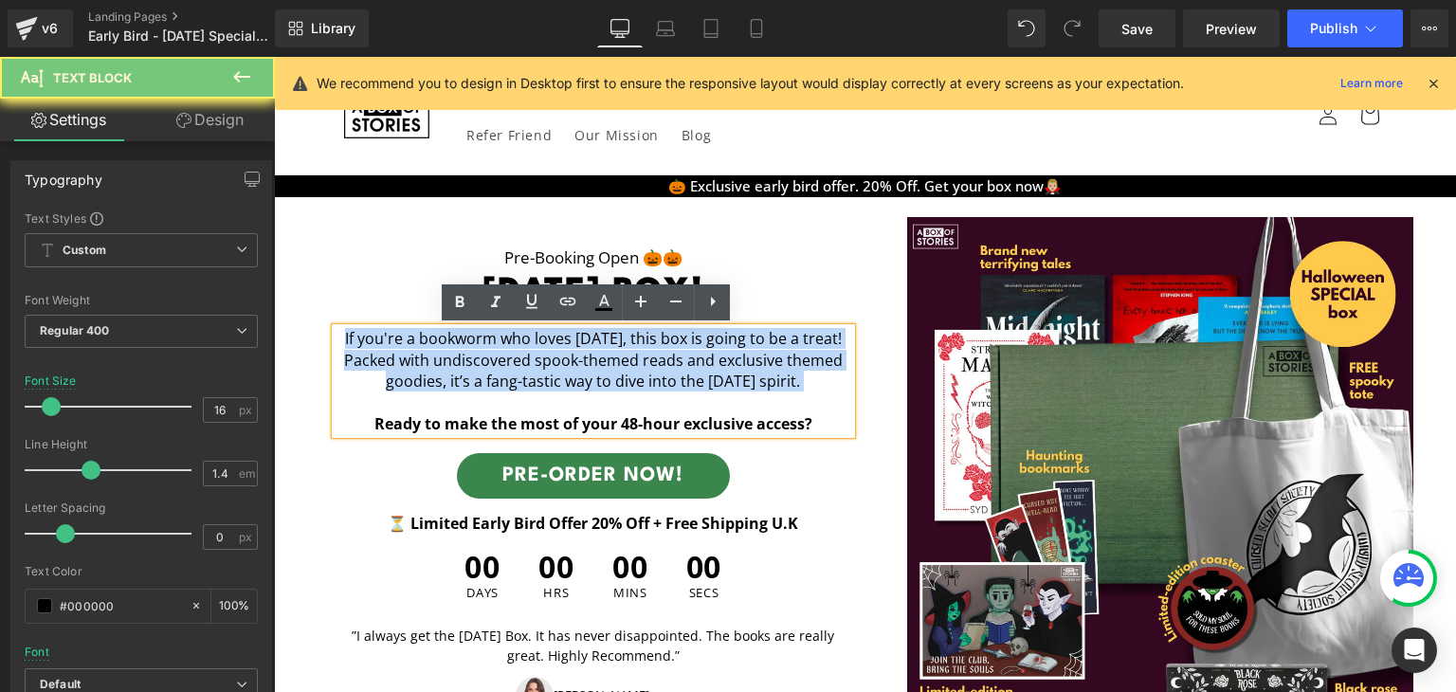
click at [695, 364] on p "If you're a bookworm who loves [DATE], this box is going to be a treat! Packed …" at bounding box center [593, 370] width 516 height 85
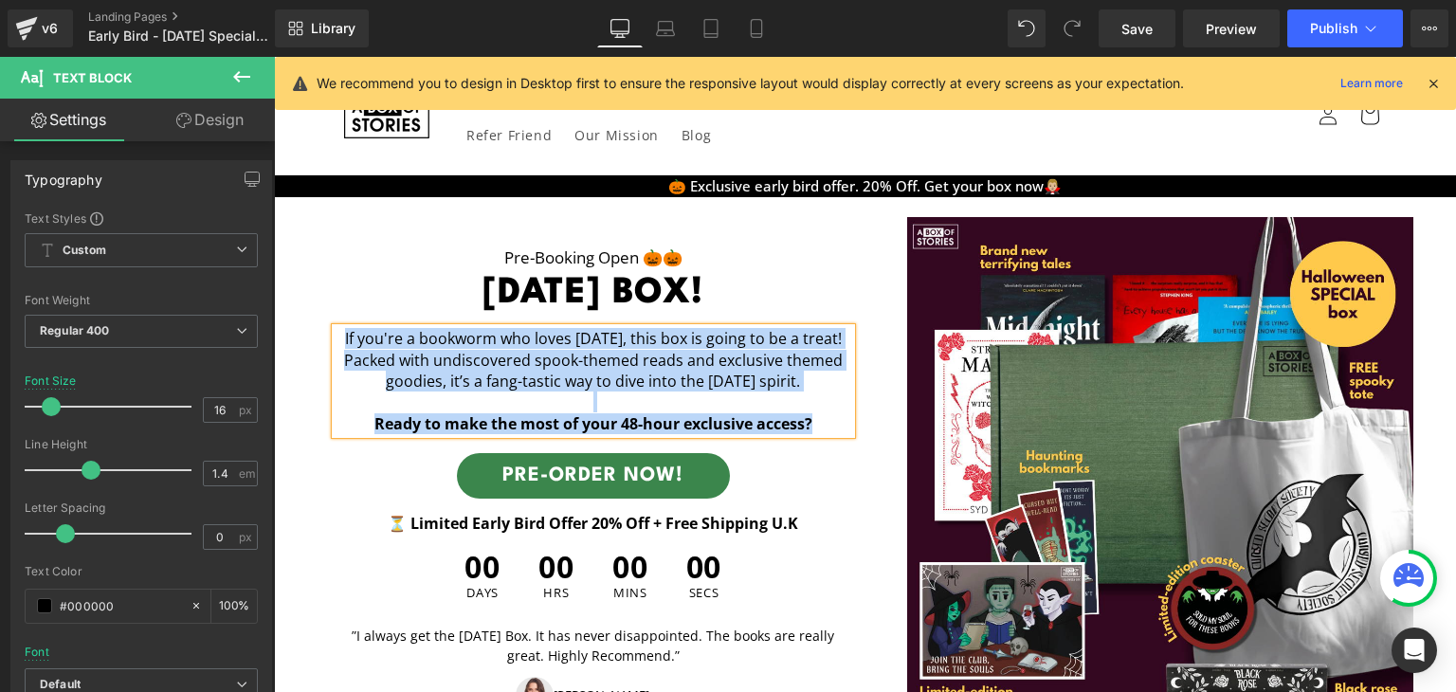
paste div
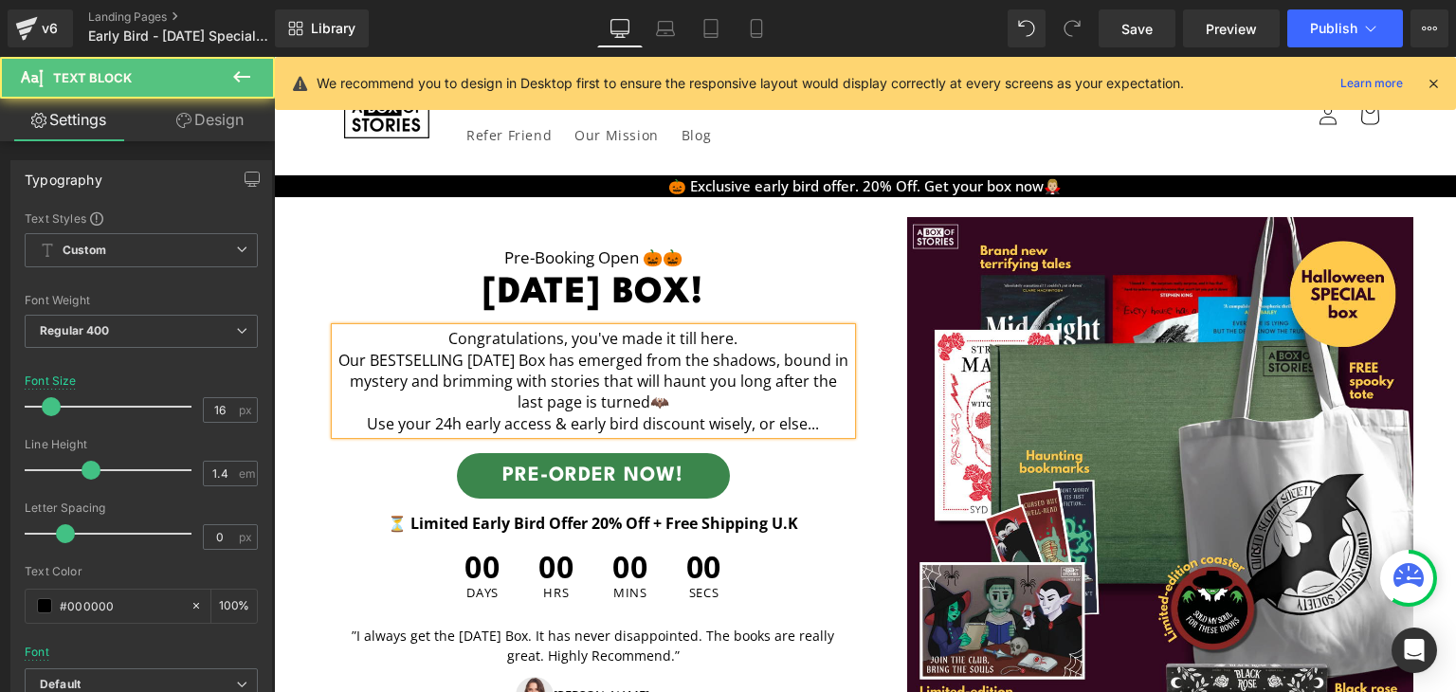
click at [732, 402] on p "Our BESTSELLING [DATE] Box has emerged from the shadows, bound in mystery and b…" at bounding box center [593, 381] width 516 height 63
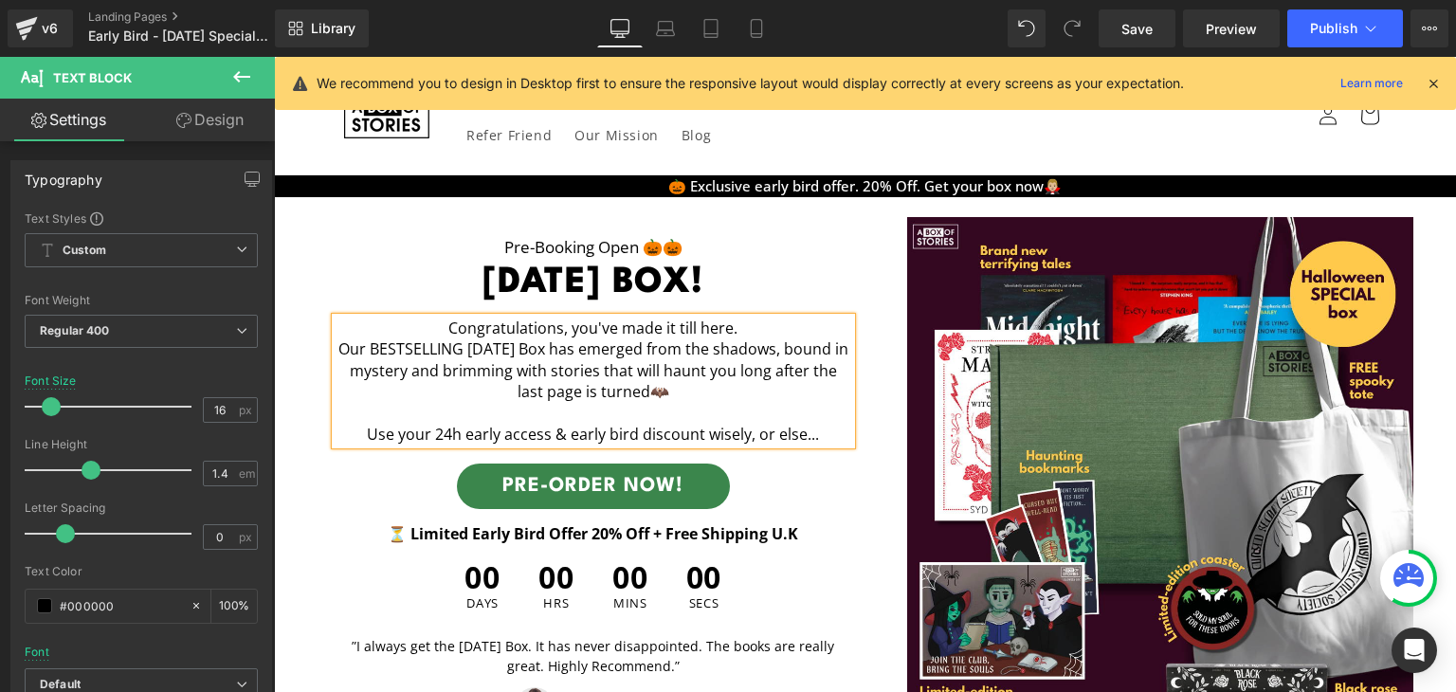
click at [716, 425] on p "Use your 24h early access & early bird discount wisely, or else..." at bounding box center [593, 434] width 516 height 21
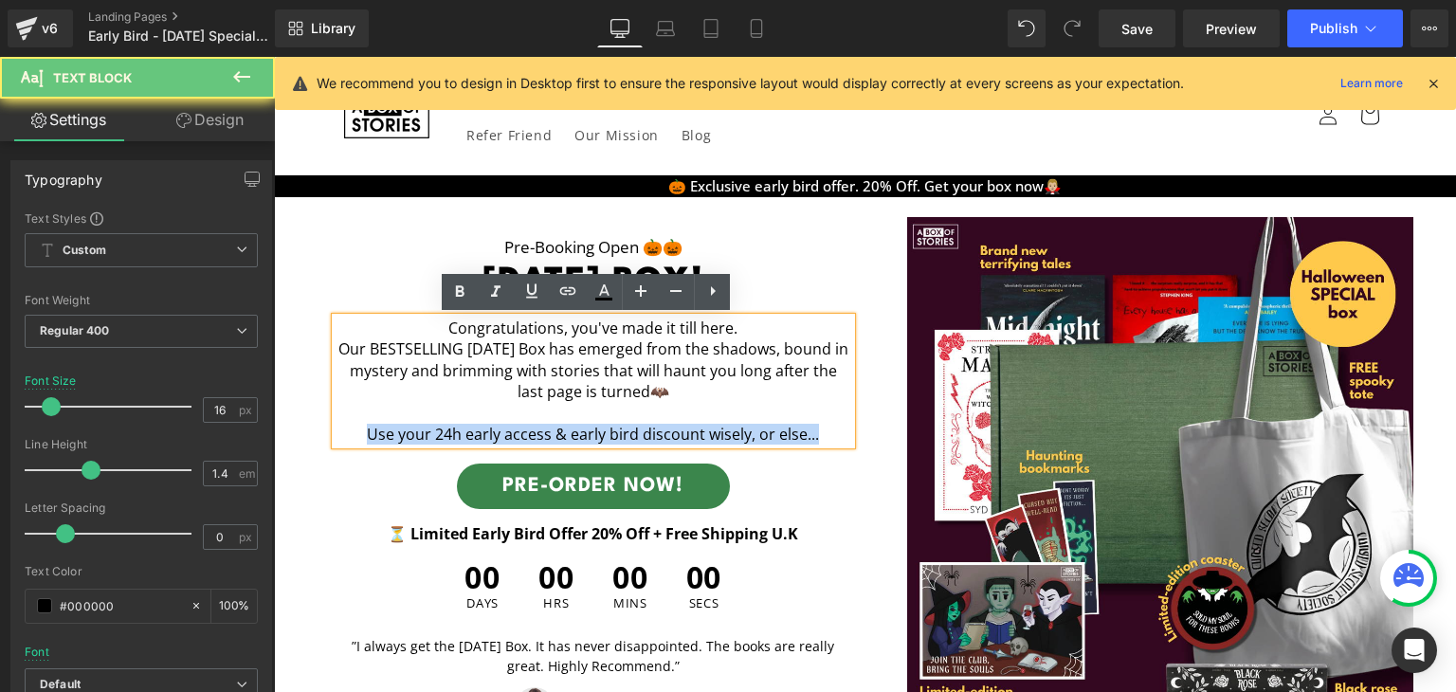
click at [716, 425] on p "Use your 24h early access & early bird discount wisely, or else..." at bounding box center [593, 434] width 516 height 21
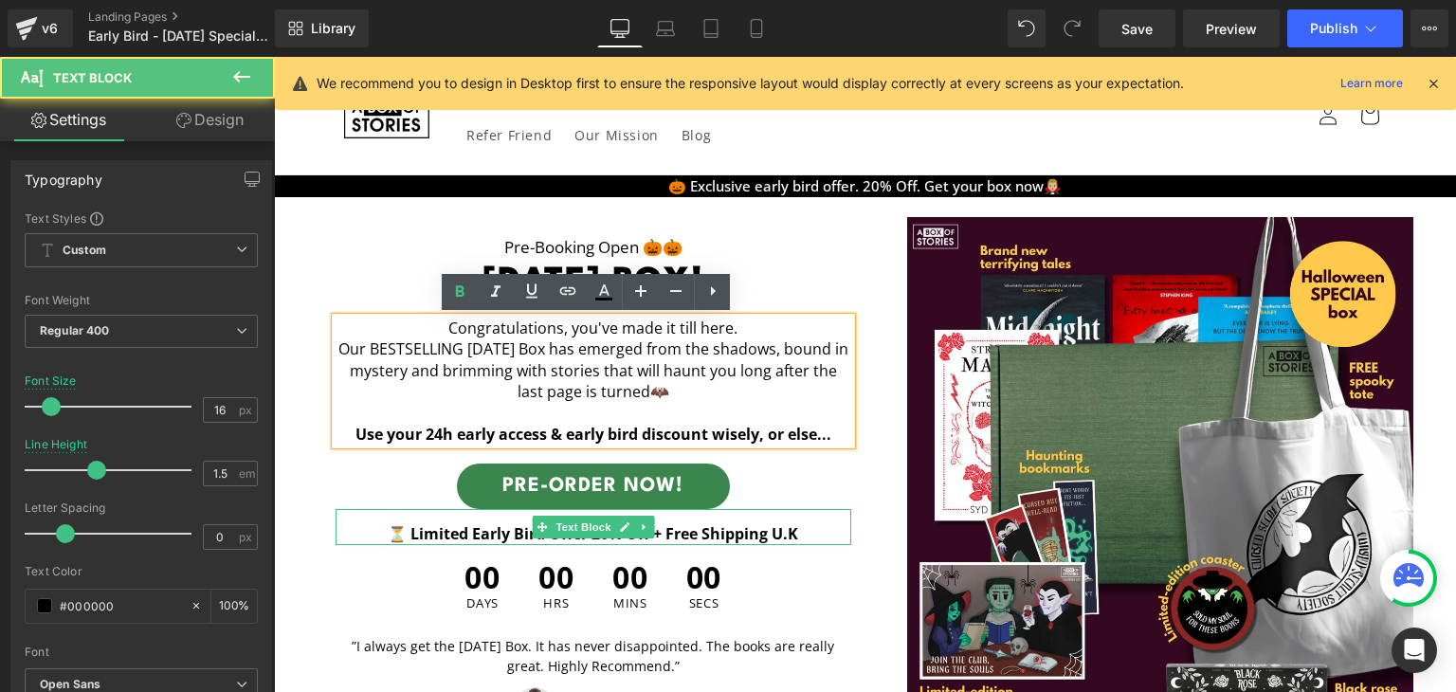
click at [402, 532] on b "⏳ Limited Early Bird Offer 20% Off + Free Shipping U.K" at bounding box center [593, 533] width 410 height 21
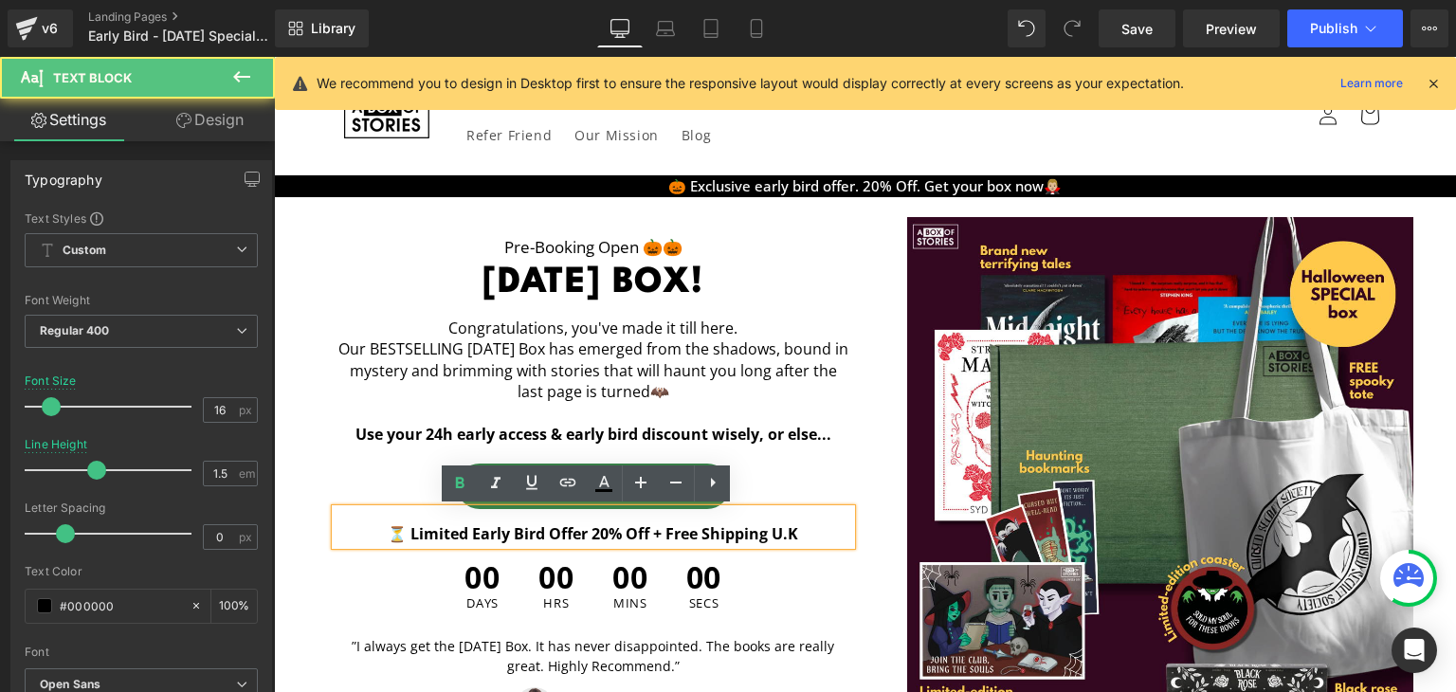
click at [393, 528] on b "⏳ Limited Early Bird Offer 20% Off + Free Shipping U.K" at bounding box center [593, 533] width 410 height 21
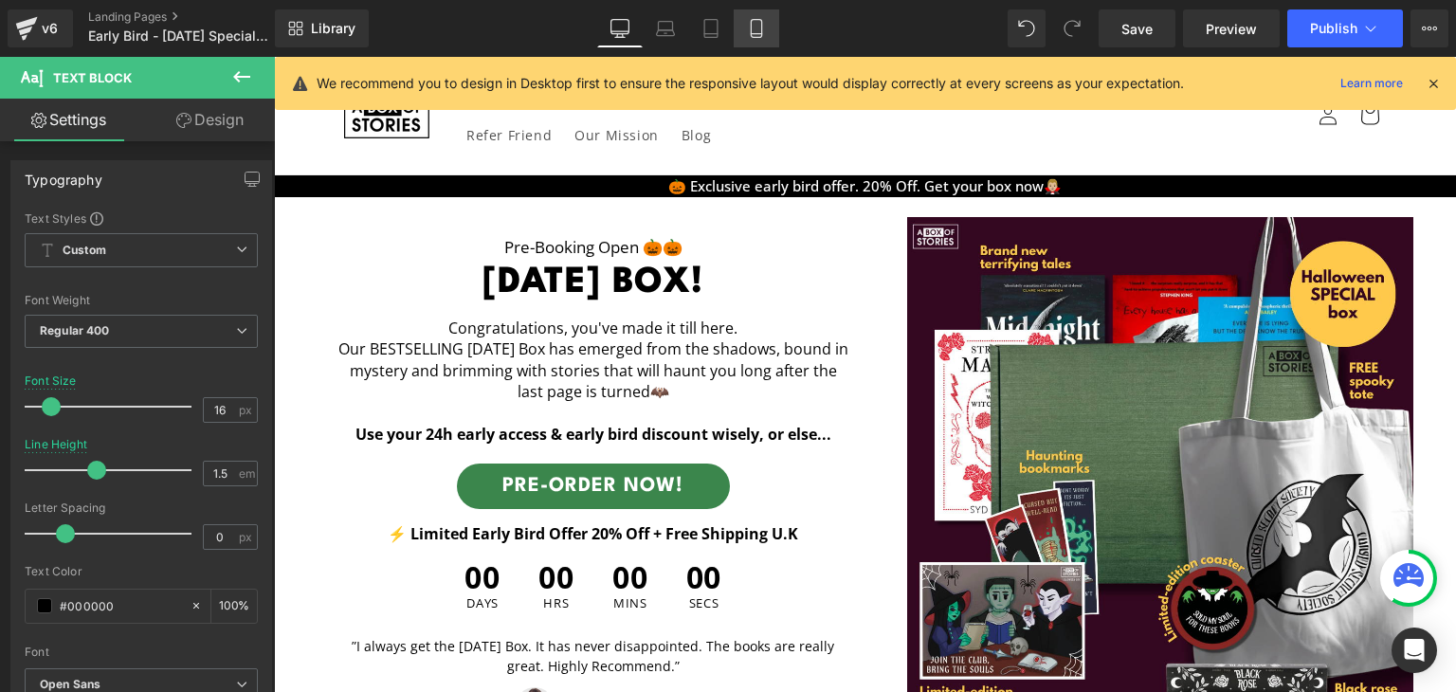
click at [741, 32] on link "Mobile" at bounding box center [755, 28] width 45 height 38
type input "14"
type input "100"
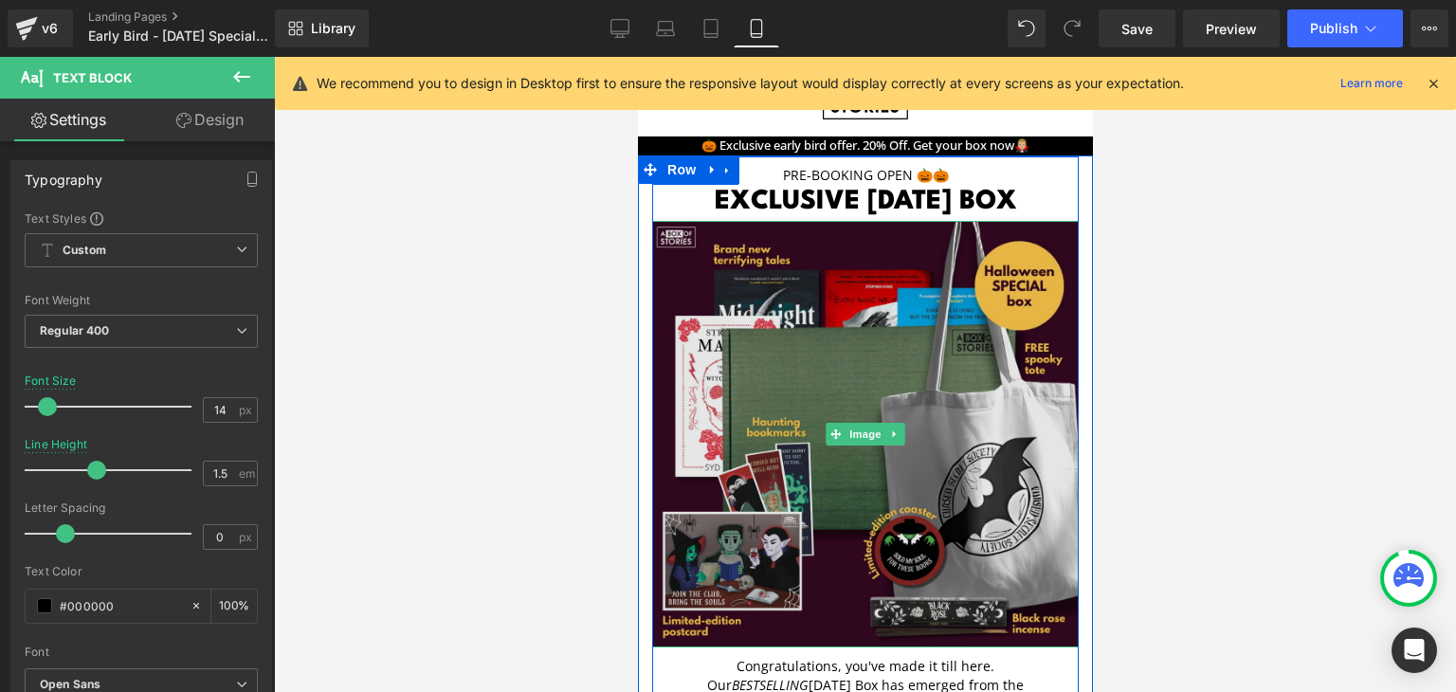
scroll to position [370, 0]
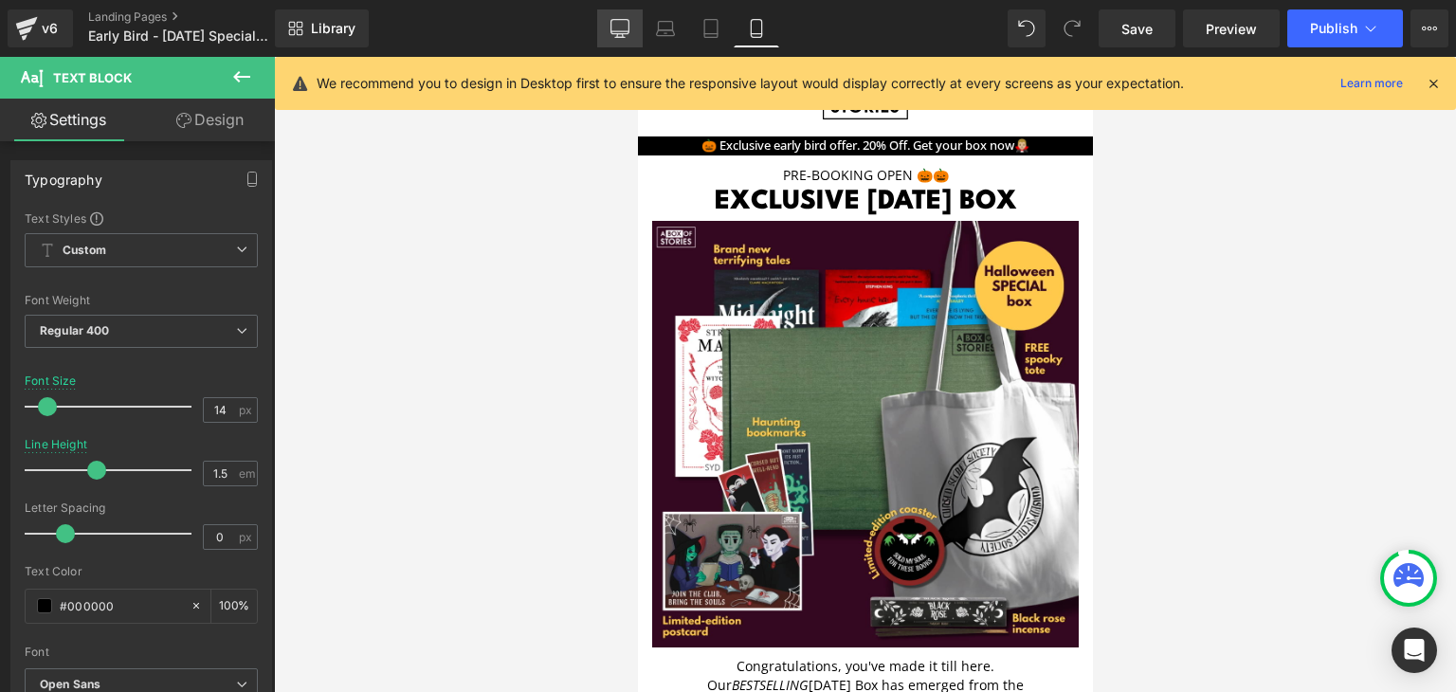
drag, startPoint x: 621, startPoint y: 33, endPoint x: 522, endPoint y: 131, distance: 138.7
click at [621, 33] on icon at bounding box center [620, 27] width 18 height 14
type input "16"
type input "100"
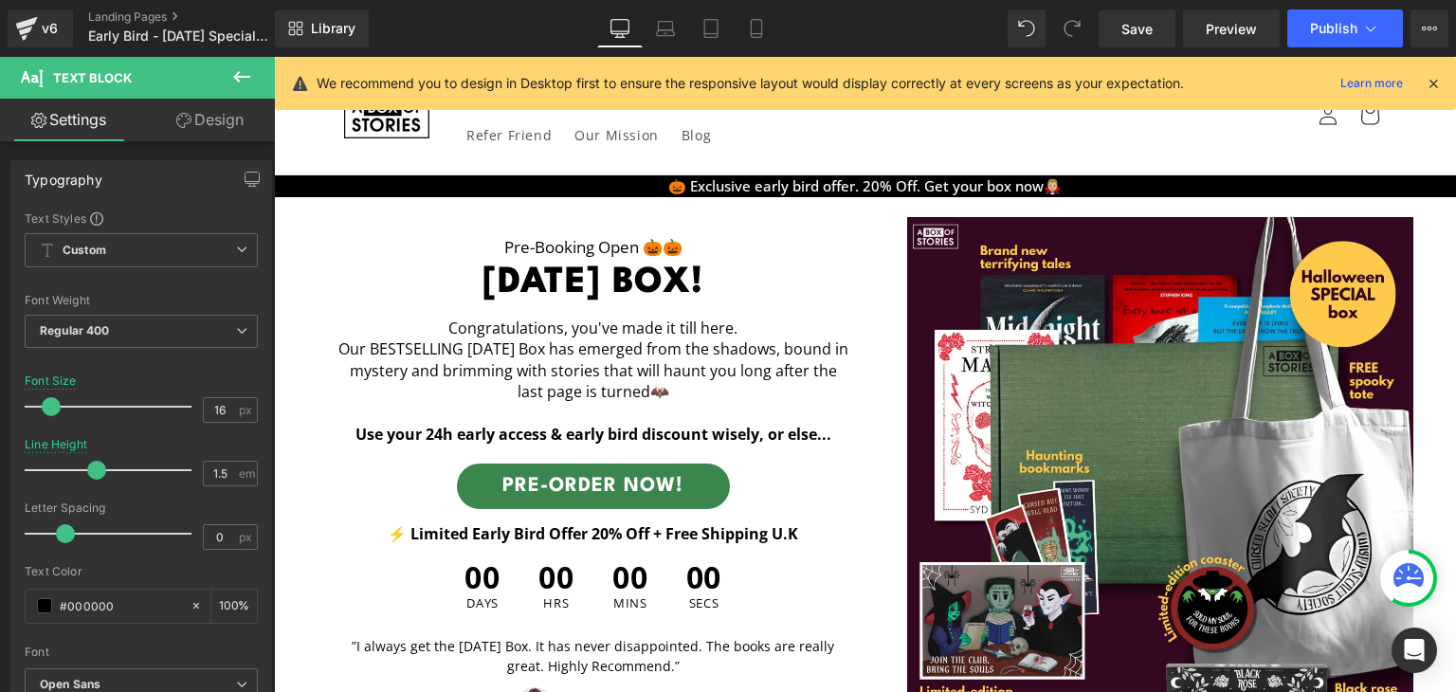
scroll to position [0, 0]
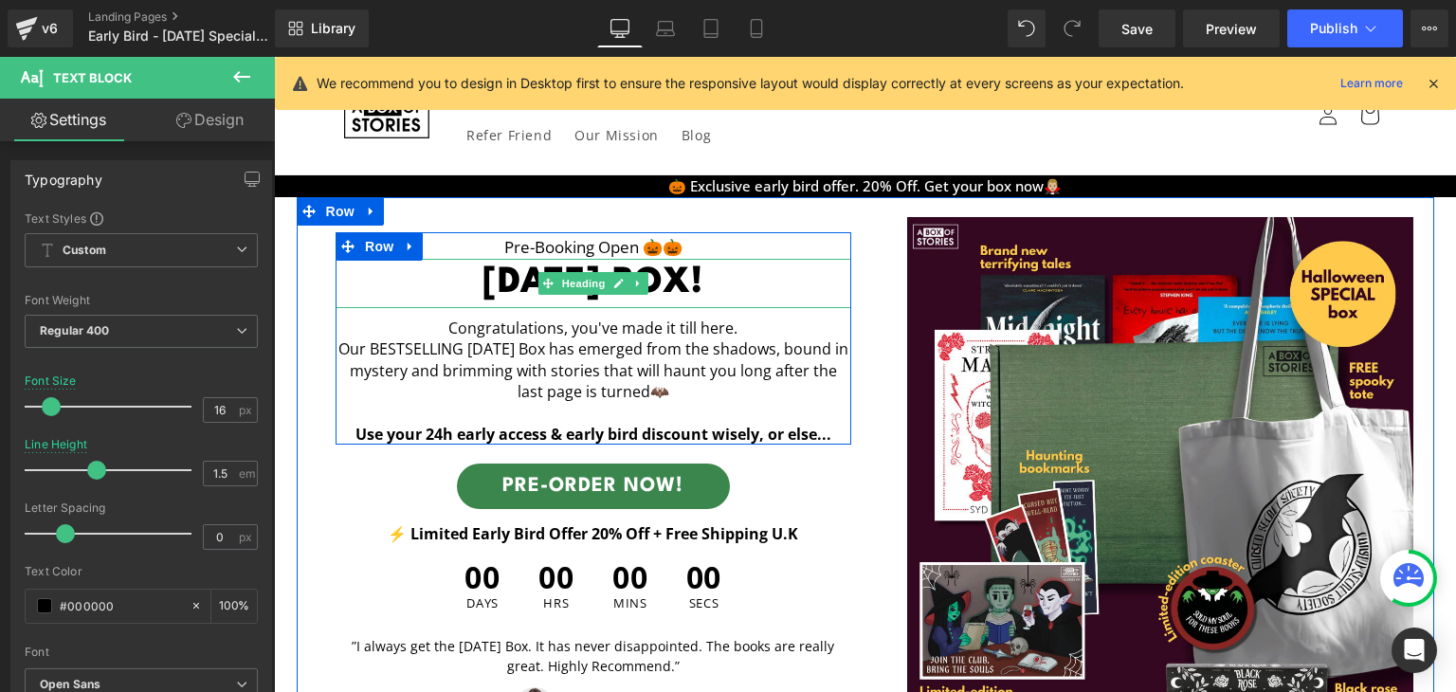
click at [485, 271] on h1 "[DATE] BOX!" at bounding box center [593, 283] width 516 height 49
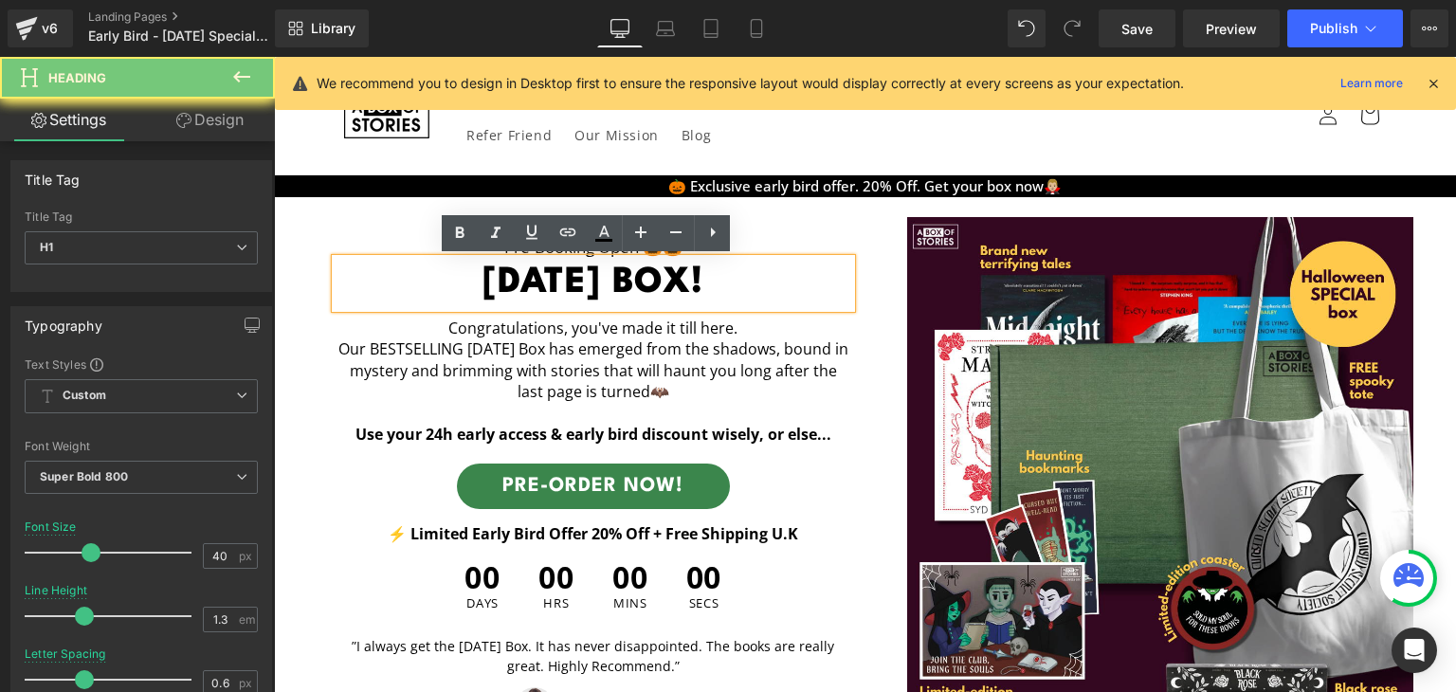
click at [485, 271] on h1 "[DATE] BOX!" at bounding box center [593, 283] width 516 height 49
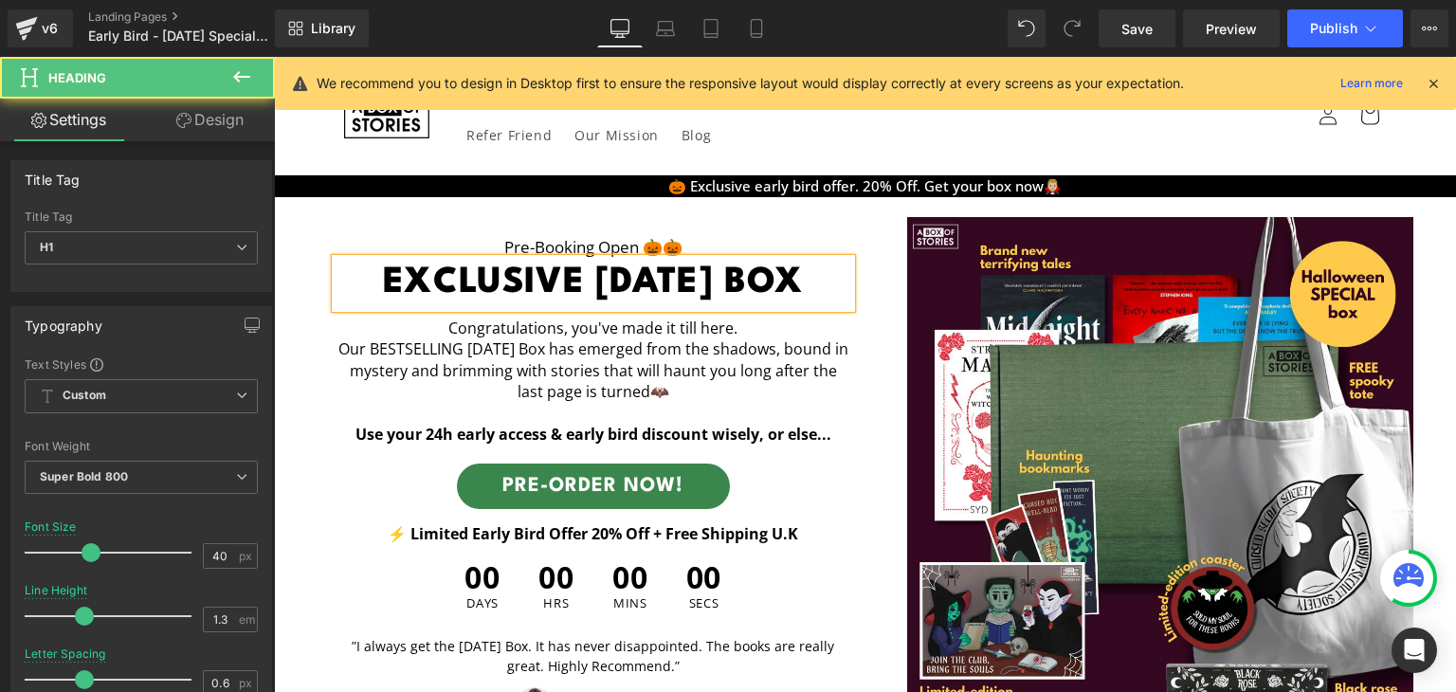
drag, startPoint x: 720, startPoint y: 311, endPoint x: 344, endPoint y: 246, distance: 381.7
click at [344, 259] on h1 "exclusive [DATE] box" at bounding box center [593, 283] width 516 height 49
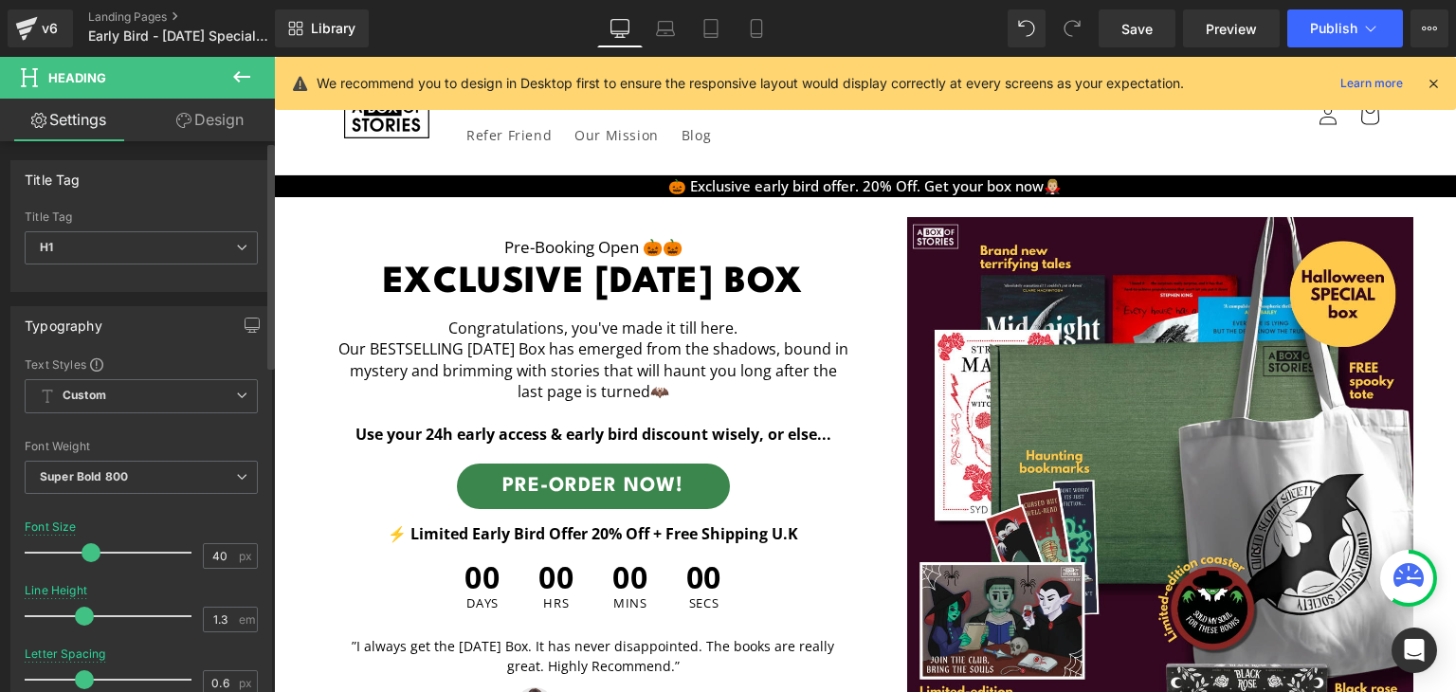
scroll to position [41, 0]
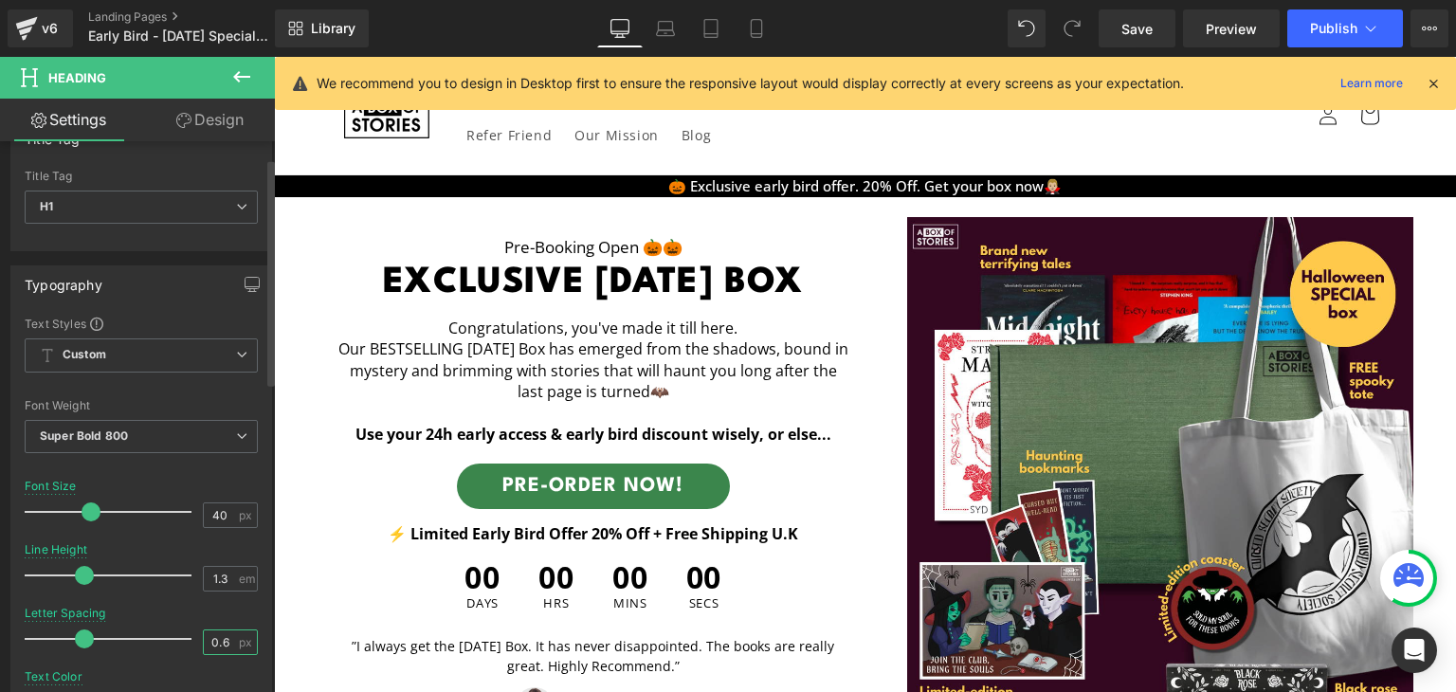
drag, startPoint x: 227, startPoint y: 653, endPoint x: 221, endPoint y: 634, distance: 20.1
click at [221, 634] on div "Letter Spacing 0.6 px" at bounding box center [141, 637] width 233 height 63
click at [221, 634] on input "0.6" at bounding box center [220, 642] width 33 height 24
type input "0"
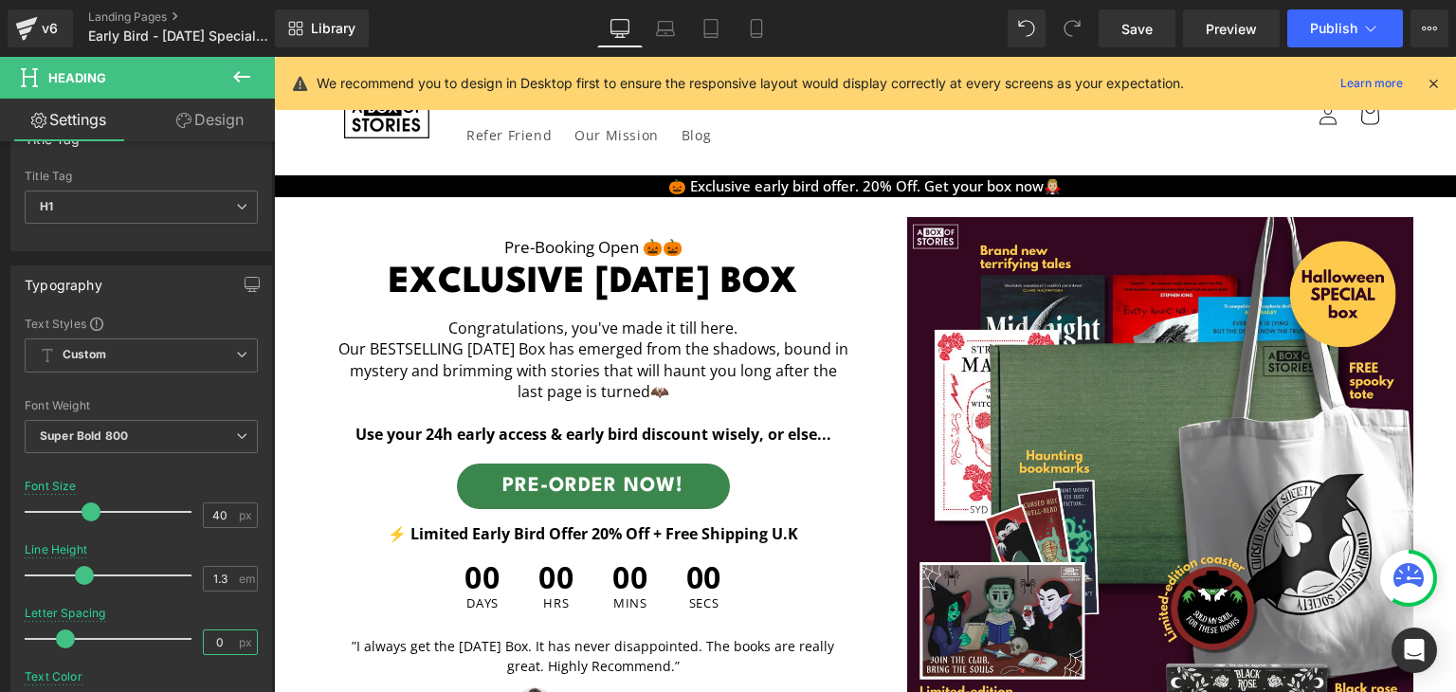
scroll to position [1430, 0]
click at [750, 27] on icon at bounding box center [756, 28] width 19 height 19
type input "26"
type input "0.6"
type input "100"
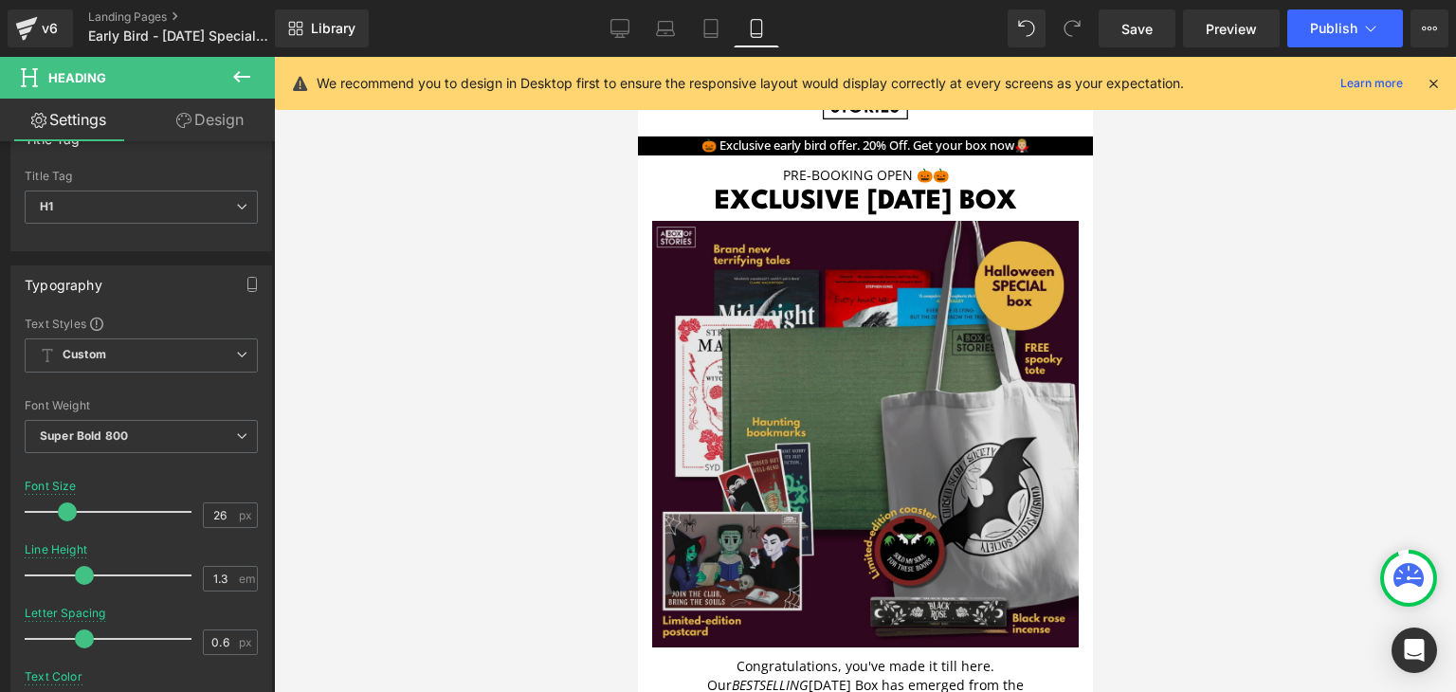
scroll to position [1550, 0]
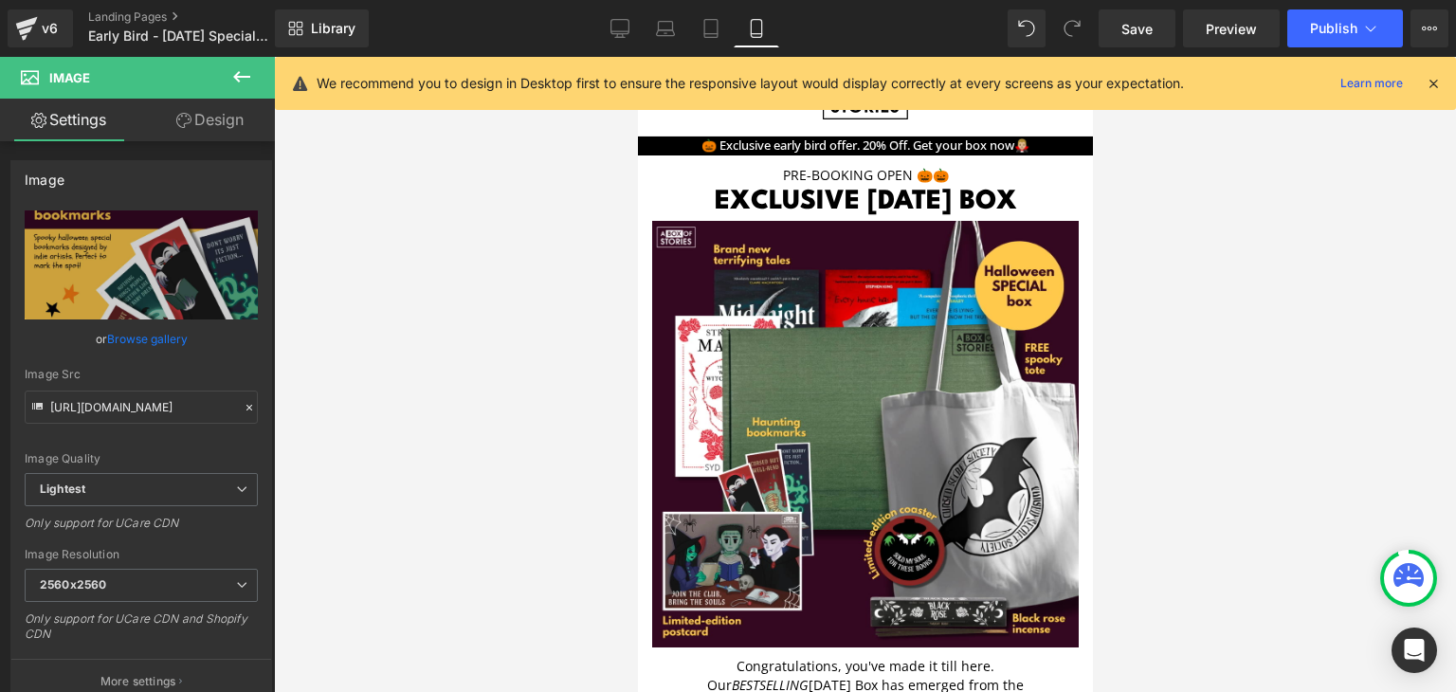
drag, startPoint x: 655, startPoint y: 293, endPoint x: 644, endPoint y: 307, distance: 17.6
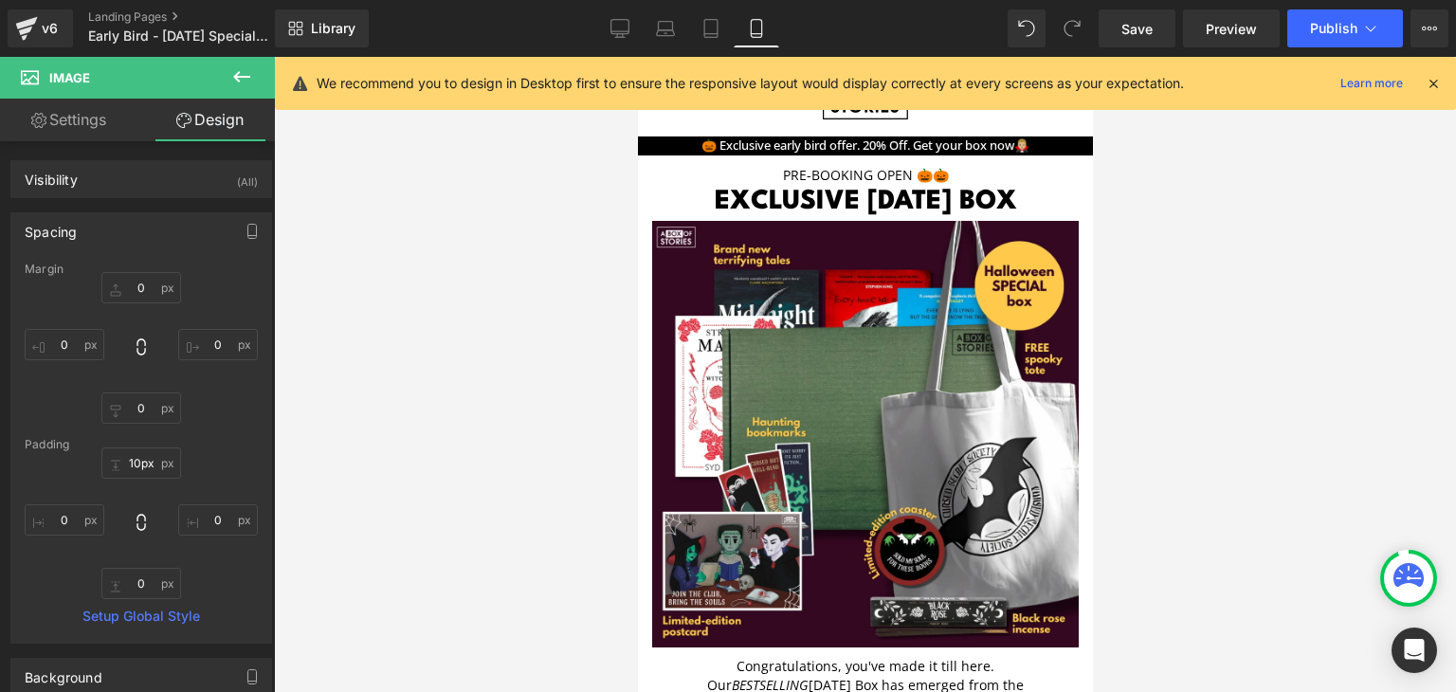
type input "12px"
drag, startPoint x: 644, startPoint y: 294, endPoint x: 644, endPoint y: 305, distance: 11.4
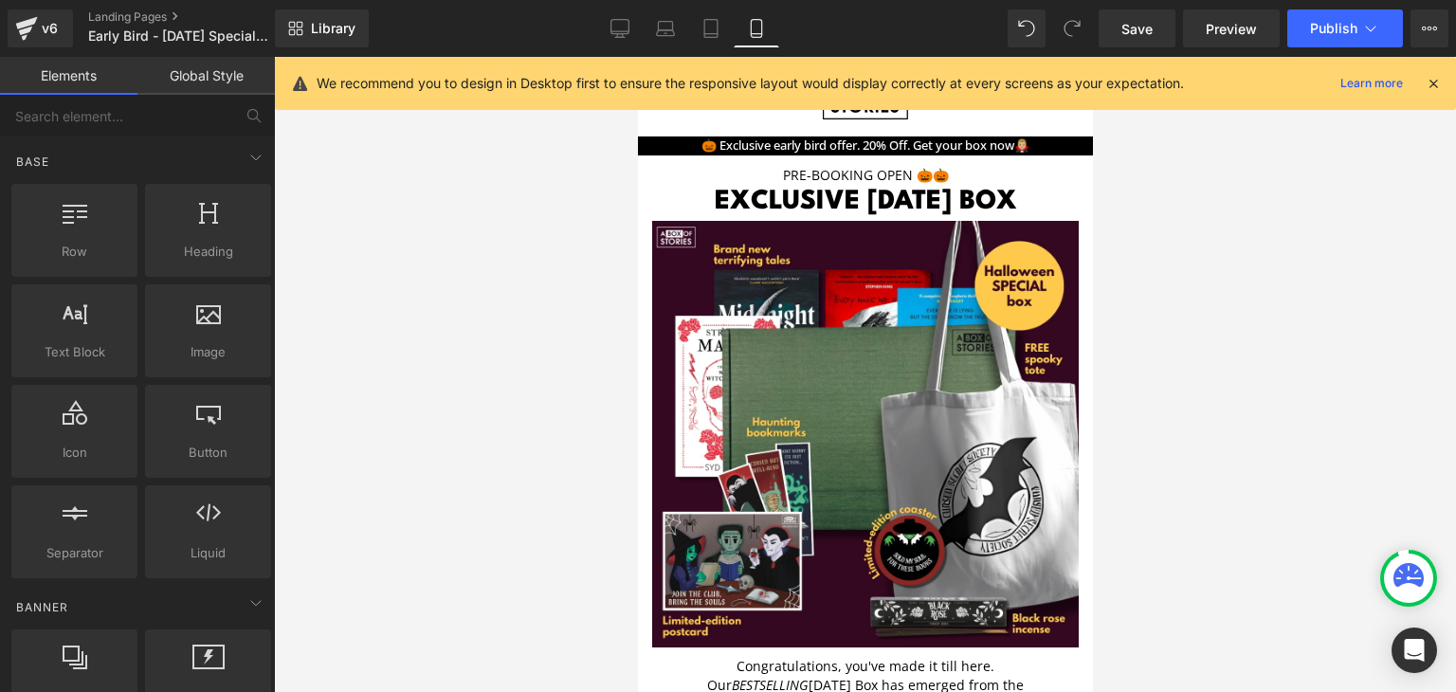
click at [1252, 284] on div at bounding box center [865, 374] width 1182 height 635
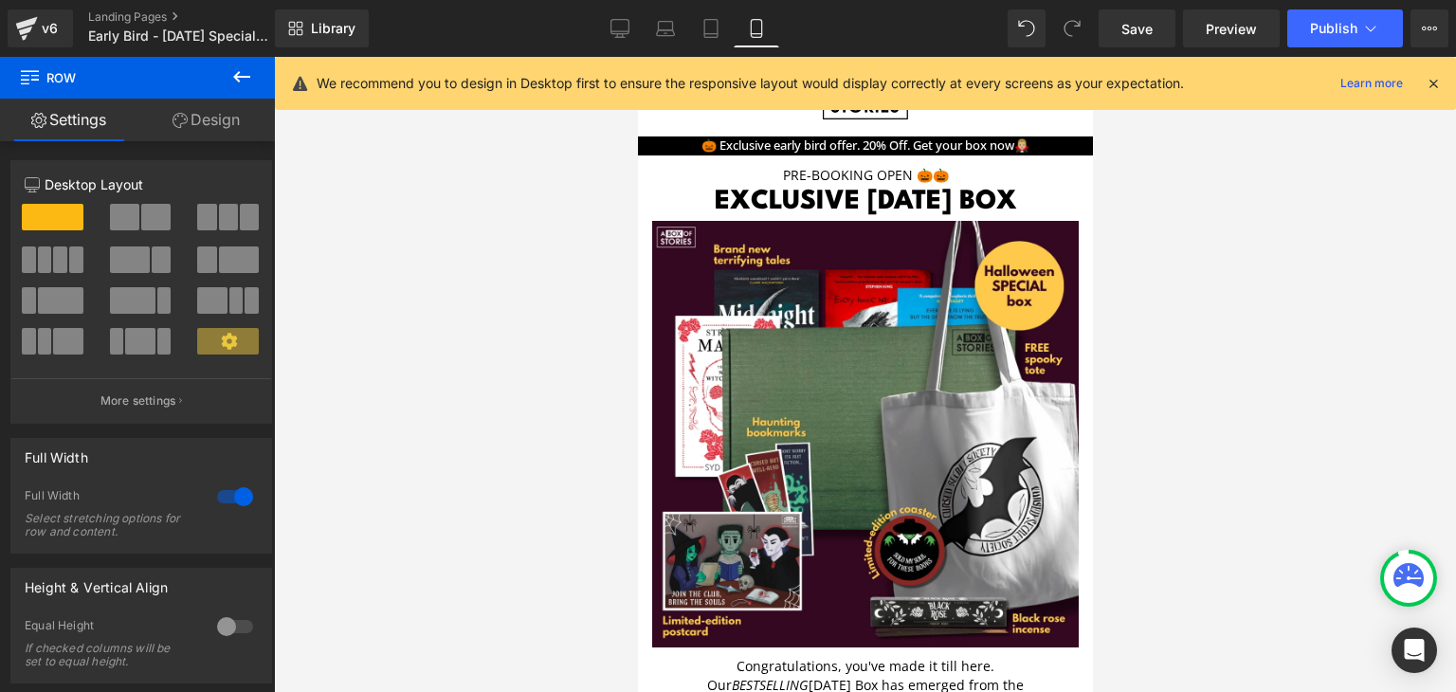
drag, startPoint x: 929, startPoint y: 294, endPoint x: 929, endPoint y: 272, distance: 21.8
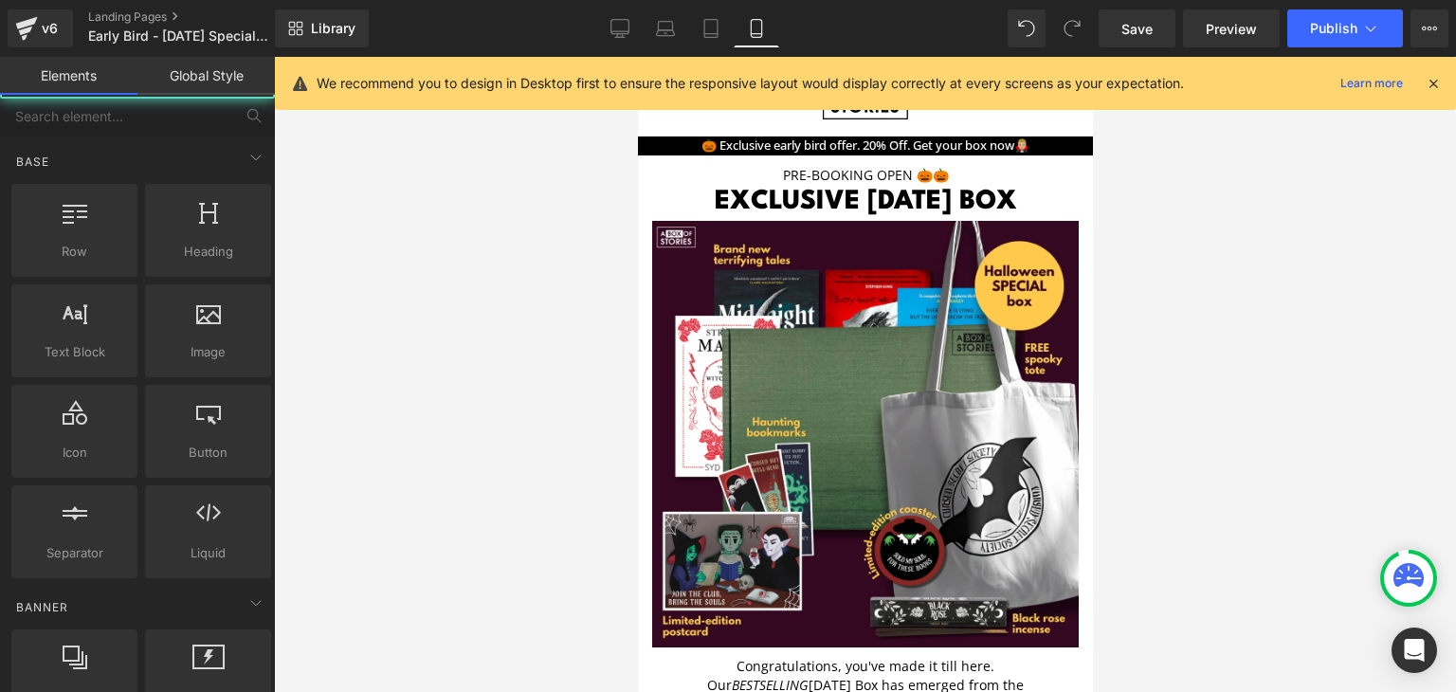
click at [1156, 316] on div at bounding box center [865, 374] width 1182 height 635
click at [629, 31] on icon at bounding box center [620, 27] width 18 height 14
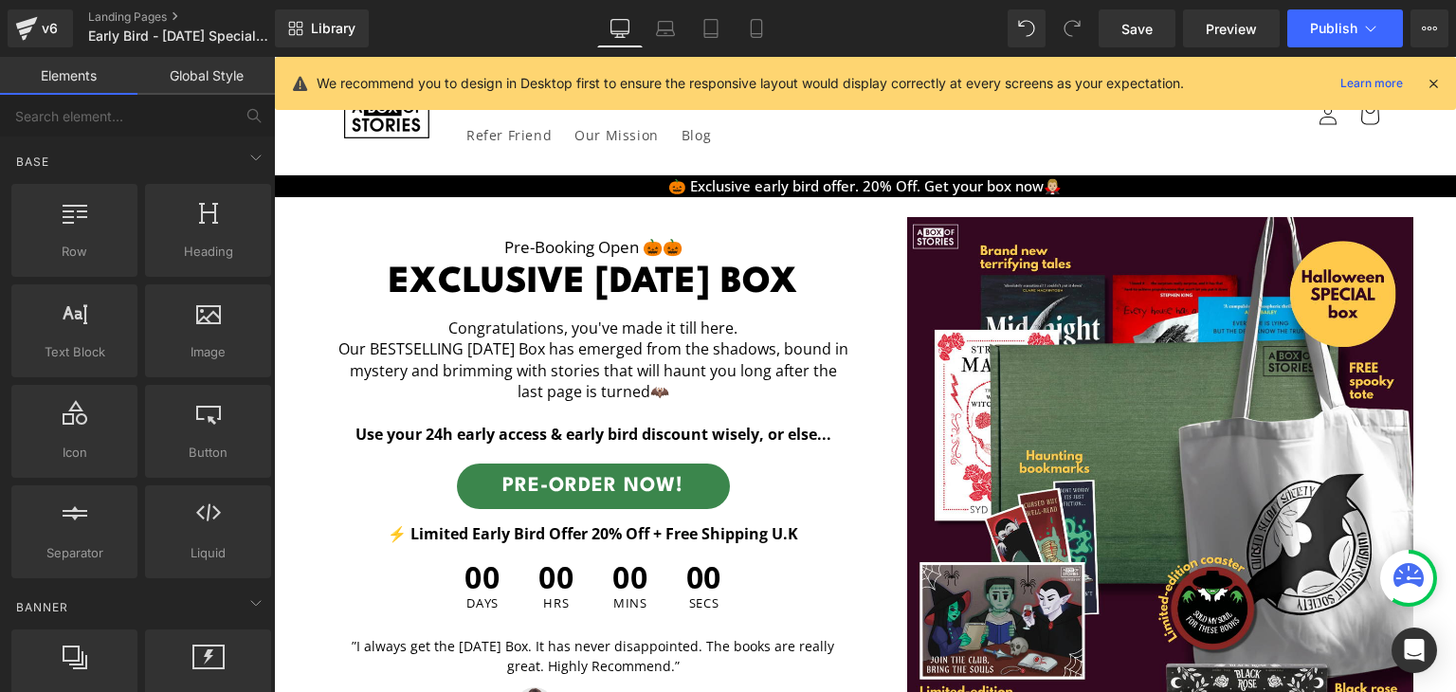
scroll to position [3684, 0]
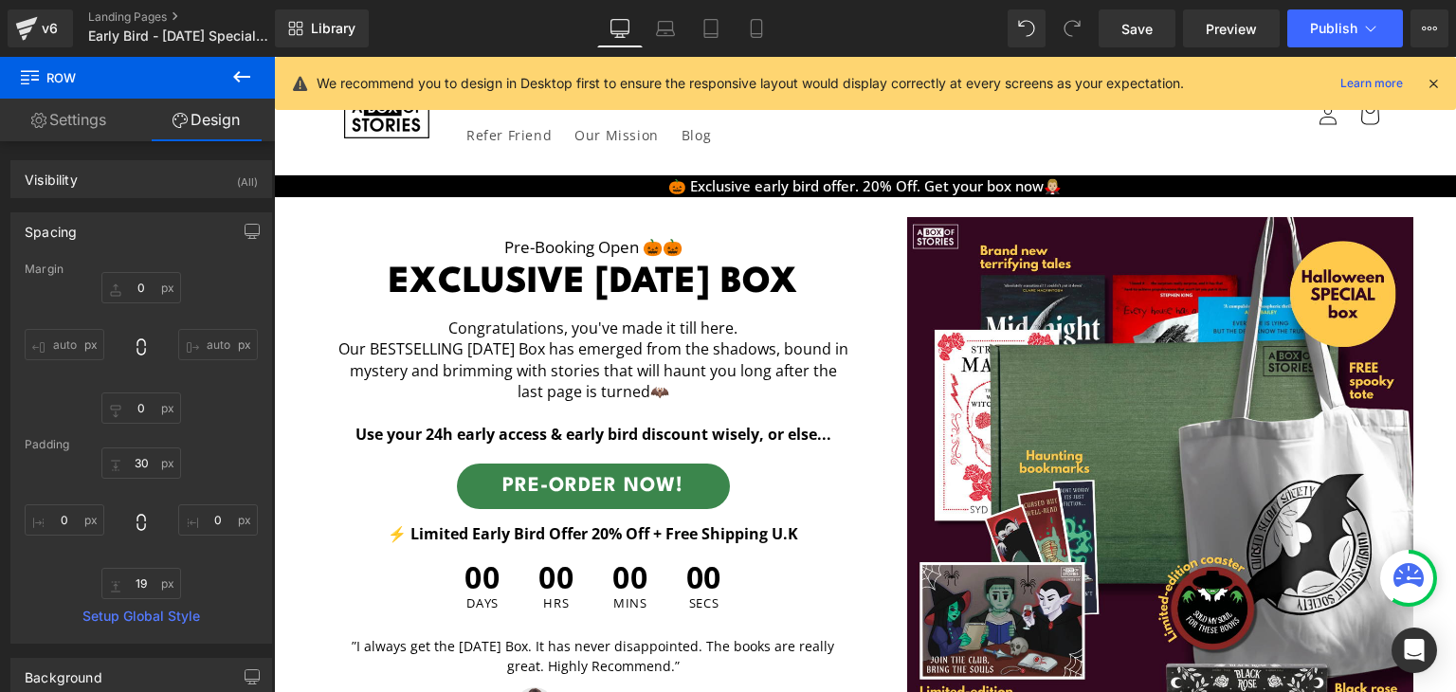
scroll to position [6789, 0]
click at [1335, 36] on button "Publish" at bounding box center [1345, 28] width 116 height 38
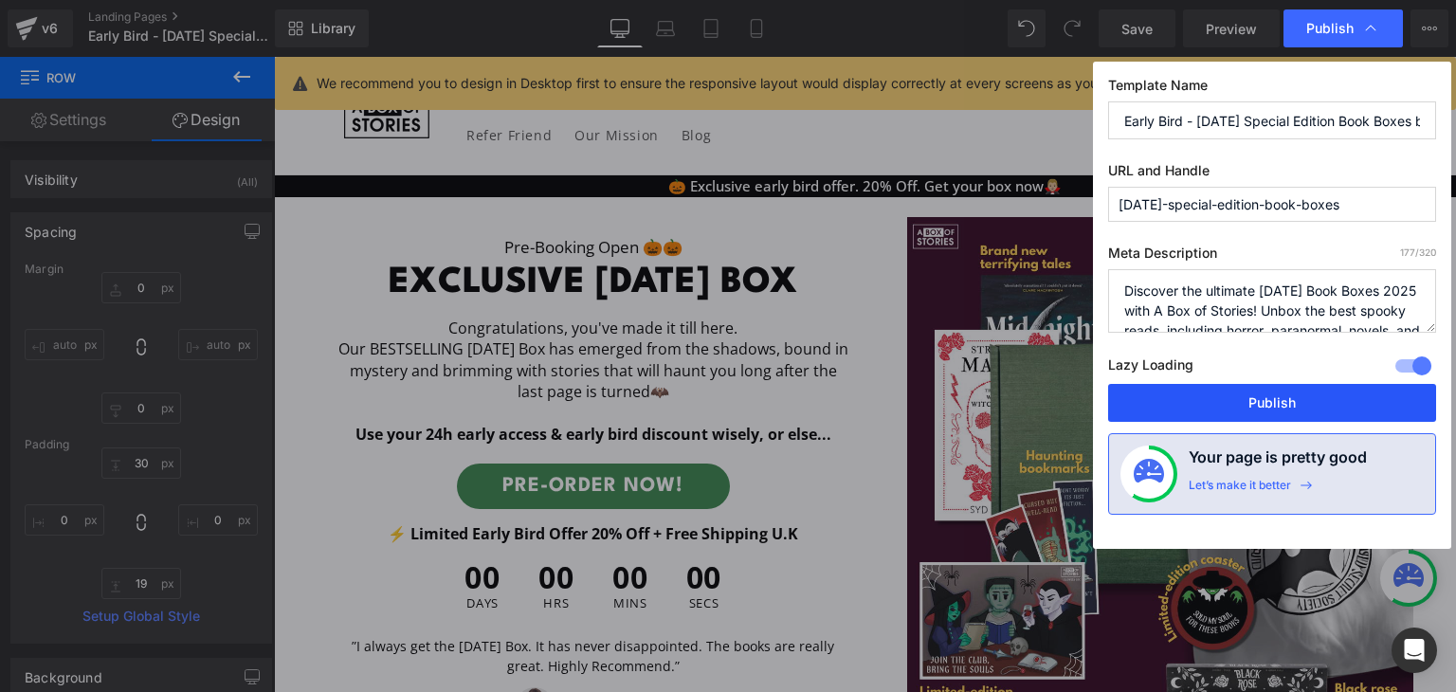
click at [1205, 407] on button "Publish" at bounding box center [1272, 403] width 328 height 38
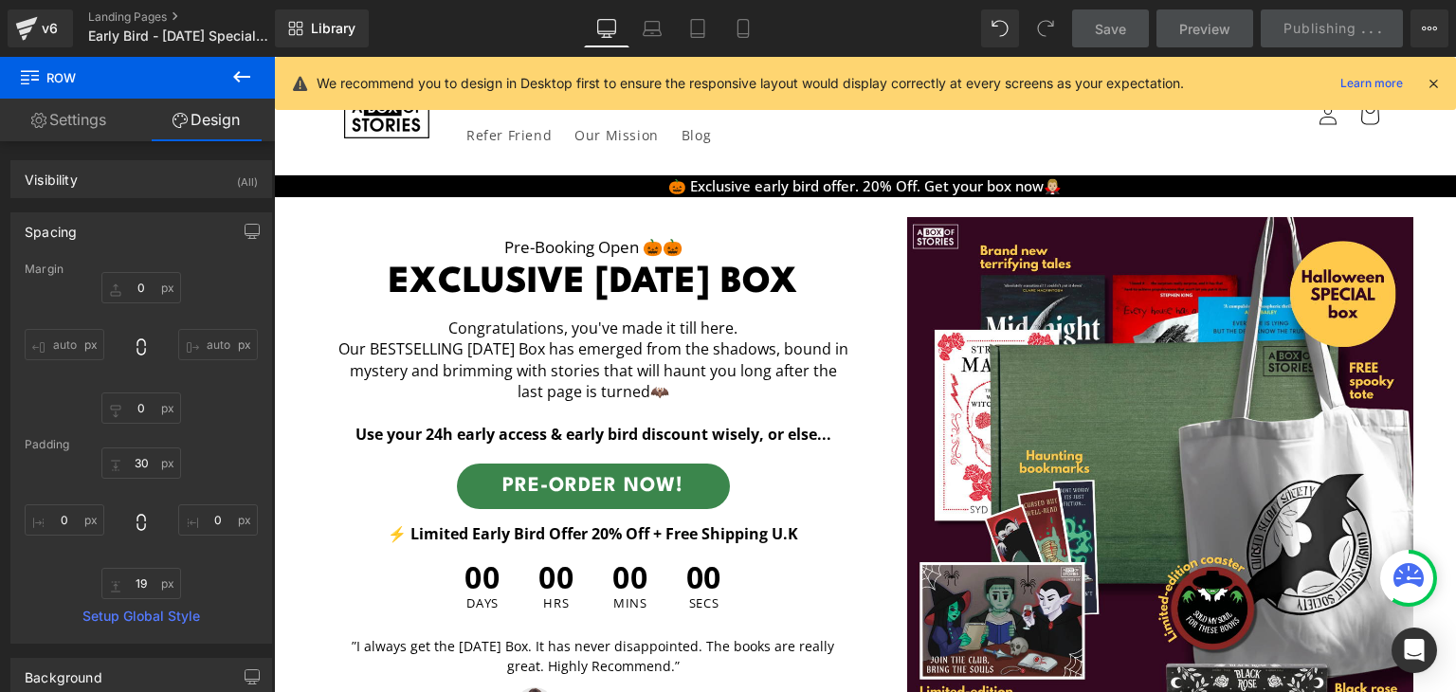
scroll to position [0, 0]
click at [1424, 85] on icon at bounding box center [1432, 83] width 17 height 17
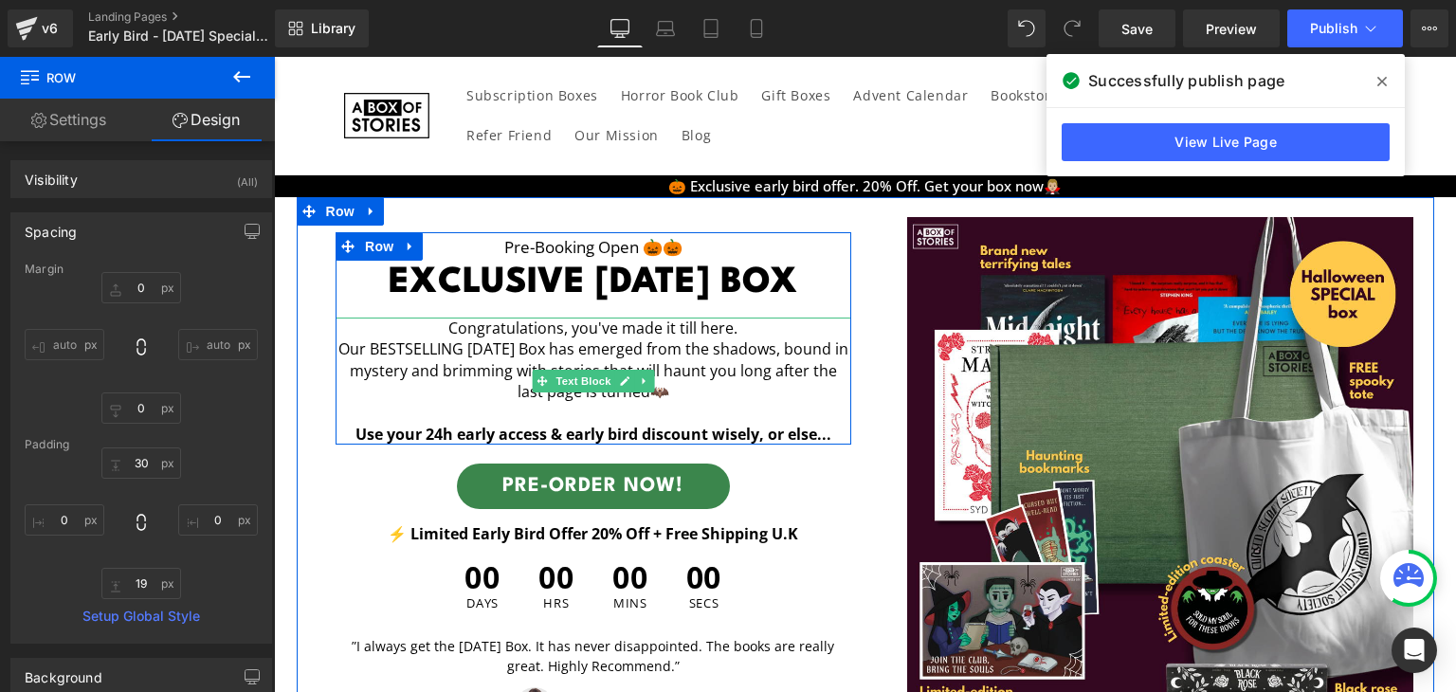
click at [423, 348] on p "Our BESTSELLING [DATE] Box has emerged from the shadows, bound in mystery and b…" at bounding box center [593, 369] width 516 height 63
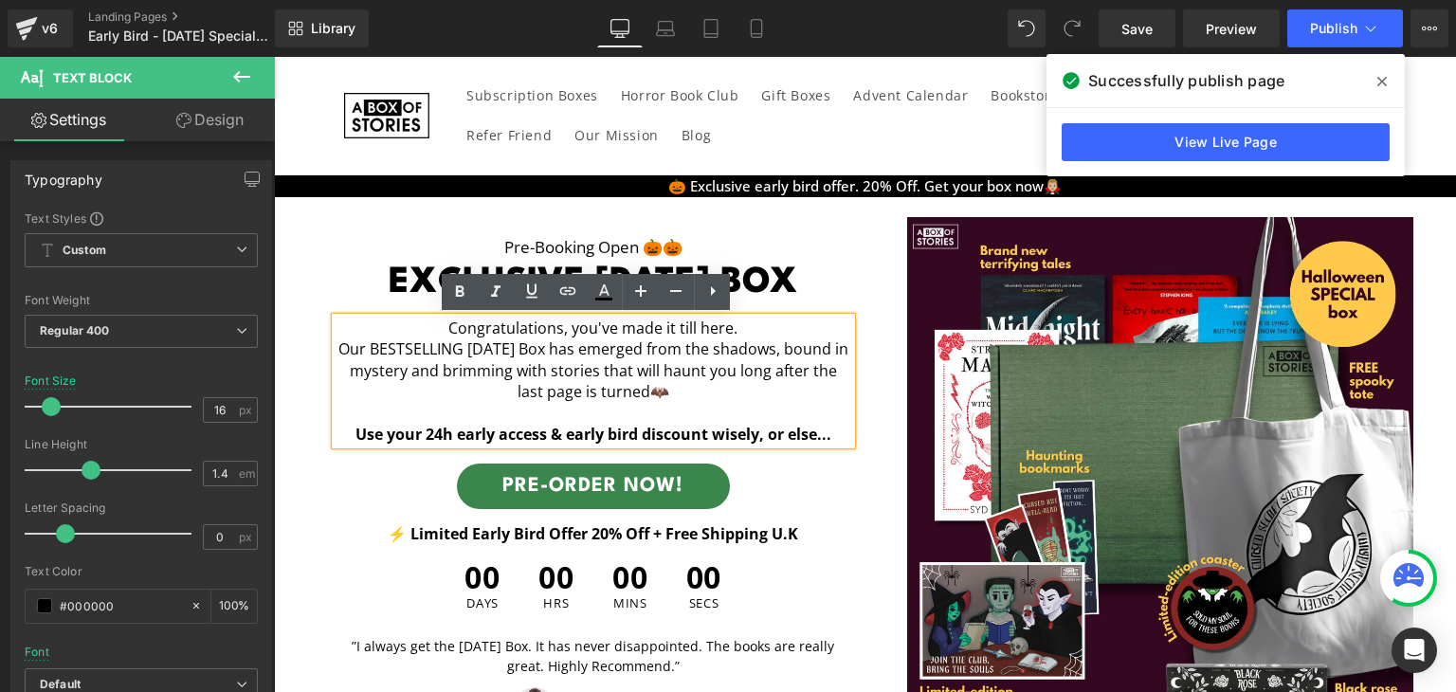
click at [716, 384] on p "Our BESTSELLING [DATE] Box has emerged from the shadows, bound in mystery and b…" at bounding box center [593, 369] width 516 height 63
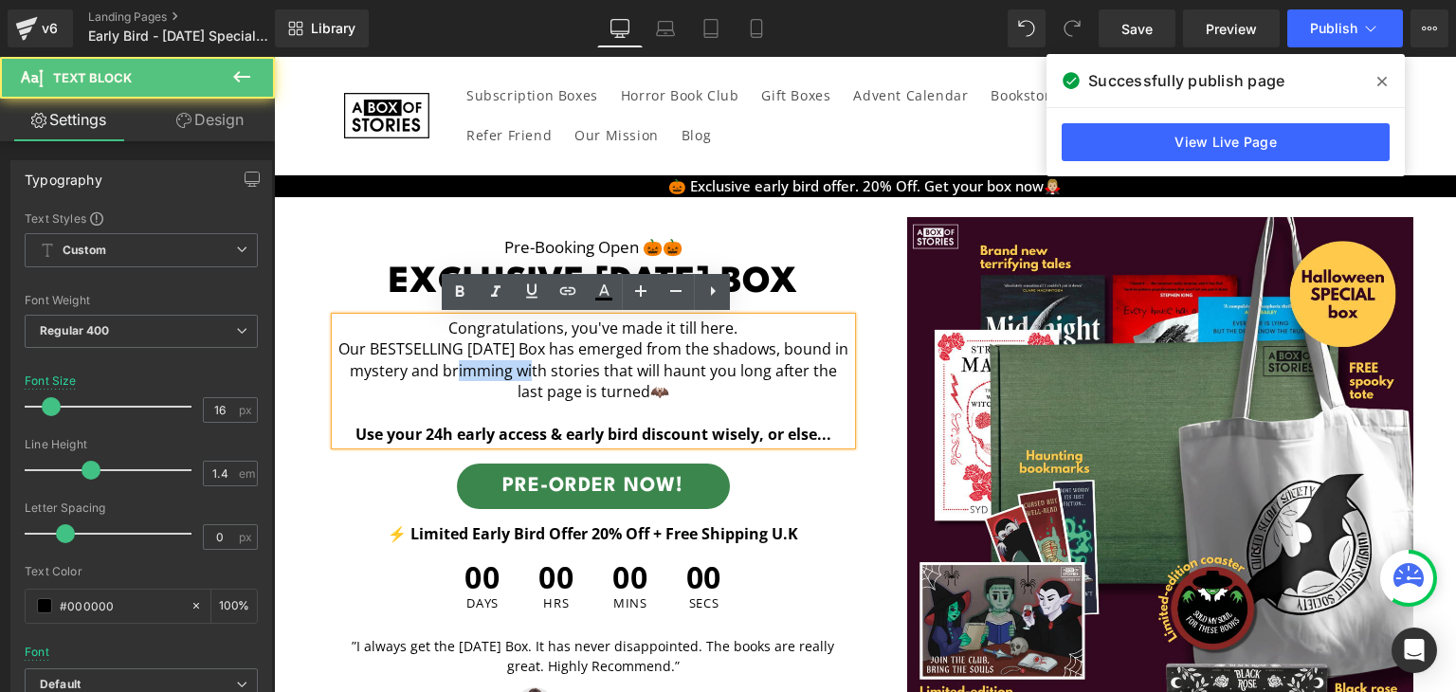
drag, startPoint x: 497, startPoint y: 368, endPoint x: 573, endPoint y: 375, distance: 77.1
click at [573, 375] on p "Our BESTSELLING [DATE] Box has emerged from the shadows, bound in mystery and b…" at bounding box center [593, 369] width 516 height 63
click at [458, 372] on p "Our BESTSELLING [DATE] Box has emerged from the shadows, bound in mystery and b…" at bounding box center [593, 369] width 516 height 63
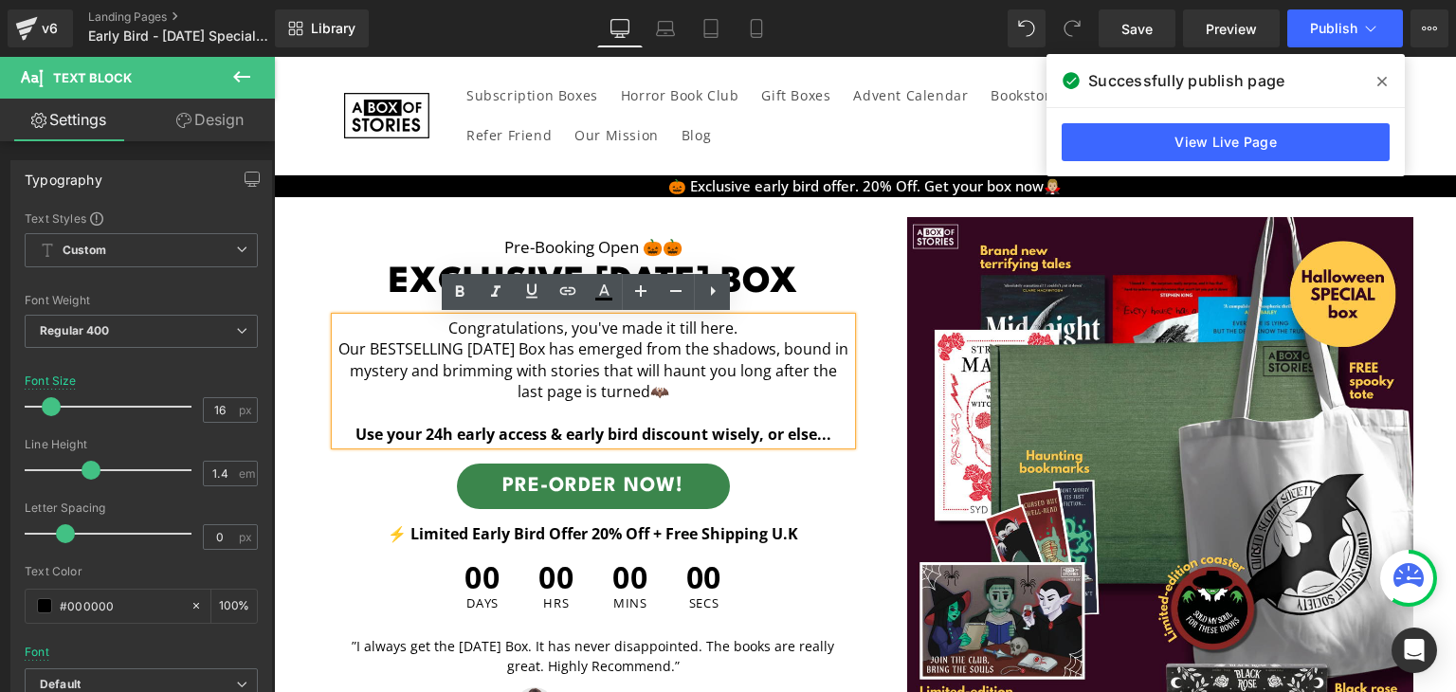
drag, startPoint x: 500, startPoint y: 371, endPoint x: 341, endPoint y: 375, distance: 159.2
click at [341, 375] on p "Our BESTSELLING [DATE] Box has emerged from the shadows, bound in mystery and b…" at bounding box center [593, 369] width 516 height 63
drag, startPoint x: 341, startPoint y: 375, endPoint x: 504, endPoint y: 370, distance: 163.1
click at [504, 370] on p "Our BESTSELLING [DATE] Box has emerged from the shadows, bound in mystery and b…" at bounding box center [593, 369] width 516 height 63
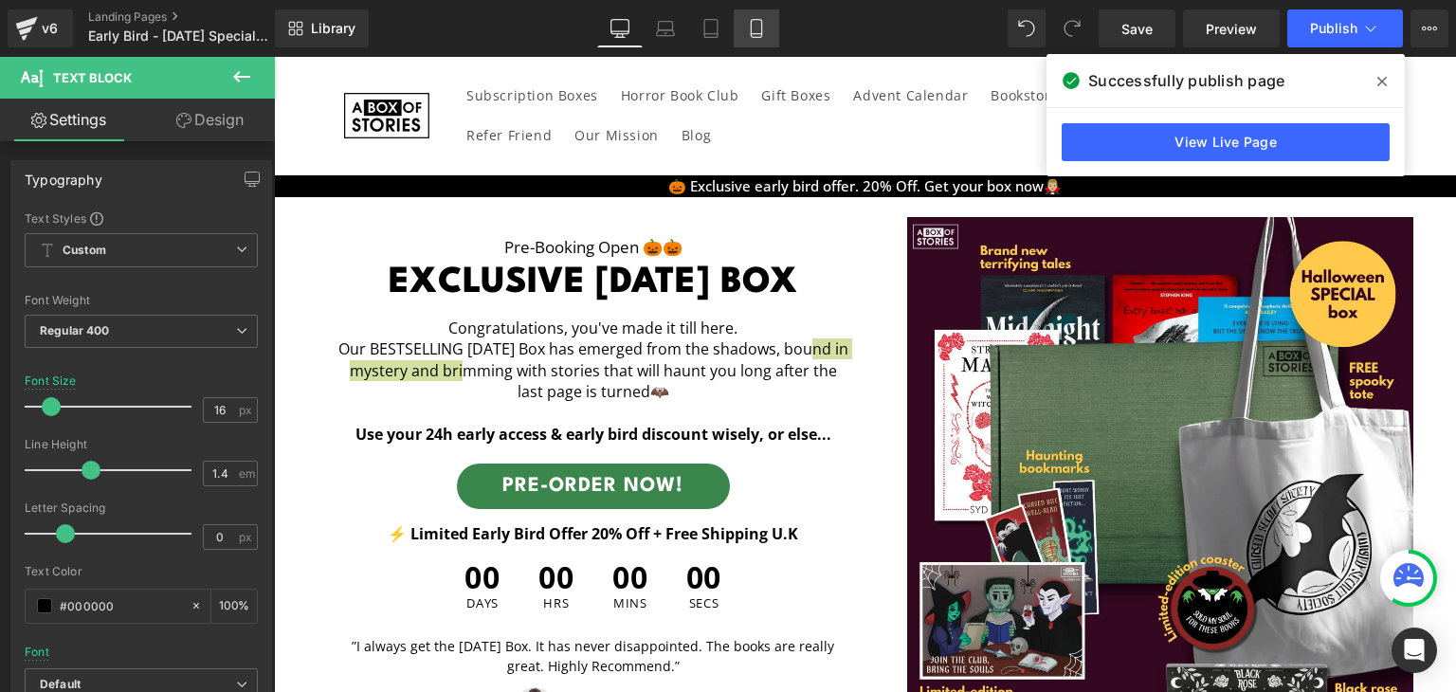
click at [757, 27] on icon at bounding box center [756, 28] width 19 height 19
type input "14"
type input "100"
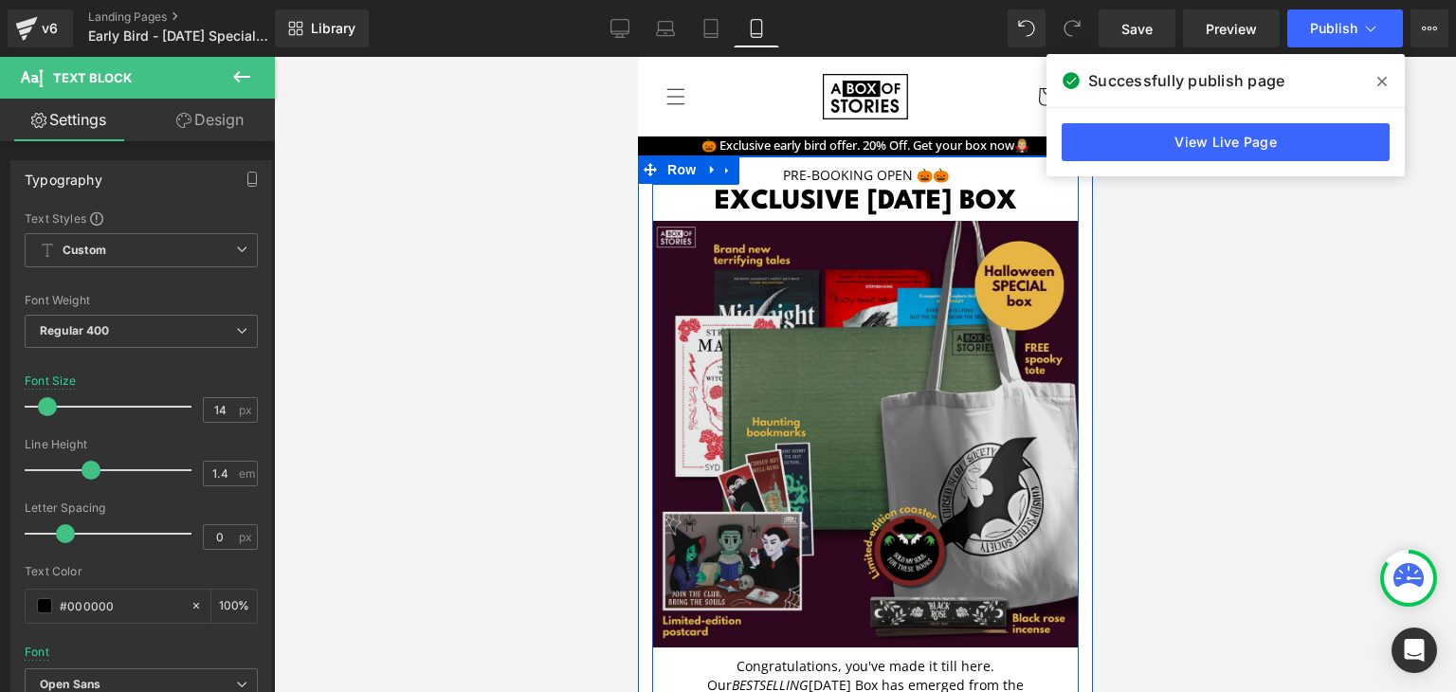
scroll to position [265, 0]
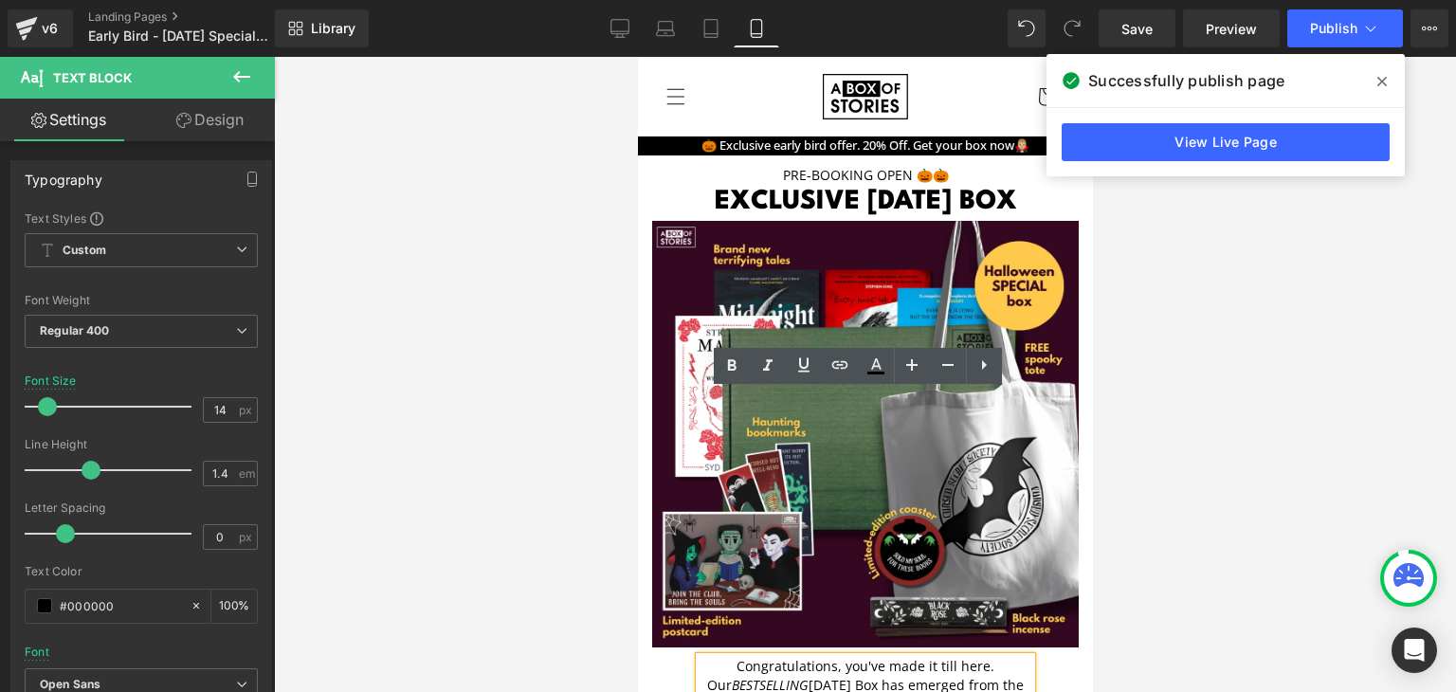
drag, startPoint x: 788, startPoint y: 433, endPoint x: 930, endPoint y: 430, distance: 141.2
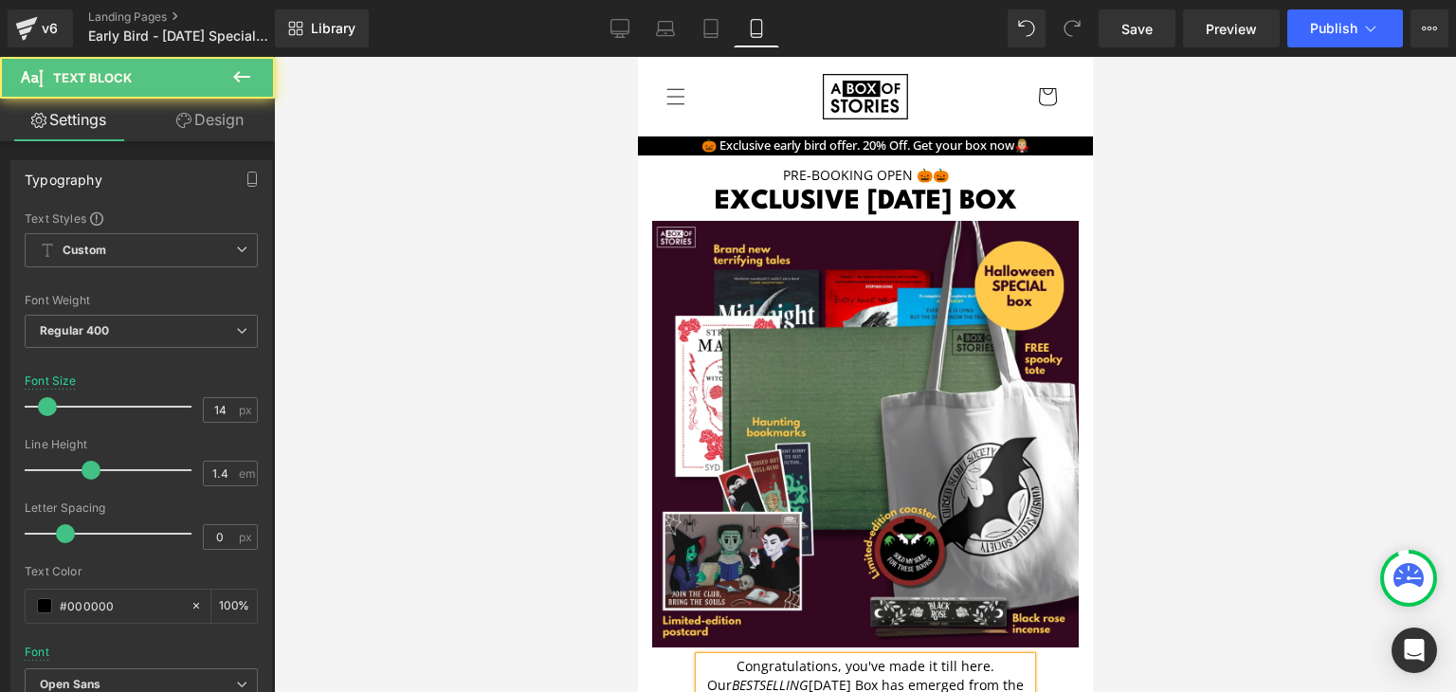
click at [988, 676] on p "Our BESTSELLING [DATE] Box has emerged from the shadows, brimming with stories …" at bounding box center [864, 704] width 332 height 56
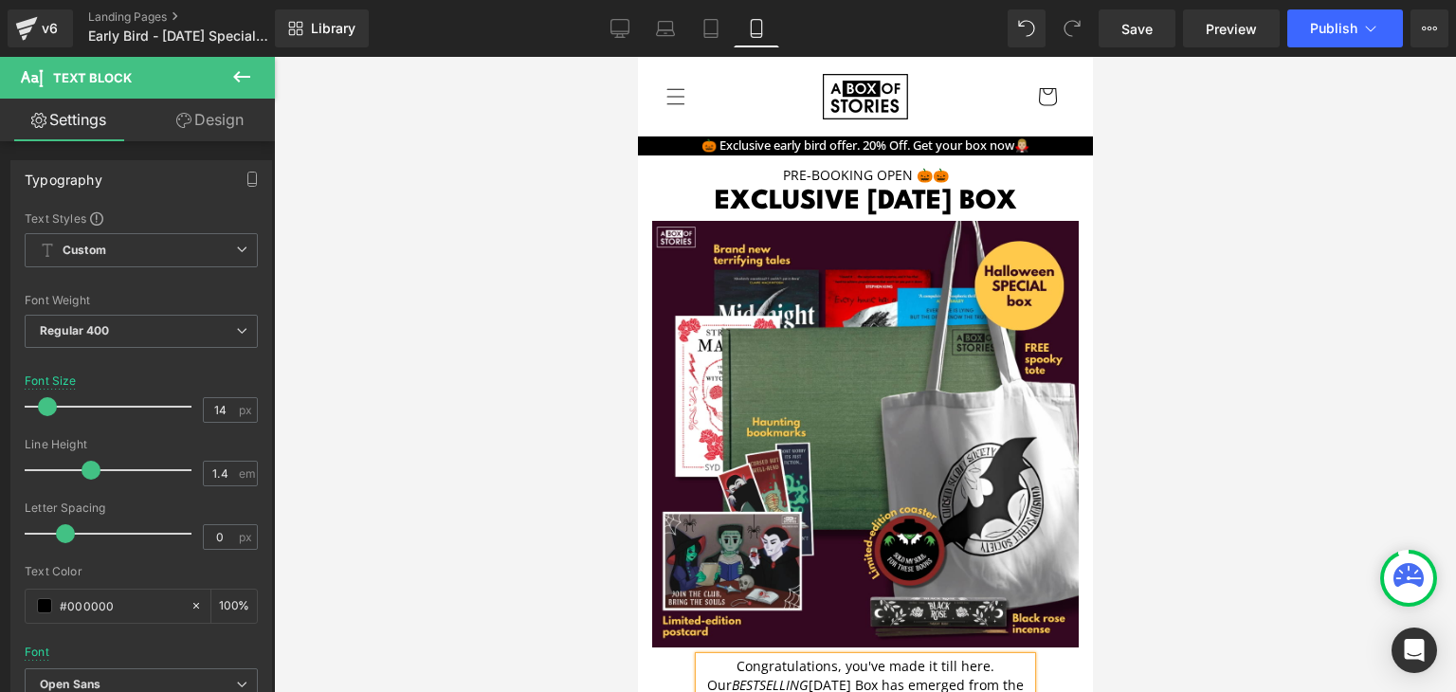
scroll to position [246, 0]
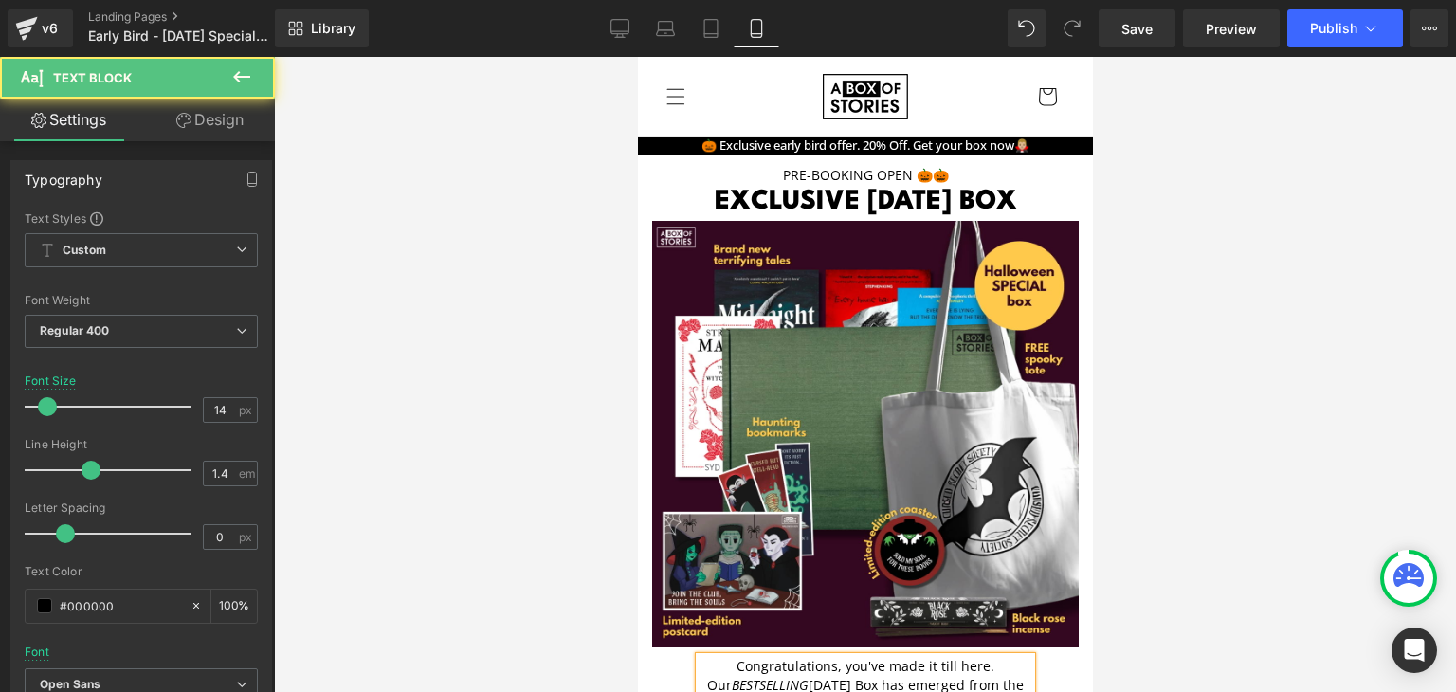
click at [914, 676] on p "Our BESTSELLING [DATE] Box has emerged from the shadows, brimming with stories …" at bounding box center [864, 704] width 332 height 56
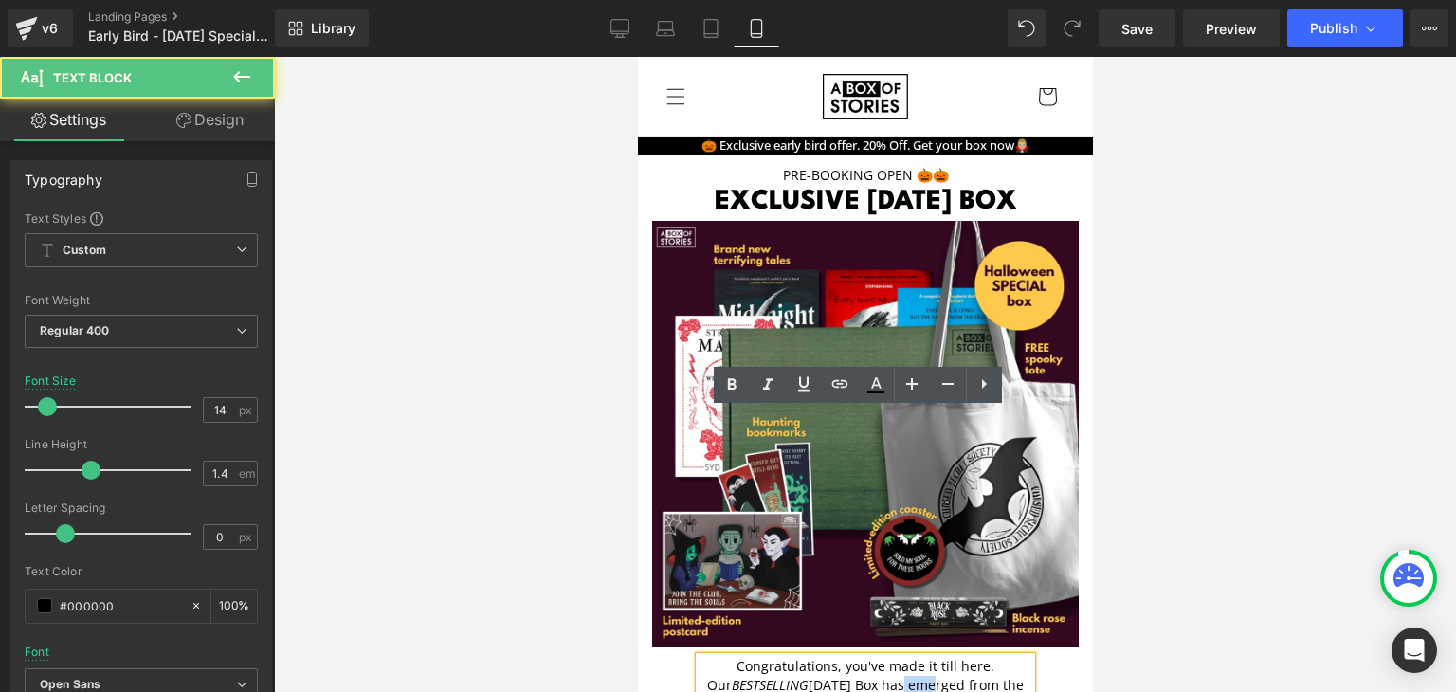
click at [914, 676] on p "Our BESTSELLING [DATE] Box has emerged from the shadows, brimming with stories …" at bounding box center [864, 704] width 332 height 56
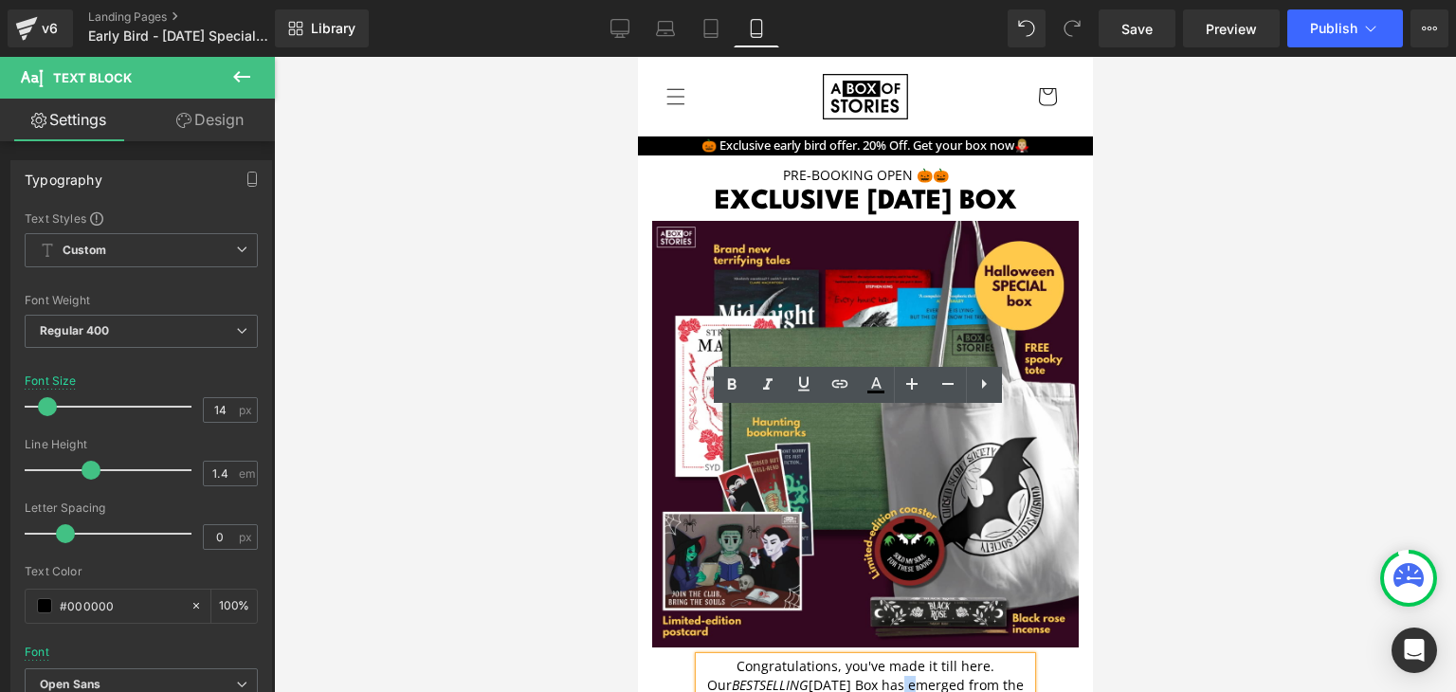
drag, startPoint x: 900, startPoint y: 433, endPoint x: 916, endPoint y: 441, distance: 17.8
click at [916, 676] on p "Our BESTSELLING [DATE] Box has emerged from the shadows, brimming with stories …" at bounding box center [864, 704] width 332 height 56
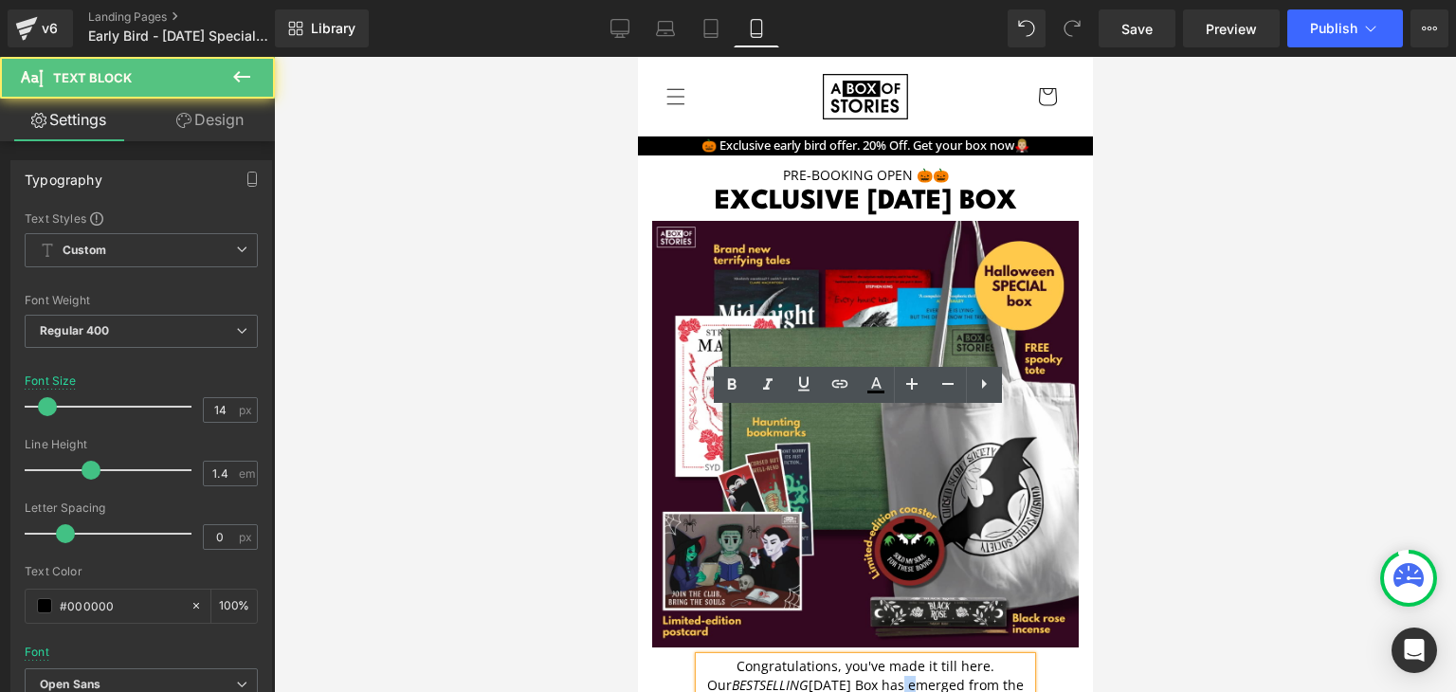
click at [916, 676] on p "Our BESTSELLING [DATE] Box has emerged from the shadows, brimming with stories …" at bounding box center [864, 704] width 332 height 56
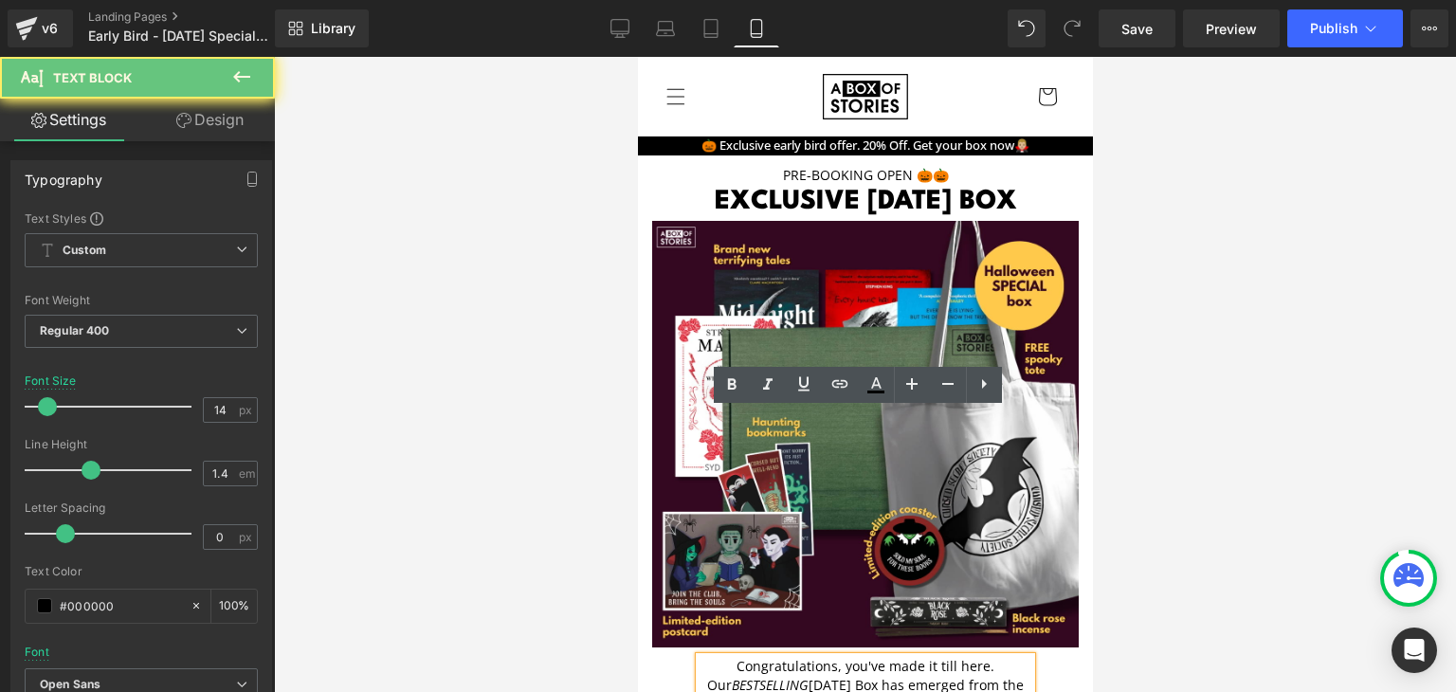
click at [932, 676] on p "Our BESTSELLING [DATE] Box has emerged from the shadows, brimming with stories …" at bounding box center [864, 704] width 332 height 56
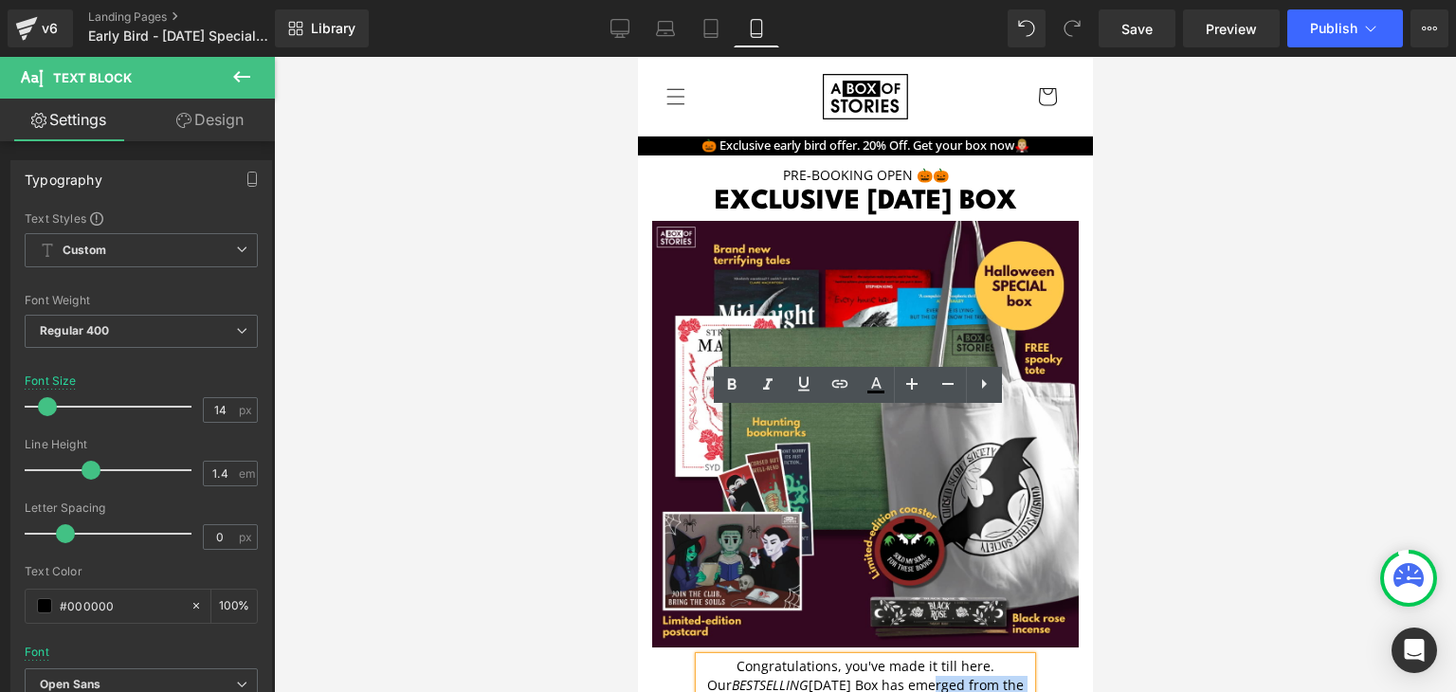
drag, startPoint x: 775, startPoint y: 455, endPoint x: 927, endPoint y: 431, distance: 153.5
click at [927, 676] on p "Our BESTSELLING [DATE] Box has emerged from the shadows, brimming with stories …" at bounding box center [864, 704] width 332 height 56
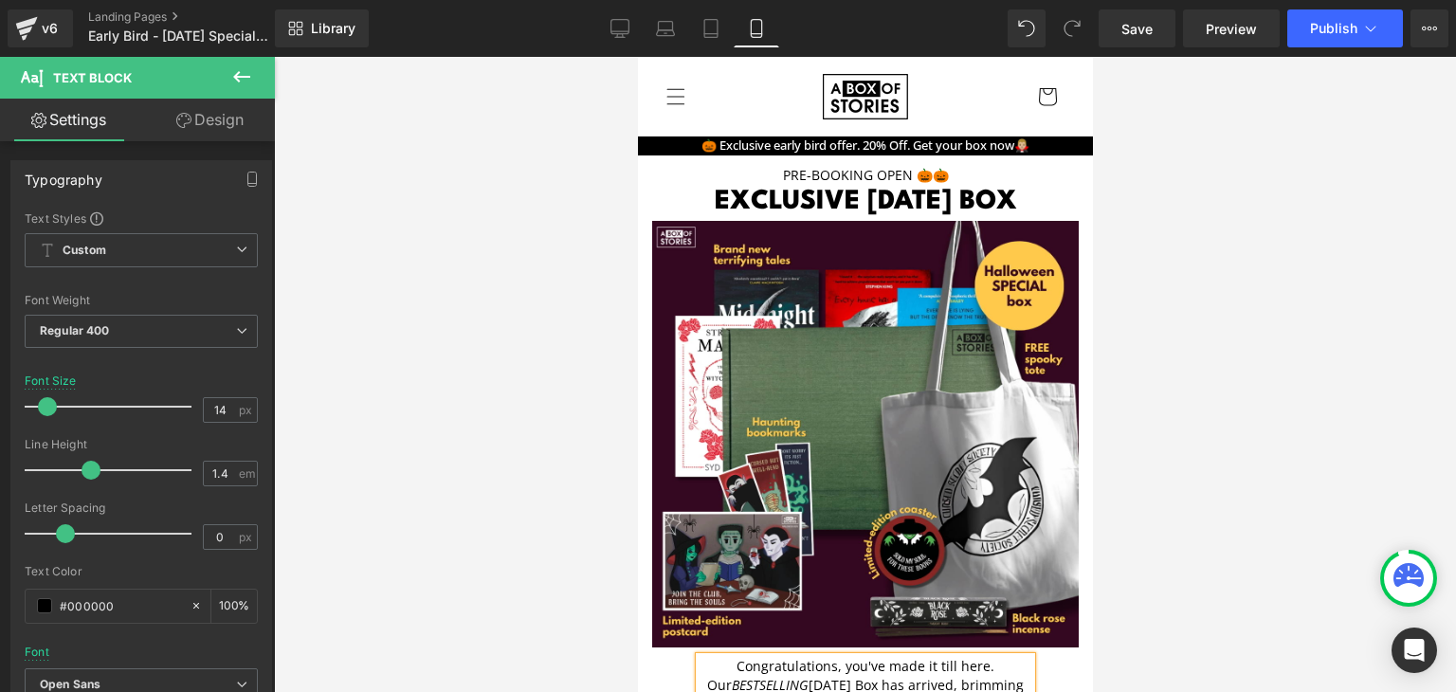
scroll to position [0, 0]
click at [1338, 27] on span "Publish" at bounding box center [1333, 28] width 47 height 15
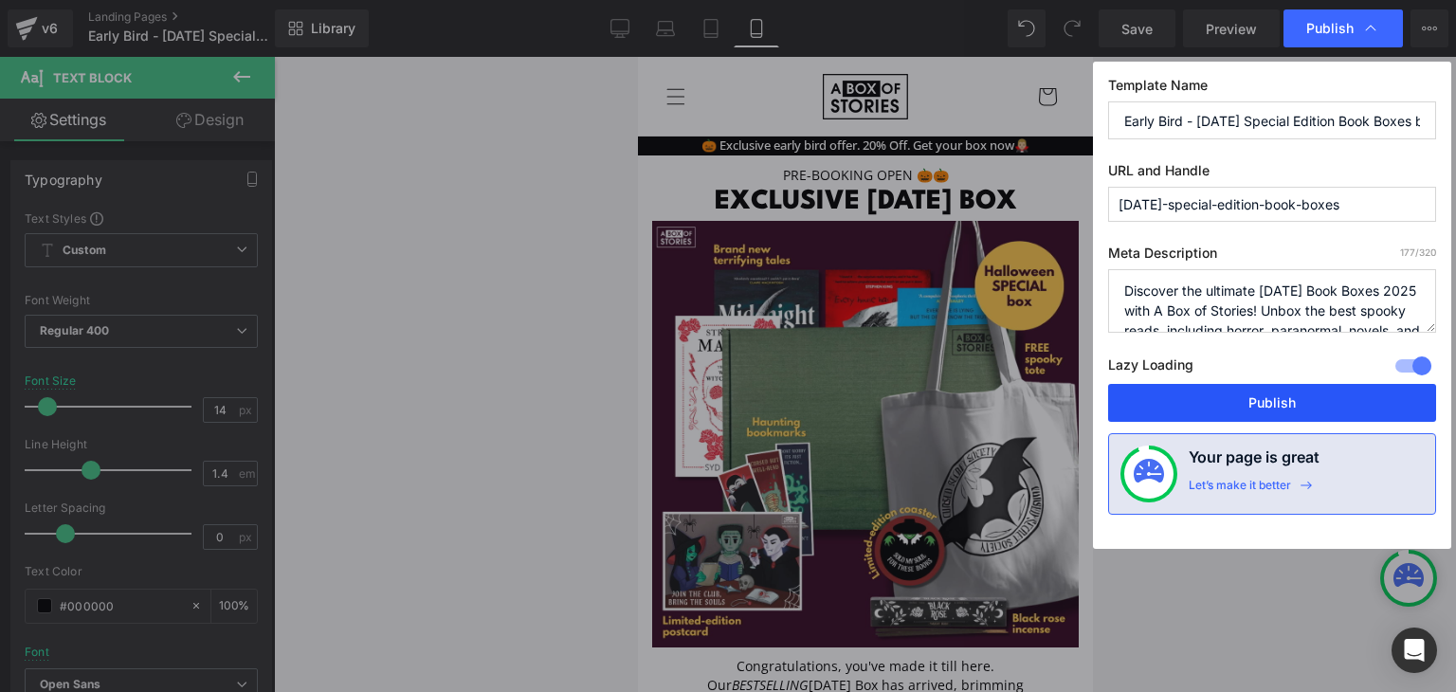
drag, startPoint x: 1218, startPoint y: 402, endPoint x: 274, endPoint y: 380, distance: 944.1
click at [1218, 402] on button "Publish" at bounding box center [1272, 403] width 328 height 38
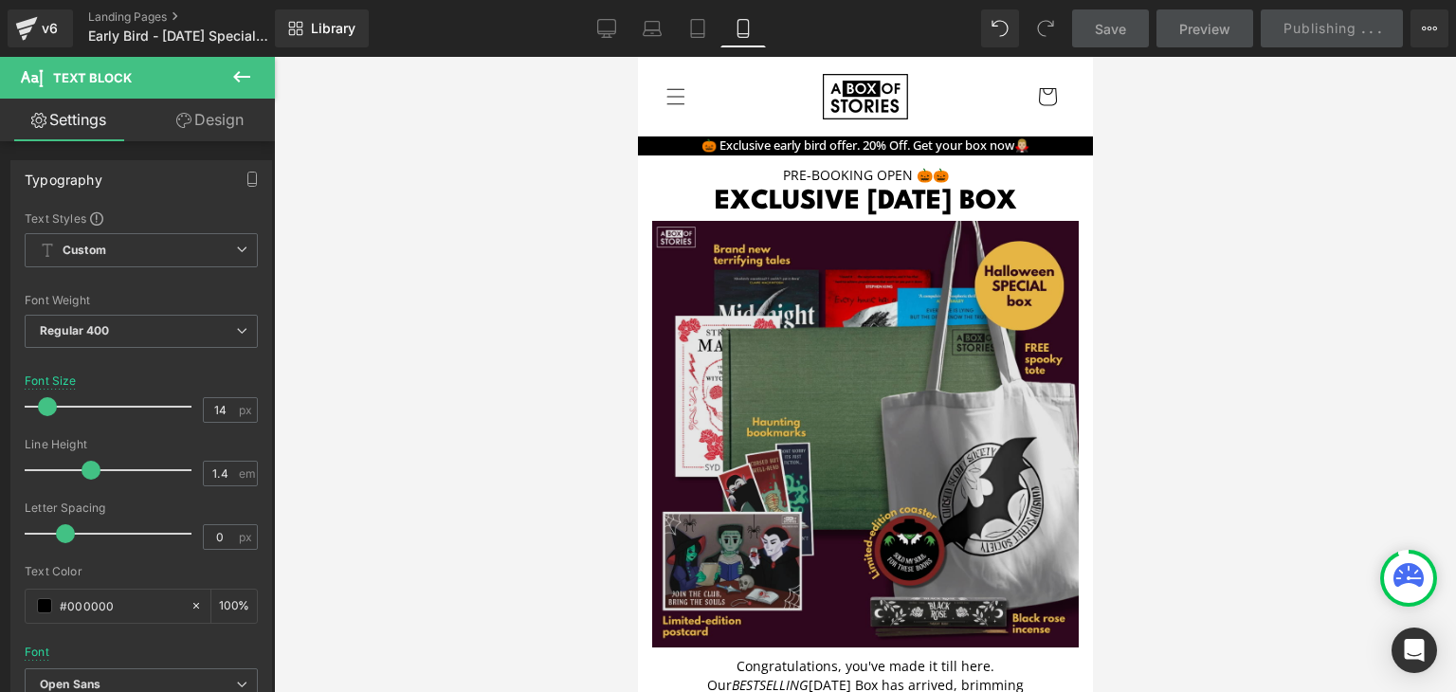
scroll to position [262, 0]
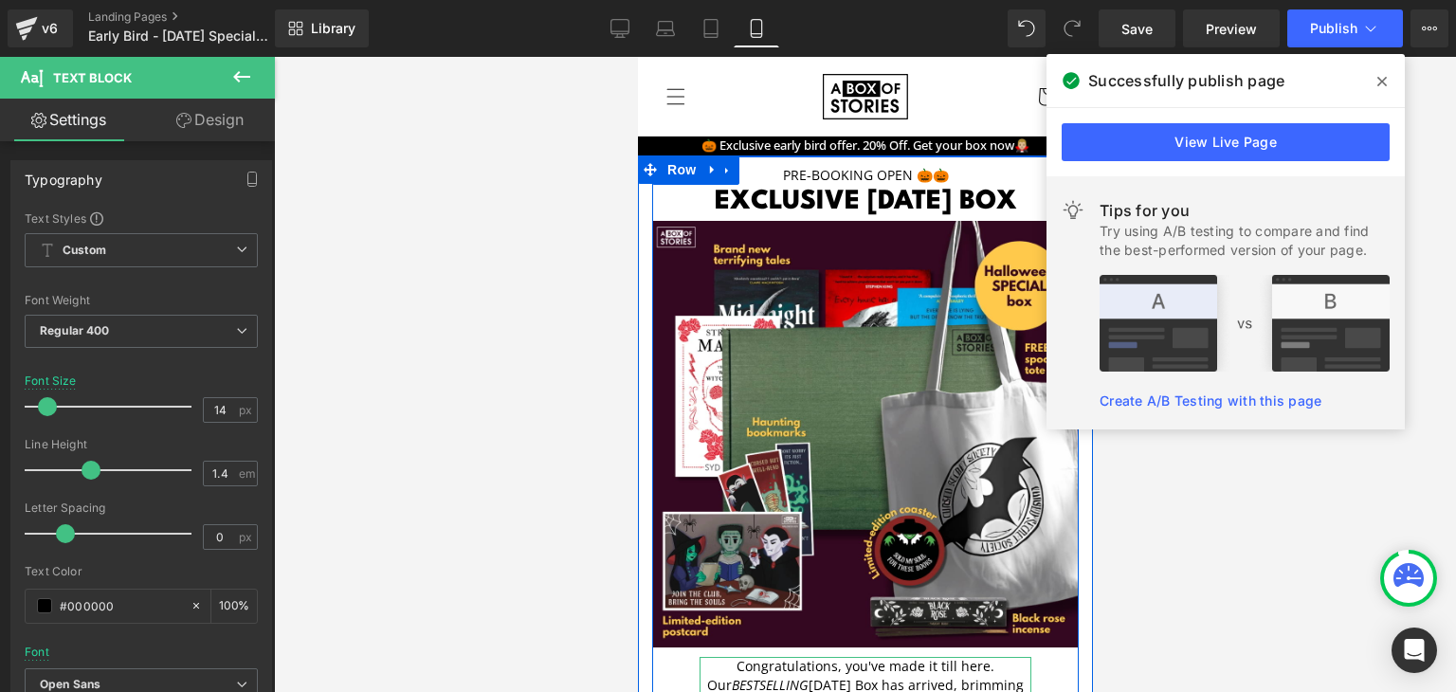
drag, startPoint x: 692, startPoint y: 453, endPoint x: 667, endPoint y: 452, distance: 24.7
click at [667, 452] on div "Pre-booking open 🎃🎃 Text Block exclusive [DATE] box Heading Image Congratulatio…" at bounding box center [864, 474] width 426 height 636
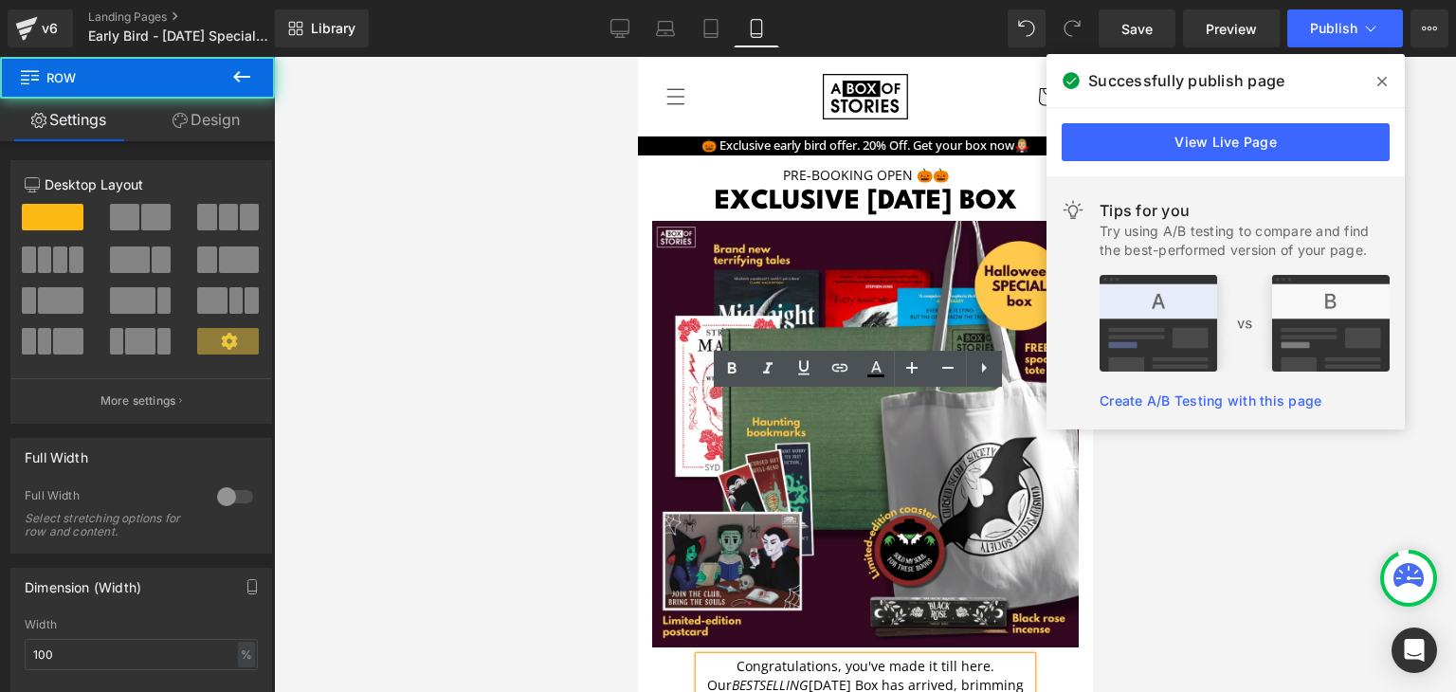
click at [685, 442] on div "Pre-booking open 🎃🎃 Text Block exclusive [DATE] box Heading Image Congratulatio…" at bounding box center [864, 474] width 426 height 636
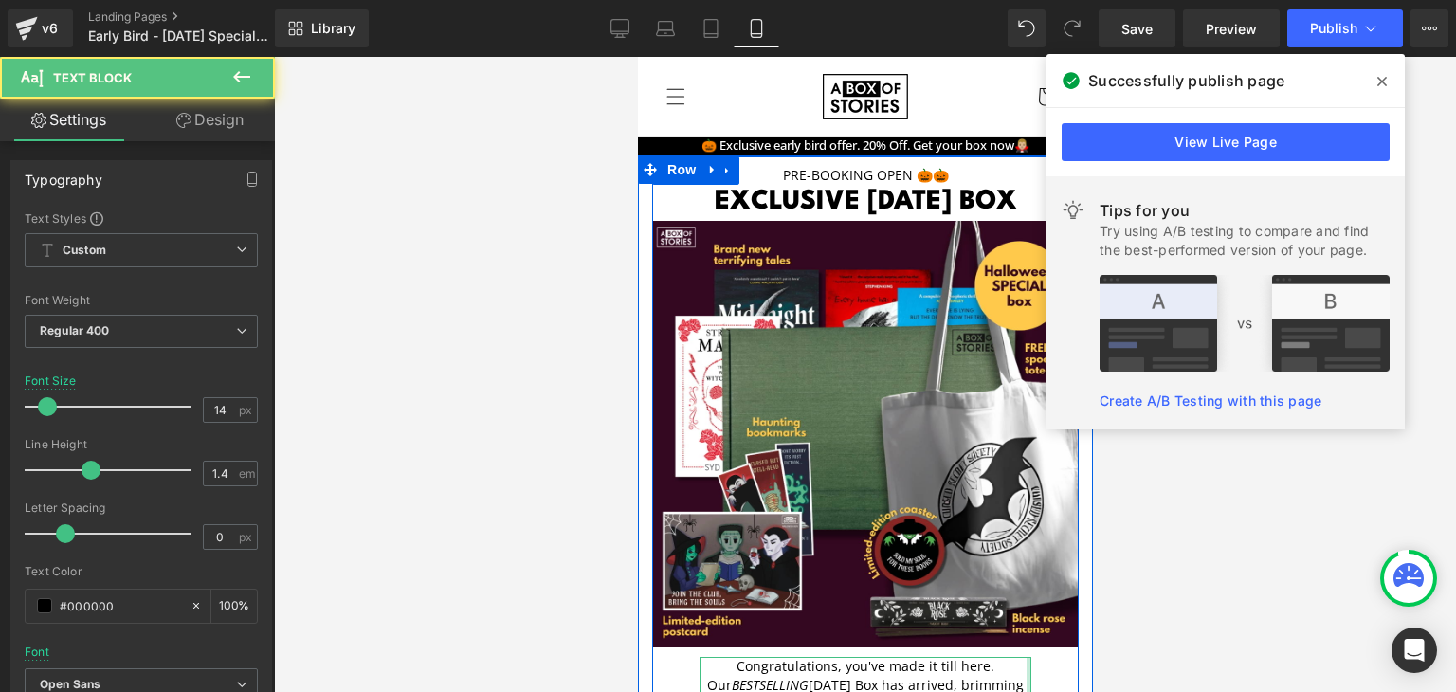
drag, startPoint x: 1018, startPoint y: 456, endPoint x: 1065, endPoint y: 464, distance: 48.1
click at [1065, 464] on div "Pre-booking open 🎃🎃 Text Block exclusive [DATE] box Heading Image Congratulatio…" at bounding box center [864, 474] width 426 height 636
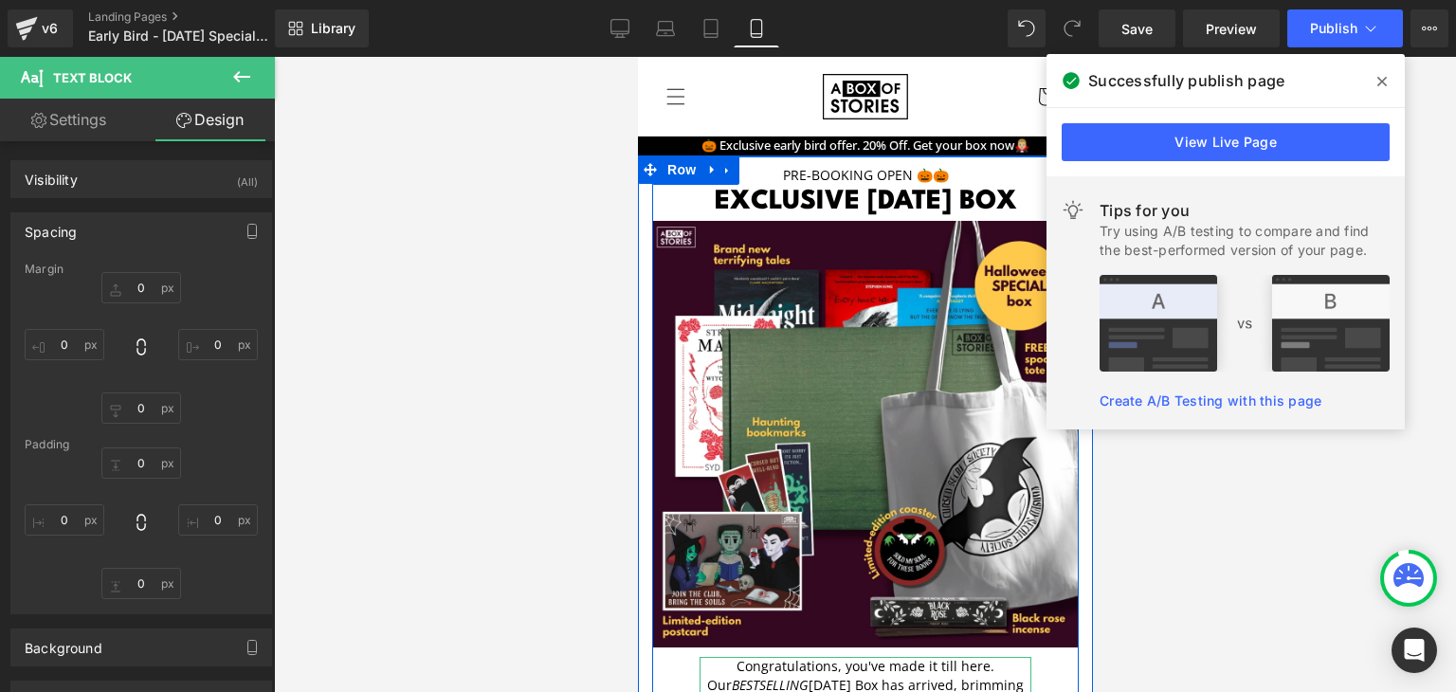
type input "10"
type input "50"
type input "5"
type input "50"
type input "0"
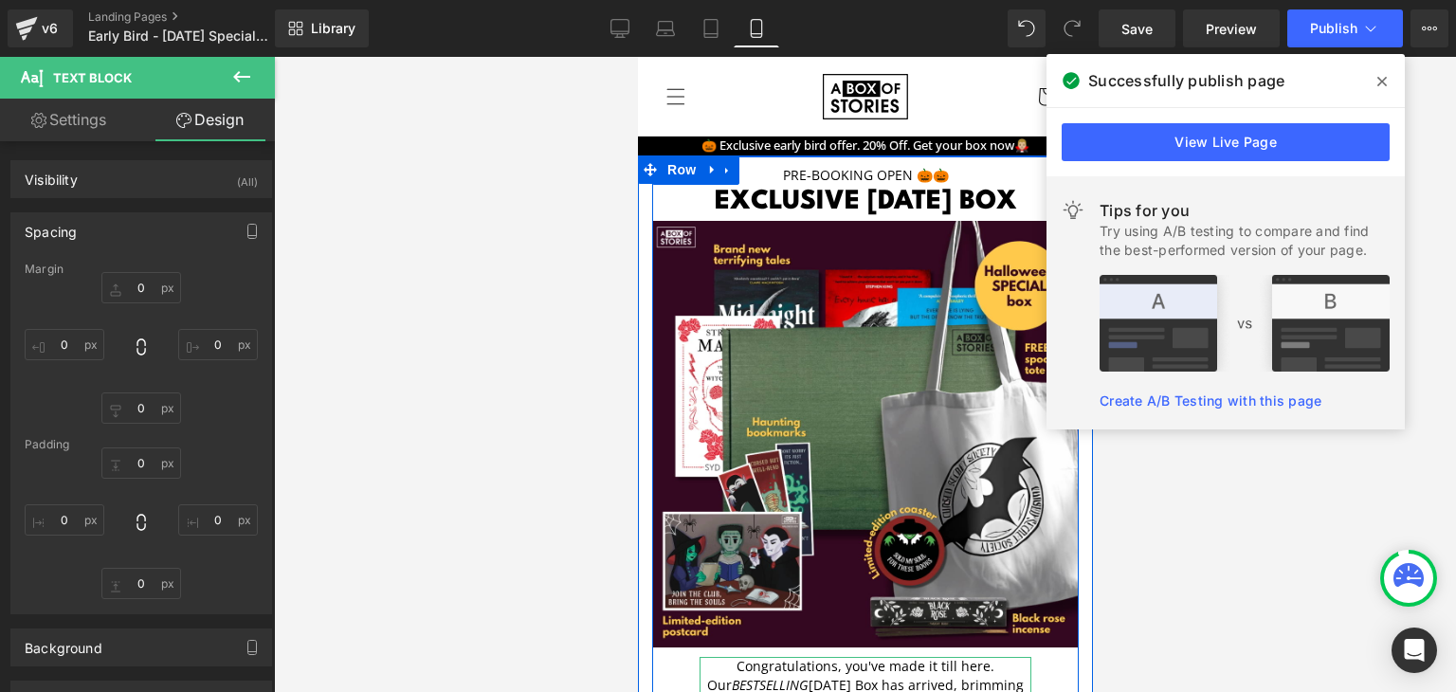
type input "0"
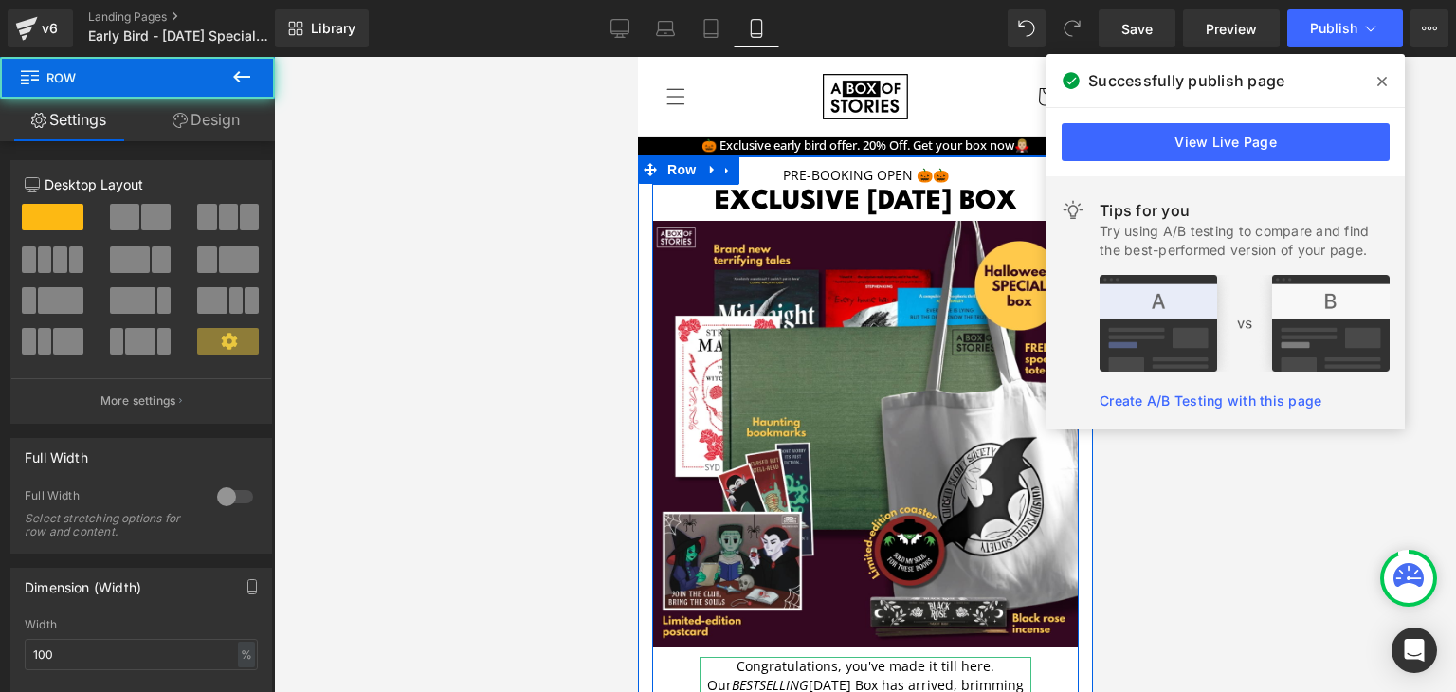
click at [1048, 456] on div "Pre-booking open 🎃🎃 Text Block exclusive [DATE] box Heading Image Congratulatio…" at bounding box center [864, 474] width 426 height 636
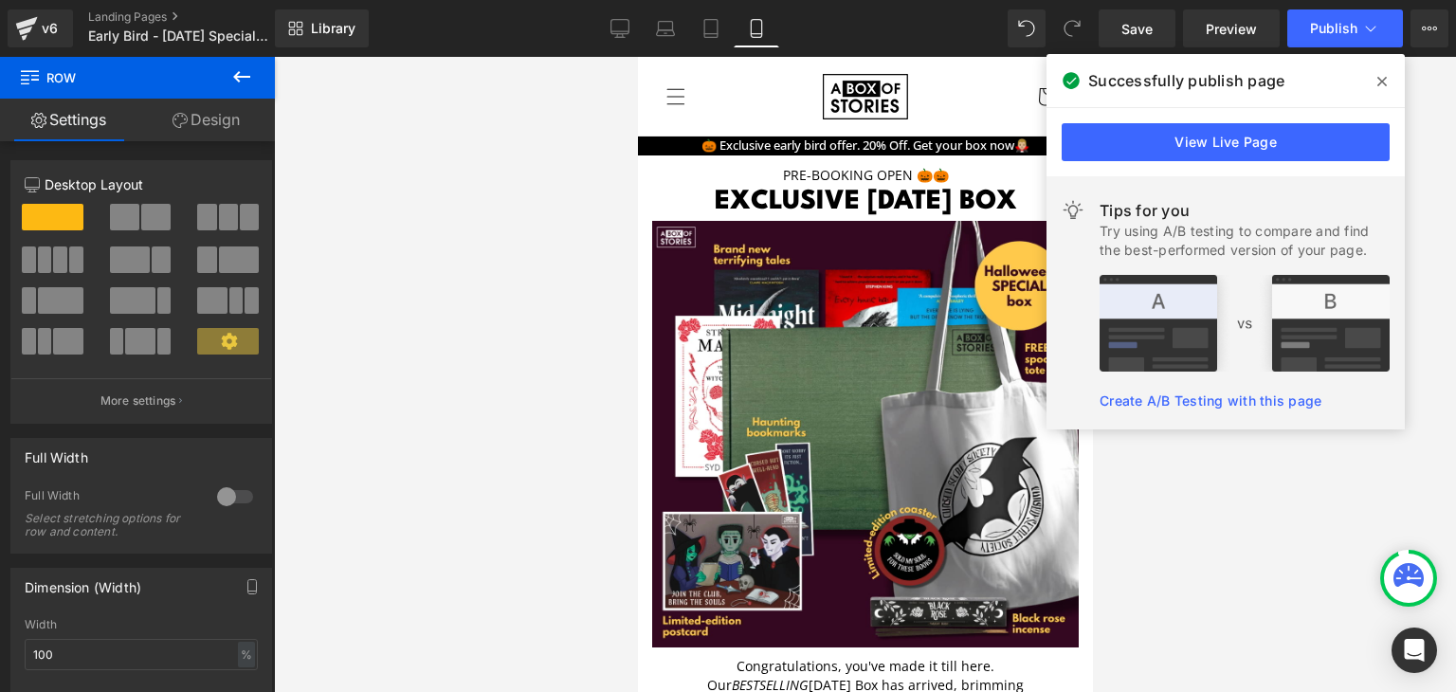
click at [246, 69] on icon at bounding box center [241, 76] width 23 height 23
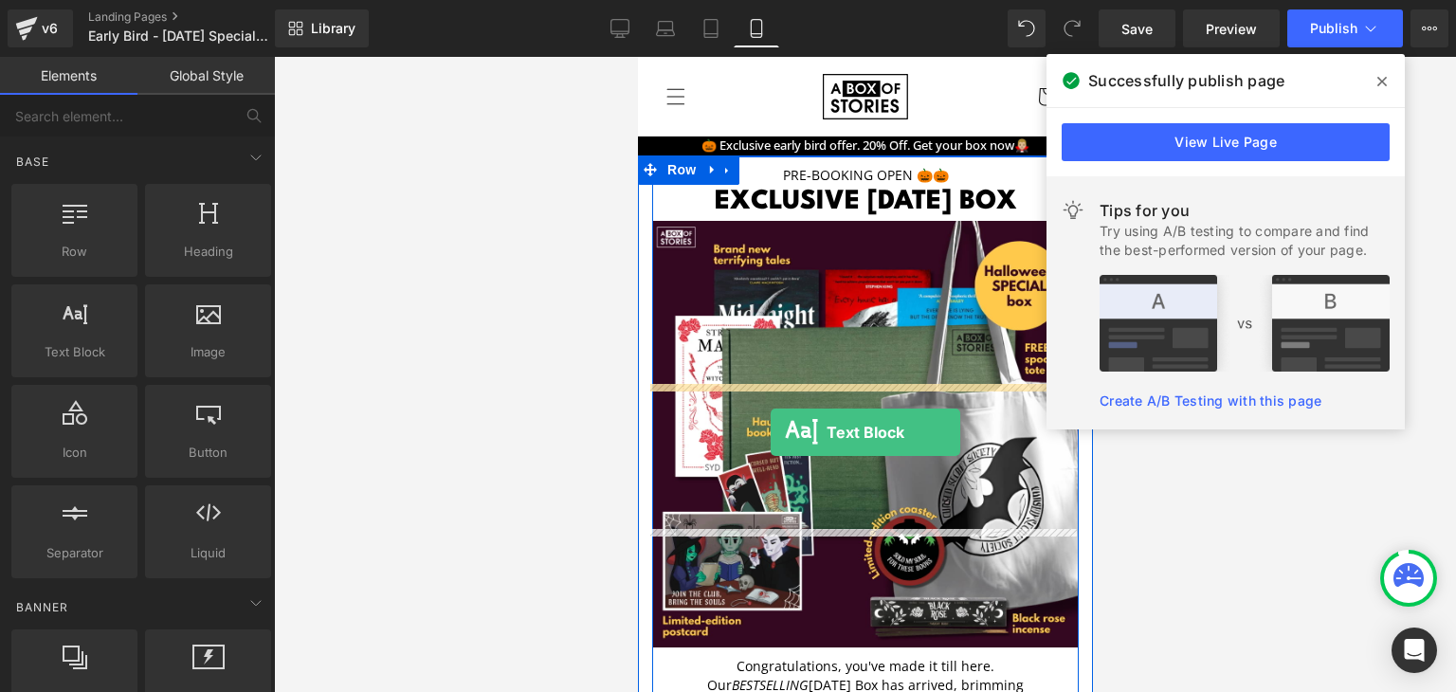
drag, startPoint x: 751, startPoint y: 363, endPoint x: 769, endPoint y: 432, distance: 71.7
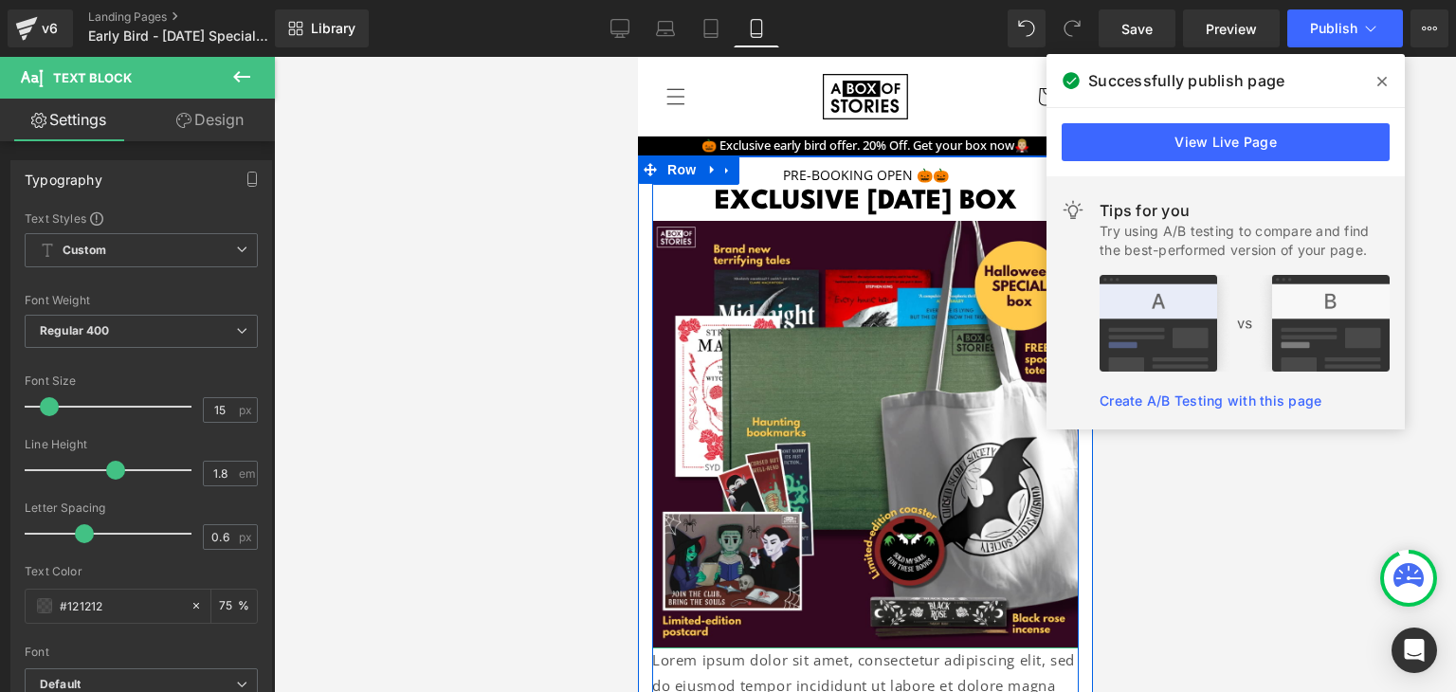
scroll to position [432, 0]
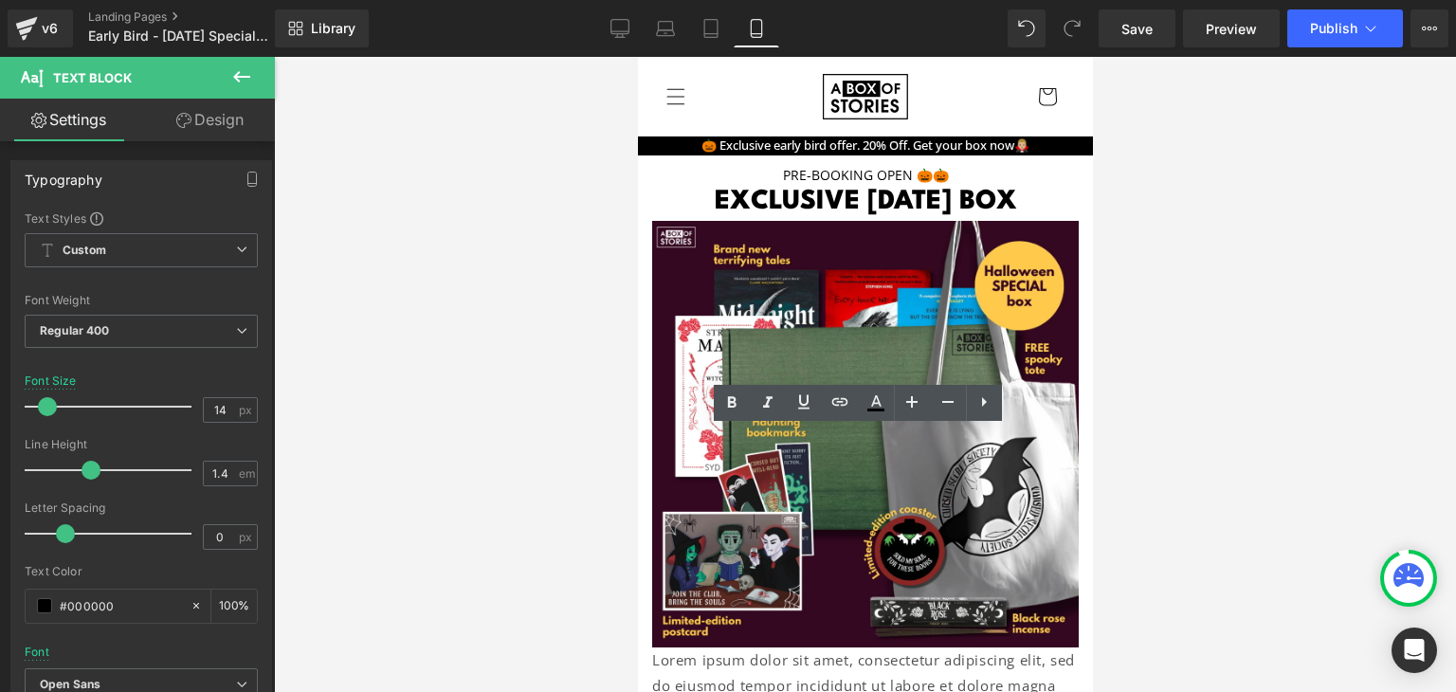
copy div "Congratulations, you've made it till here. Our BESTSELLING [DATE] Box has arriv…"
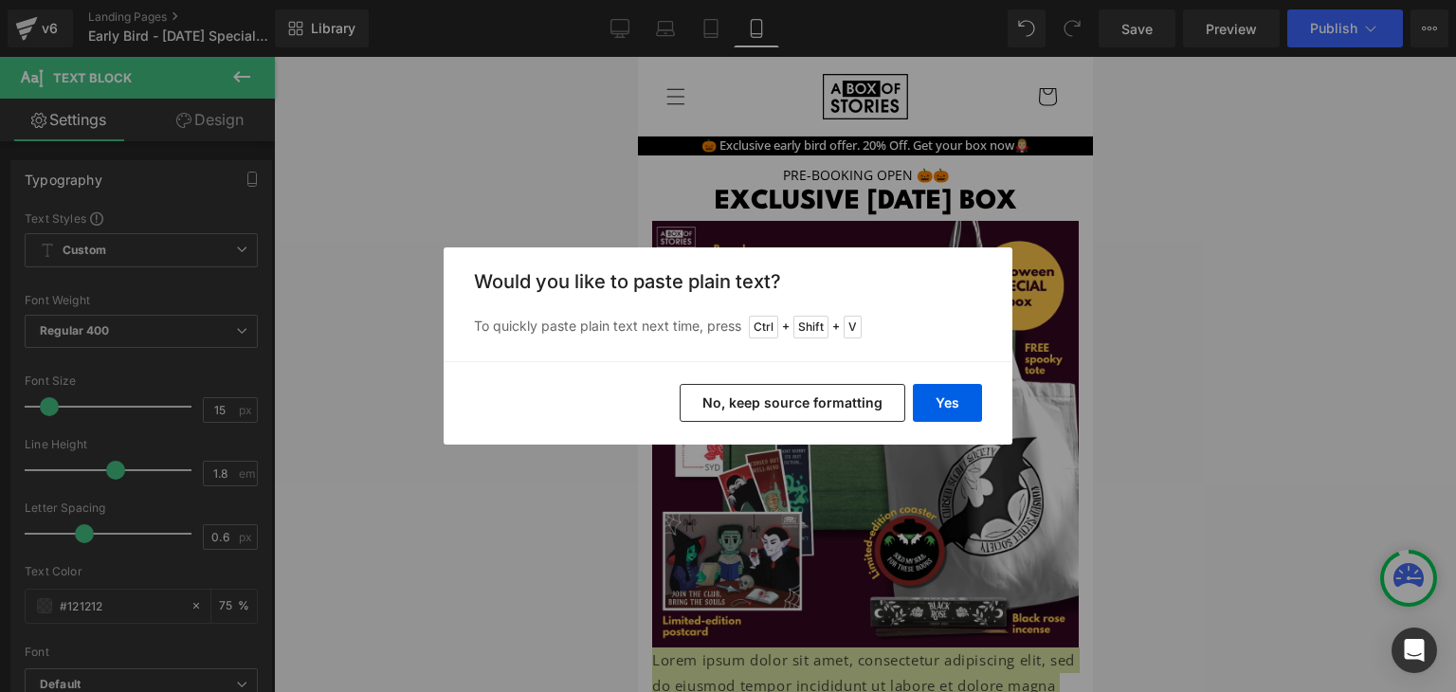
click at [785, 411] on button "No, keep source formatting" at bounding box center [792, 403] width 226 height 38
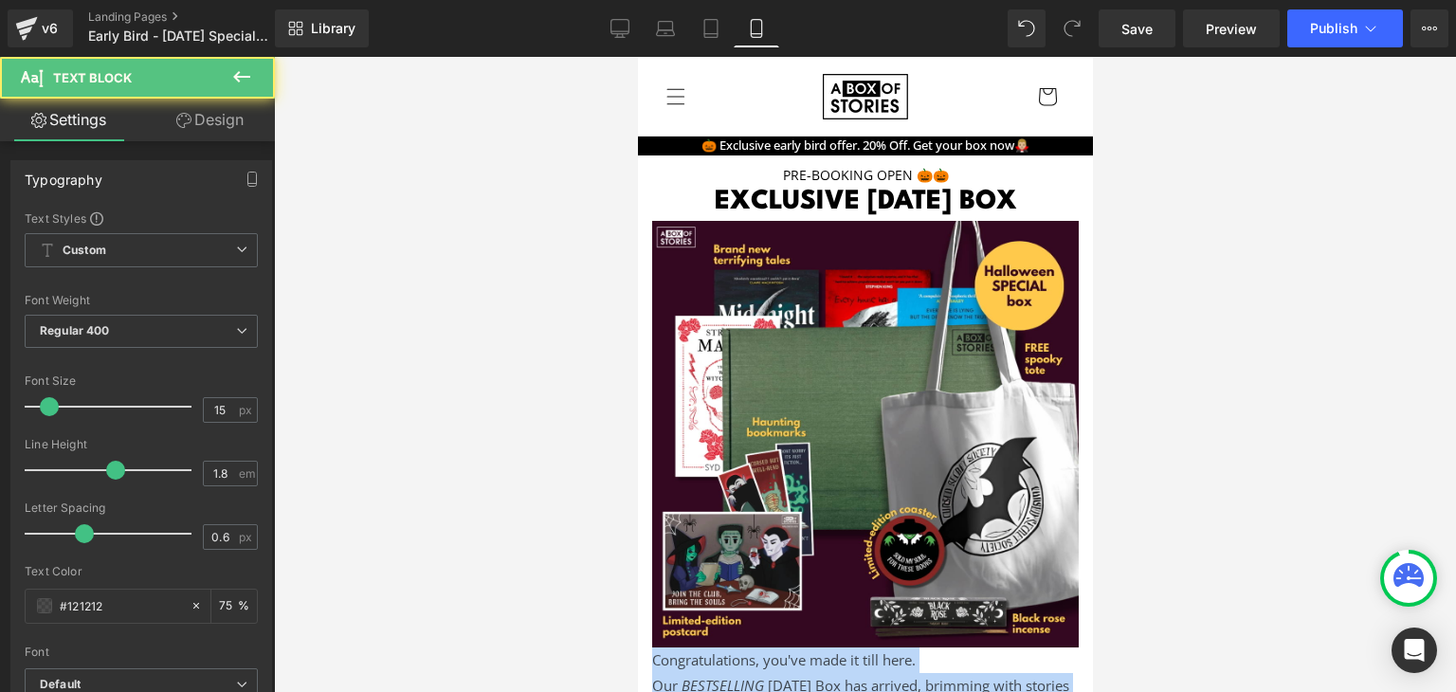
drag, startPoint x: 836, startPoint y: 350, endPoint x: 623, endPoint y: 217, distance: 251.1
click at [637, 217] on html "Skip to content Subscription Boxes Horror Book Club Gift Boxes Advent Calendar …" at bounding box center [864, 374] width 455 height 635
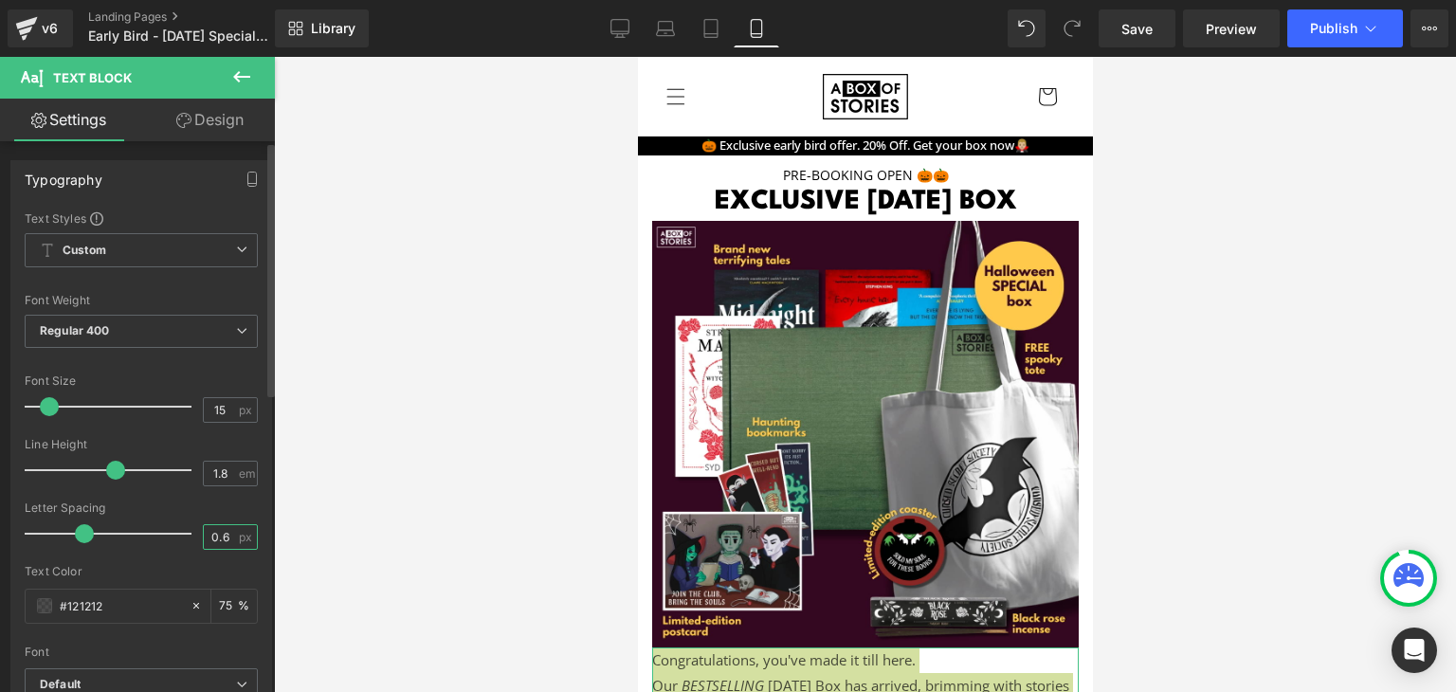
click at [204, 535] on input "0.6" at bounding box center [220, 537] width 33 height 24
click at [224, 606] on input "75" at bounding box center [228, 605] width 19 height 21
click at [221, 605] on input "75" at bounding box center [228, 605] width 19 height 21
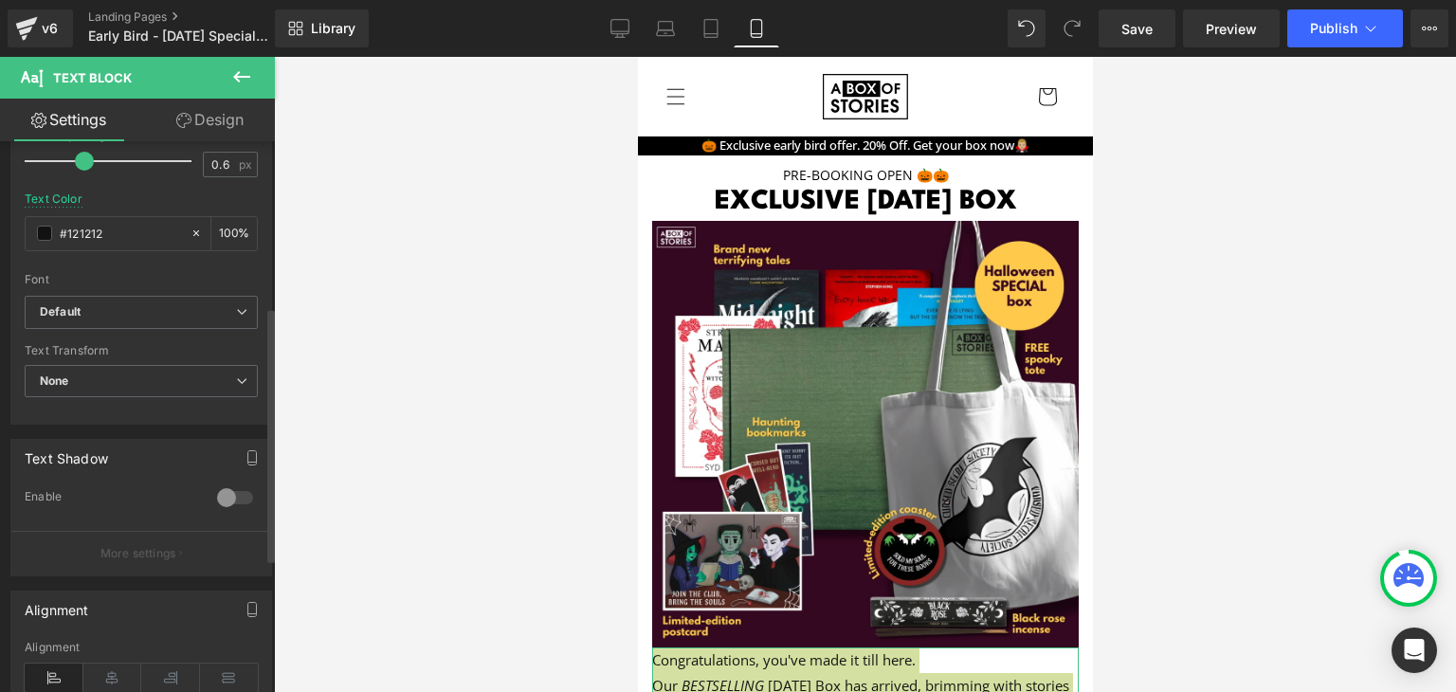
scroll to position [389, 0]
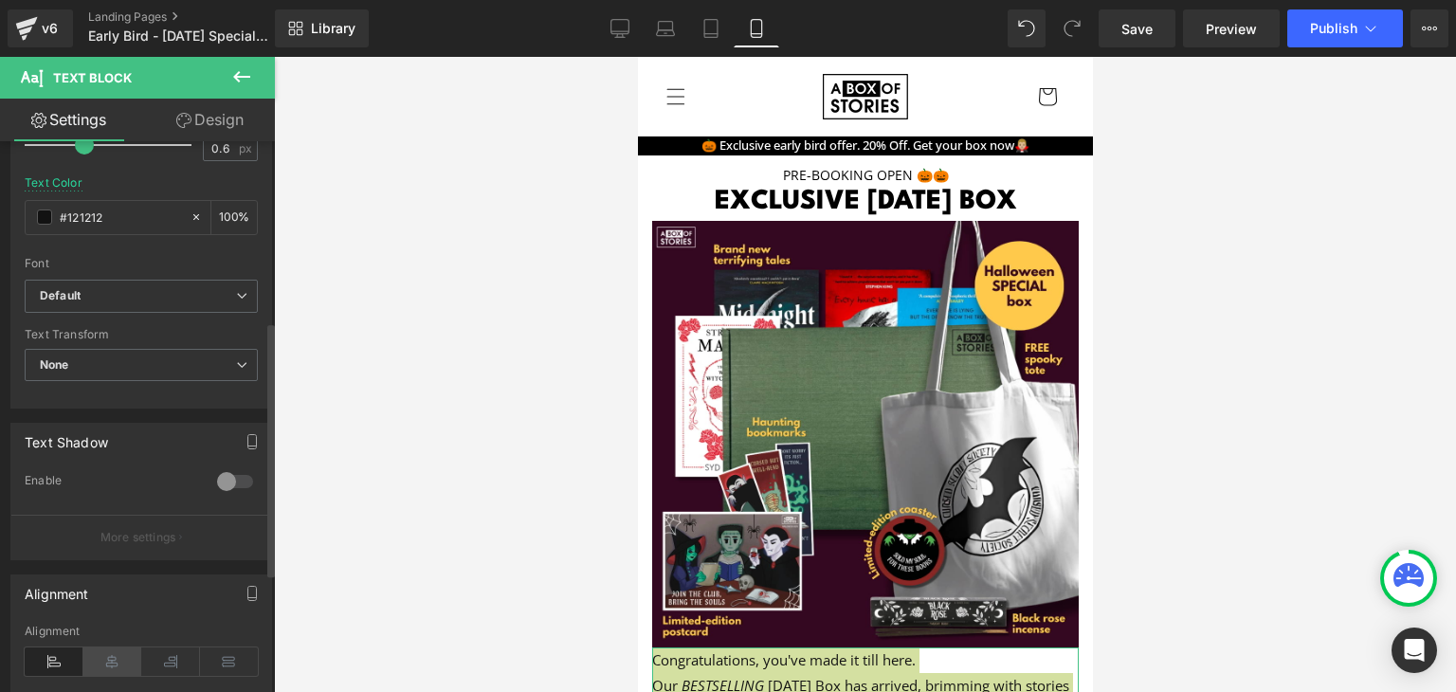
type input "100"
click at [111, 648] on icon at bounding box center [112, 661] width 59 height 28
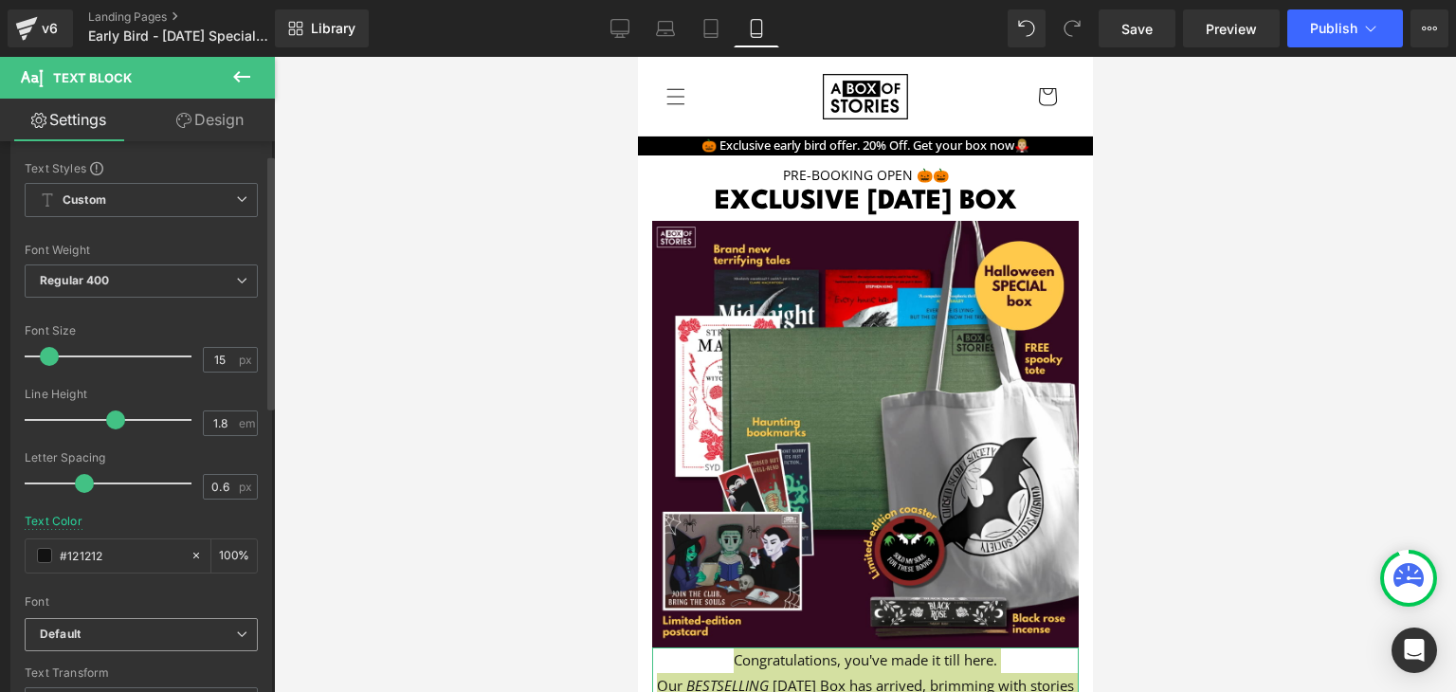
scroll to position [22, 0]
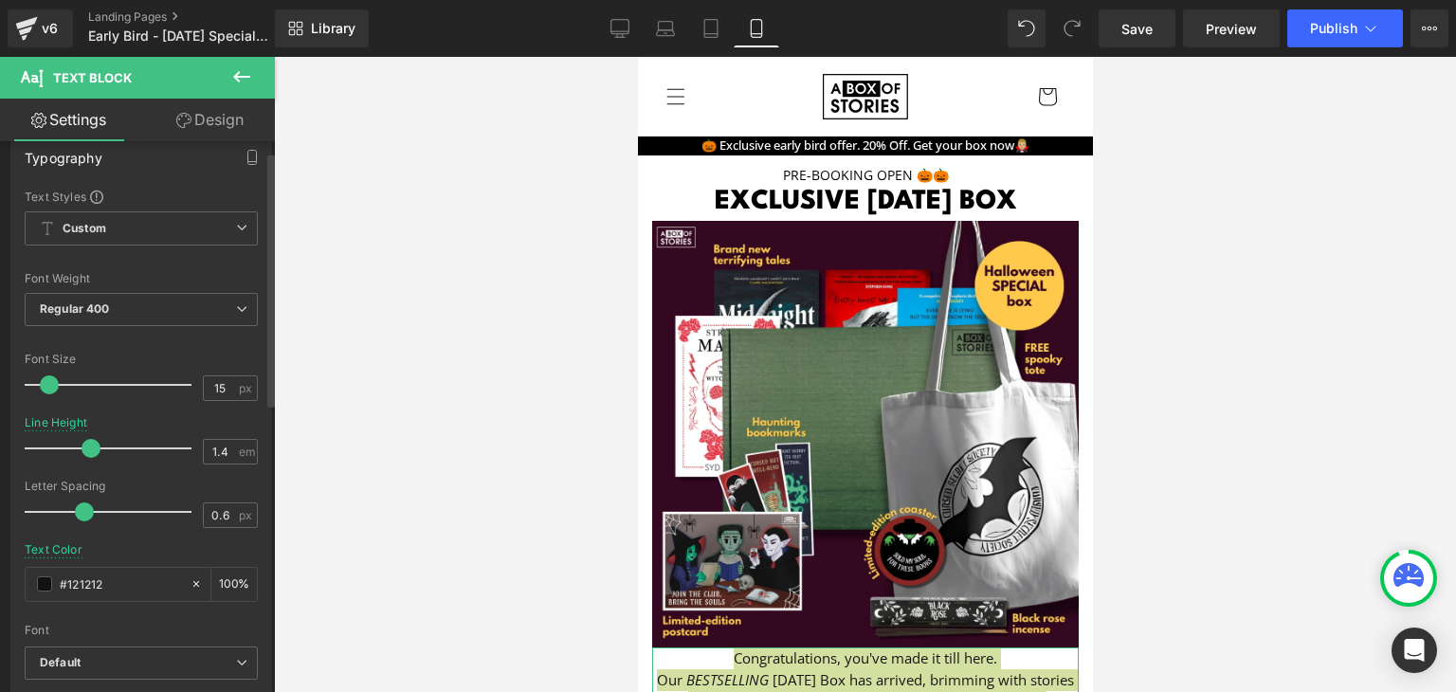
type input "1.3"
drag, startPoint x: 121, startPoint y: 443, endPoint x: 80, endPoint y: 429, distance: 44.1
click at [80, 429] on div at bounding box center [112, 448] width 157 height 38
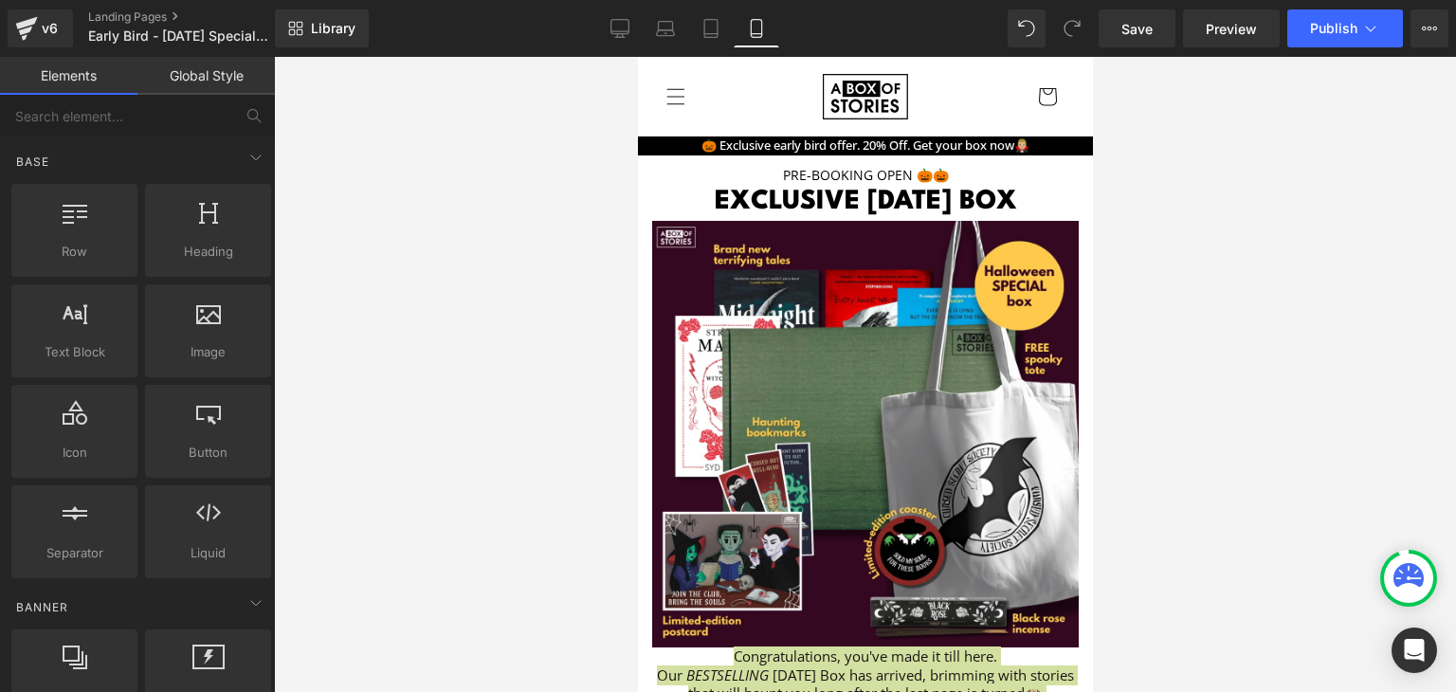
click at [421, 426] on div at bounding box center [865, 374] width 1182 height 635
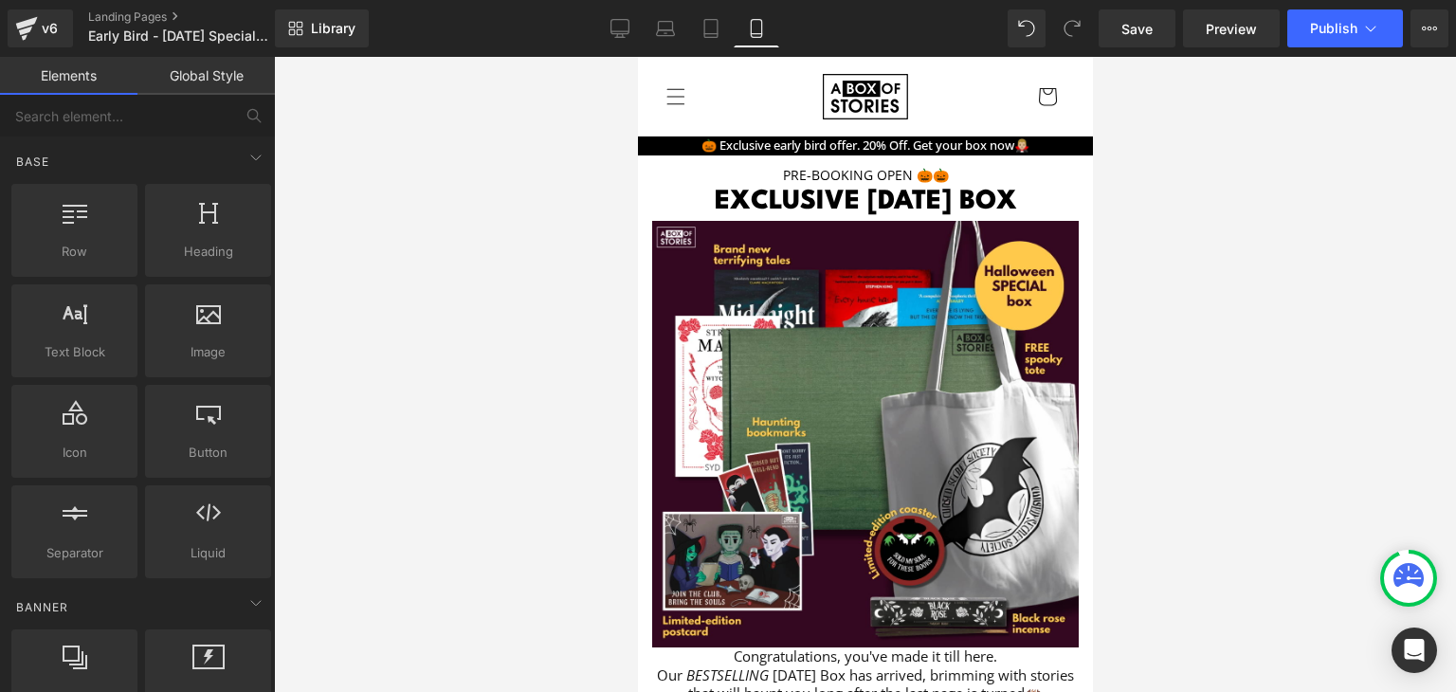
click at [1167, 340] on div at bounding box center [865, 374] width 1182 height 635
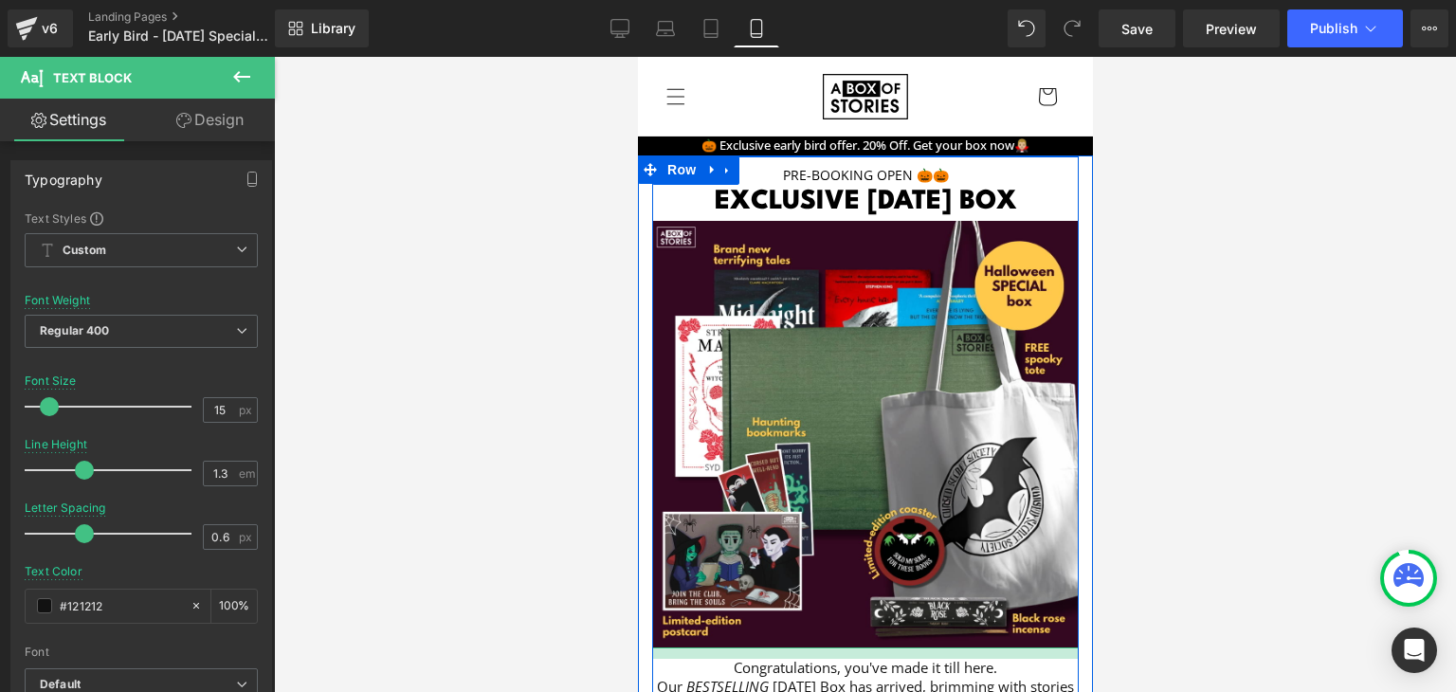
drag, startPoint x: 921, startPoint y: 215, endPoint x: 921, endPoint y: 228, distance: 13.3
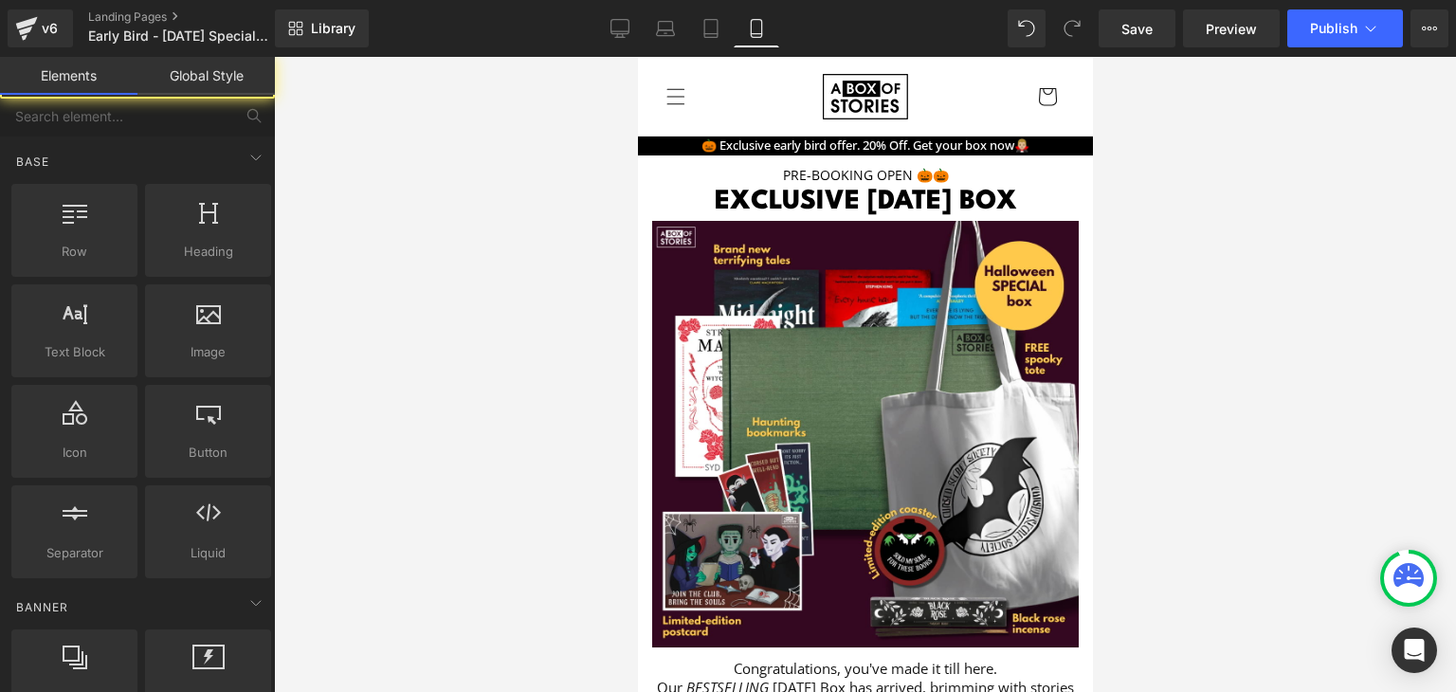
click at [1276, 444] on div at bounding box center [865, 374] width 1182 height 635
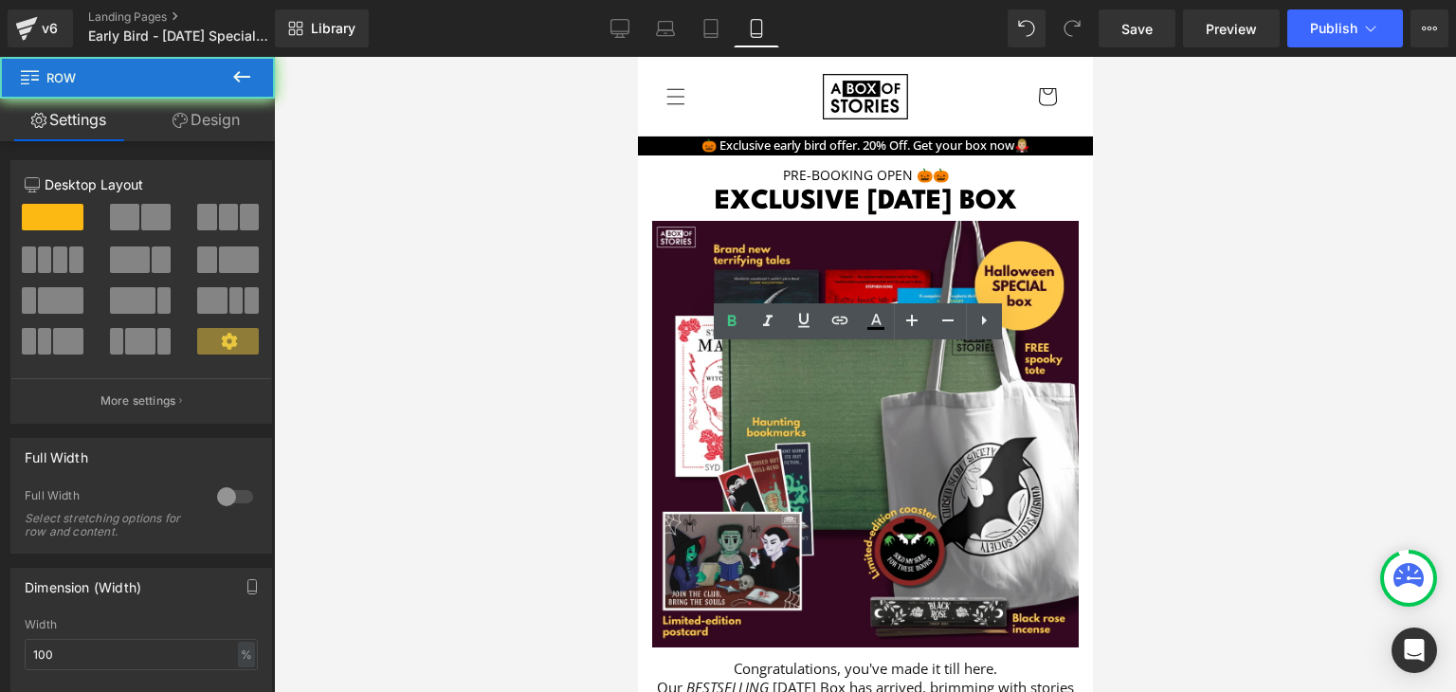
click at [1028, 392] on div "Pre-booking open 🎃🎃 Text Block exclusive [DATE] box Heading Image Congratulatio…" at bounding box center [864, 535] width 426 height 759
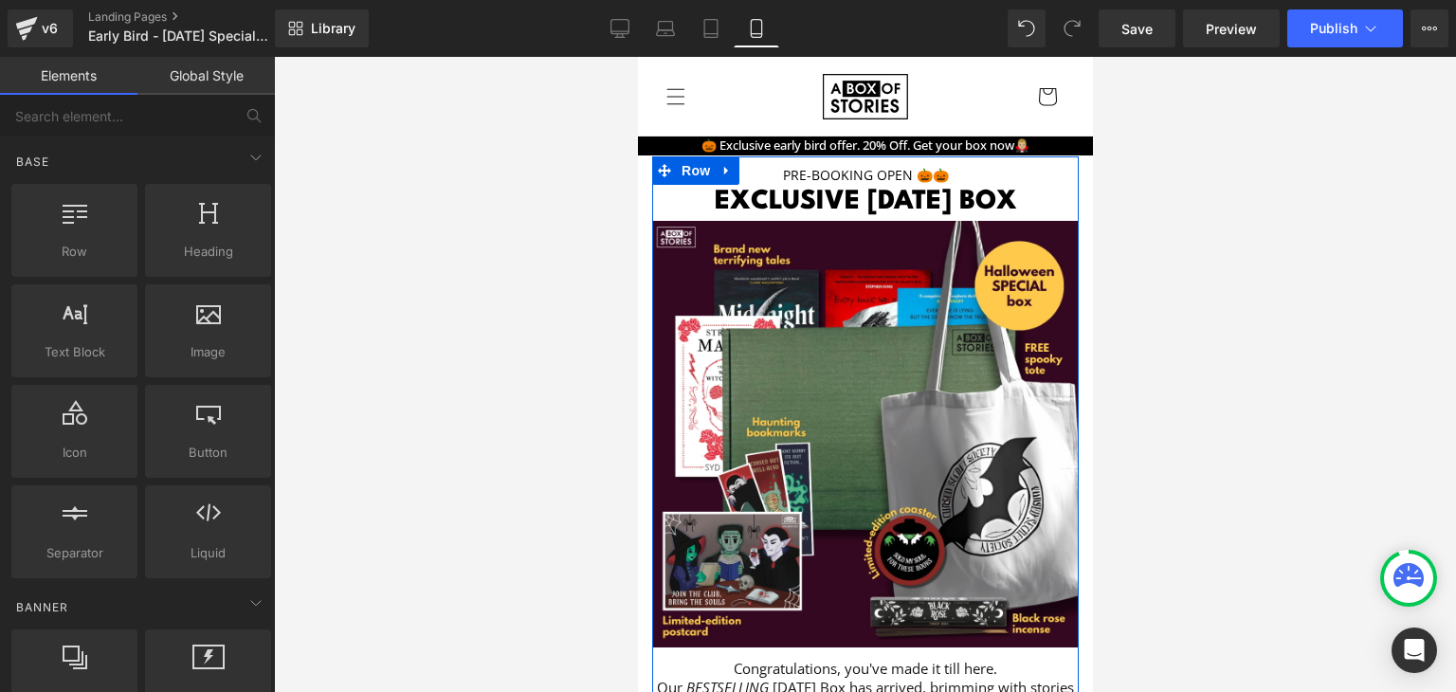
click at [1135, 384] on div at bounding box center [865, 374] width 1182 height 635
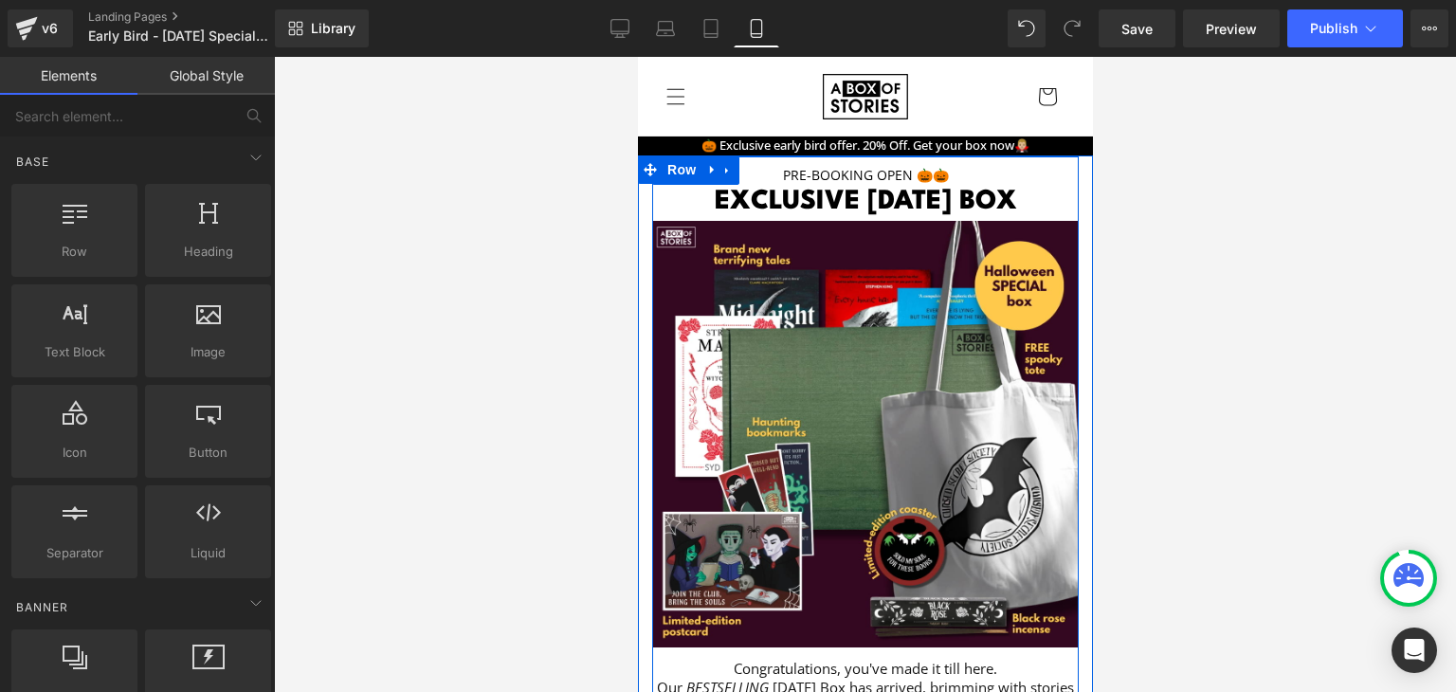
scroll to position [353, 0]
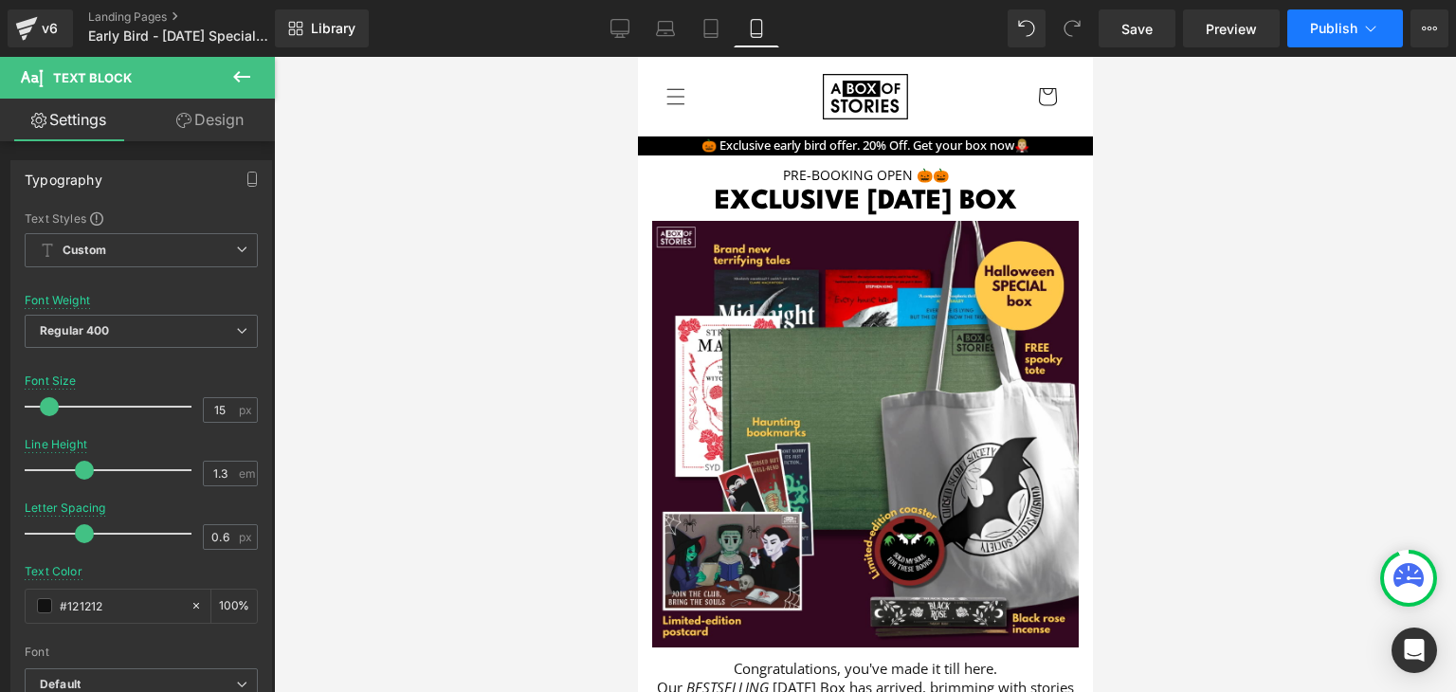
click at [1312, 41] on button "Publish" at bounding box center [1345, 28] width 116 height 38
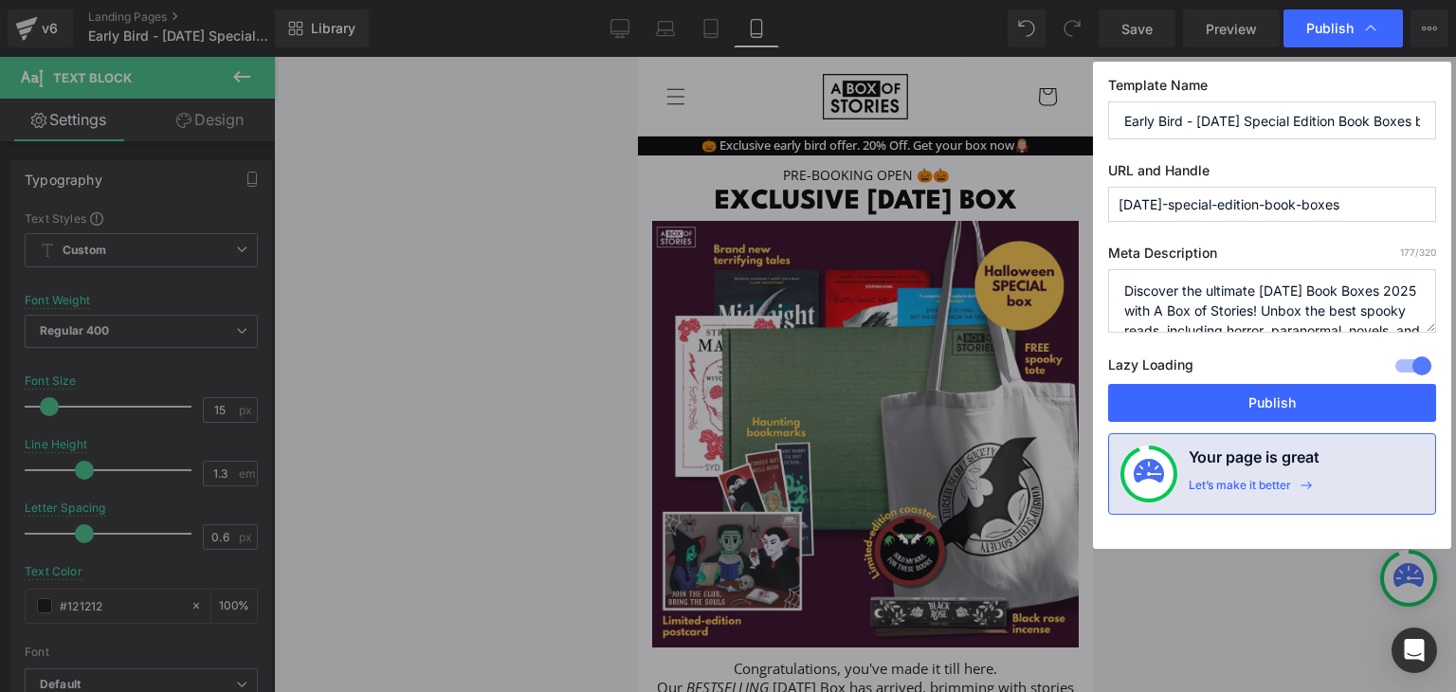
click at [1171, 426] on div "Template Name Early Bird - [DATE] Special Edition Book Boxes by A Box of Storie…" at bounding box center [1272, 305] width 358 height 487
drag, startPoint x: 1177, startPoint y: 410, endPoint x: 404, endPoint y: 204, distance: 800.4
click at [1177, 410] on button "Publish" at bounding box center [1272, 403] width 328 height 38
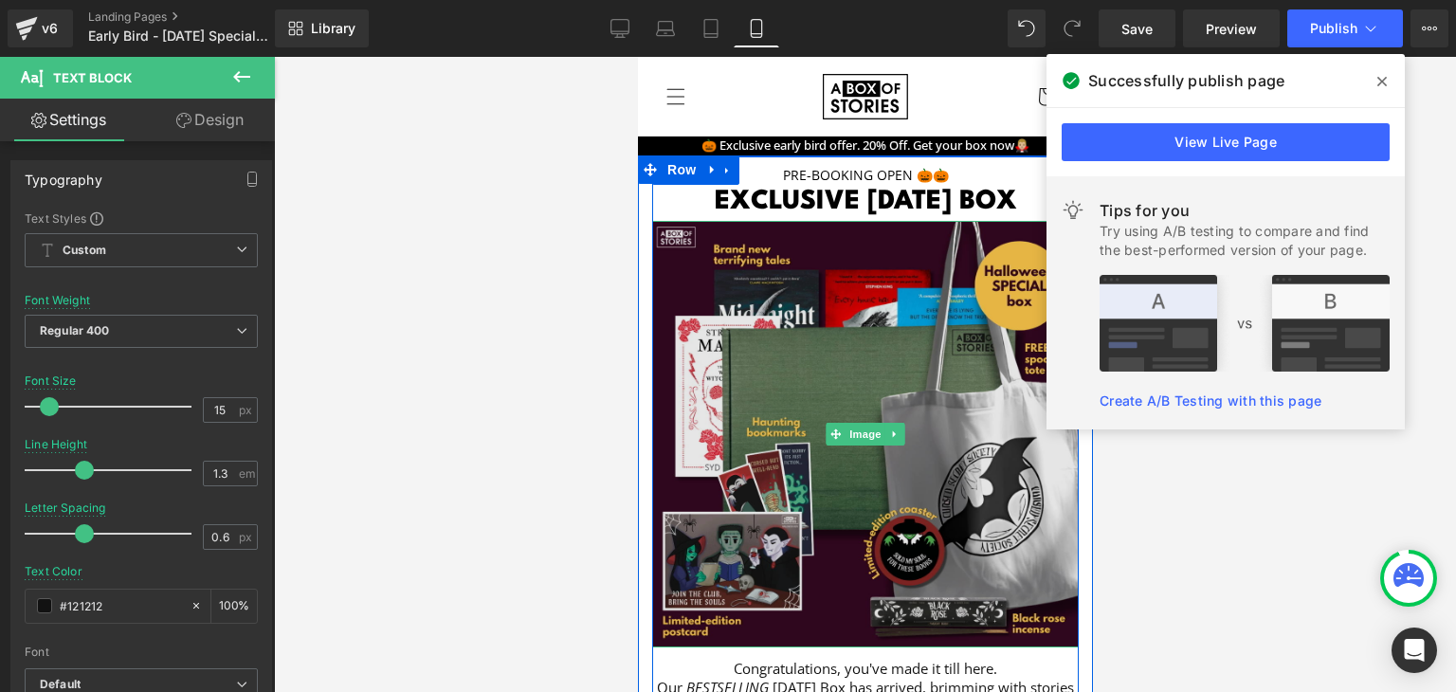
scroll to position [1164, 0]
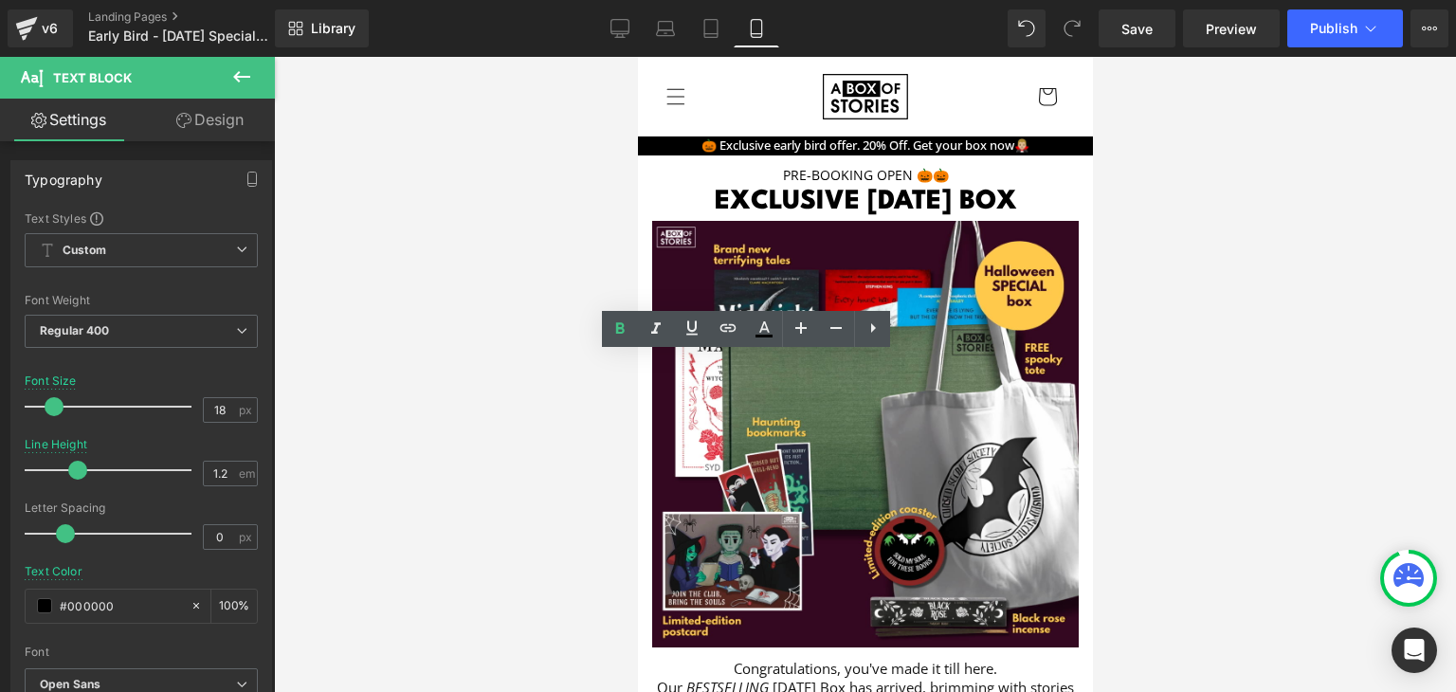
drag, startPoint x: 782, startPoint y: 405, endPoint x: 713, endPoint y: 411, distance: 69.5
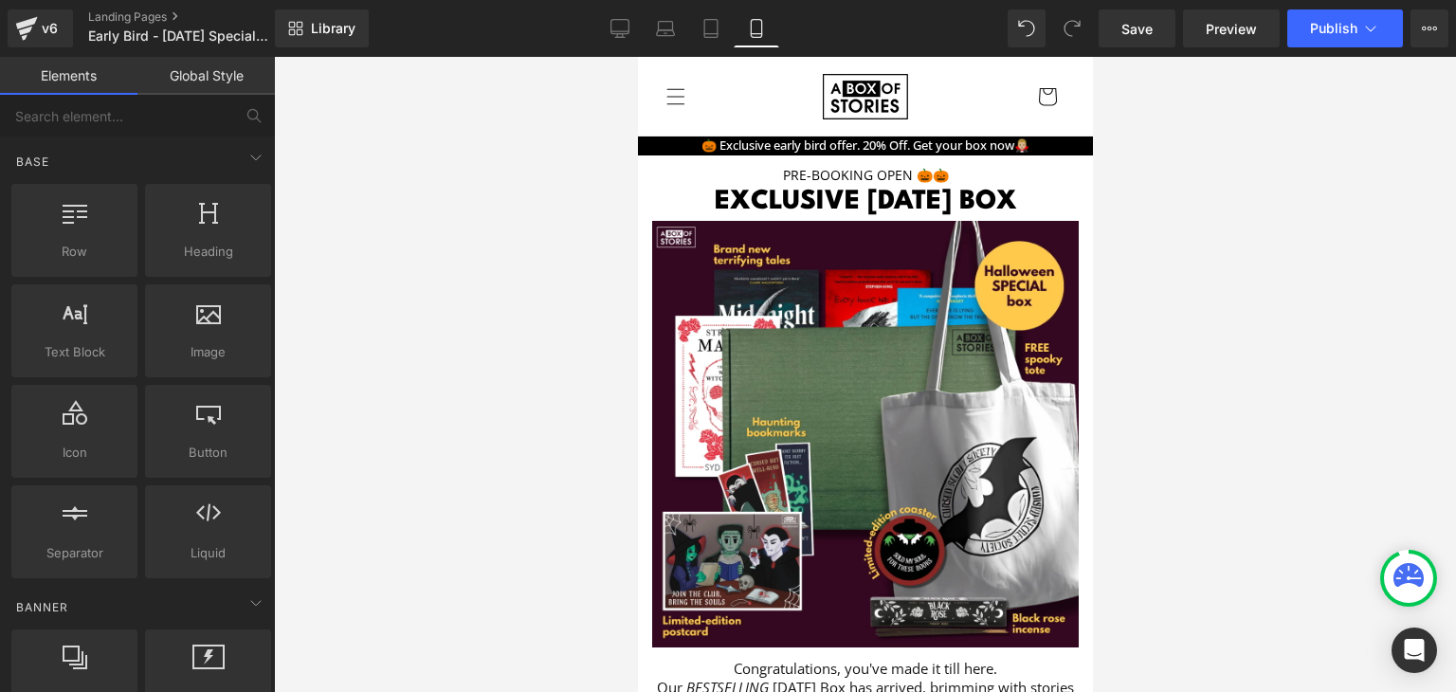
click at [1114, 424] on div at bounding box center [865, 374] width 1182 height 635
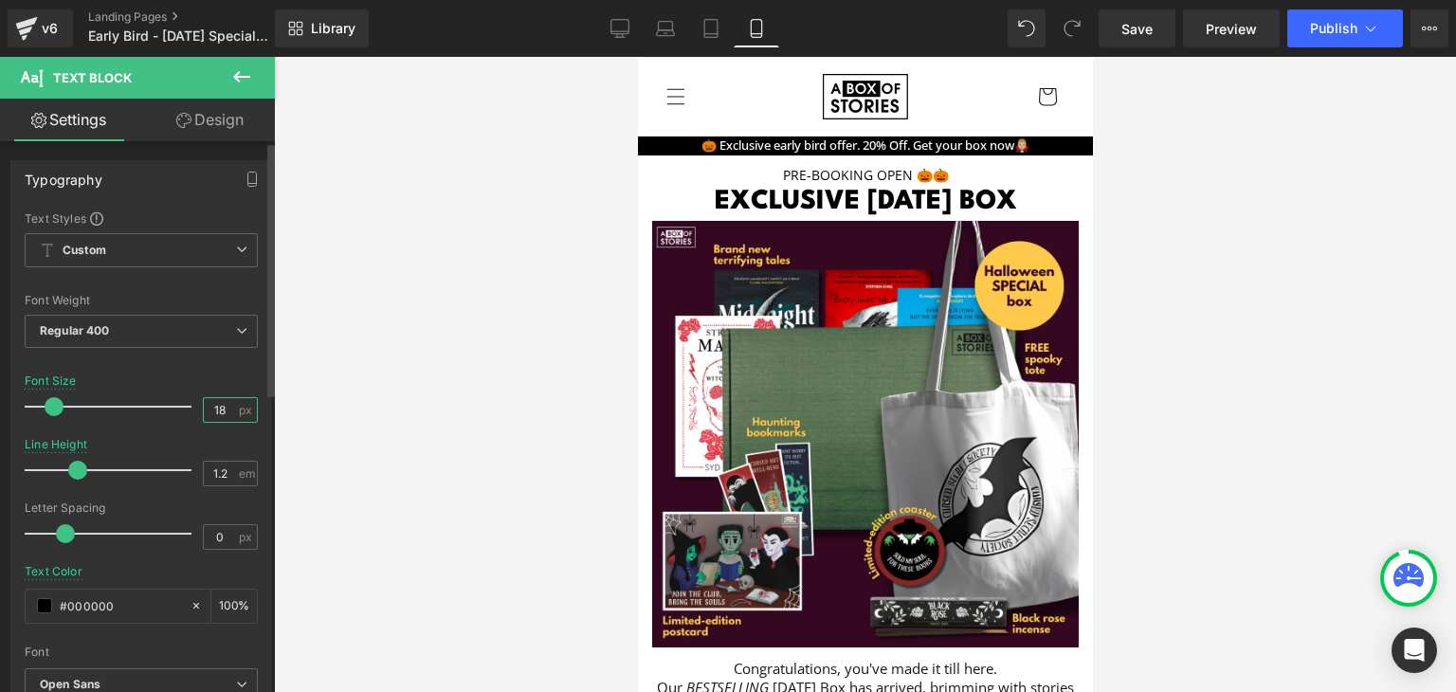
click at [222, 412] on input "18" at bounding box center [220, 410] width 33 height 24
type input "15"
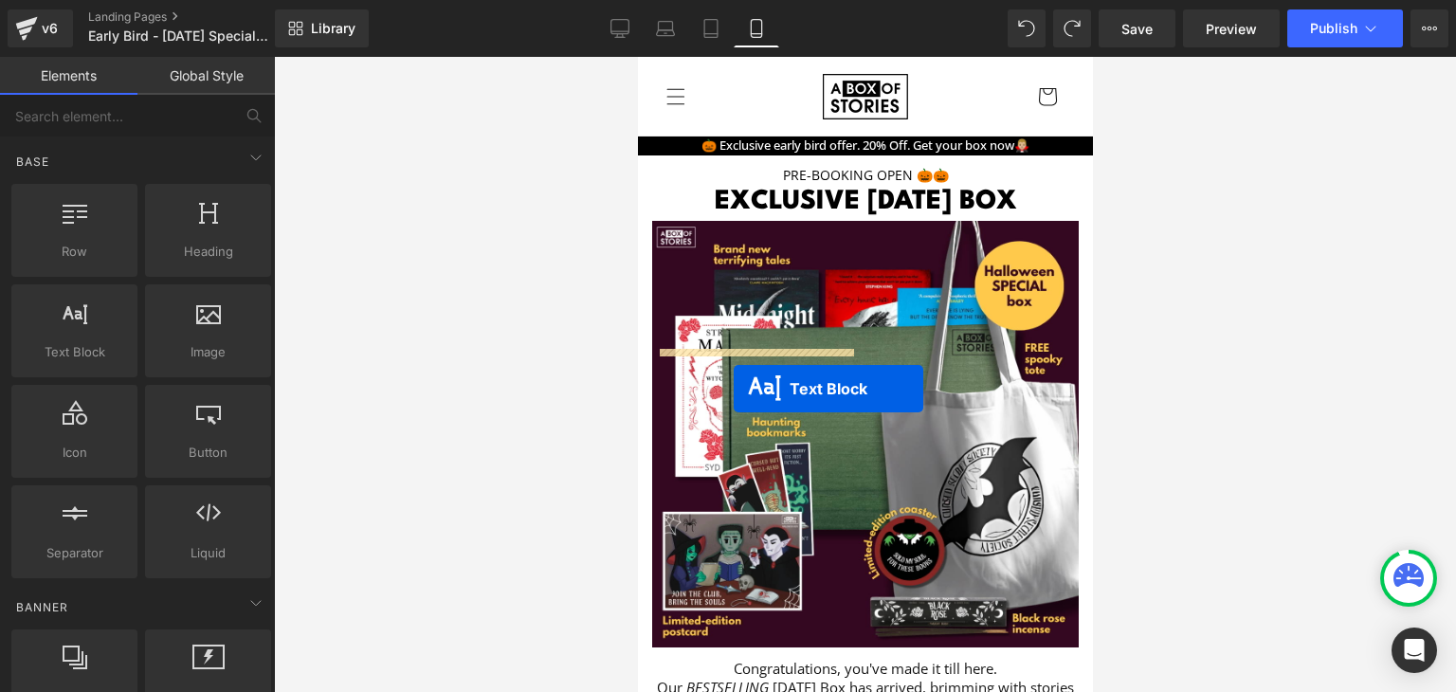
drag, startPoint x: 732, startPoint y: 381, endPoint x: 734, endPoint y: 391, distance: 10.8
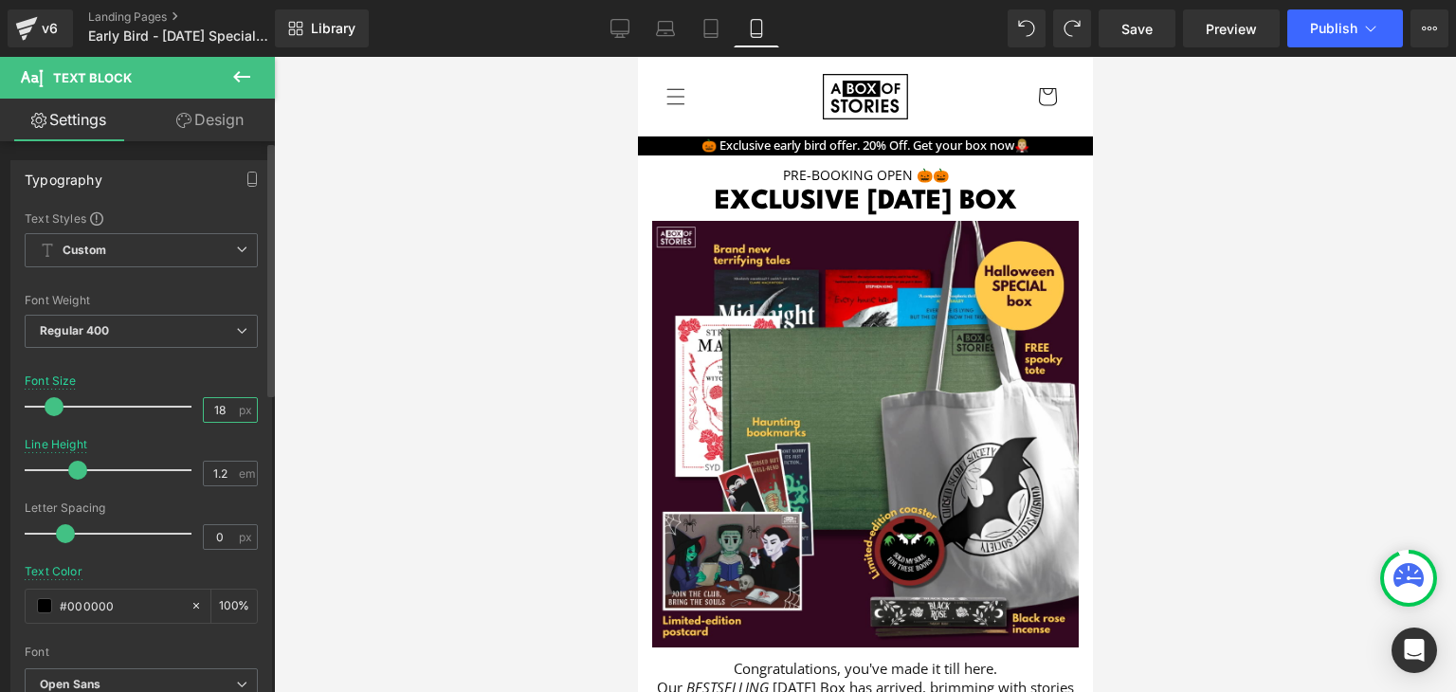
click at [212, 408] on input "18" at bounding box center [220, 410] width 33 height 24
type input "15"
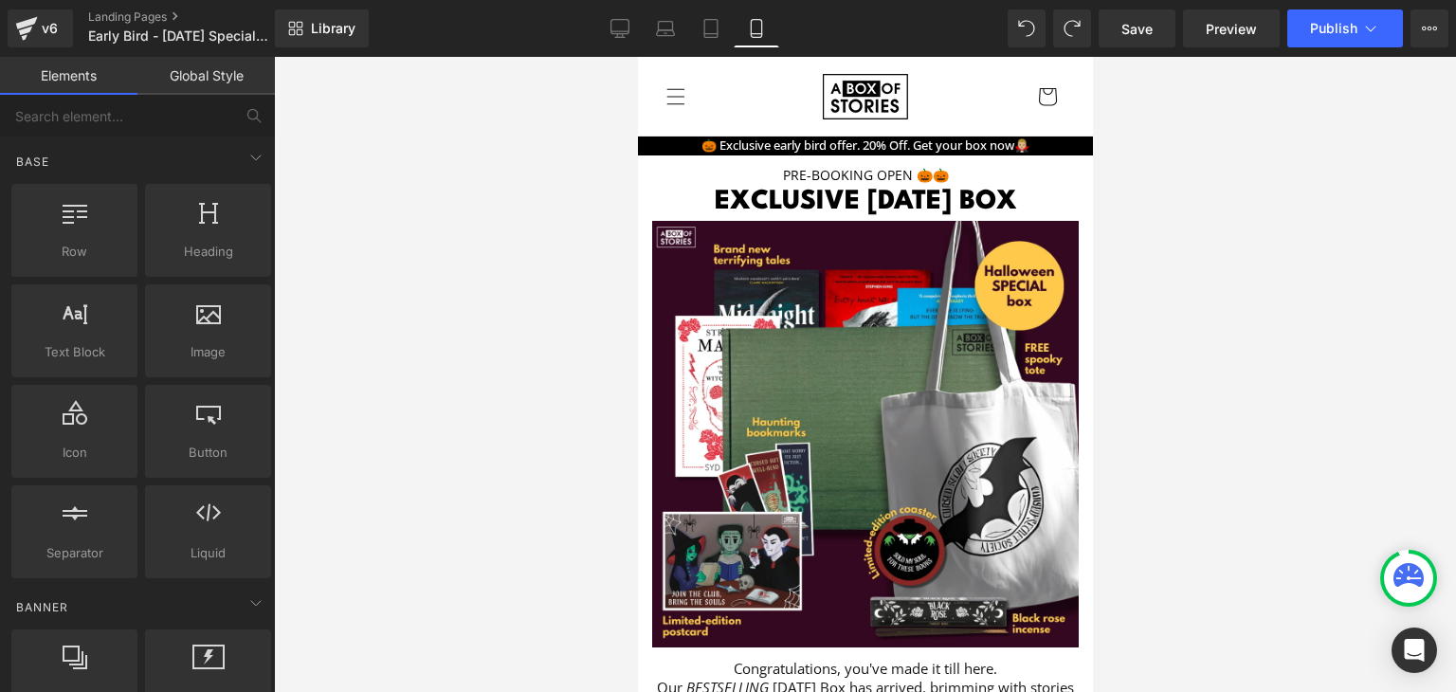
click at [429, 380] on div at bounding box center [865, 374] width 1182 height 635
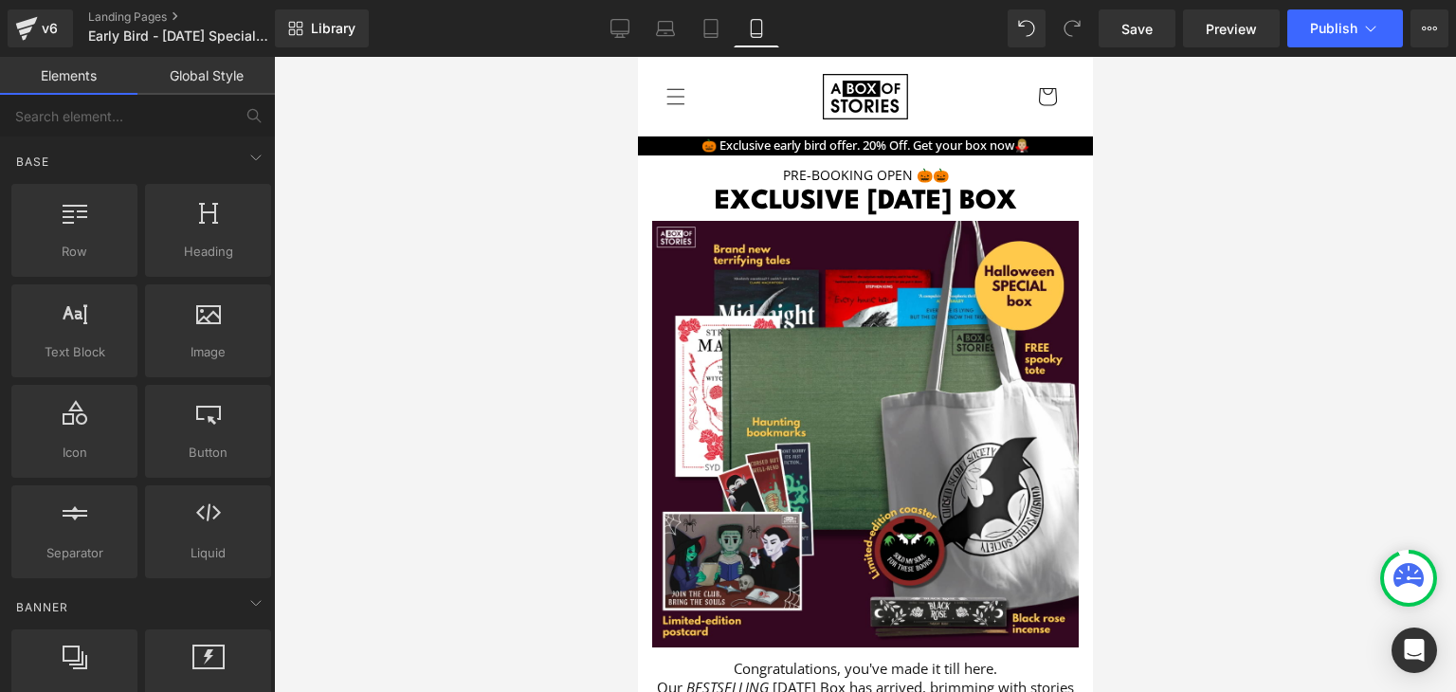
click at [1103, 390] on div at bounding box center [865, 374] width 1182 height 635
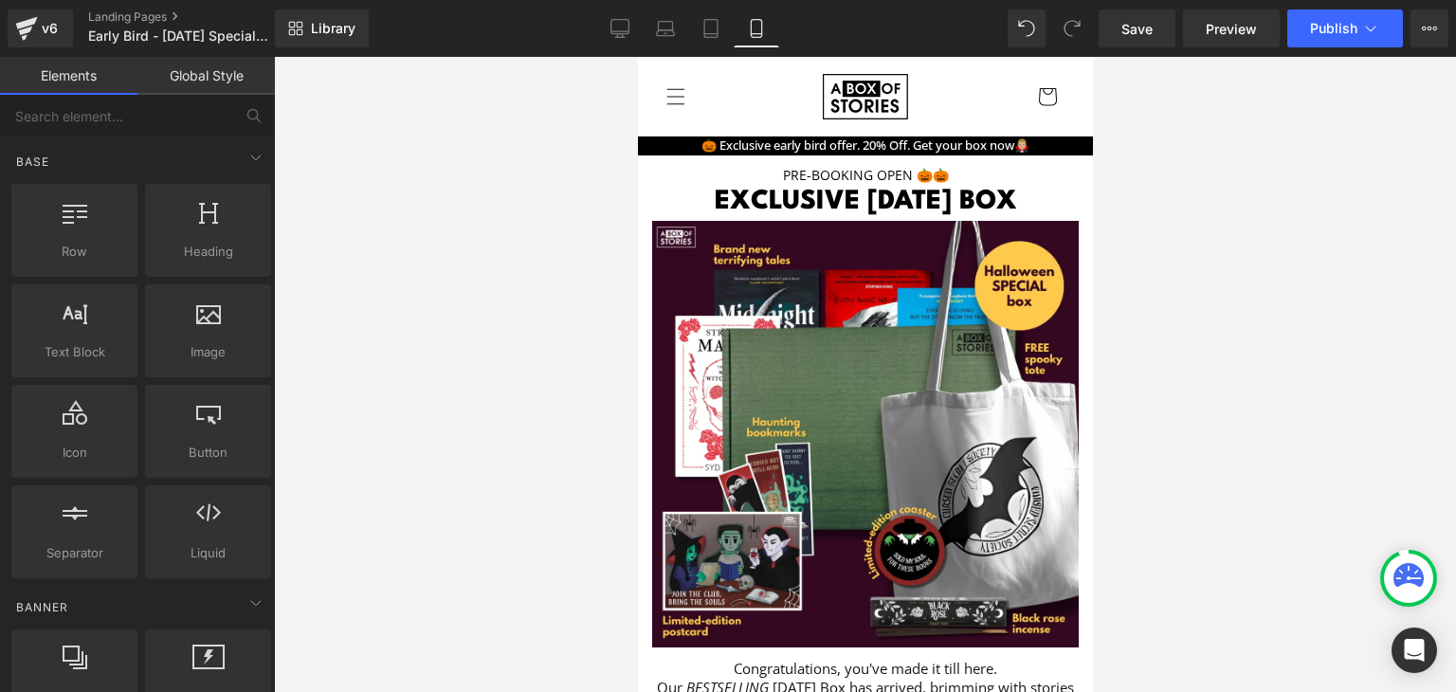
click at [1104, 395] on div at bounding box center [865, 374] width 1182 height 635
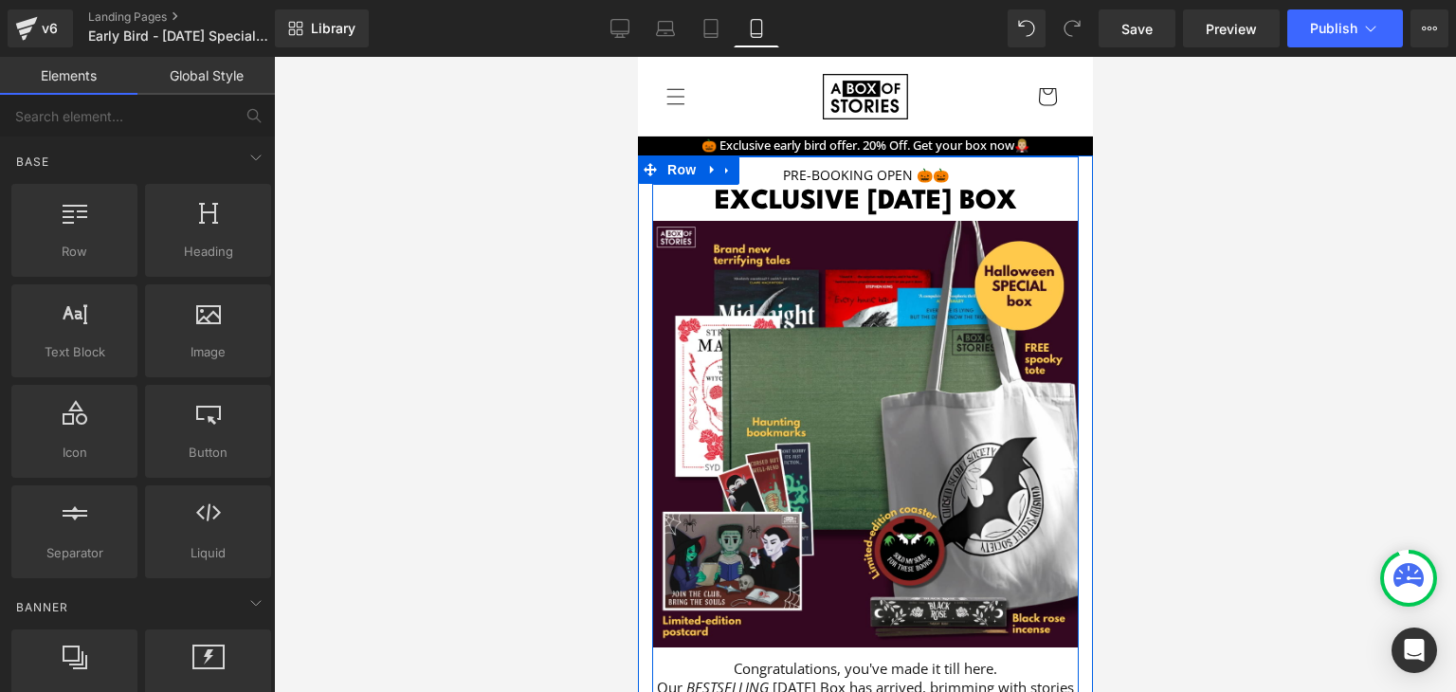
scroll to position [1042, 0]
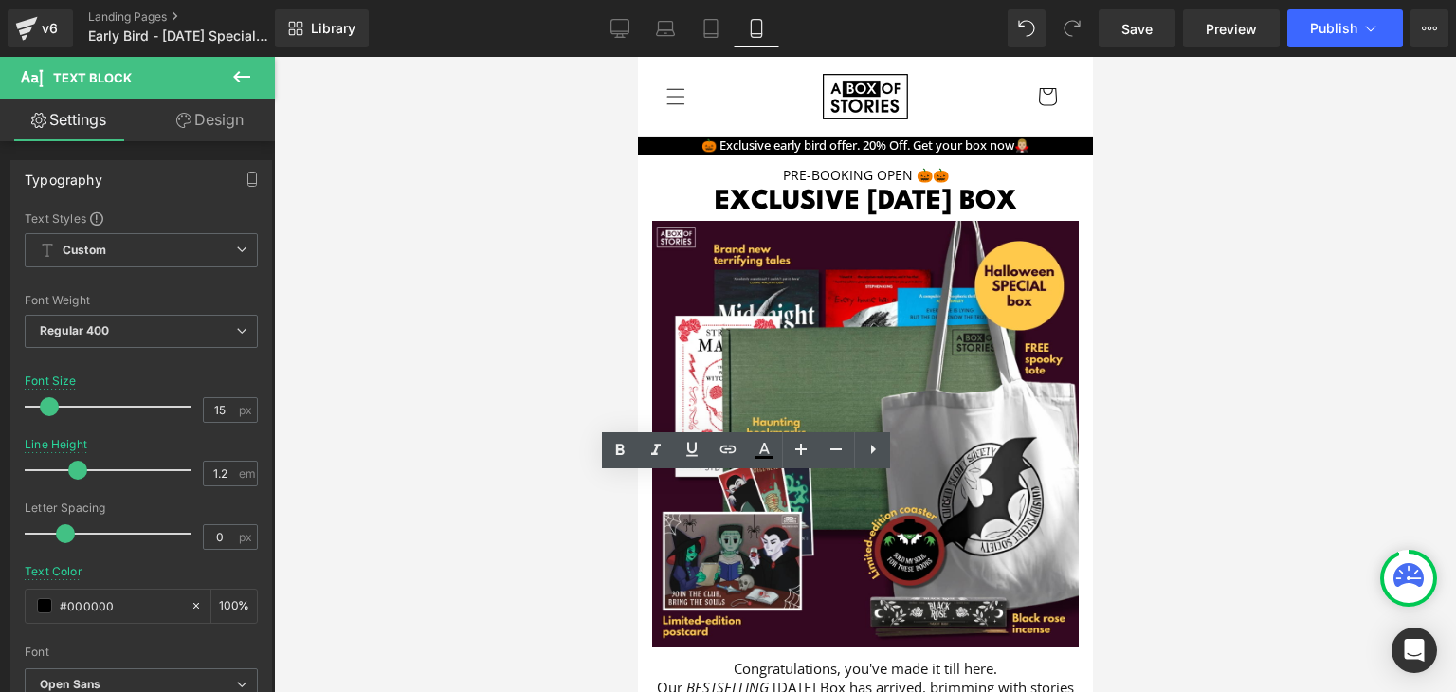
copy p "2 books, tote, coaster, and more."
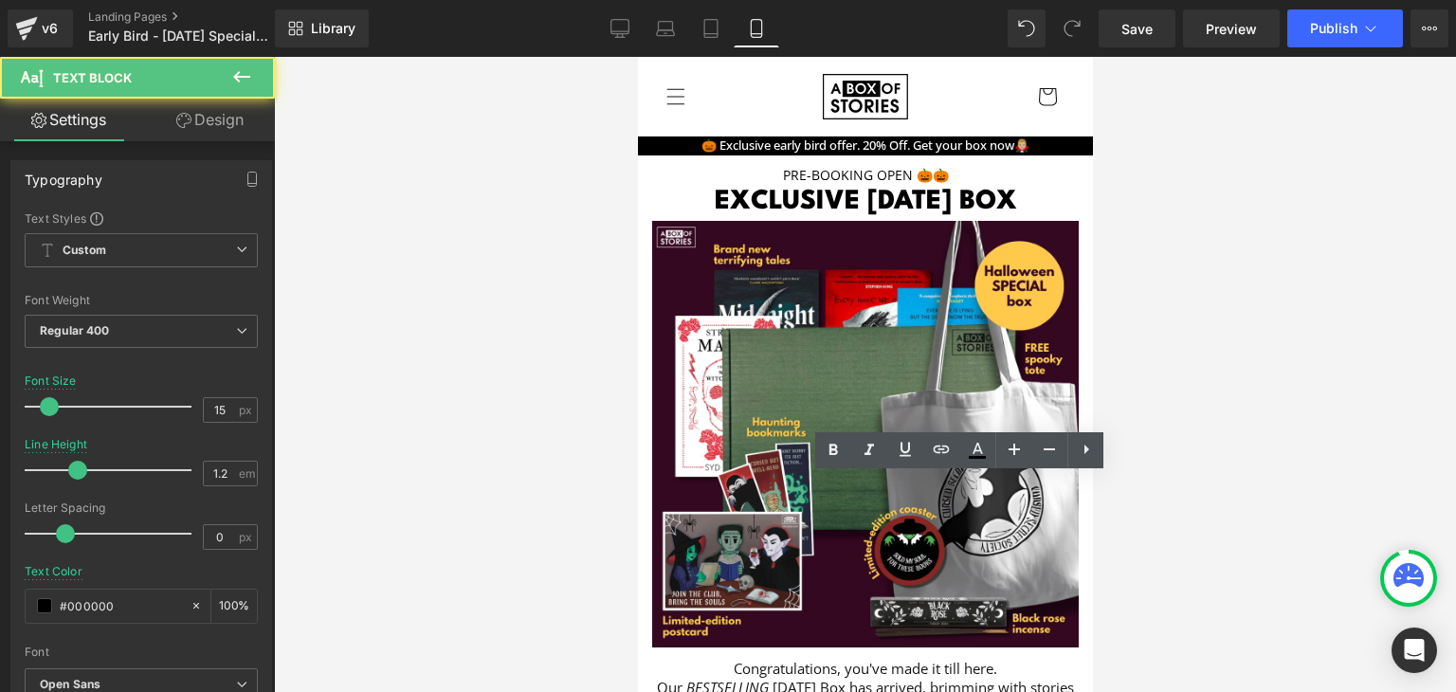
copy p "4 books, bookmarks, and postcard."
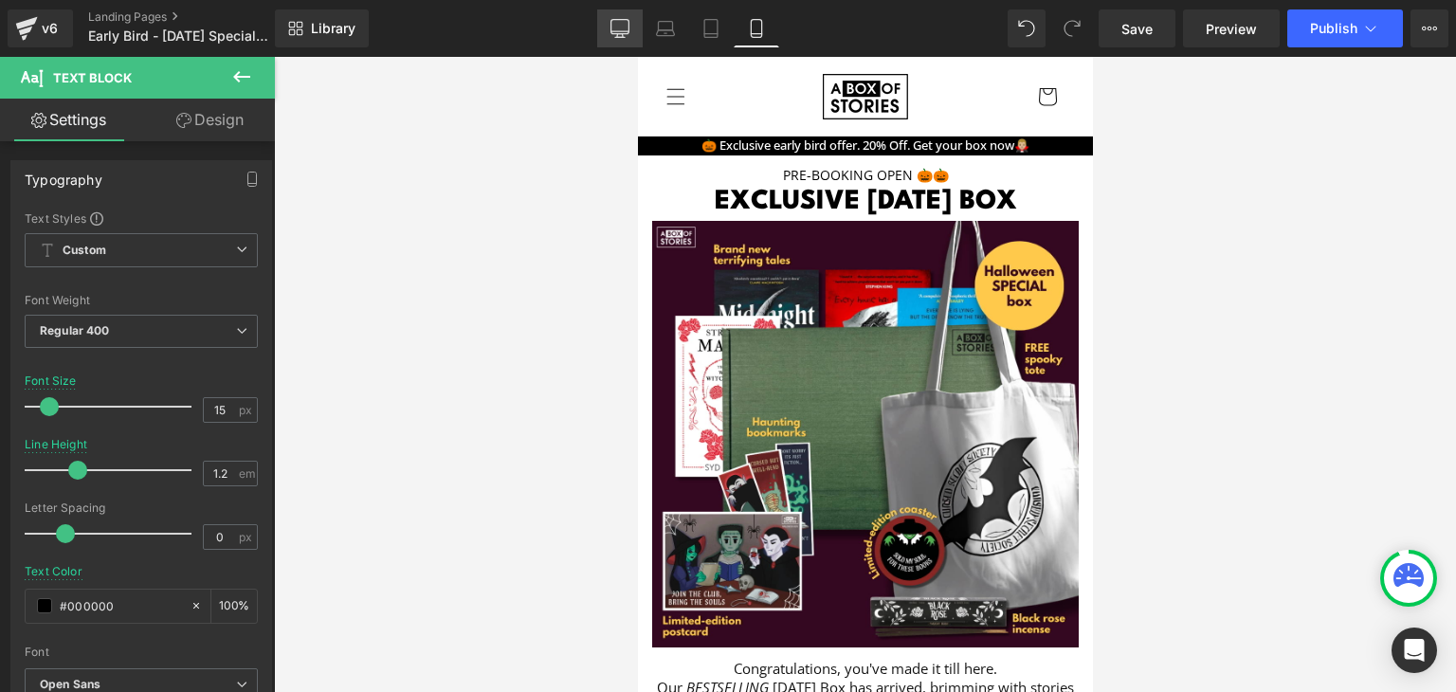
click at [629, 16] on link "Desktop" at bounding box center [619, 28] width 45 height 38
type input "16"
type input "1.4"
type input "70"
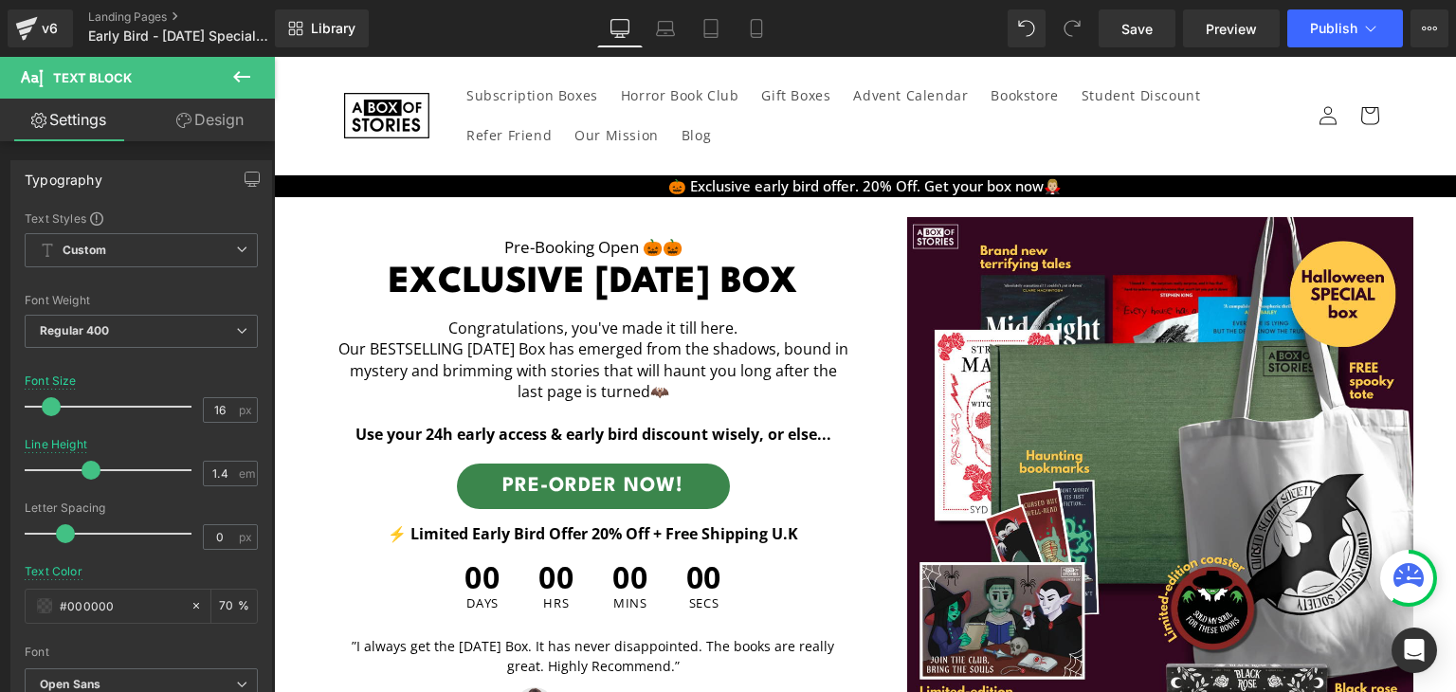
scroll to position [996, 0]
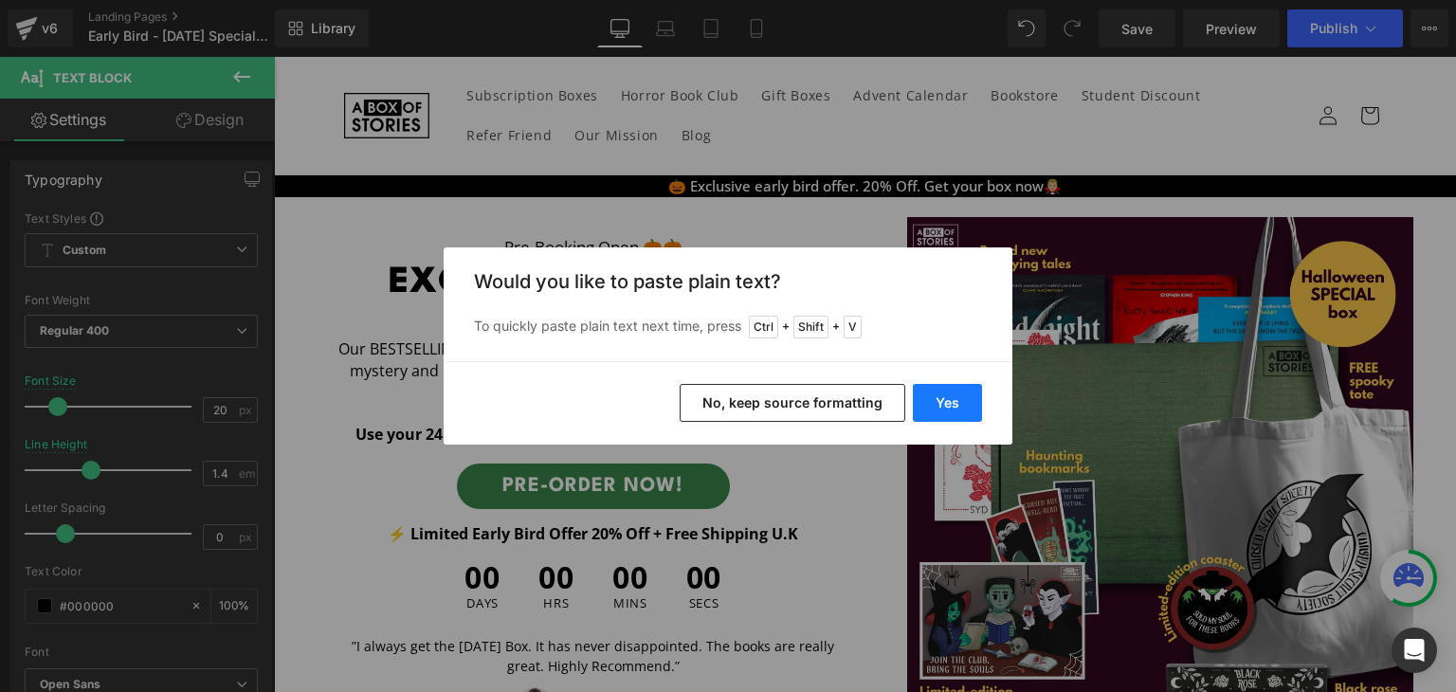
click at [940, 400] on button "Yes" at bounding box center [947, 403] width 69 height 38
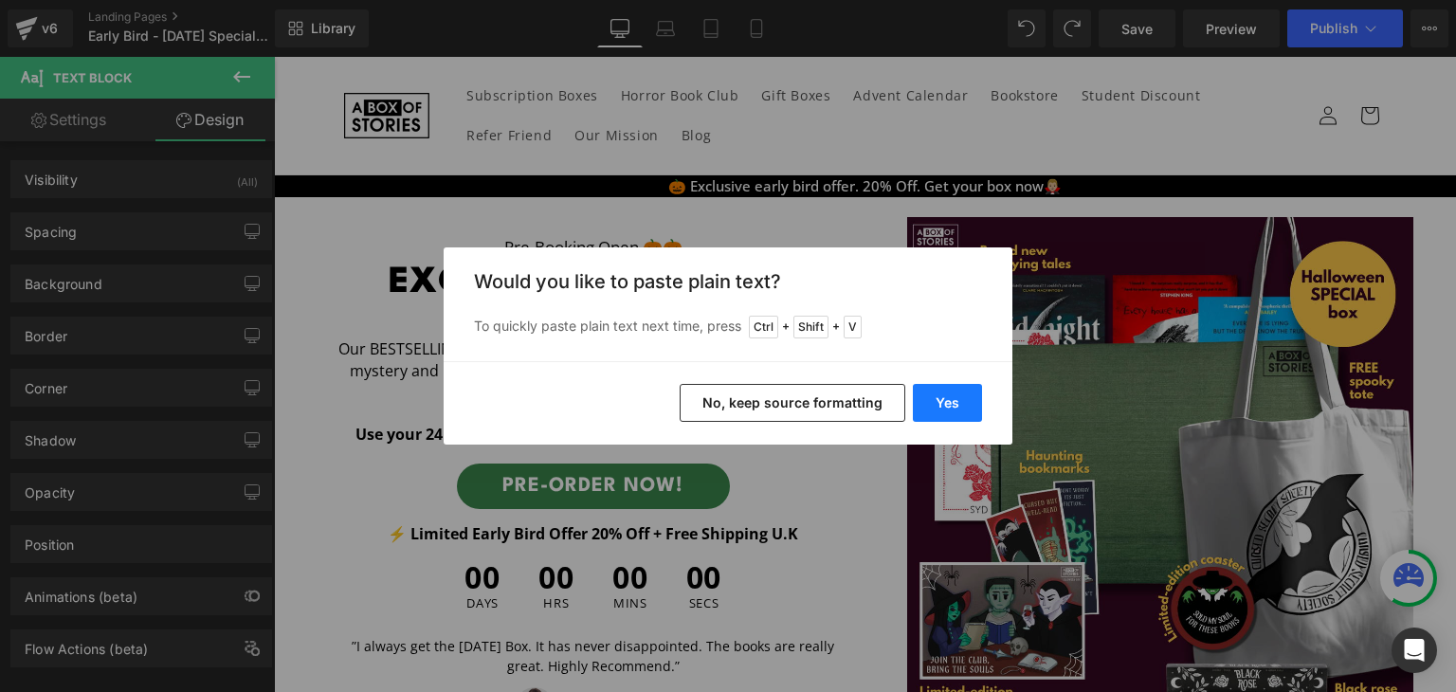
click at [936, 405] on button "Yes" at bounding box center [947, 403] width 69 height 38
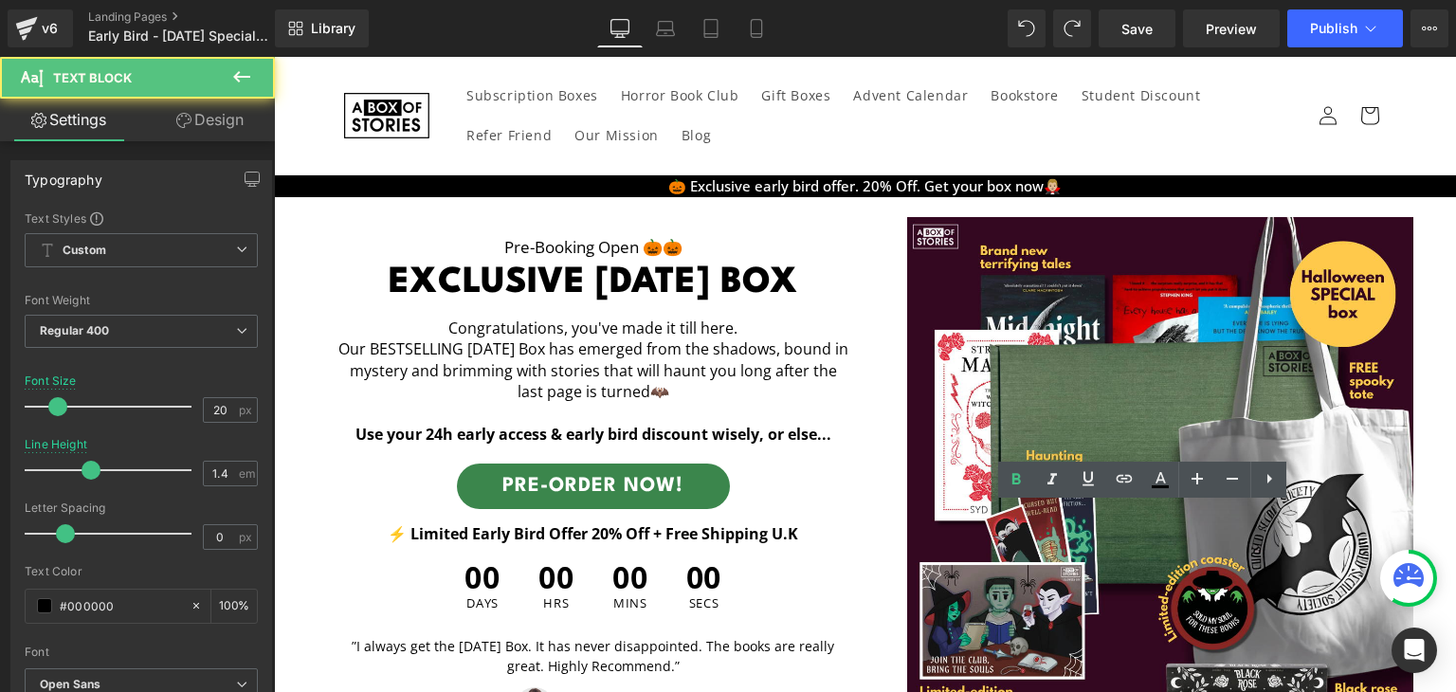
scroll to position [982, 0]
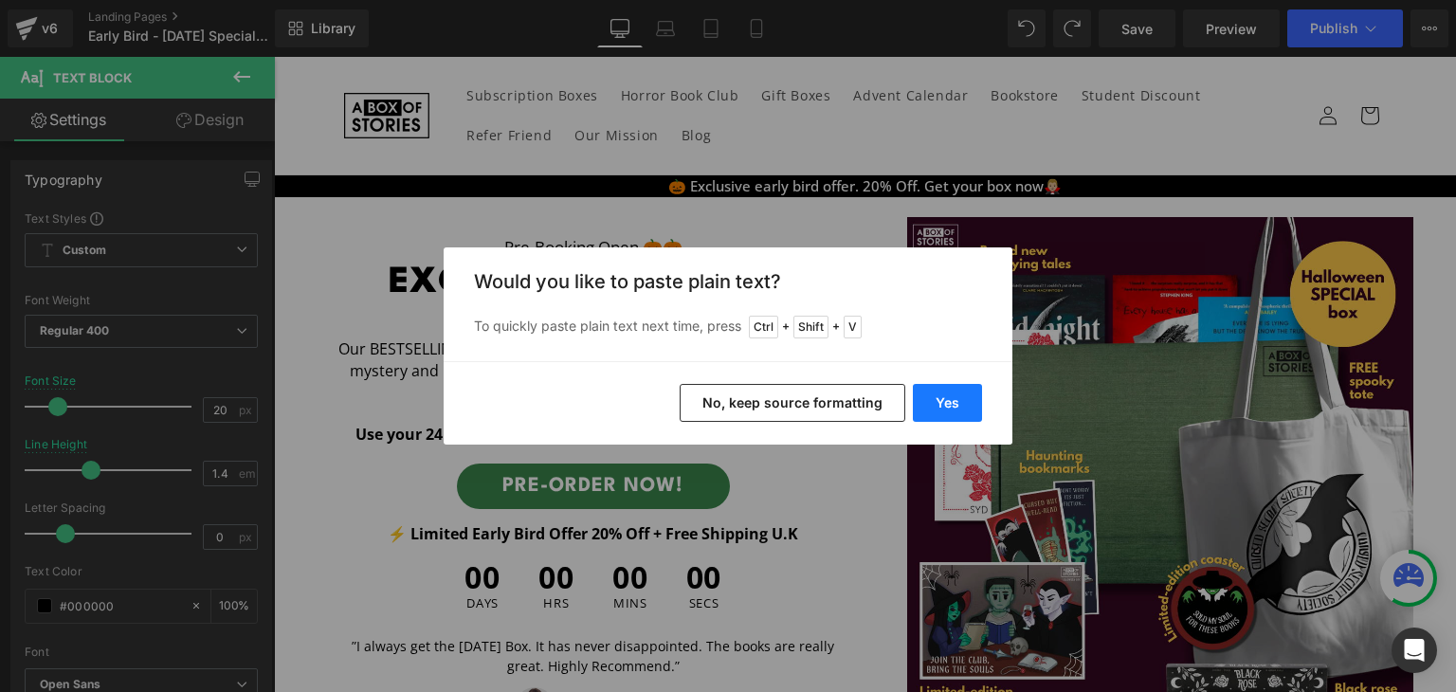
click at [942, 408] on button "Yes" at bounding box center [947, 403] width 69 height 38
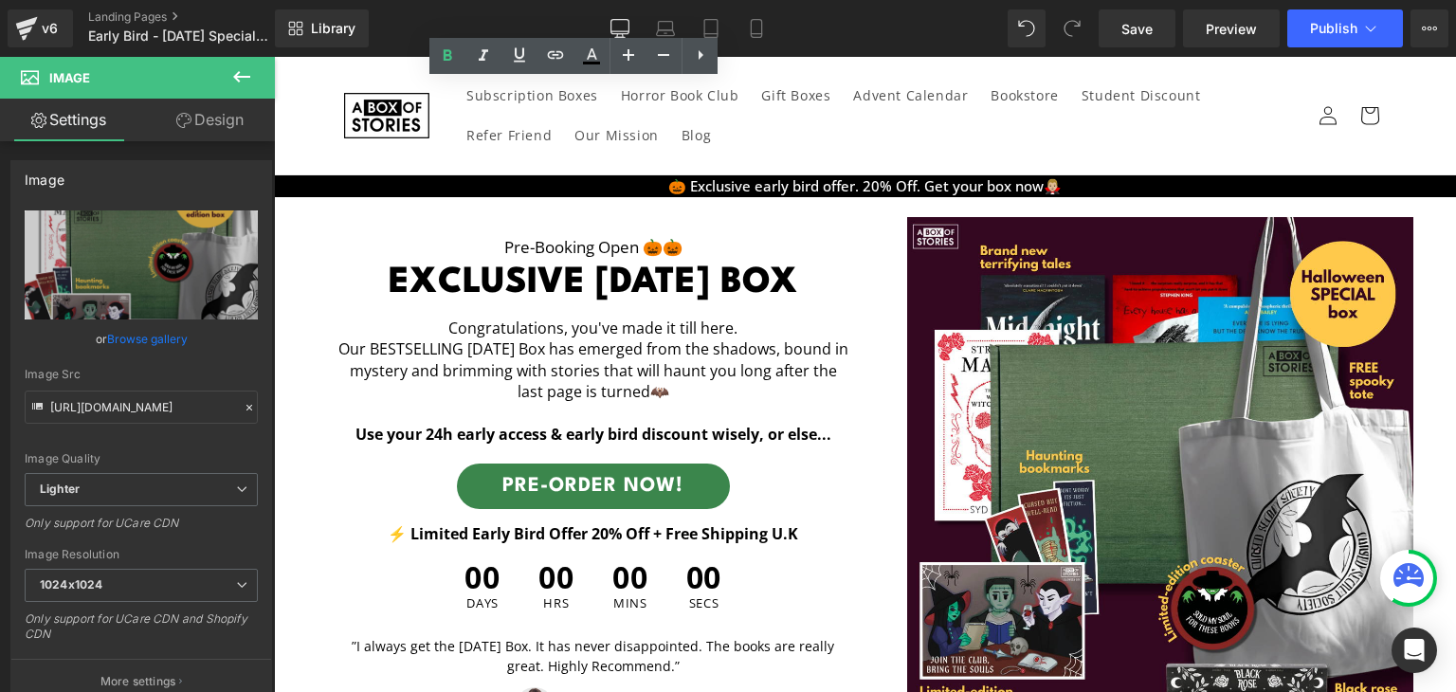
scroll to position [878, 0]
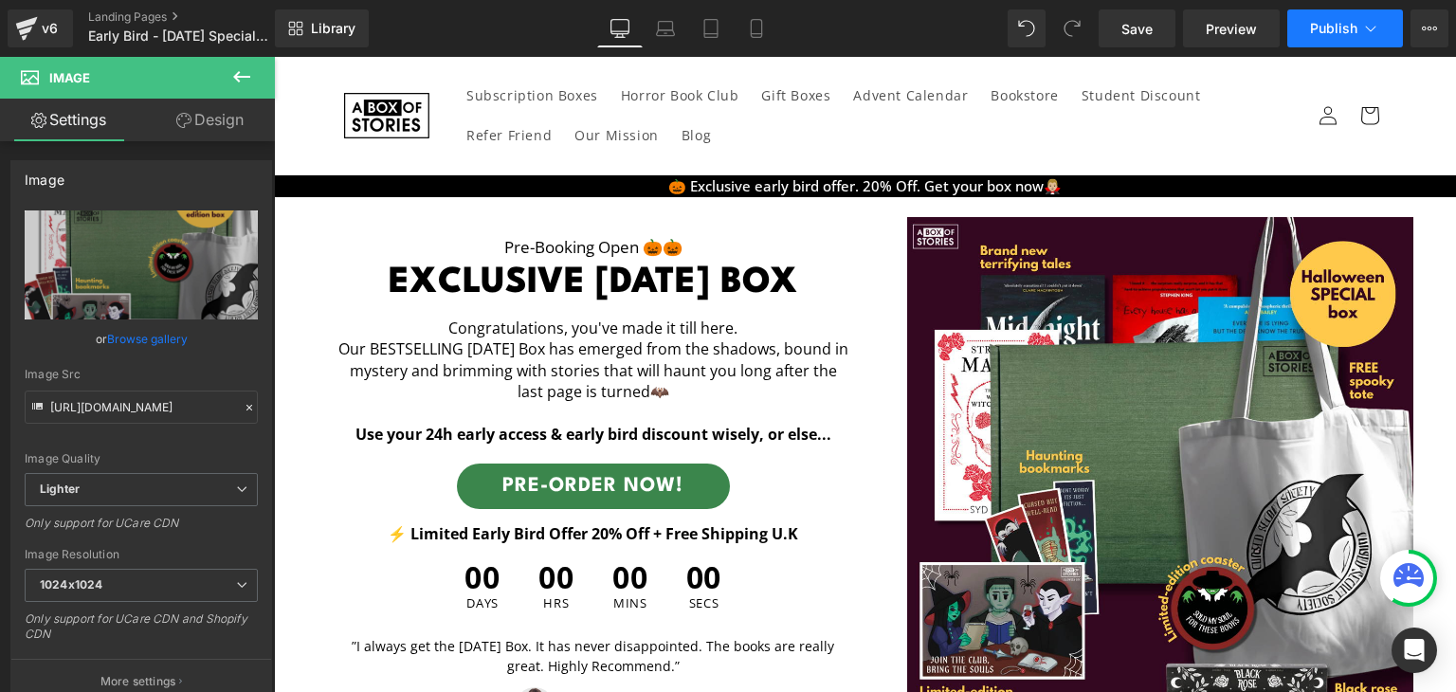
click at [1330, 11] on button "Publish" at bounding box center [1345, 28] width 116 height 38
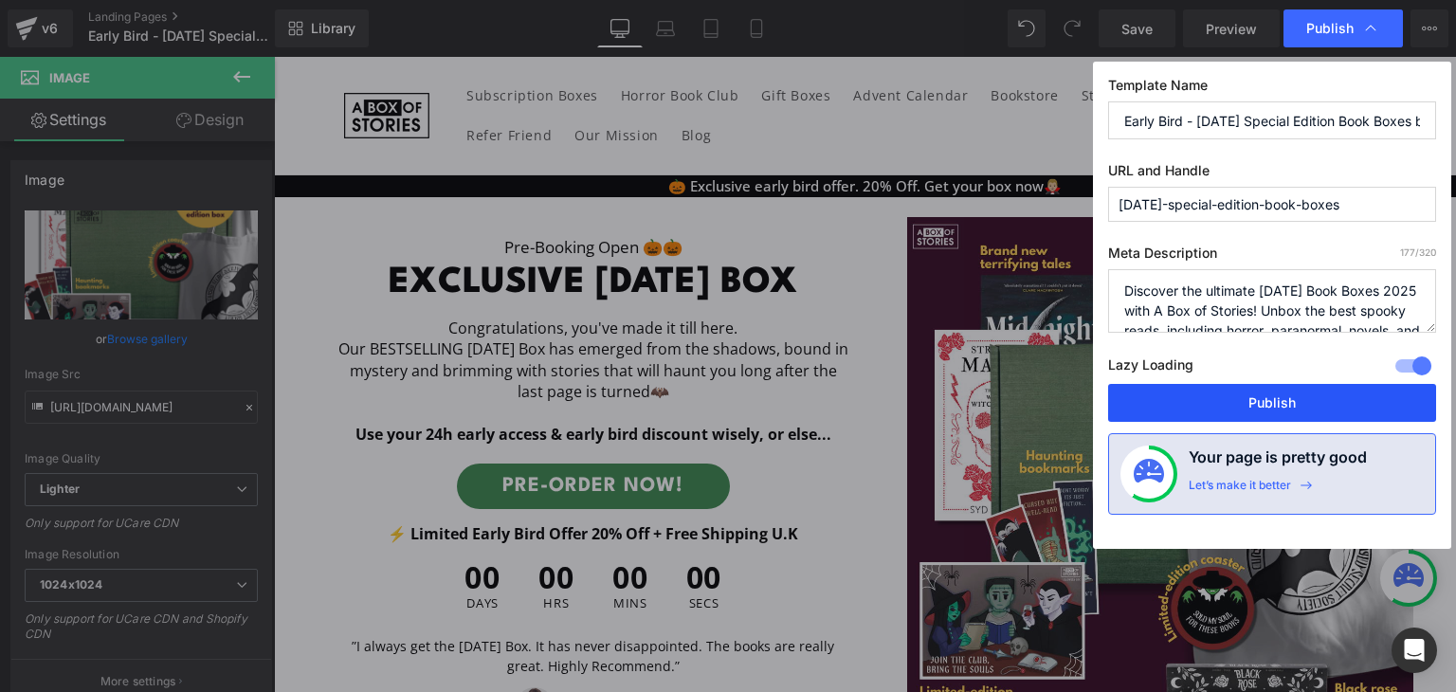
click at [1247, 395] on button "Publish" at bounding box center [1272, 403] width 328 height 38
